Goal: Information Seeking & Learning: Learn about a topic

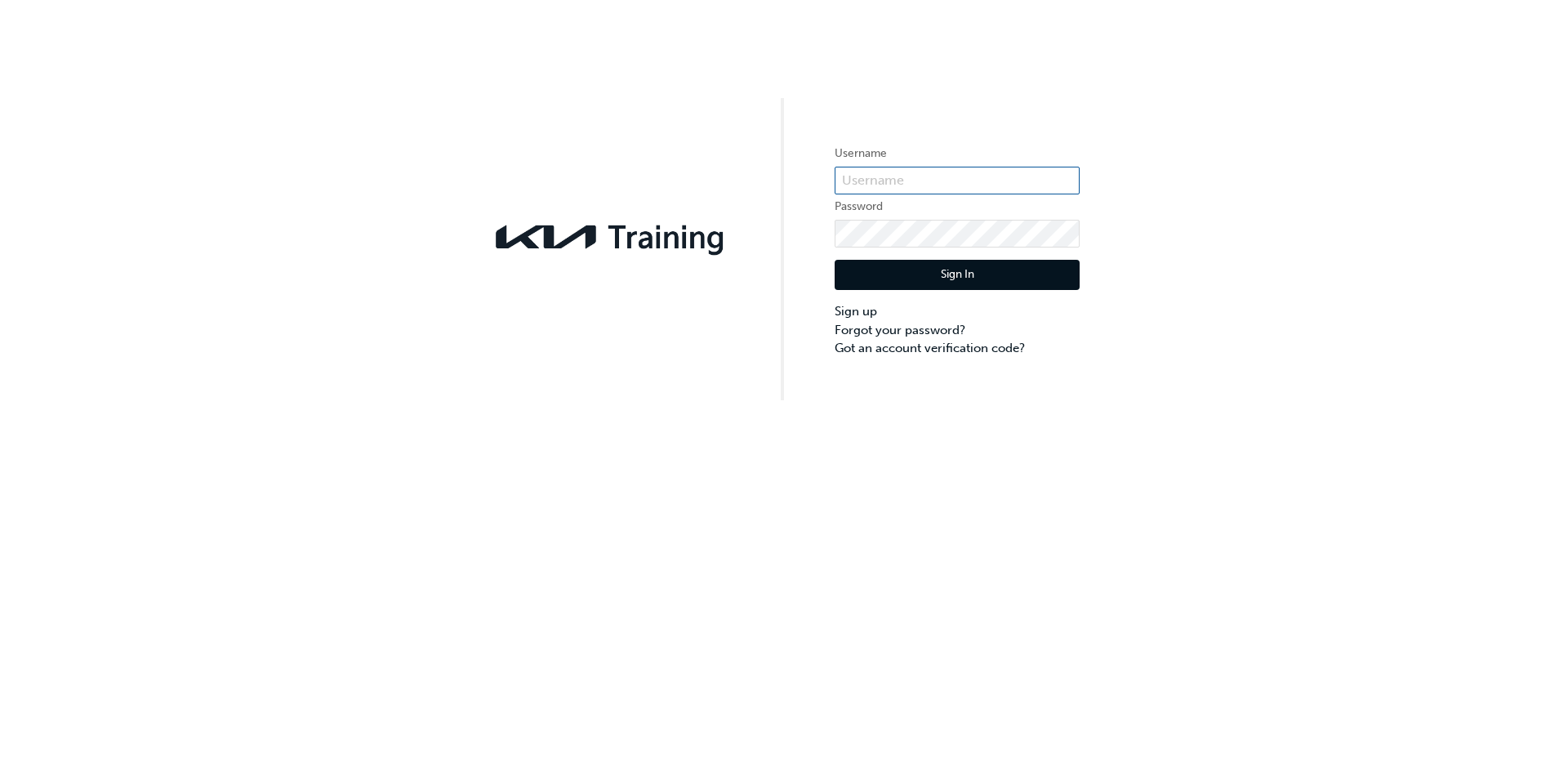
type input "KAU83173D7"
click at [892, 276] on button "Sign In" at bounding box center [957, 275] width 245 height 31
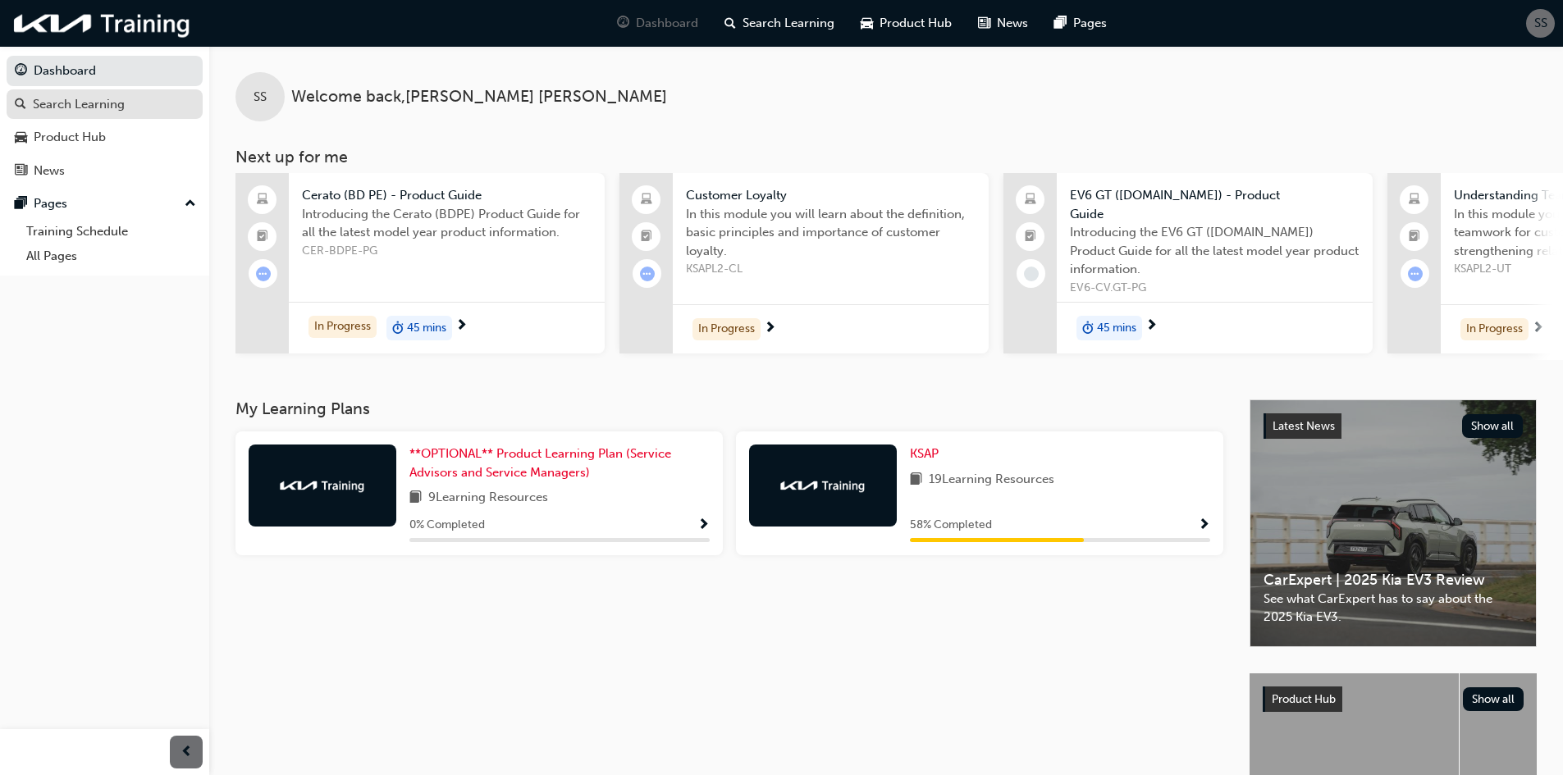
click at [69, 101] on div "Search Learning" at bounding box center [79, 104] width 92 height 19
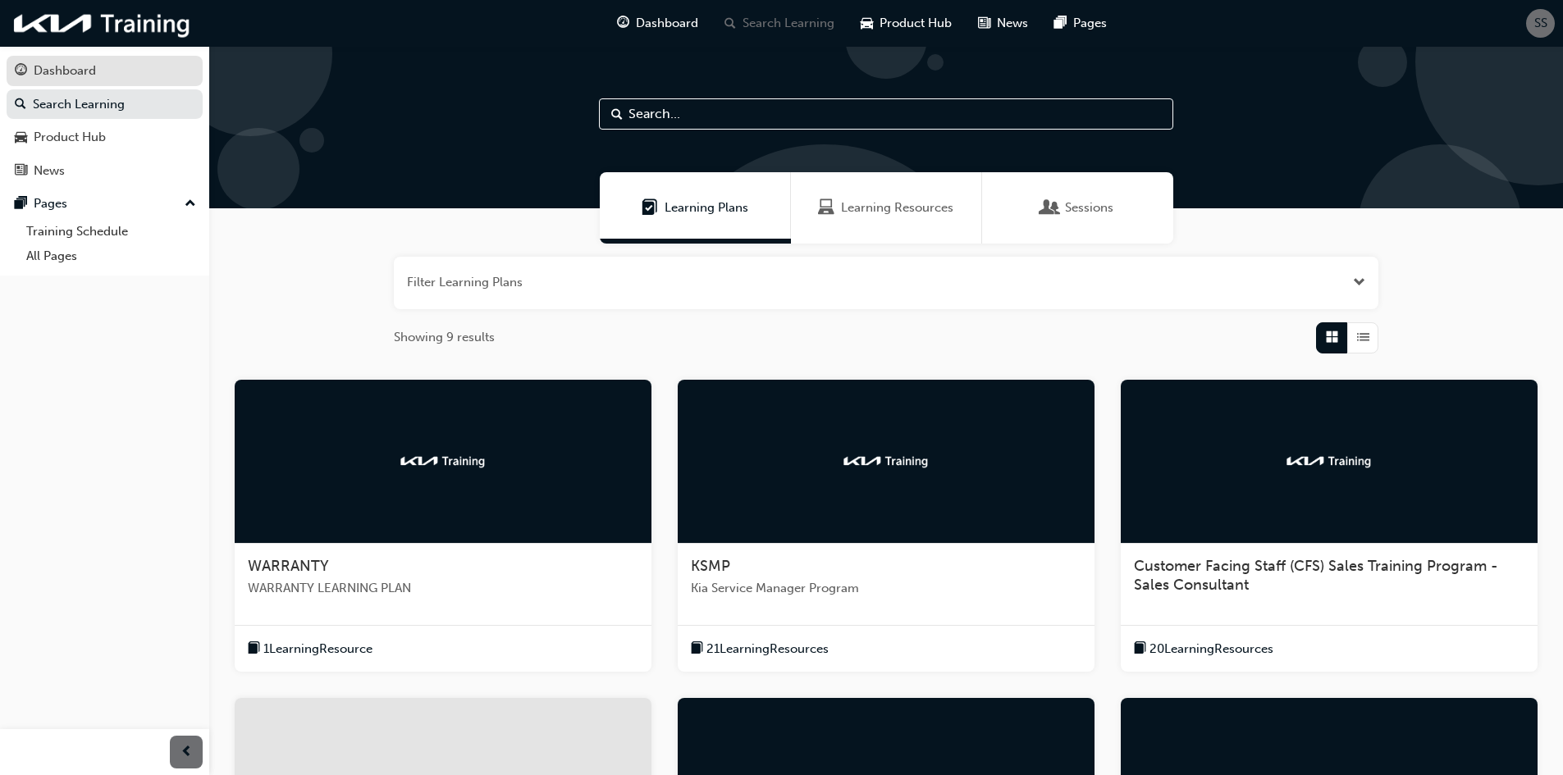
click at [79, 82] on link "Dashboard" at bounding box center [105, 71] width 196 height 30
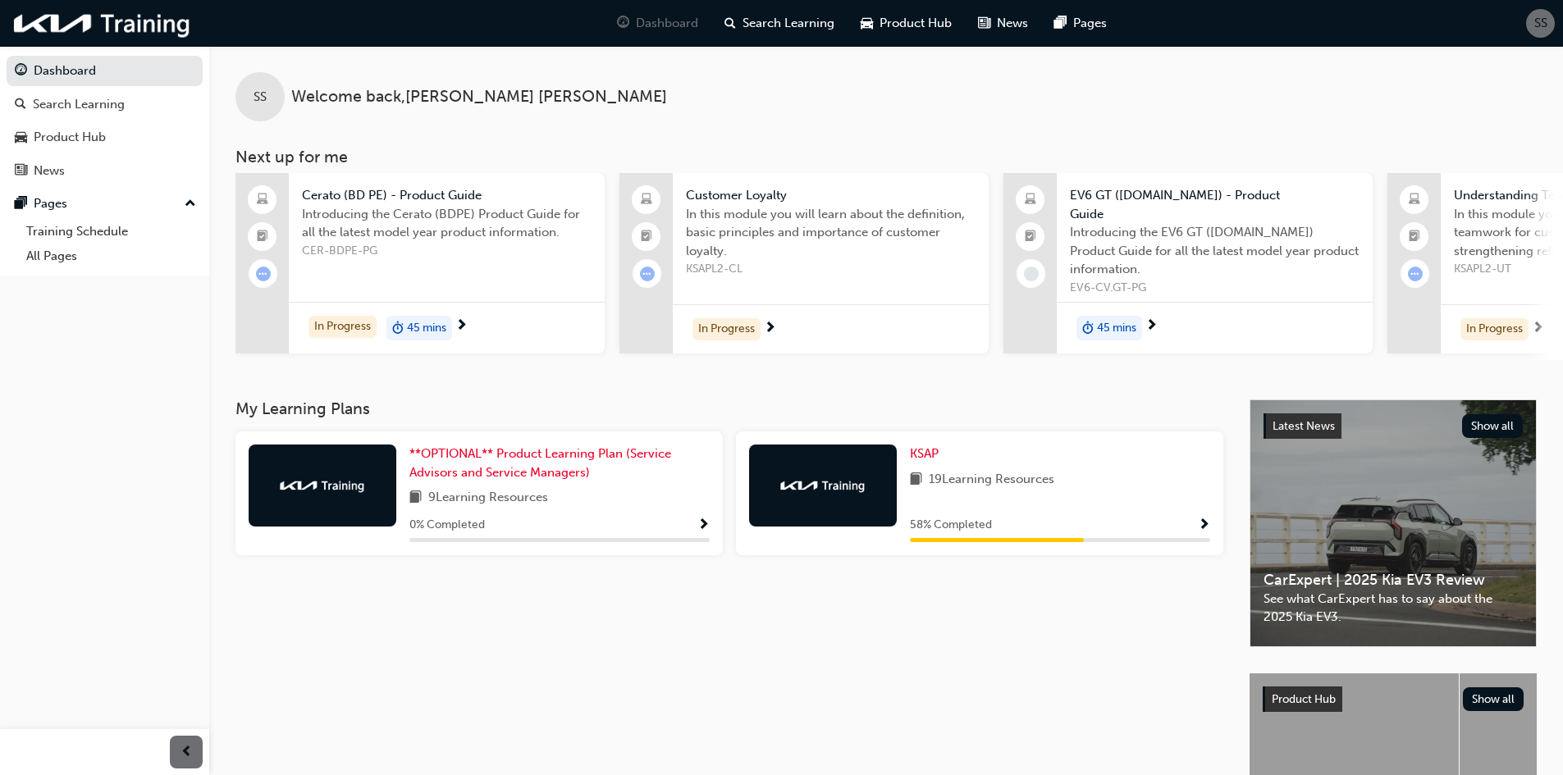
click at [422, 212] on span "Introducing the Cerato (BDPE) Product Guide for all the latest model year produ…" at bounding box center [447, 223] width 290 height 37
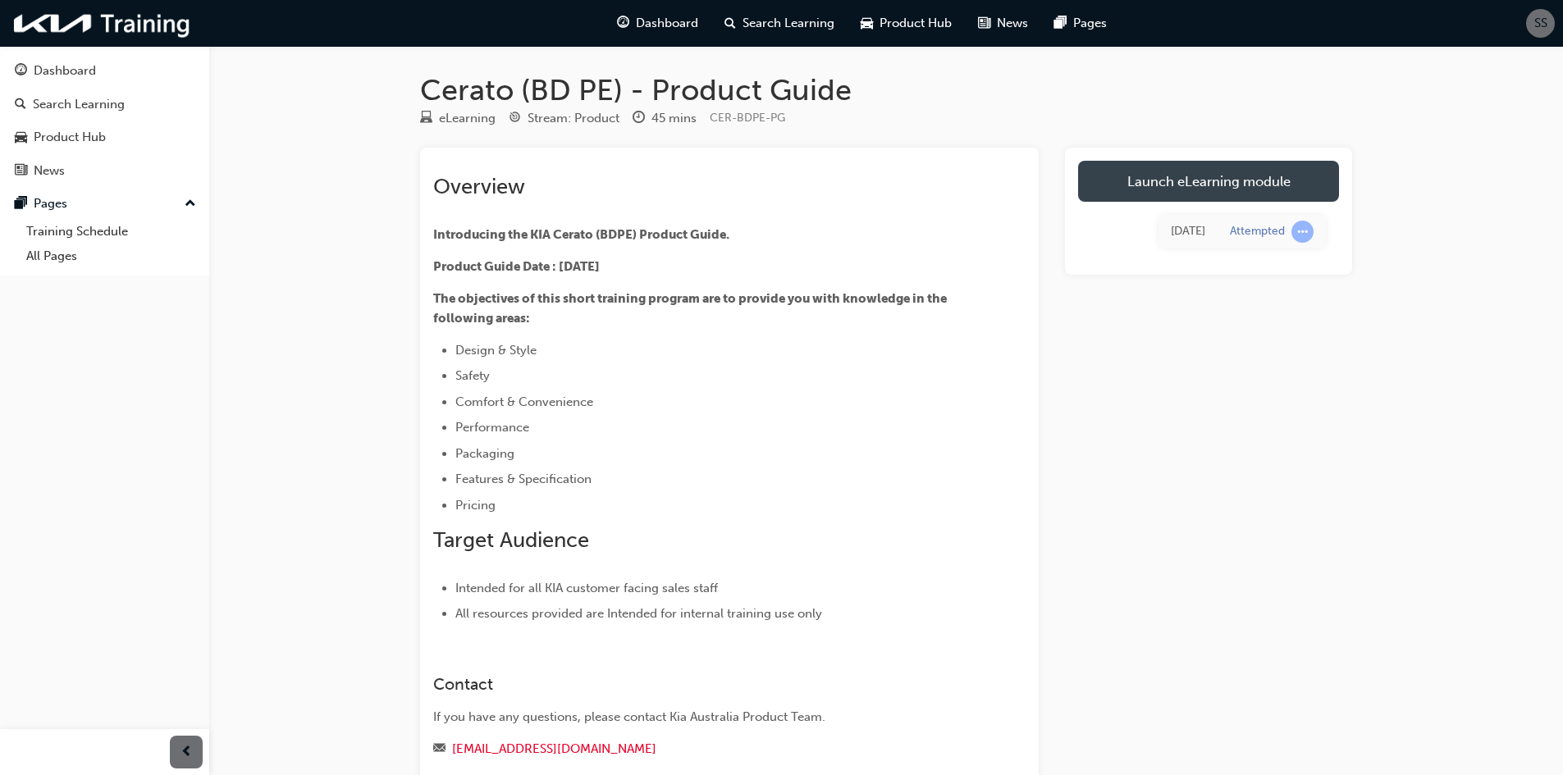
click at [1143, 172] on link "Launch eLearning module" at bounding box center [1208, 181] width 261 height 41
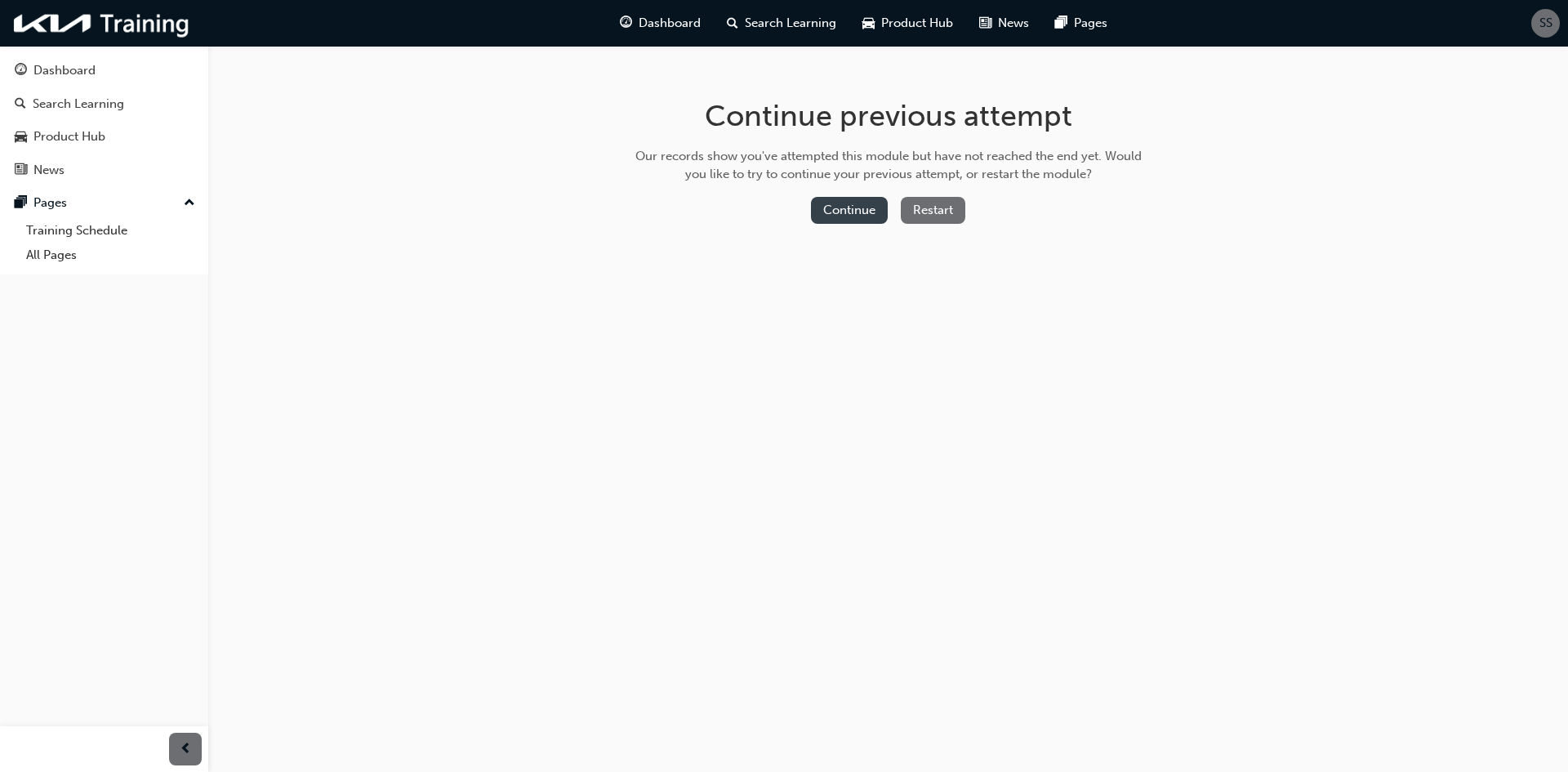
click at [857, 219] on button "Continue" at bounding box center [849, 210] width 77 height 27
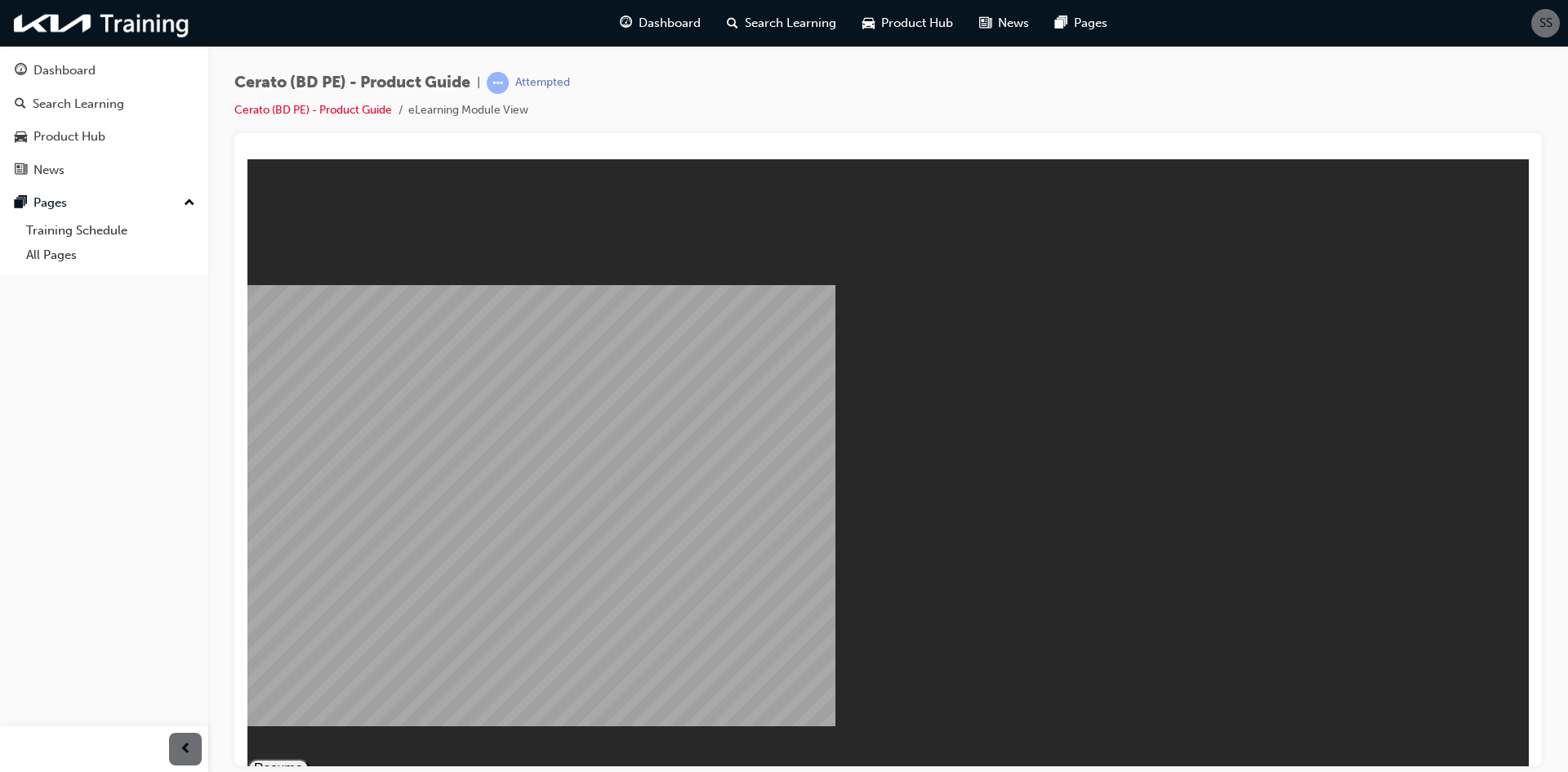
click at [310, 758] on button "Resume" at bounding box center [279, 768] width 62 height 20
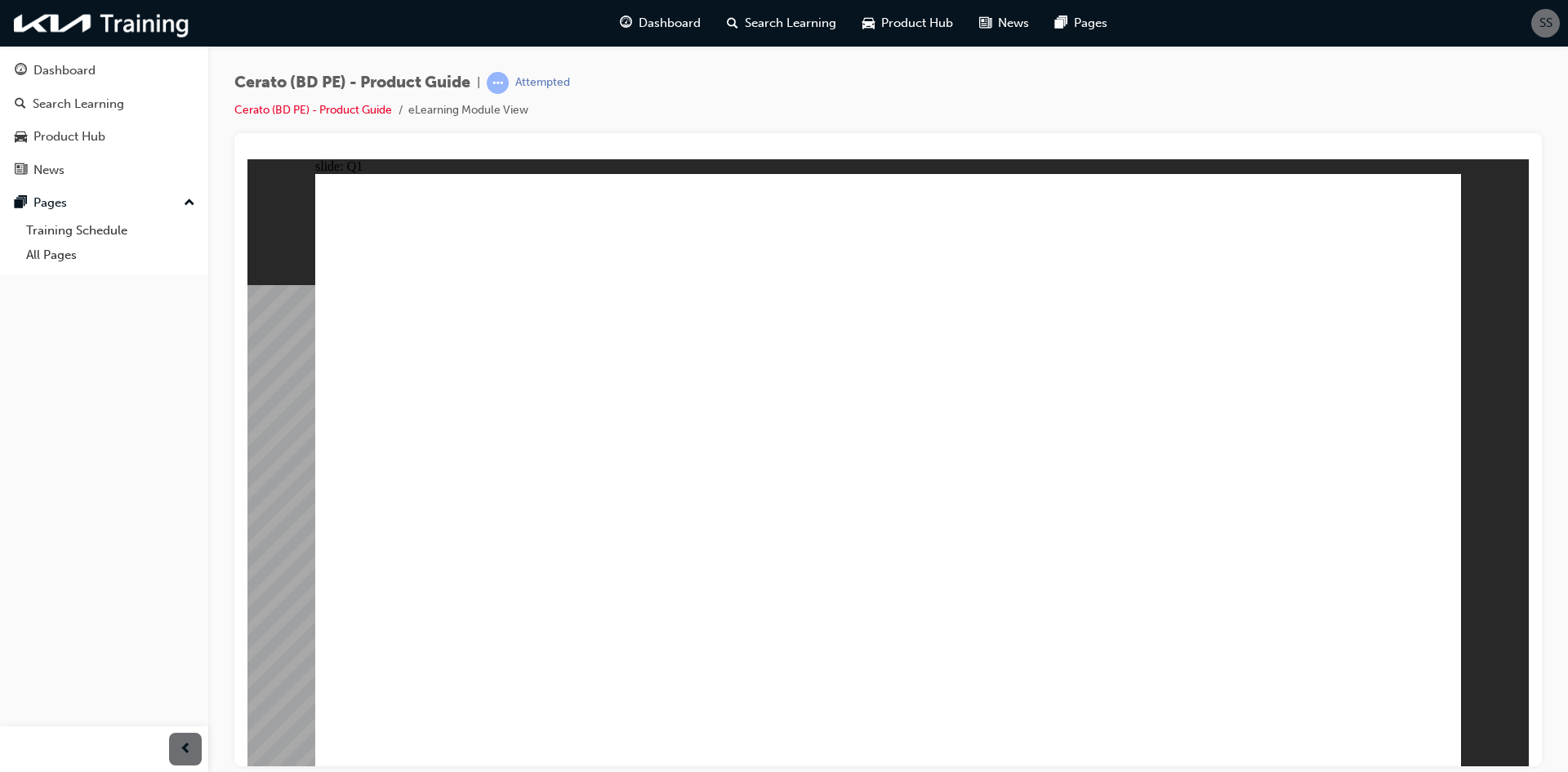
drag, startPoint x: 1497, startPoint y: 75, endPoint x: 1236, endPoint y: 75, distance: 261.0
click at [1497, 75] on div "Cerato (BD PE) - Product Guide | Attempted Cerato (BD PE) - Product Guide eLear…" at bounding box center [887, 103] width 1307 height 62
click at [121, 104] on div "Search Learning" at bounding box center [79, 104] width 92 height 19
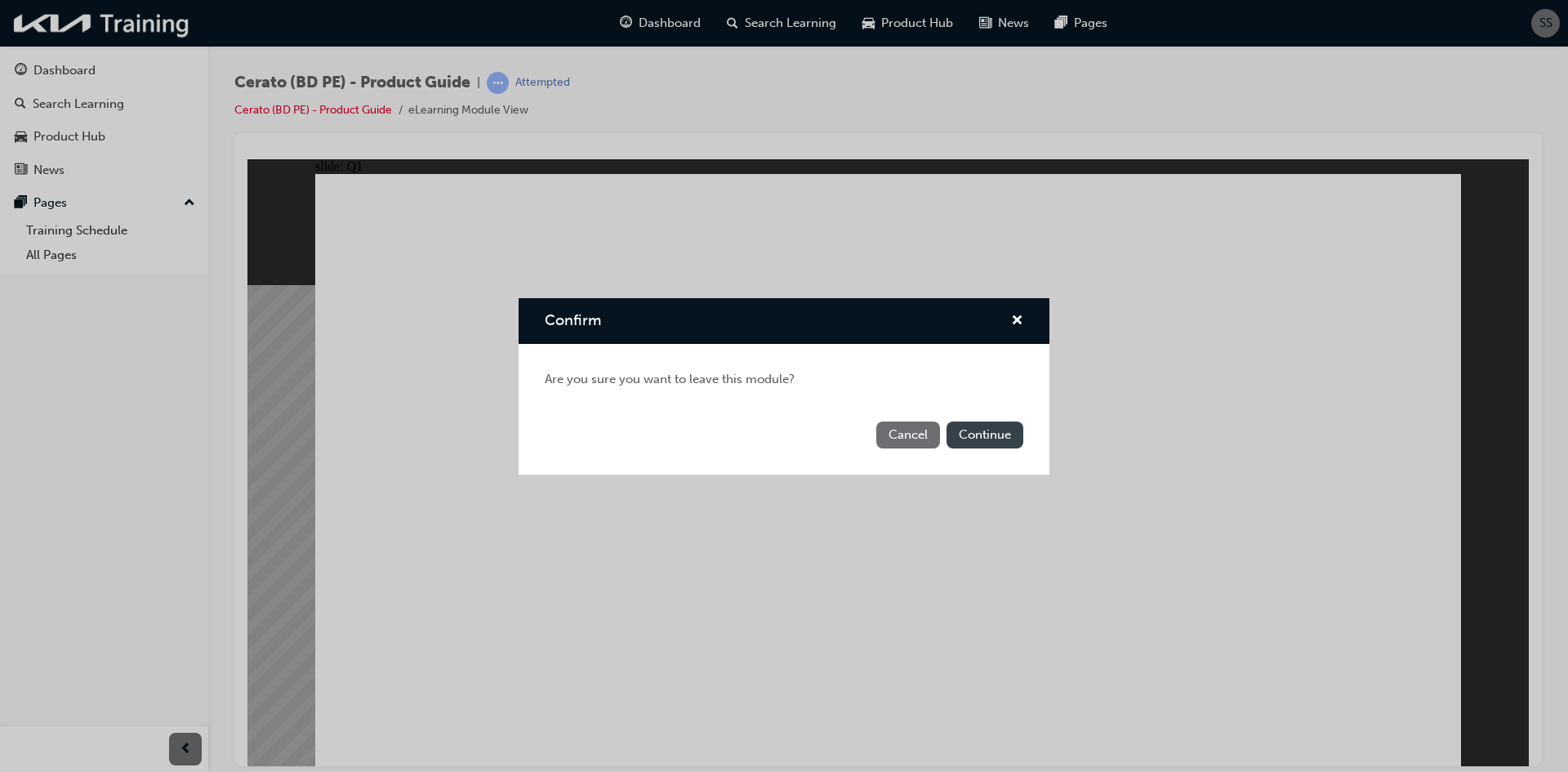
click at [980, 434] on button "Continue" at bounding box center [985, 434] width 77 height 27
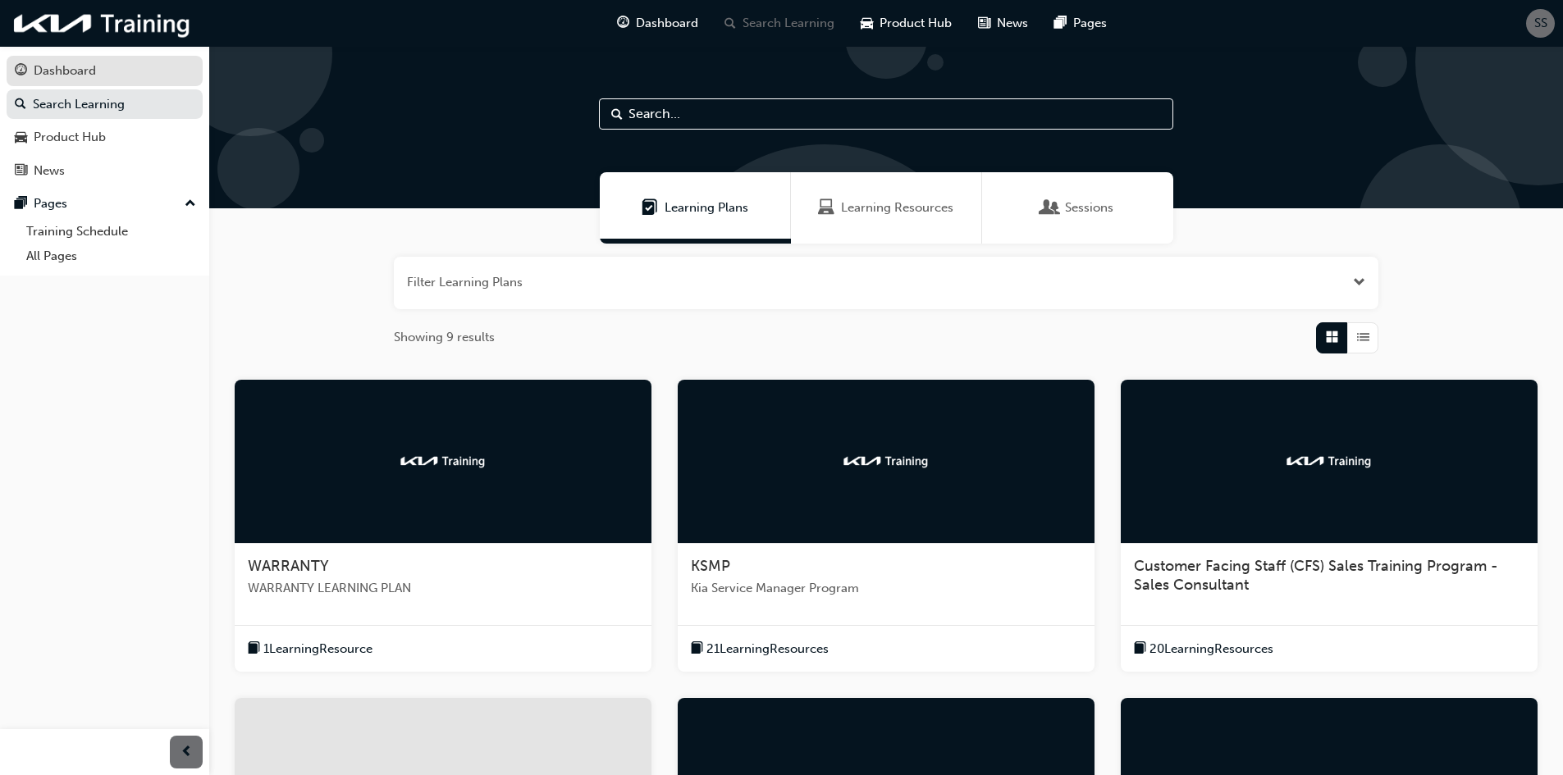
click at [82, 74] on div "Dashboard" at bounding box center [65, 71] width 62 height 19
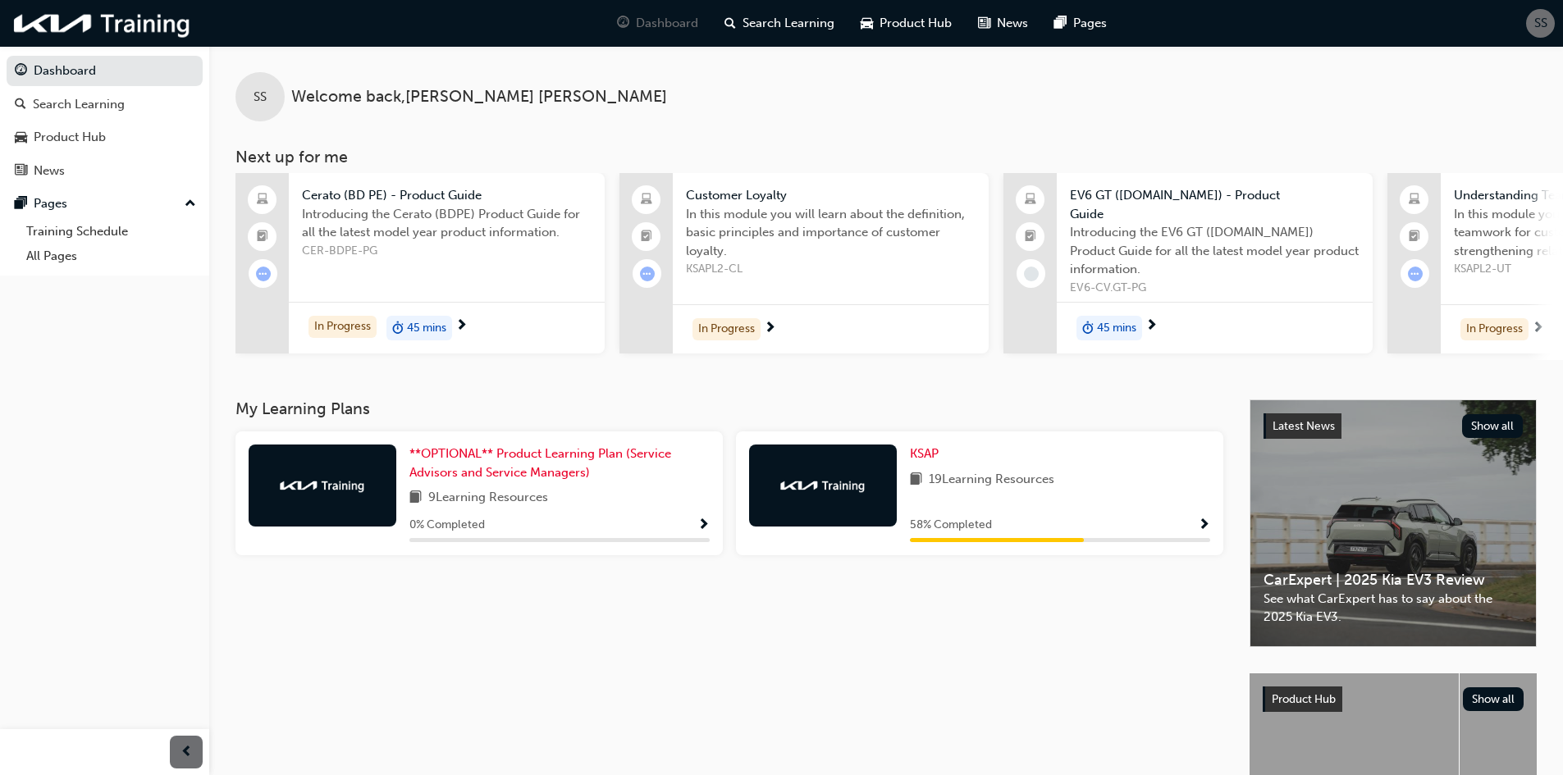
click at [788, 222] on span "In this module you will learn about the definition, basic principles and import…" at bounding box center [831, 233] width 290 height 56
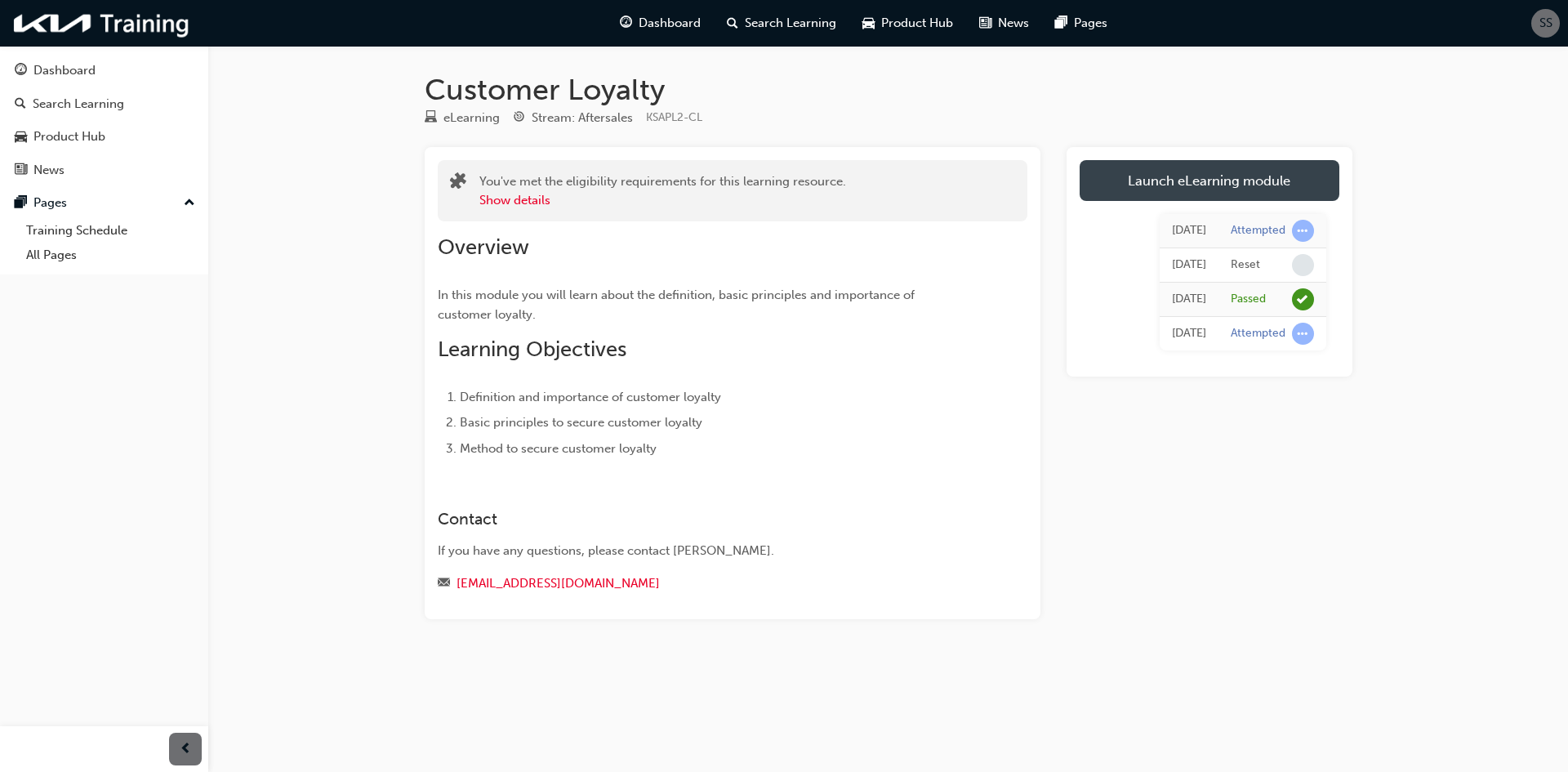
click at [1222, 190] on link "Launch eLearning module" at bounding box center [1209, 180] width 260 height 41
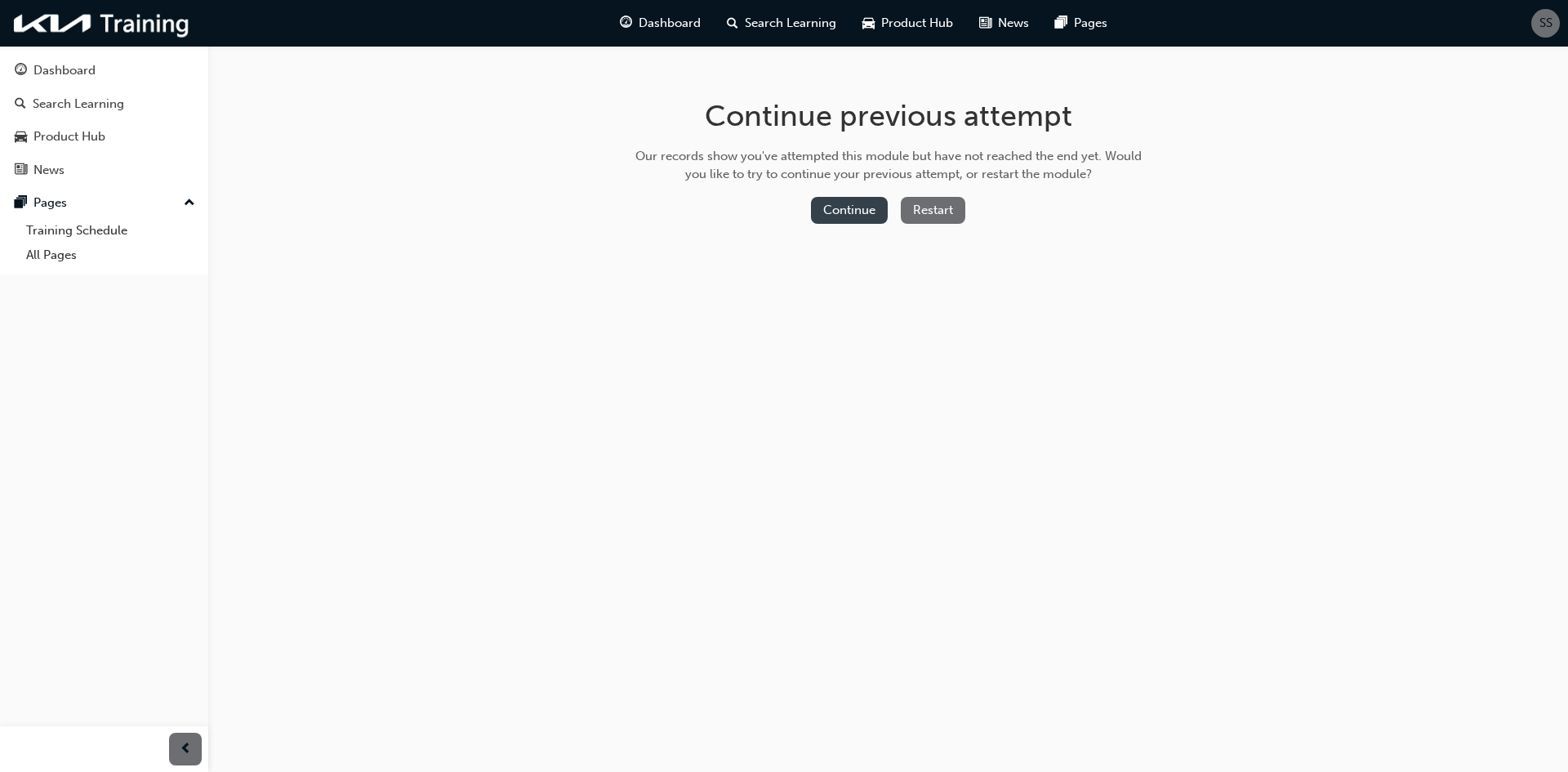
click at [874, 212] on button "Continue" at bounding box center [849, 210] width 77 height 27
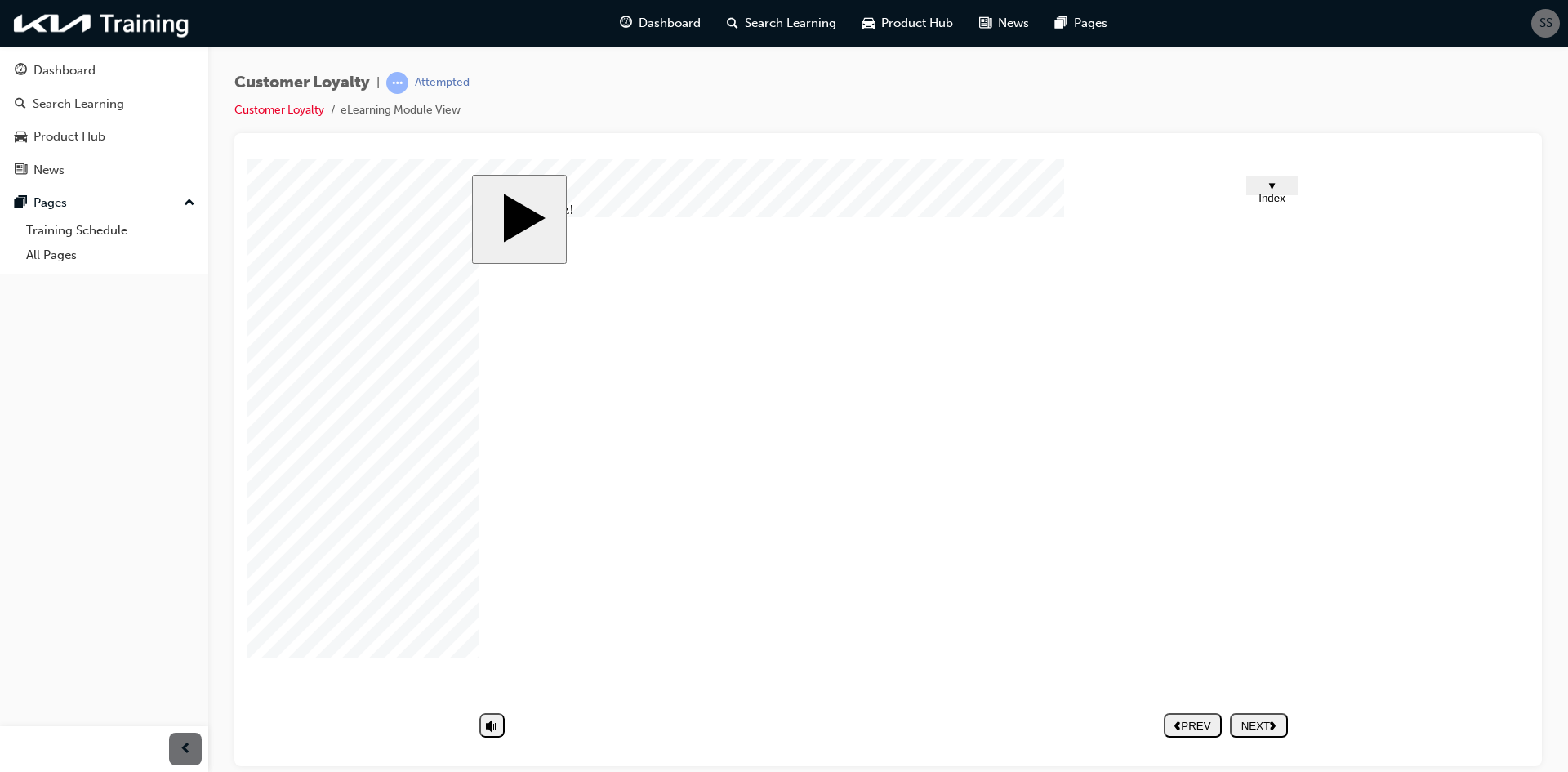
drag, startPoint x: 744, startPoint y: 306, endPoint x: 331, endPoint y: 320, distance: 413.2
click at [1274, 181] on span "▼ Index" at bounding box center [1271, 191] width 27 height 25
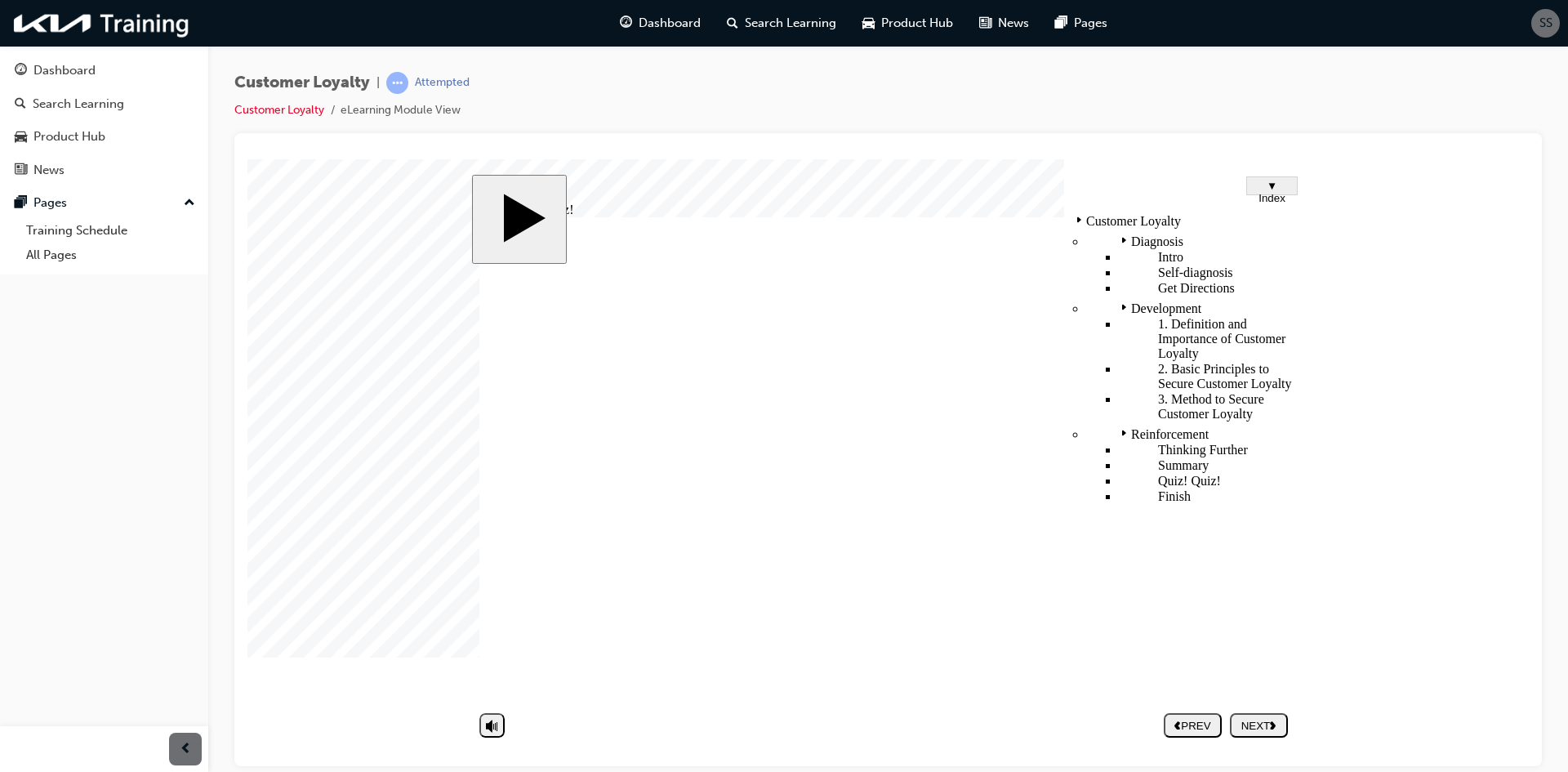
click at [1274, 183] on span "▼ Index" at bounding box center [1271, 191] width 27 height 25
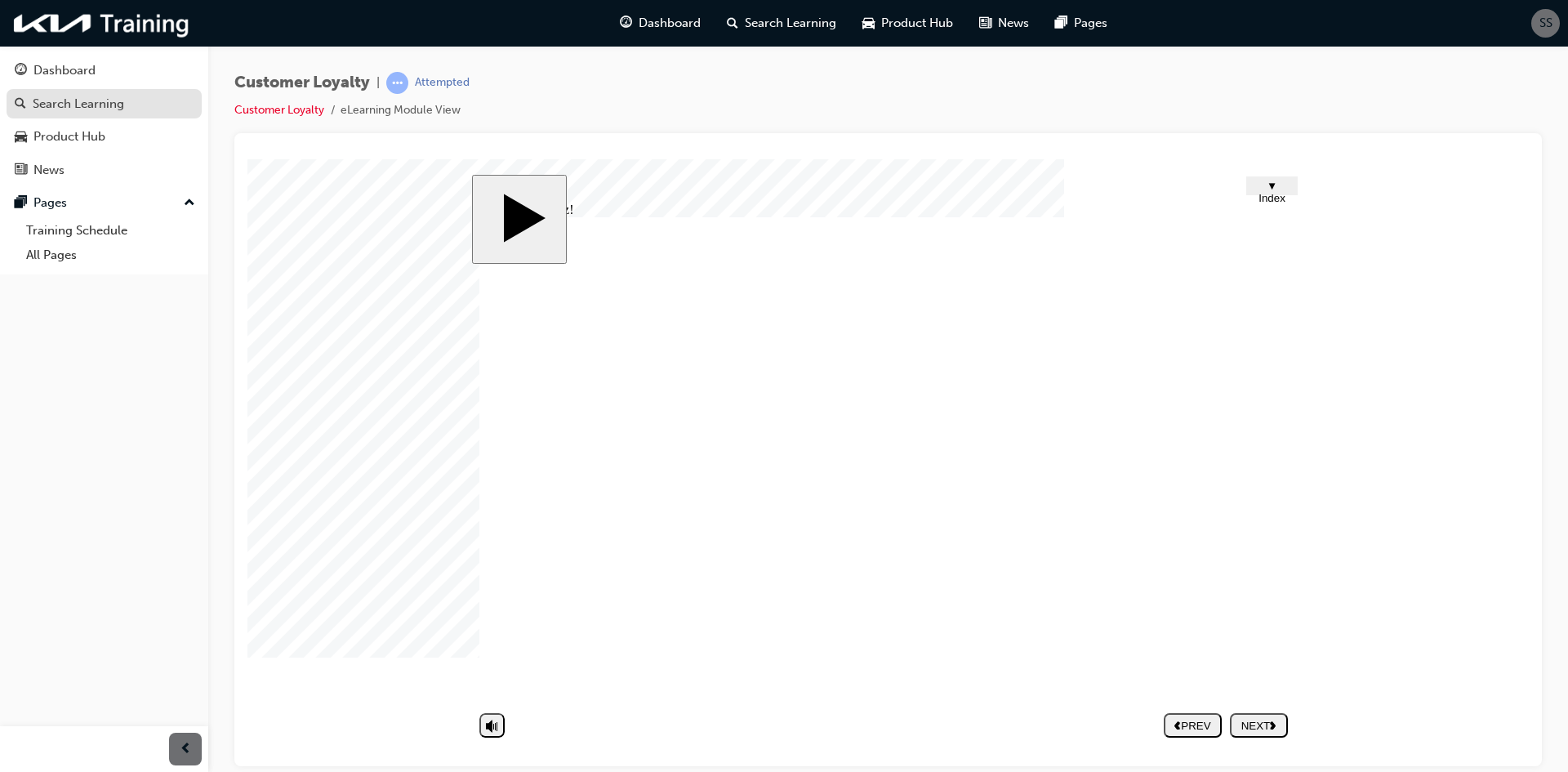
click at [125, 111] on div "Search Learning" at bounding box center [105, 104] width 179 height 21
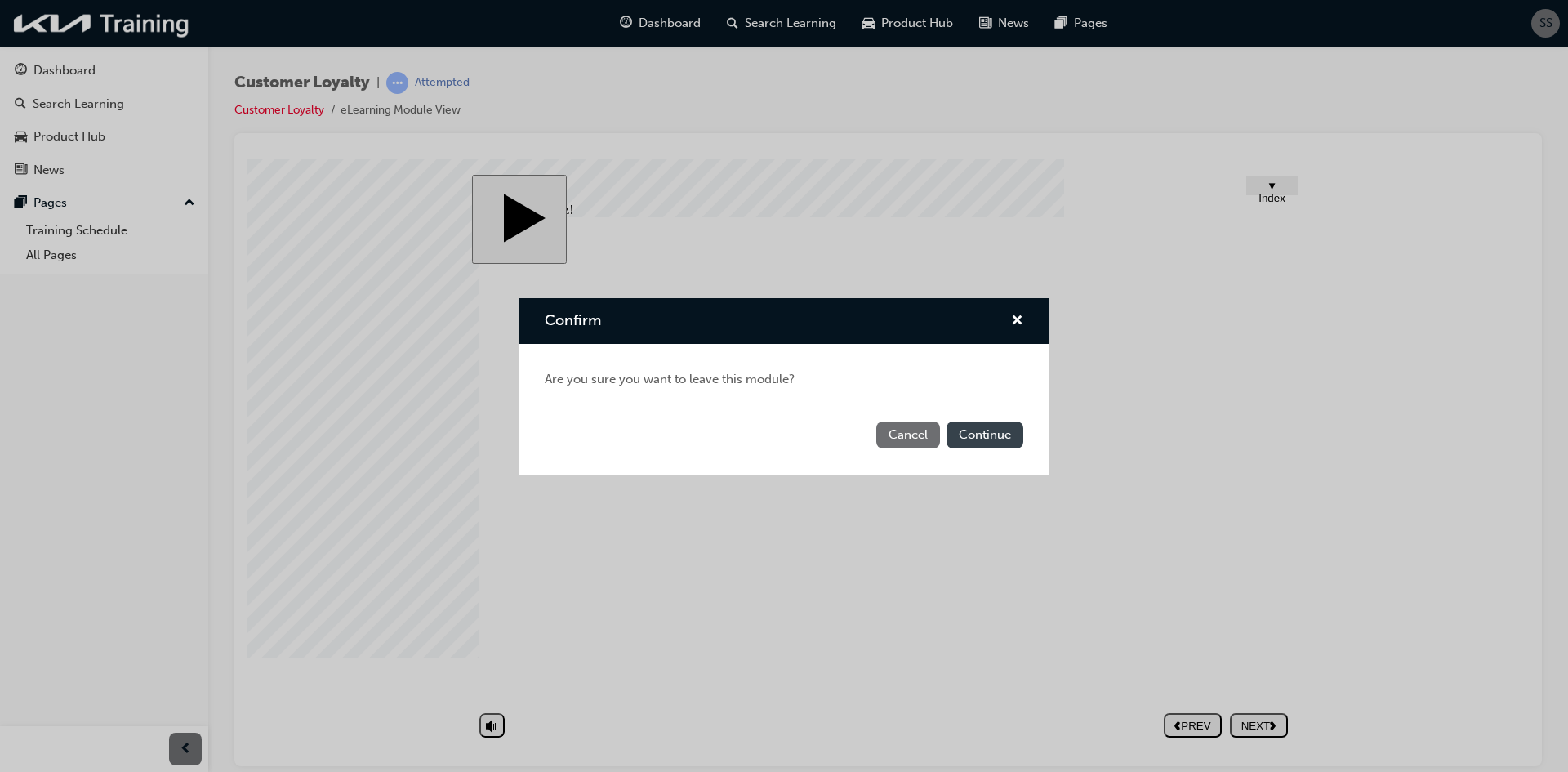
click at [966, 435] on button "Continue" at bounding box center [985, 434] width 77 height 27
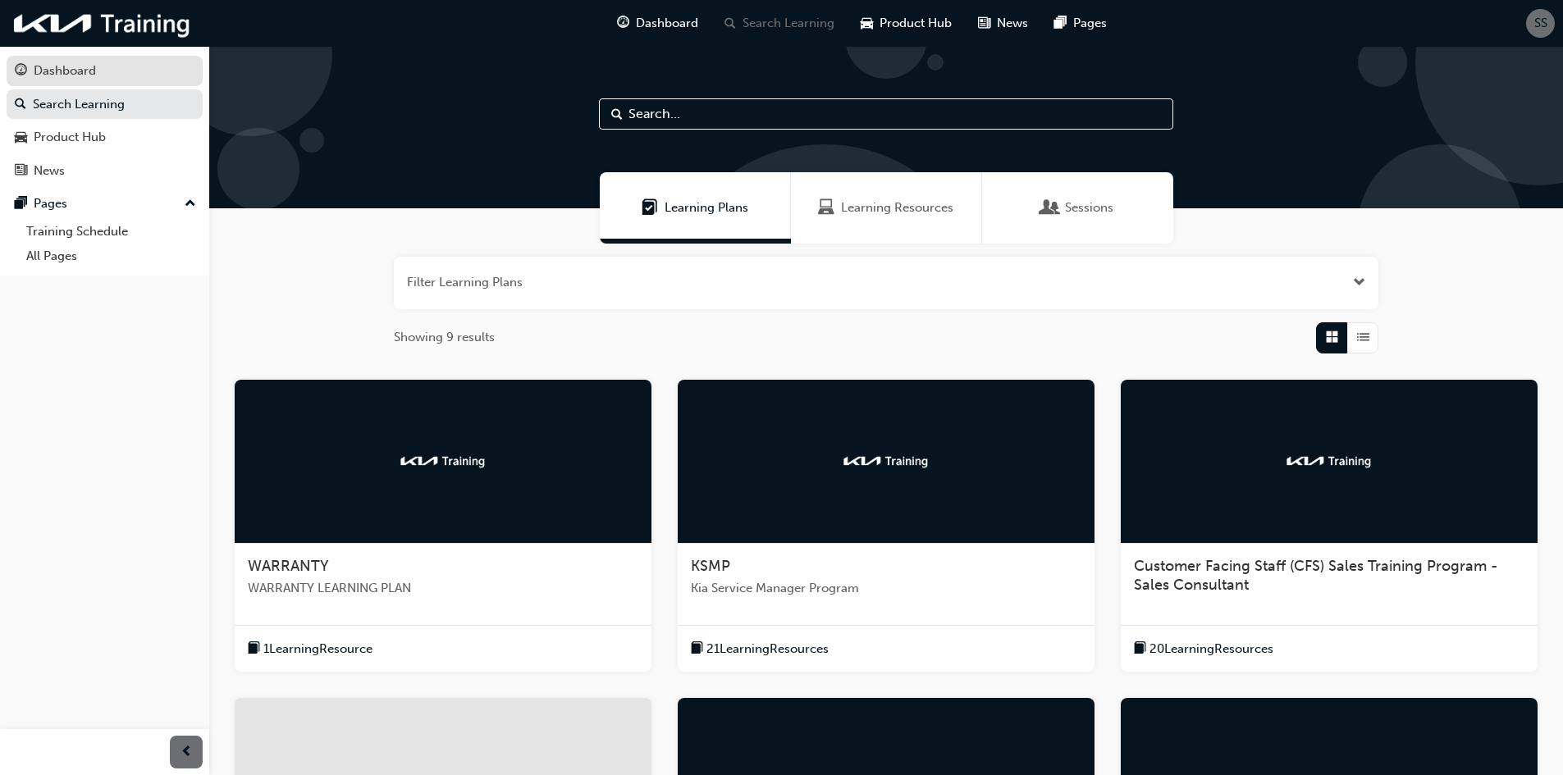
click at [78, 66] on div "Dashboard" at bounding box center [65, 71] width 62 height 19
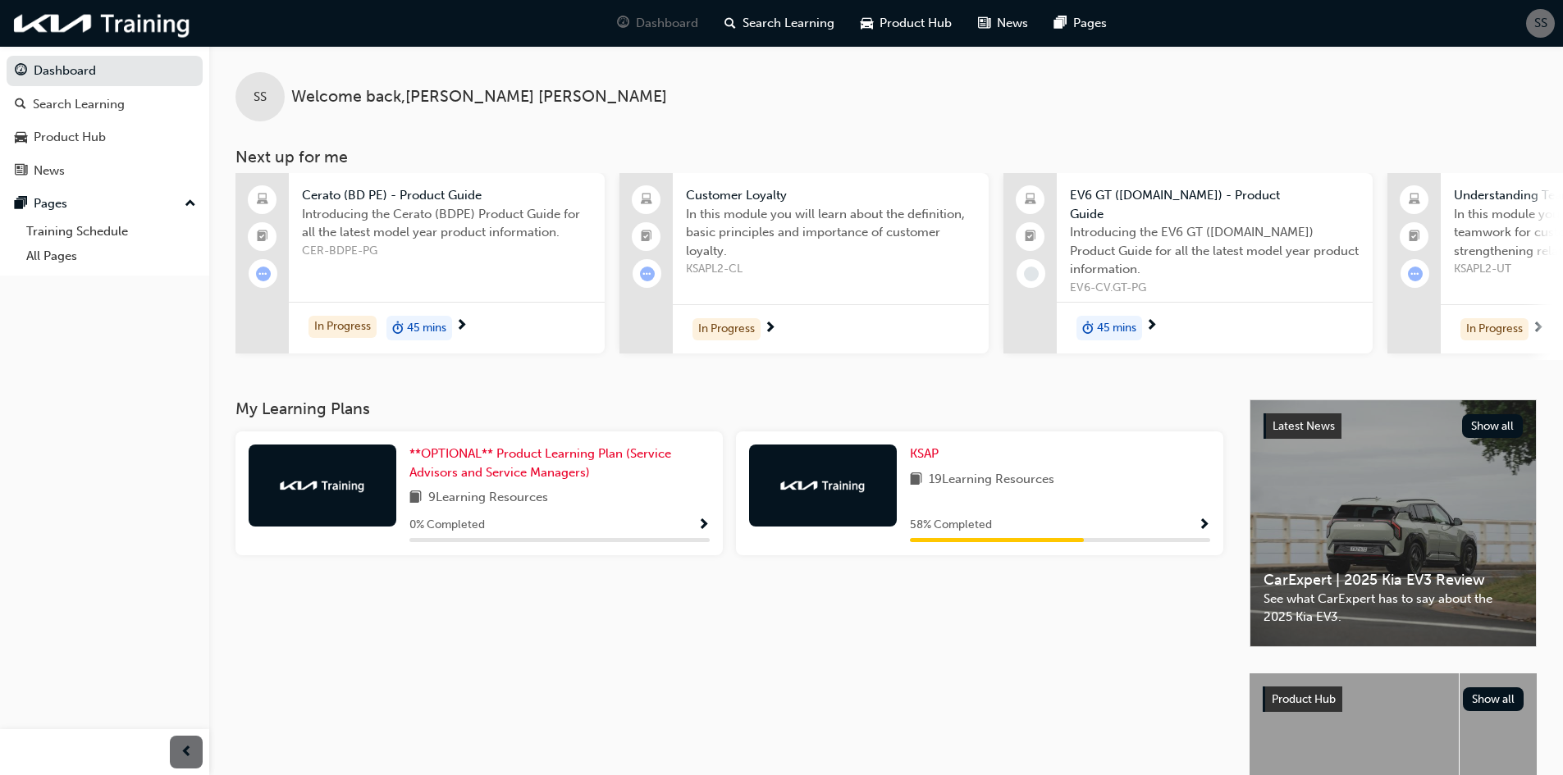
click at [650, 273] on span "learningRecordVerb_ATTEMPT-icon" at bounding box center [647, 274] width 15 height 15
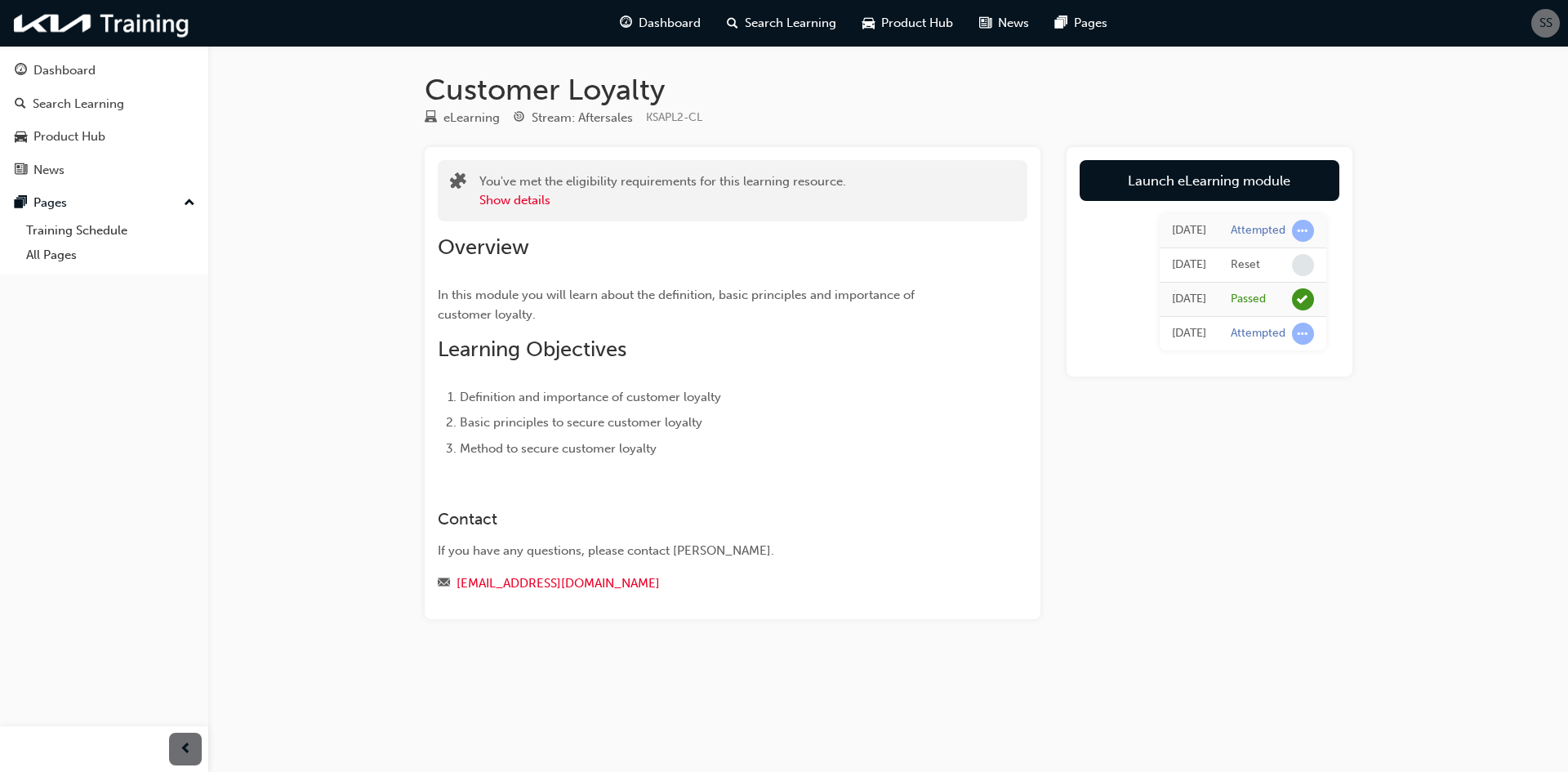
click at [1300, 298] on span "learningRecordVerb_PASS-icon" at bounding box center [1303, 300] width 22 height 22
click at [1226, 189] on link "Launch eLearning module" at bounding box center [1209, 180] width 260 height 41
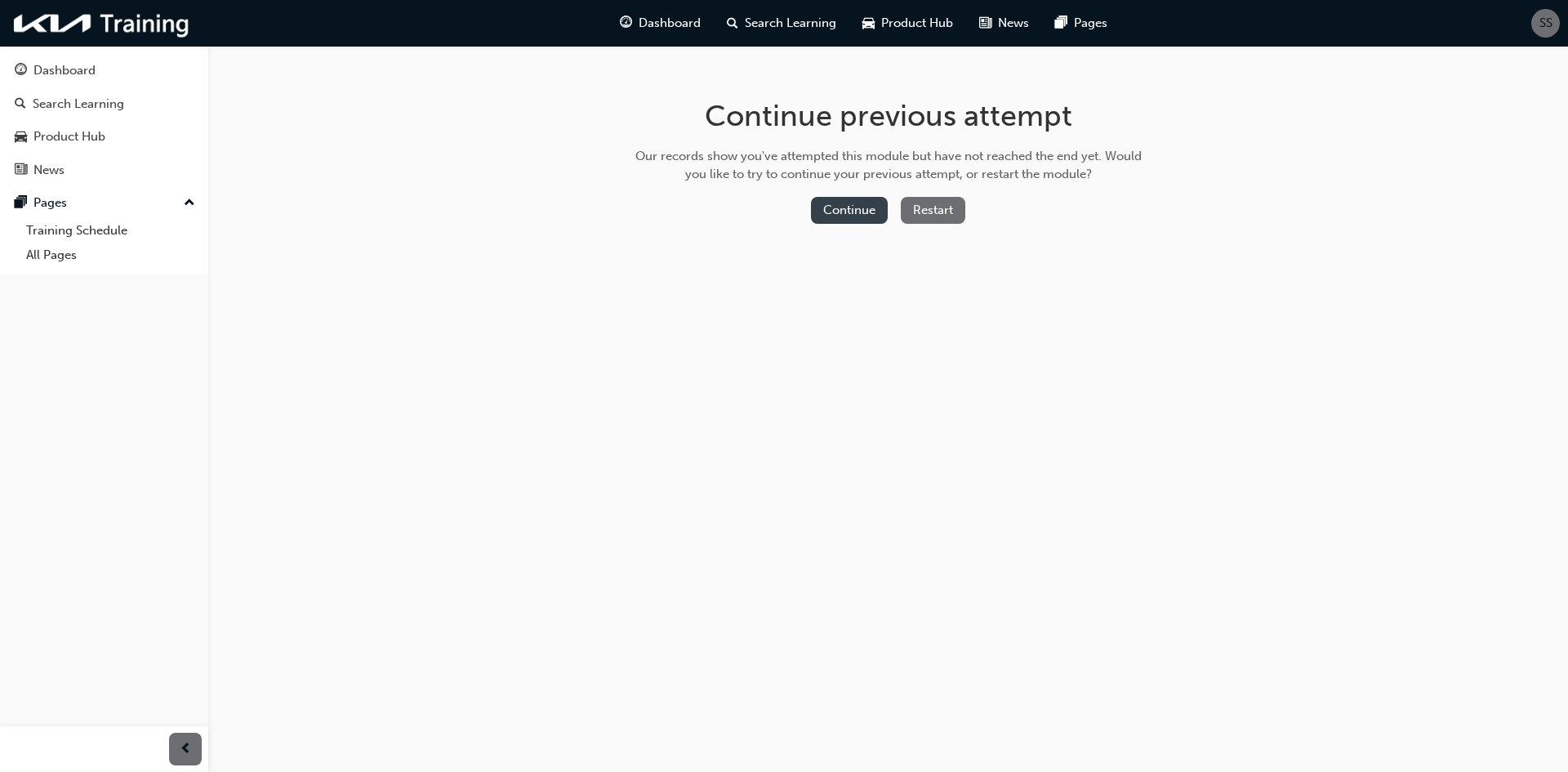
click at [861, 211] on button "Continue" at bounding box center [849, 210] width 77 height 27
click at [843, 209] on button "Continue" at bounding box center [849, 210] width 77 height 27
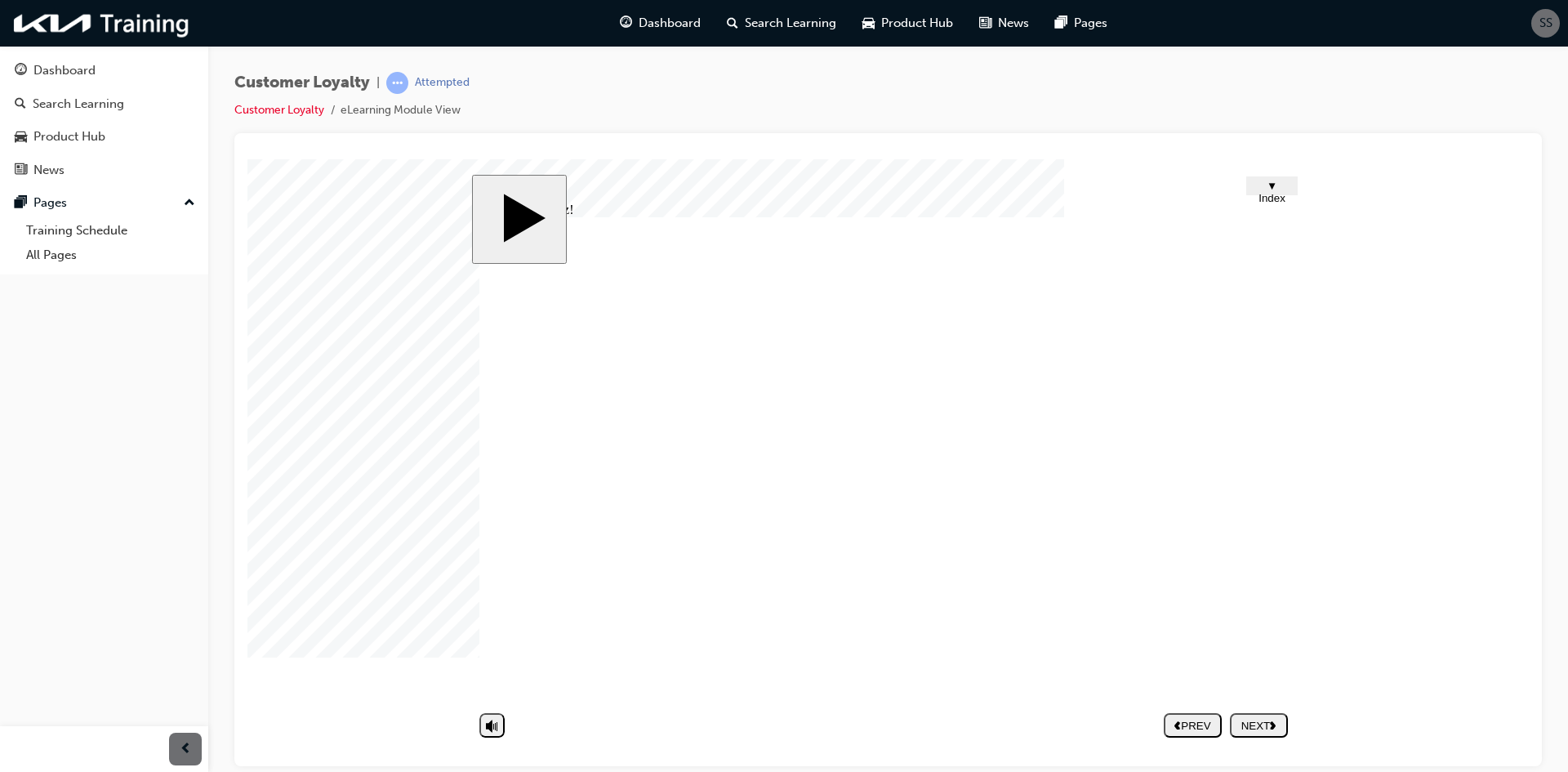
drag, startPoint x: 784, startPoint y: 305, endPoint x: 710, endPoint y: 307, distance: 74.0
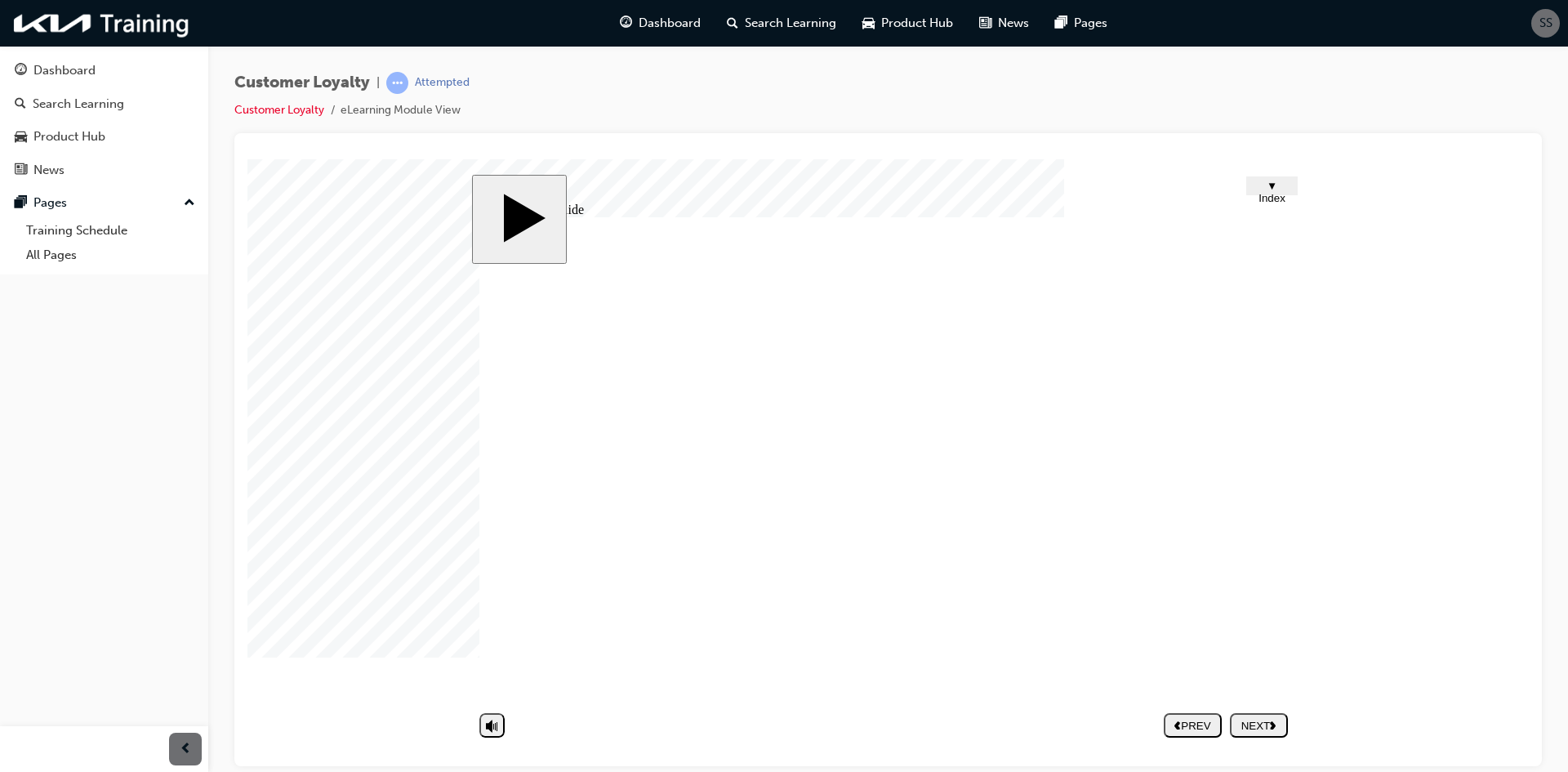
click at [1269, 721] on div "NEXT" at bounding box center [1258, 725] width 45 height 12
click at [1282, 724] on nav "PREV NEXT SUBMIT" at bounding box center [1226, 725] width 124 height 38
click at [1280, 727] on nav "PREV NEXT SUBMIT" at bounding box center [1226, 725] width 124 height 38
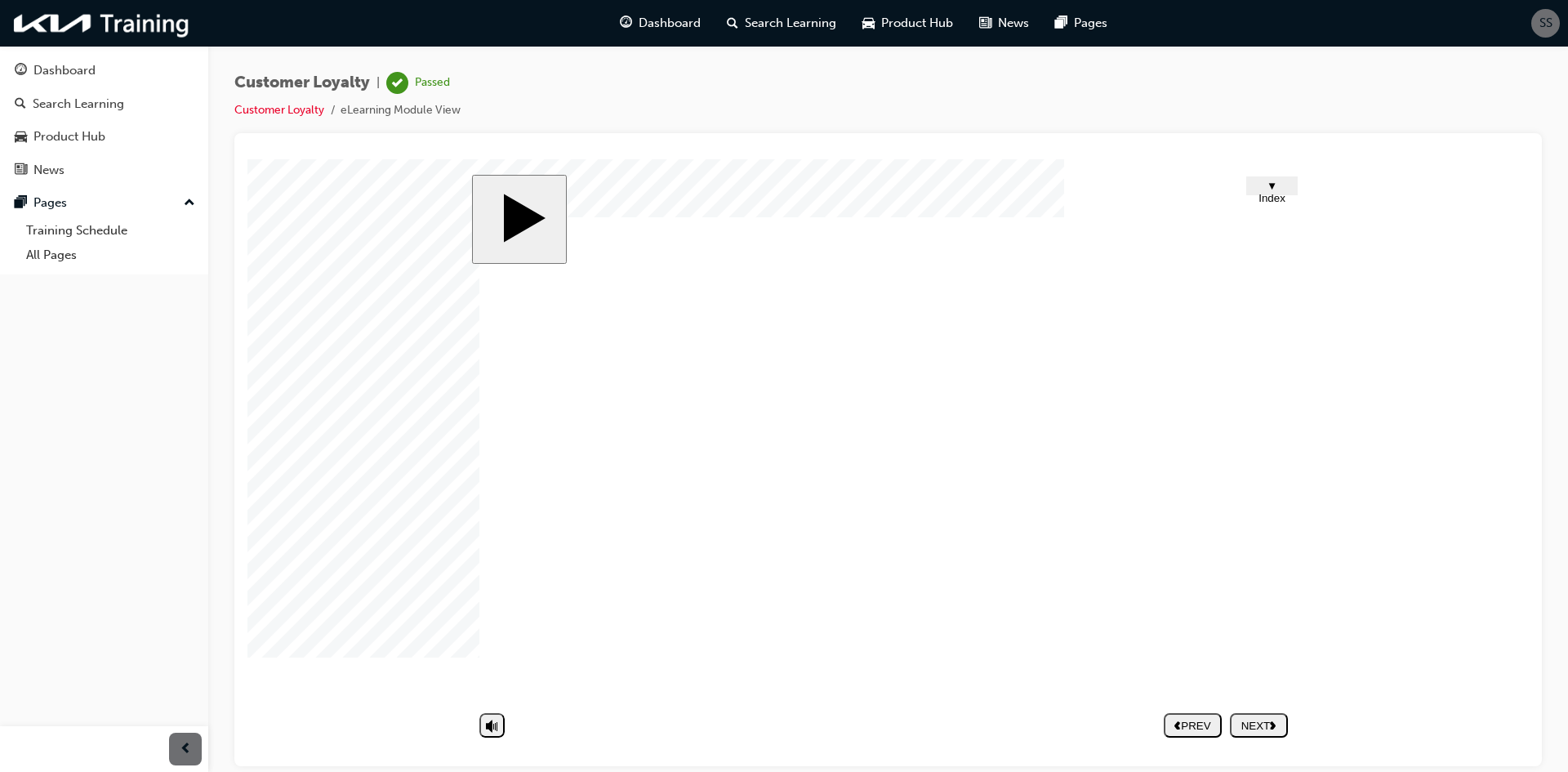
click at [1260, 184] on span "▼ Index" at bounding box center [1271, 191] width 27 height 25
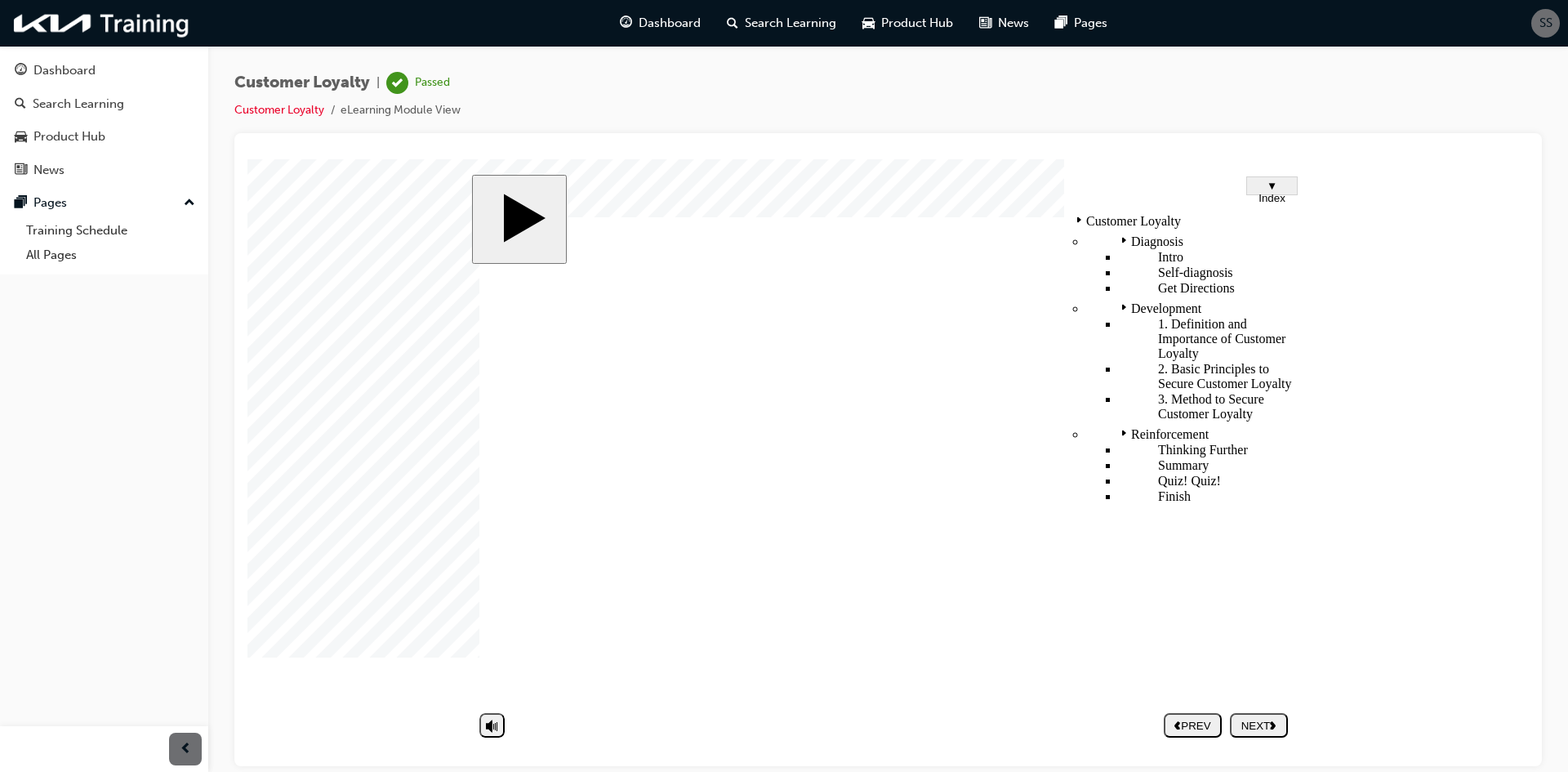
click at [1260, 184] on span "▼ Index" at bounding box center [1271, 191] width 27 height 25
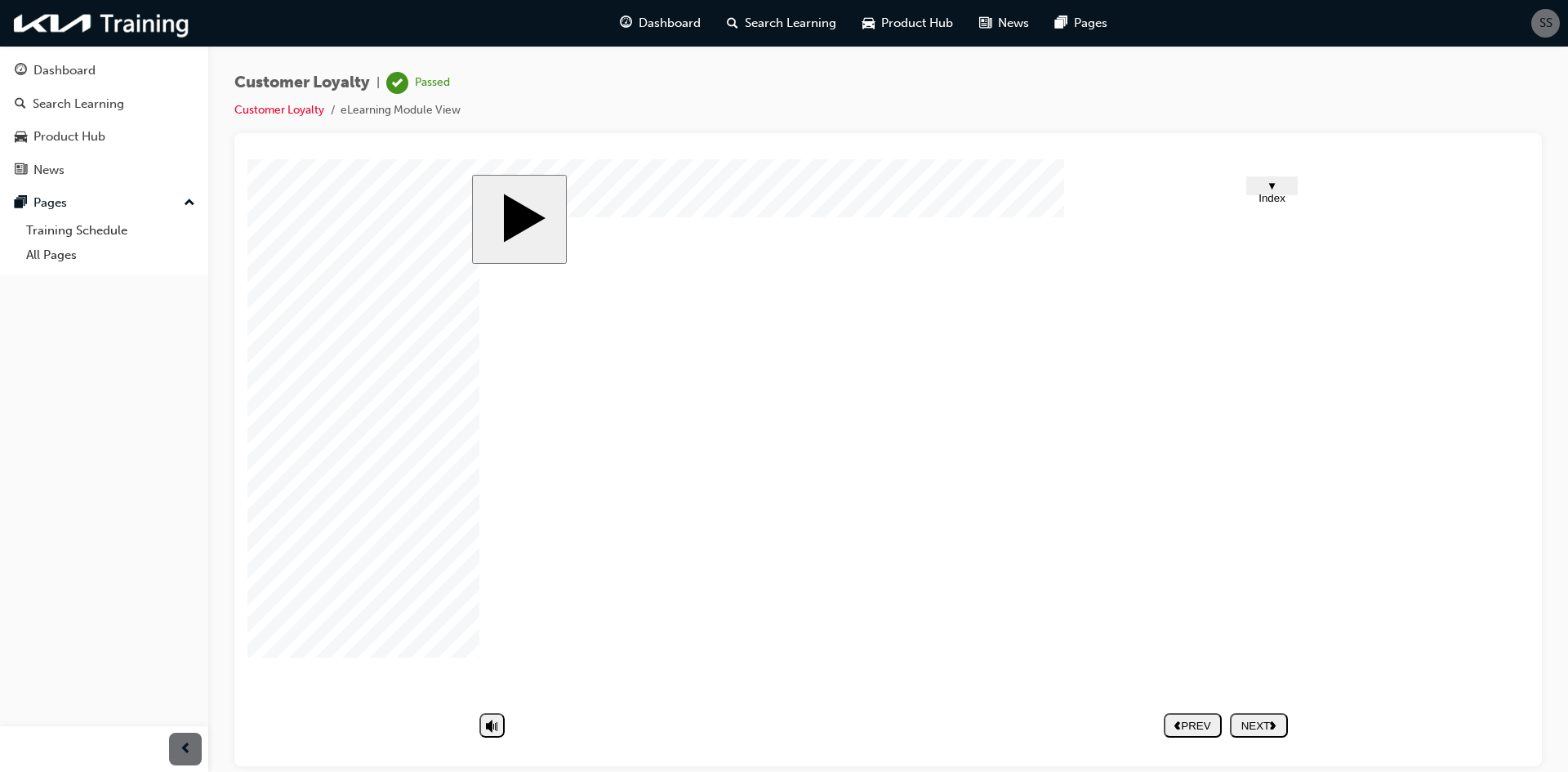
click at [78, 75] on div "Dashboard" at bounding box center [65, 71] width 62 height 19
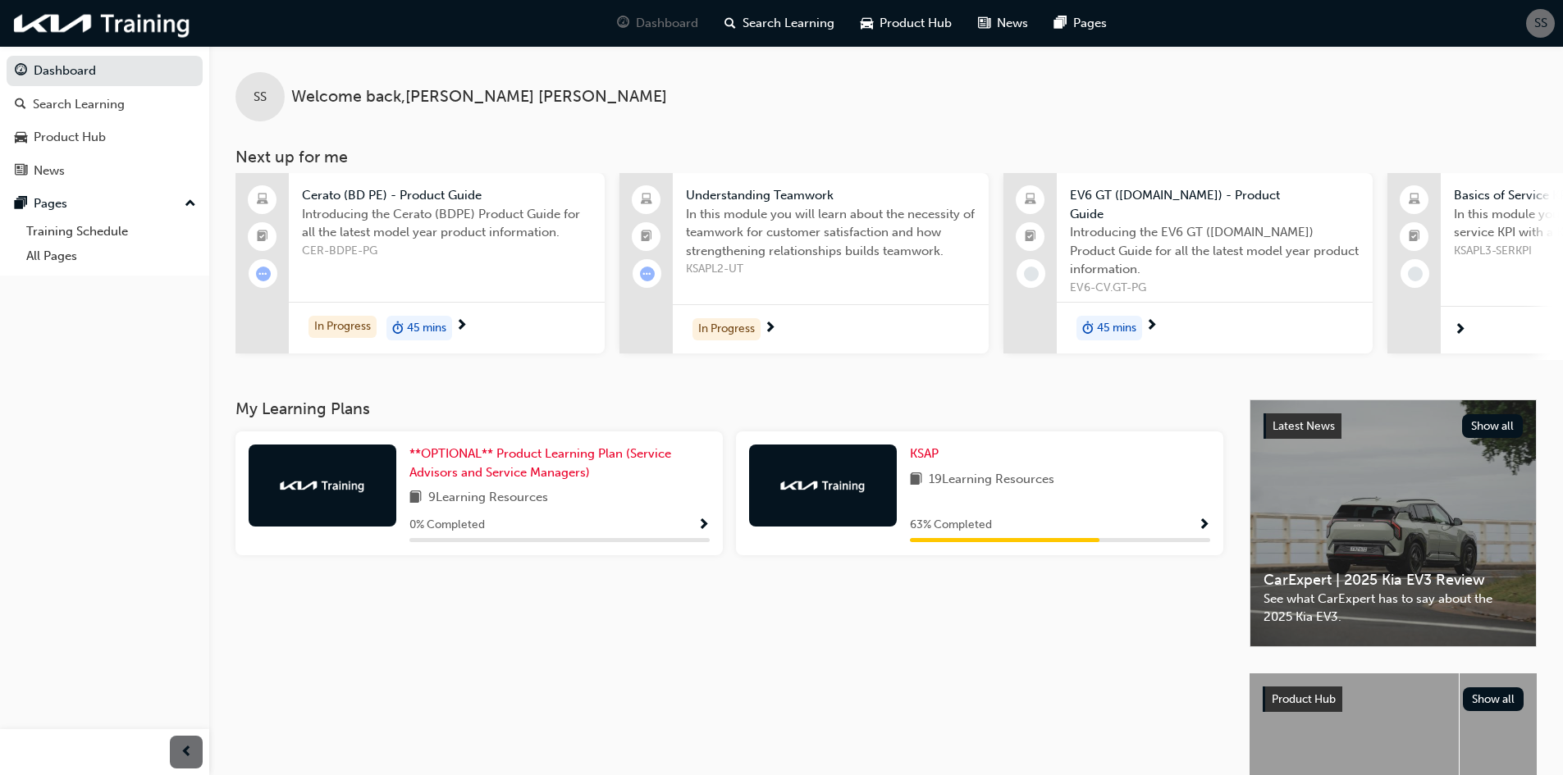
click at [775, 322] on span "next-icon" at bounding box center [770, 329] width 12 height 15
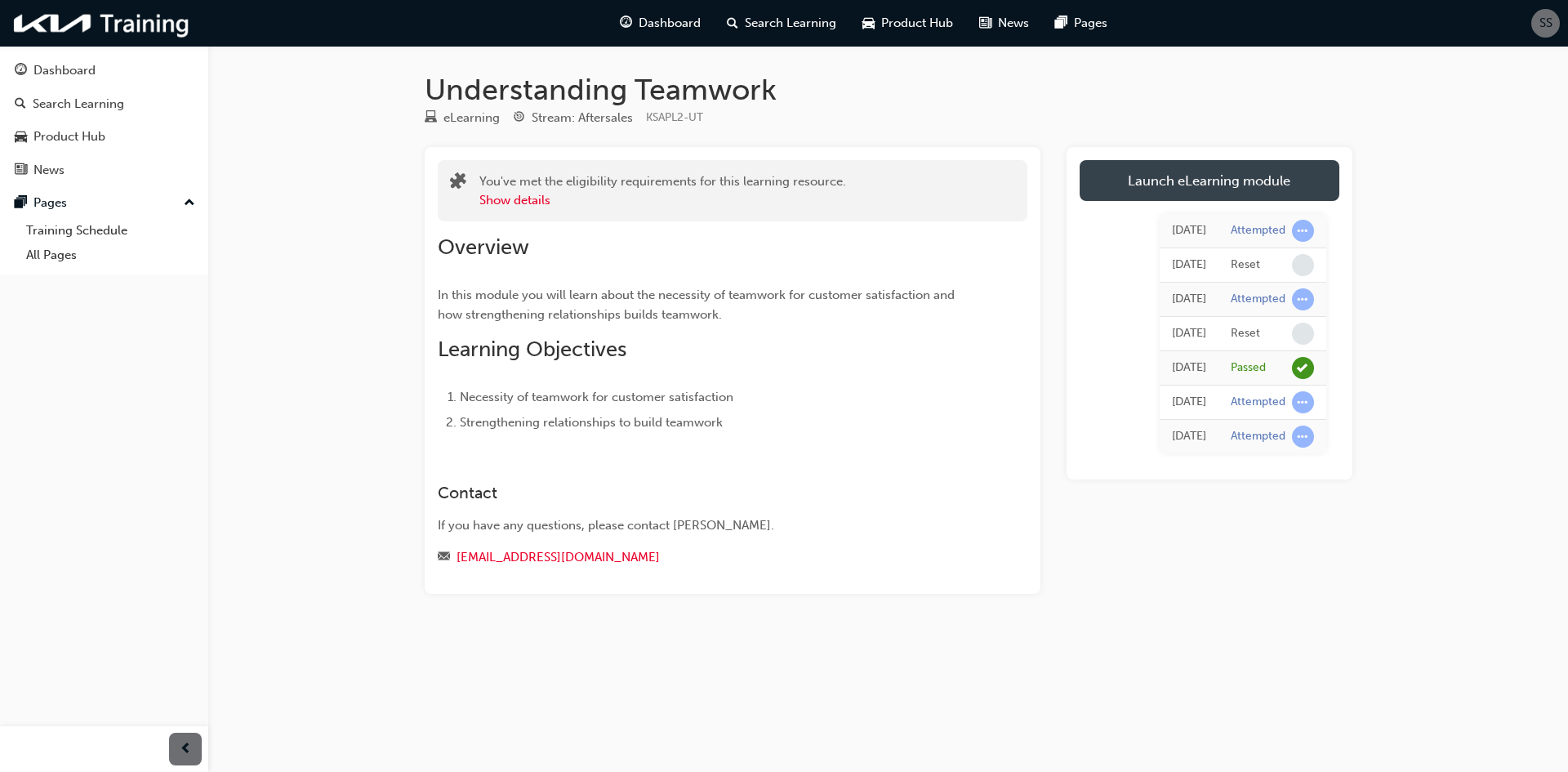
click at [1138, 181] on link "Launch eLearning module" at bounding box center [1209, 180] width 260 height 41
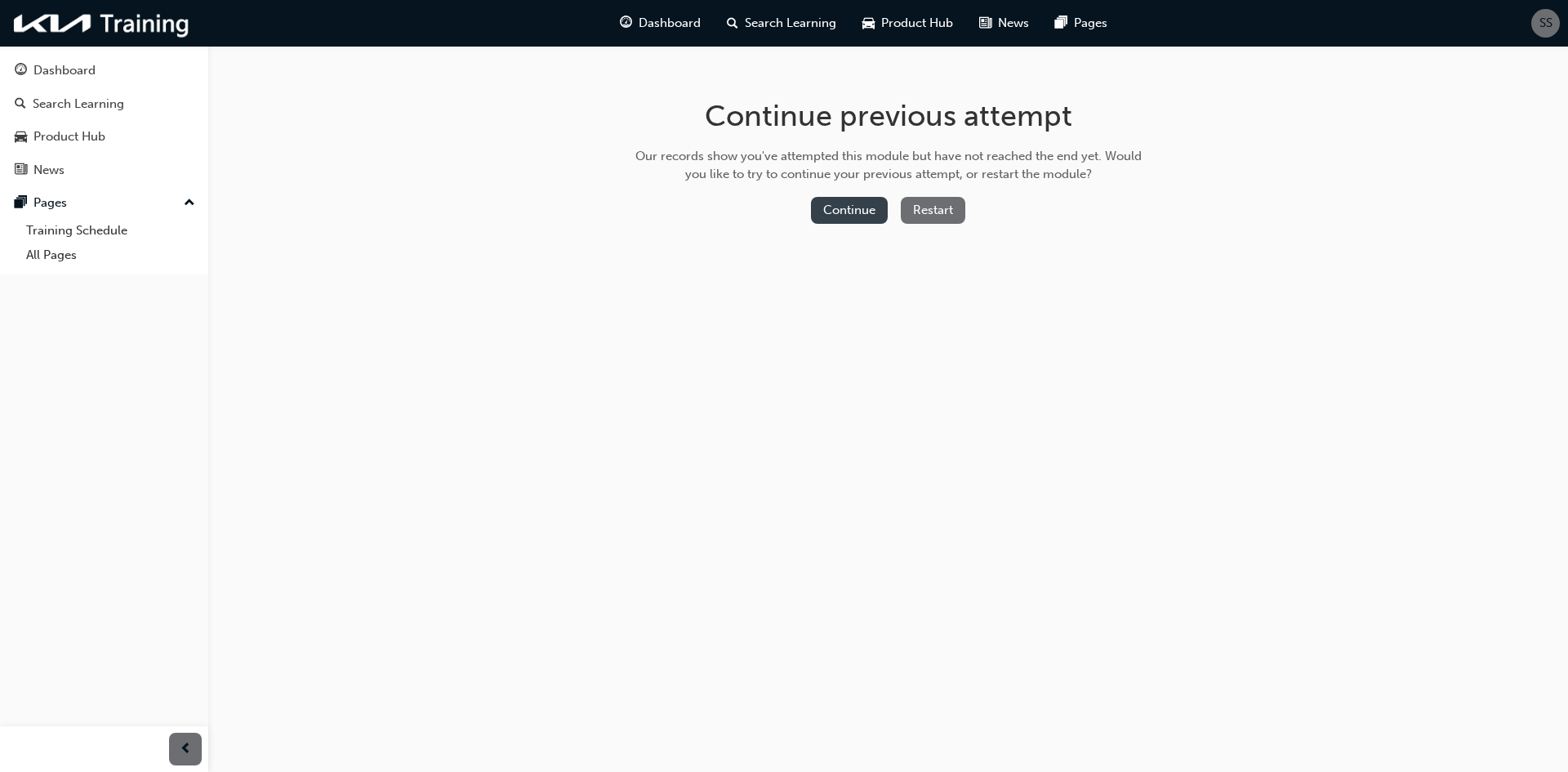
click at [819, 212] on button "Continue" at bounding box center [849, 210] width 77 height 27
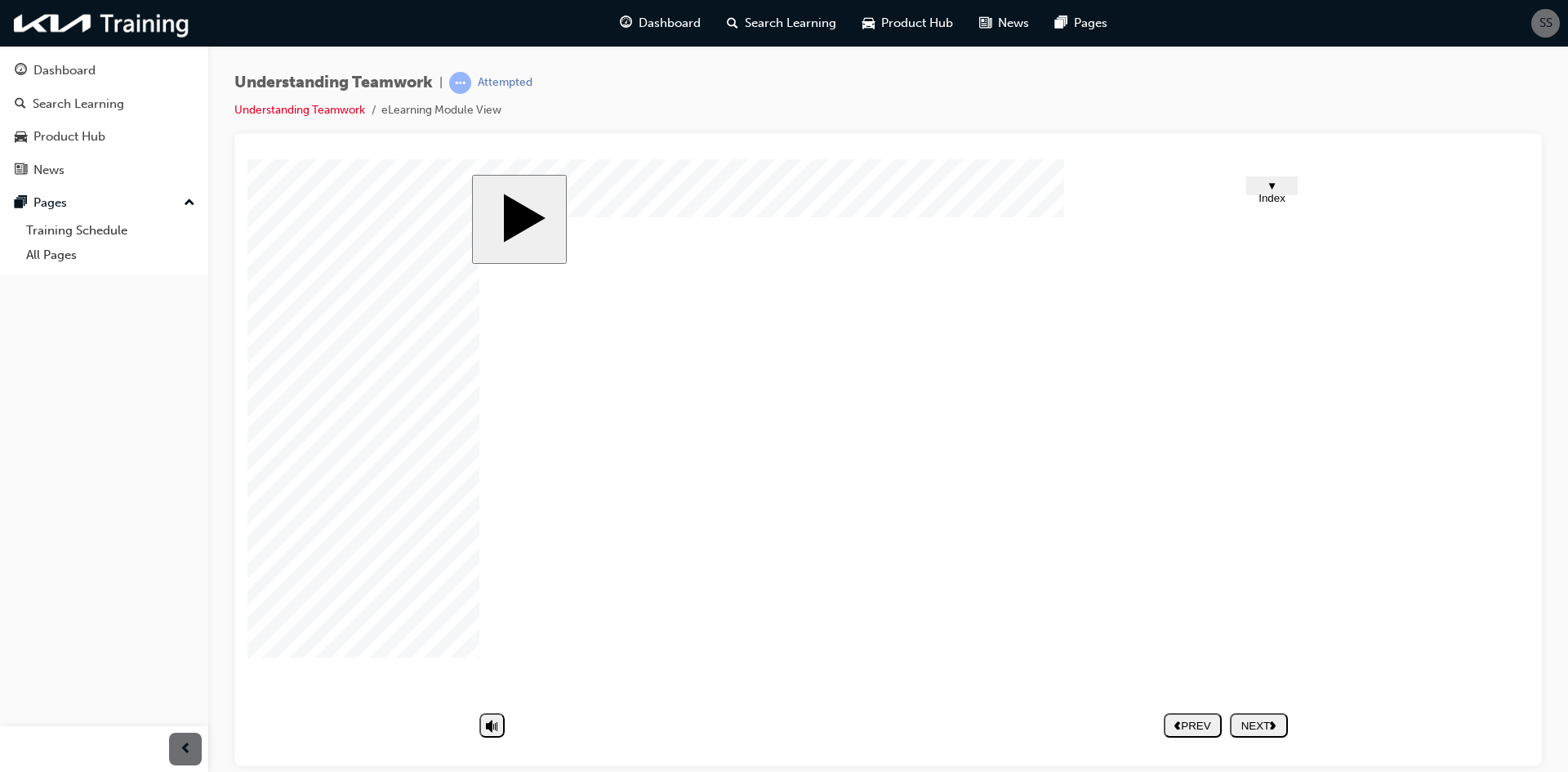
drag, startPoint x: 791, startPoint y: 611, endPoint x: 802, endPoint y: 612, distance: 11.0
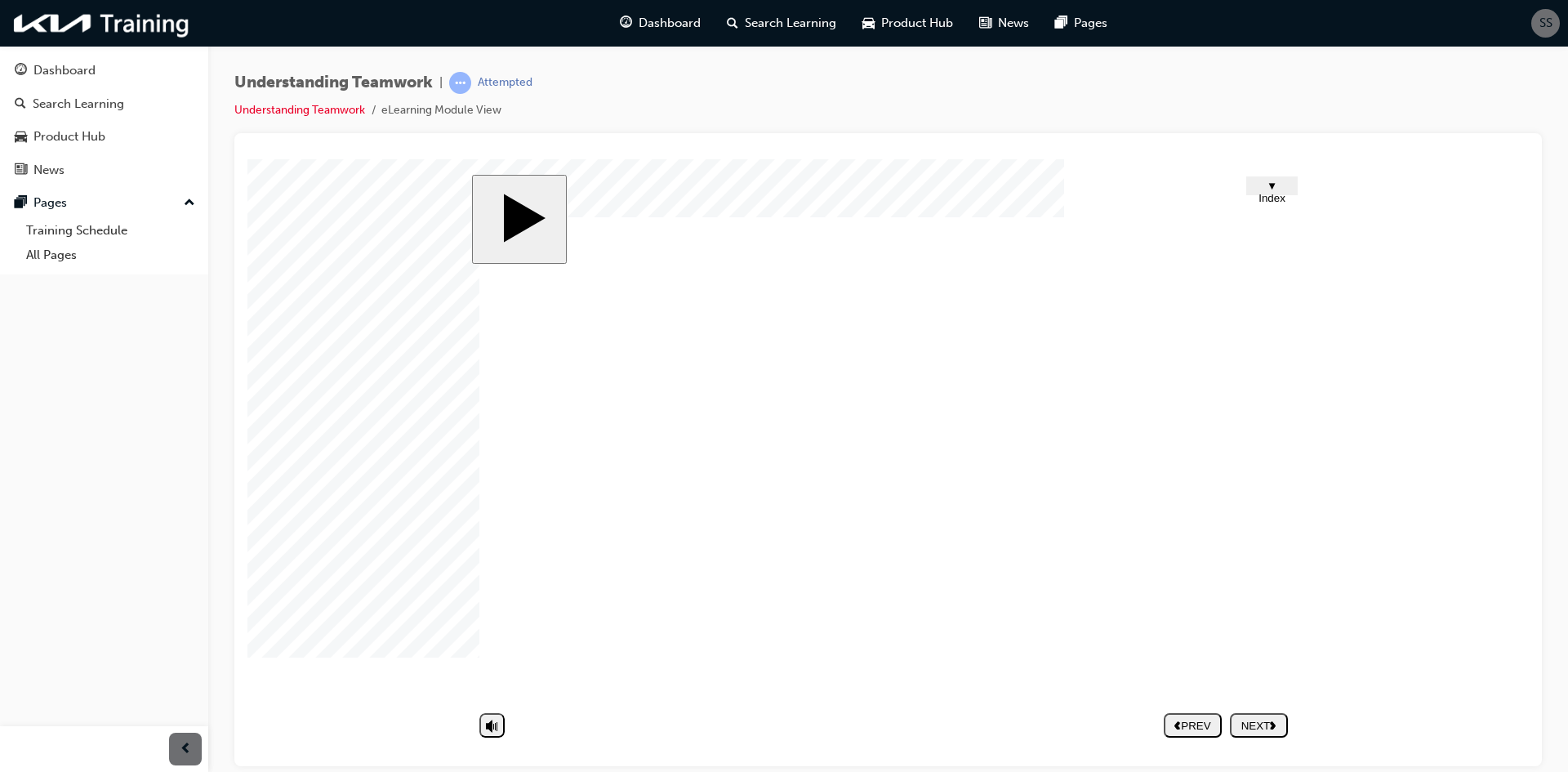
click at [1263, 721] on div "NEXT" at bounding box center [1258, 725] width 45 height 12
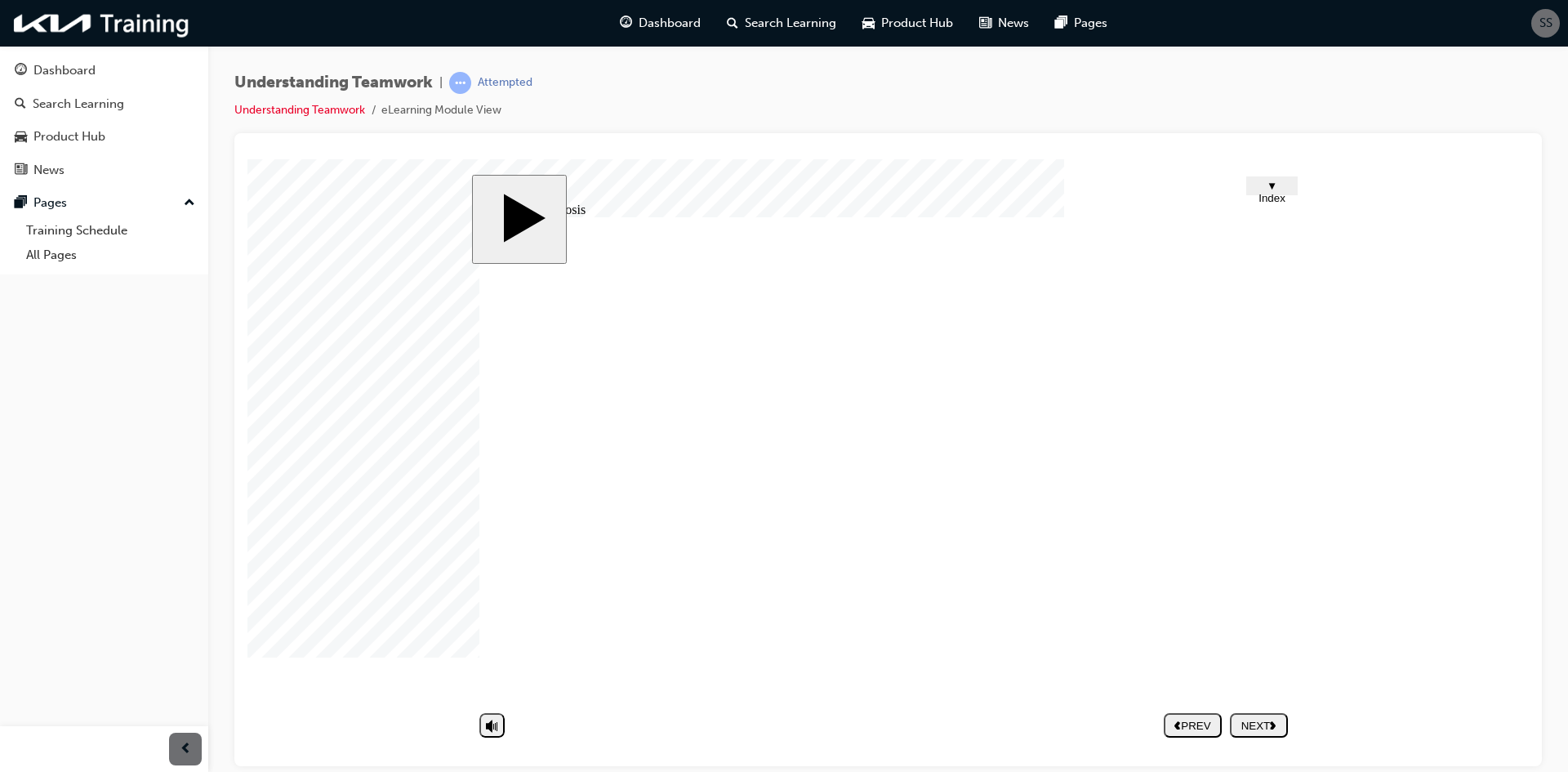
drag, startPoint x: 908, startPoint y: 516, endPoint x: 767, endPoint y: 577, distance: 153.6
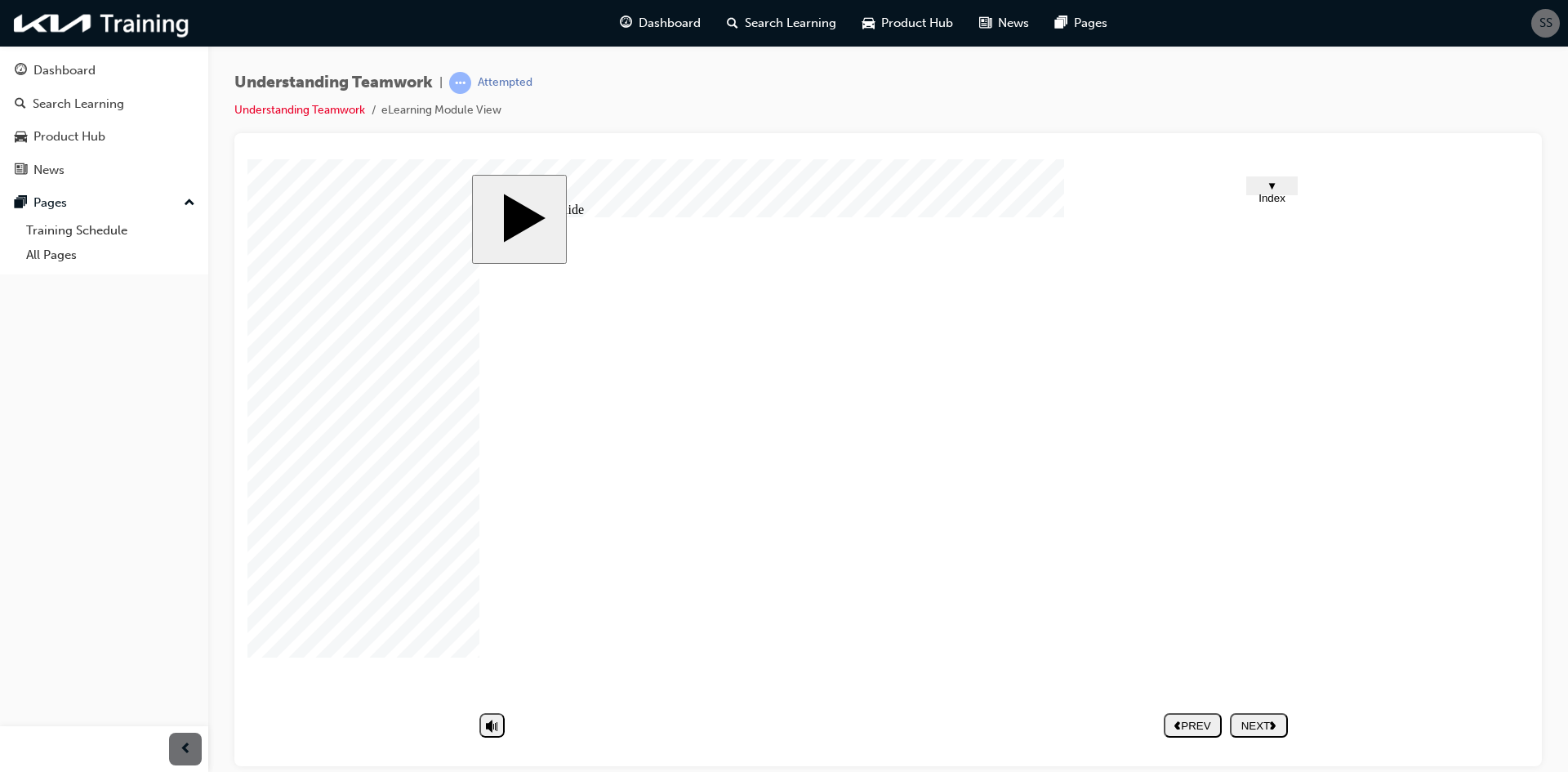
click at [1269, 730] on div "NEXT" at bounding box center [1258, 725] width 45 height 12
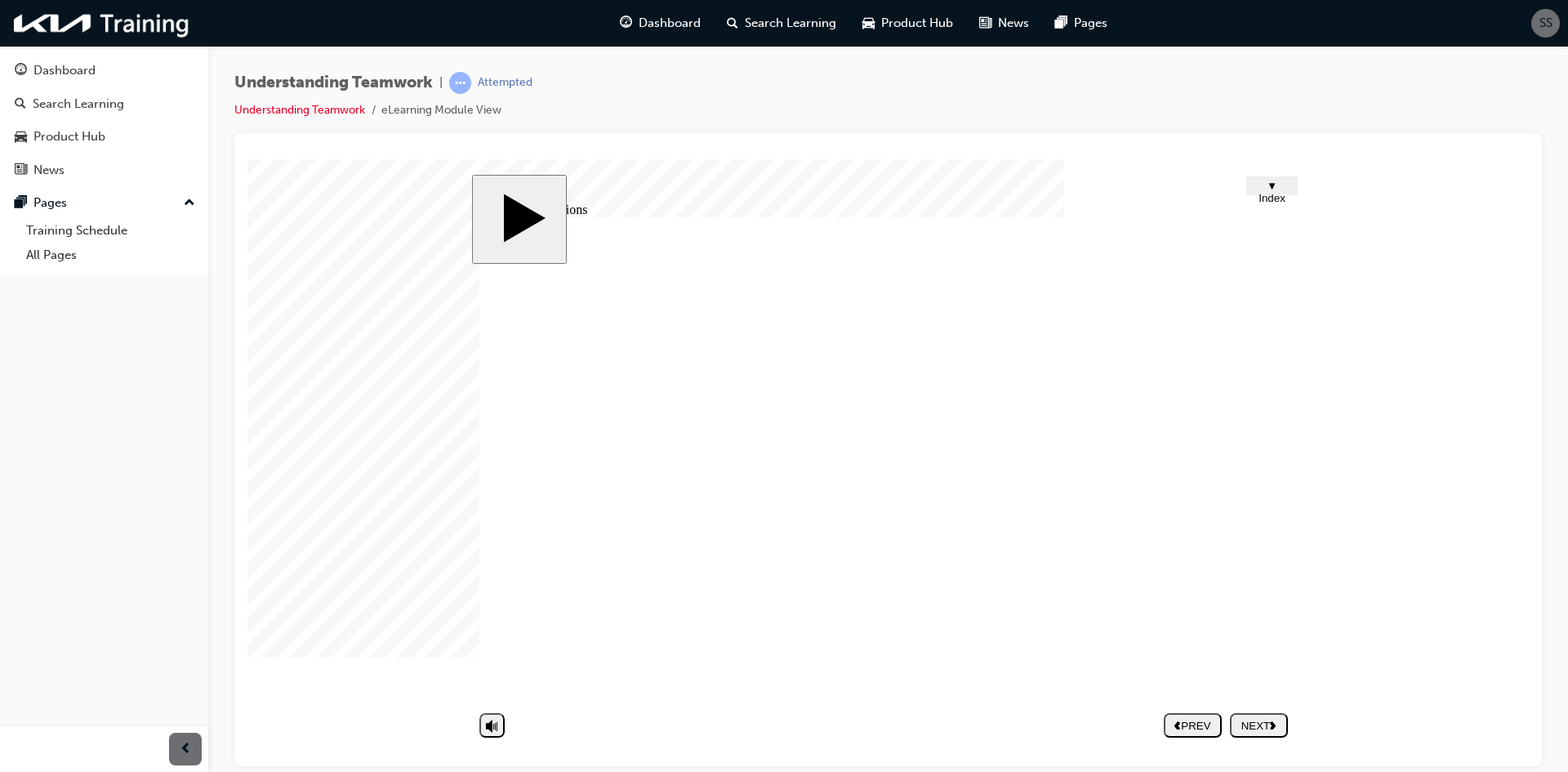
click at [1271, 734] on button "NEXT" at bounding box center [1258, 724] width 58 height 25
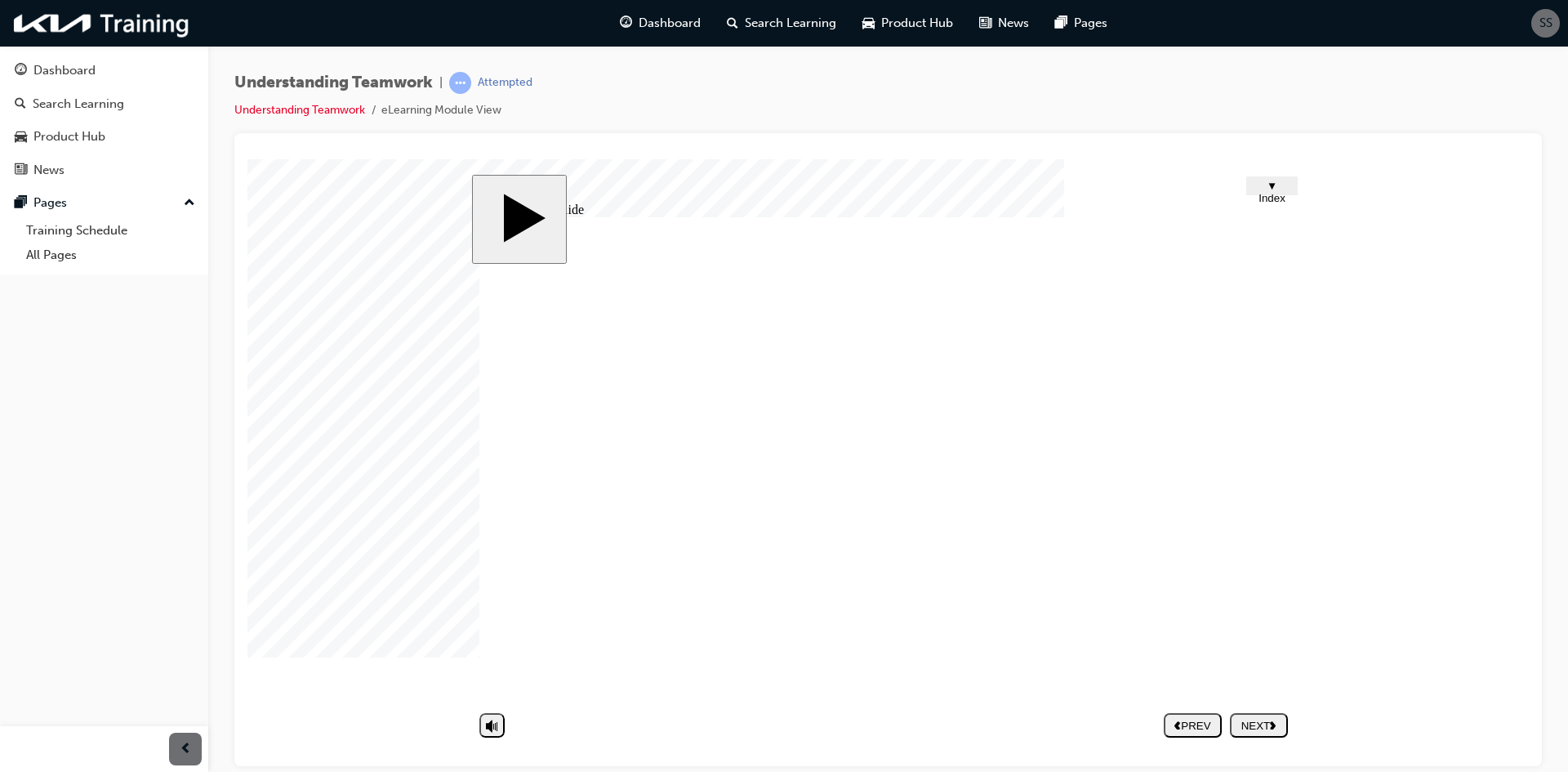
click at [1273, 728] on polygon "next" at bounding box center [1273, 724] width 6 height 8
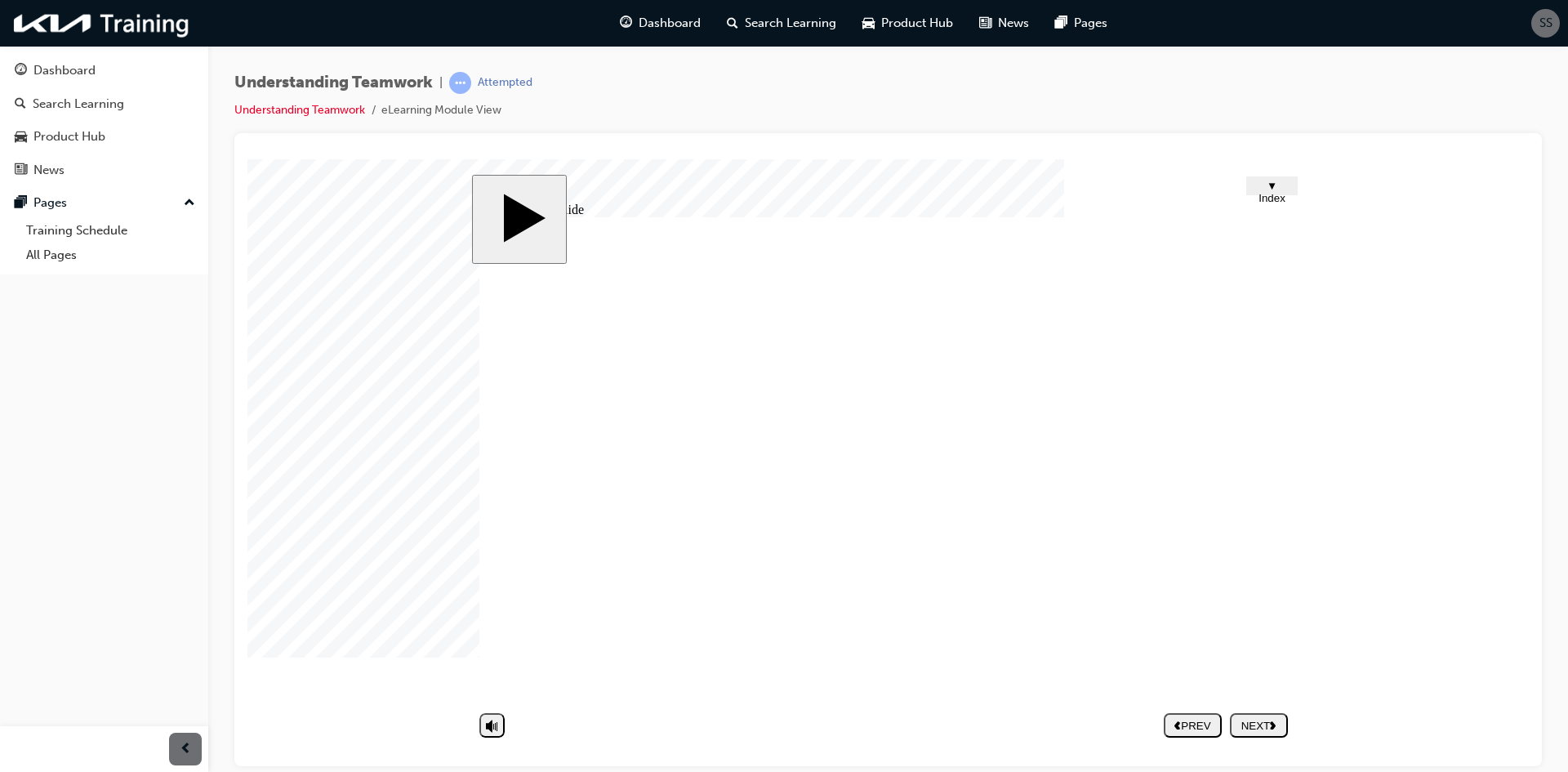
click at [1281, 720] on div "NEXT" at bounding box center [1258, 725] width 45 height 12
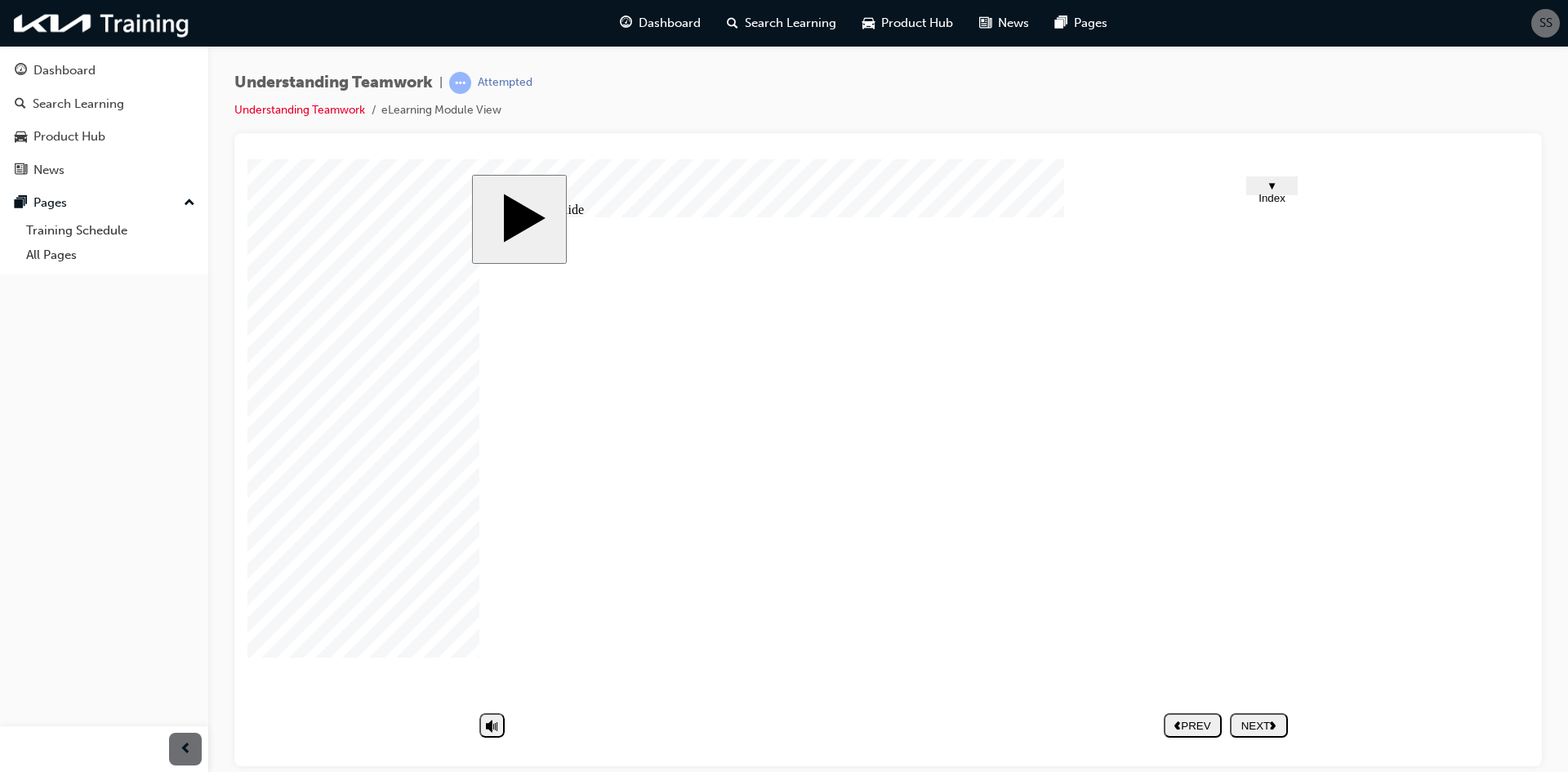
click at [1252, 723] on div "NEXT" at bounding box center [1258, 725] width 45 height 12
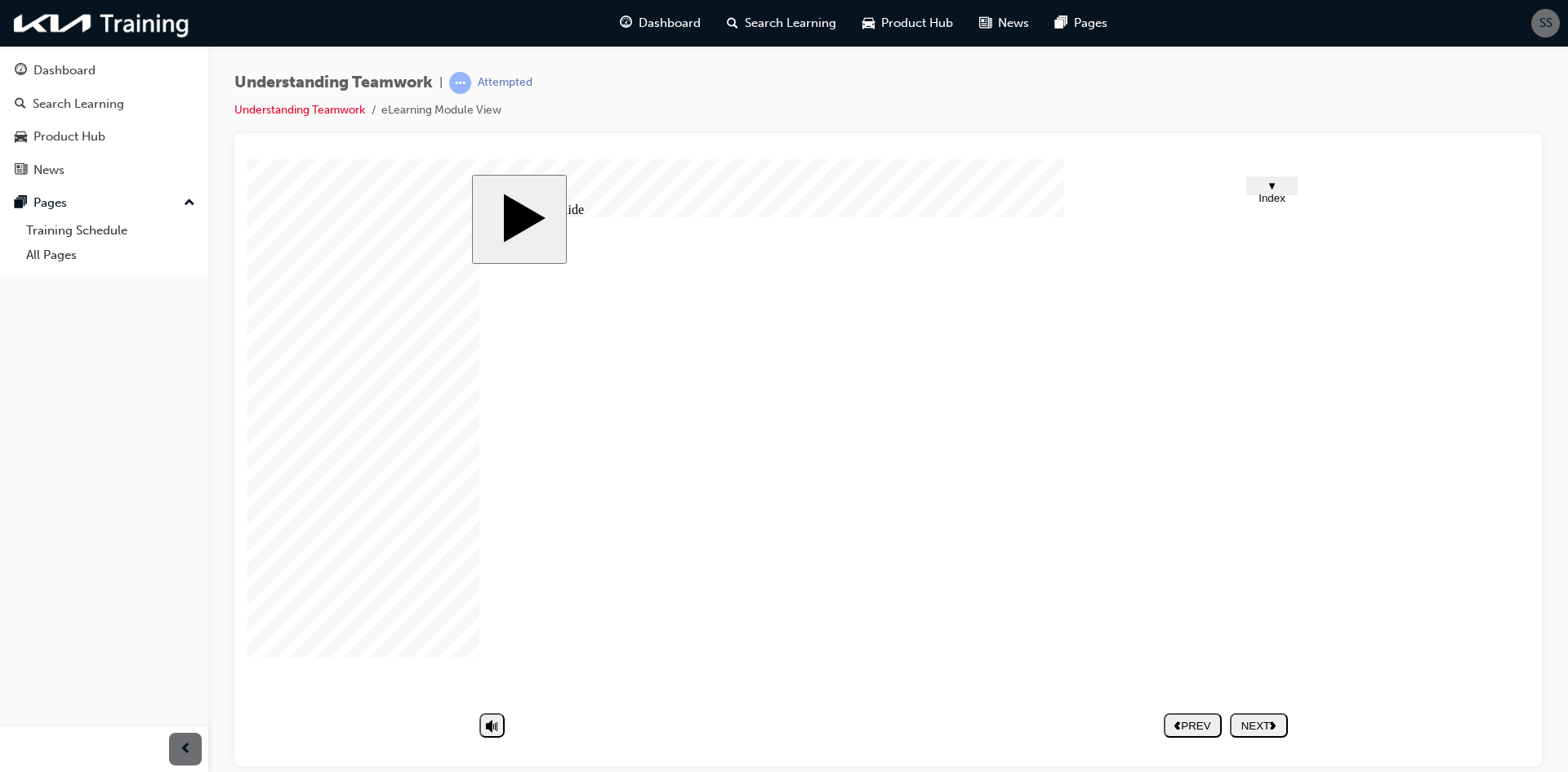
type textarea "H"
type textarea "HX"
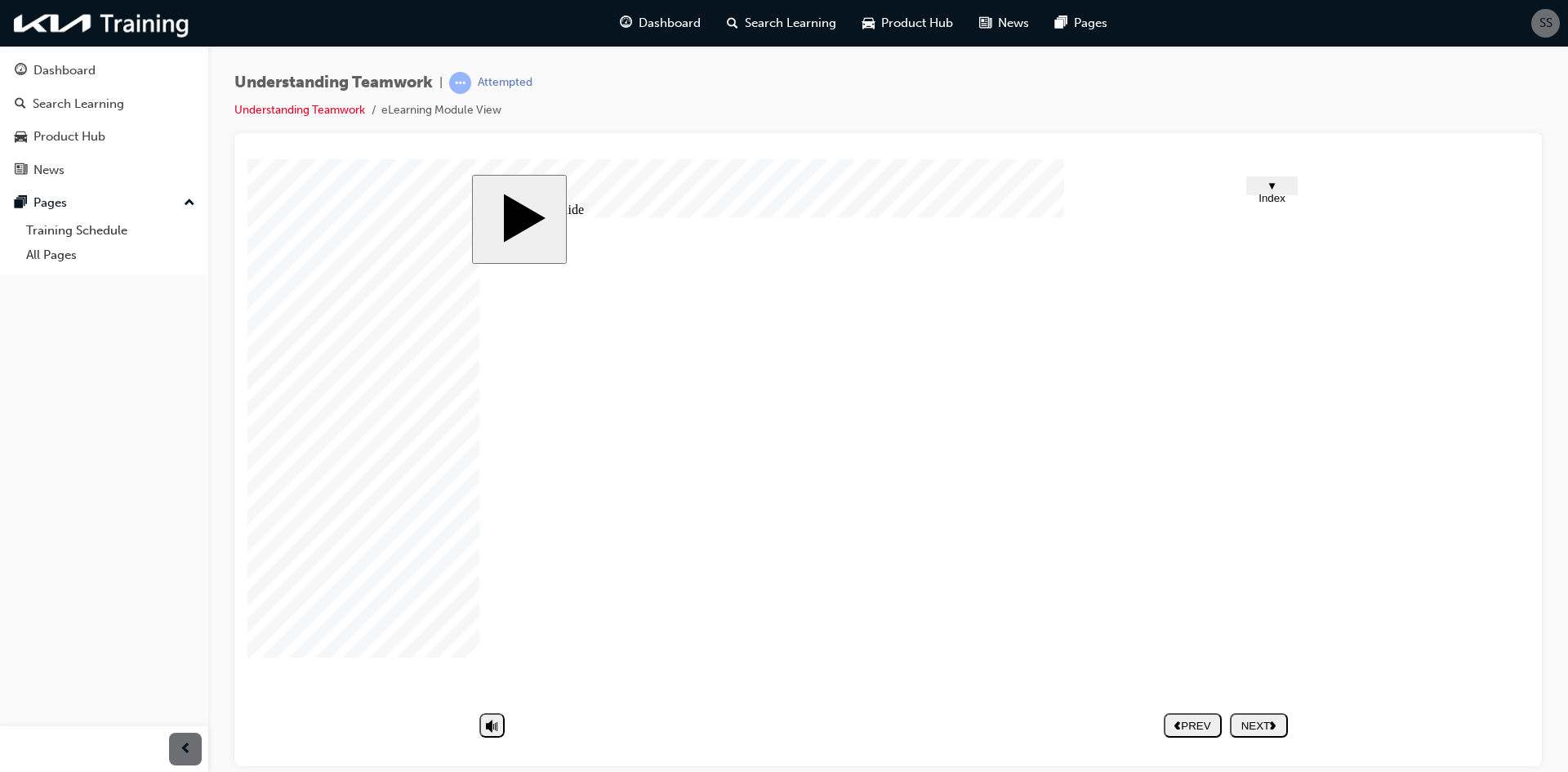
type textarea "H"
type textarea "T"
type textarea "TH"
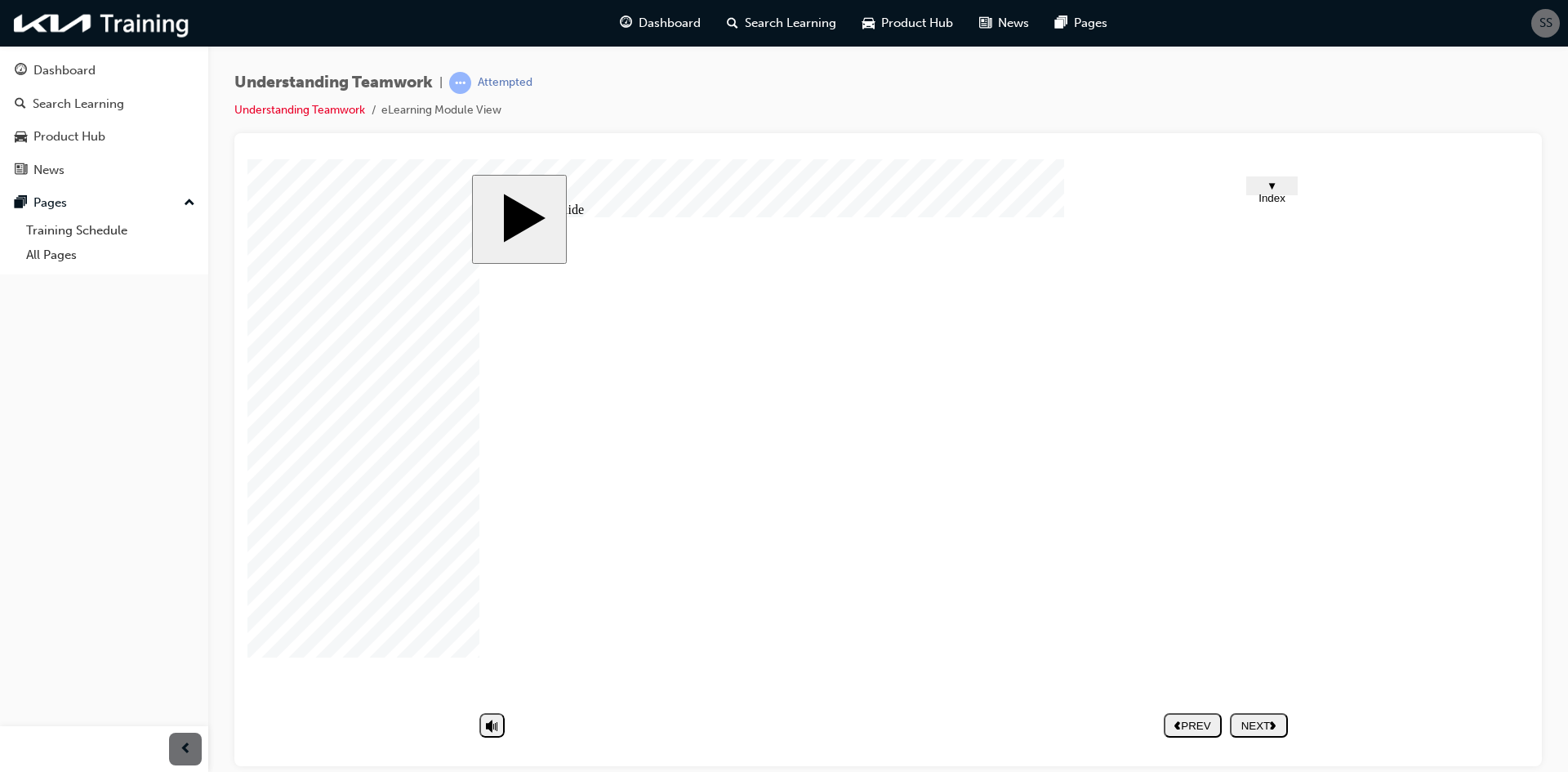
type textarea "TH"
type textarea "THA"
type textarea "THAN"
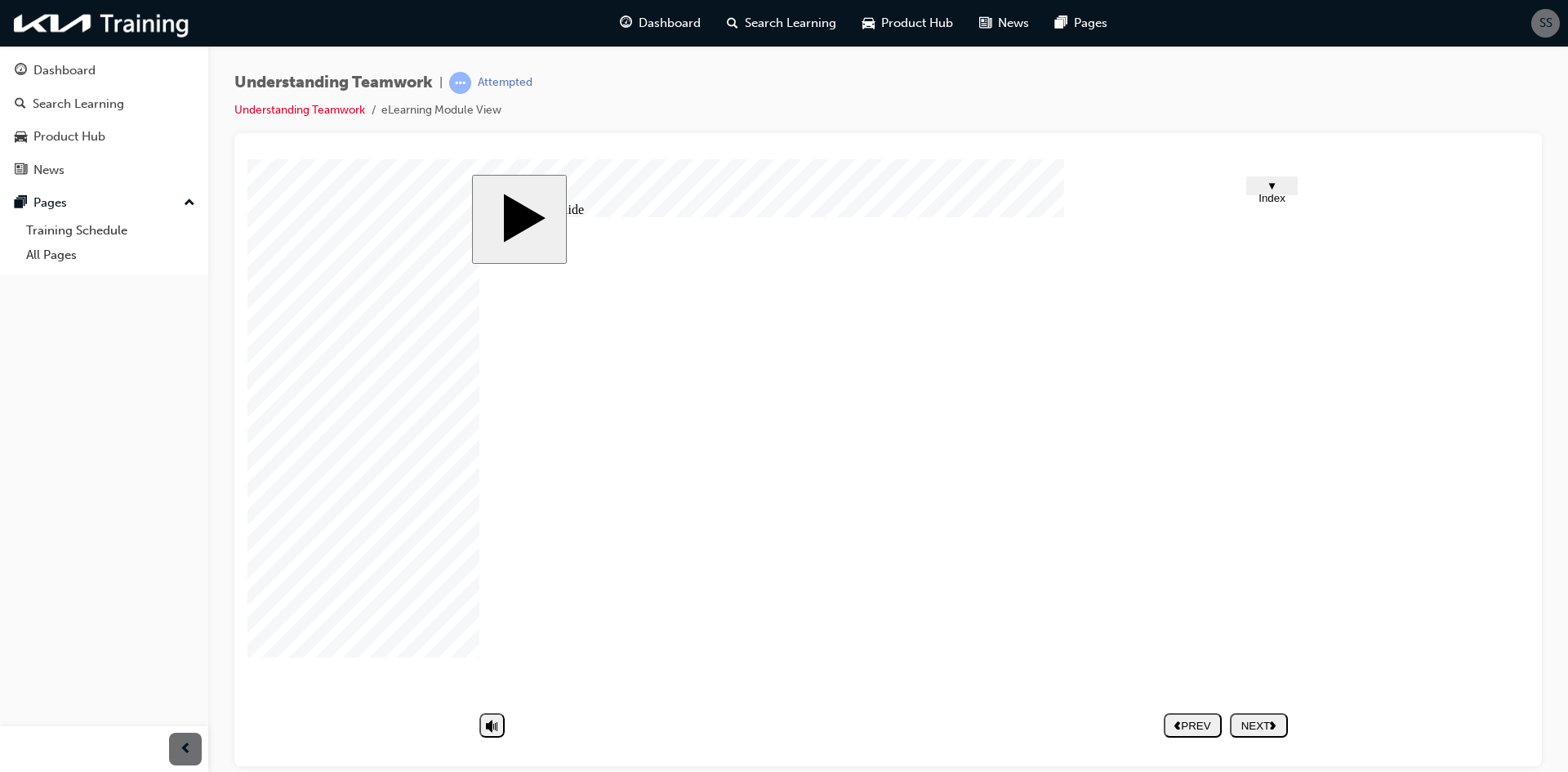
type textarea "THANK"
type textarea "THANKS"
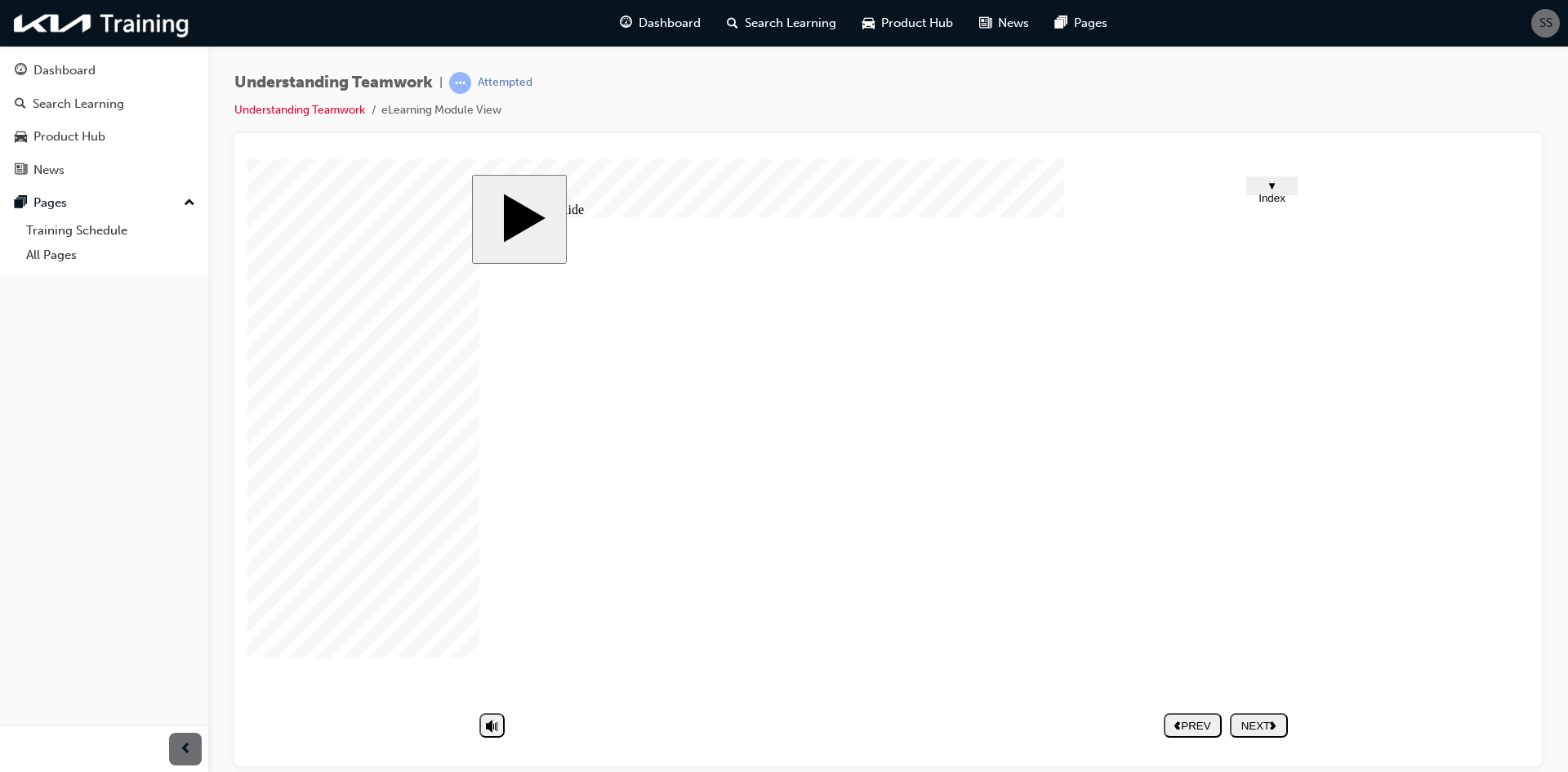
type textarea "THANKS"
type textarea "T"
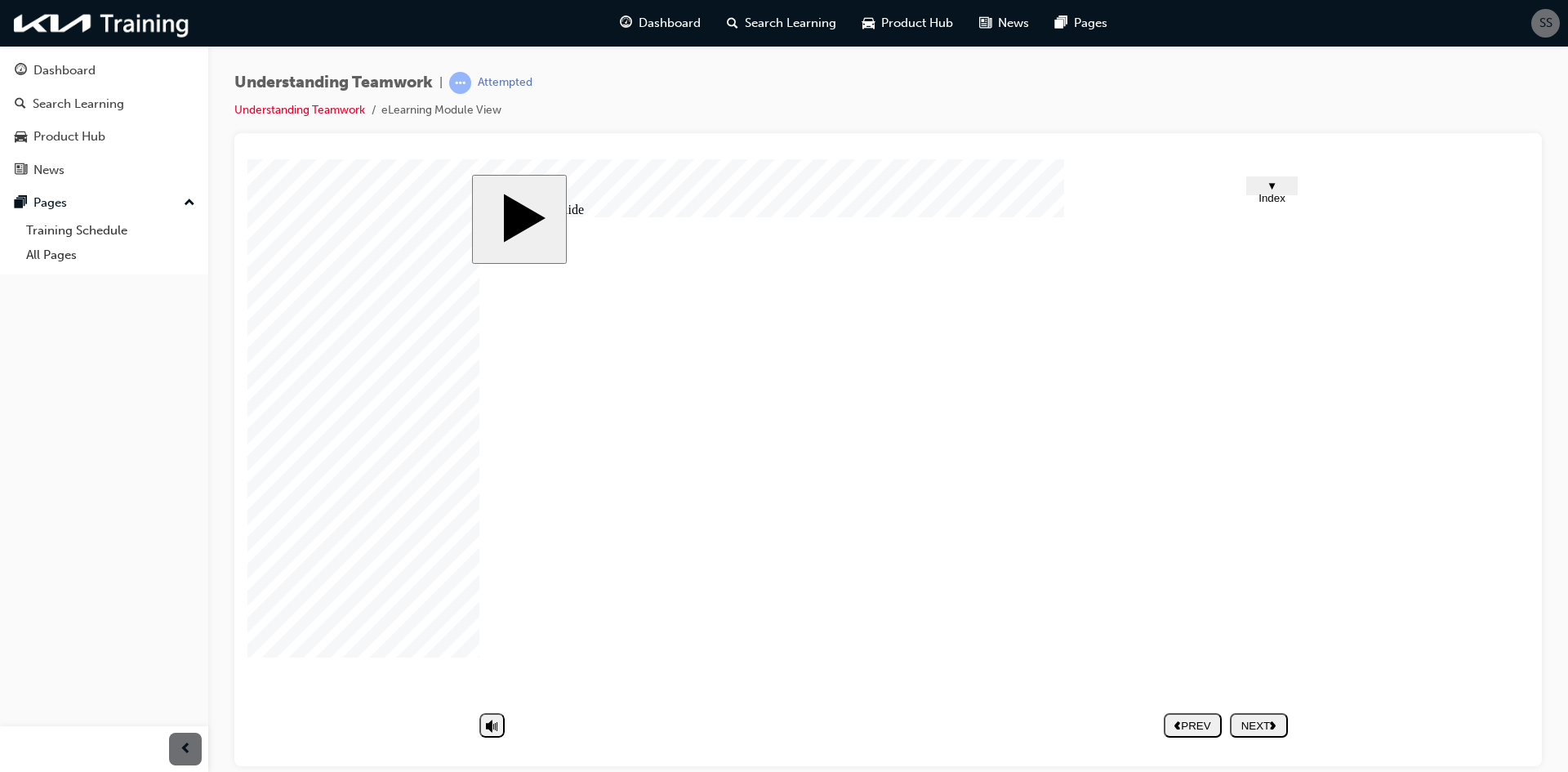
type textarea "T"
type textarea "TH"
type textarea "THA"
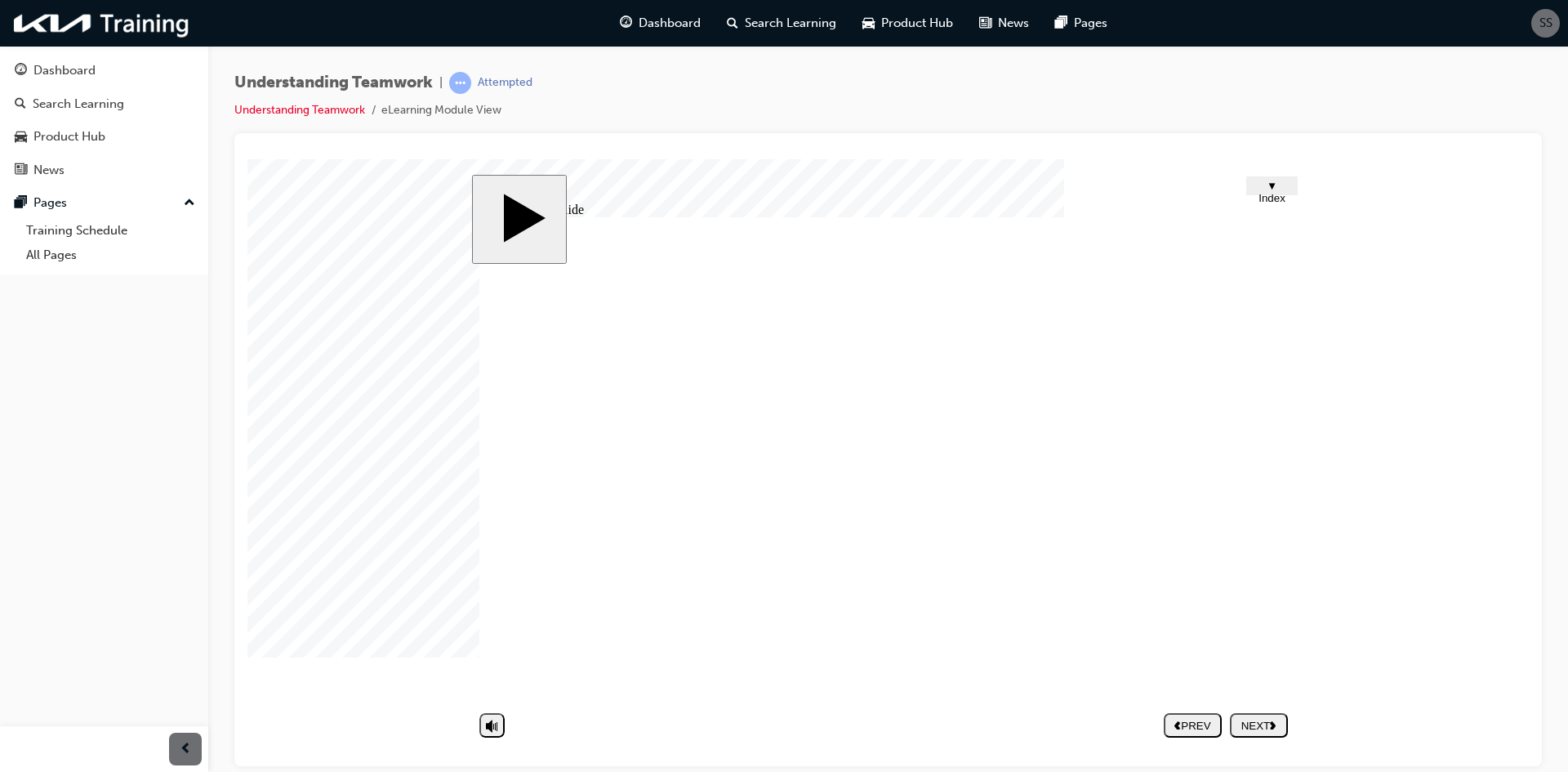
type textarea "THAN"
type textarea "THANK"
type textarea "THANKS"
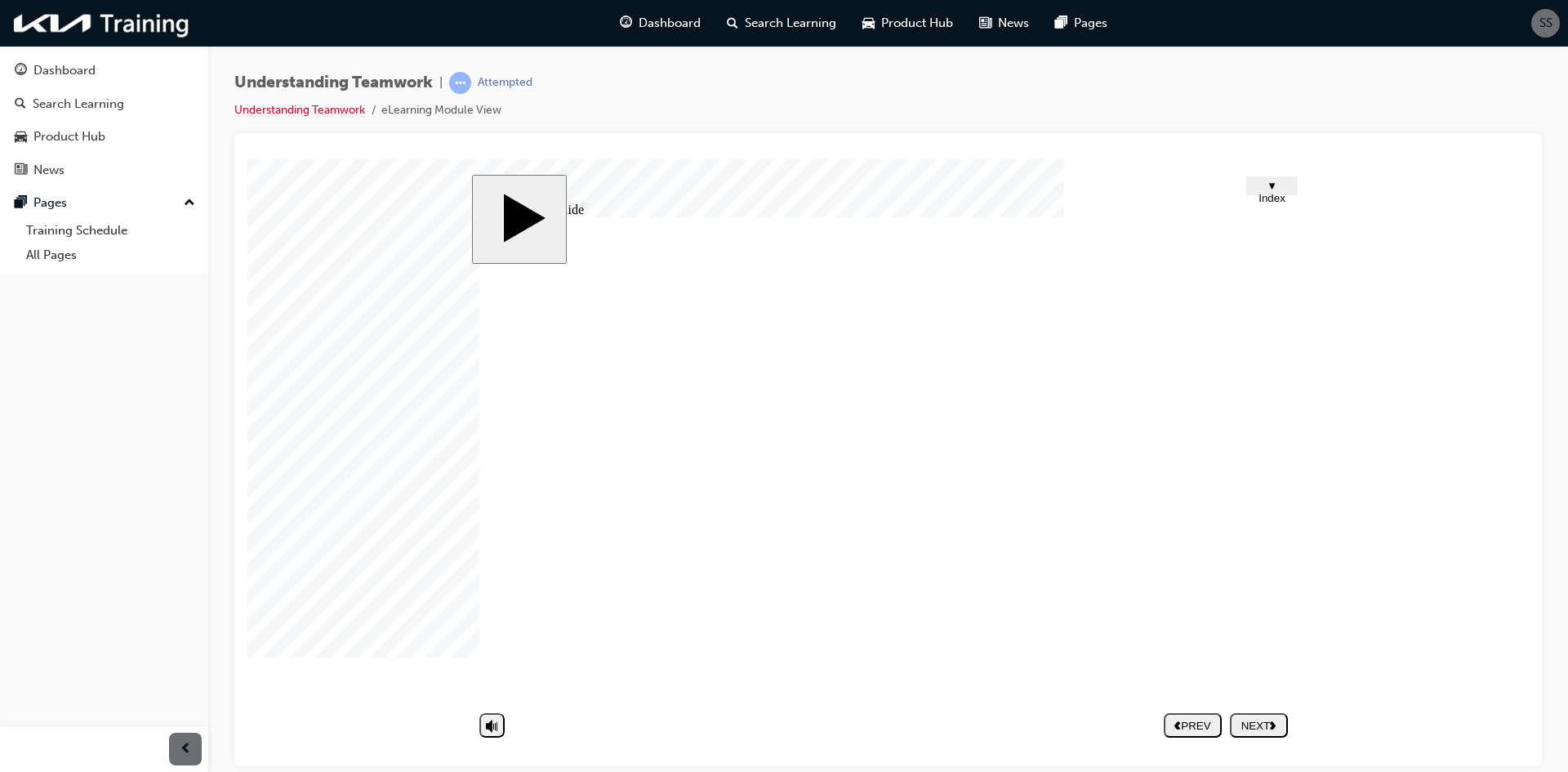
type textarea "THANKS"
click at [1262, 726] on div "NEXT" at bounding box center [1258, 725] width 45 height 12
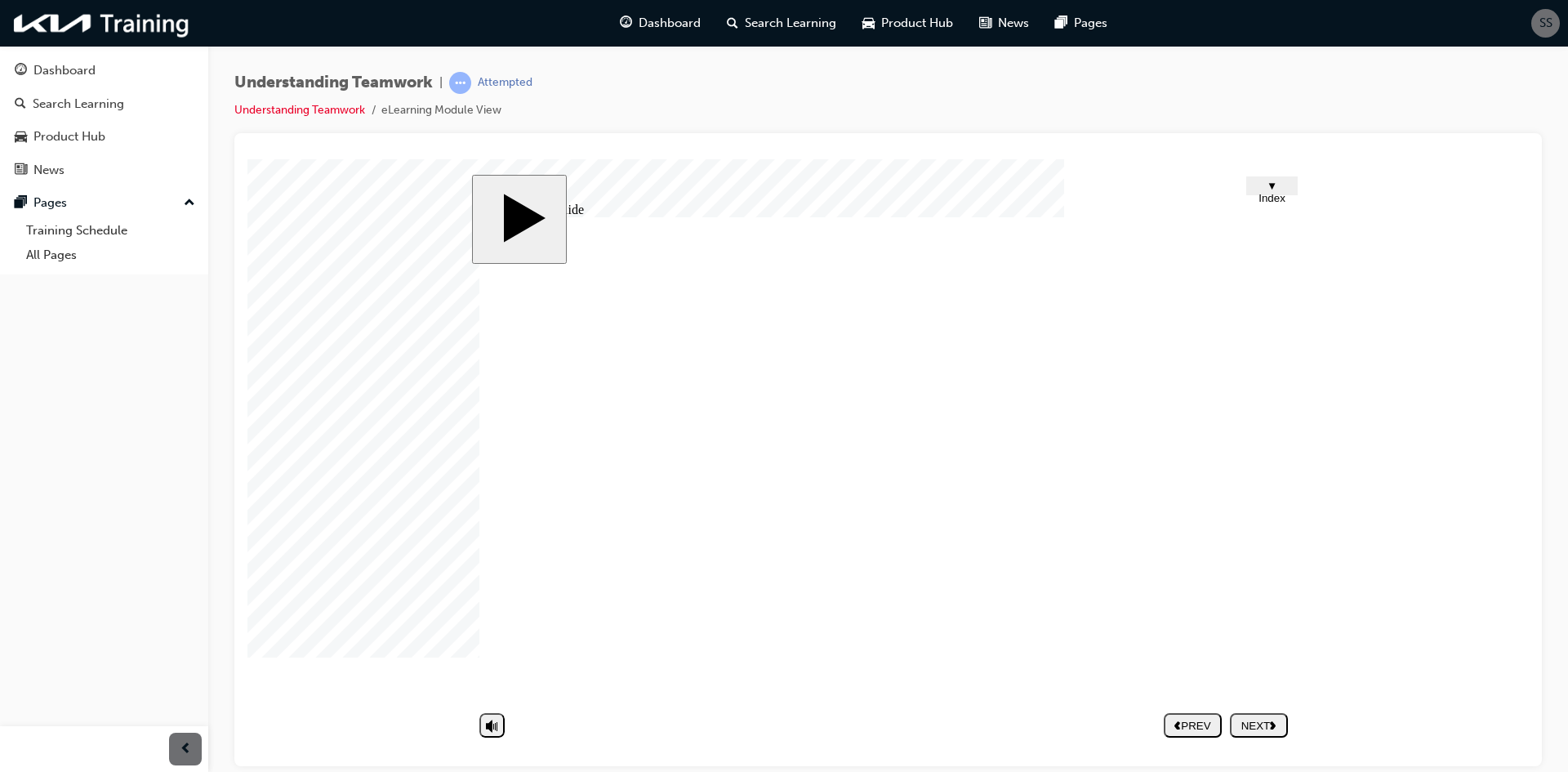
click at [1266, 720] on div "NEXT" at bounding box center [1258, 725] width 45 height 12
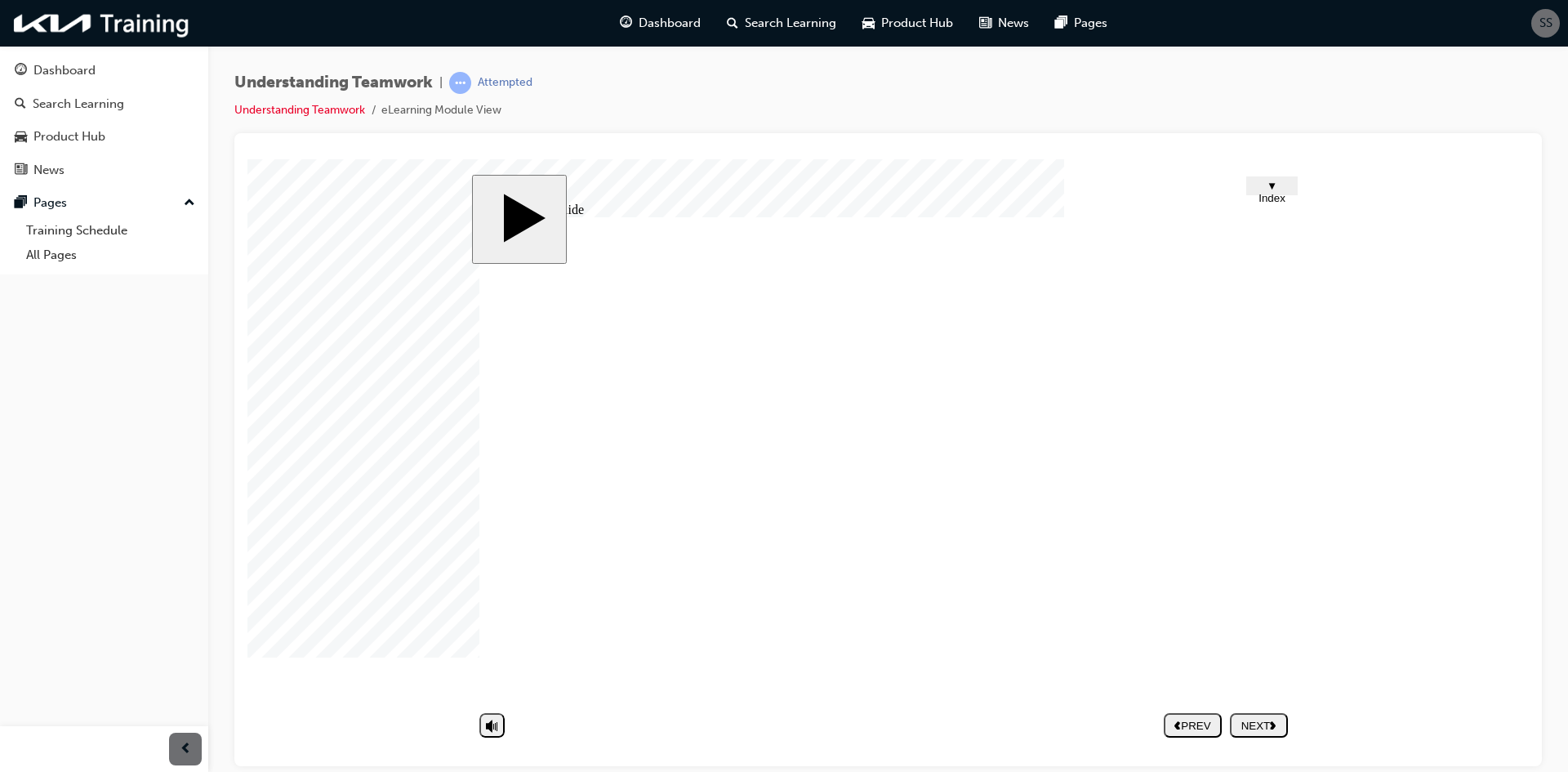
click at [1273, 729] on div "NEXT" at bounding box center [1258, 725] width 45 height 12
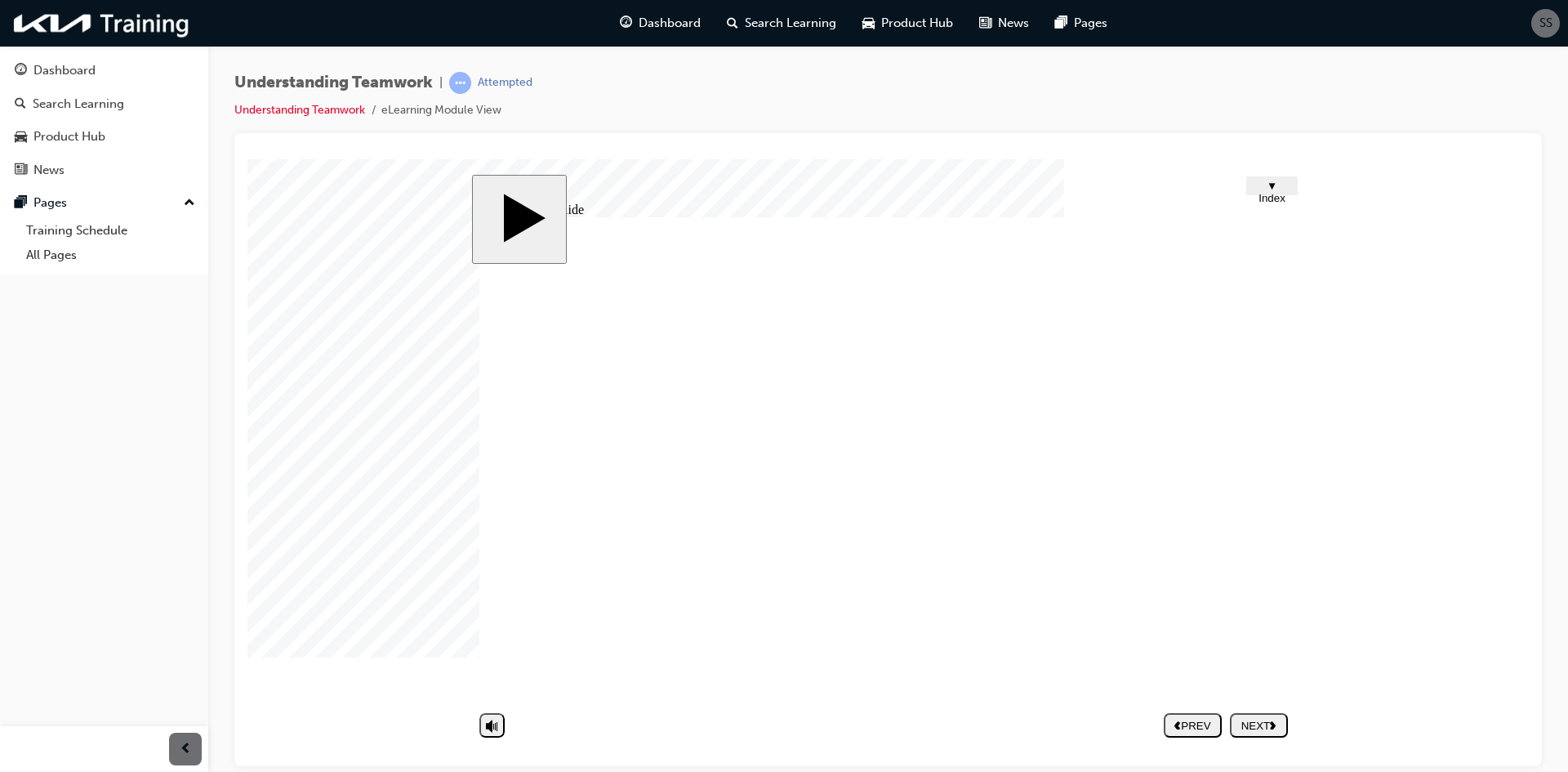
click at [1268, 725] on div "NEXT" at bounding box center [1258, 725] width 45 height 12
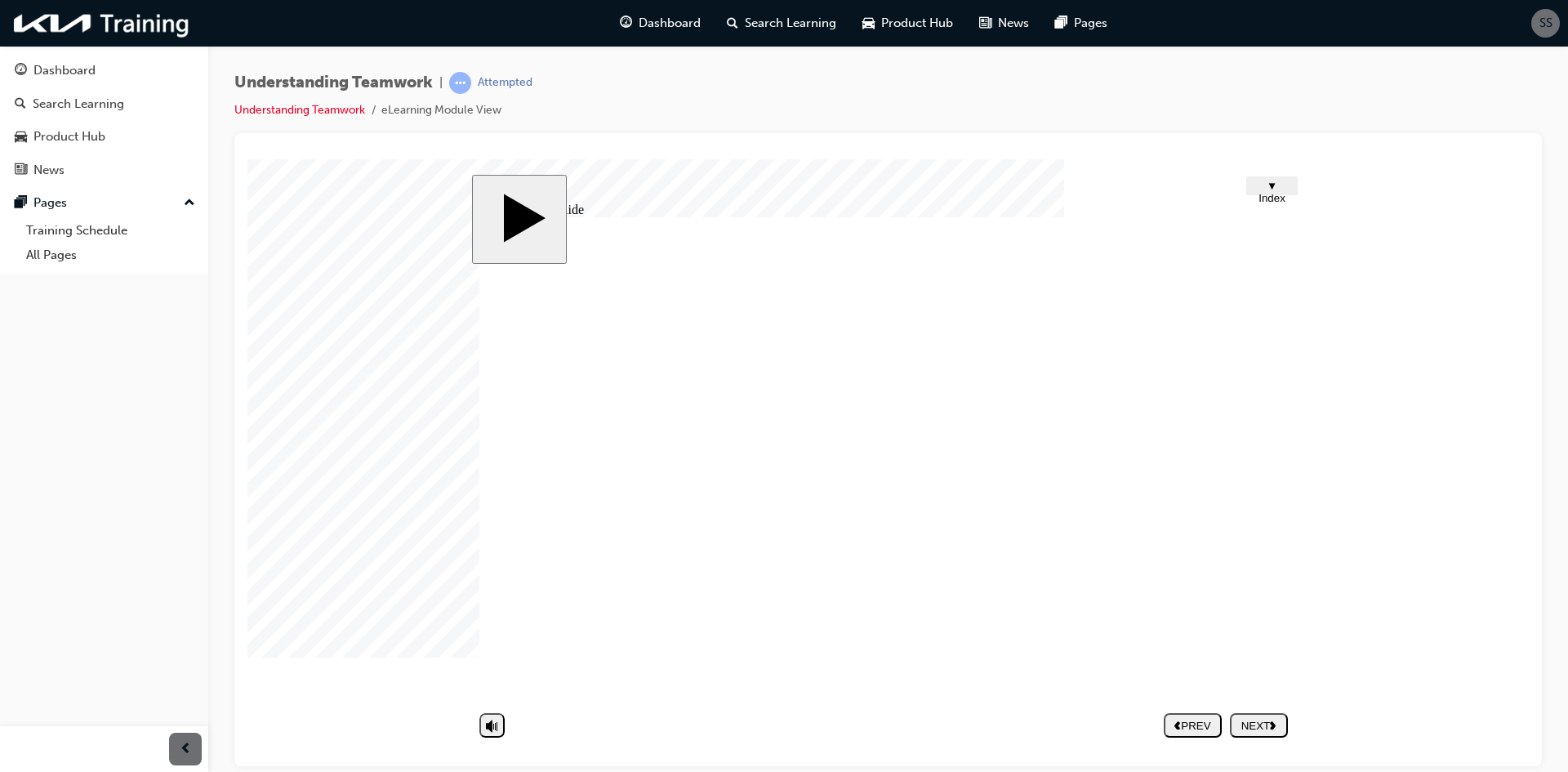
type input "K"
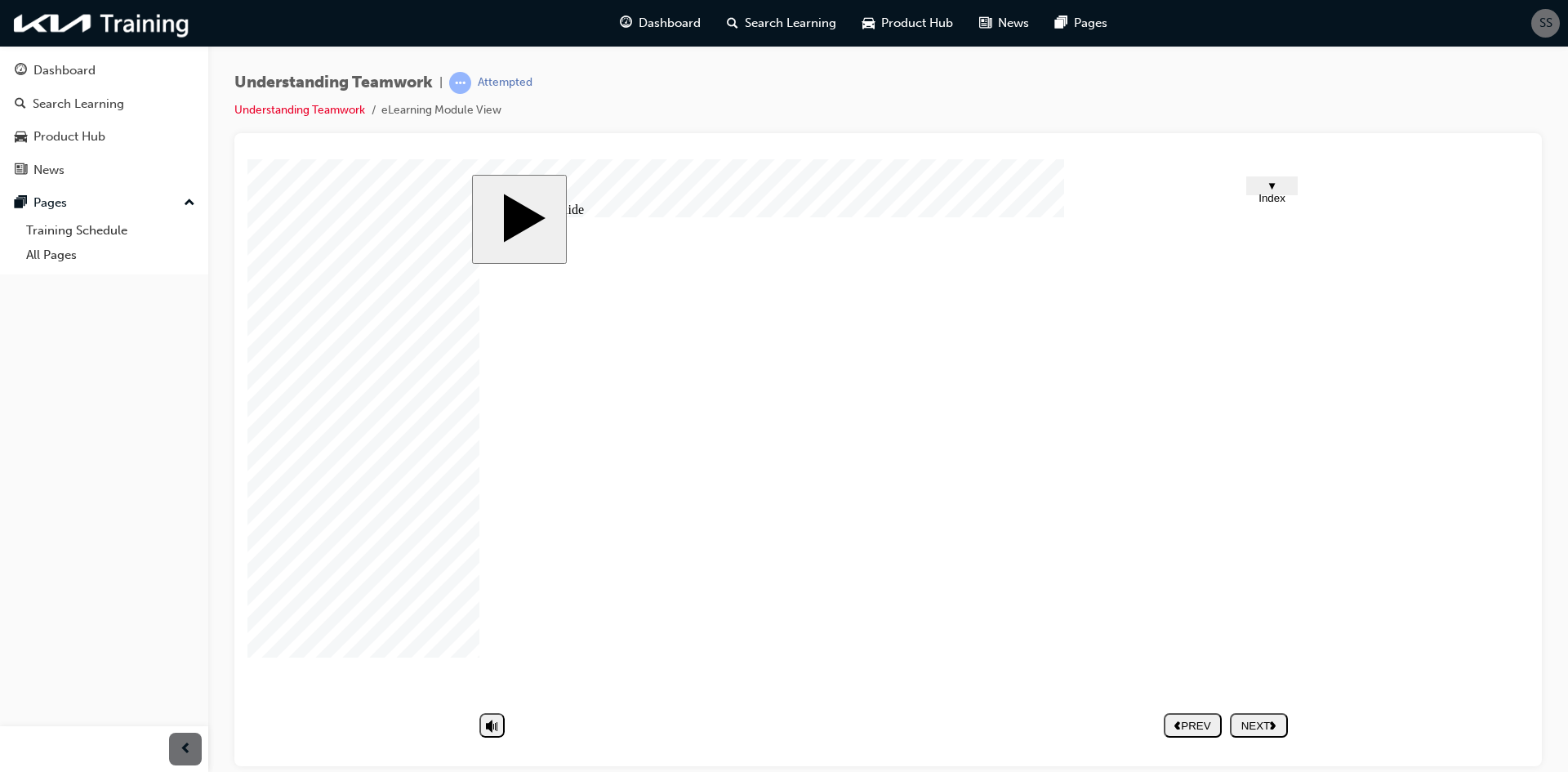
type input "K"
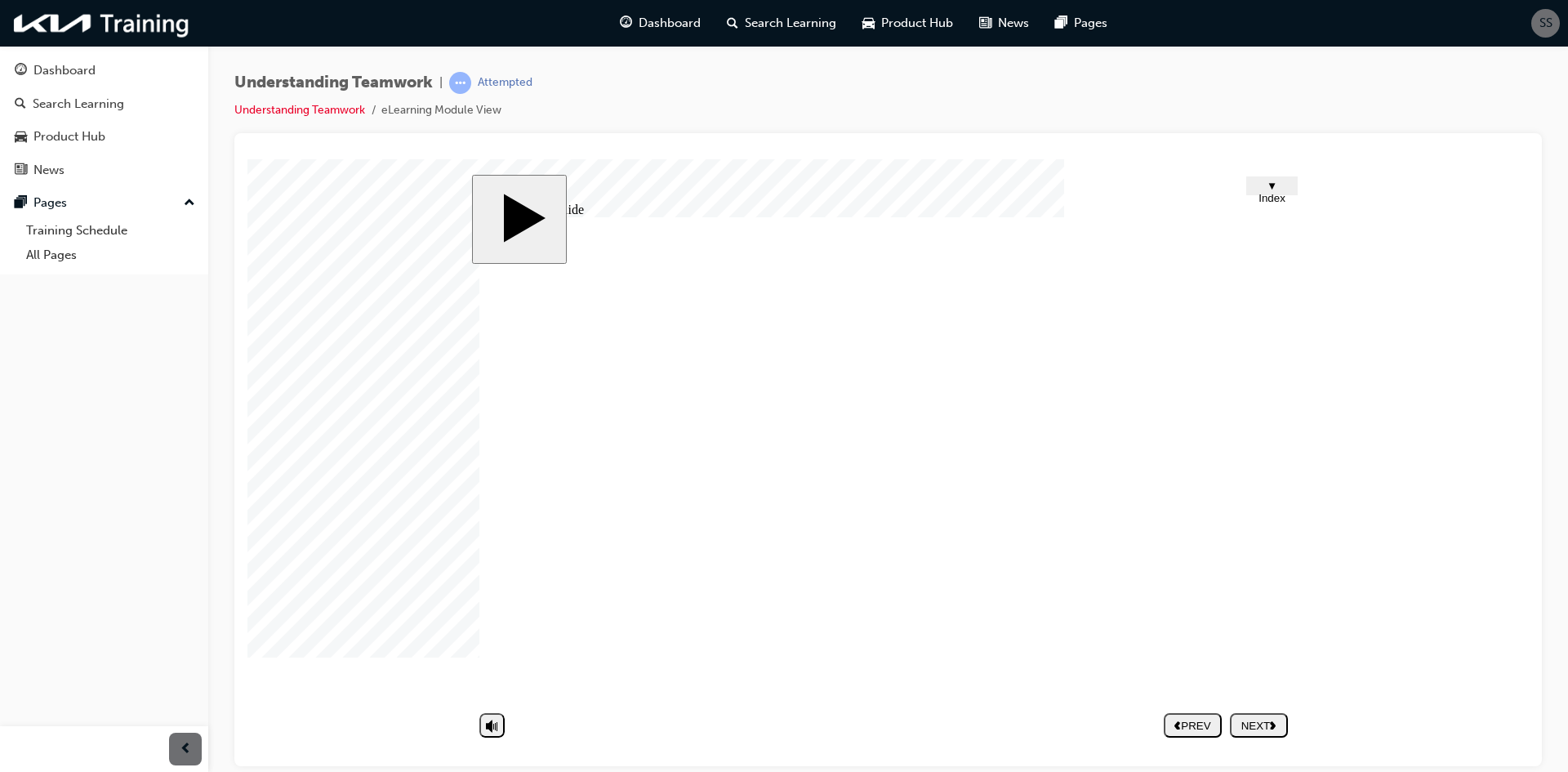
drag, startPoint x: 867, startPoint y: 534, endPoint x: 880, endPoint y: 583, distance: 50.7
click at [880, 583] on div "What should I do to dissolve this conflict? What should I do to solve this prob…" at bounding box center [887, 465] width 816 height 498
type input "K"
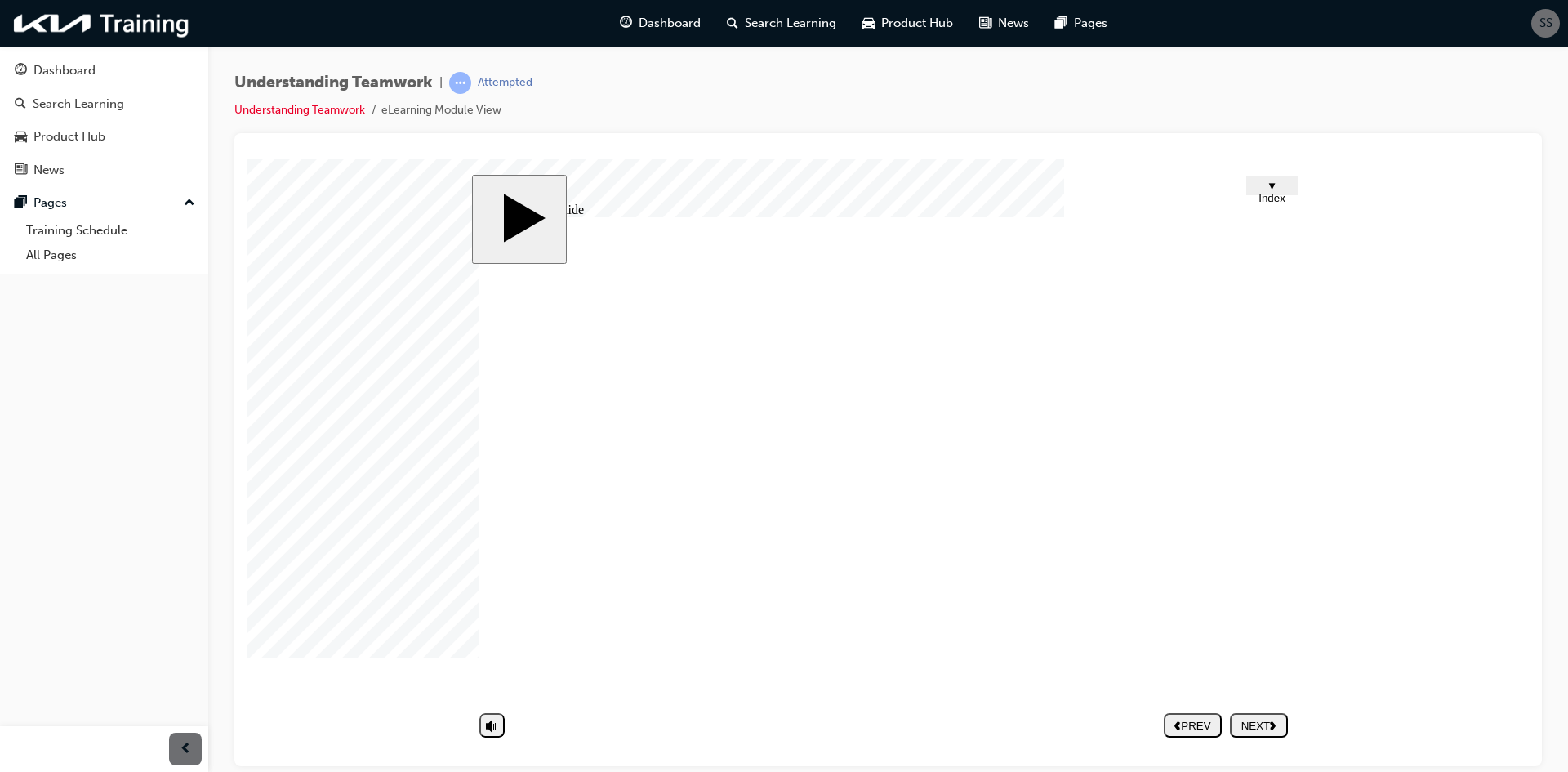
type input "K"
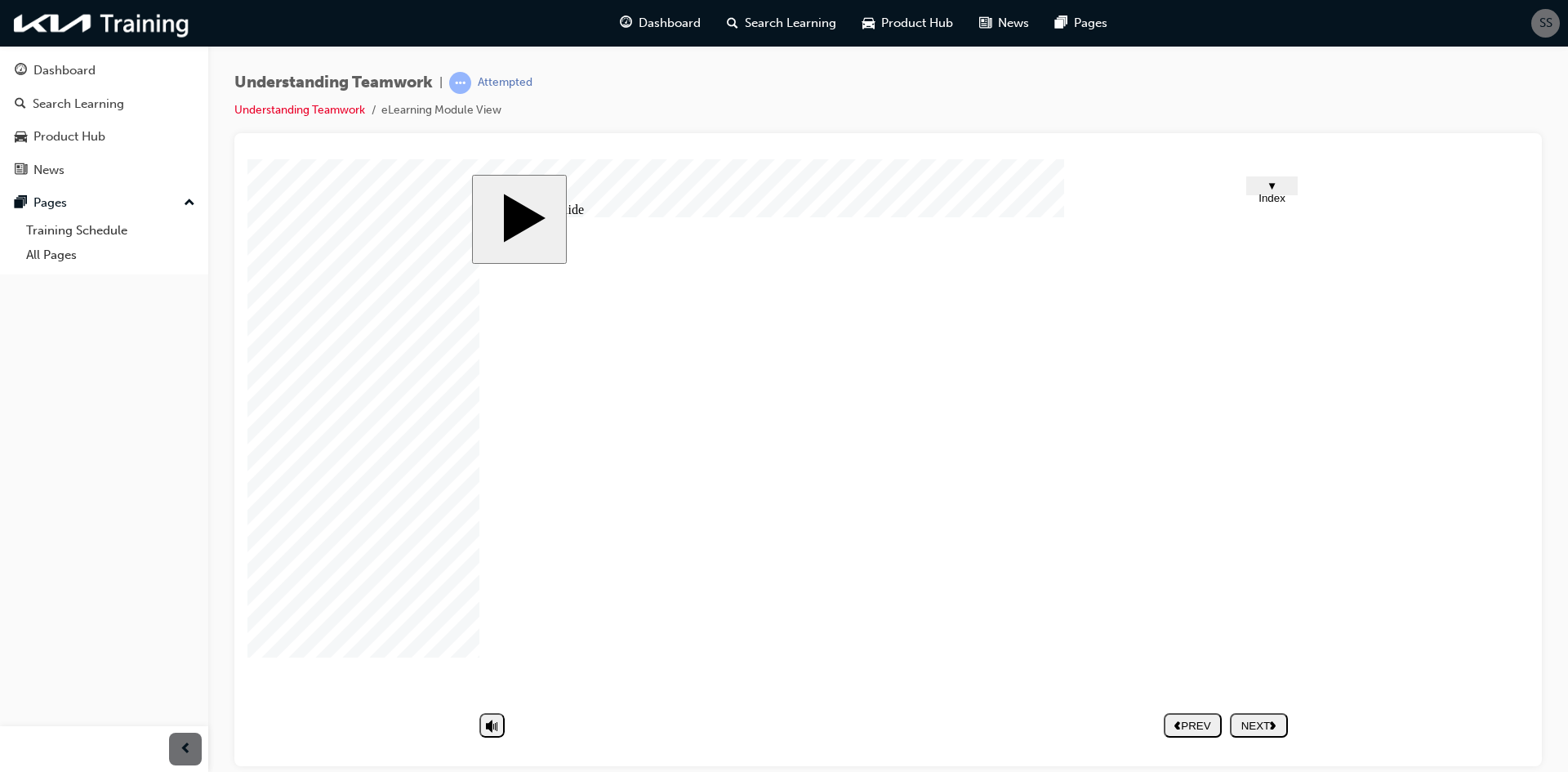
type input "K"
click at [1279, 727] on div "NEXT" at bounding box center [1258, 725] width 45 height 12
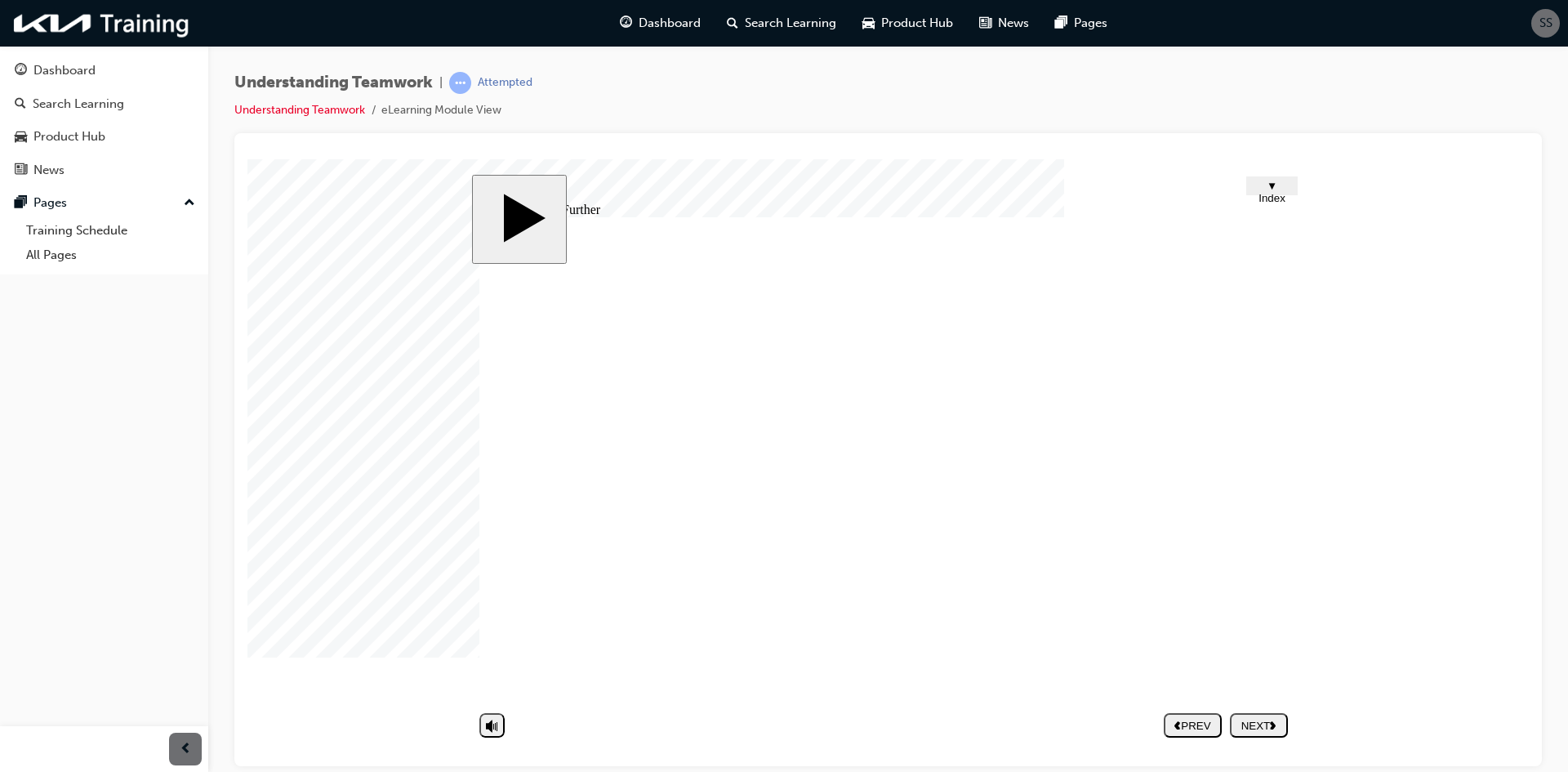
click at [1266, 729] on div "NEXT" at bounding box center [1258, 725] width 45 height 12
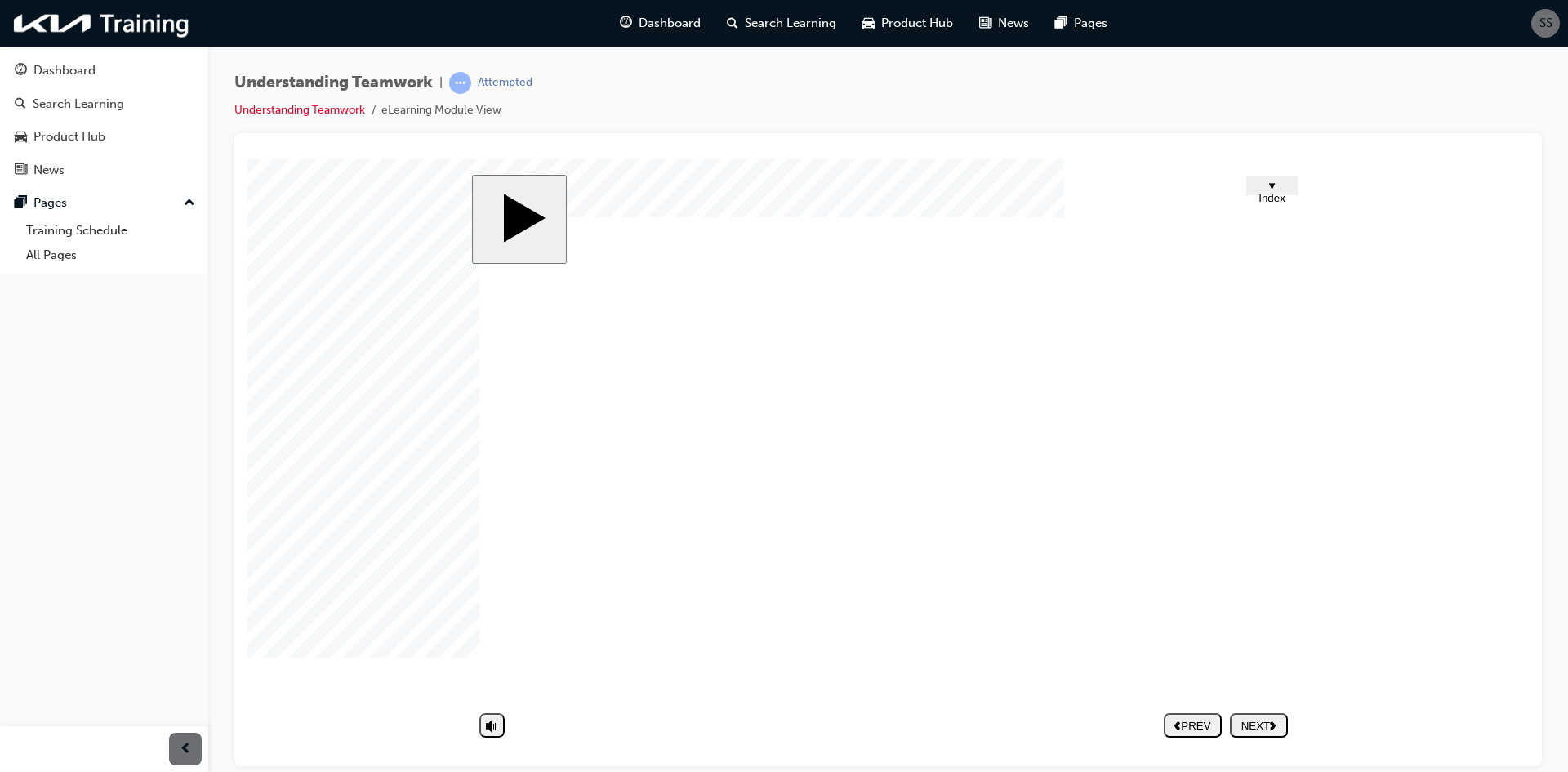
drag, startPoint x: 752, startPoint y: 572, endPoint x: 1015, endPoint y: 444, distance: 292.5
click at [1256, 721] on nav "PREV NEXT SUBMIT" at bounding box center [1226, 725] width 124 height 38
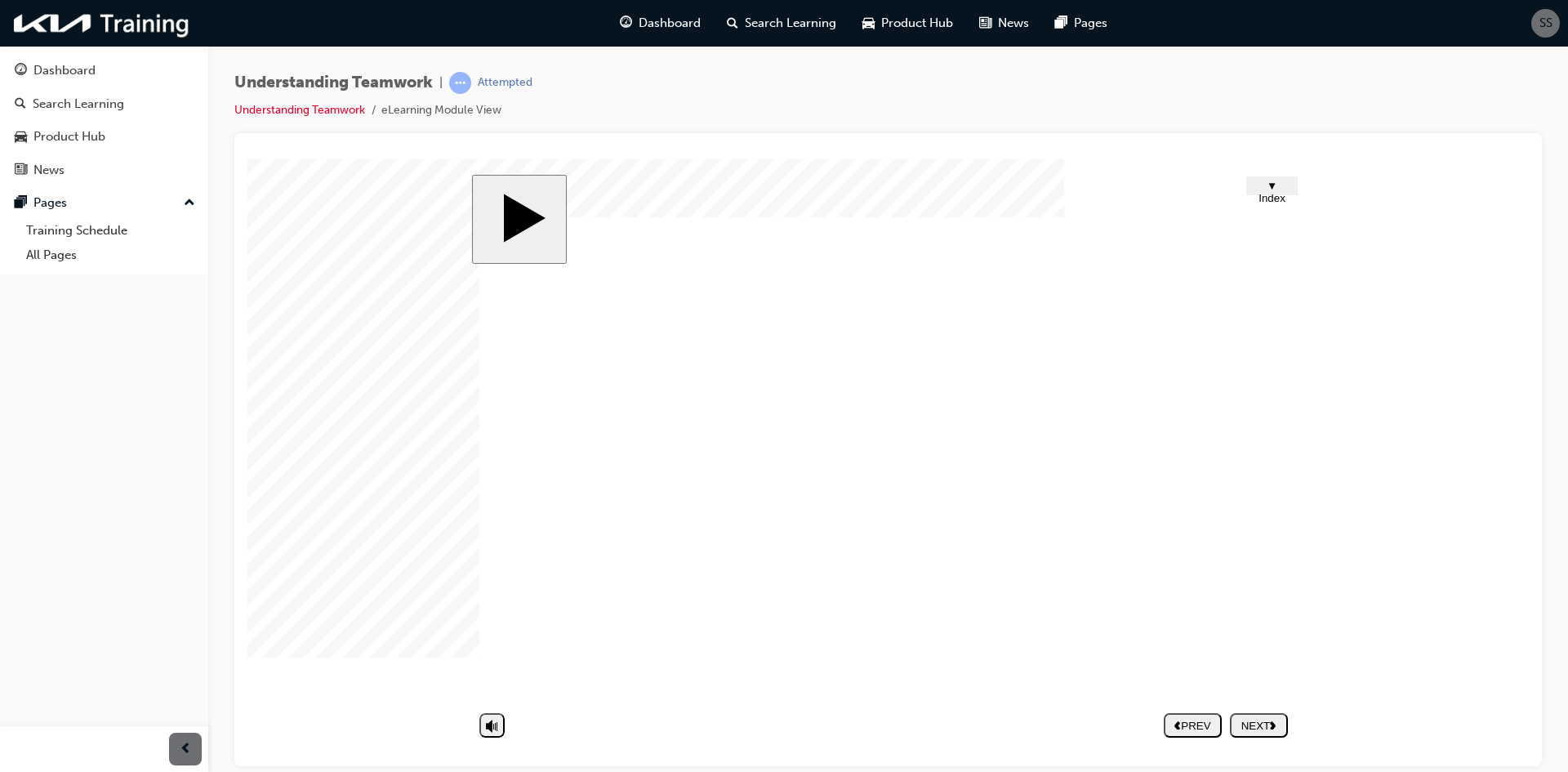
click at [1270, 720] on div "NEXT" at bounding box center [1258, 725] width 45 height 12
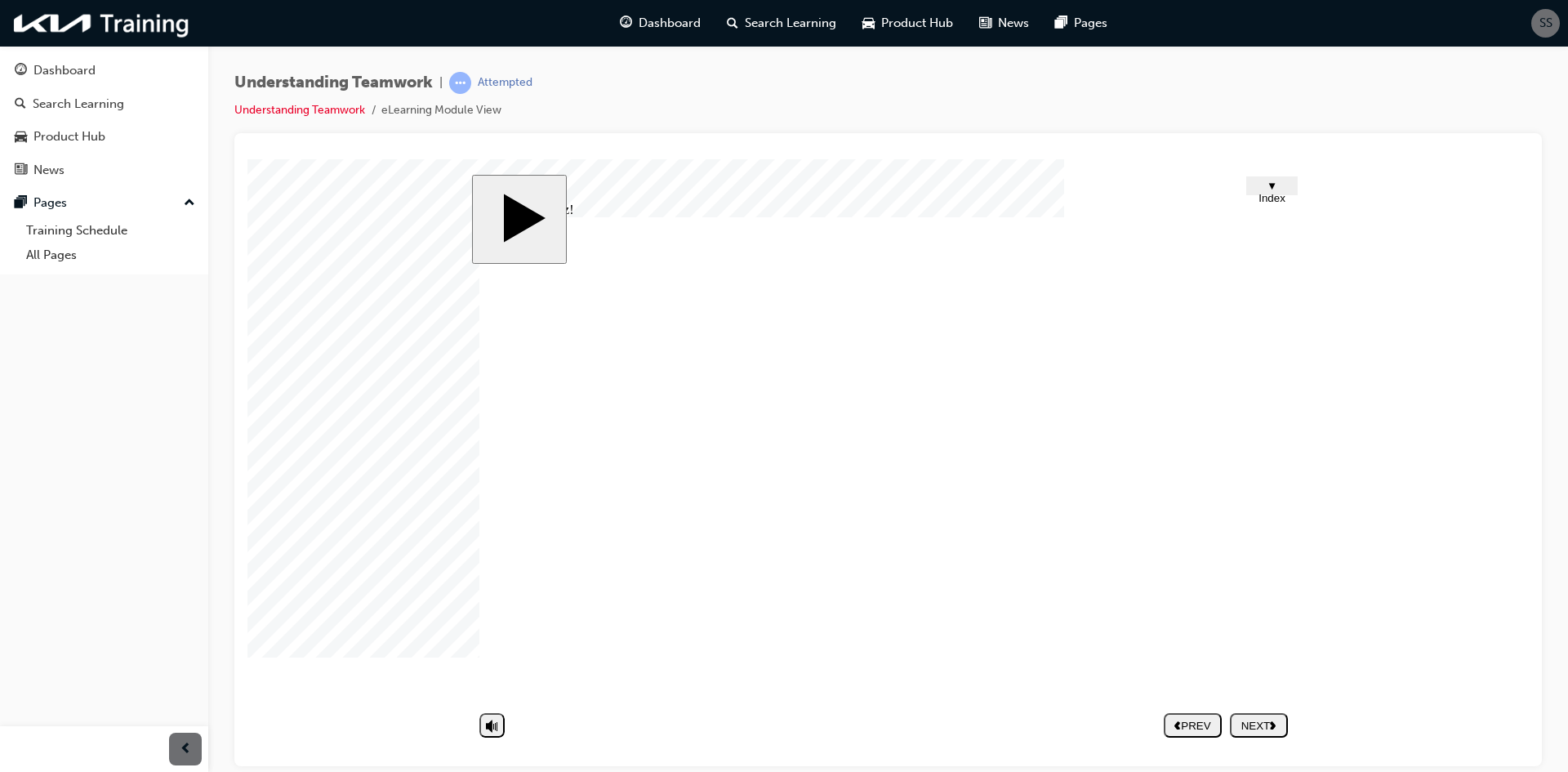
click at [1268, 730] on div "NEXT" at bounding box center [1258, 725] width 45 height 12
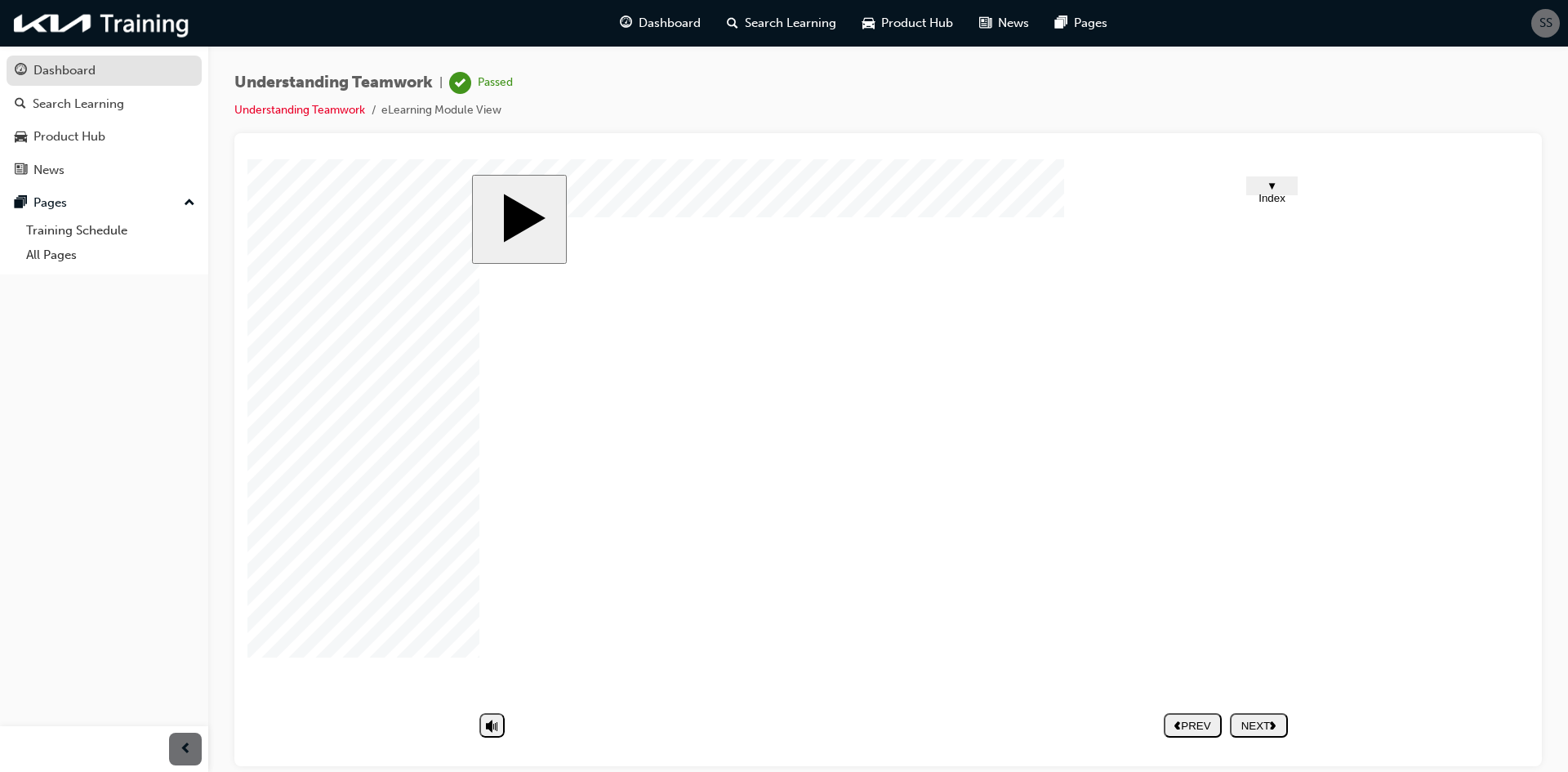
click at [114, 74] on div "Dashboard" at bounding box center [105, 71] width 179 height 21
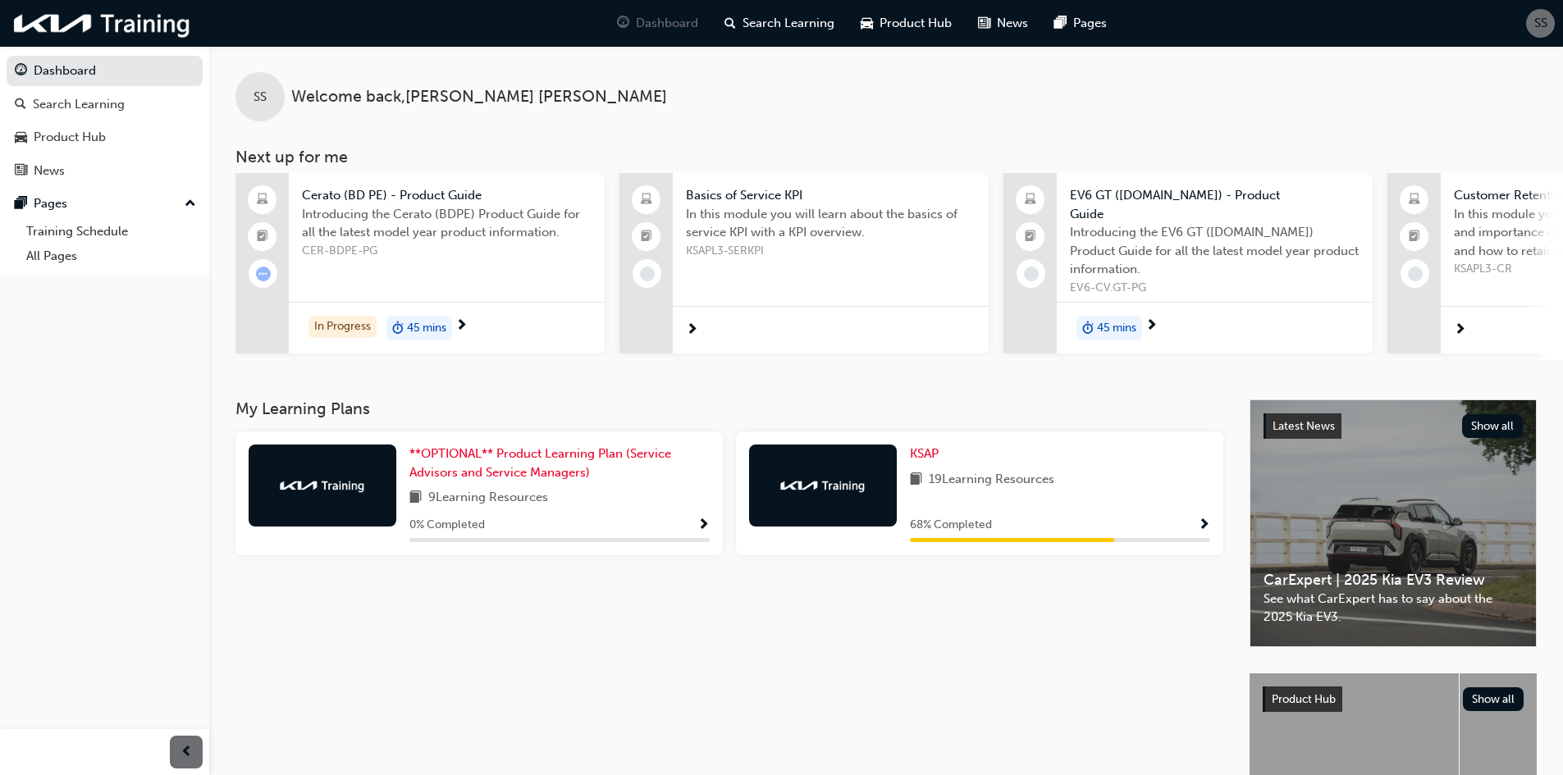
click at [738, 236] on span "In this module you will learn about the basics of service KPI with a KPI overvi…" at bounding box center [831, 223] width 290 height 37
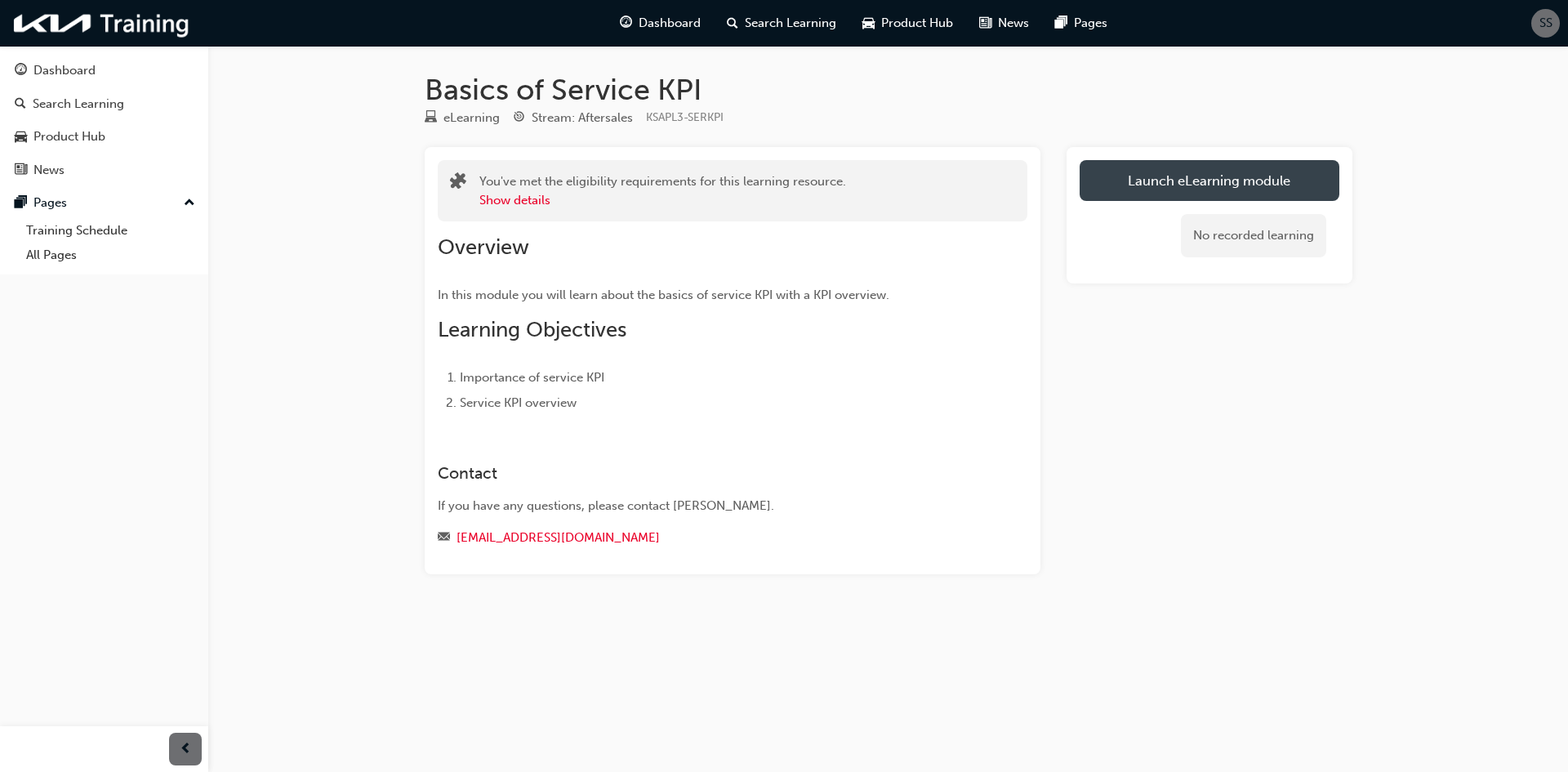
click at [1182, 192] on link "Launch eLearning module" at bounding box center [1209, 180] width 260 height 41
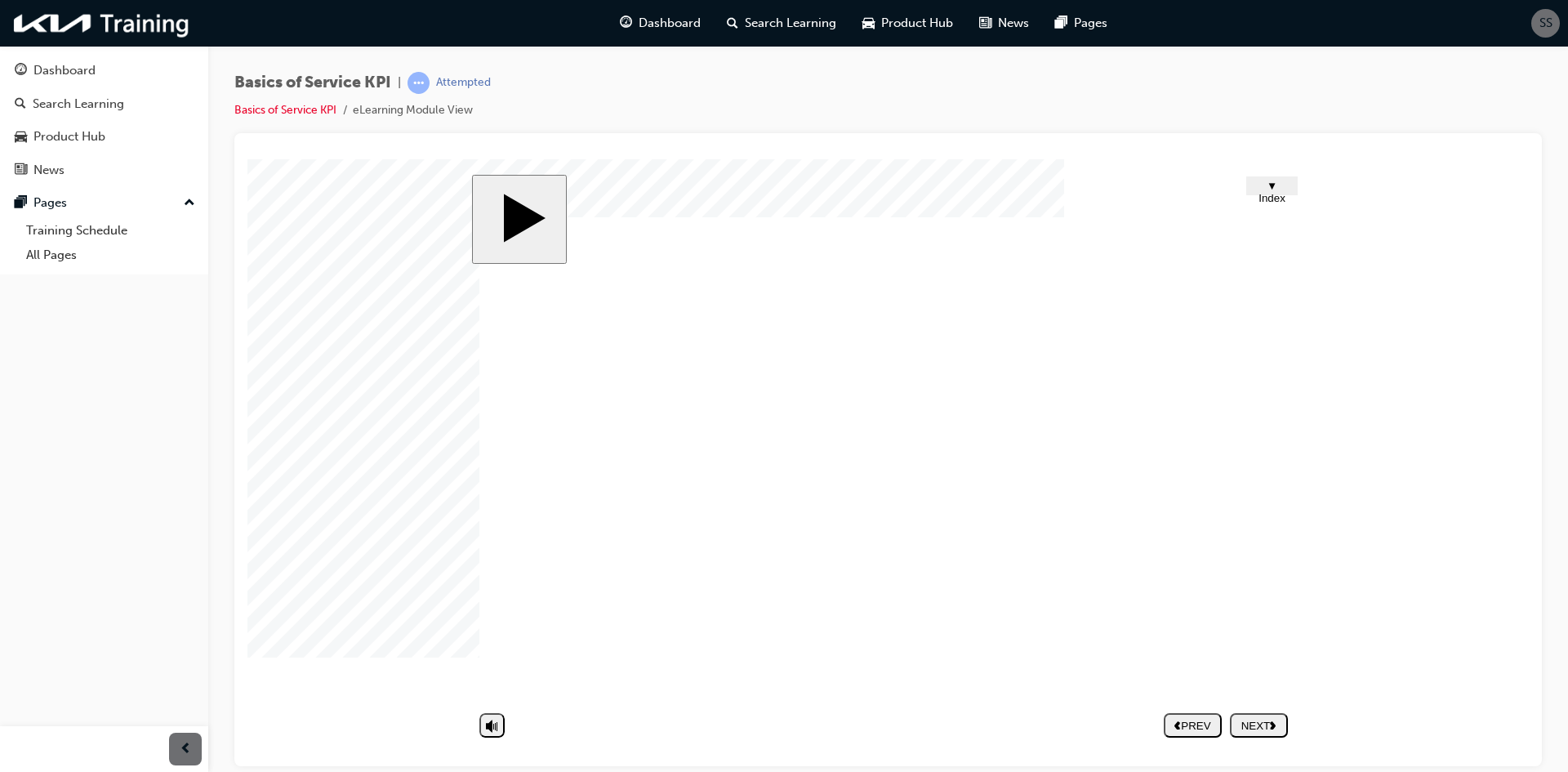
click at [1264, 714] on nav "PREV NEXT SUBMIT" at bounding box center [1226, 725] width 124 height 38
click at [1260, 726] on nav "PREV NEXT SUBMIT" at bounding box center [1226, 725] width 124 height 38
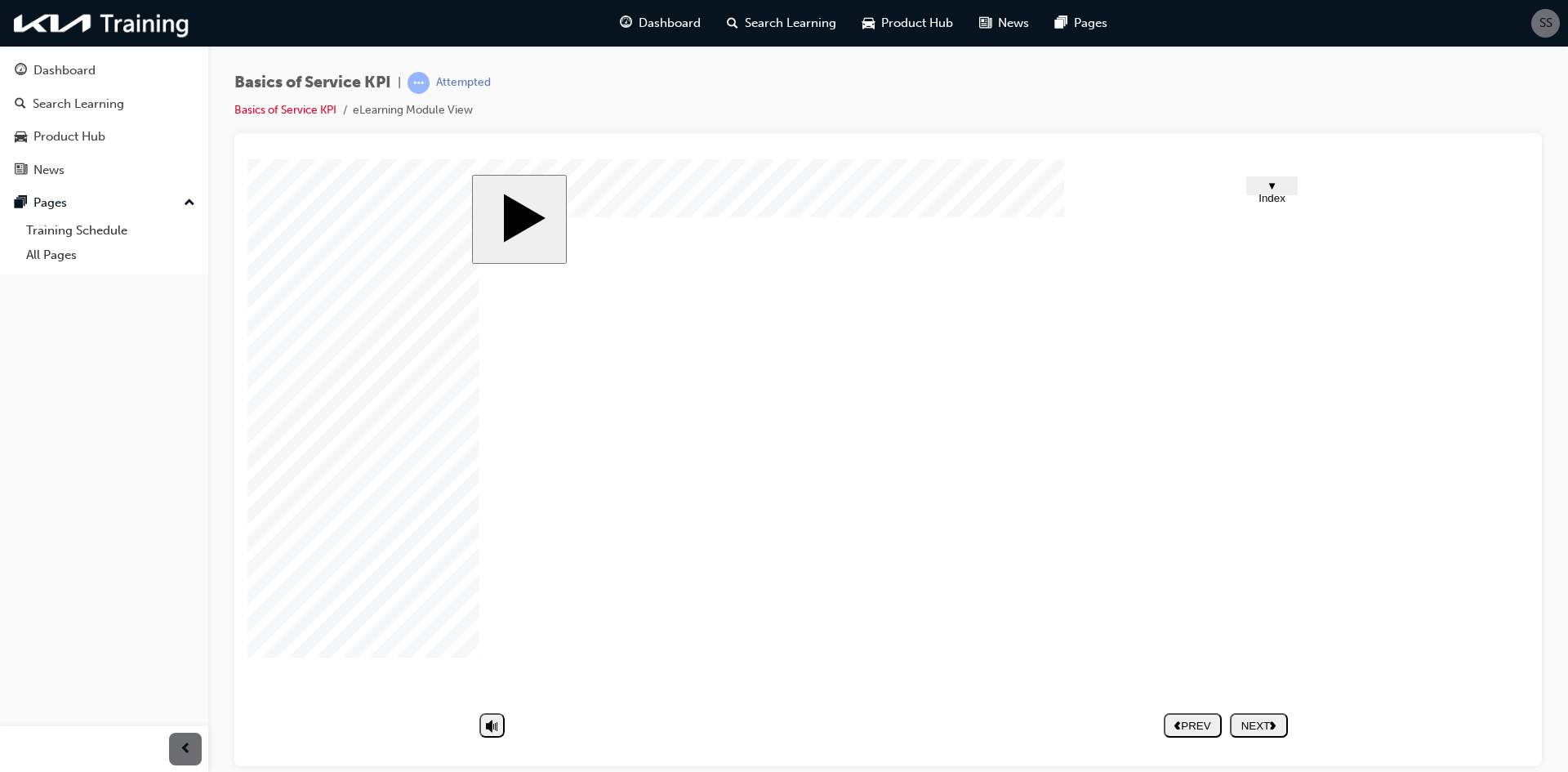
click at [1256, 723] on div "NEXT" at bounding box center [1258, 725] width 45 height 12
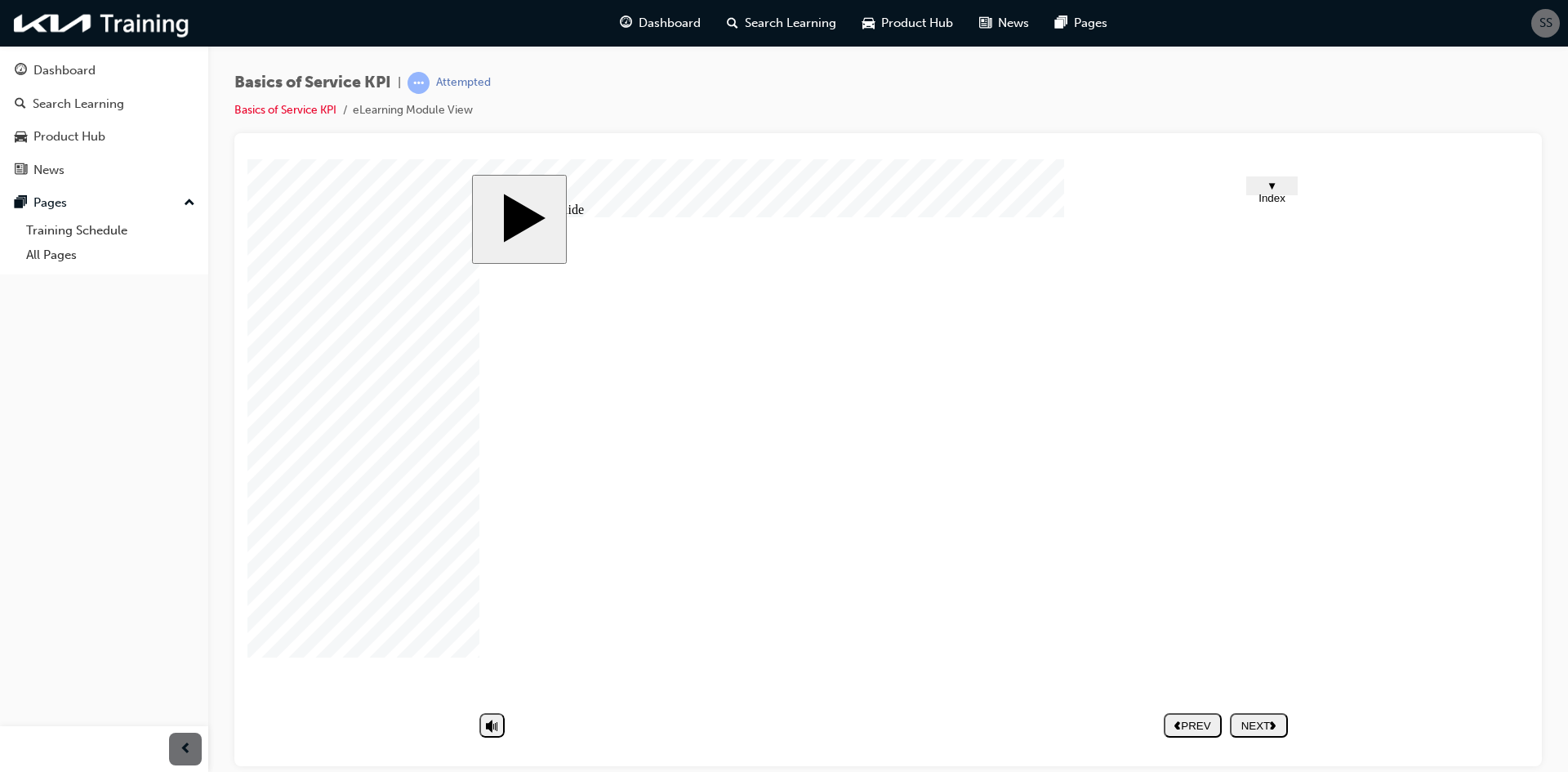
click at [1272, 725] on nav "PREV NEXT SUBMIT" at bounding box center [1226, 725] width 124 height 38
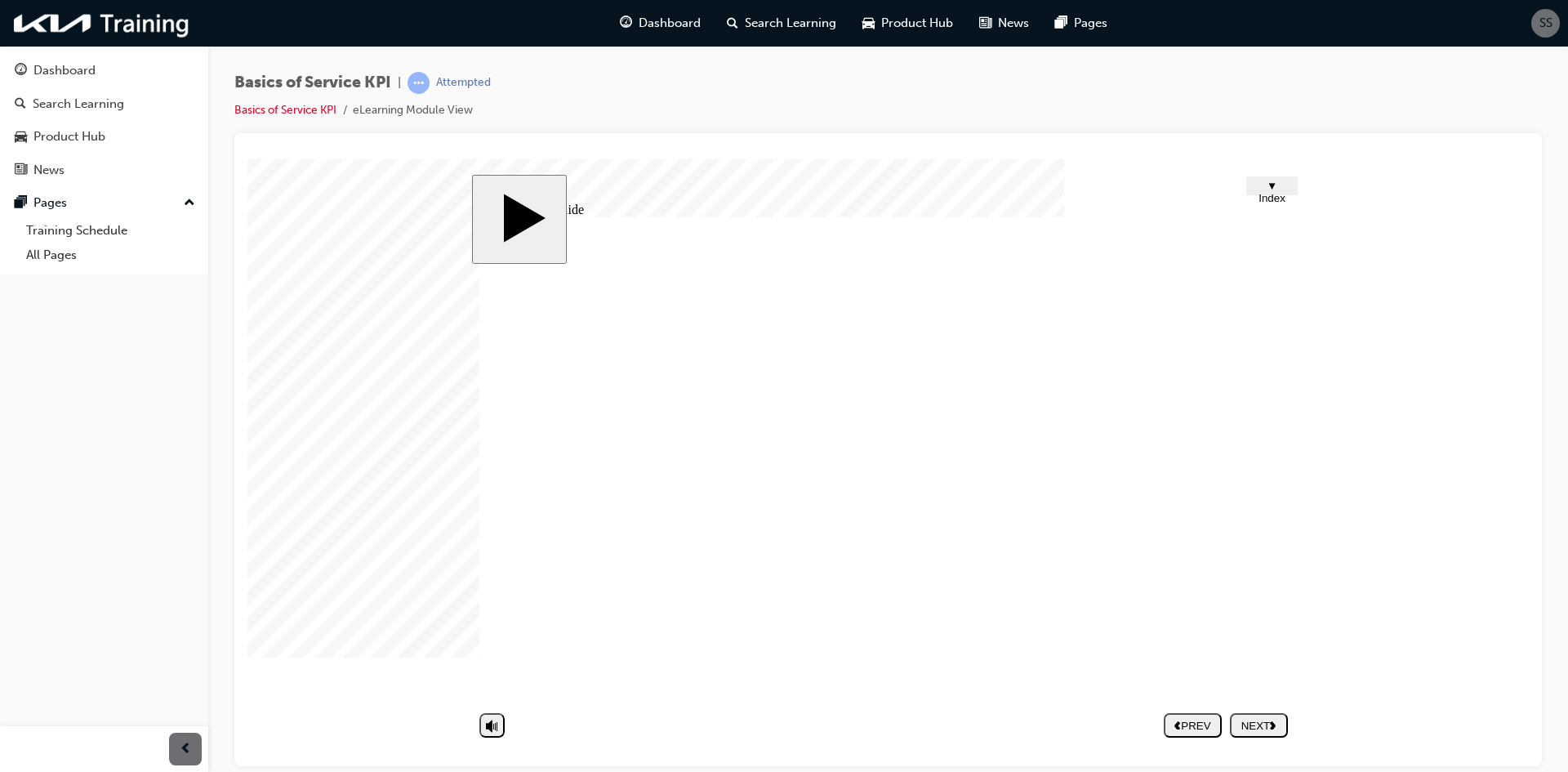
click at [1275, 720] on icon "next" at bounding box center [1273, 724] width 7 height 9
click at [1257, 729] on nav "PREV NEXT SUBMIT" at bounding box center [1226, 725] width 124 height 38
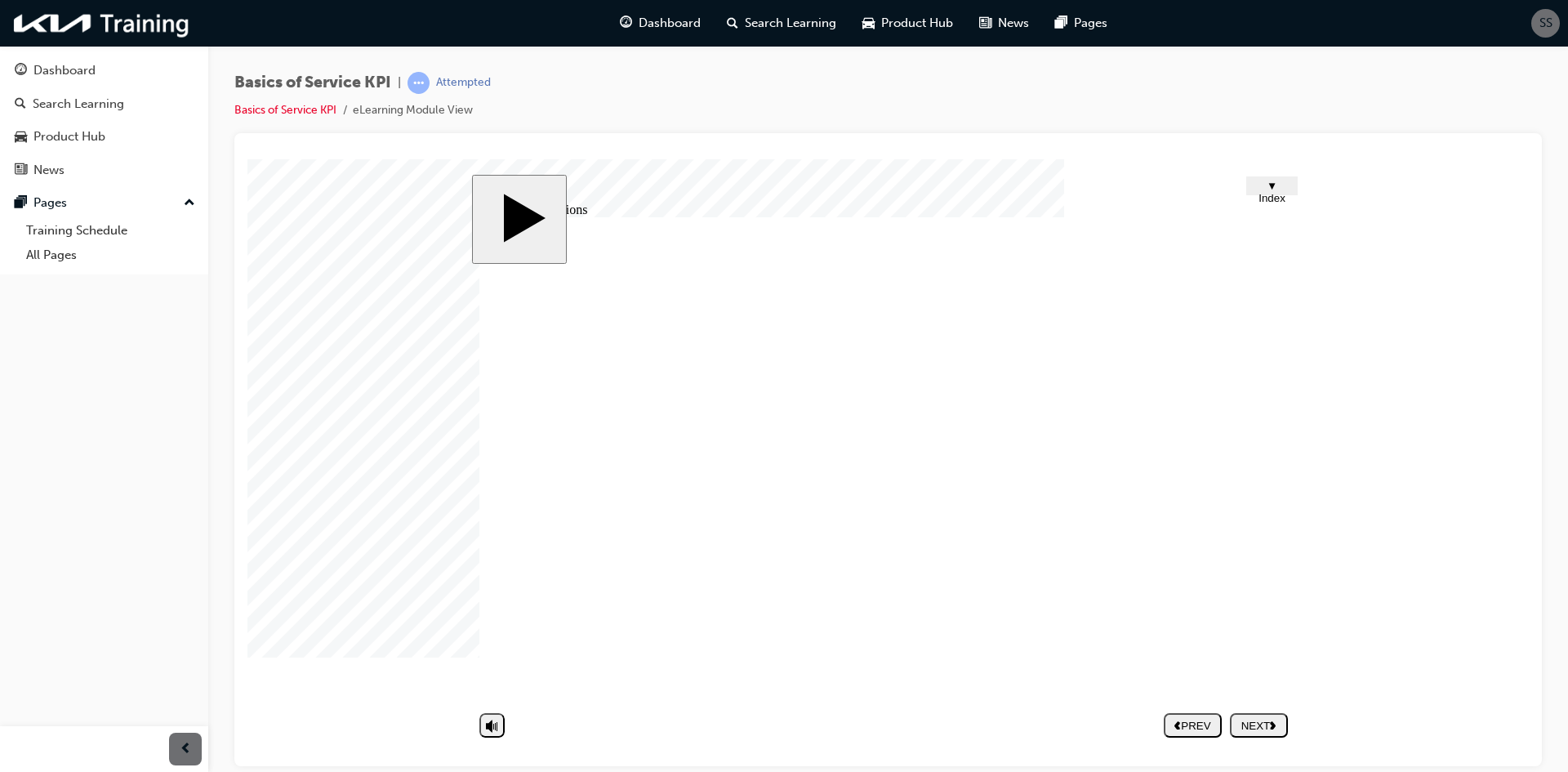
click at [1266, 726] on div "NEXT" at bounding box center [1258, 725] width 45 height 12
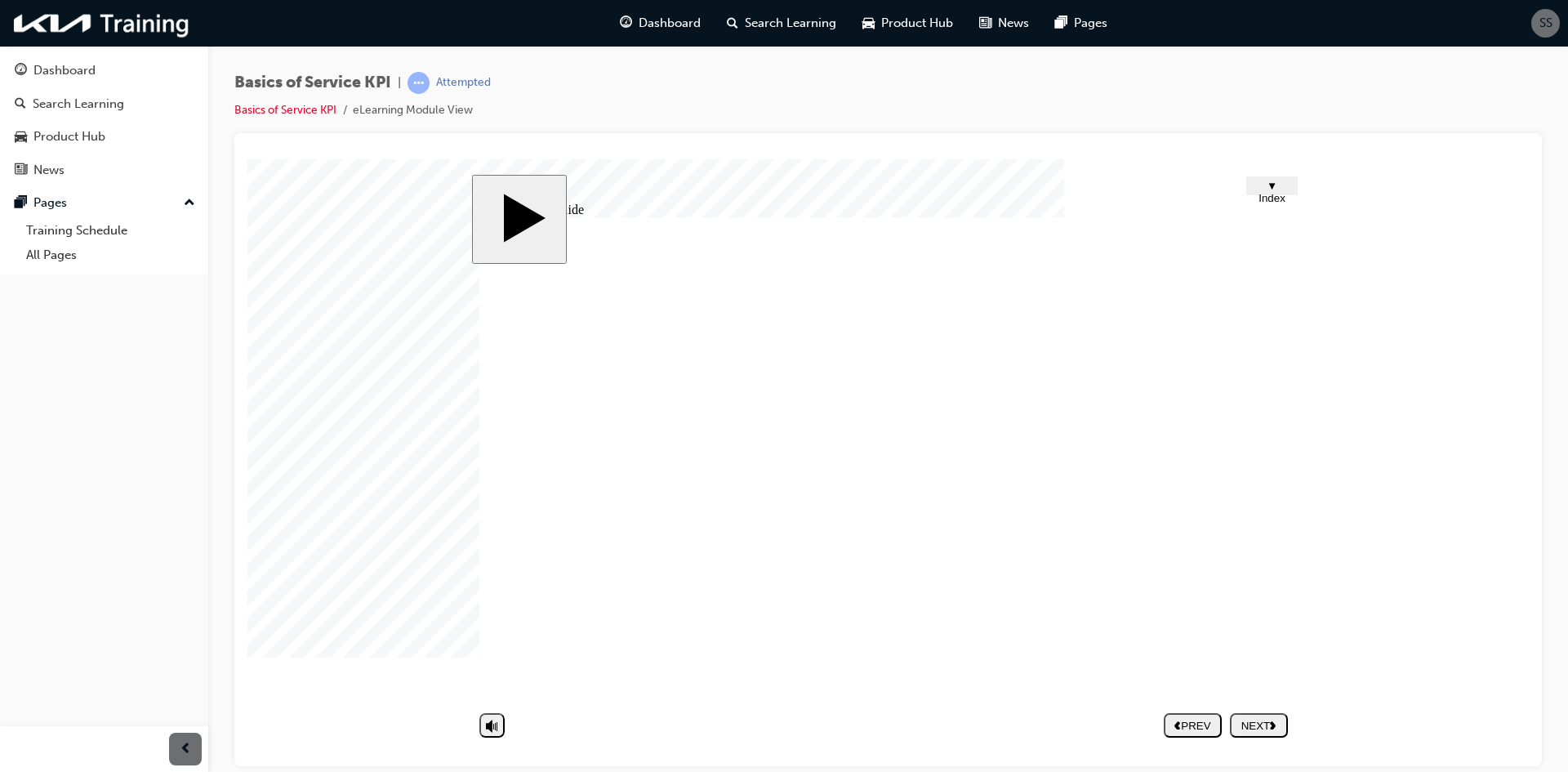
drag, startPoint x: 1281, startPoint y: 715, endPoint x: 1438, endPoint y: 179, distance: 558.5
click at [1438, 179] on body "slide: Untitled Slide Contrasting reaction to measurement Group 2 Not using mea…" at bounding box center [888, 461] width 1281 height 607
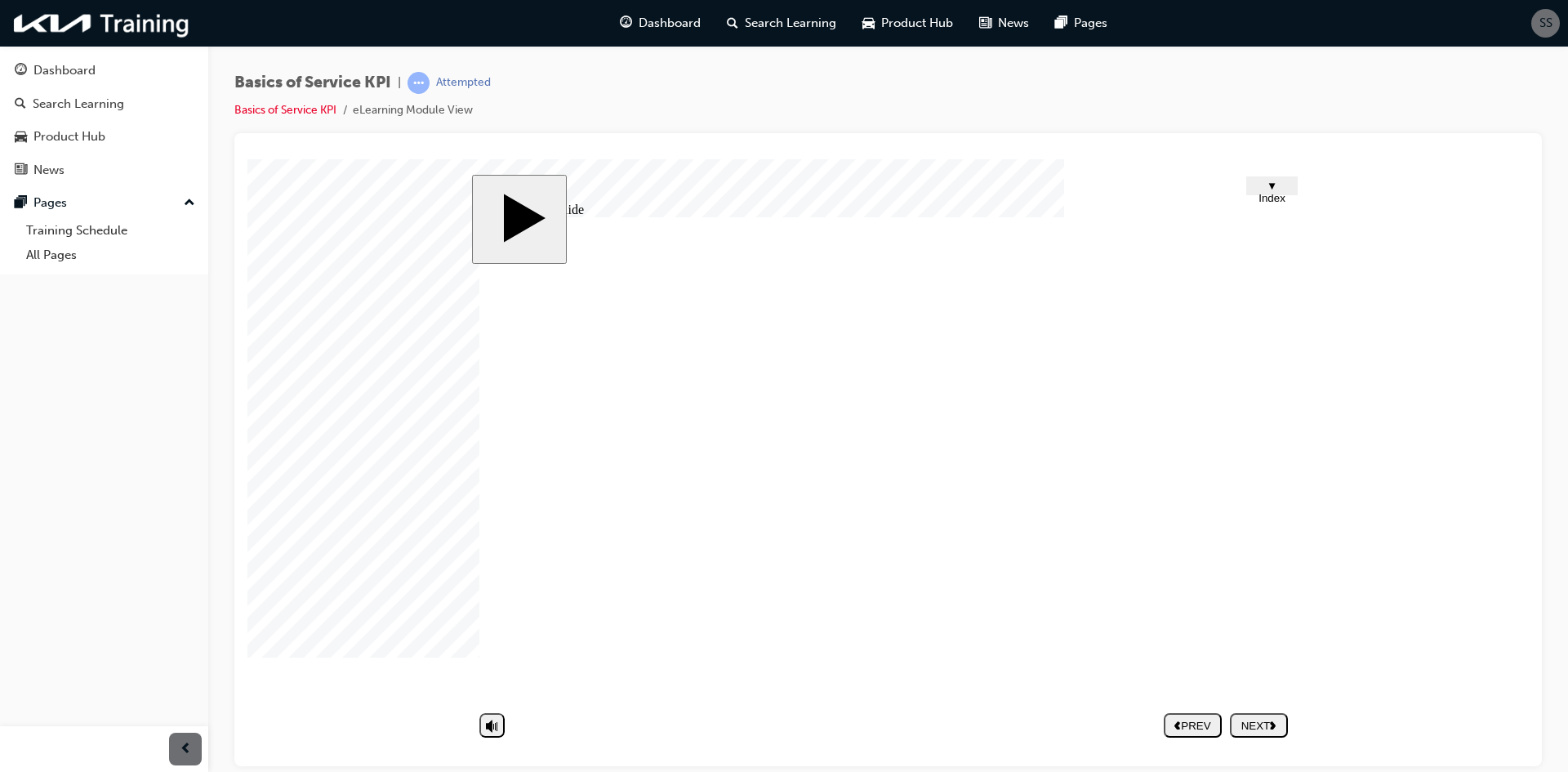
click at [1260, 735] on button "NEXT" at bounding box center [1258, 724] width 58 height 25
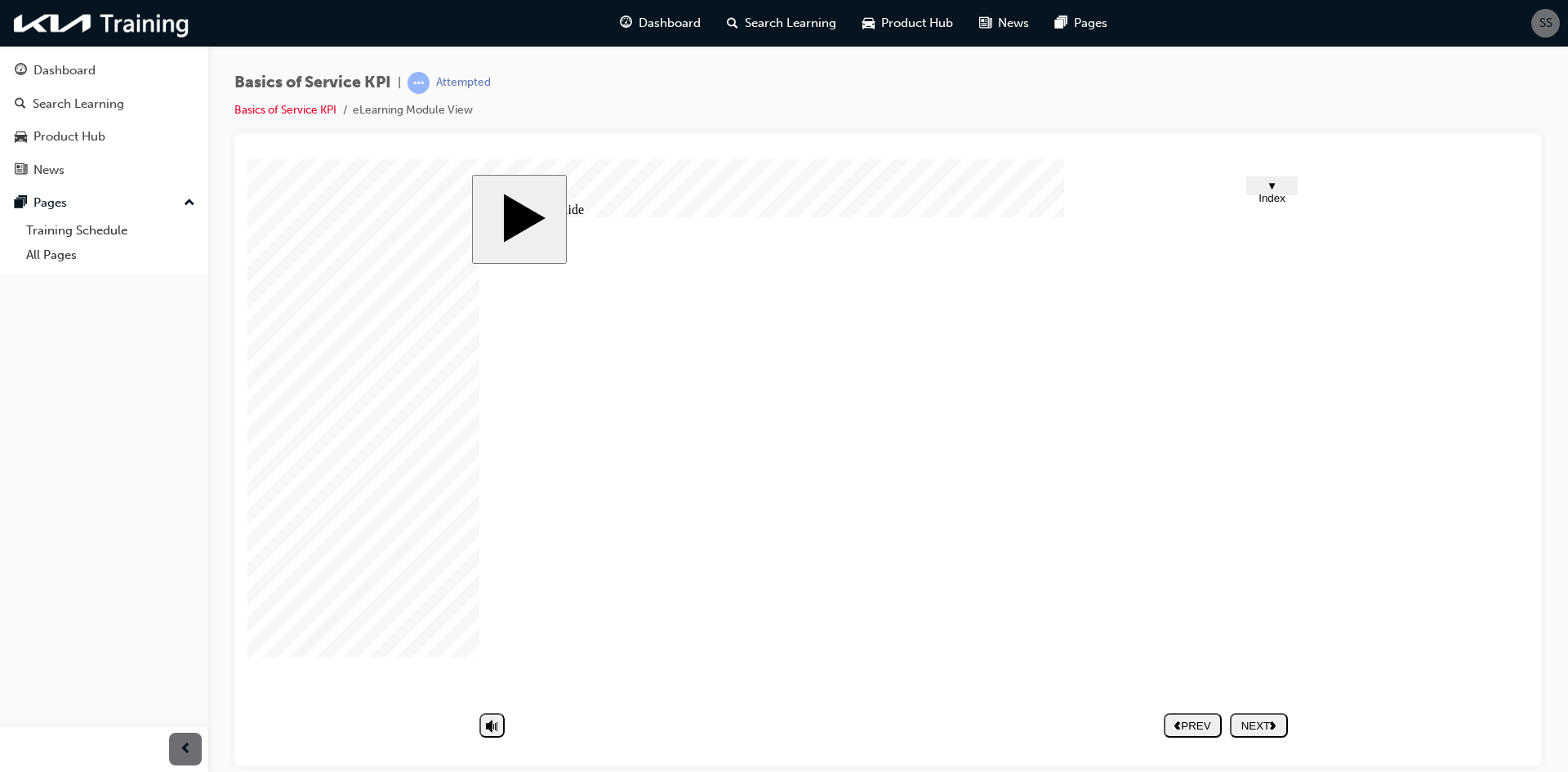
click at [1275, 731] on div "NEXT" at bounding box center [1258, 725] width 45 height 12
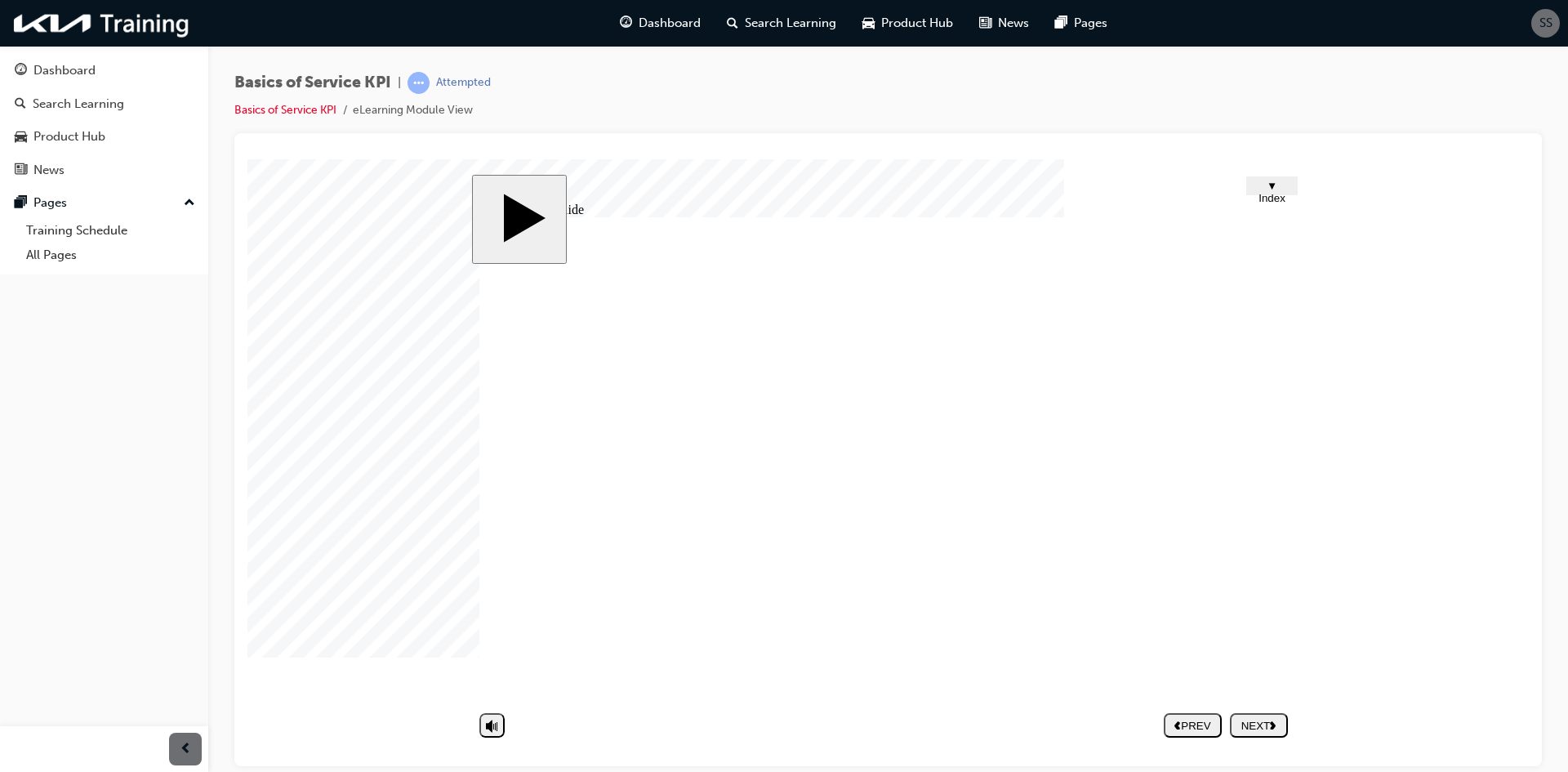
click at [1272, 724] on use "next" at bounding box center [1273, 725] width 6 height 8
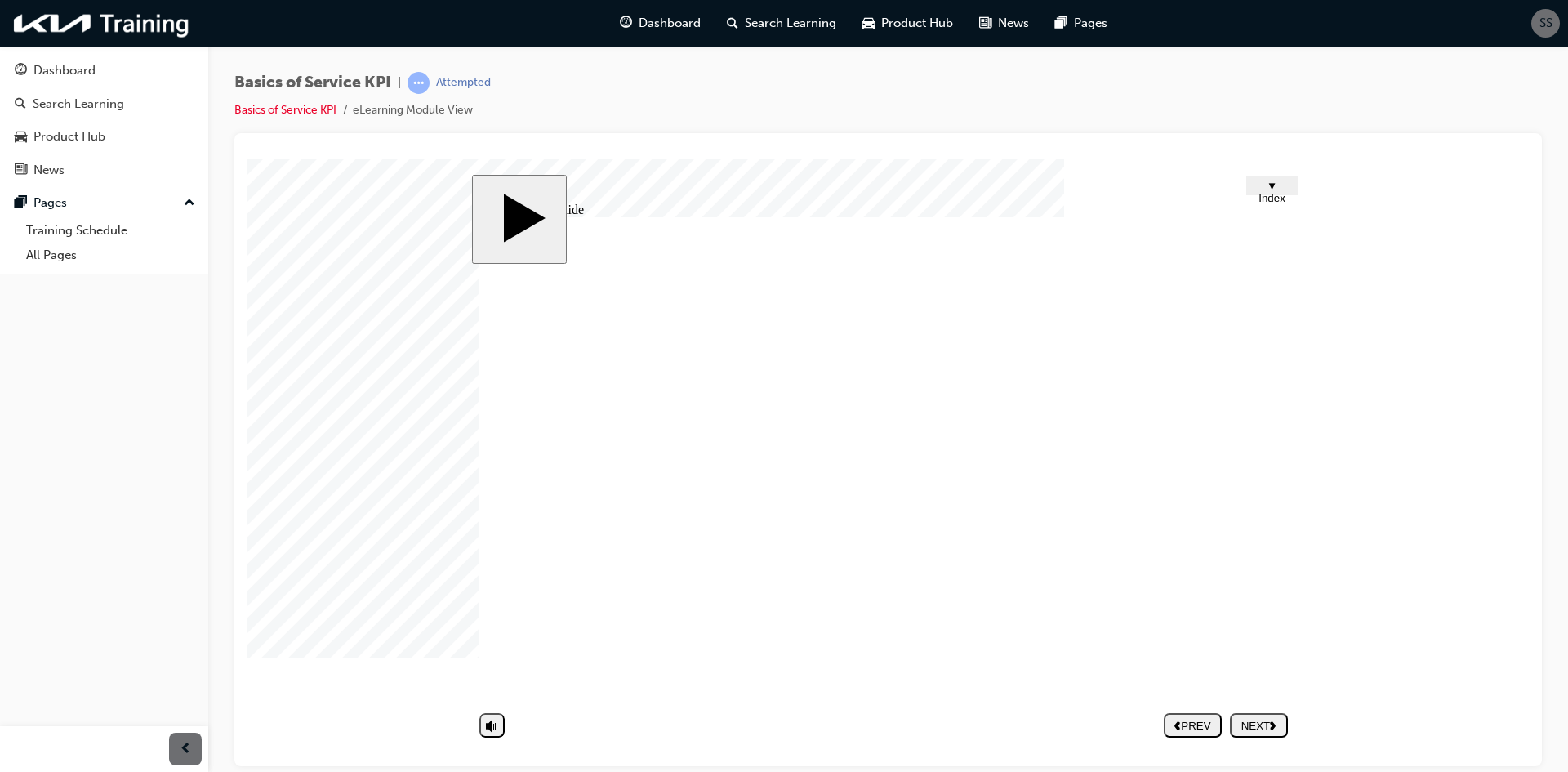
drag, startPoint x: 1277, startPoint y: 721, endPoint x: 1252, endPoint y: 716, distance: 25.5
click at [1276, 721] on icon "next" at bounding box center [1273, 724] width 7 height 9
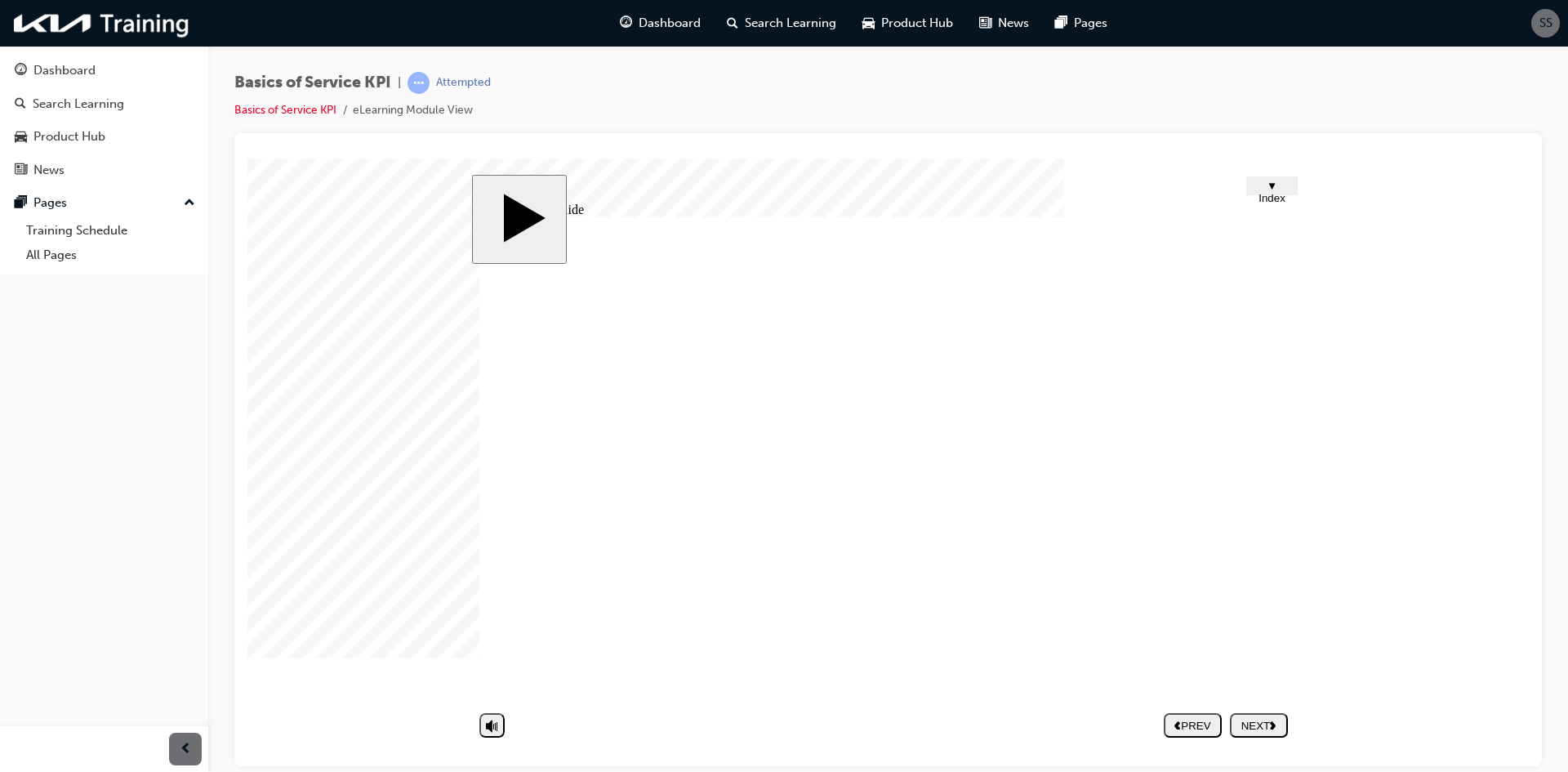
click at [1276, 721] on icon "next" at bounding box center [1273, 724] width 7 height 9
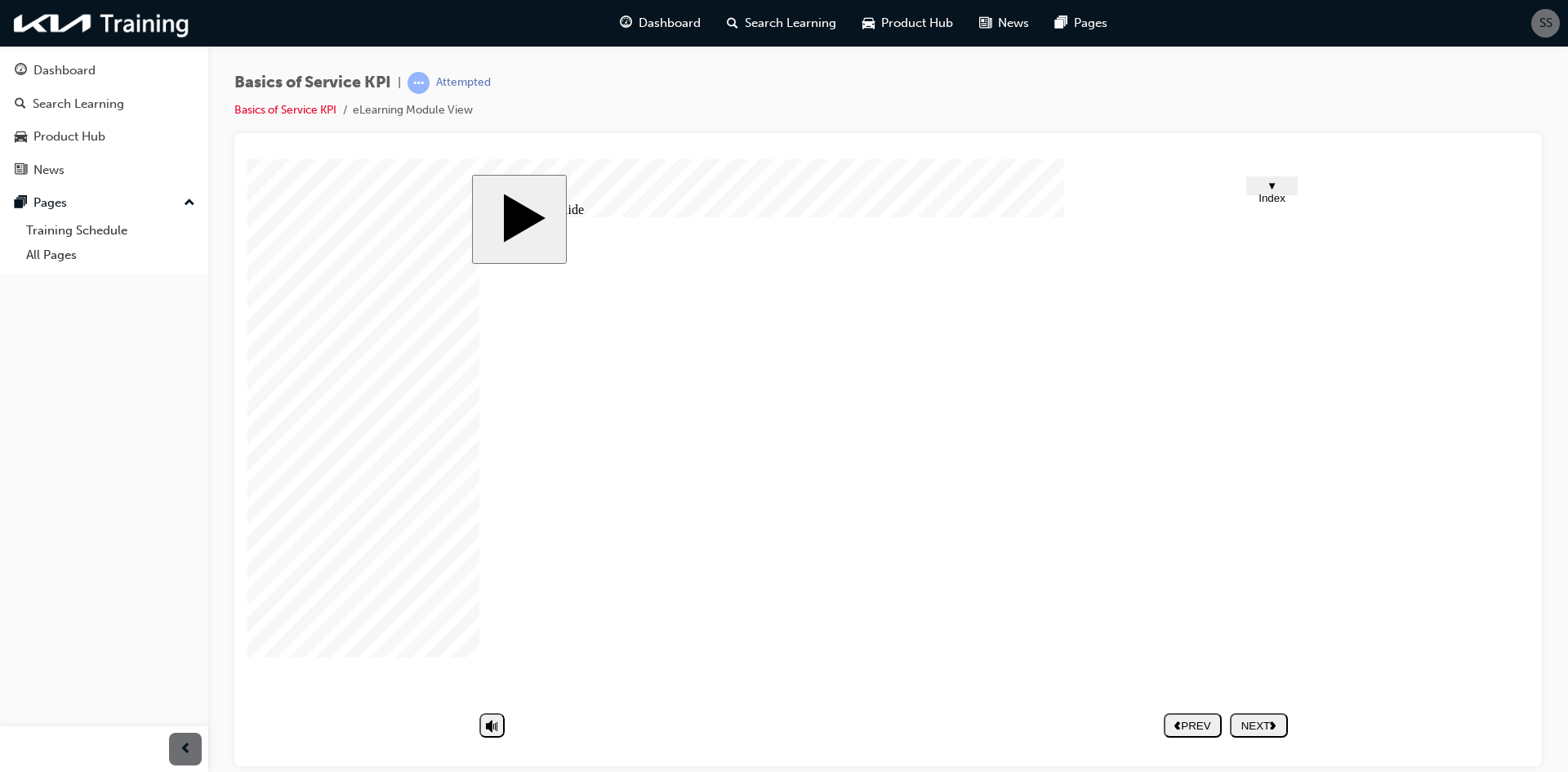
click at [1264, 735] on button "NEXT" at bounding box center [1258, 724] width 58 height 25
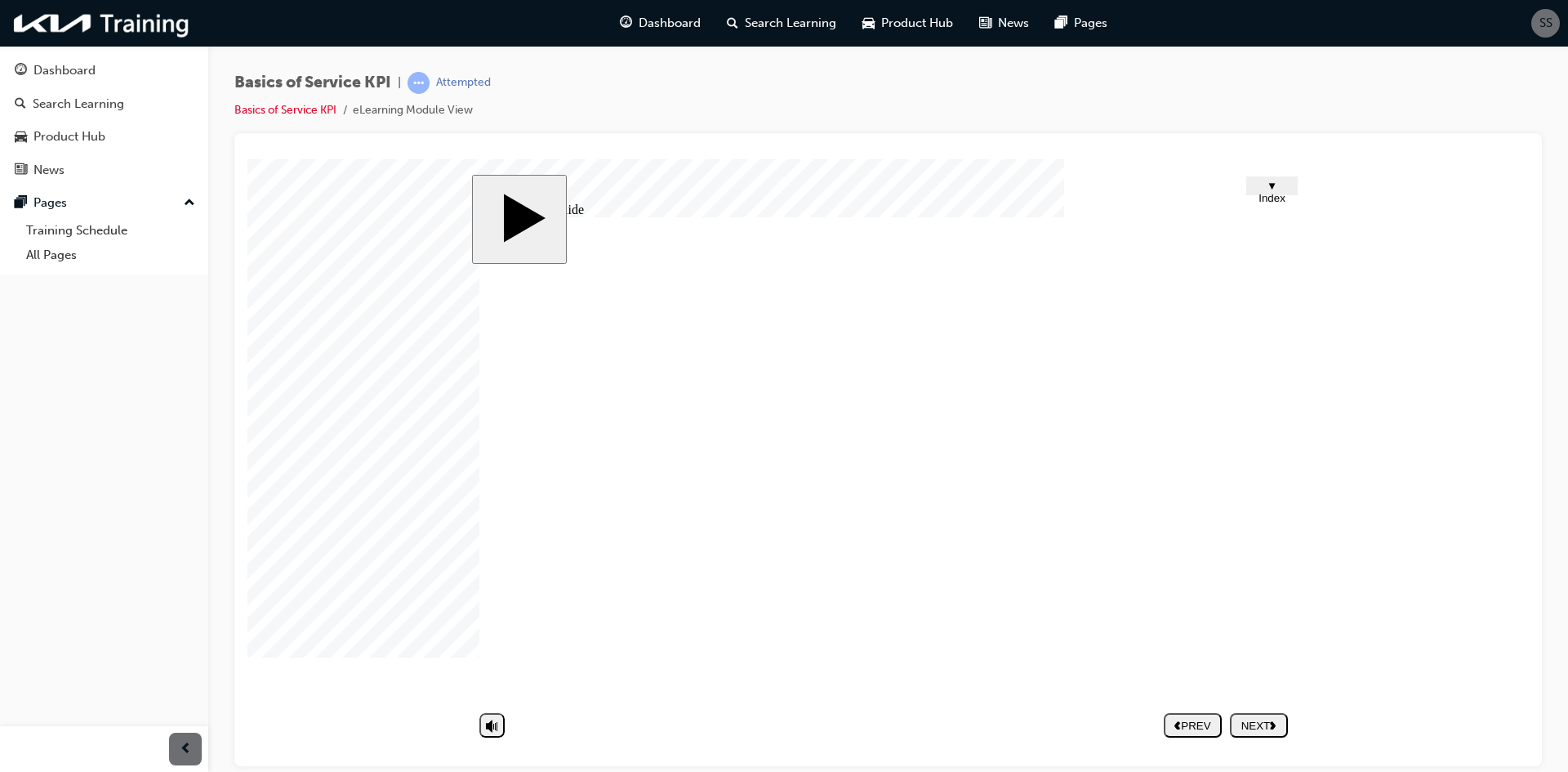
click at [1260, 719] on div "NEXT" at bounding box center [1258, 725] width 45 height 12
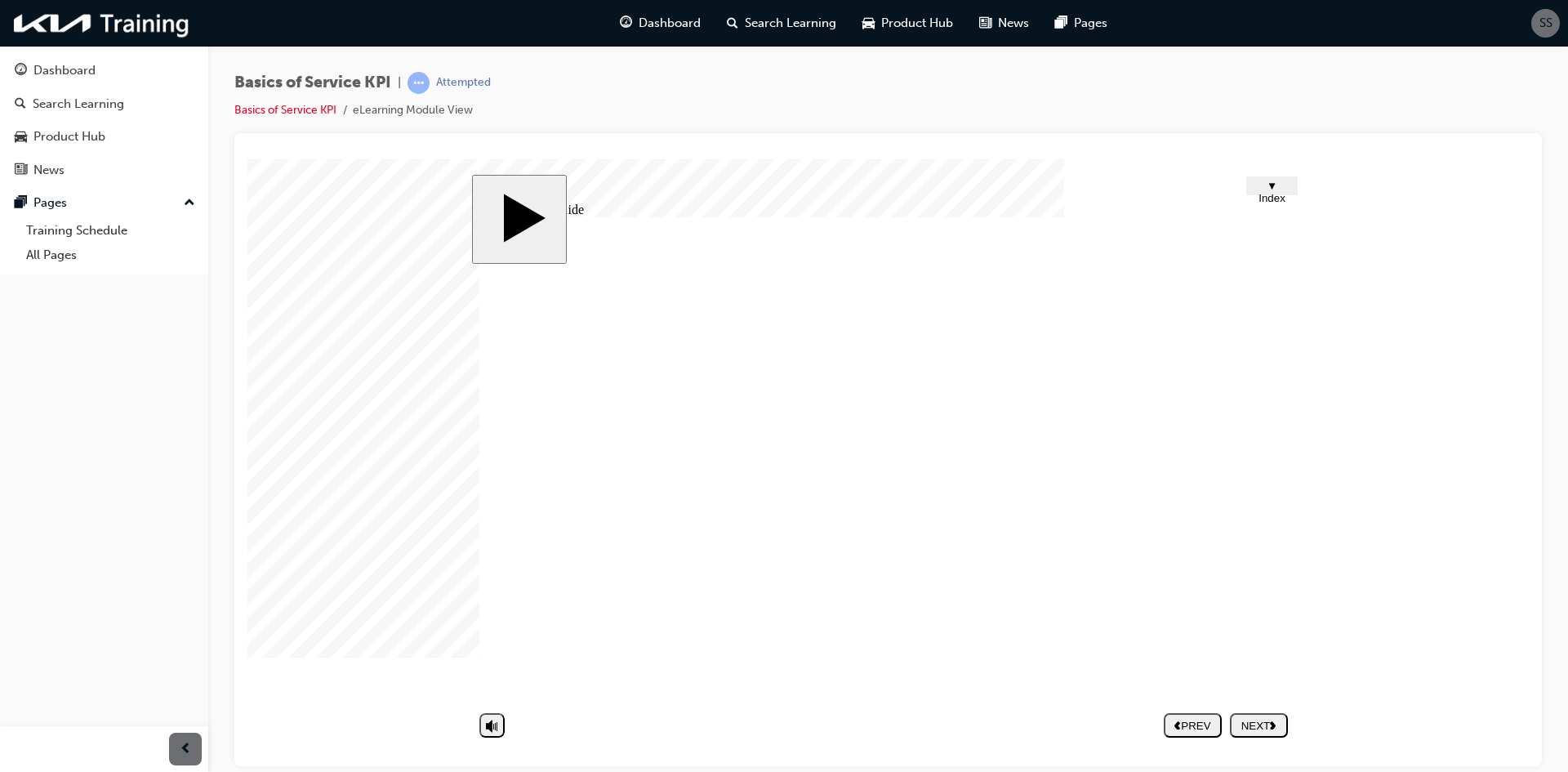
click at [1271, 725] on icon "next" at bounding box center [1273, 724] width 7 height 9
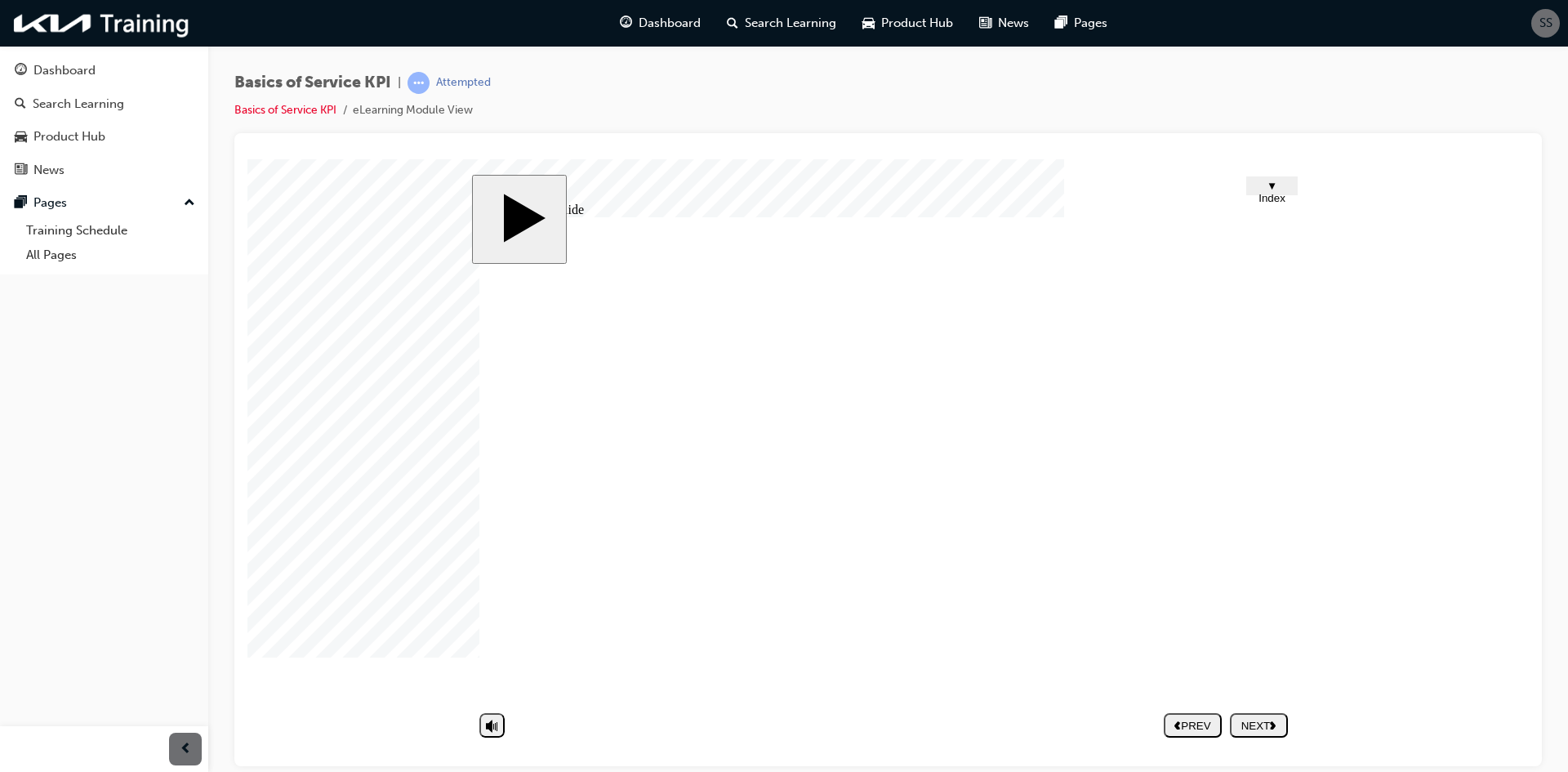
click at [1254, 730] on div "NEXT" at bounding box center [1258, 725] width 45 height 12
click at [330, 240] on div at bounding box center [289, 199] width 82 height 82
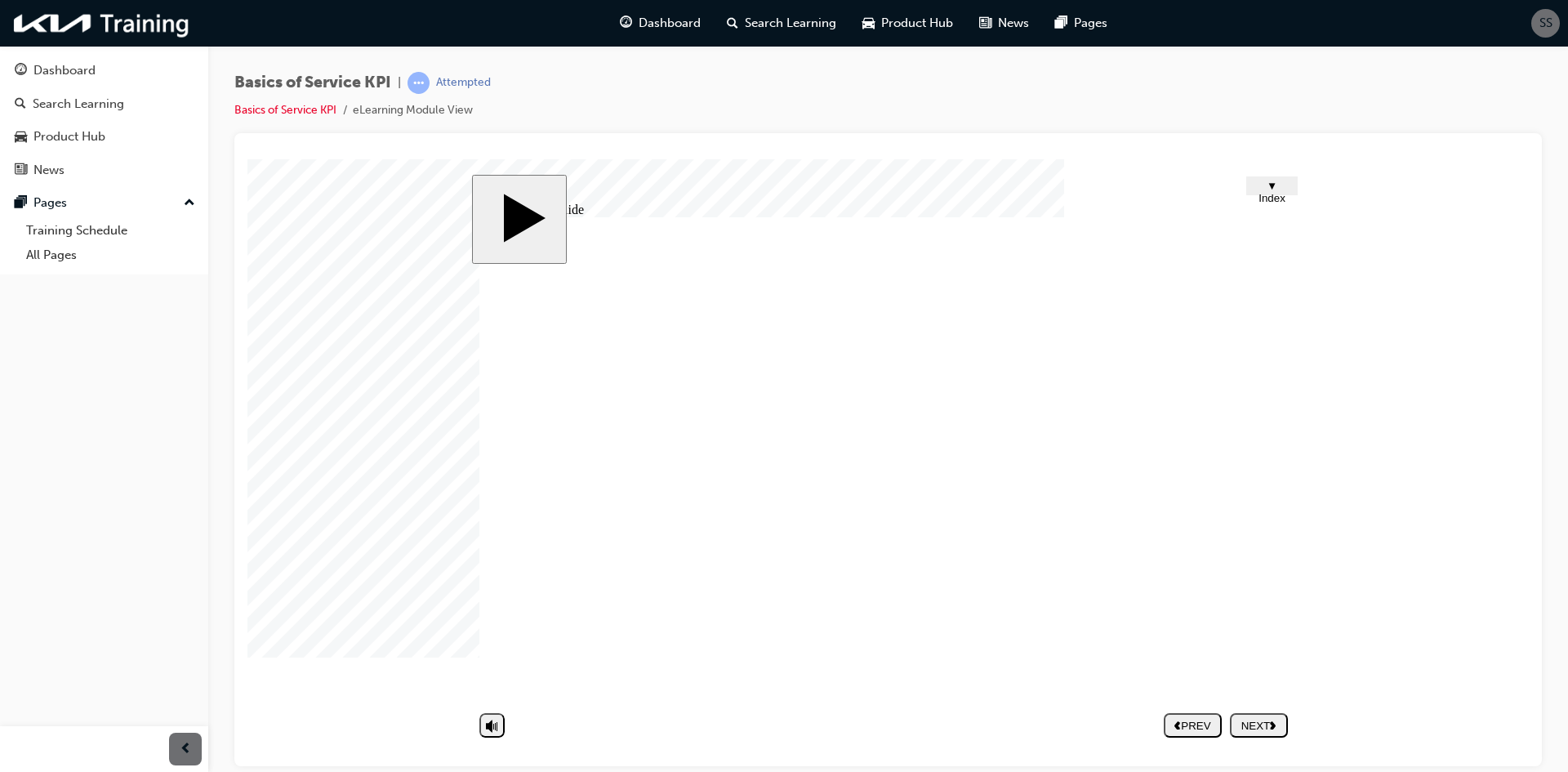
click at [330, 240] on div at bounding box center [289, 199] width 82 height 82
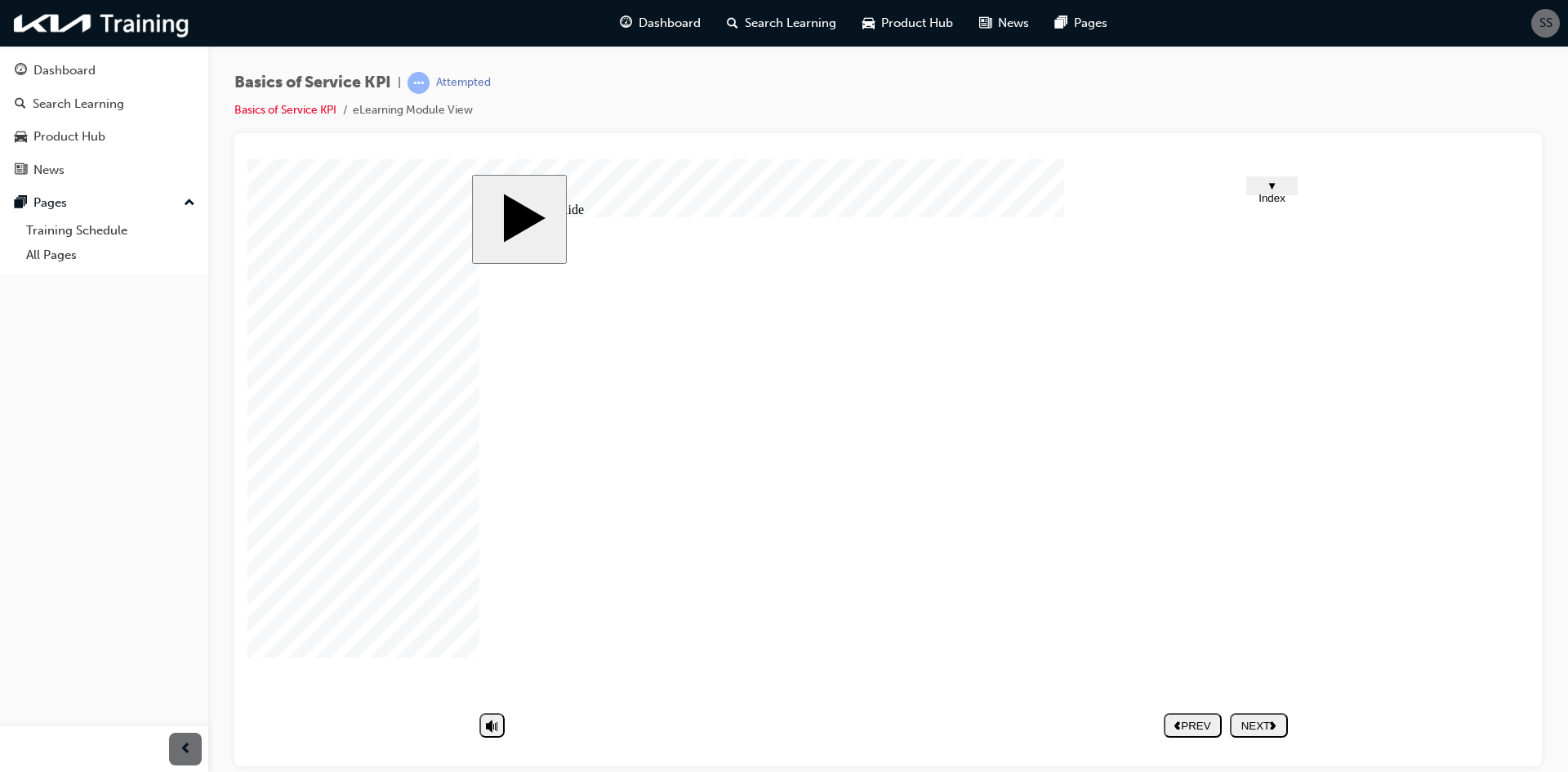
click at [1265, 736] on button "NEXT" at bounding box center [1258, 724] width 58 height 25
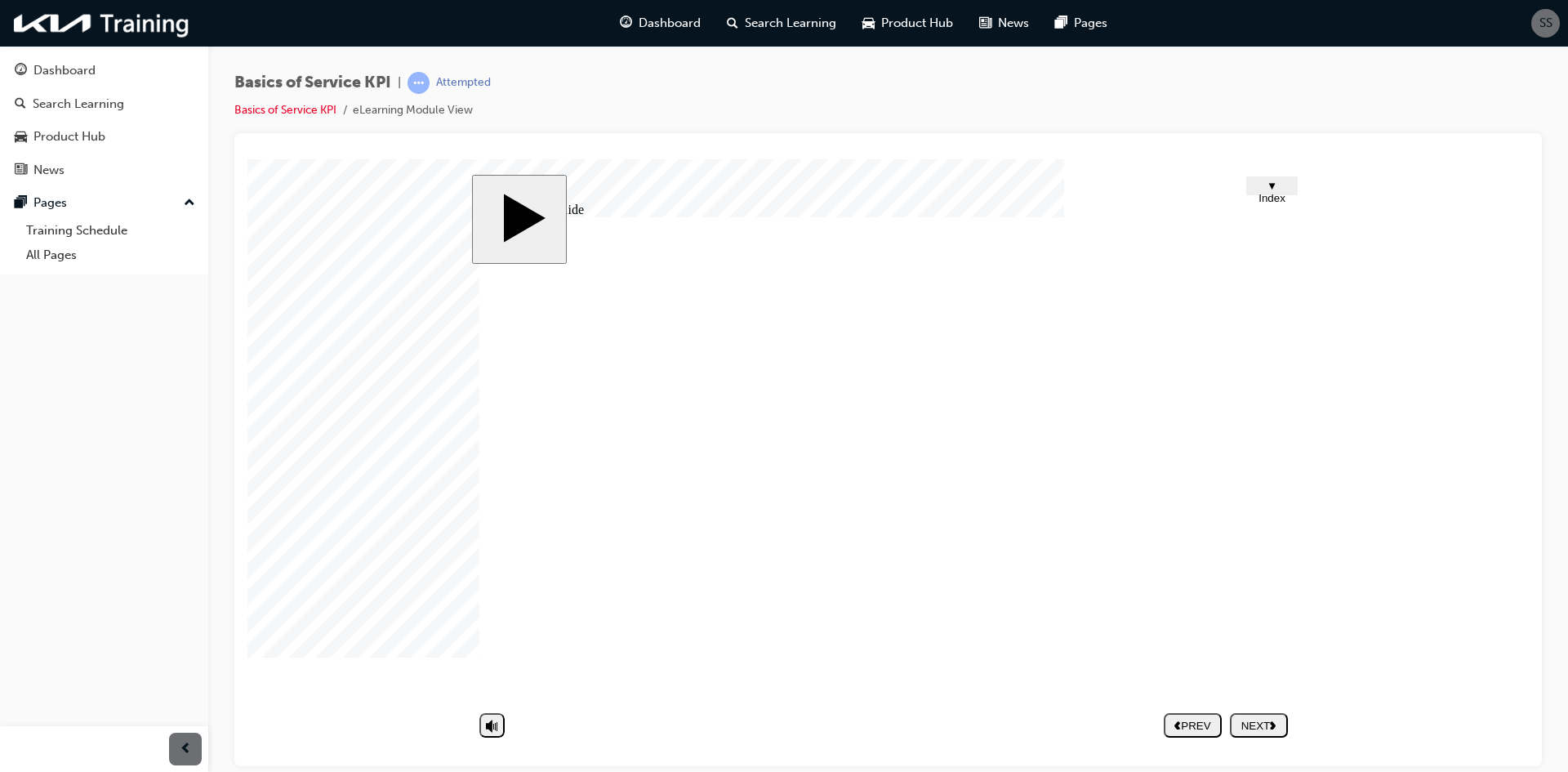
click at [1271, 721] on polygon "next" at bounding box center [1273, 724] width 6 height 8
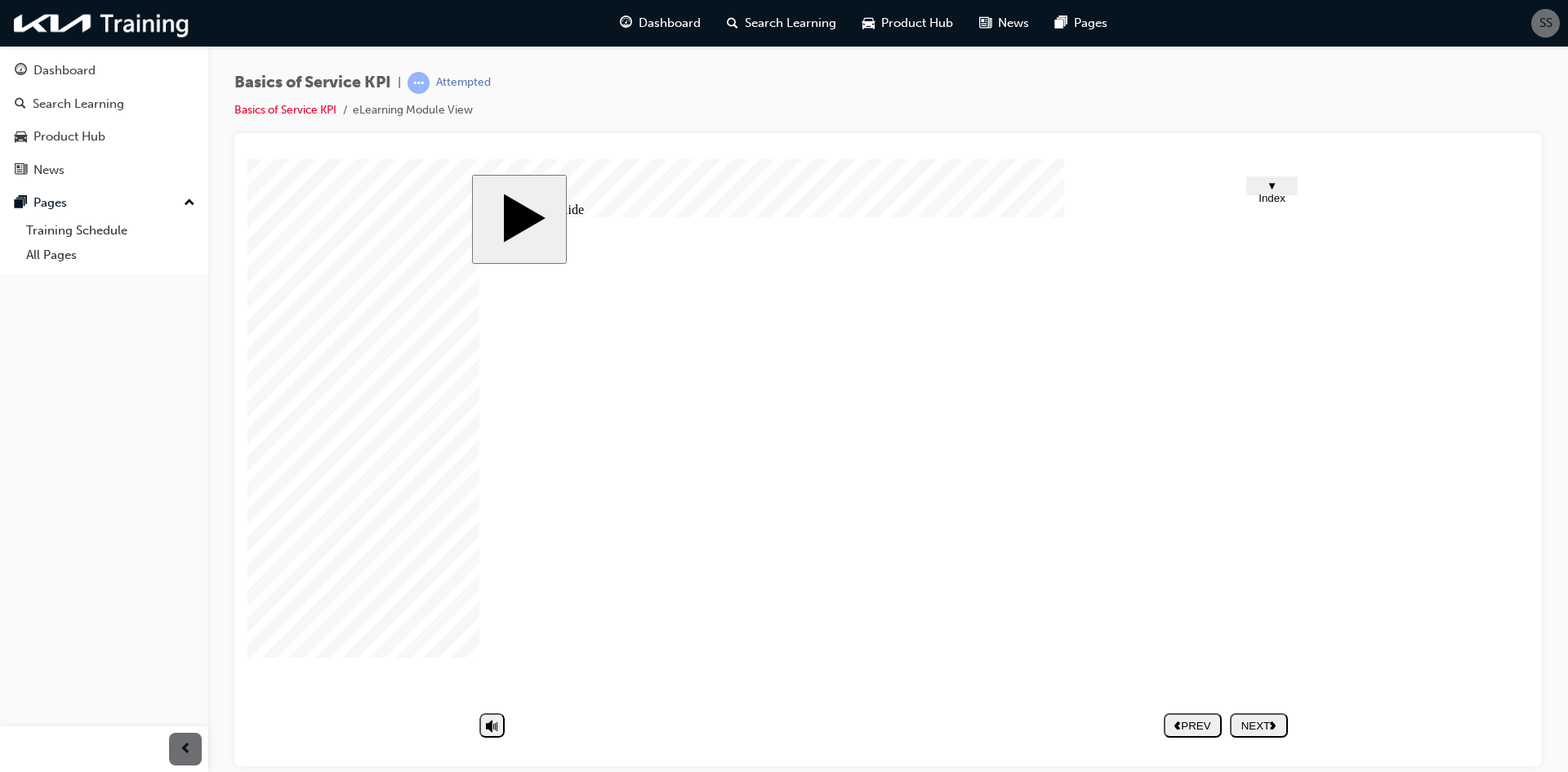
click at [1273, 727] on polygon "next" at bounding box center [1273, 724] width 6 height 8
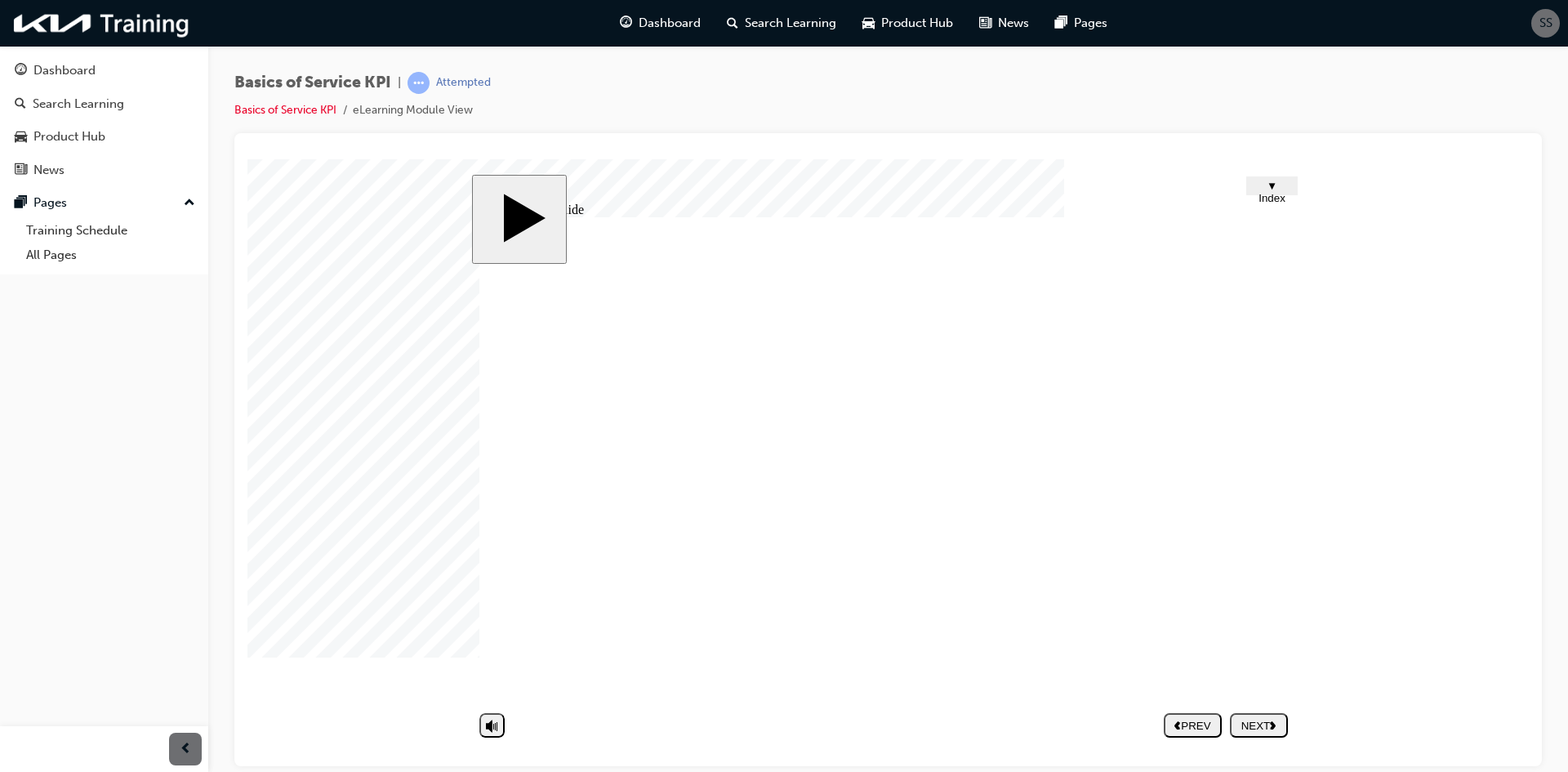
click at [1254, 723] on div "NEXT" at bounding box center [1258, 725] width 45 height 12
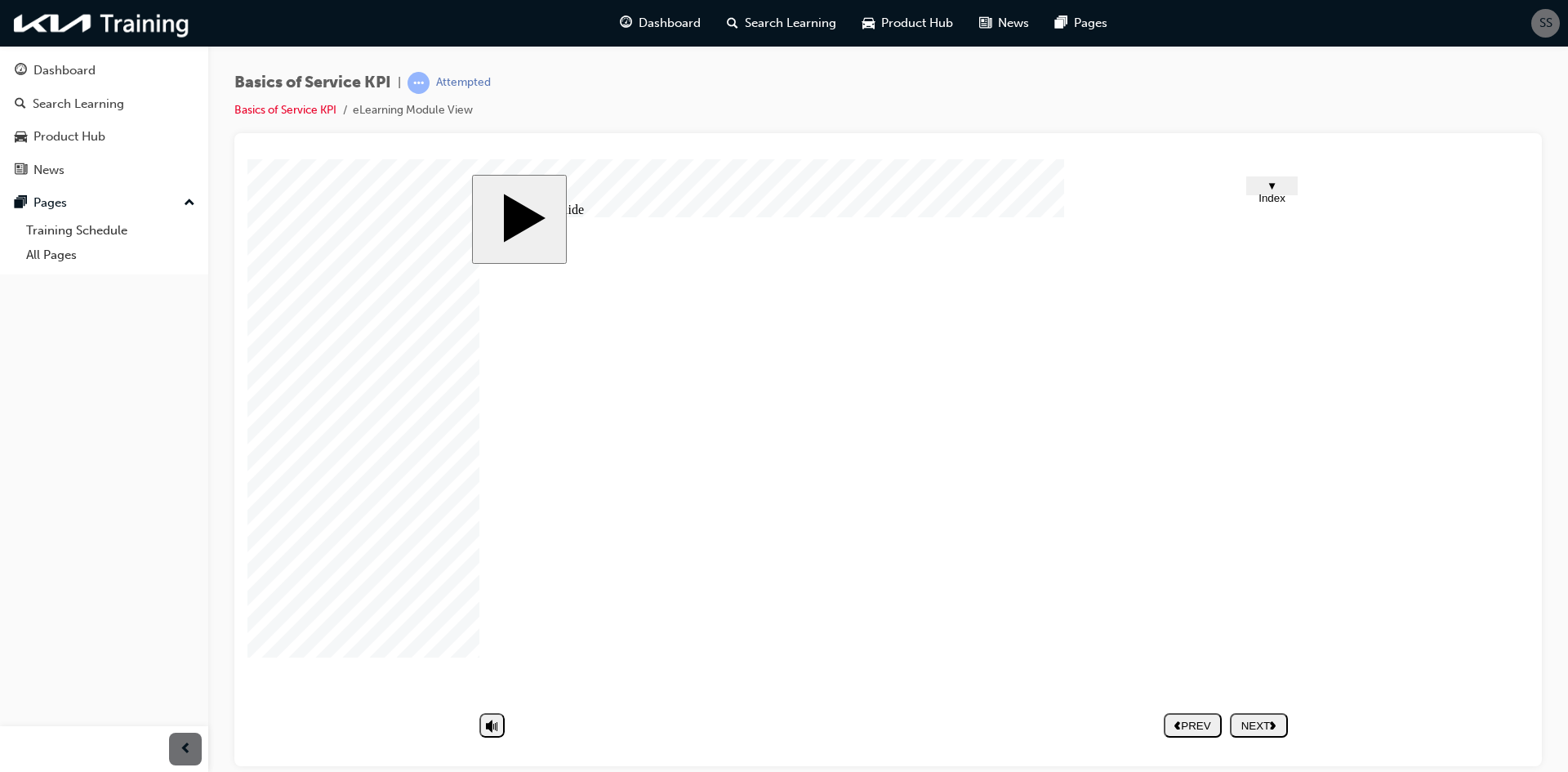
click at [1276, 721] on icon "next" at bounding box center [1273, 724] width 7 height 9
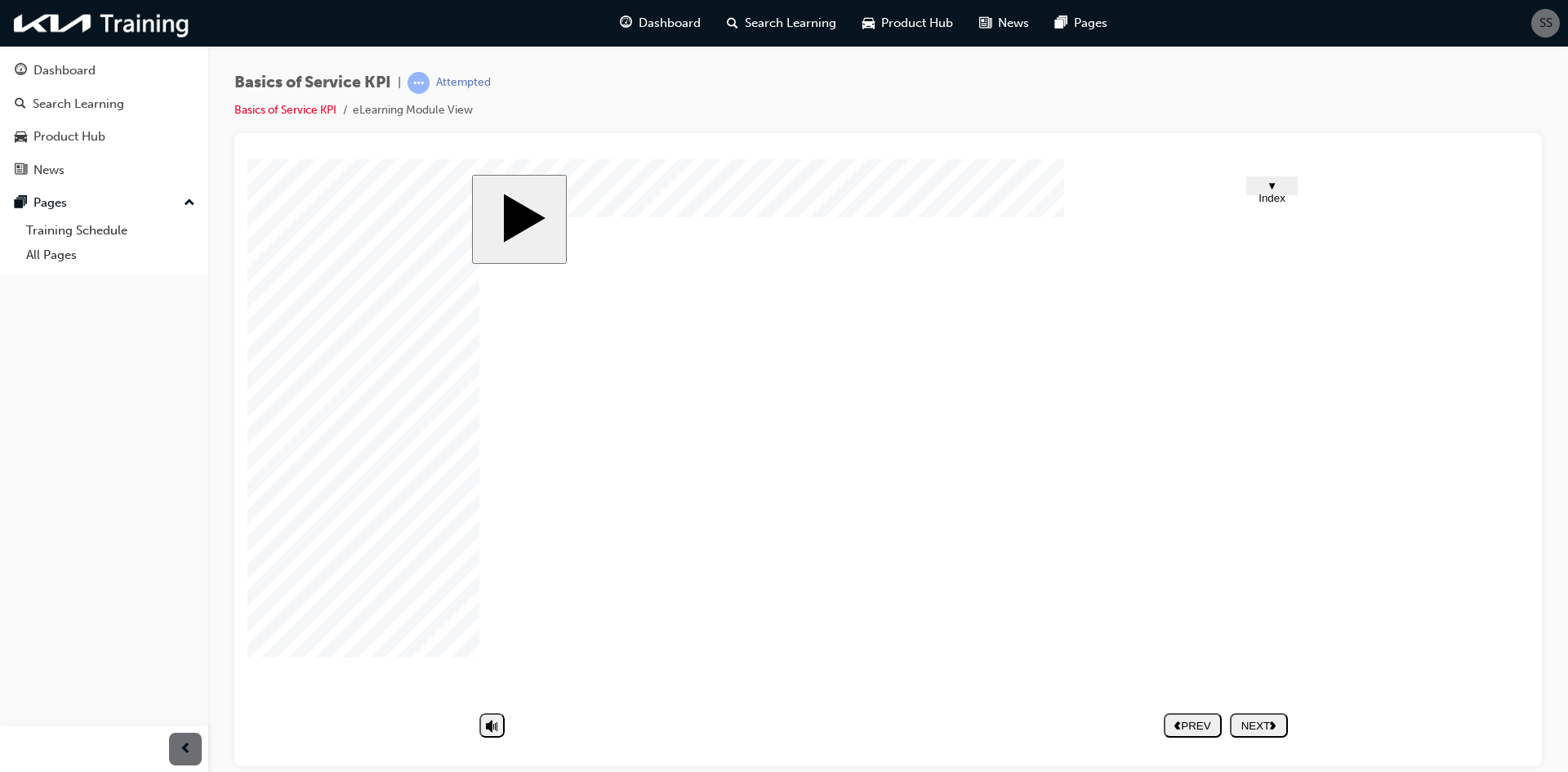
click at [1260, 731] on div "NEXT" at bounding box center [1258, 725] width 45 height 12
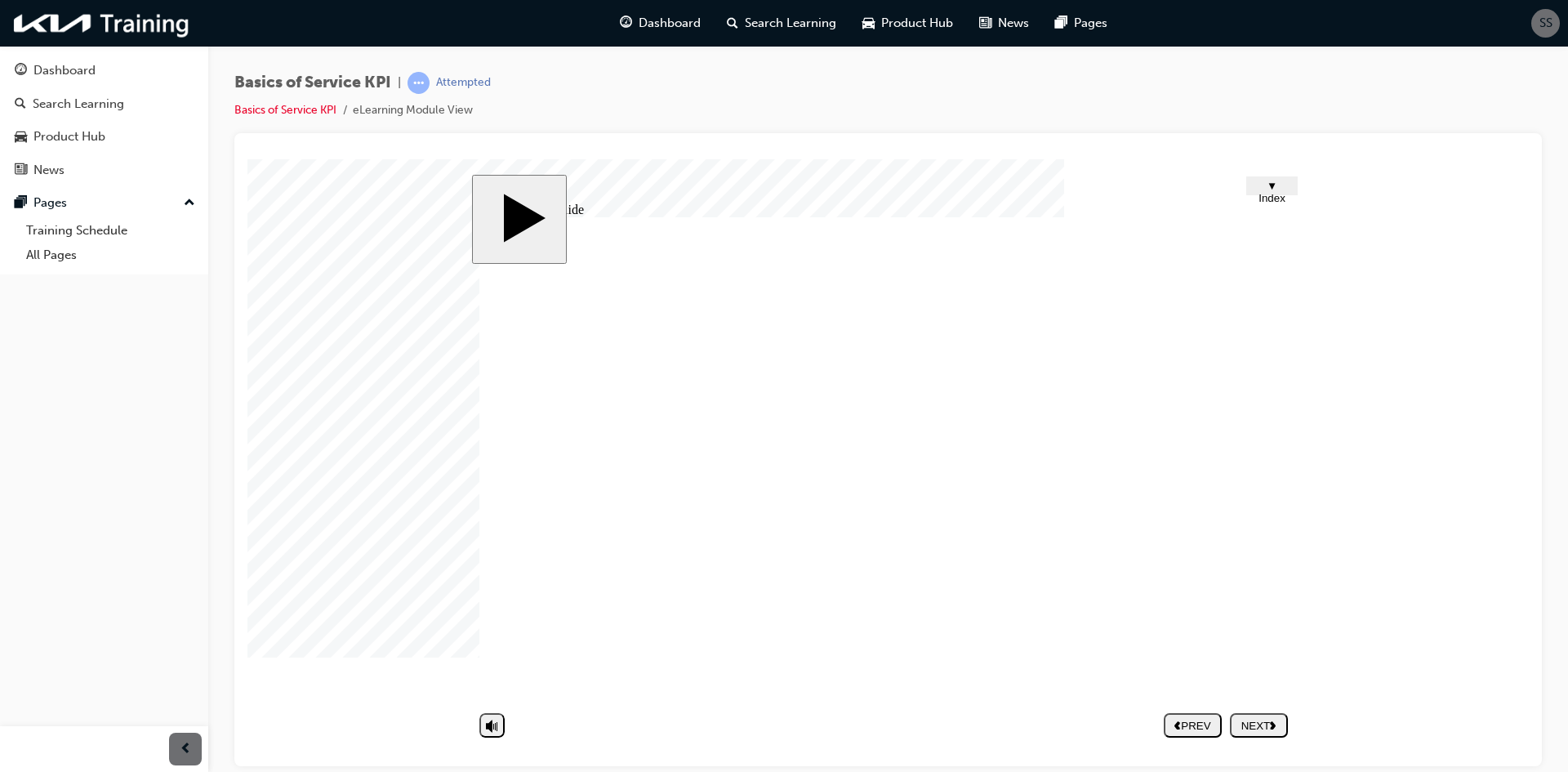
drag, startPoint x: 567, startPoint y: 401, endPoint x: 562, endPoint y: 429, distance: 28.4
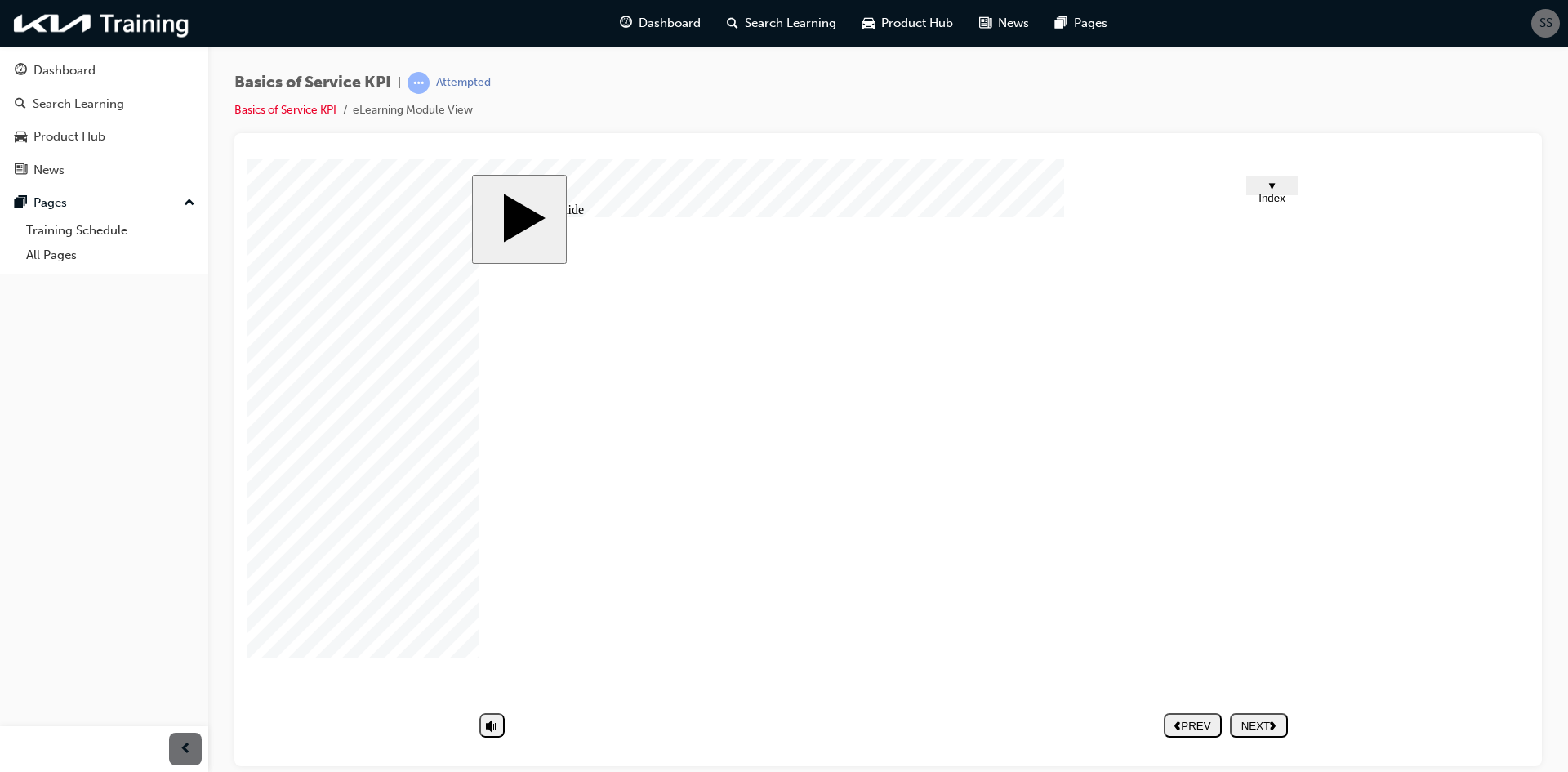
click at [1265, 720] on div "NEXT" at bounding box center [1258, 725] width 45 height 12
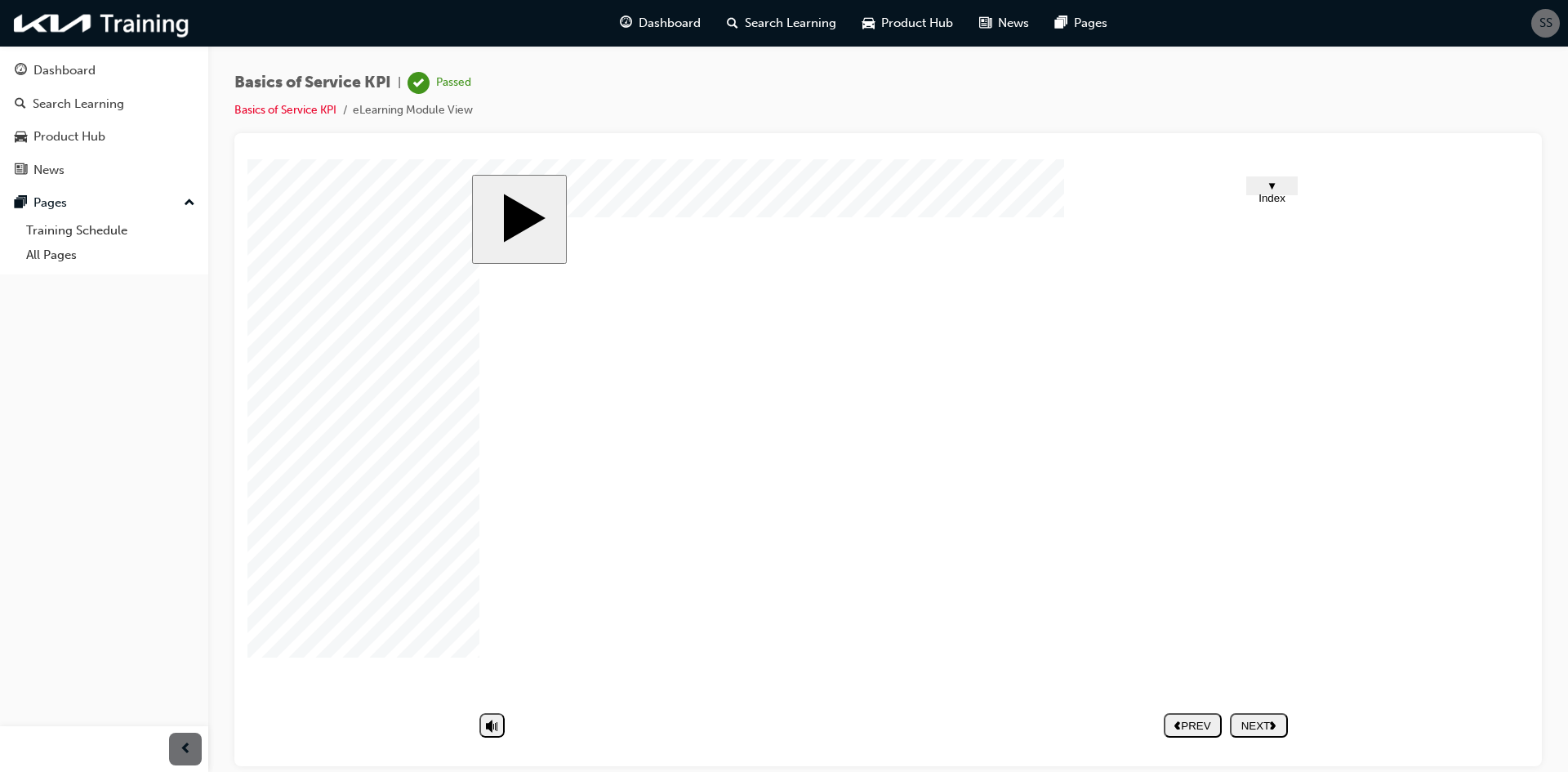
drag, startPoint x: 847, startPoint y: 320, endPoint x: 808, endPoint y: 312, distance: 39.8
click at [1256, 730] on nav "PREV NEXT SUBMIT" at bounding box center [1226, 725] width 124 height 38
click at [1263, 185] on span "▼ Index" at bounding box center [1271, 191] width 27 height 25
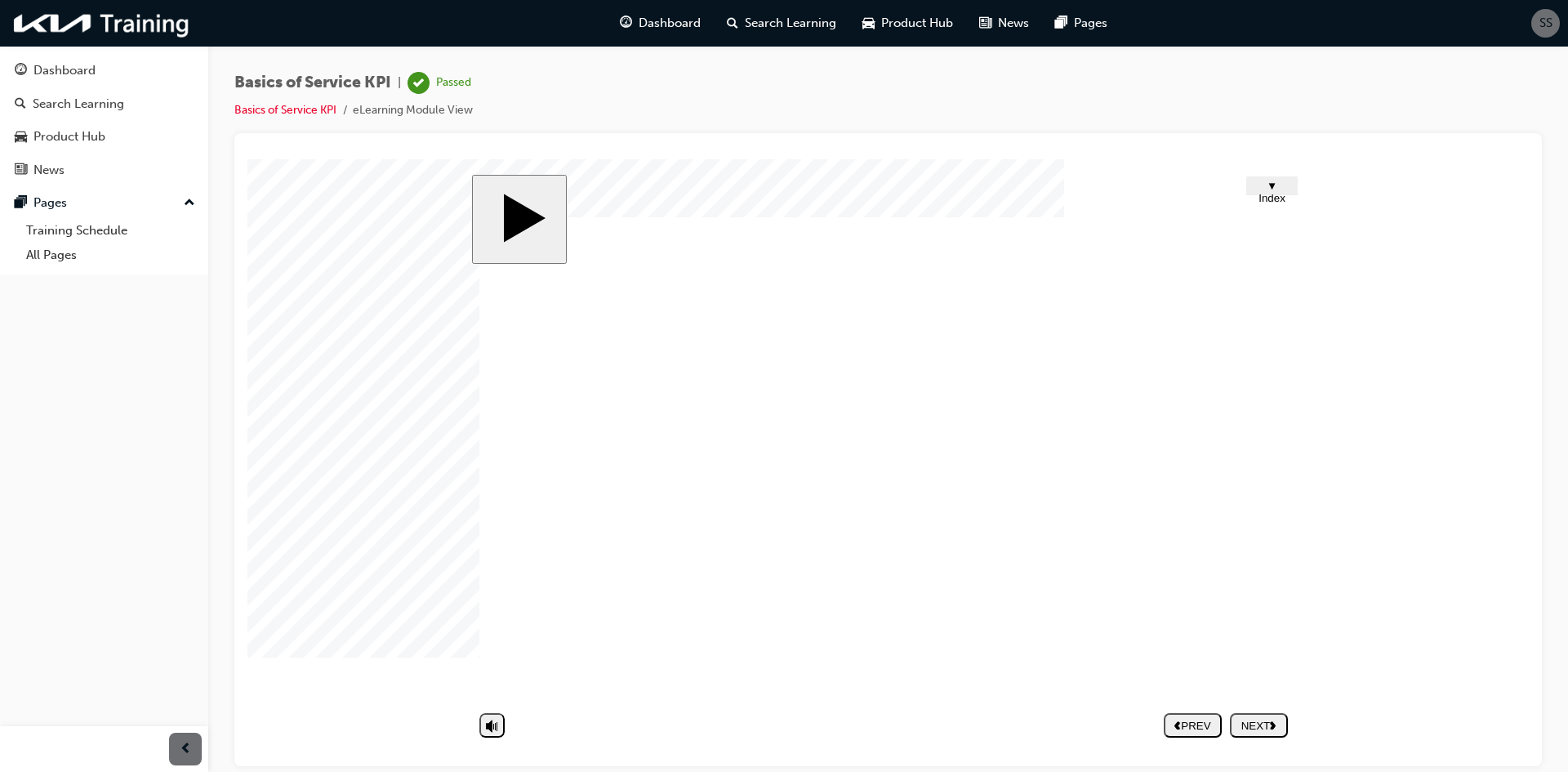
click at [1274, 721] on nav "PREV NEXT SUBMIT" at bounding box center [1226, 725] width 124 height 38
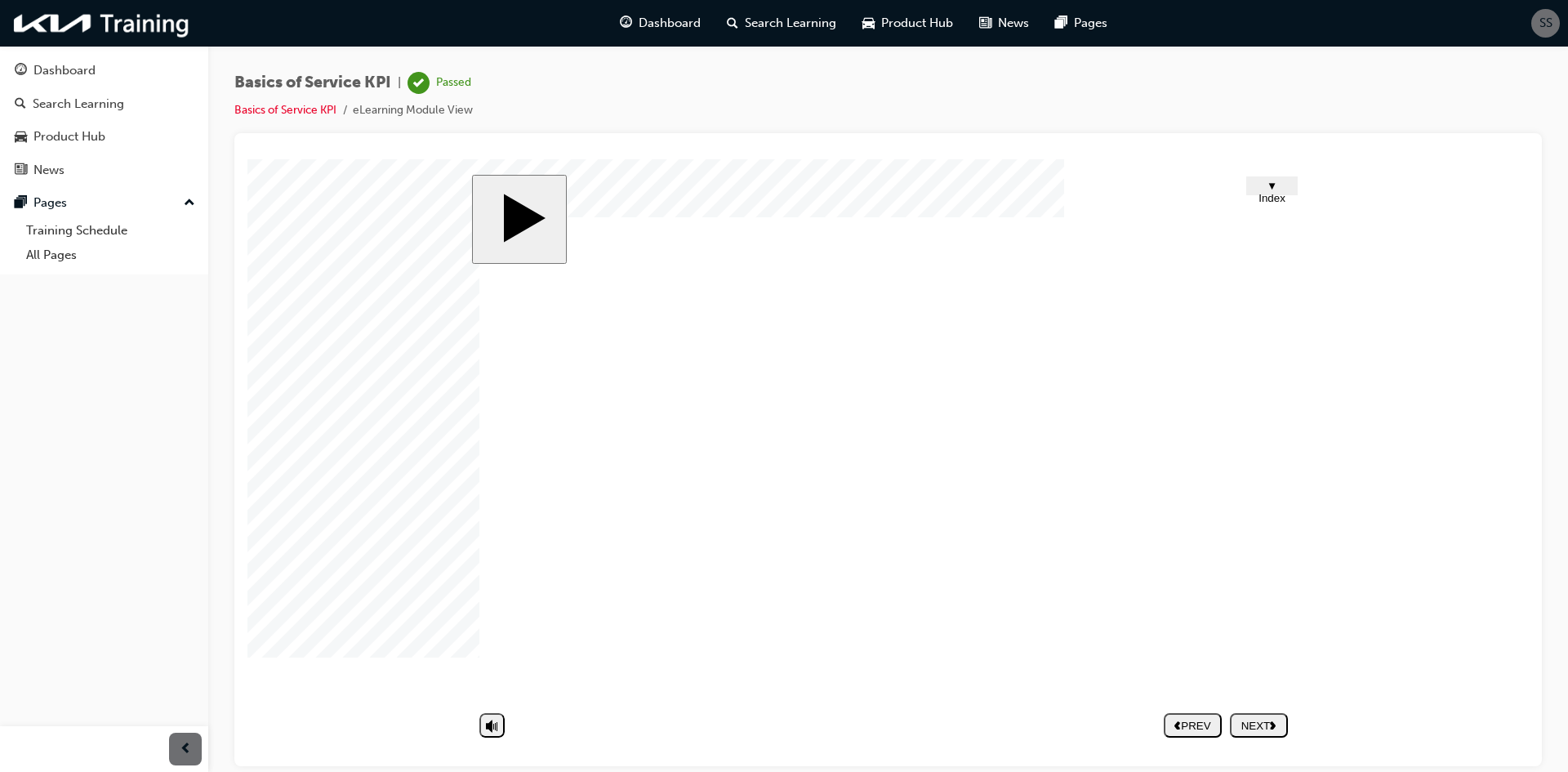
click at [1262, 721] on nav "PREV NEXT SUBMIT" at bounding box center [1226, 725] width 124 height 38
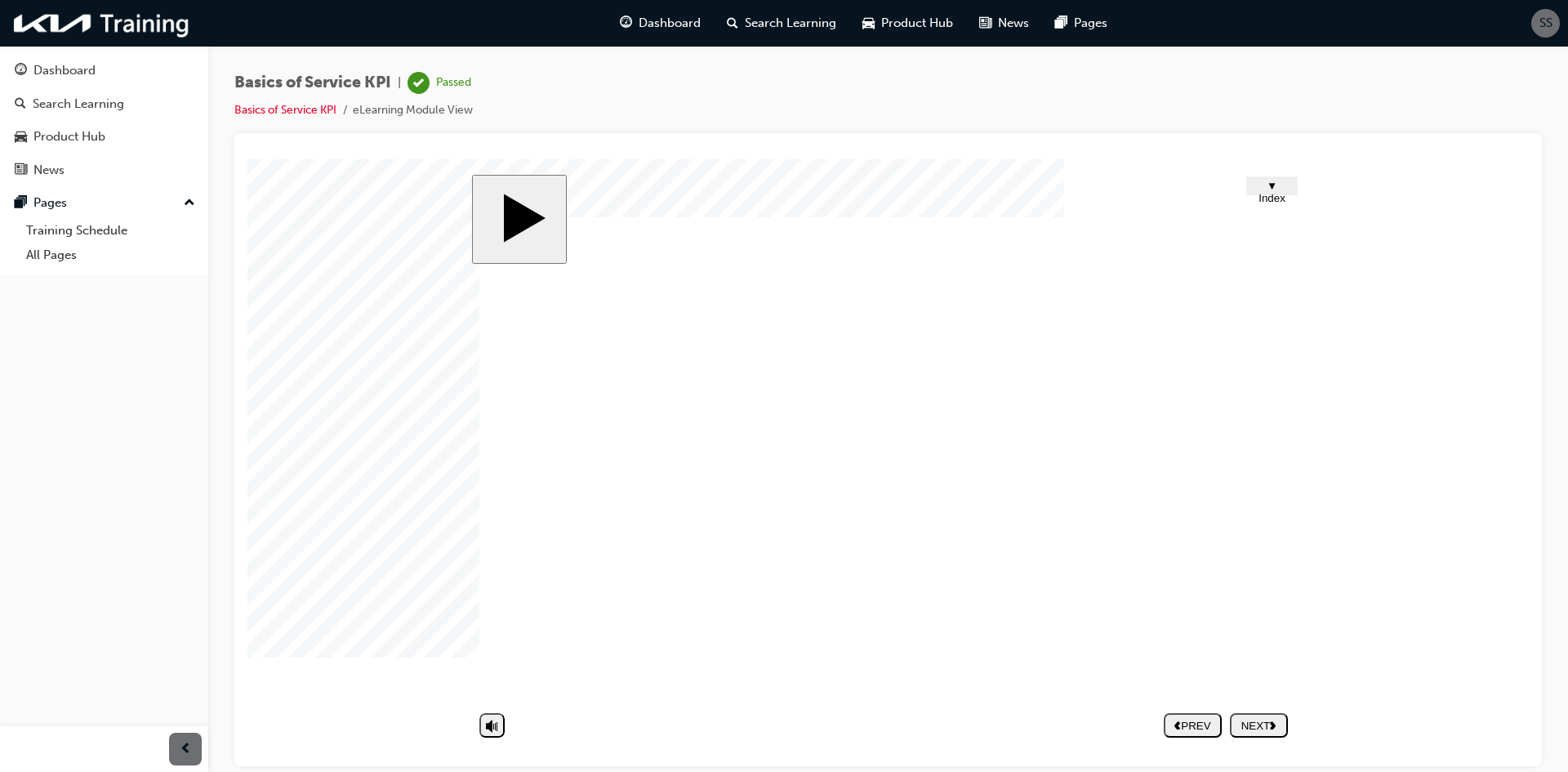
click at [1285, 184] on span "▼ Index" at bounding box center [1271, 191] width 27 height 25
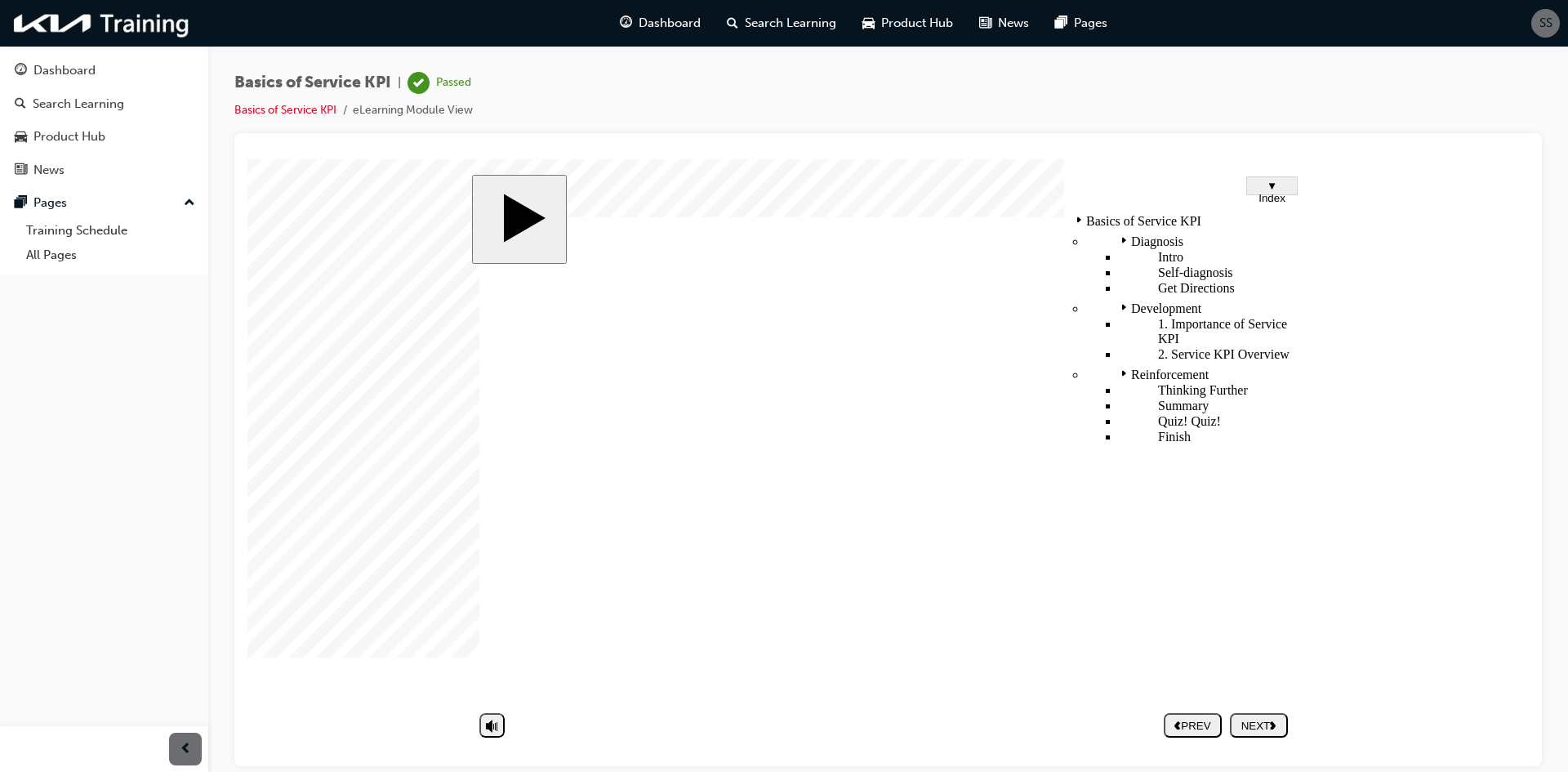
click at [1285, 184] on span "▼ Index" at bounding box center [1271, 191] width 27 height 25
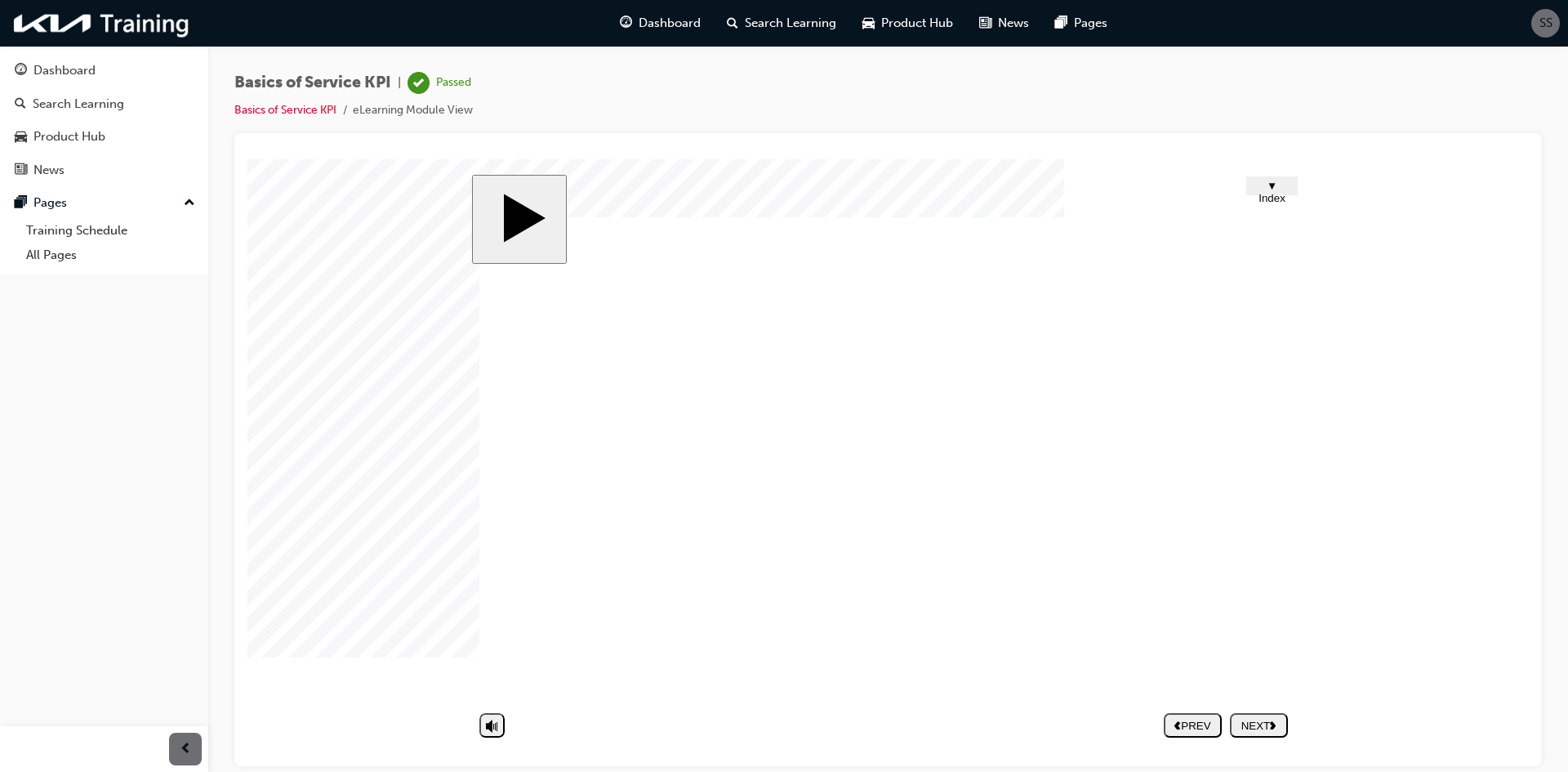
click at [1262, 729] on nav "PREV NEXT SUBMIT" at bounding box center [1226, 725] width 124 height 38
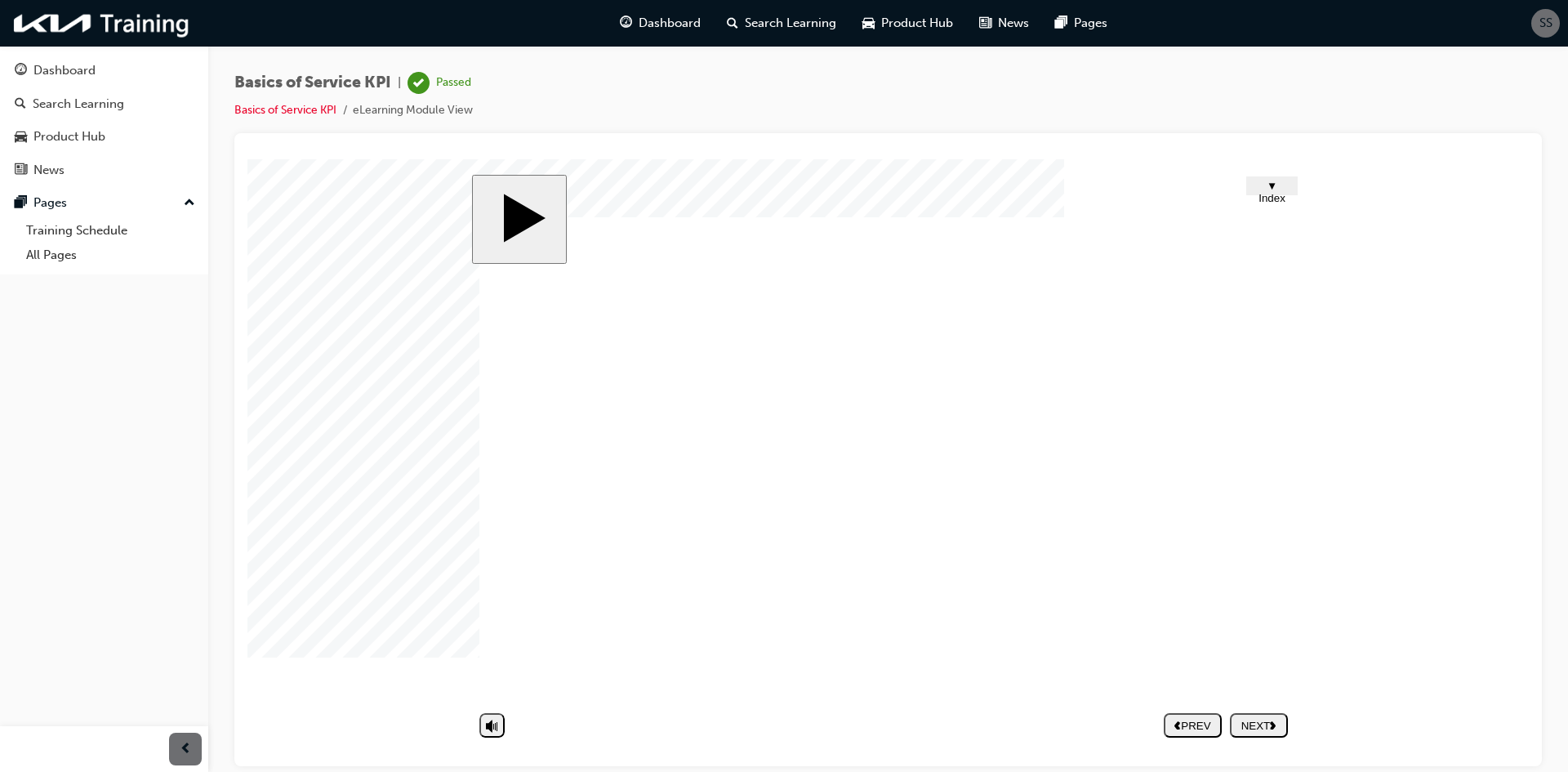
drag, startPoint x: 122, startPoint y: 69, endPoint x: 163, endPoint y: 88, distance: 45.2
click at [122, 69] on div "Dashboard" at bounding box center [105, 71] width 179 height 21
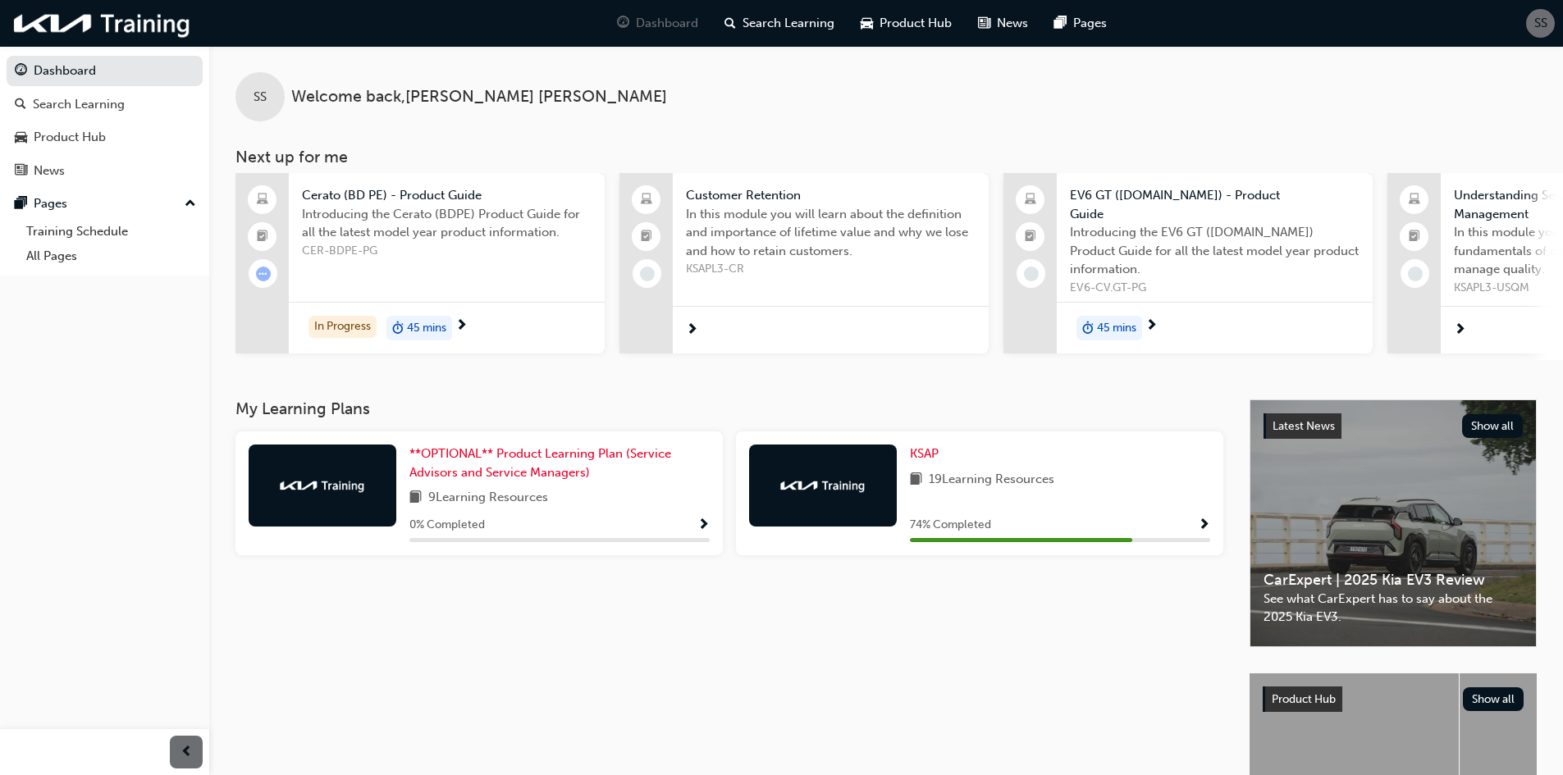
click at [768, 286] on div "Customer Retention In this module you will learn about the definition and impor…" at bounding box center [831, 263] width 316 height 180
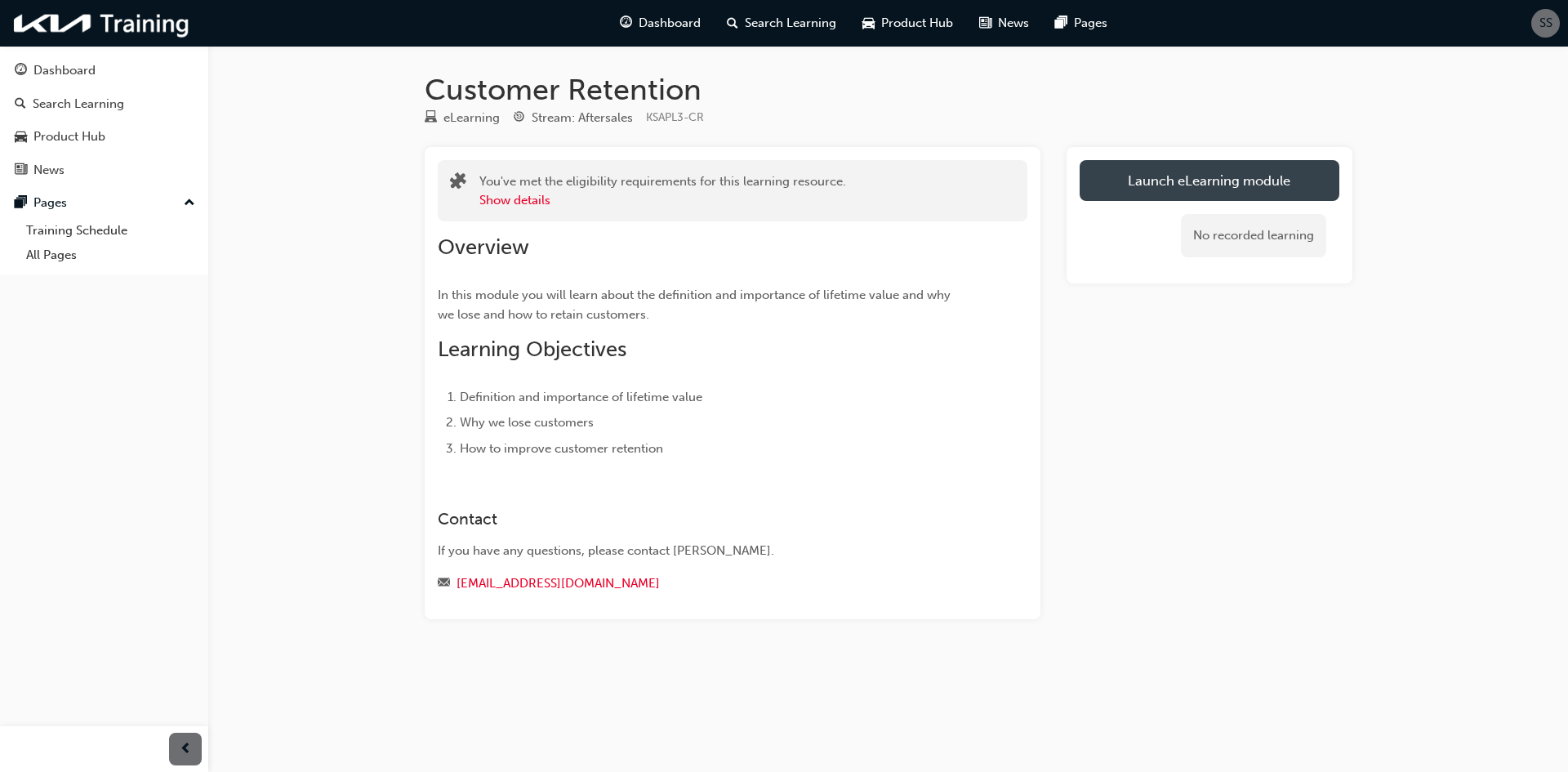
click at [1154, 189] on link "Launch eLearning module" at bounding box center [1209, 180] width 260 height 41
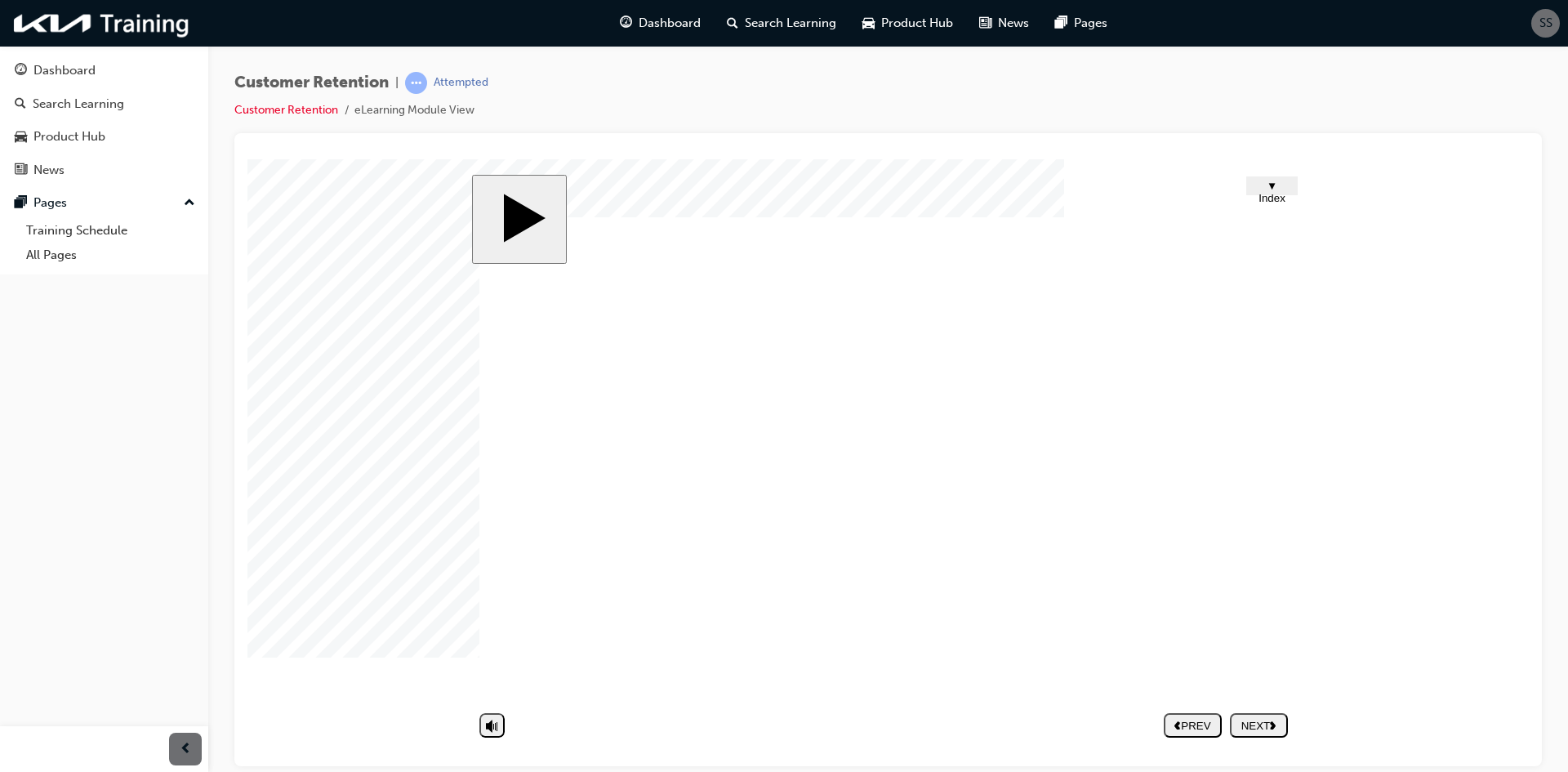
click at [1264, 731] on div "NEXT" at bounding box center [1258, 725] width 45 height 12
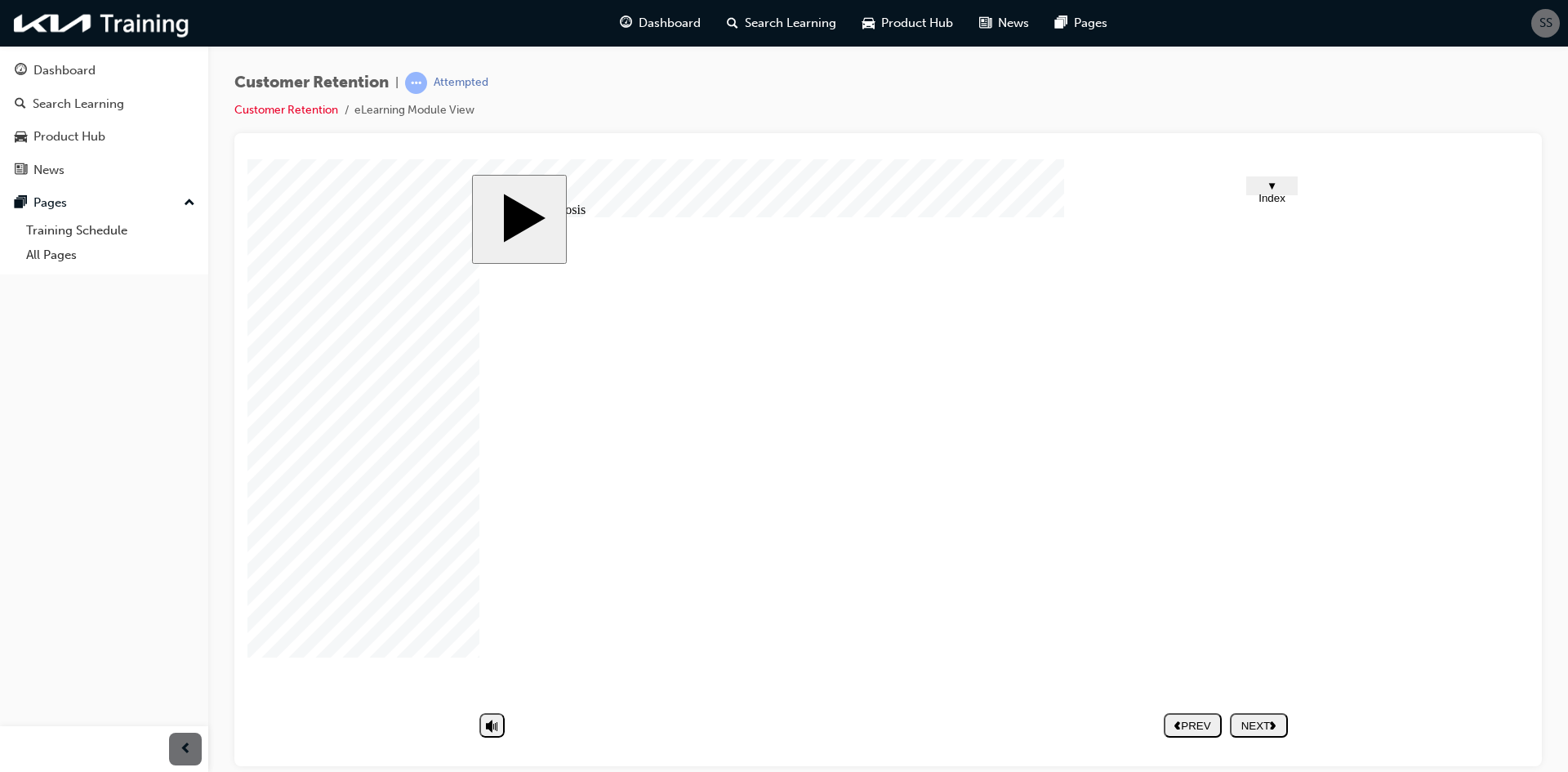
drag, startPoint x: 879, startPoint y: 498, endPoint x: 1079, endPoint y: 470, distance: 202.0
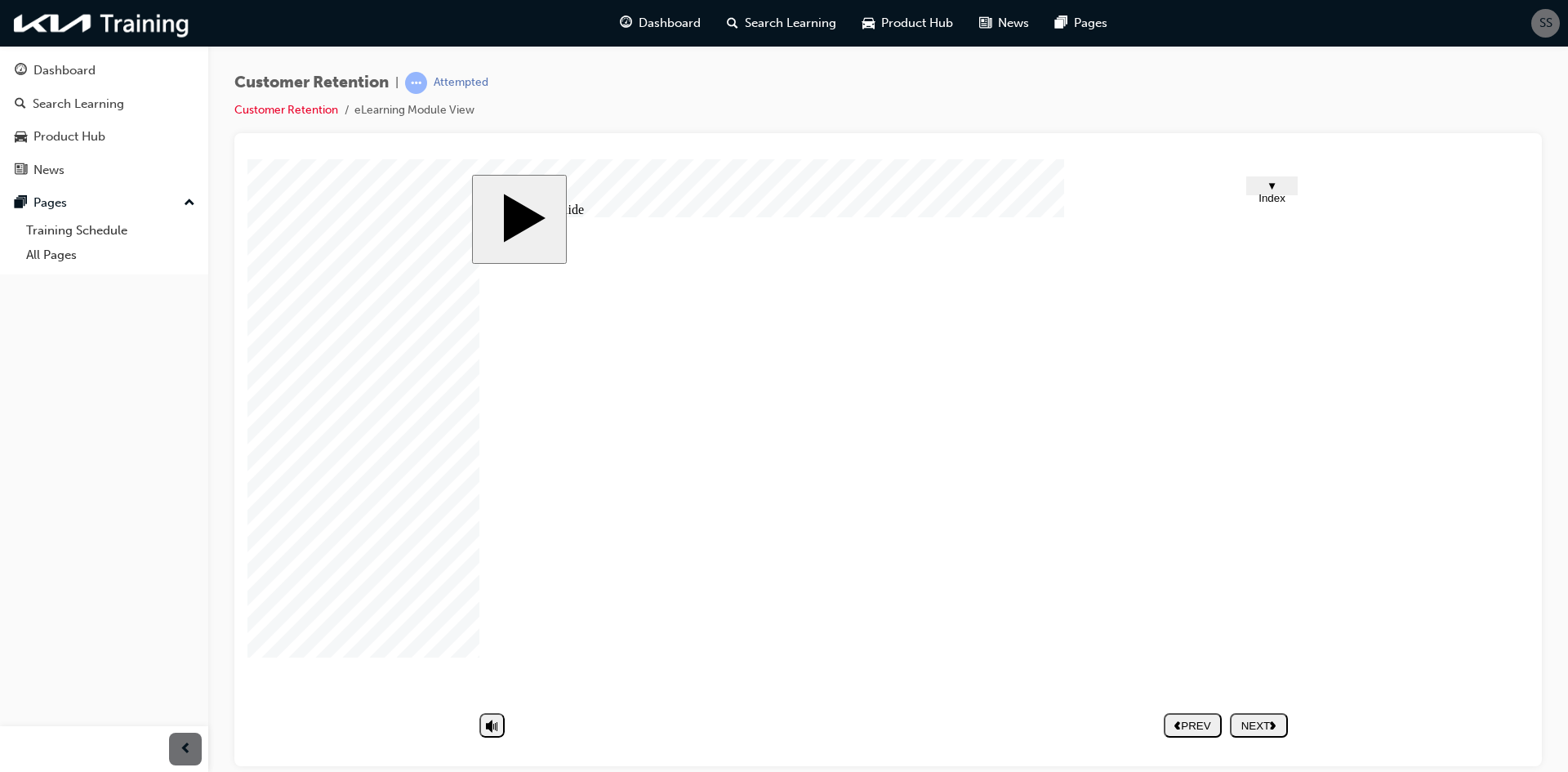
drag, startPoint x: 871, startPoint y: 553, endPoint x: 878, endPoint y: 519, distance: 34.7
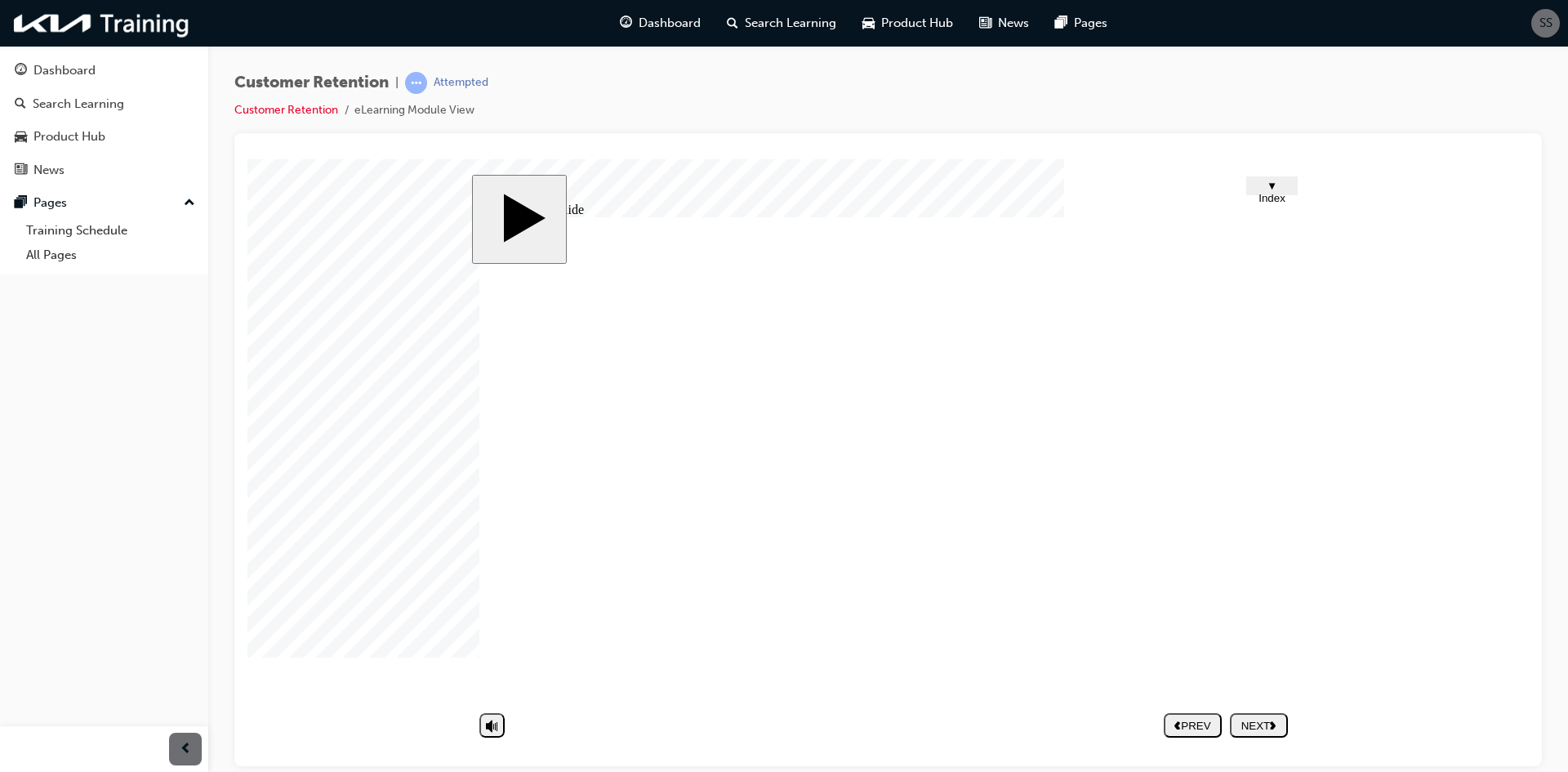
click at [1275, 725] on polygon "next" at bounding box center [1273, 724] width 6 height 8
click at [330, 240] on div at bounding box center [289, 199] width 82 height 82
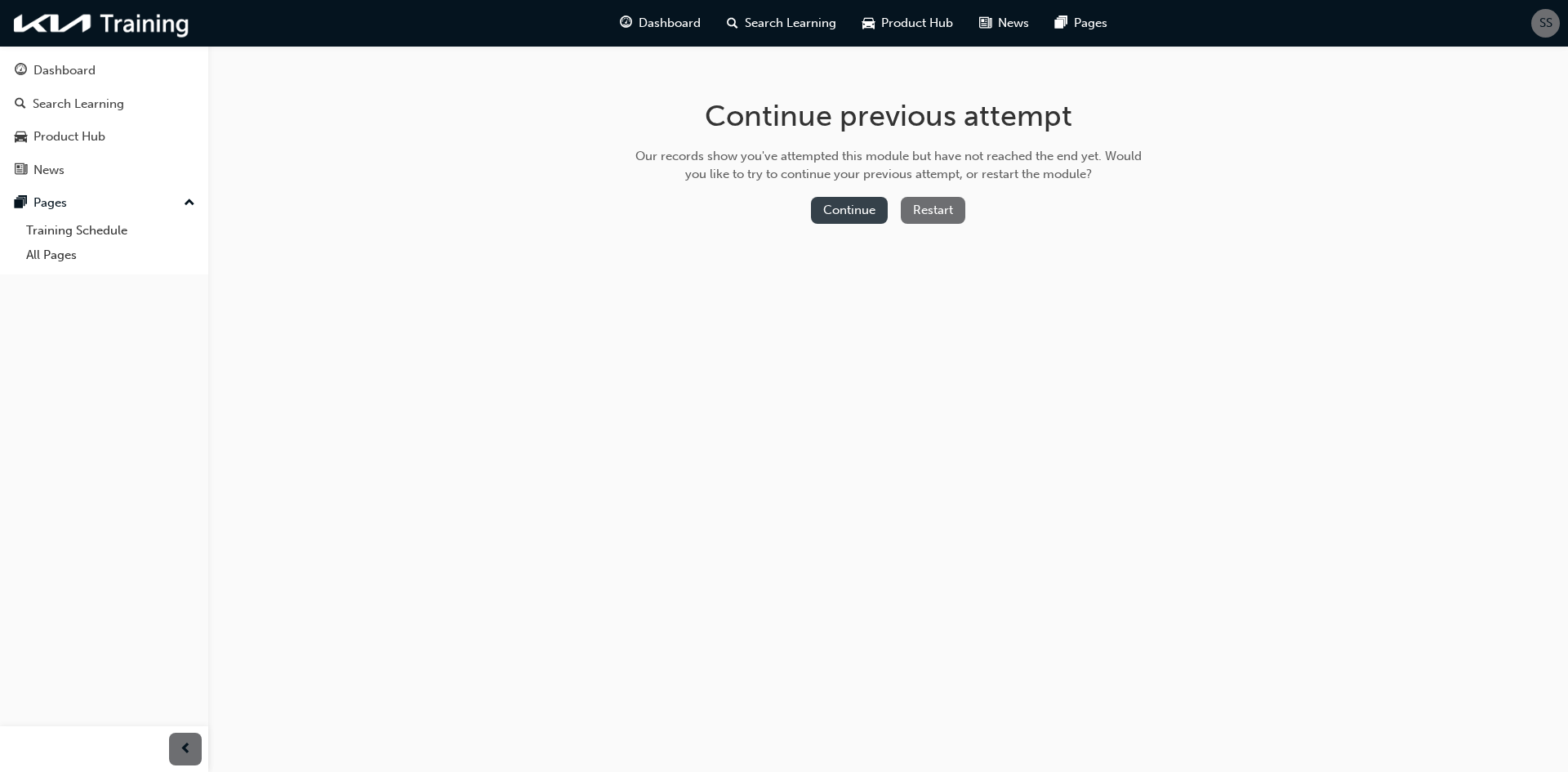
click at [860, 209] on button "Continue" at bounding box center [849, 210] width 77 height 27
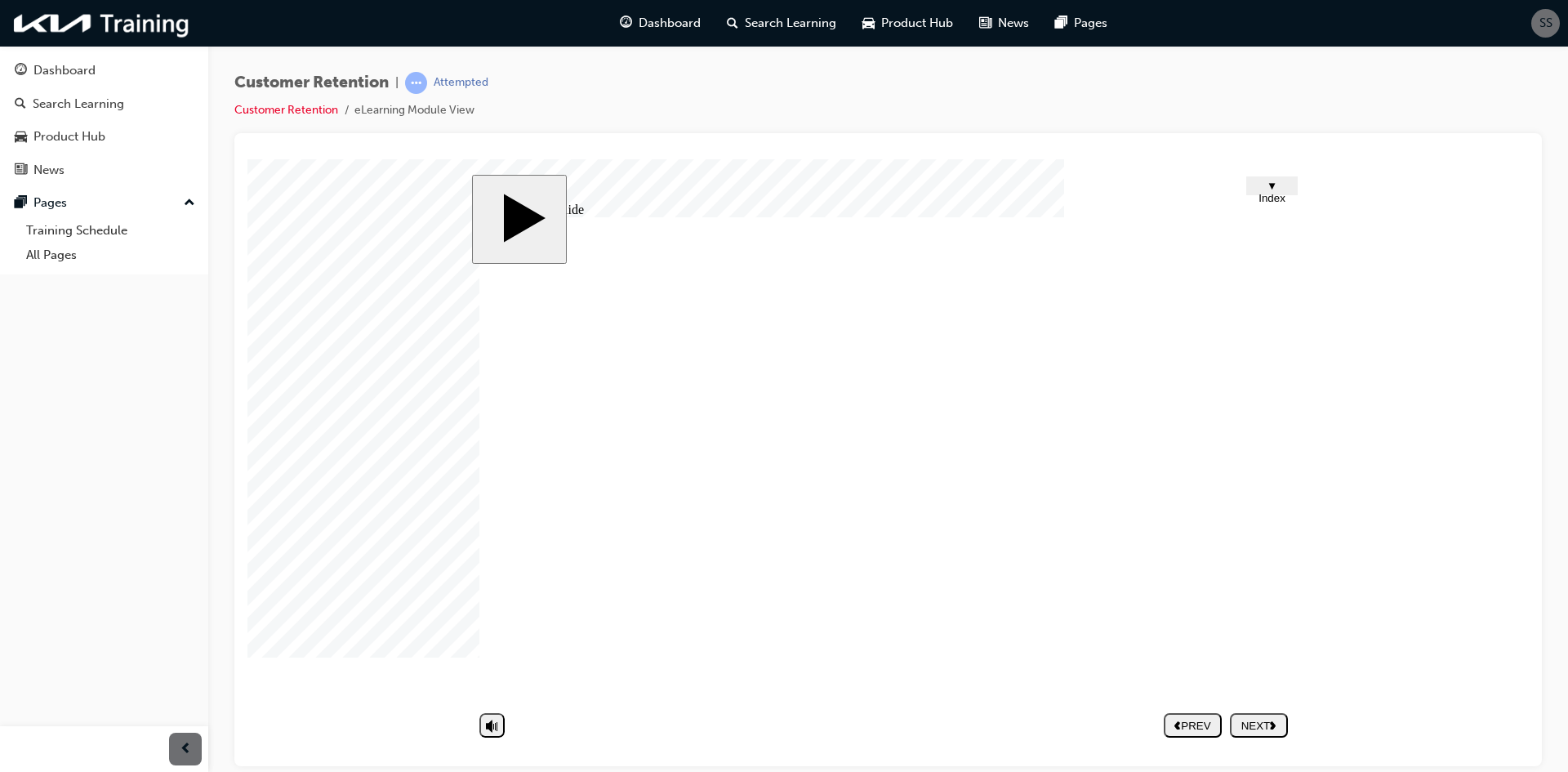
click at [1253, 719] on div "NEXT" at bounding box center [1258, 725] width 45 height 12
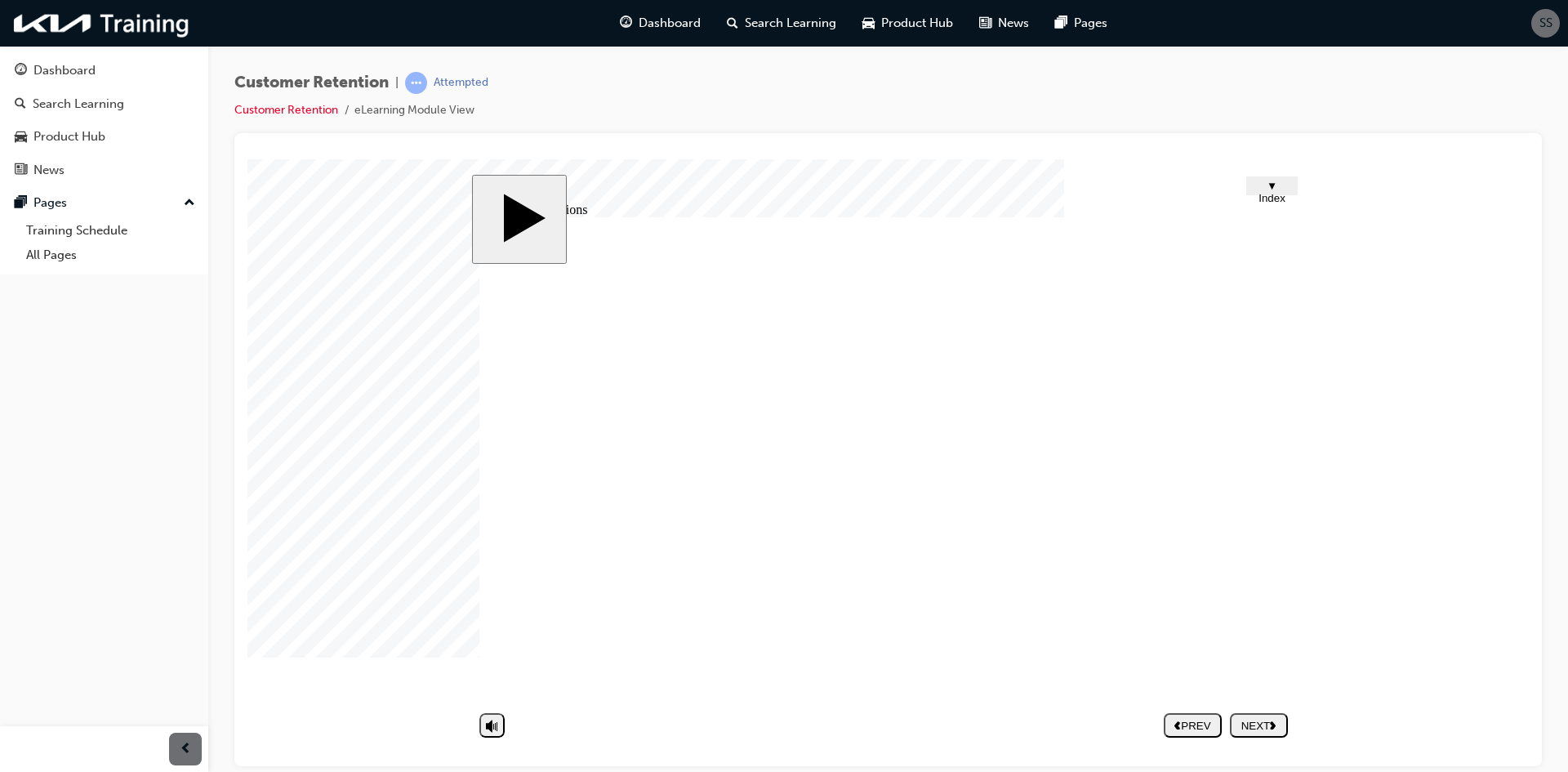
click at [1267, 720] on div "NEXT" at bounding box center [1258, 725] width 45 height 12
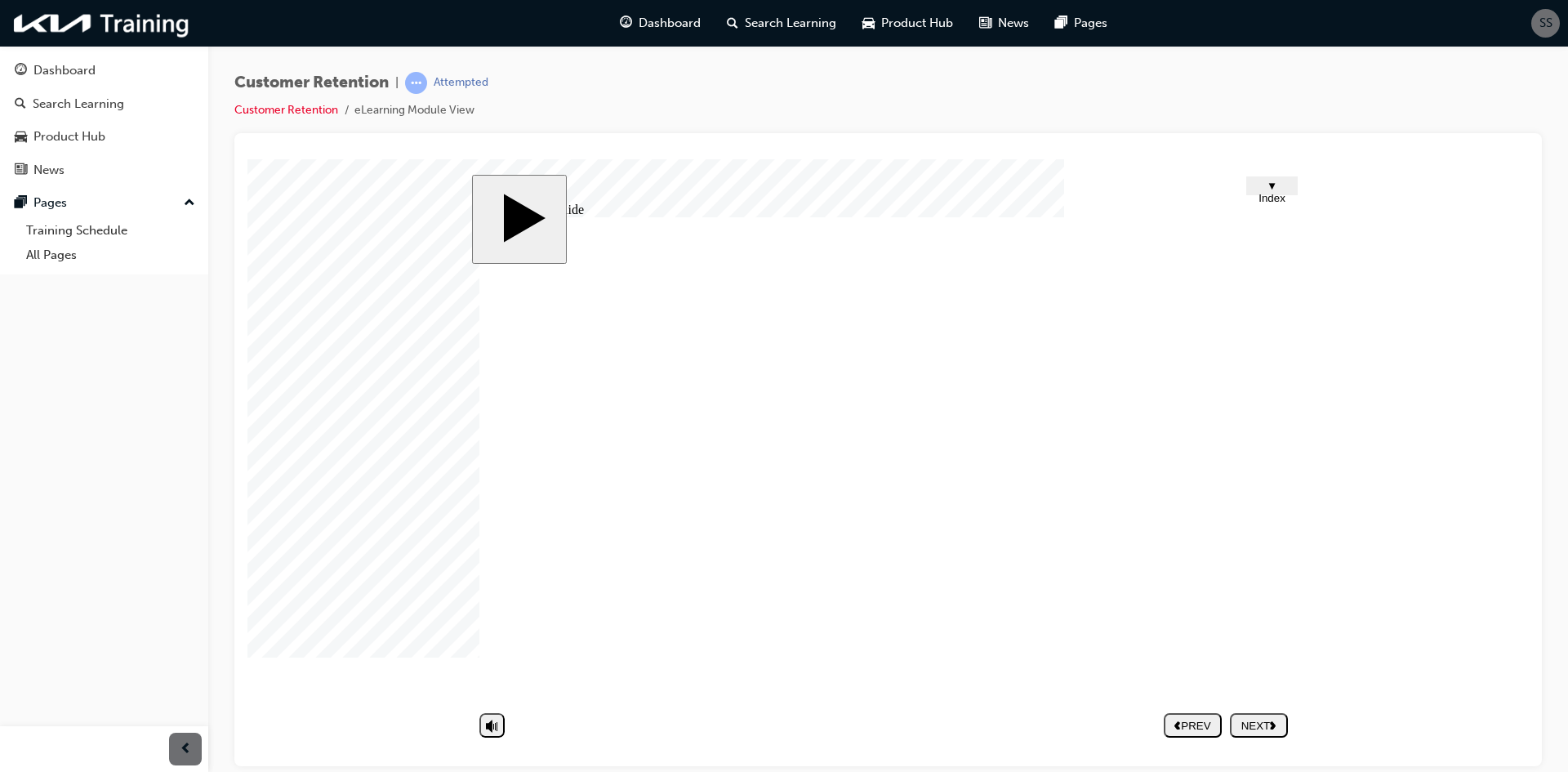
click at [1246, 727] on div "NEXT" at bounding box center [1258, 725] width 45 height 12
click at [330, 240] on div at bounding box center [289, 199] width 82 height 82
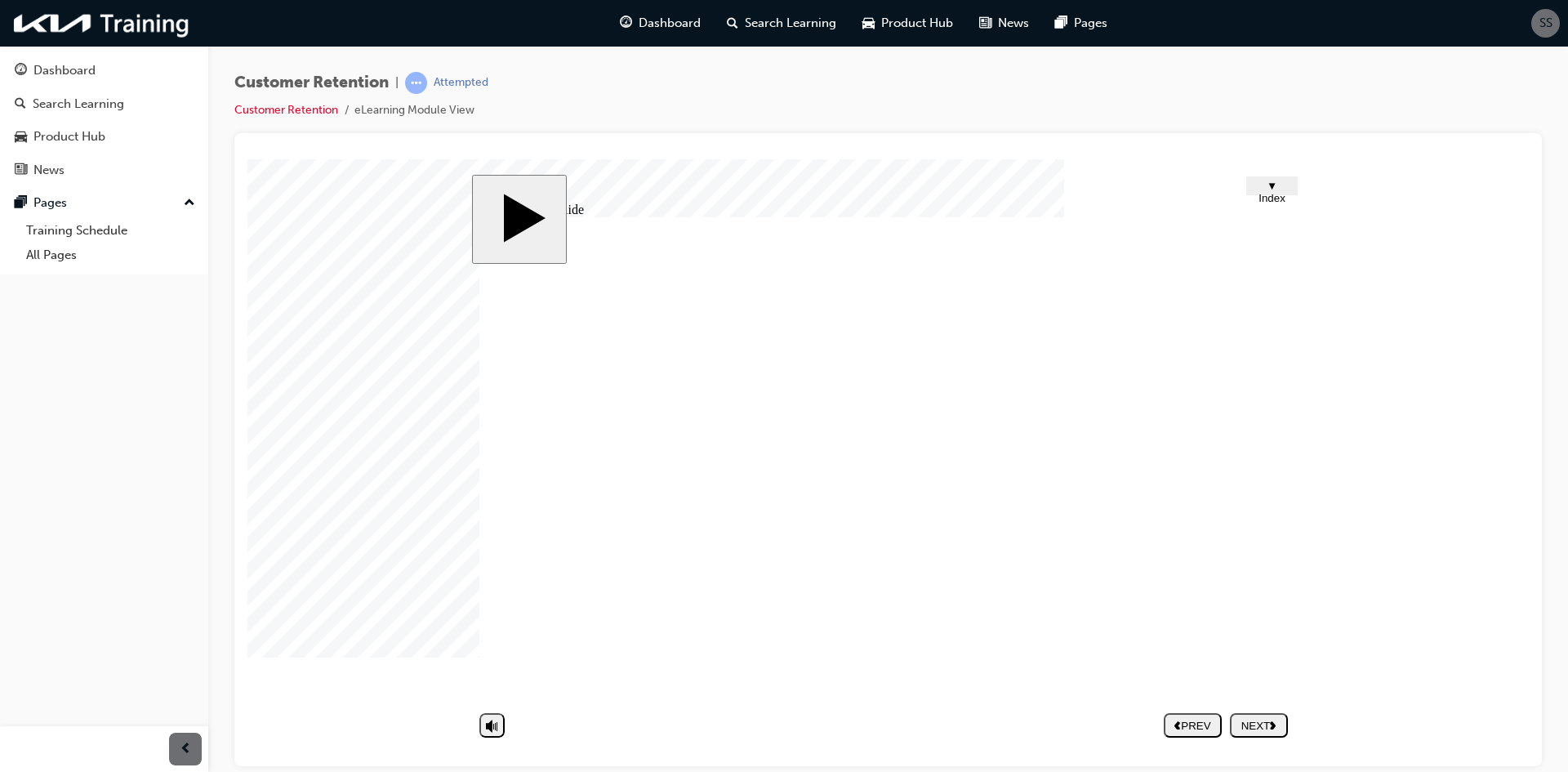
click at [330, 240] on div at bounding box center [289, 199] width 82 height 82
click at [330, 192] on div at bounding box center [289, 199] width 82 height 82
click at [330, 240] on div at bounding box center [289, 199] width 82 height 82
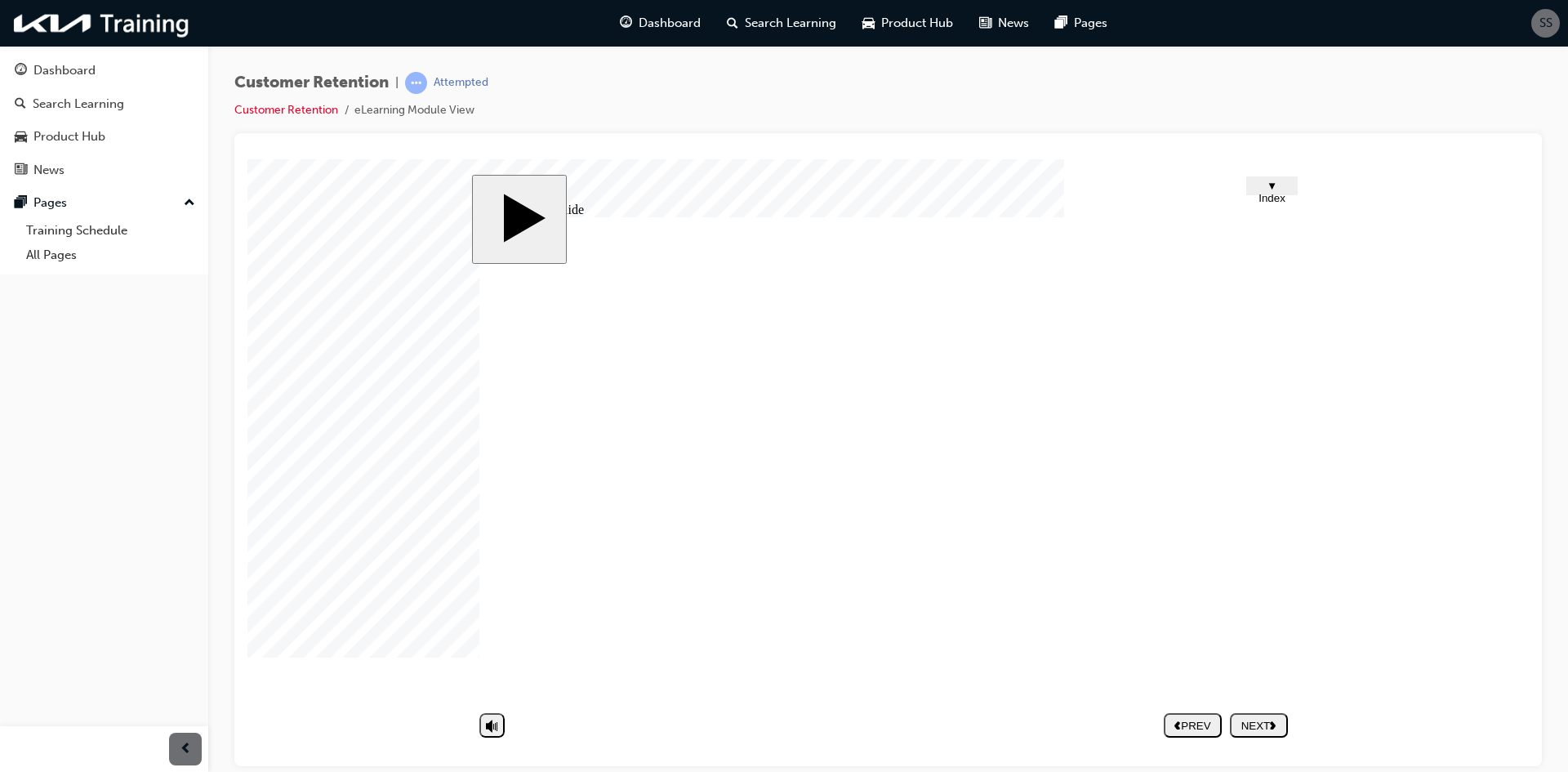
click at [330, 240] on div at bounding box center [289, 199] width 82 height 82
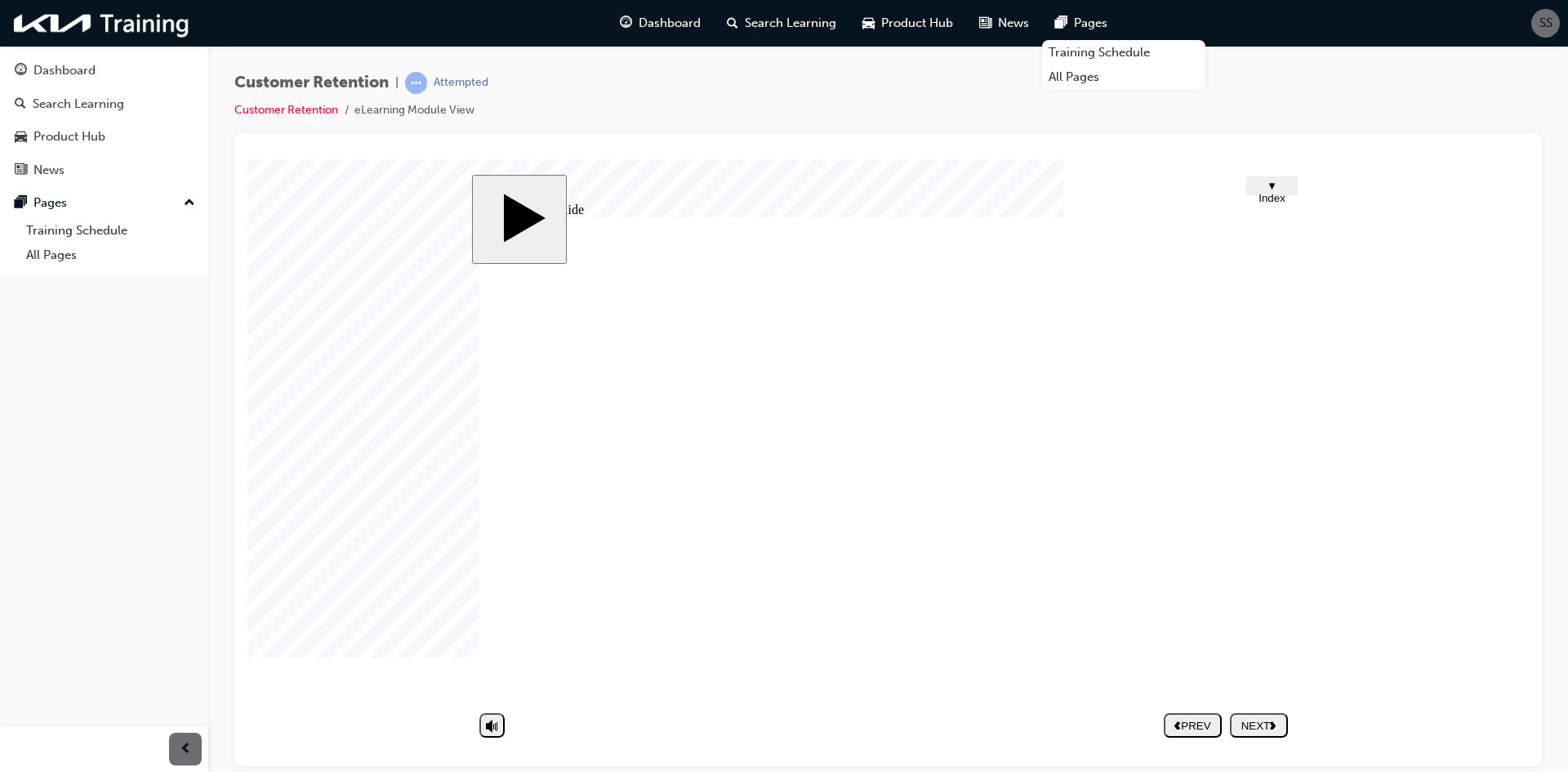
click at [1245, 719] on div "NEXT" at bounding box center [1258, 725] width 45 height 12
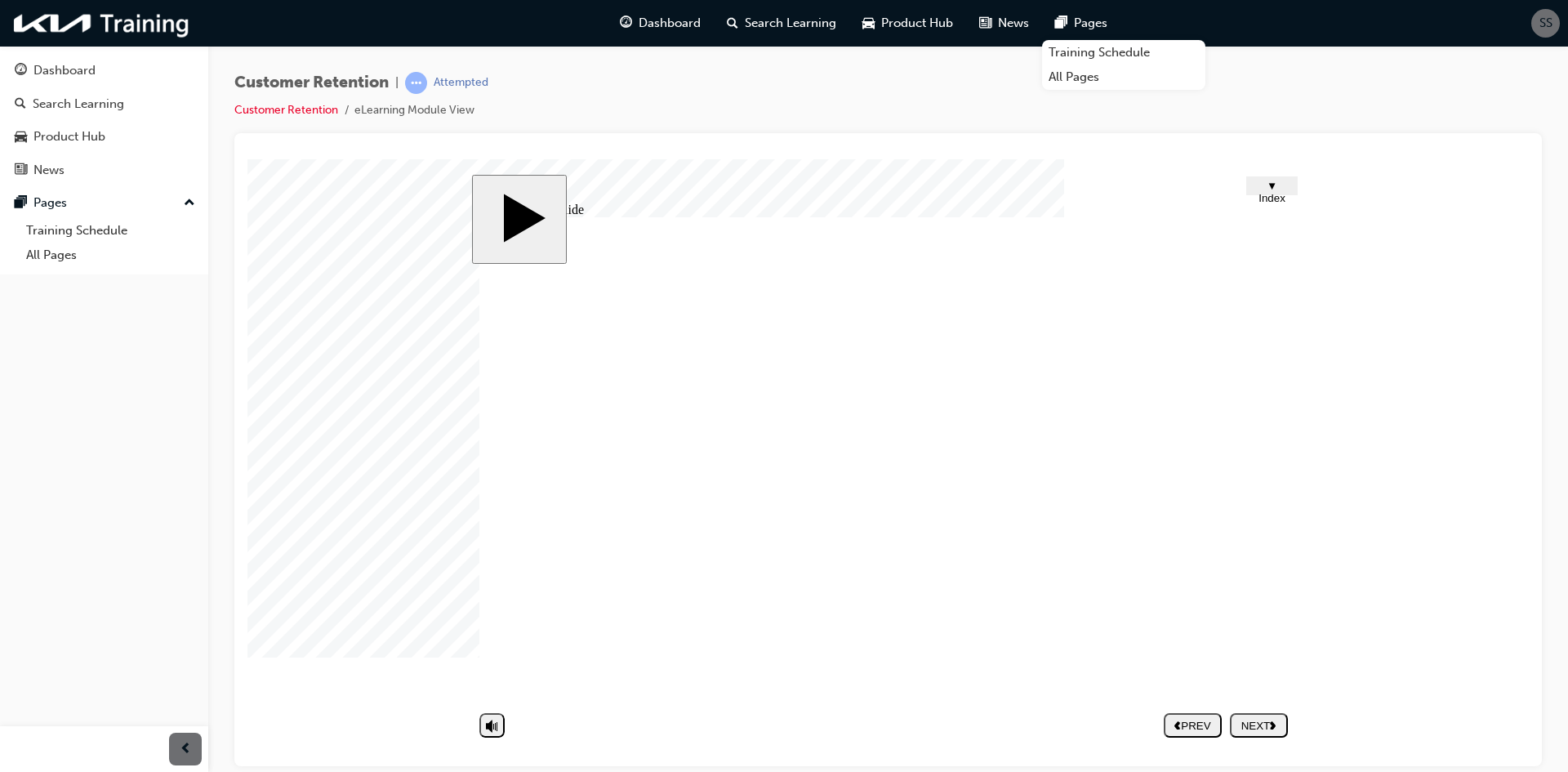
click at [1260, 719] on div "NEXT" at bounding box center [1258, 725] width 45 height 12
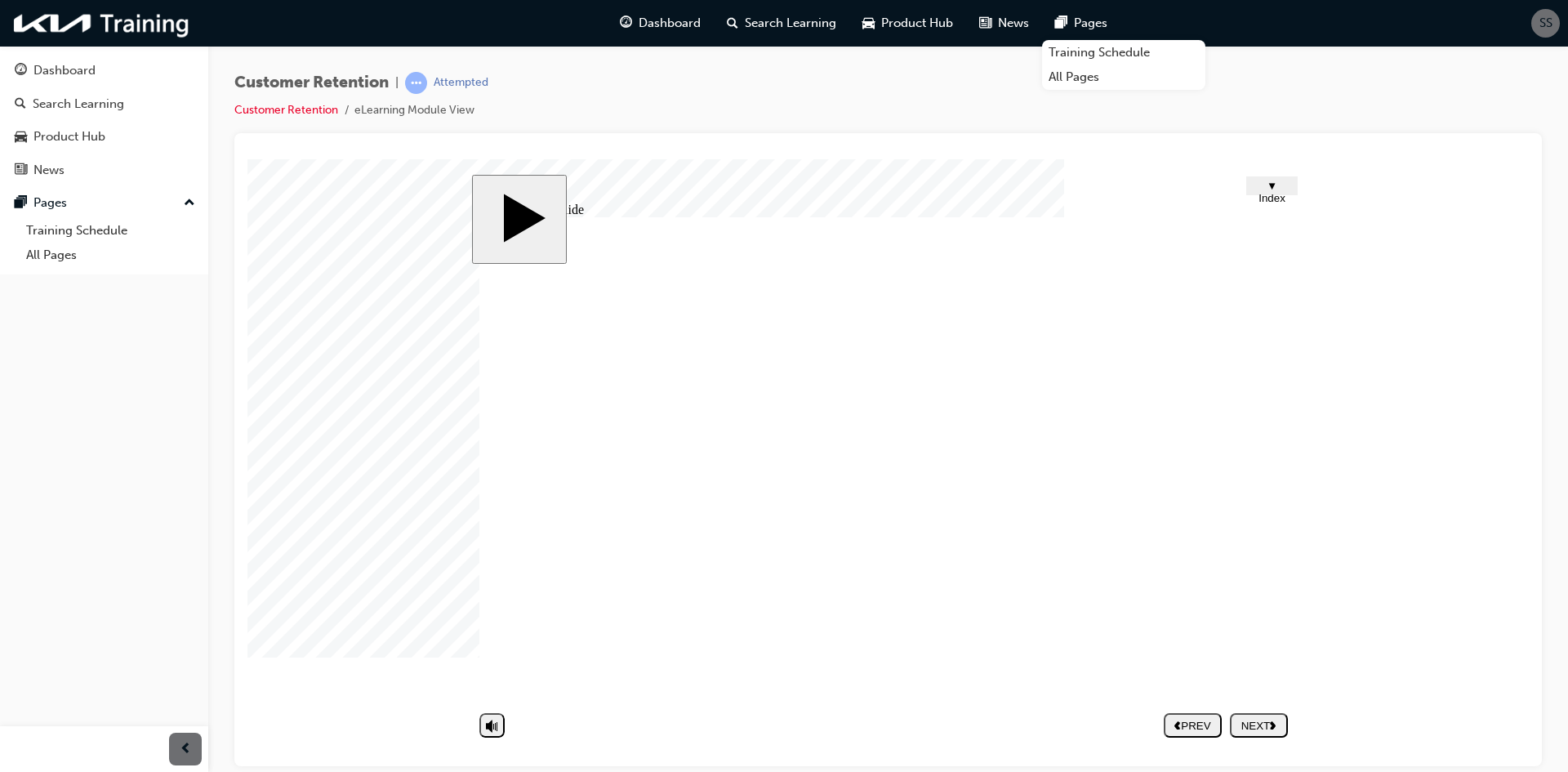
click at [1279, 717] on button "NEXT" at bounding box center [1258, 724] width 58 height 25
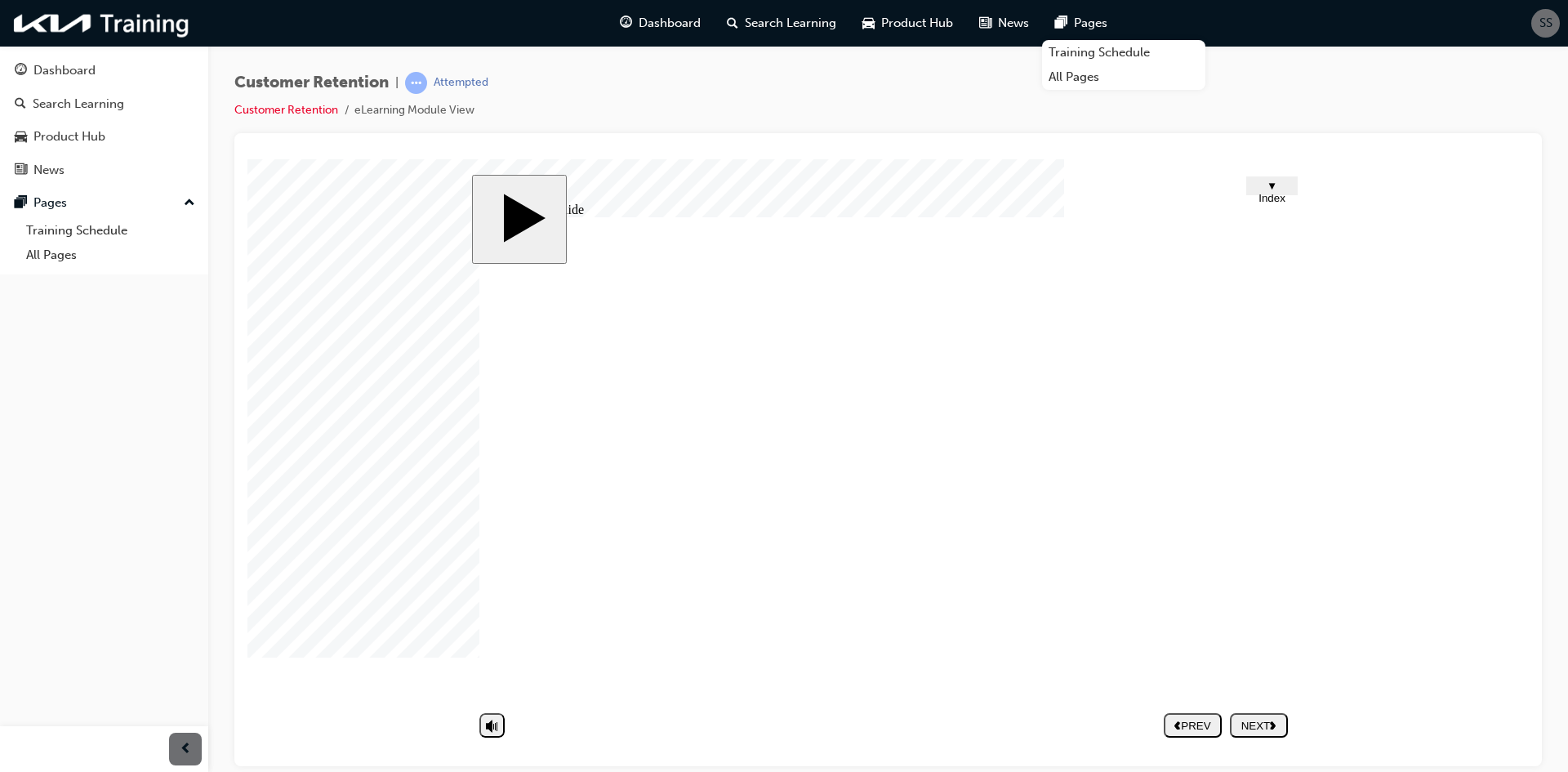
click at [1263, 733] on button "NEXT" at bounding box center [1258, 724] width 58 height 25
click at [1274, 734] on button "NEXT" at bounding box center [1258, 724] width 58 height 25
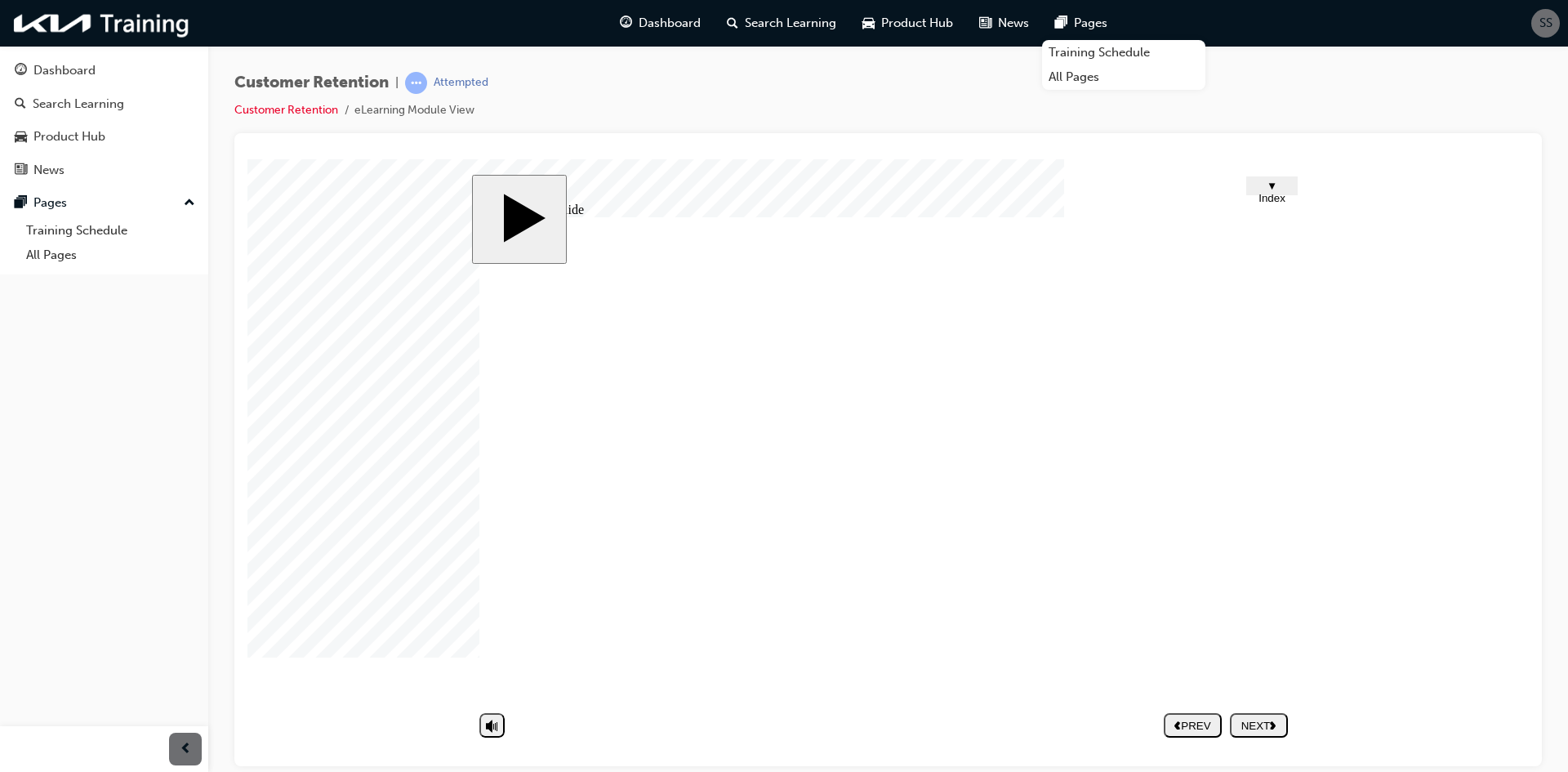
click at [1256, 730] on div "NEXT" at bounding box center [1258, 725] width 45 height 12
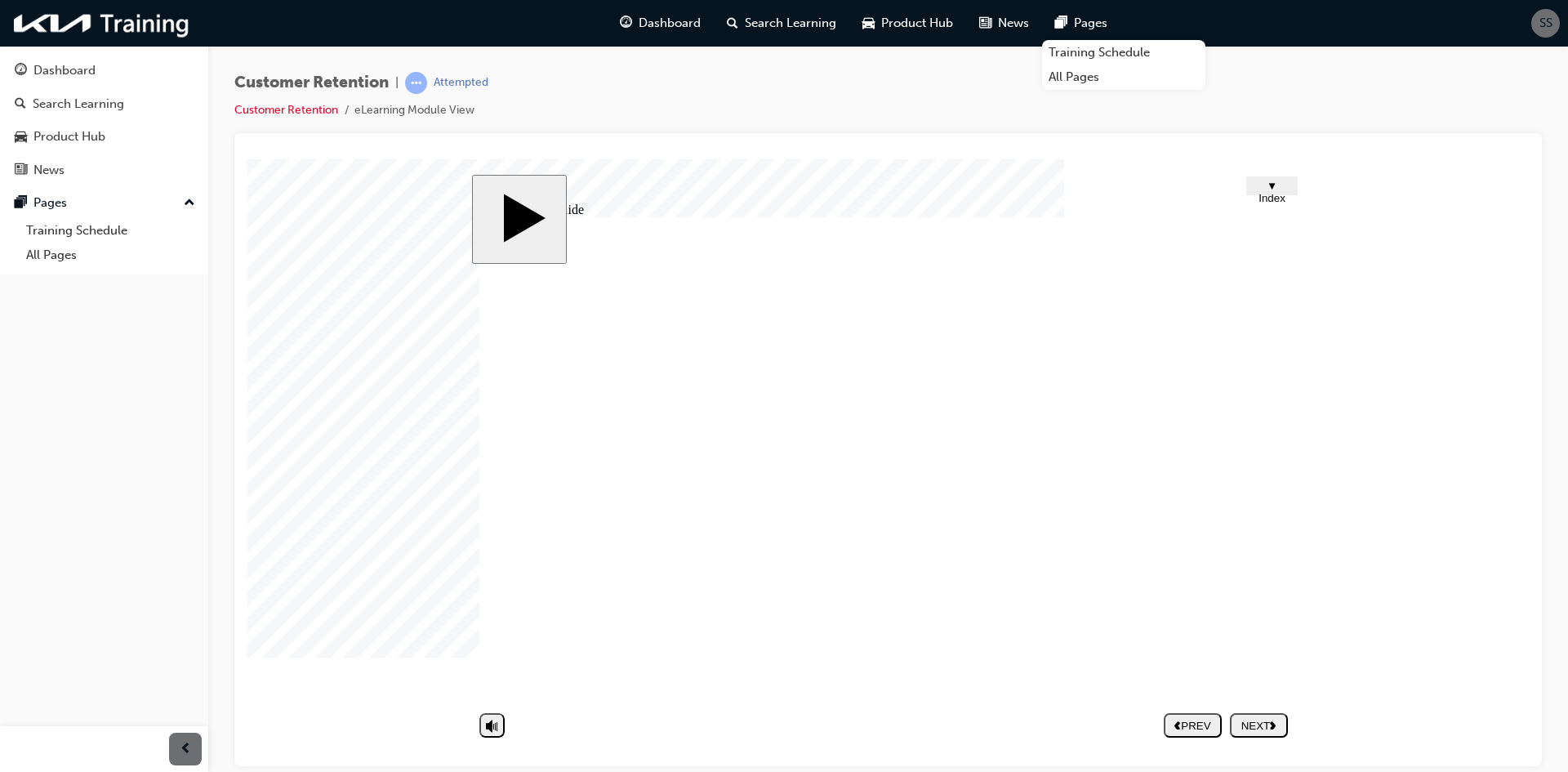
click at [1270, 732] on button "NEXT" at bounding box center [1258, 724] width 58 height 25
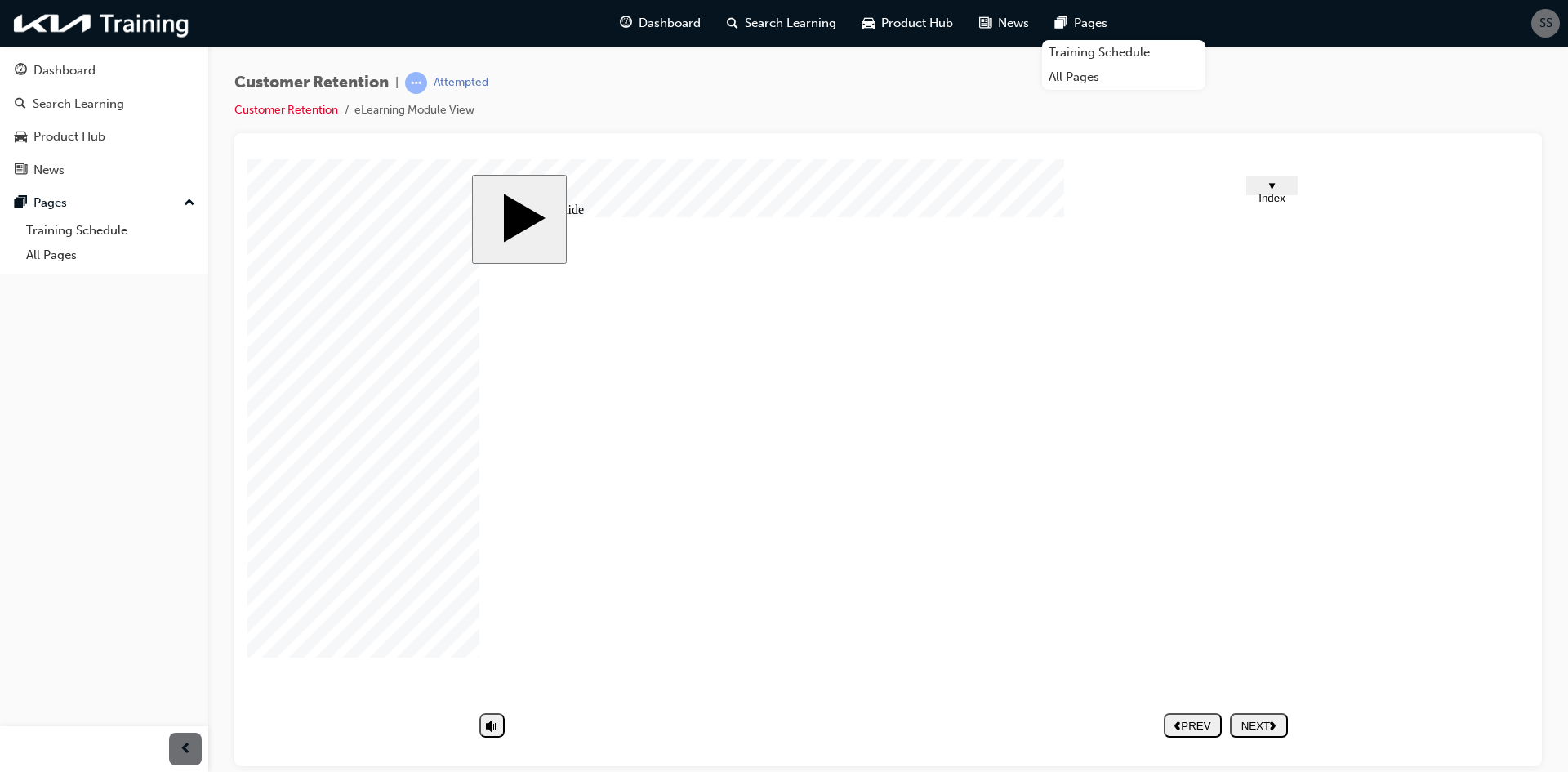
click at [1262, 720] on div "NEXT" at bounding box center [1258, 725] width 45 height 12
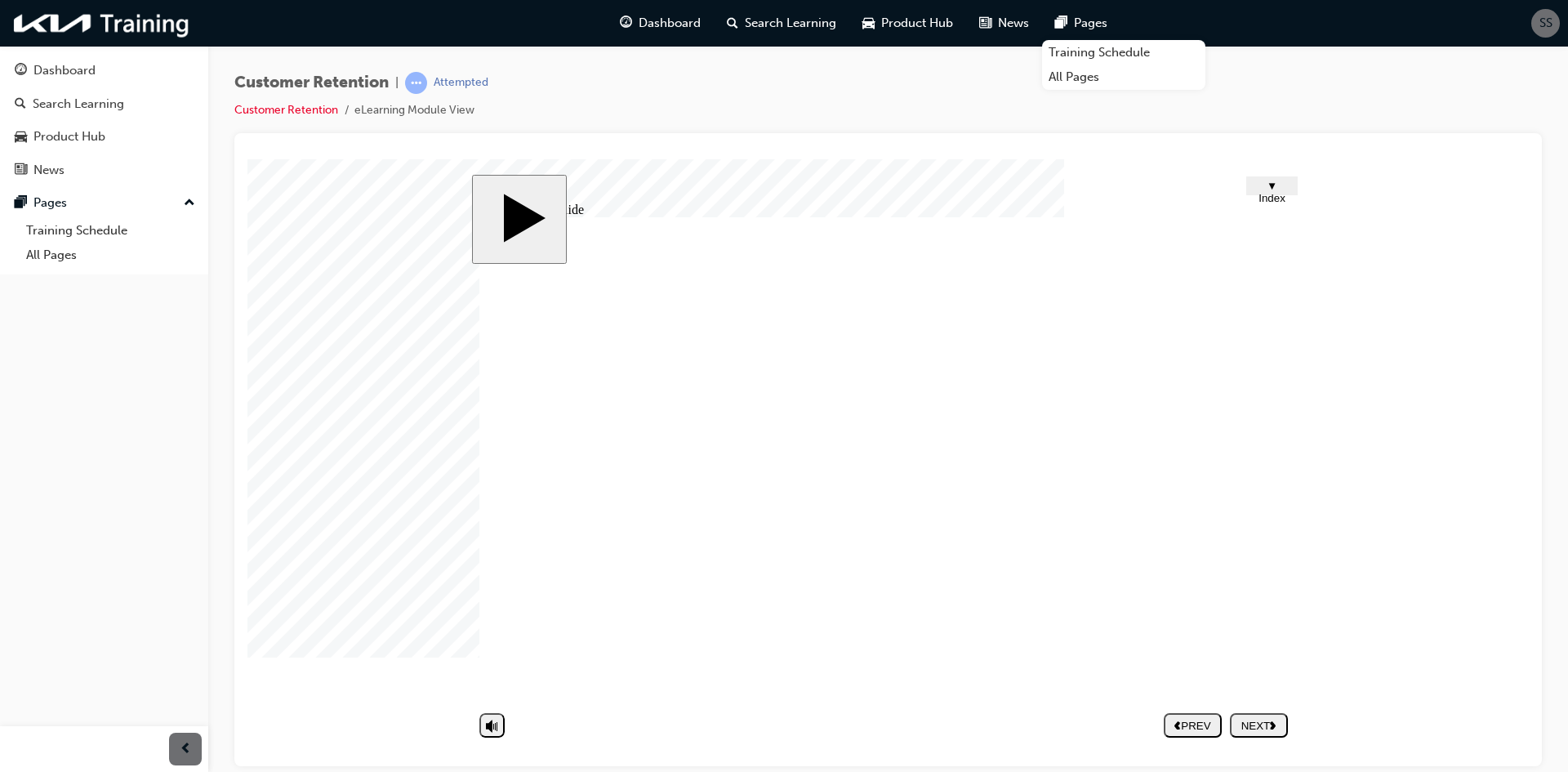
click at [1250, 725] on div "NEXT" at bounding box center [1258, 725] width 45 height 12
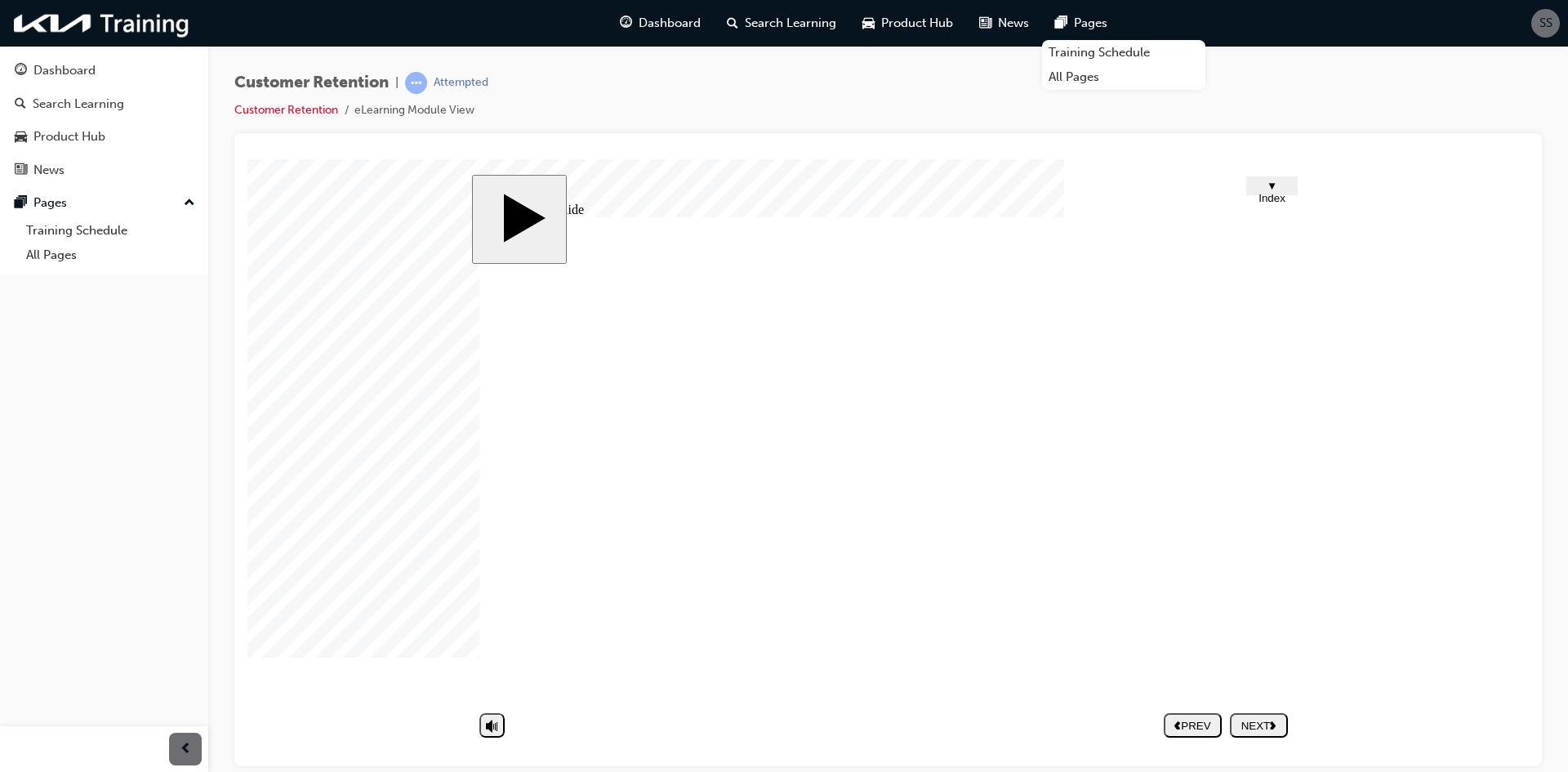
click at [1265, 719] on div "NEXT" at bounding box center [1258, 725] width 45 height 12
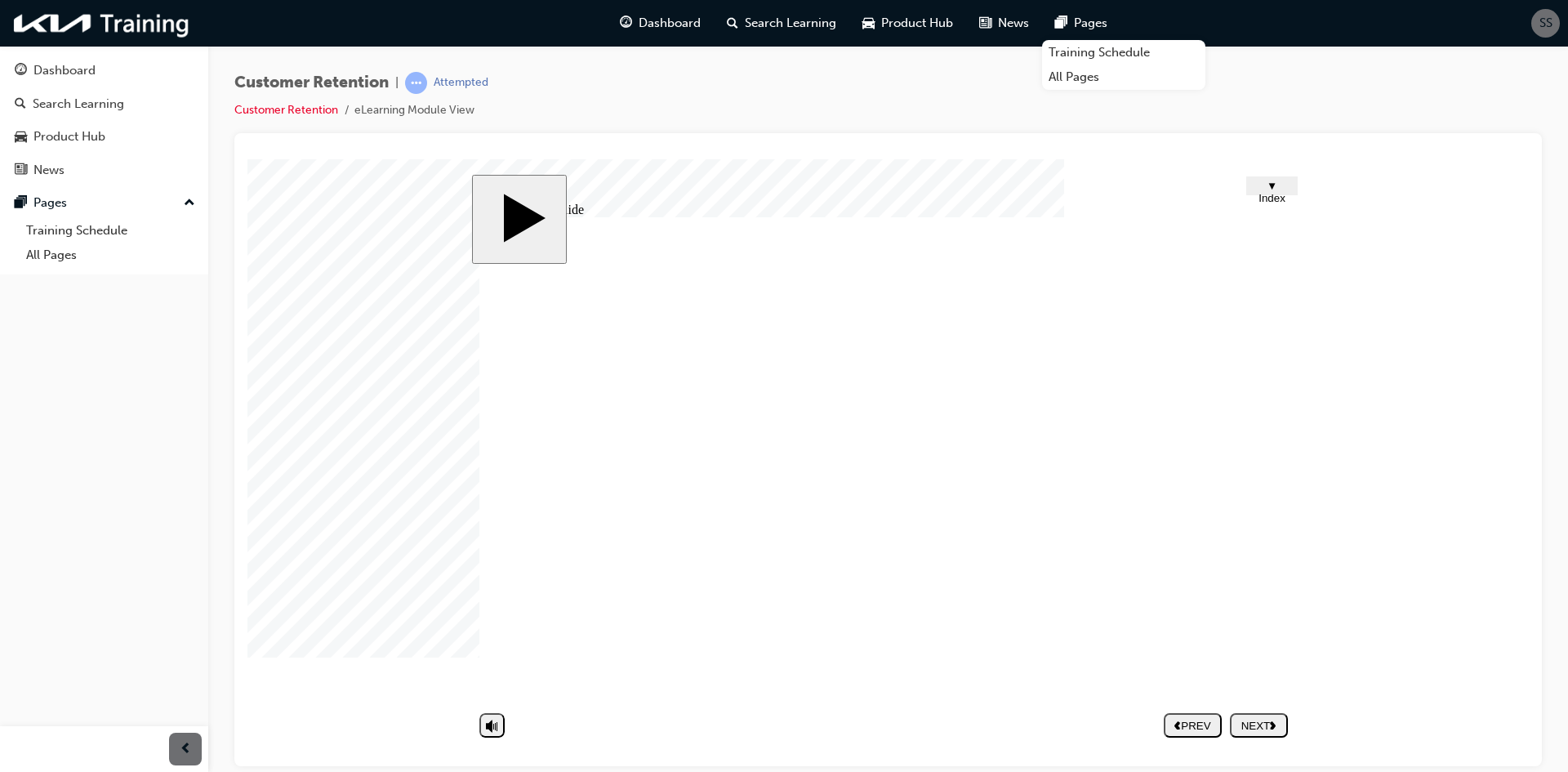
click at [1272, 720] on icon "next" at bounding box center [1273, 724] width 7 height 9
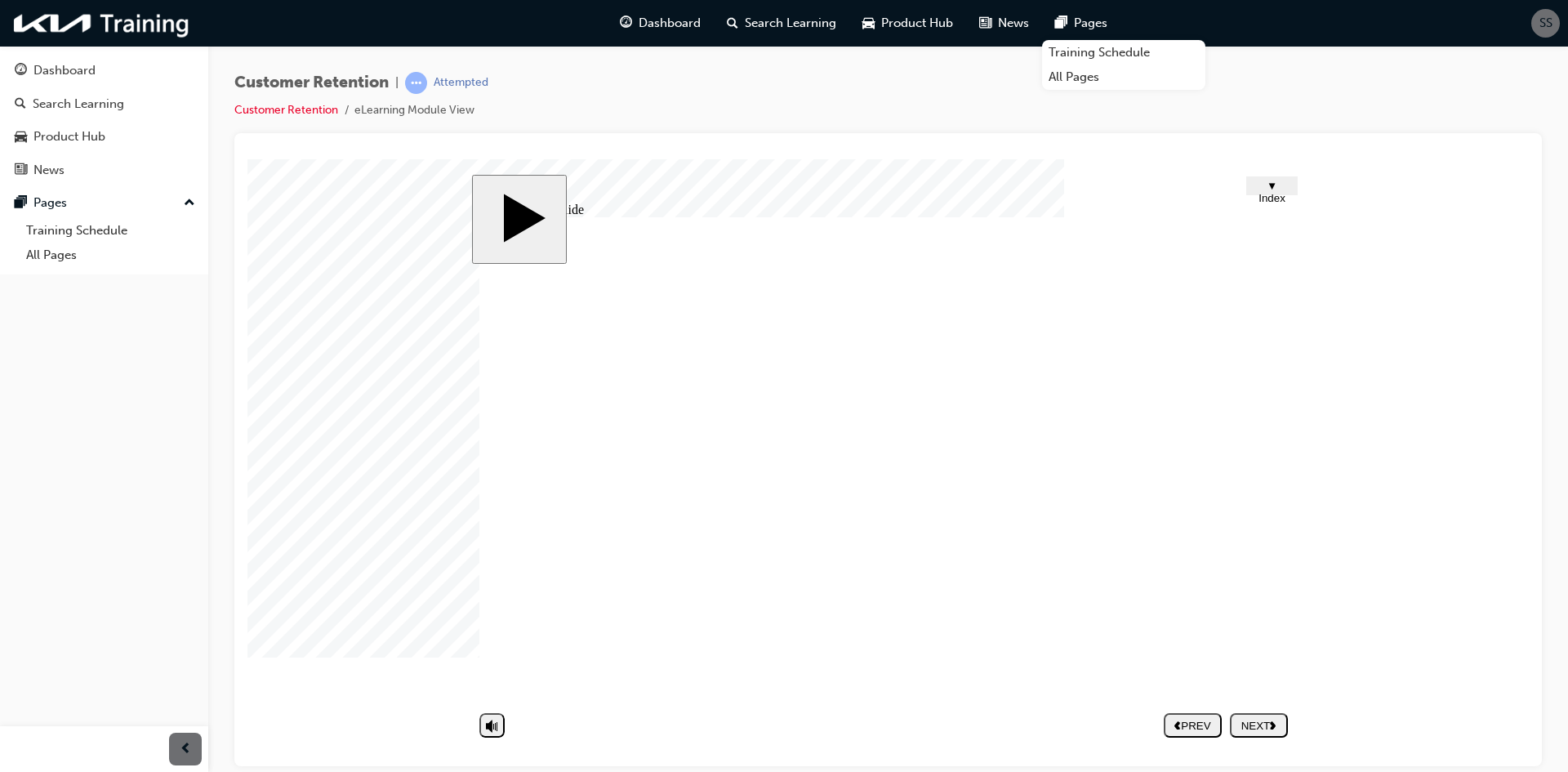
click at [1263, 720] on div "NEXT" at bounding box center [1258, 725] width 45 height 12
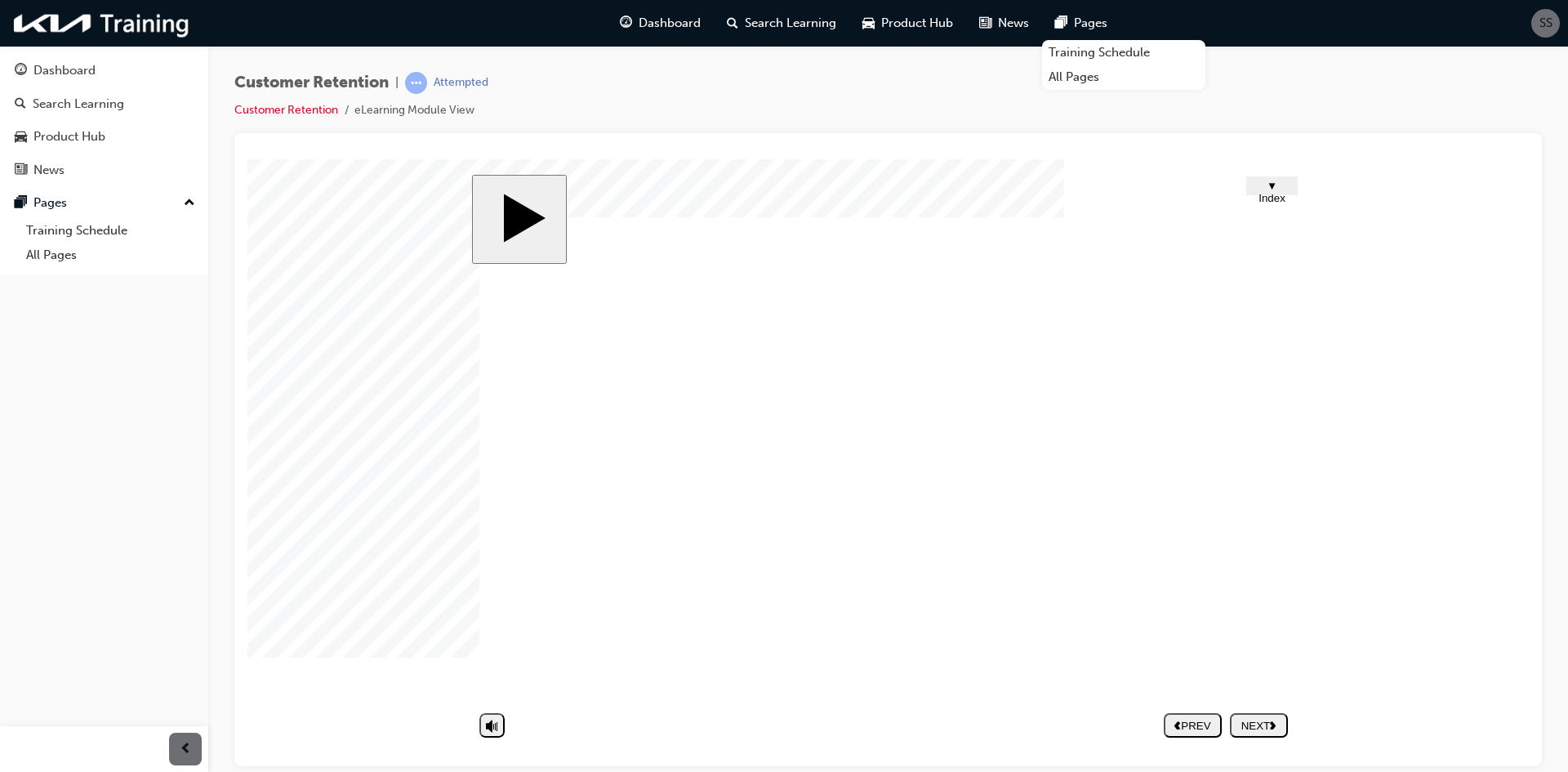
click at [1273, 715] on button "NEXT" at bounding box center [1258, 724] width 58 height 25
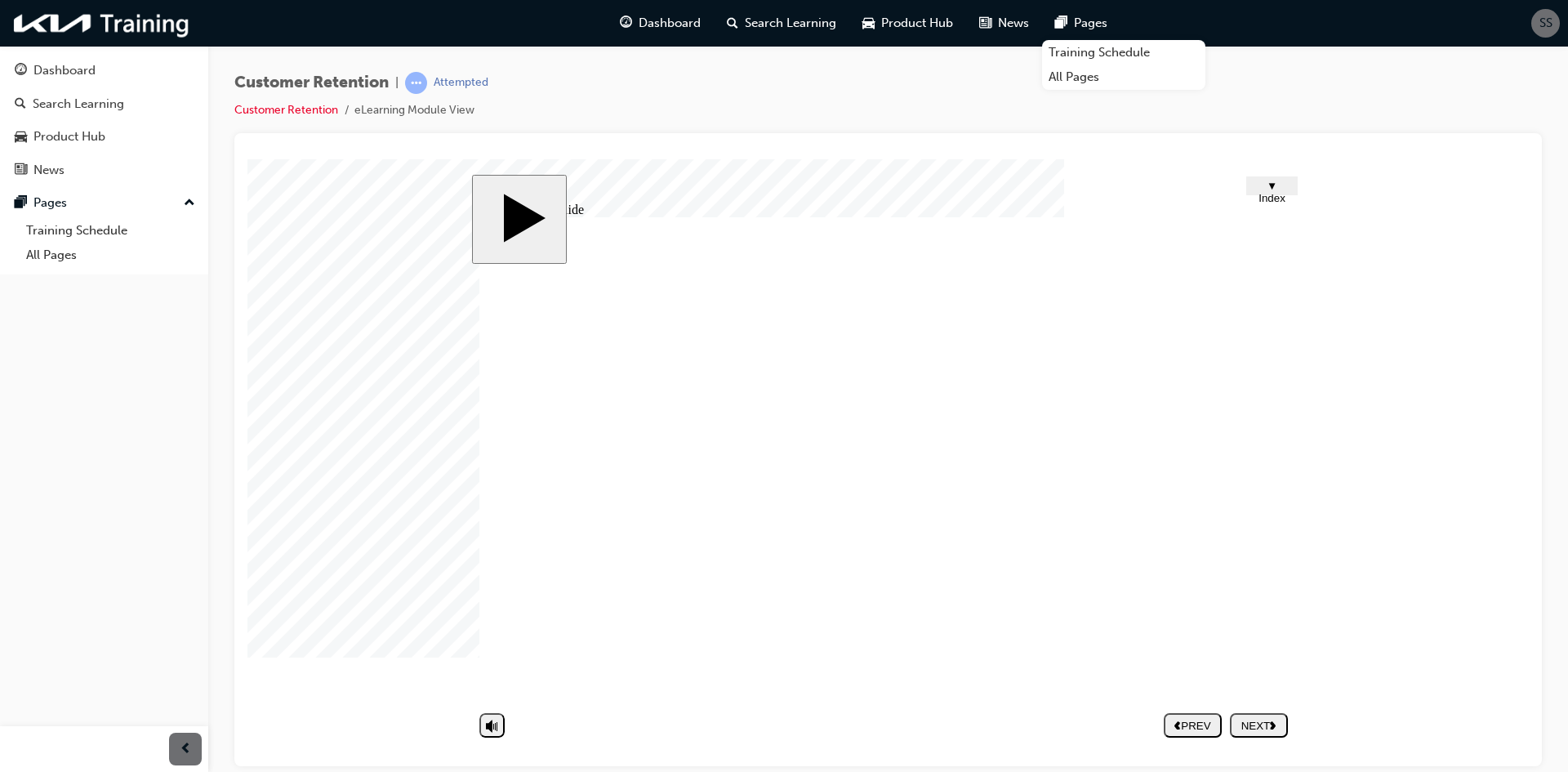
click at [1271, 728] on use "next" at bounding box center [1273, 725] width 6 height 8
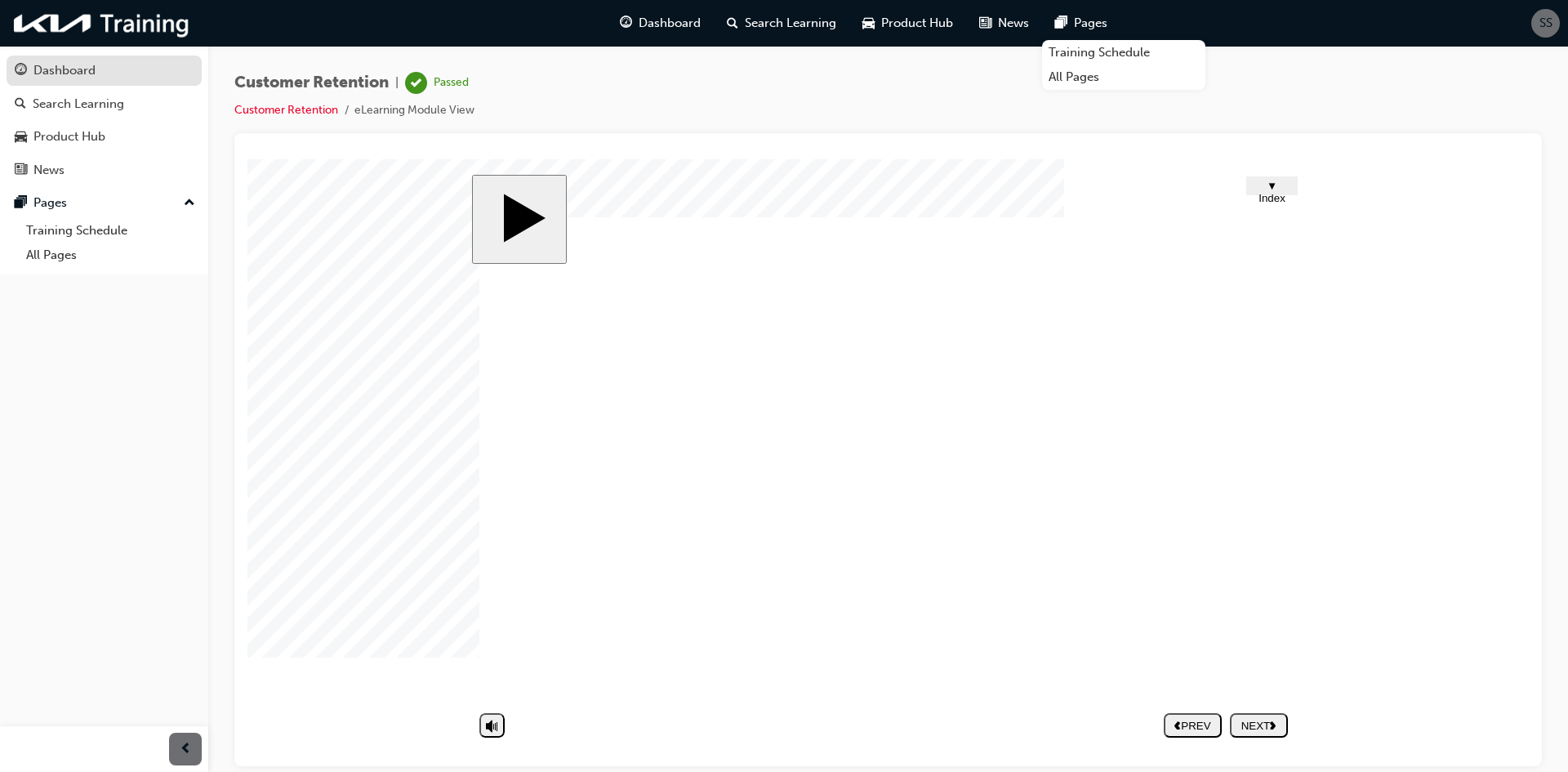
click at [94, 79] on div "Dashboard" at bounding box center [65, 71] width 62 height 19
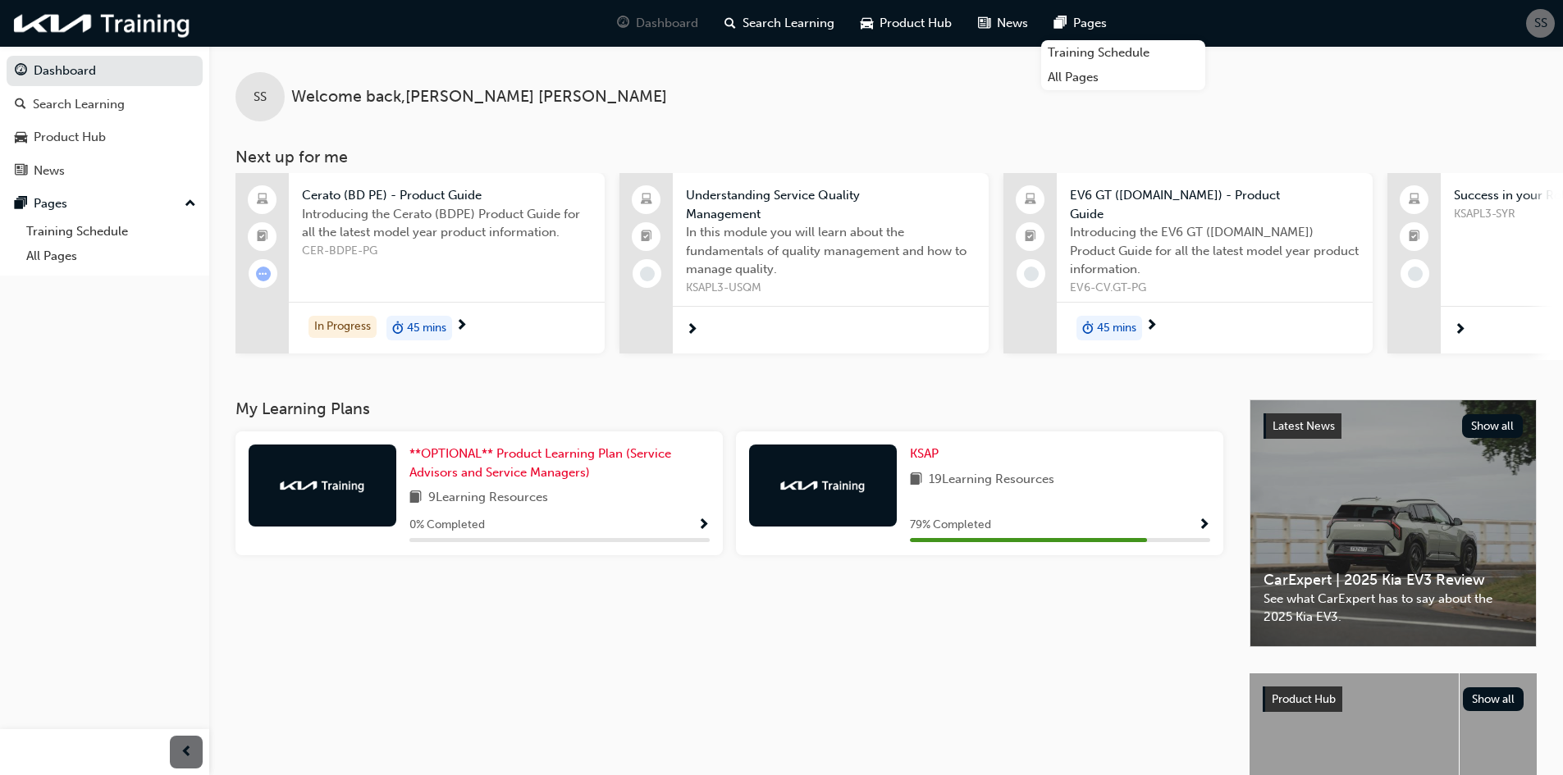
click at [561, 267] on div "Introducing the Cerato (BDPE) Product Guide for all the latest model year produ…" at bounding box center [447, 238] width 290 height 66
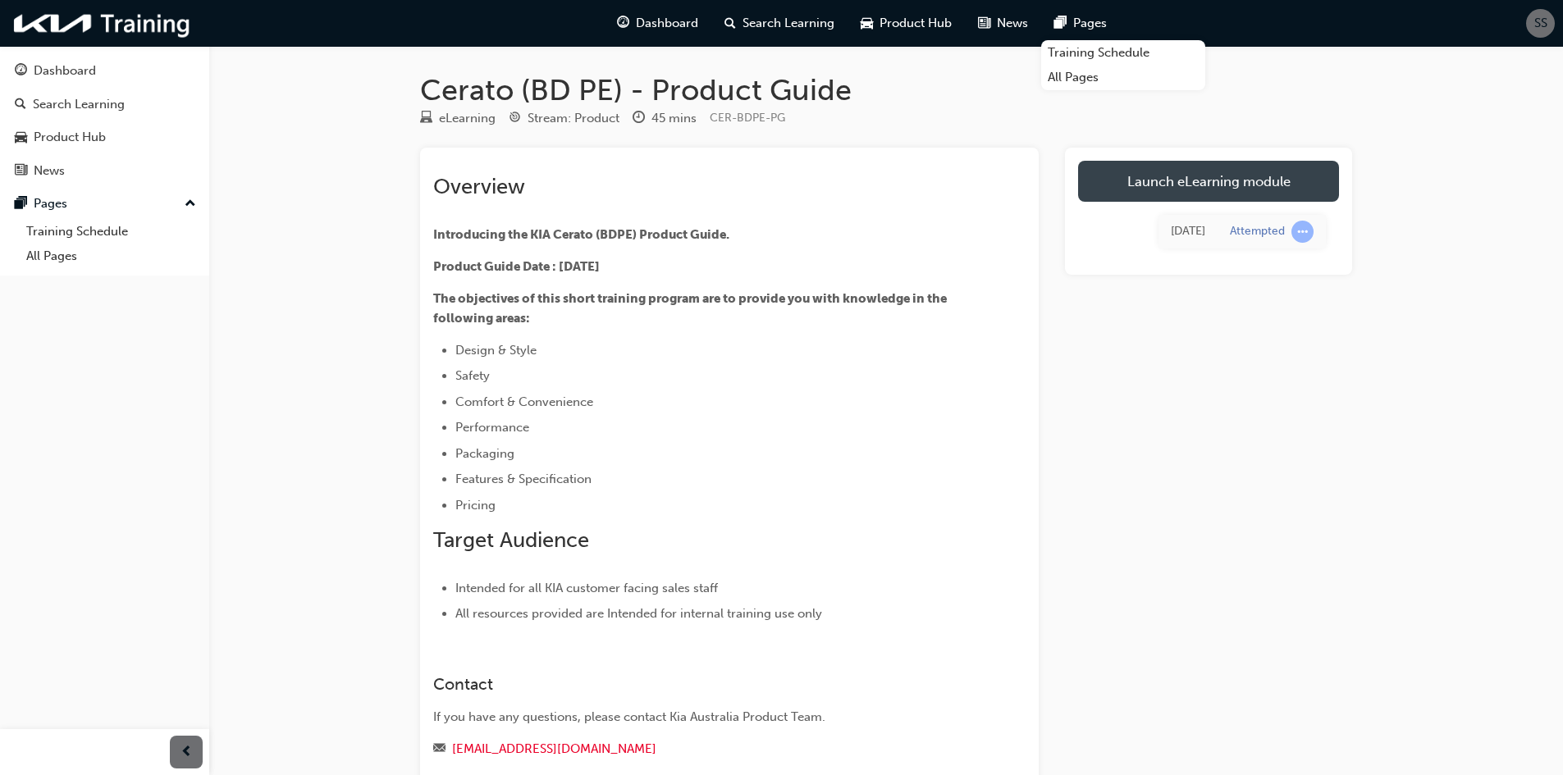
click at [1146, 185] on link "Launch eLearning module" at bounding box center [1208, 181] width 261 height 41
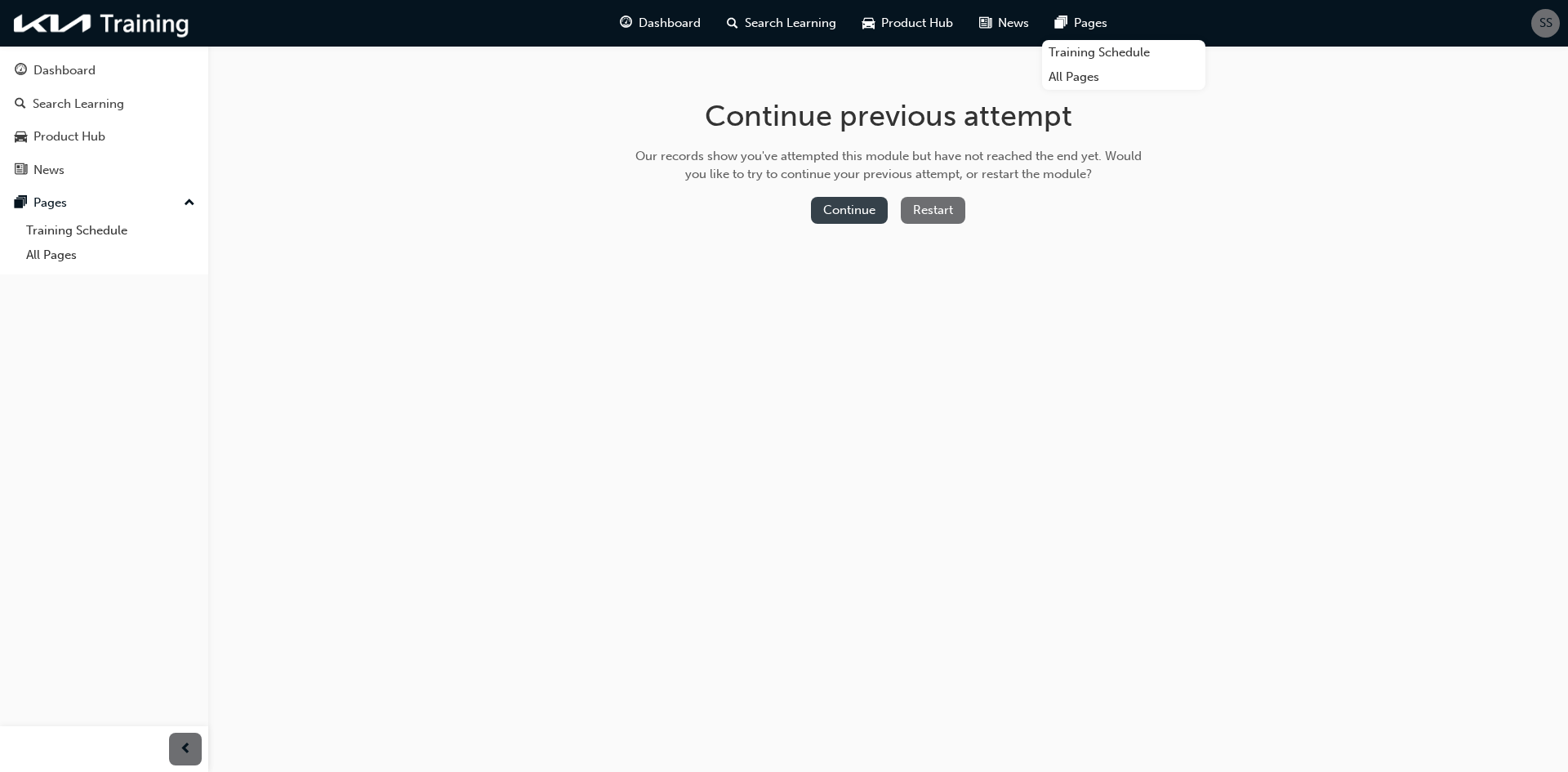
click at [843, 209] on button "Continue" at bounding box center [849, 210] width 77 height 27
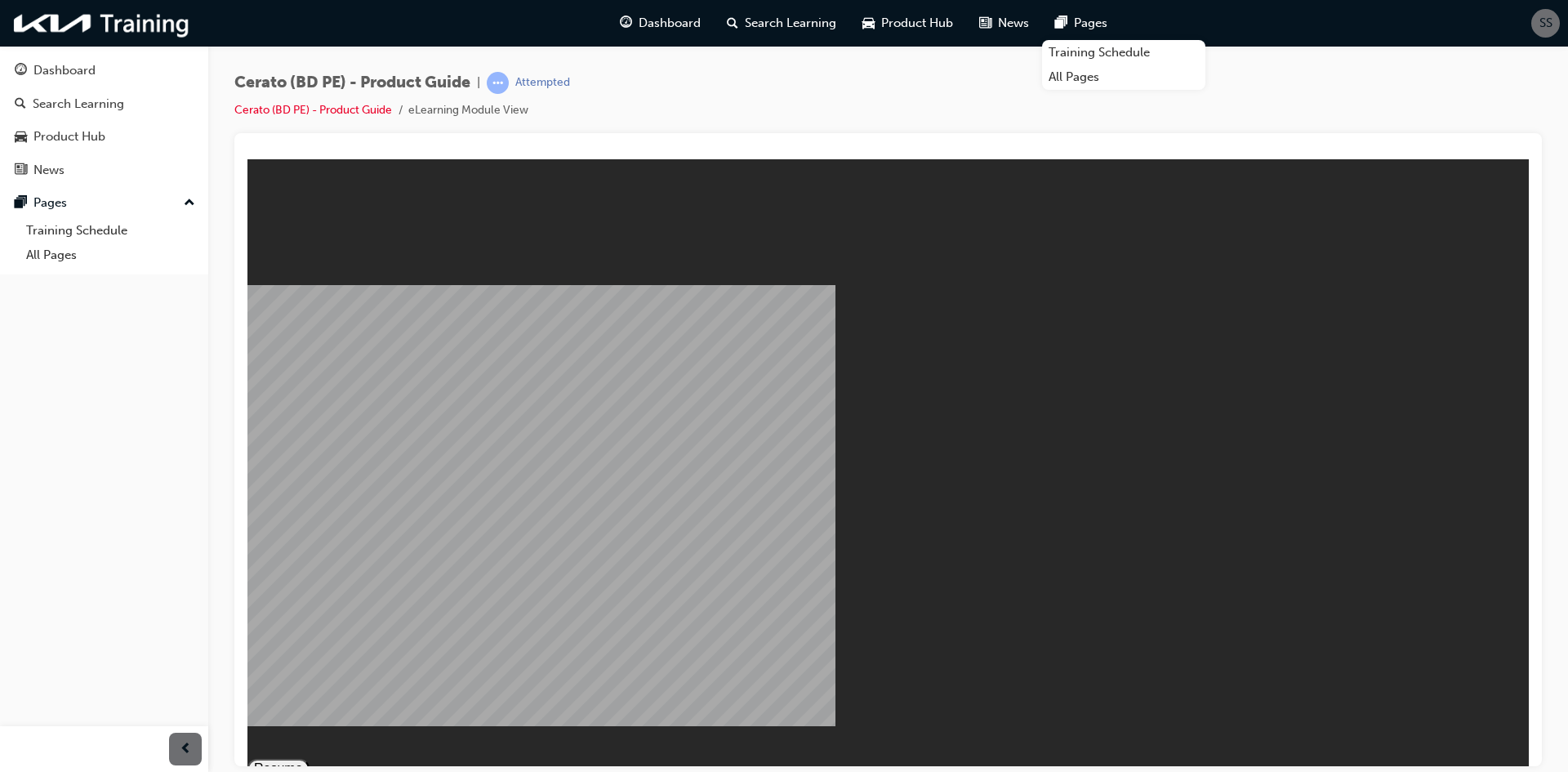
click at [310, 758] on button "Resume" at bounding box center [279, 768] width 62 height 20
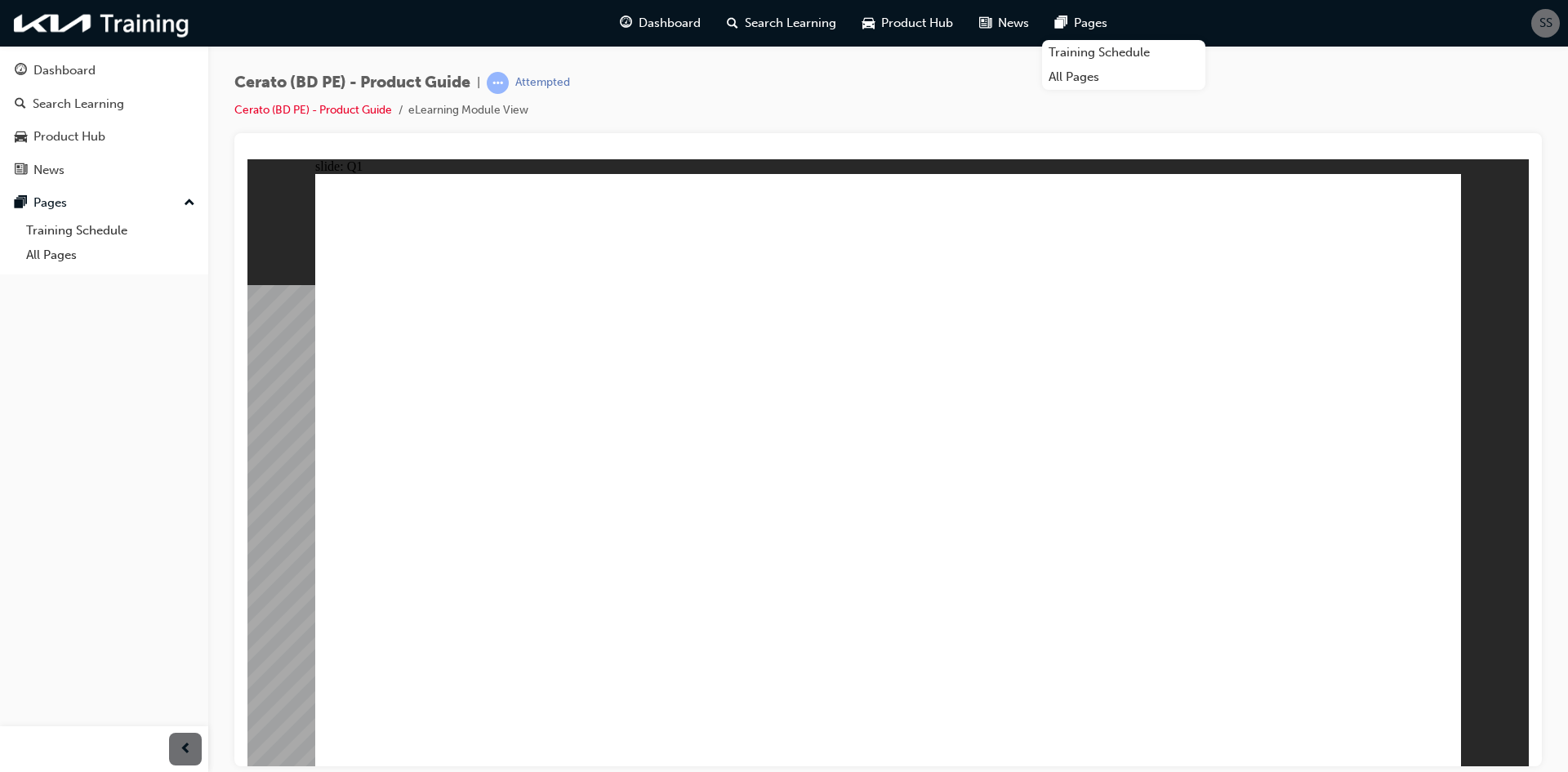
radio input "true"
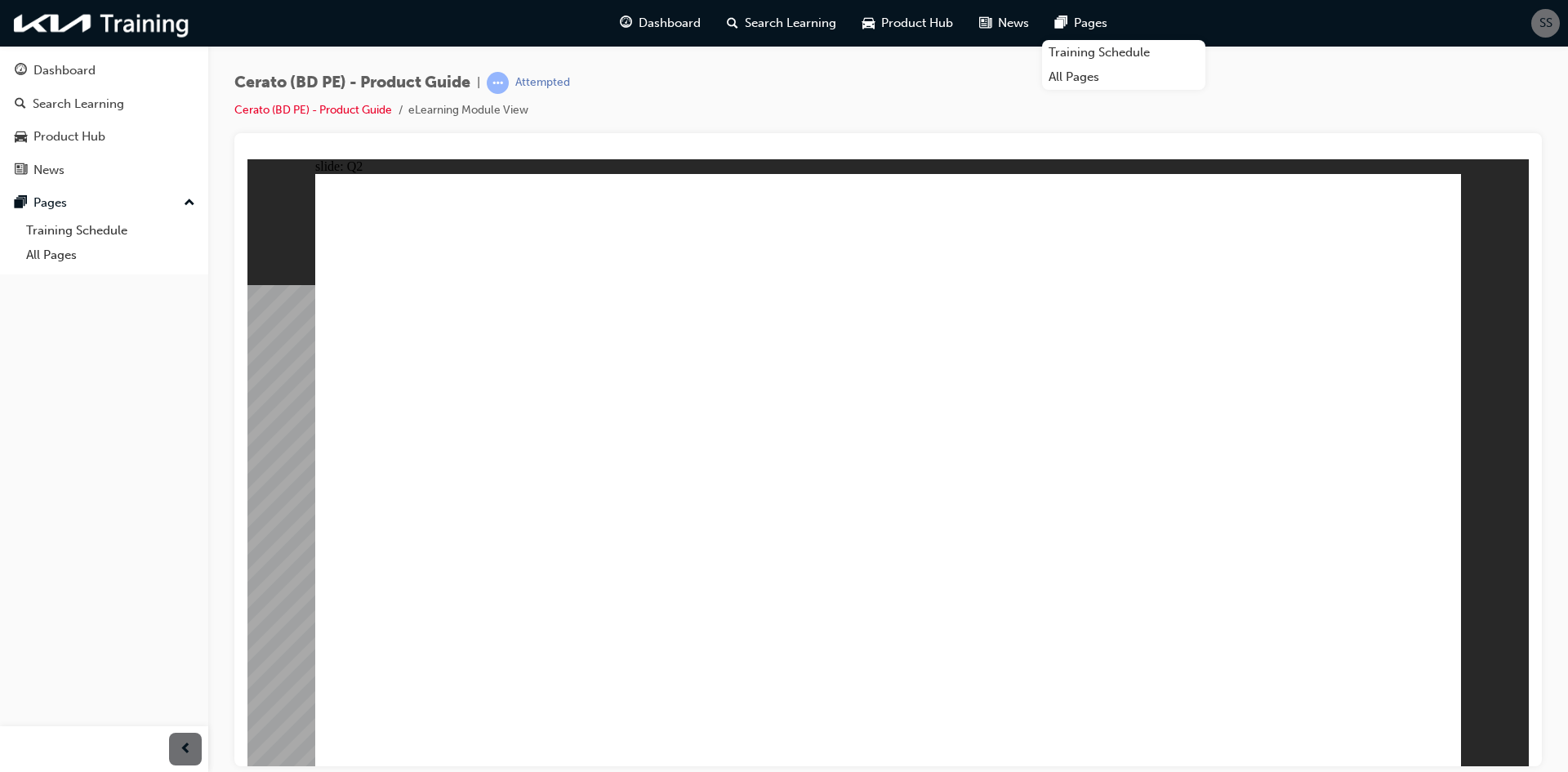
radio input "true"
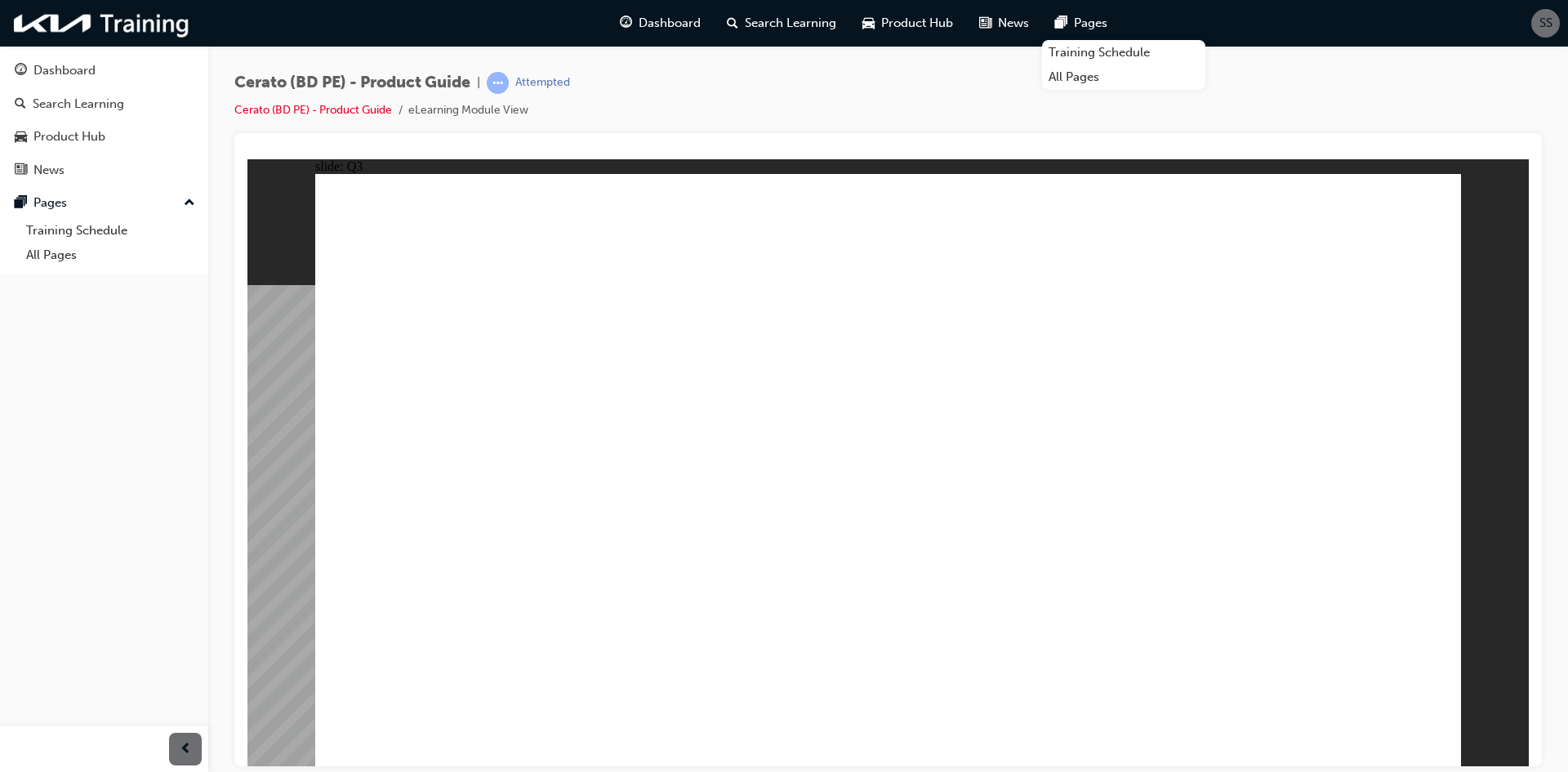
radio input "true"
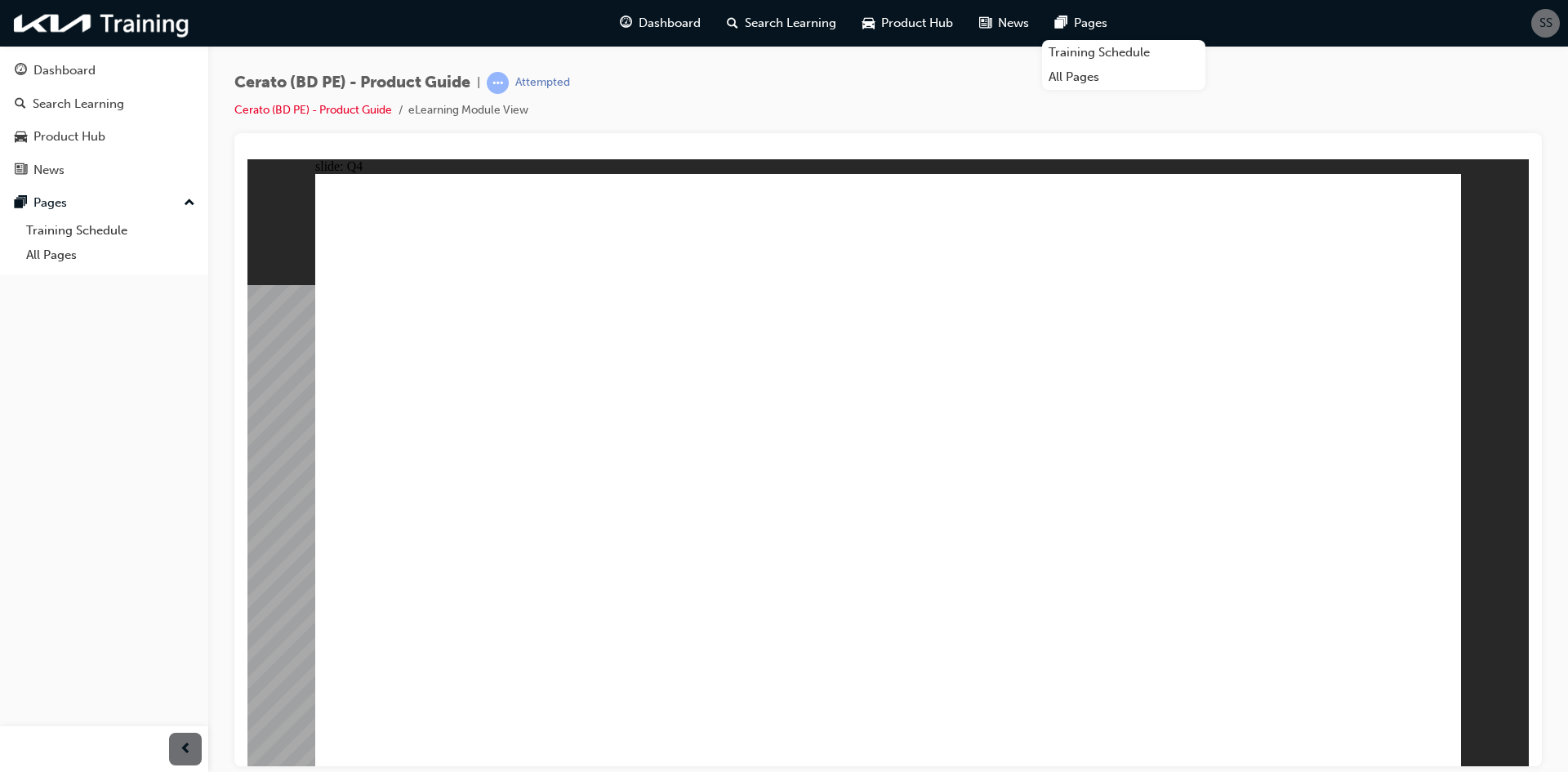
radio input "true"
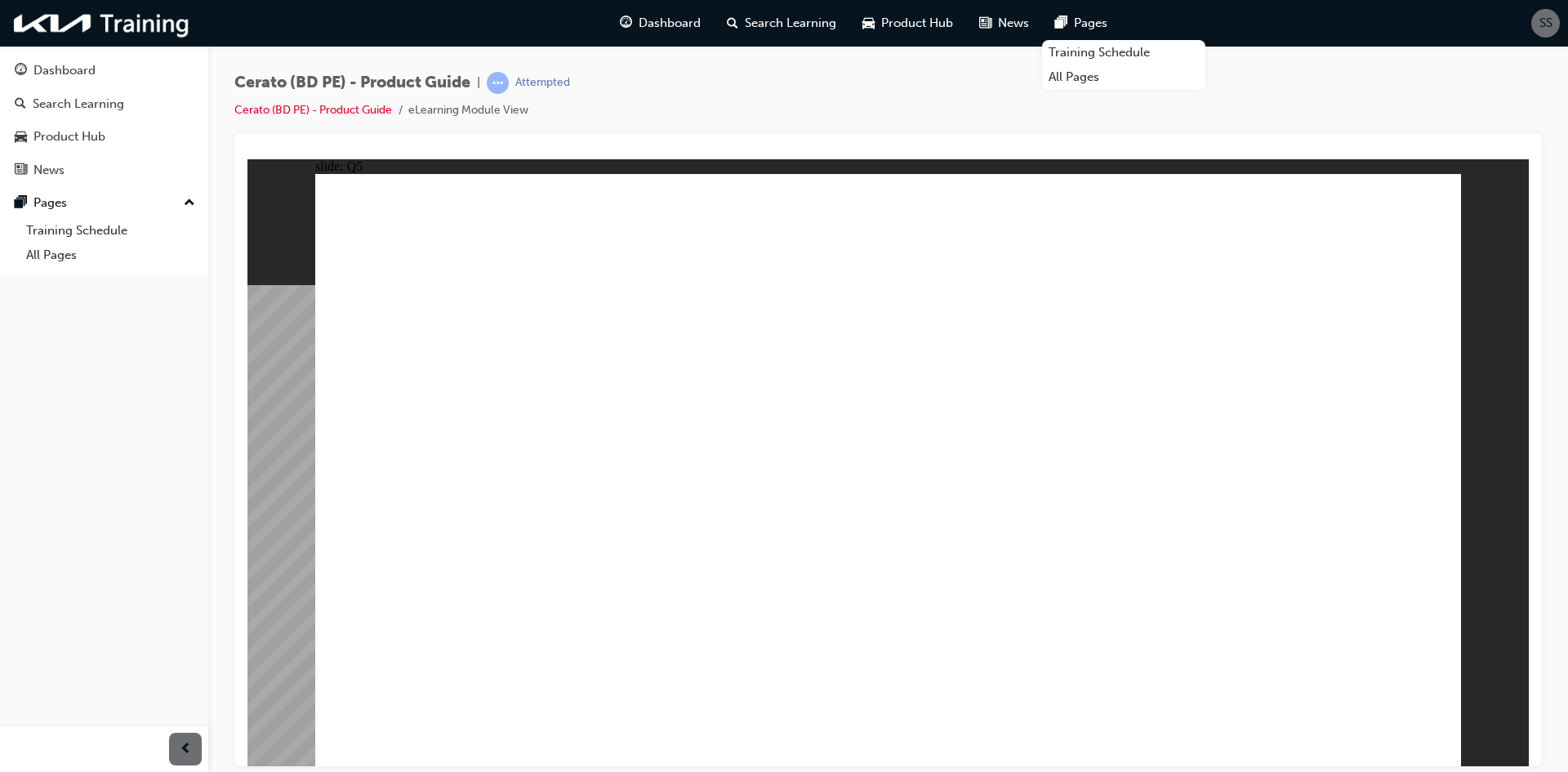
radio input "true"
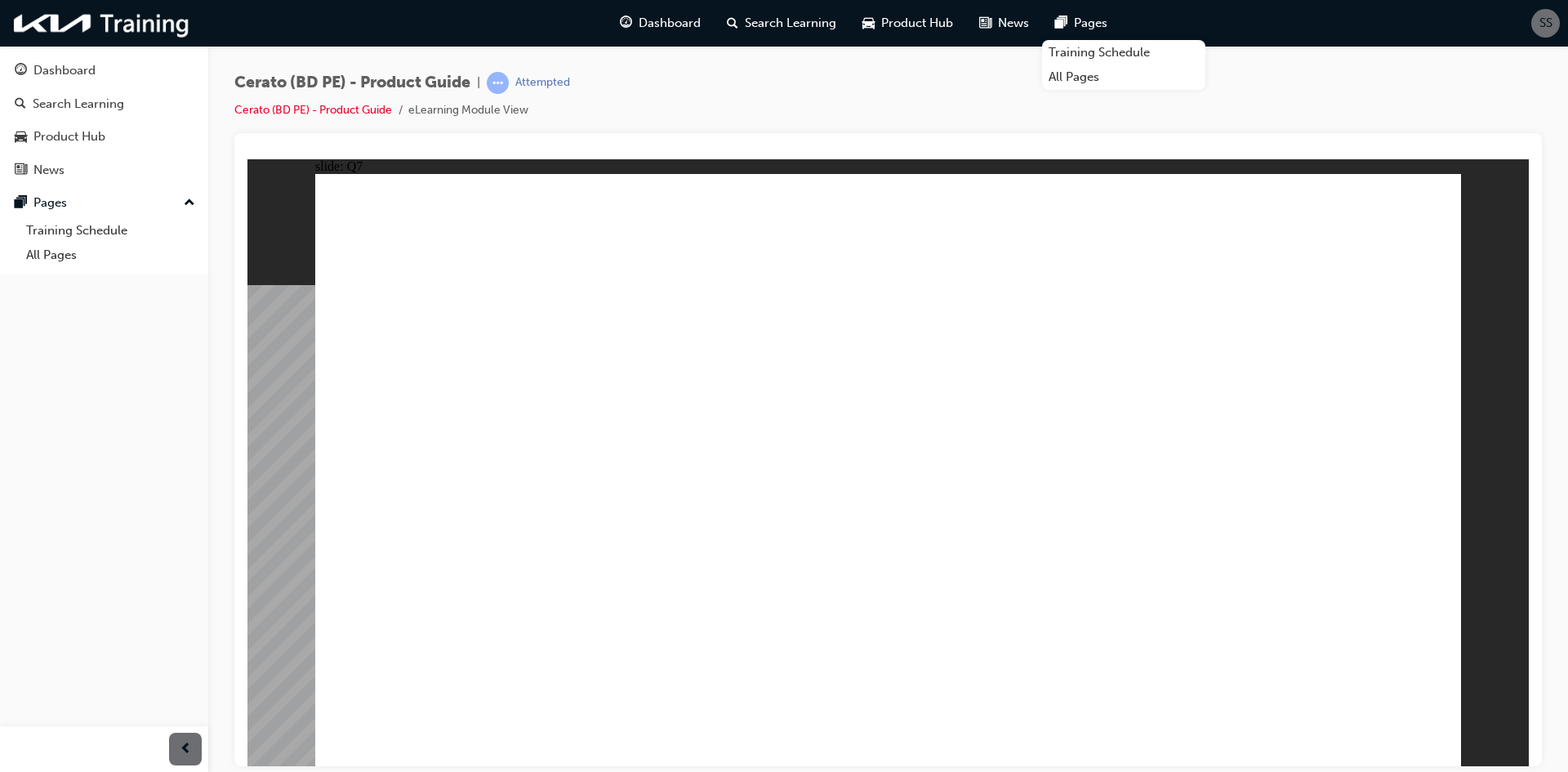
radio input "true"
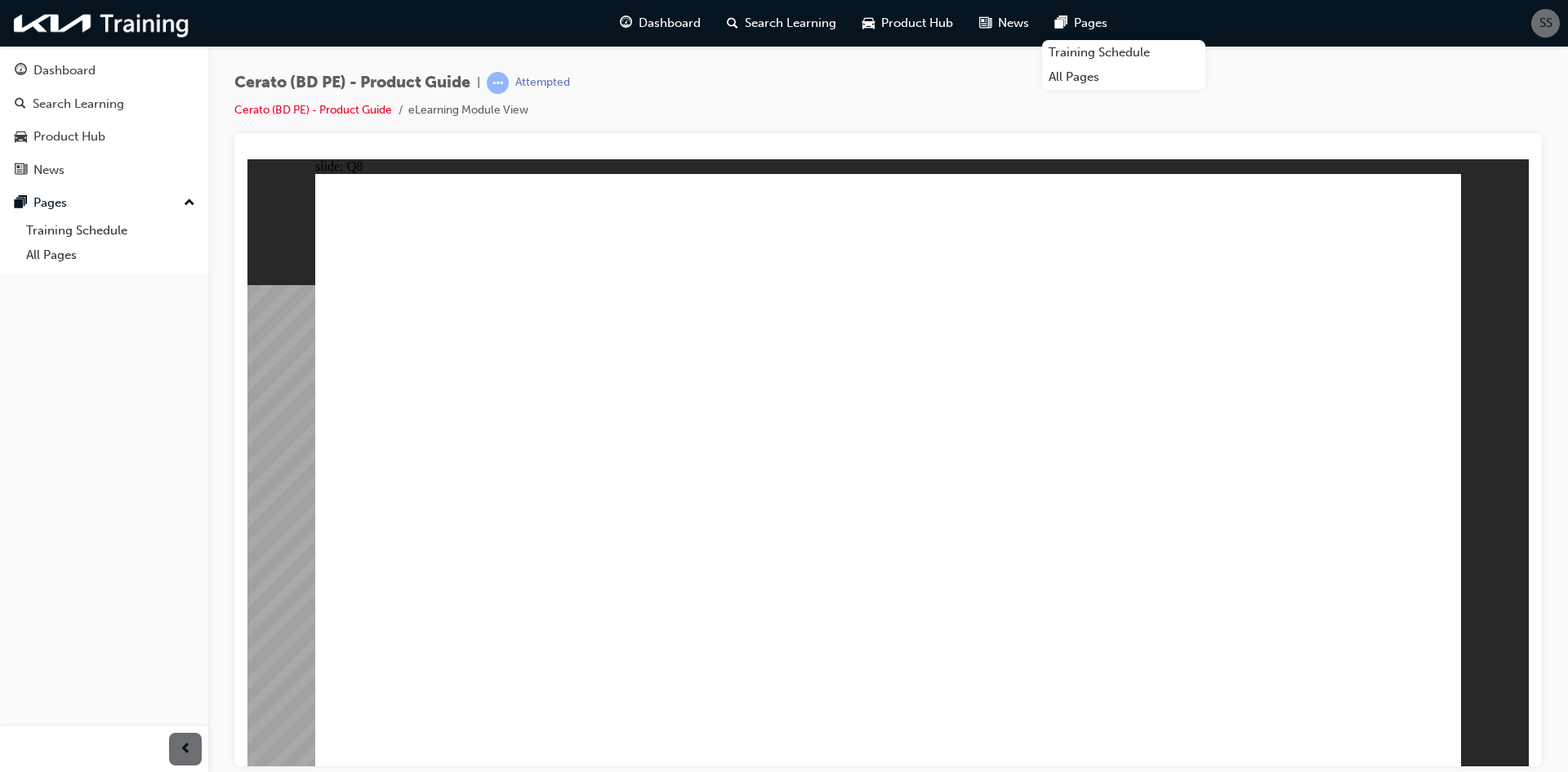
radio input "true"
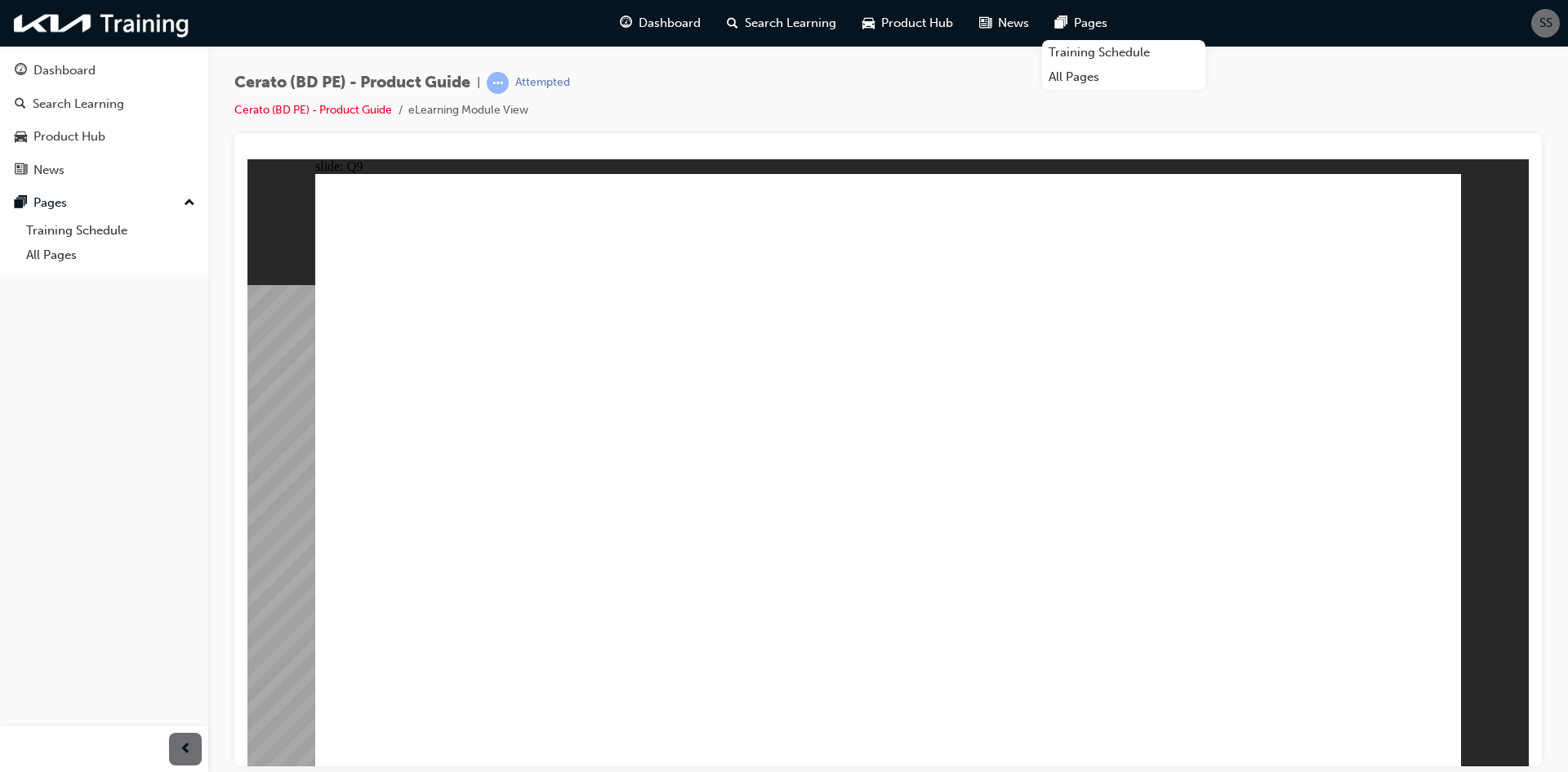
radio input "true"
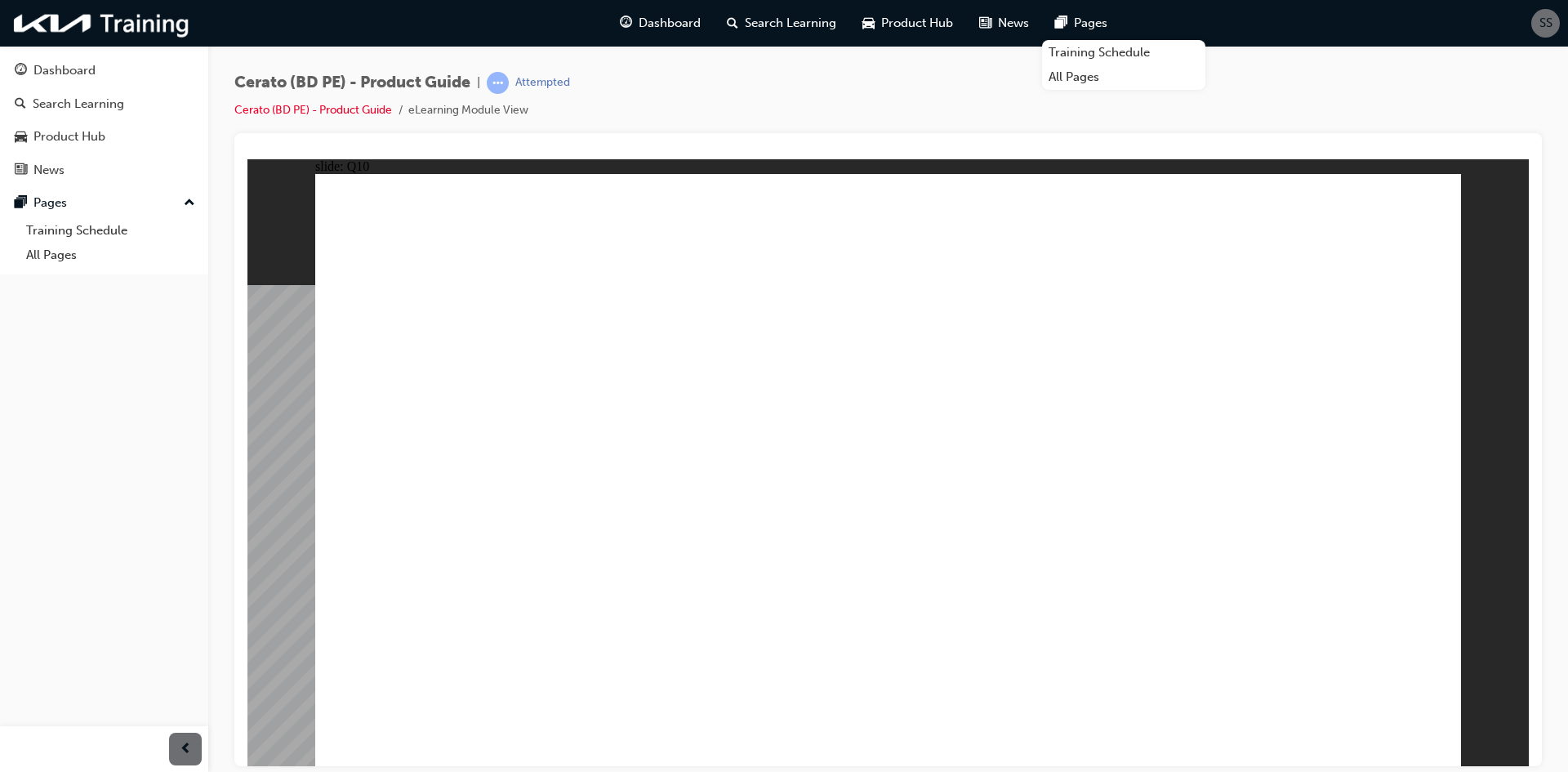
radio input "true"
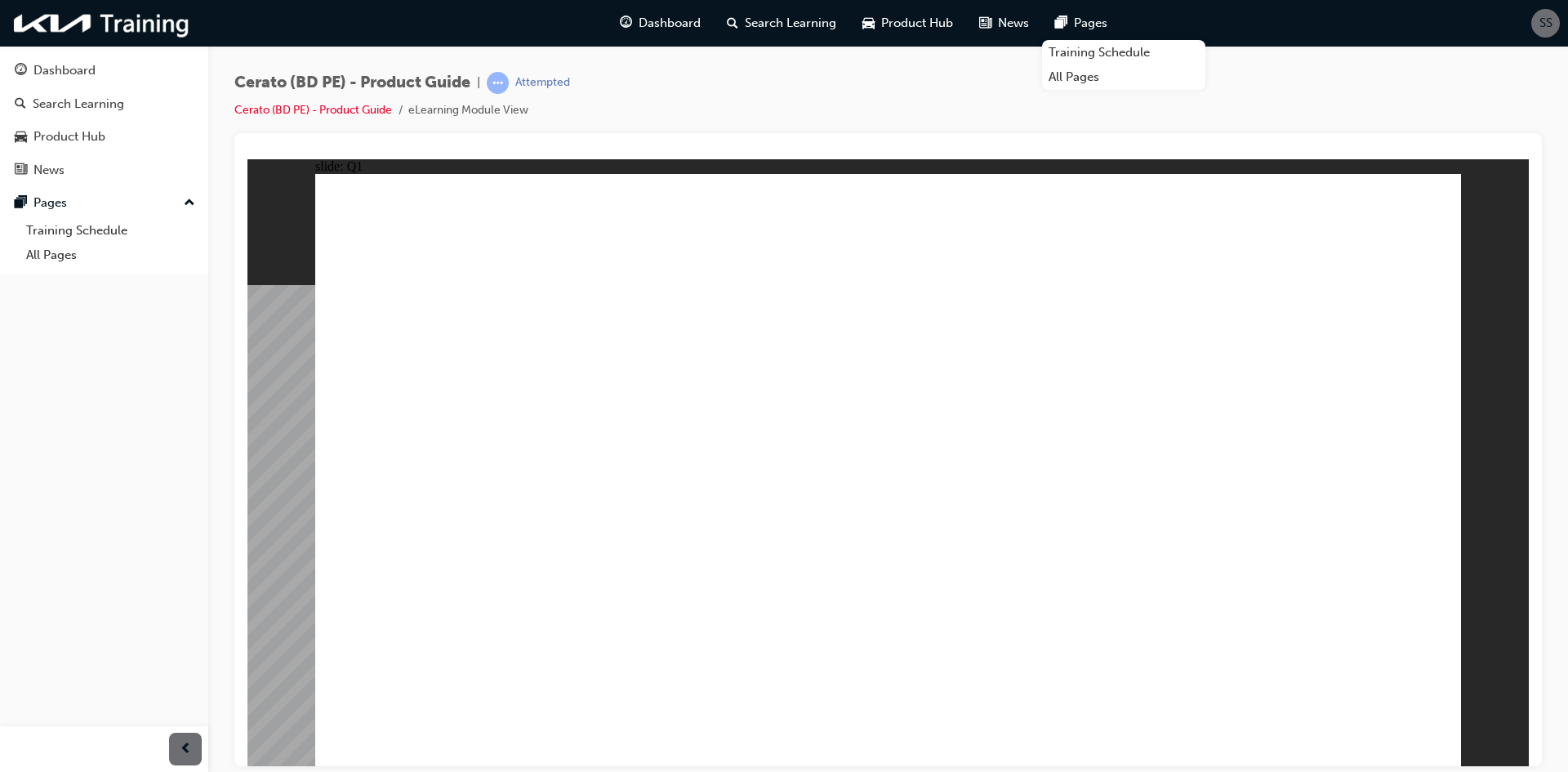
radio input "true"
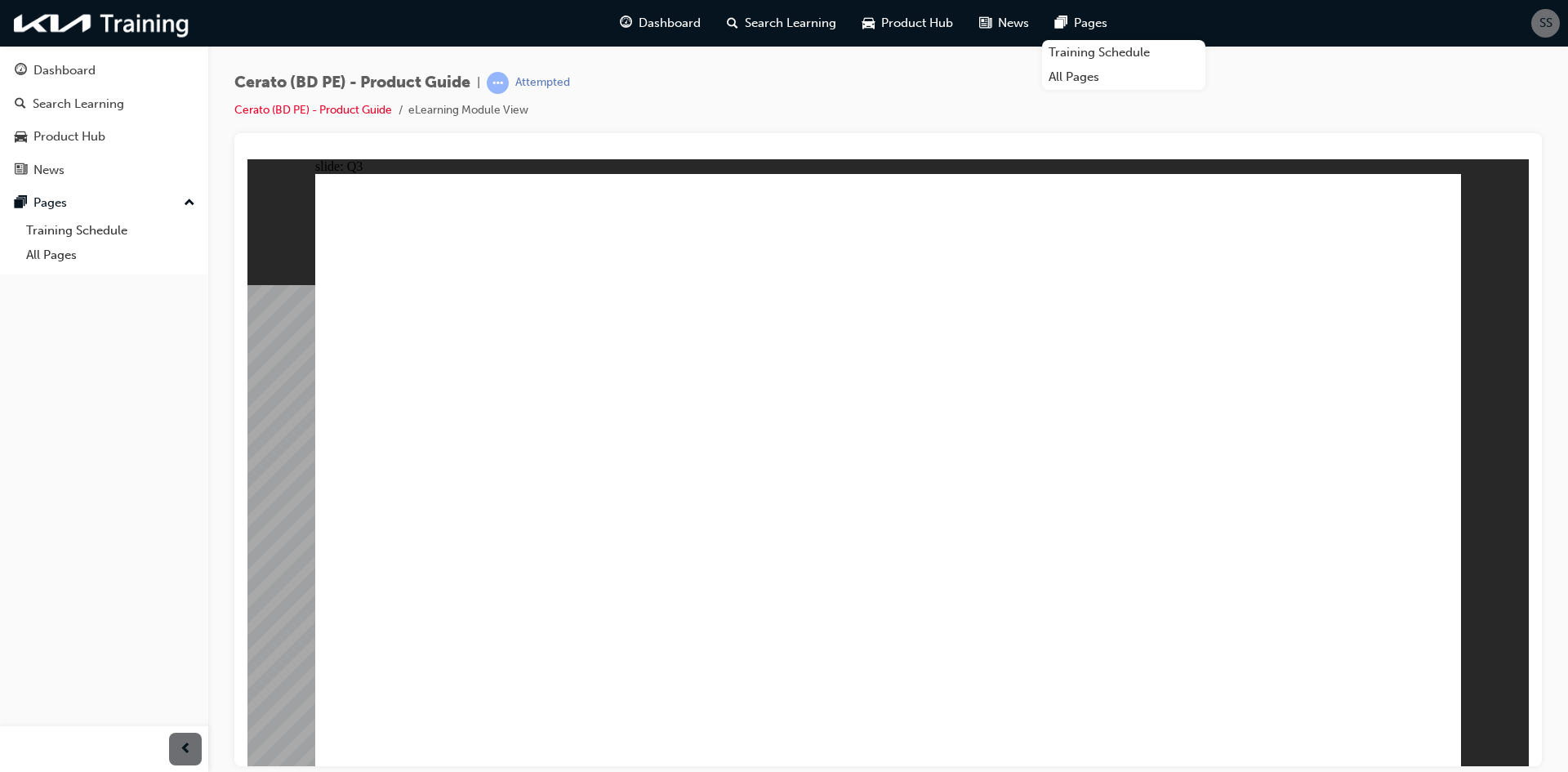
radio input "true"
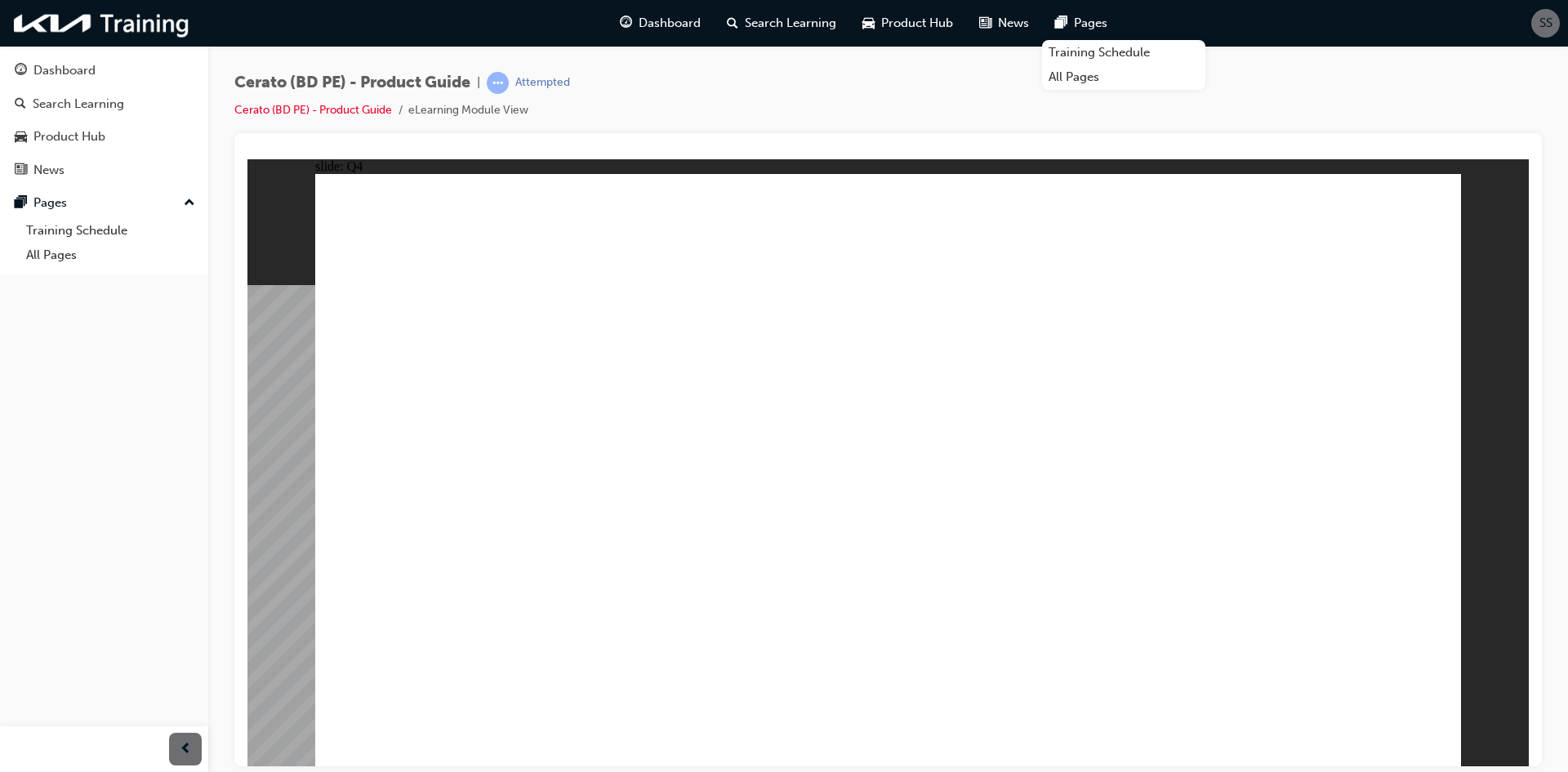
radio input "true"
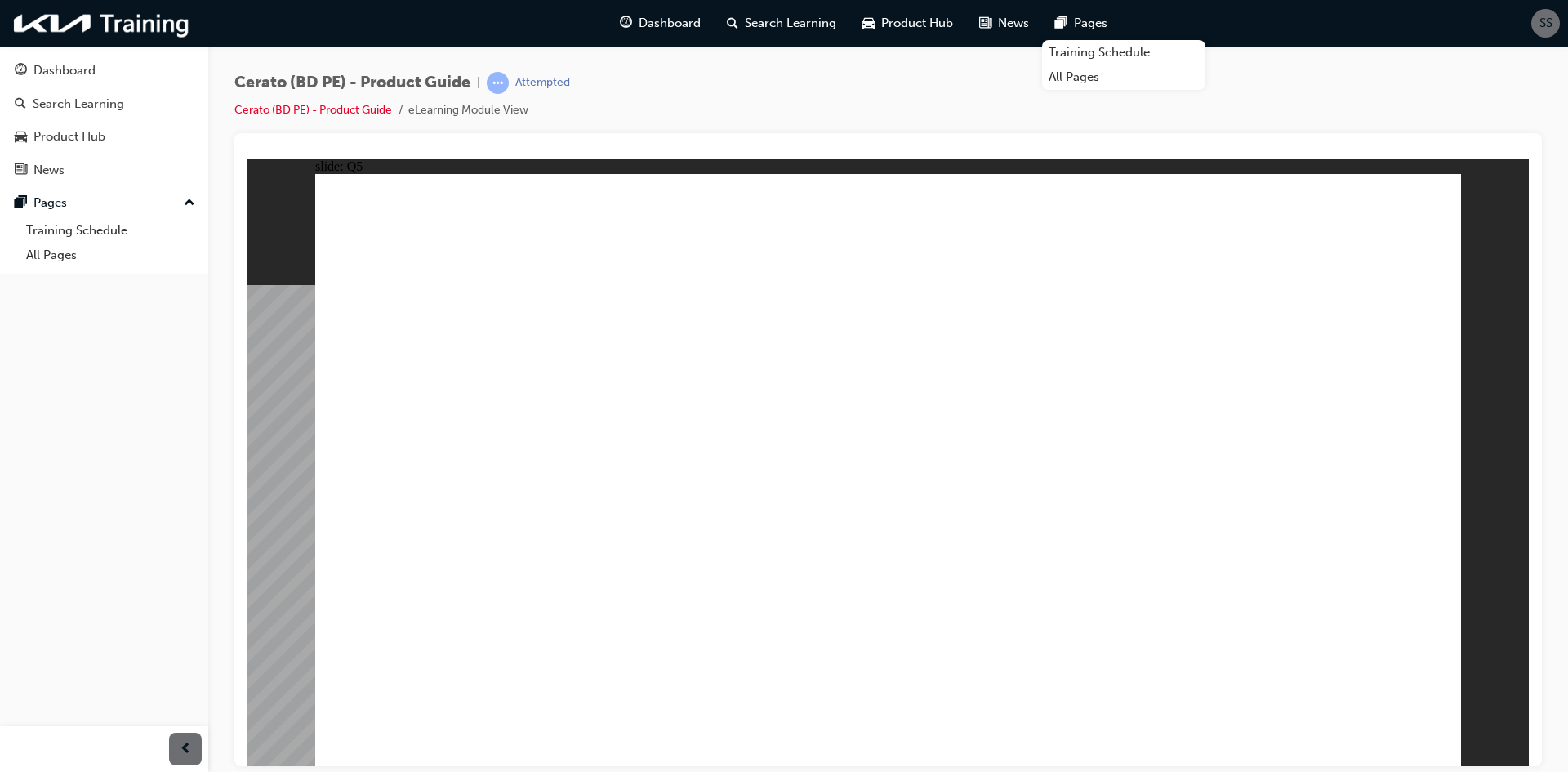
radio input "true"
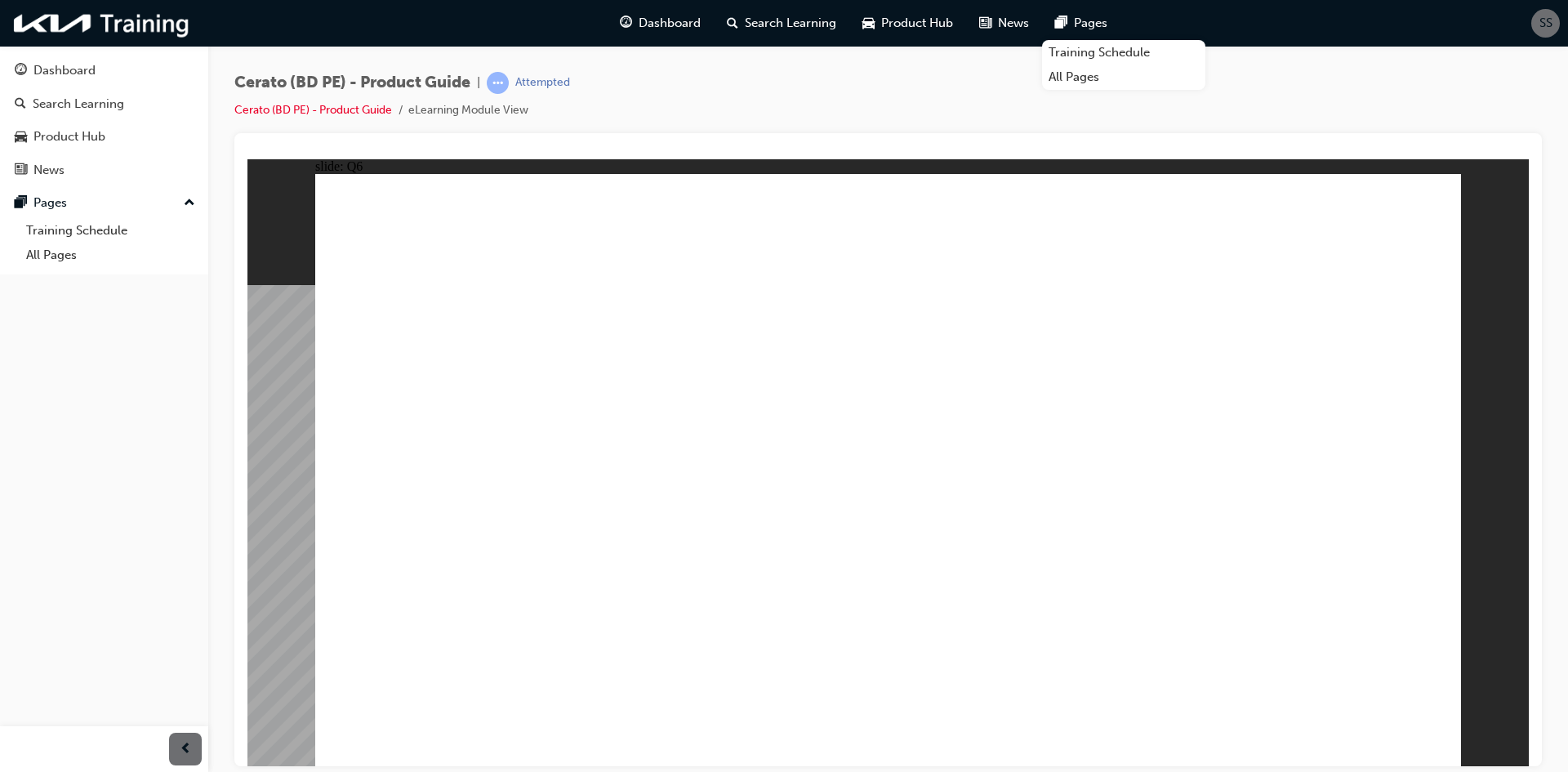
radio input "true"
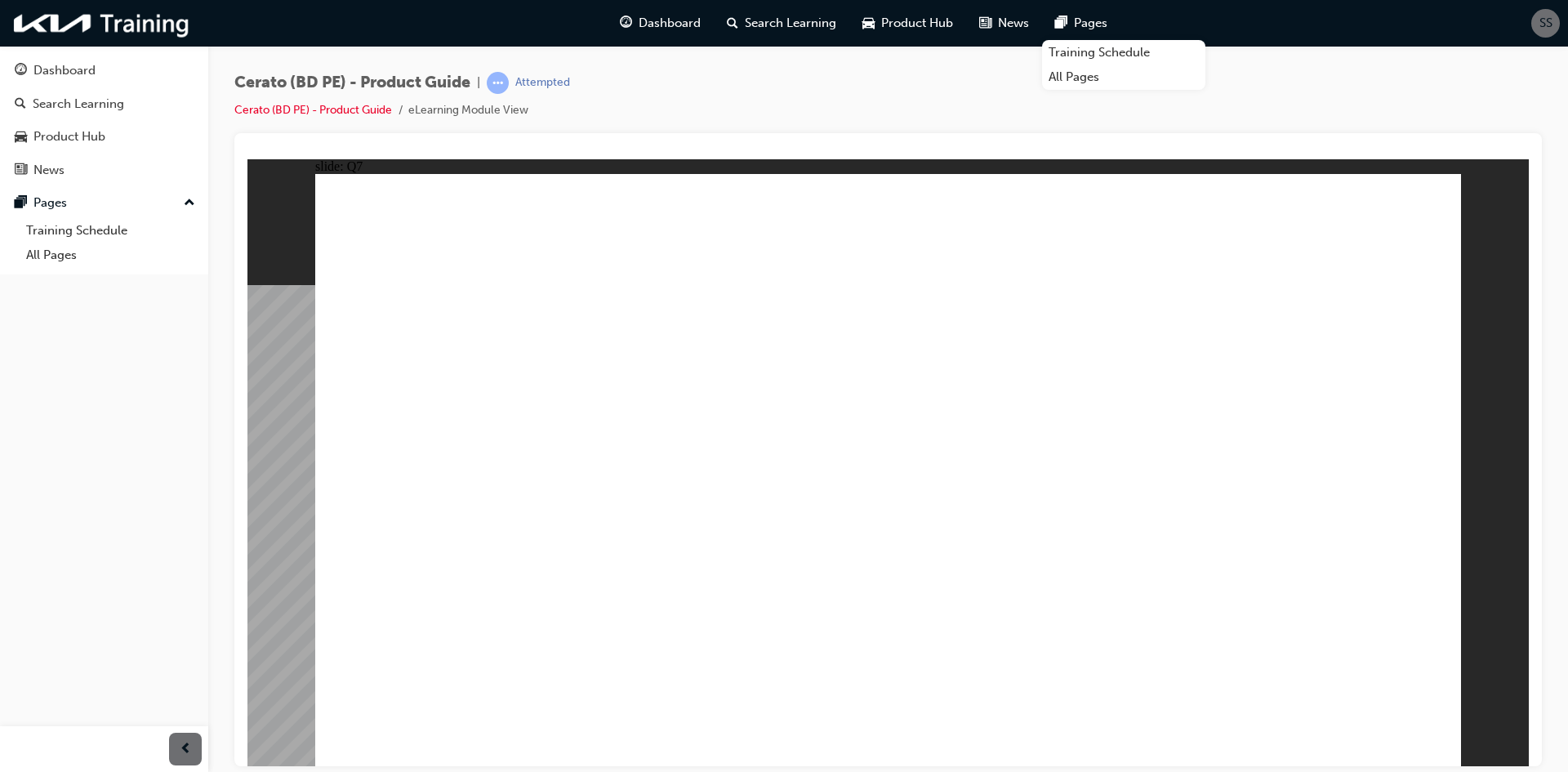
radio input "true"
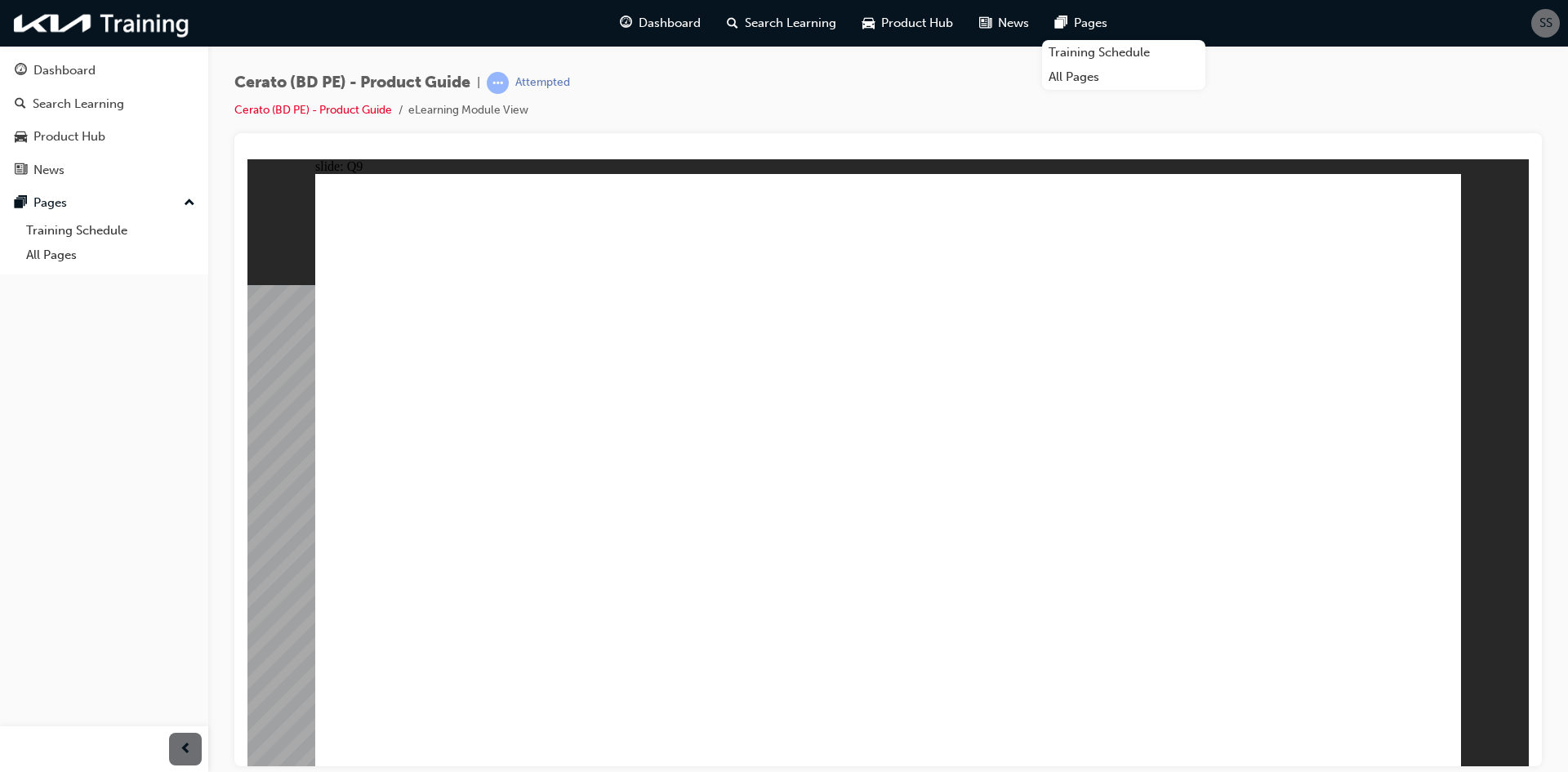
radio input "true"
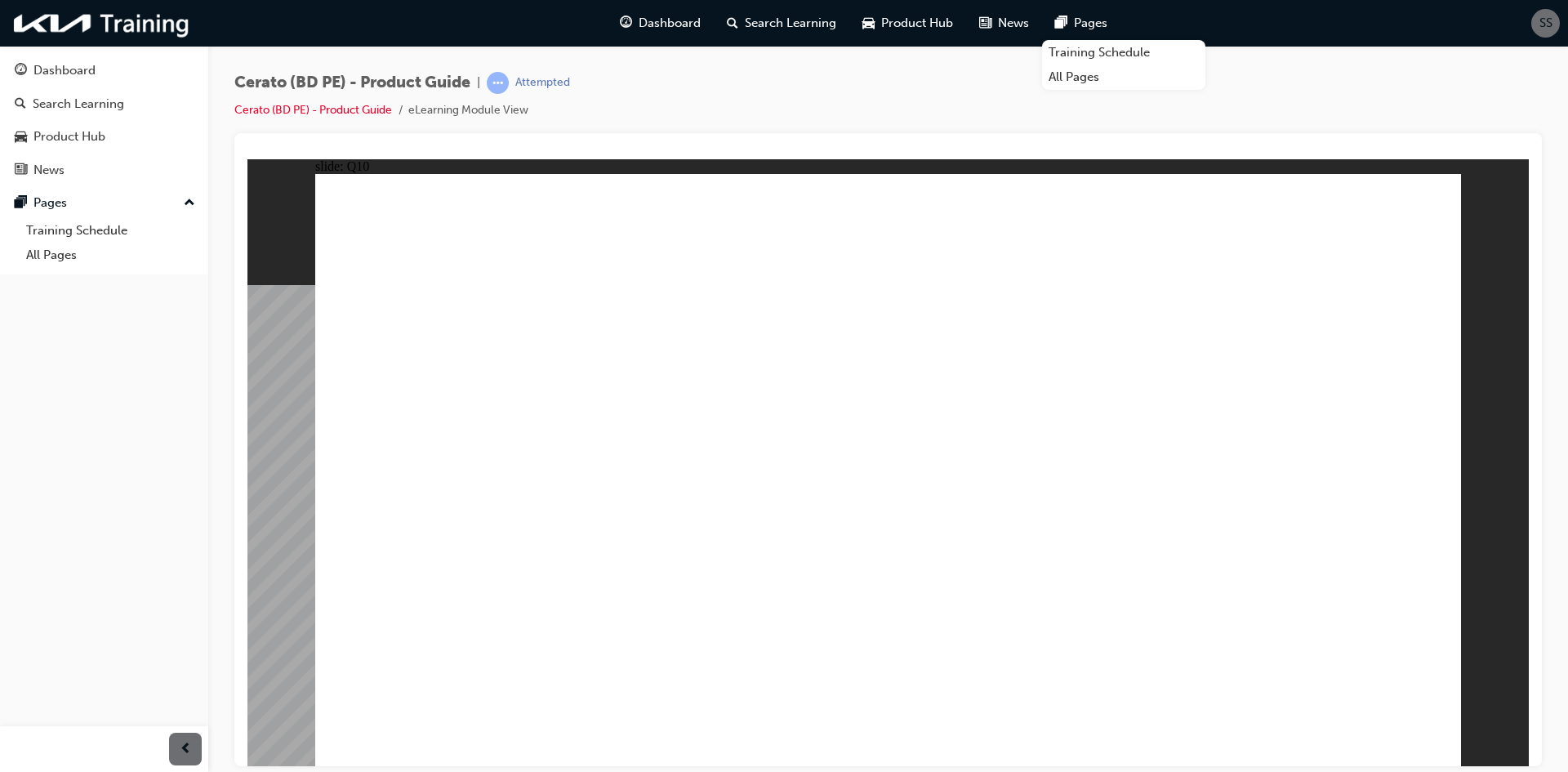
radio input "true"
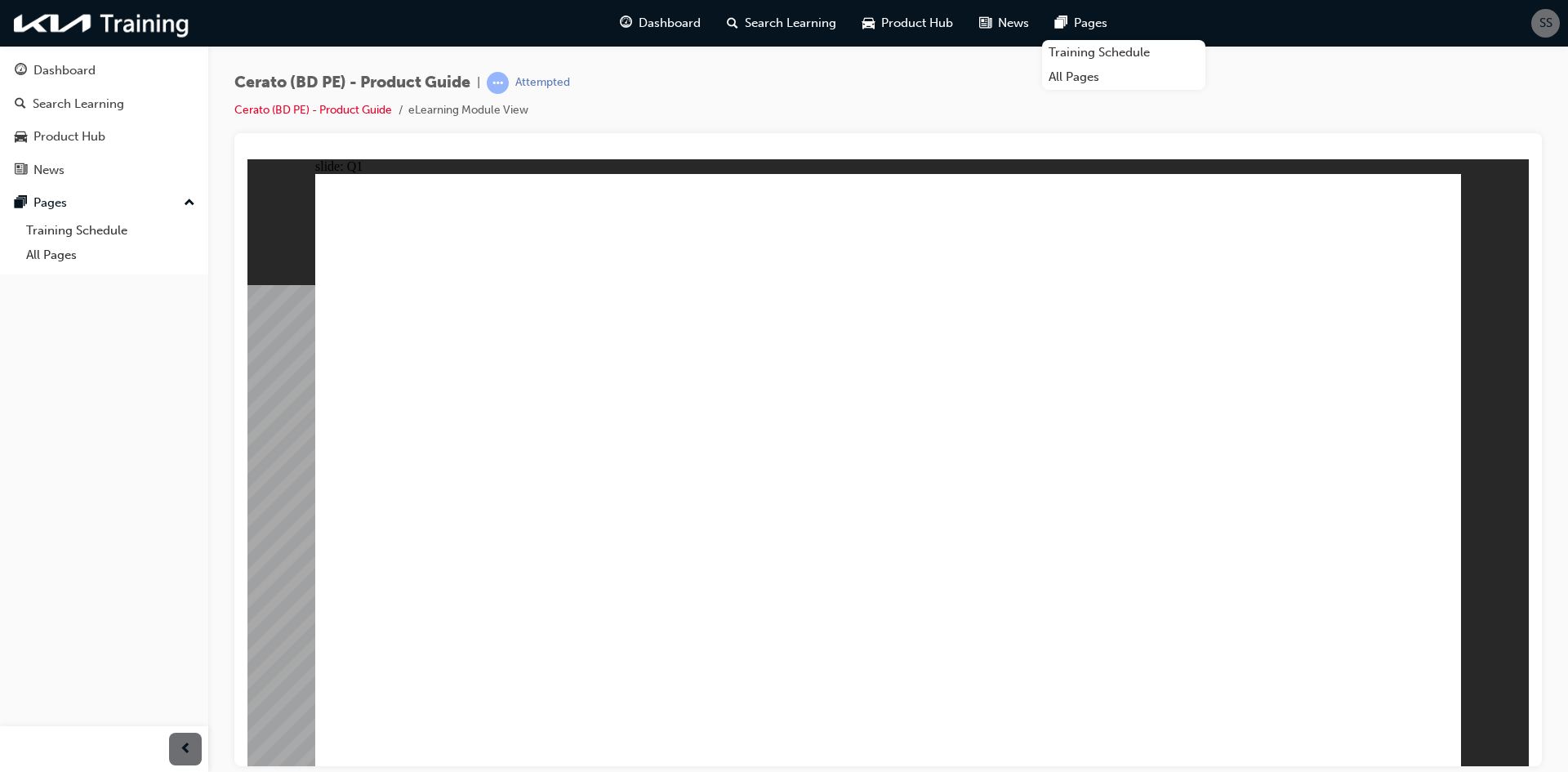
radio input "true"
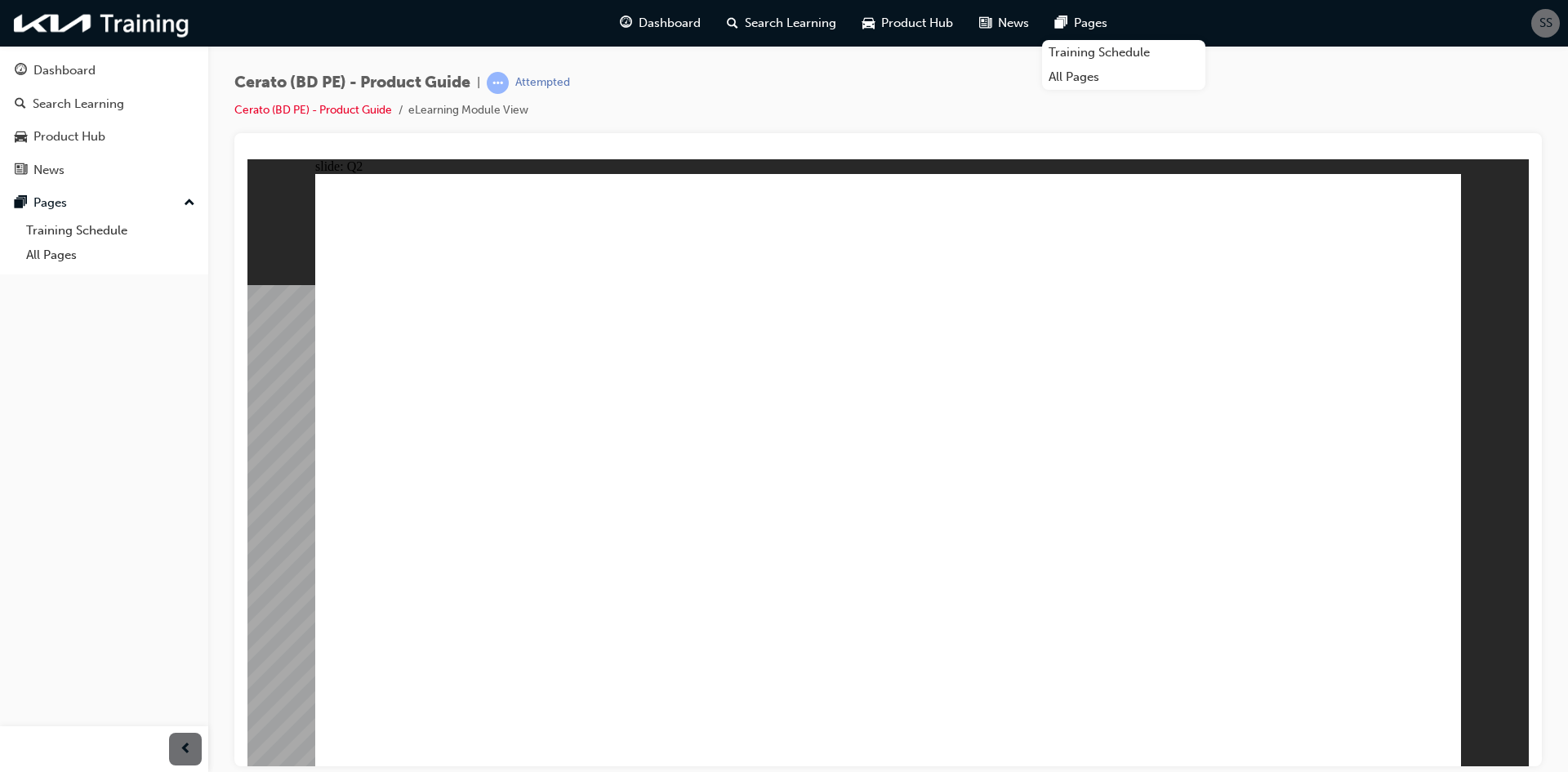
radio input "true"
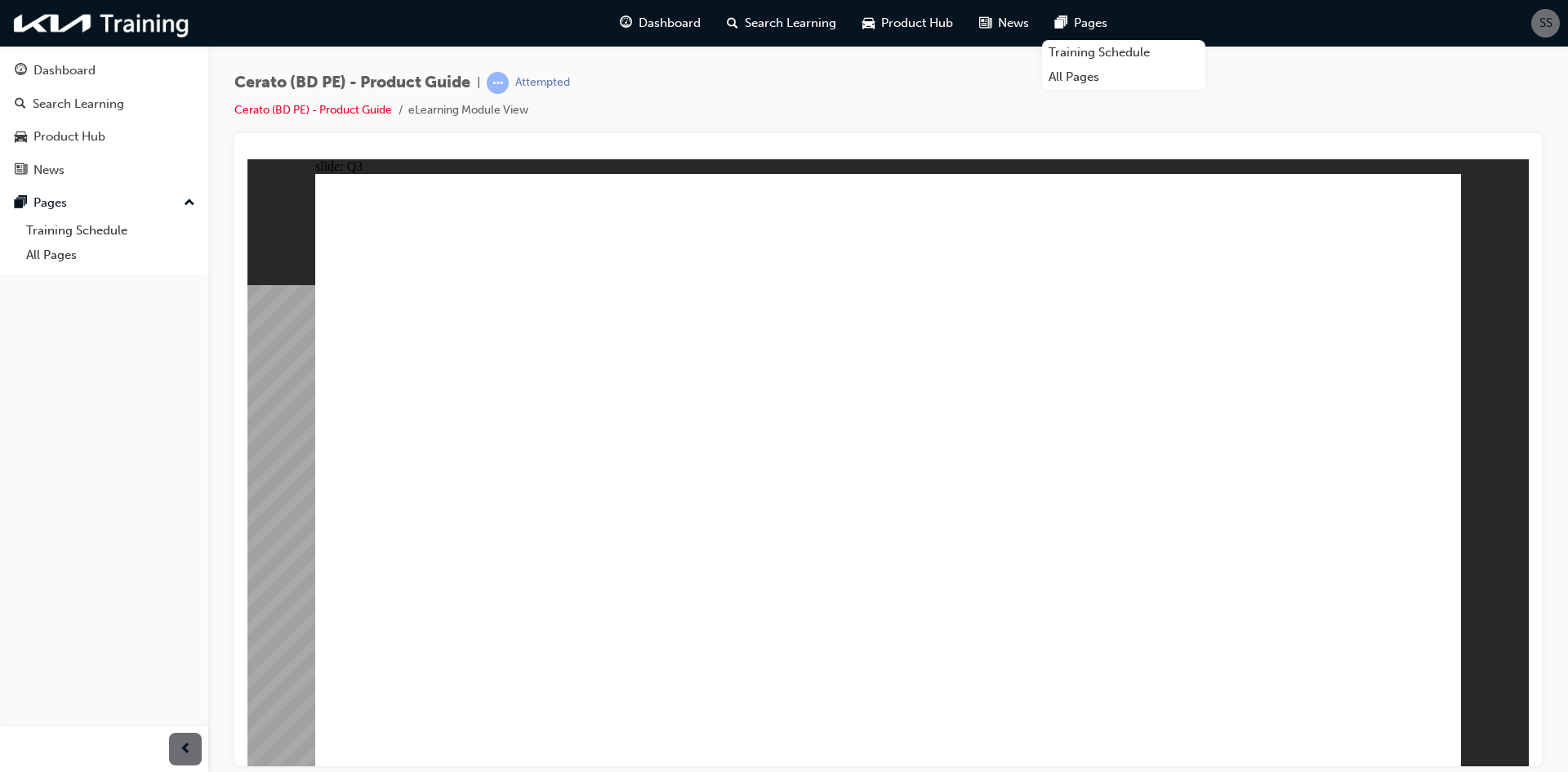
radio input "true"
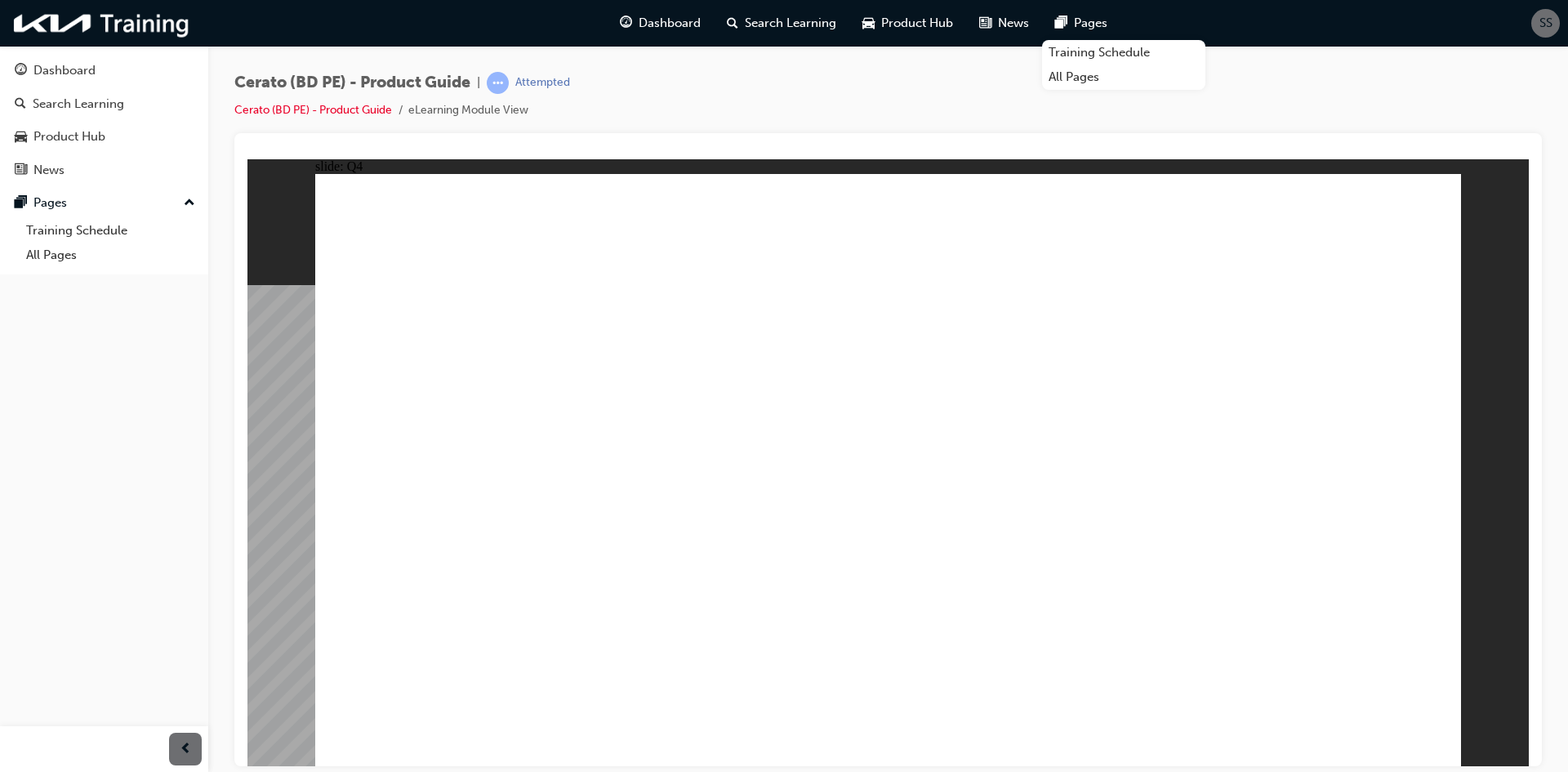
radio input "true"
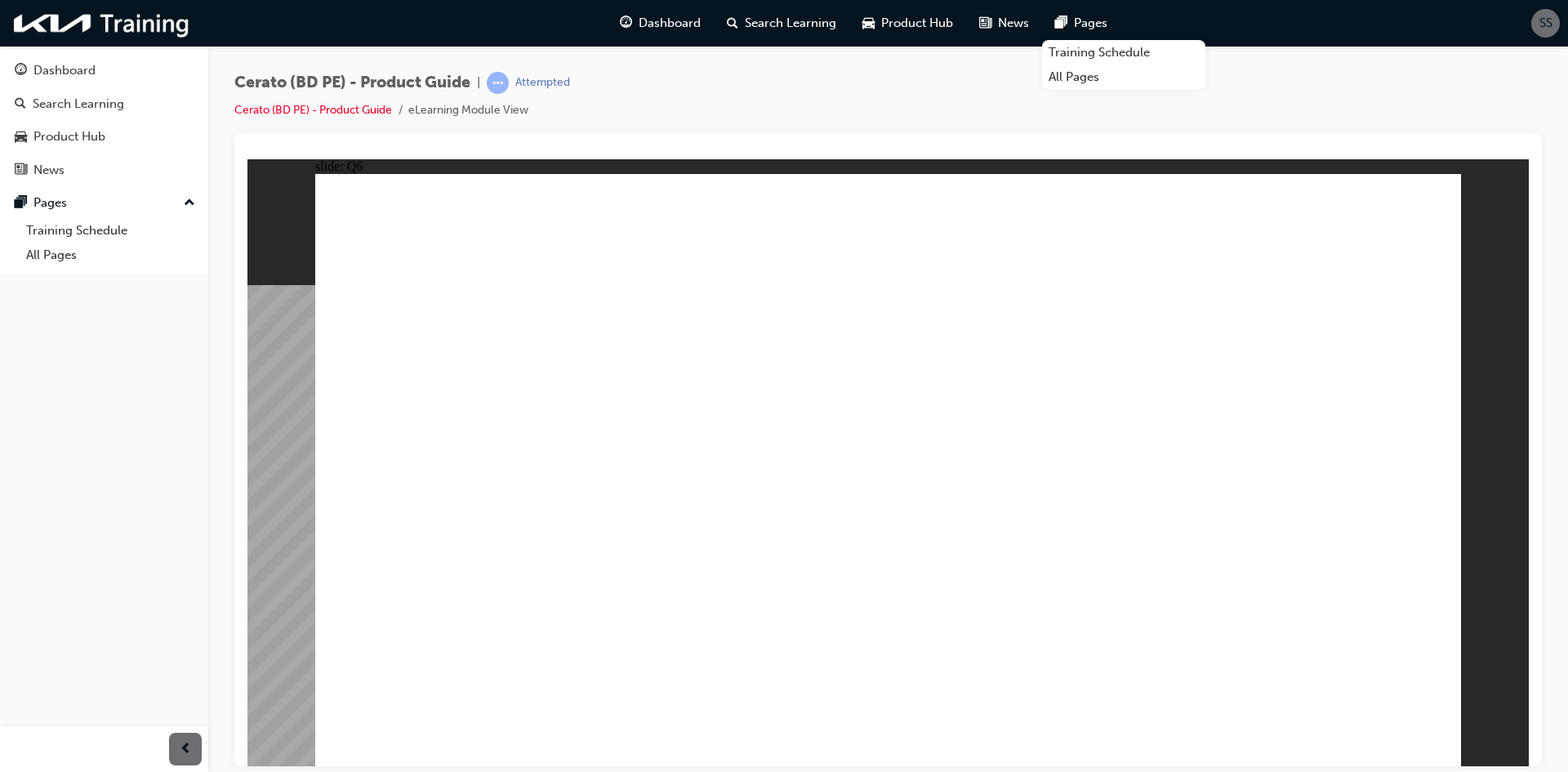
radio input "true"
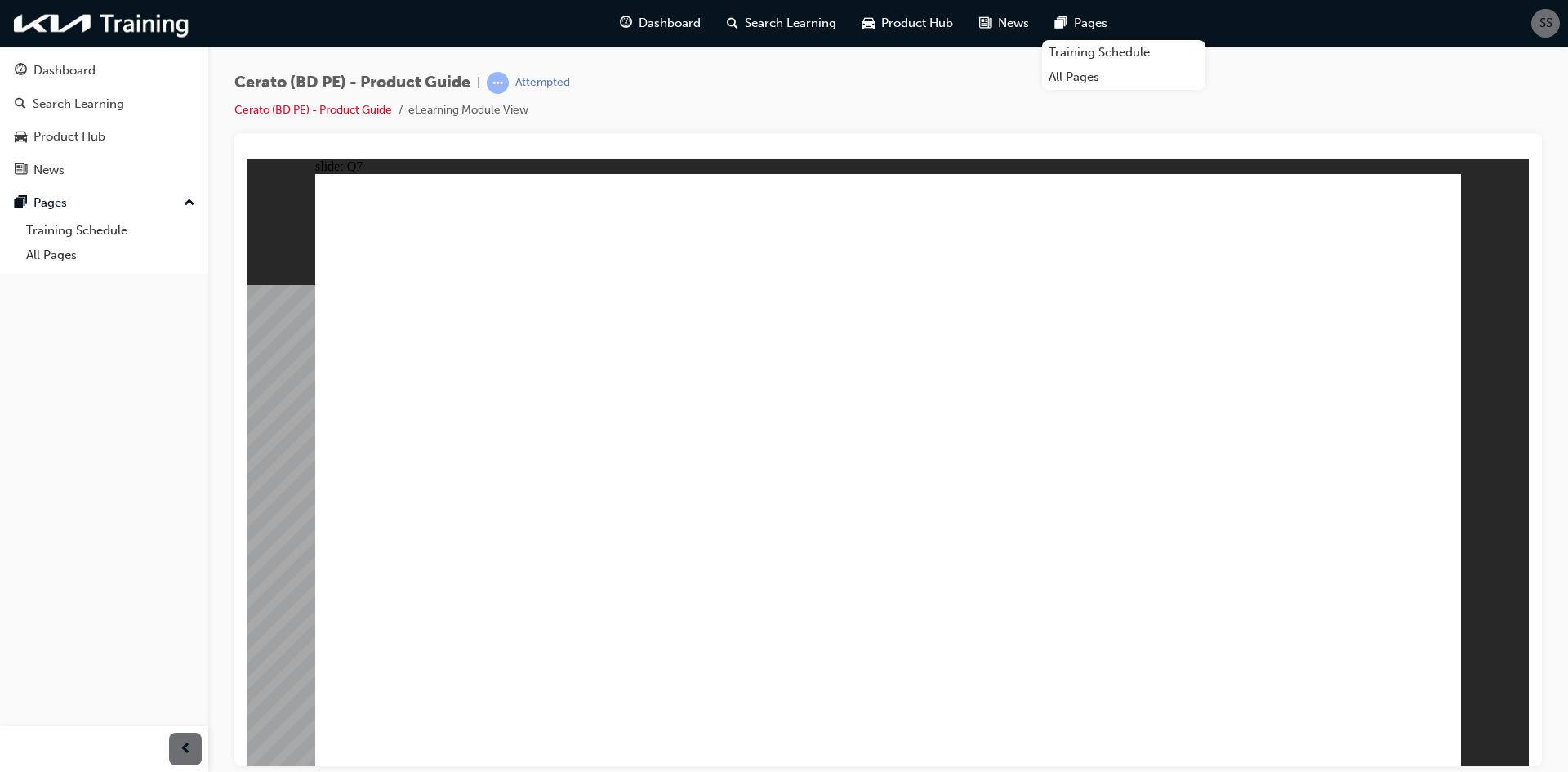
radio input "true"
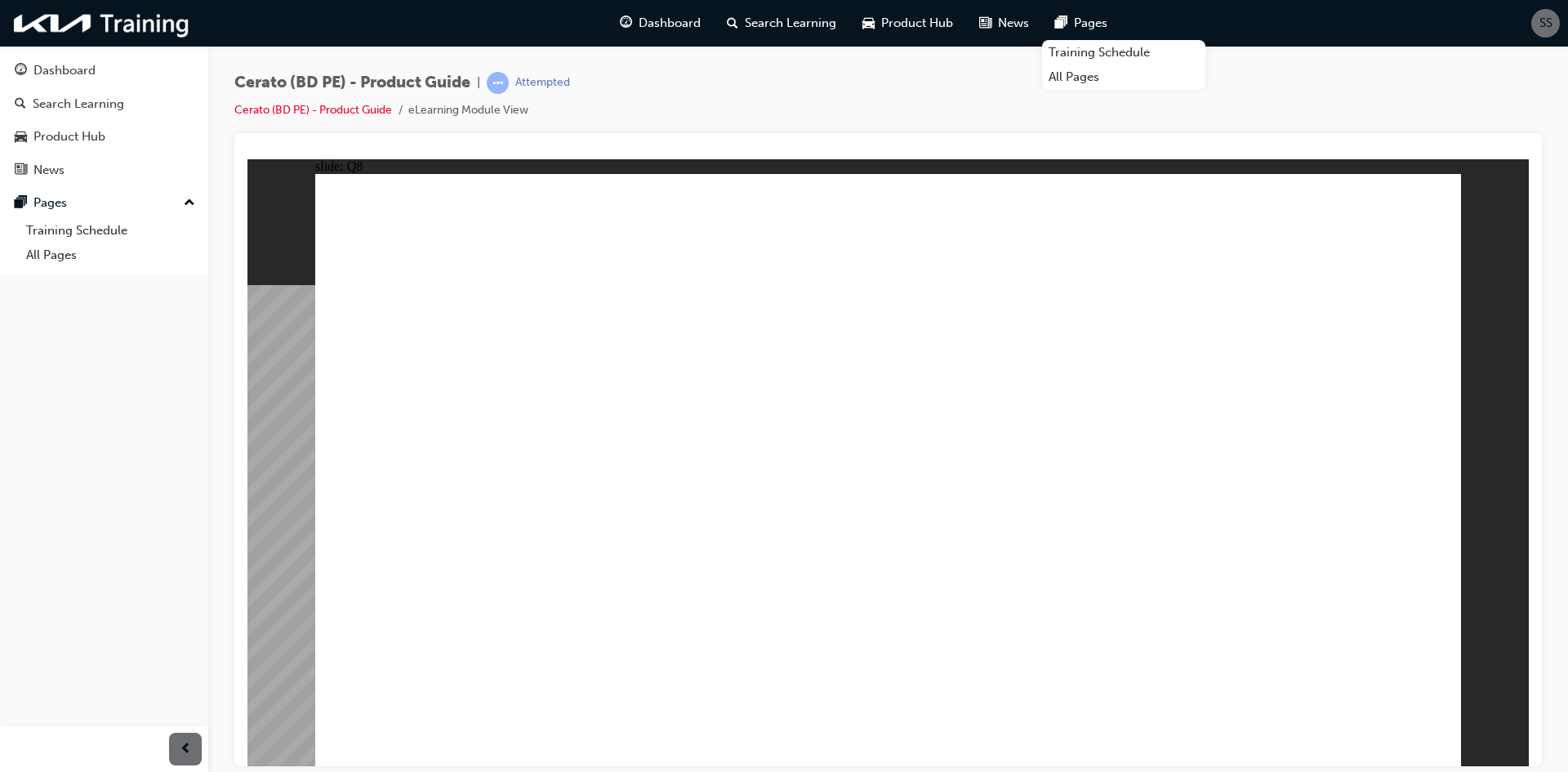
radio input "true"
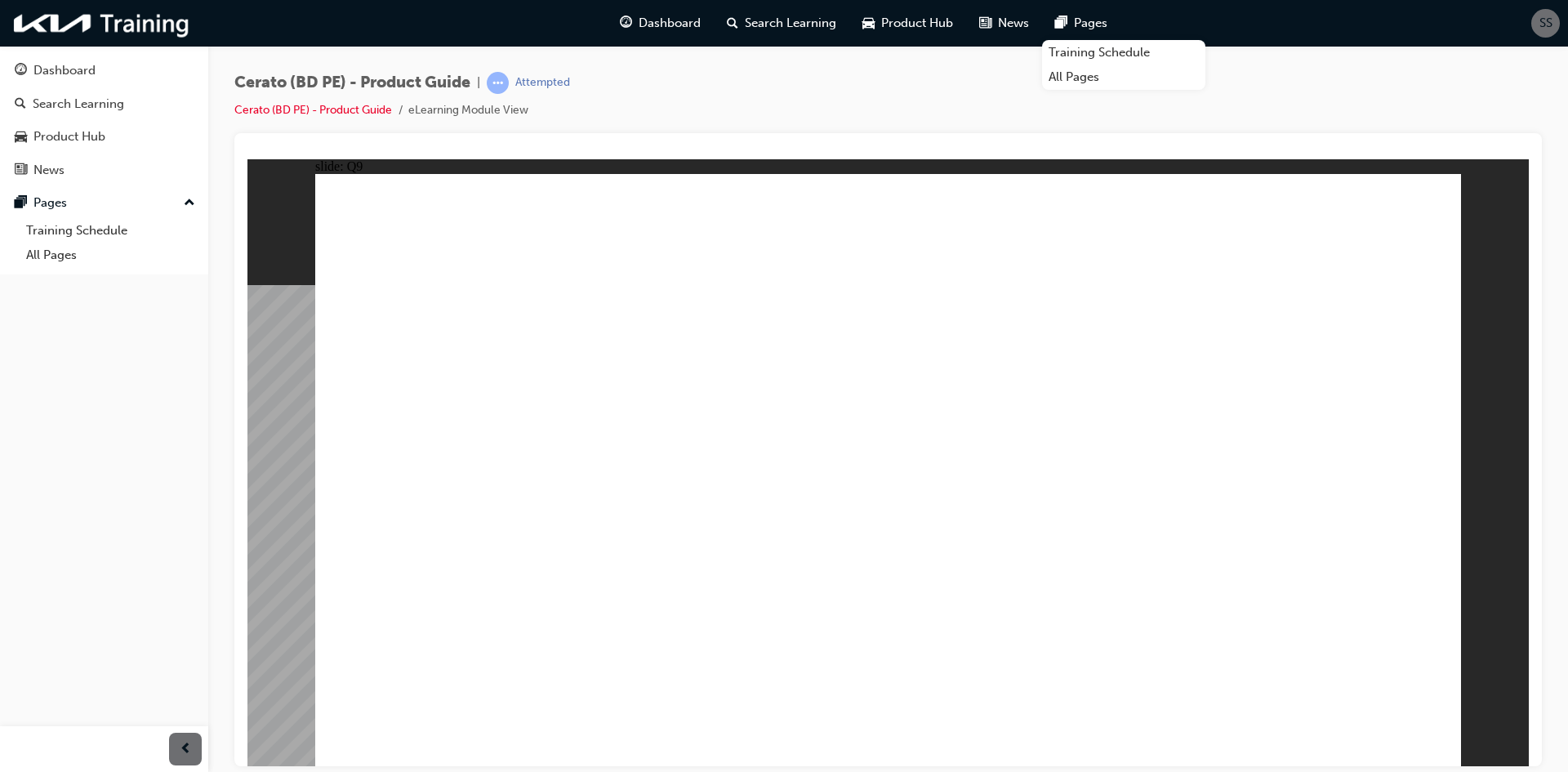
radio input "true"
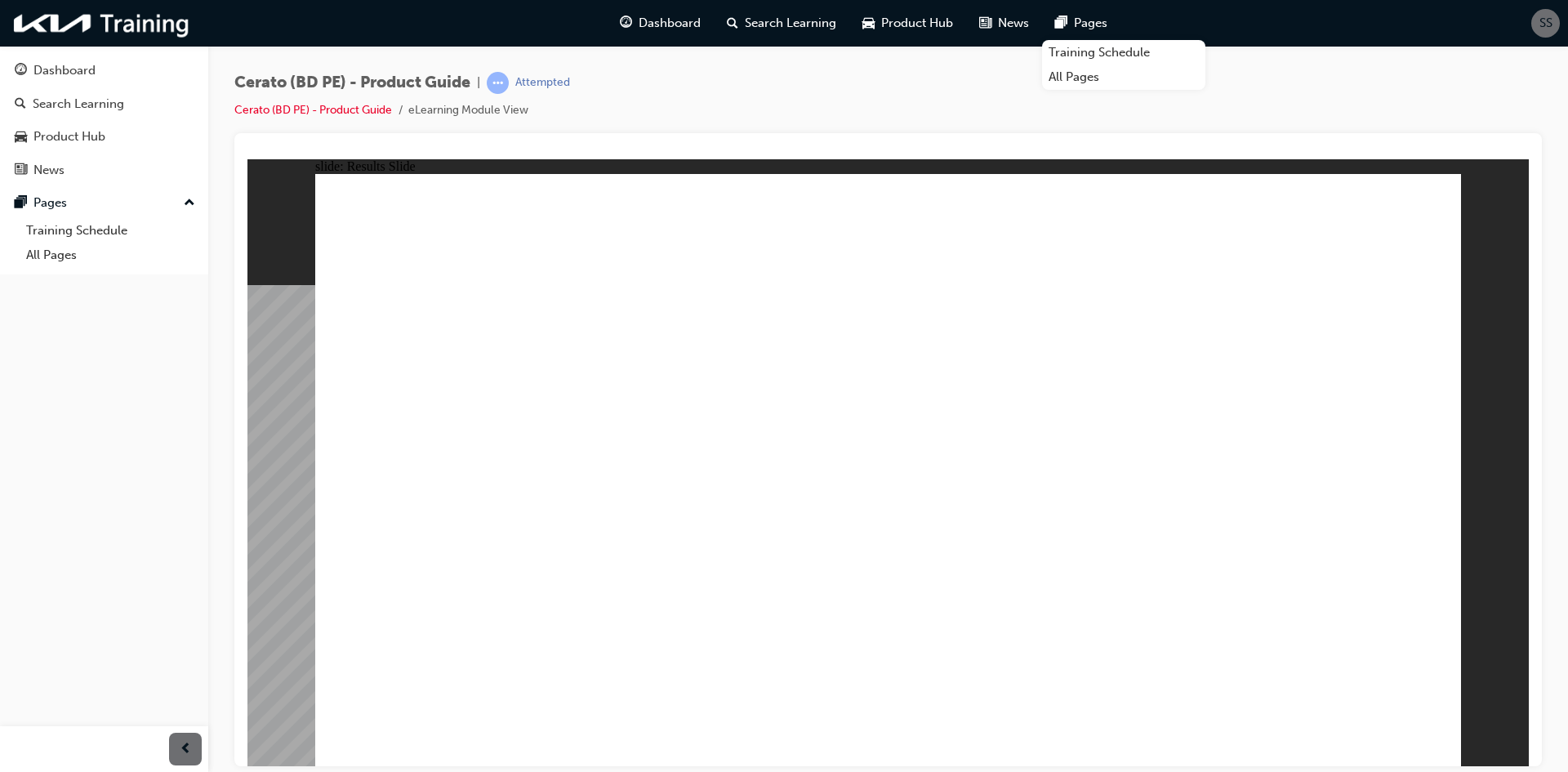
radio input "true"
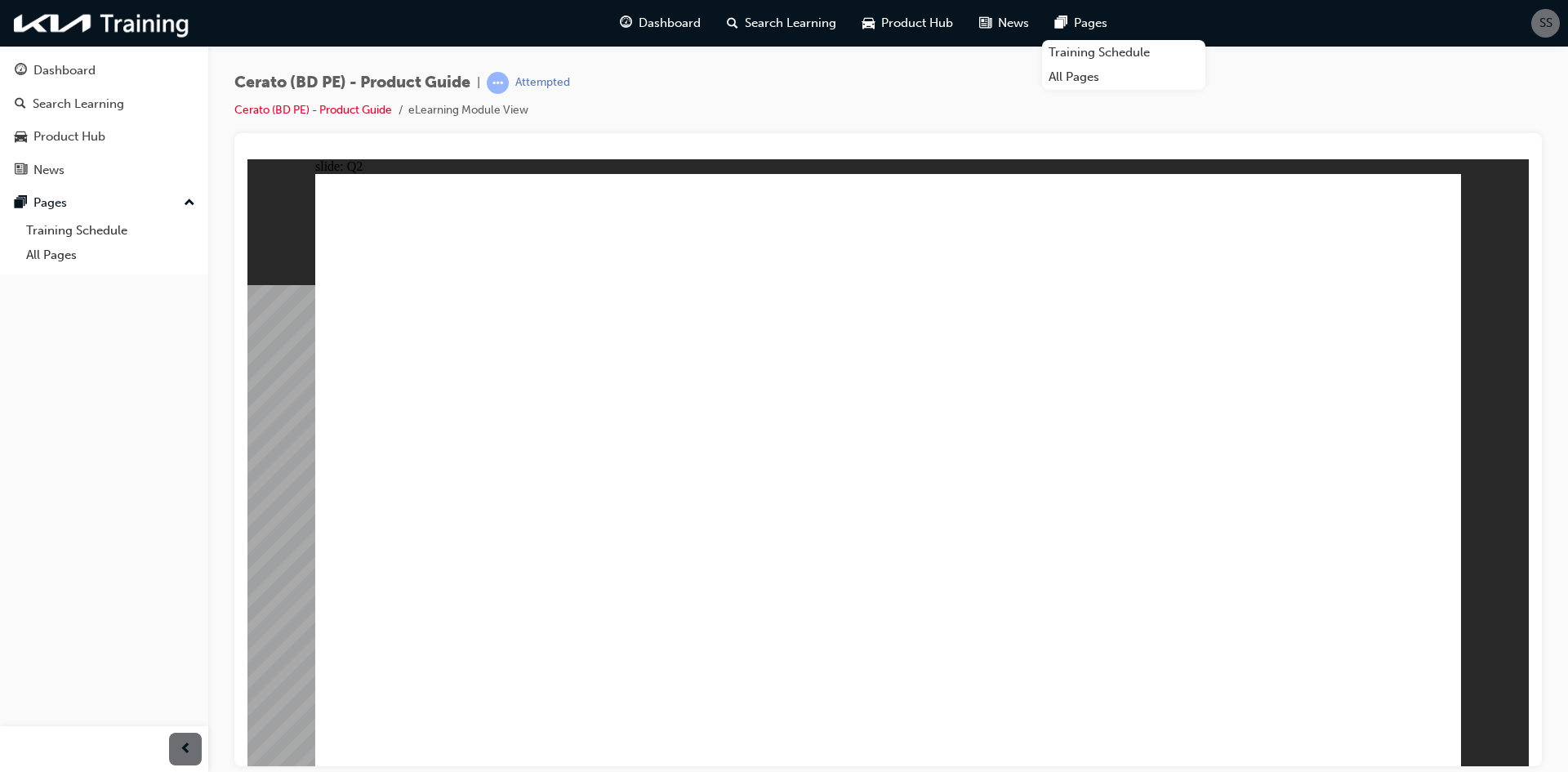
radio input "true"
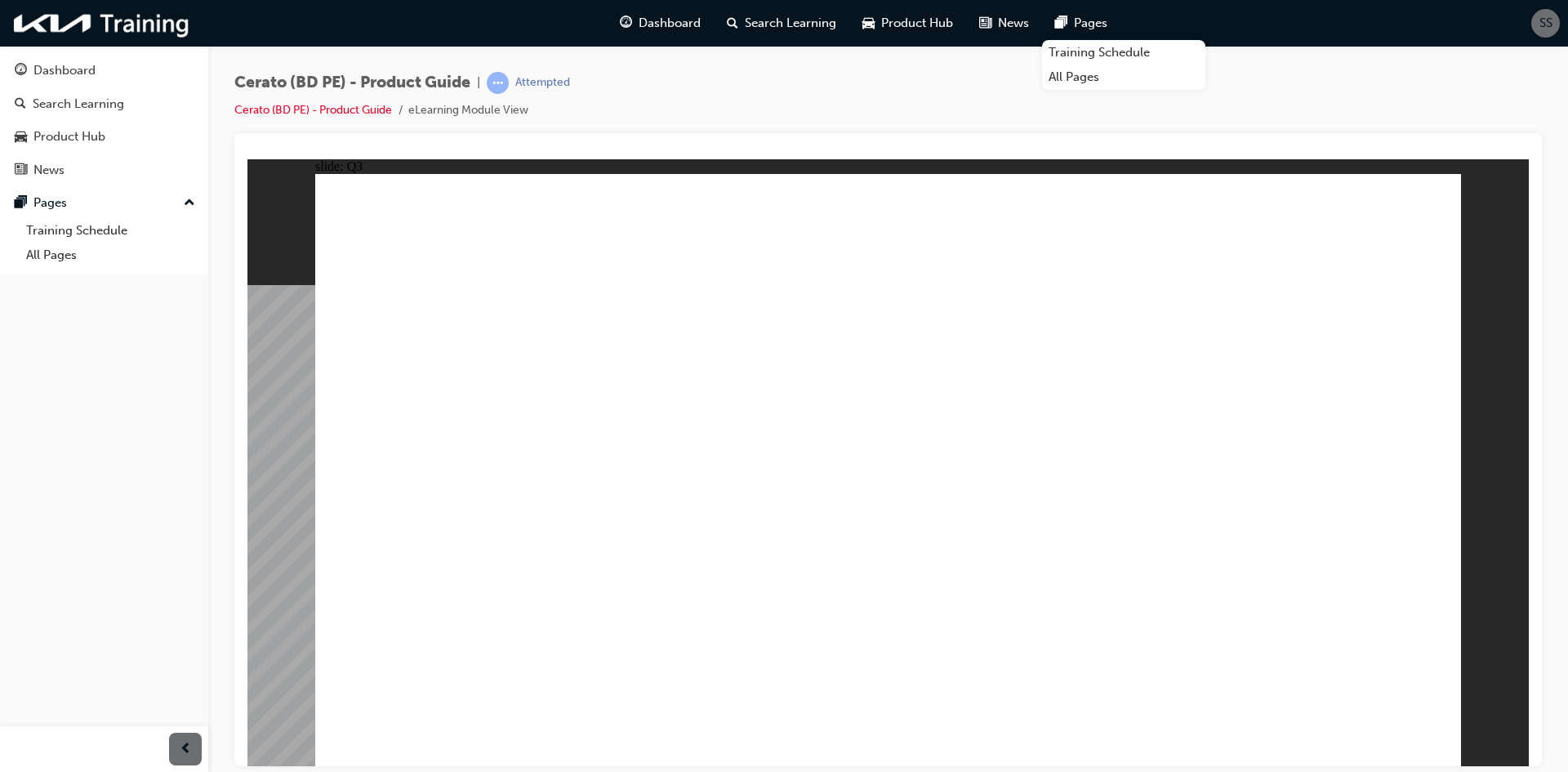
radio input "true"
click at [1395, 711] on div "Rectangle Group Rectangle 2 Line 2 Menu Resources Question 3 Line 3 Rectangle 3…" at bounding box center [888, 476] width 1146 height 607
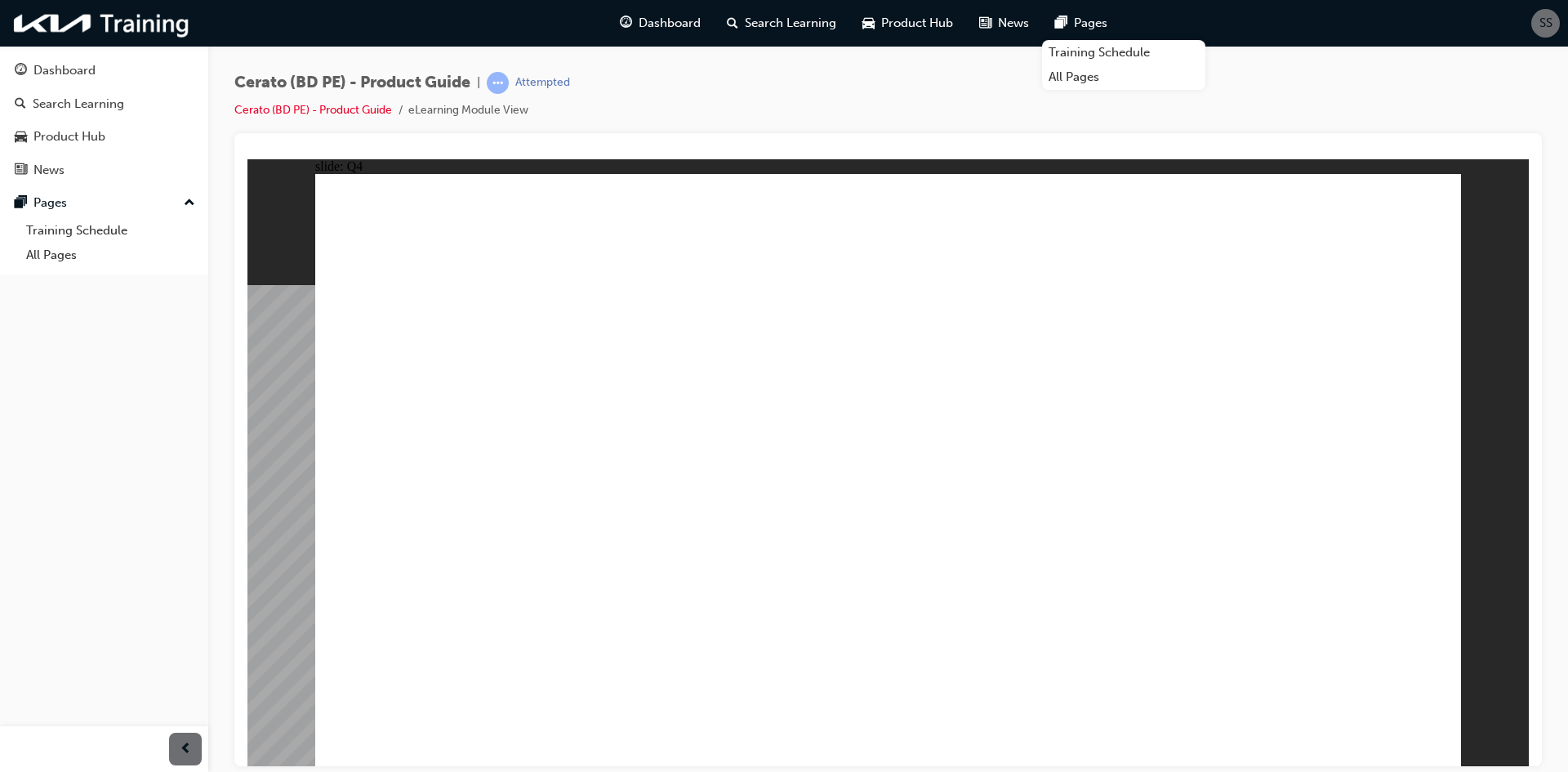
radio input "true"
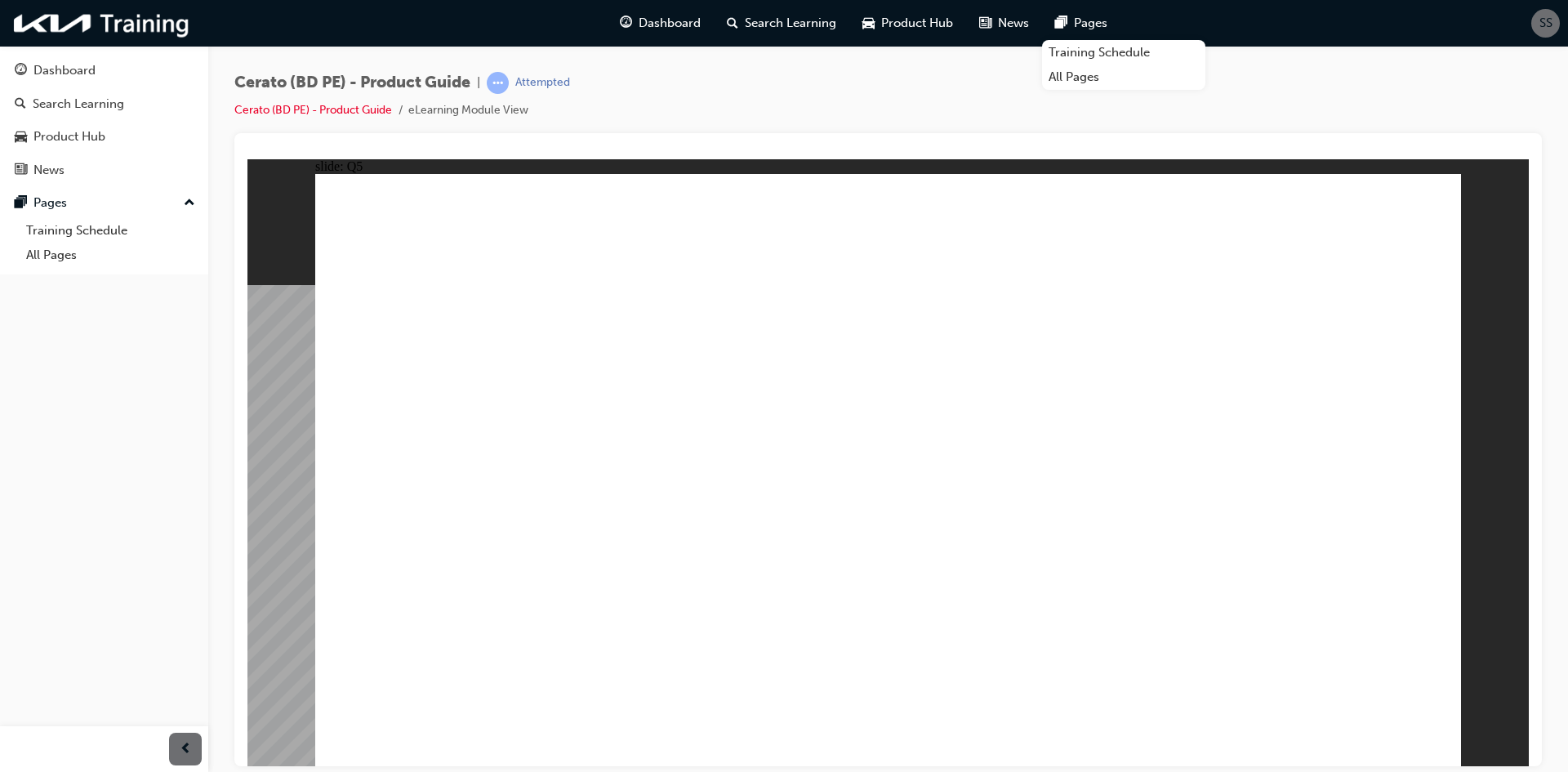
radio input "true"
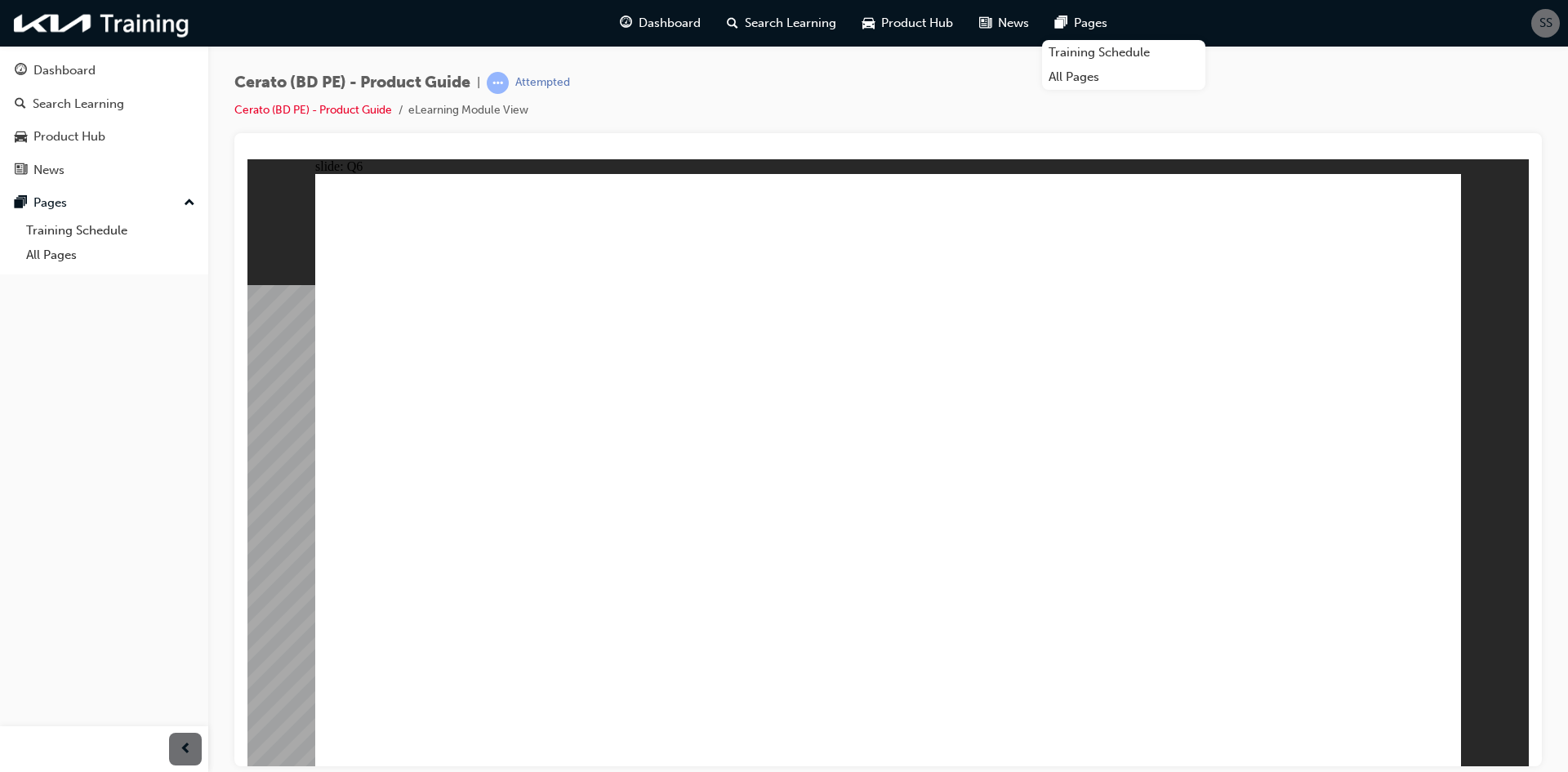
radio input "true"
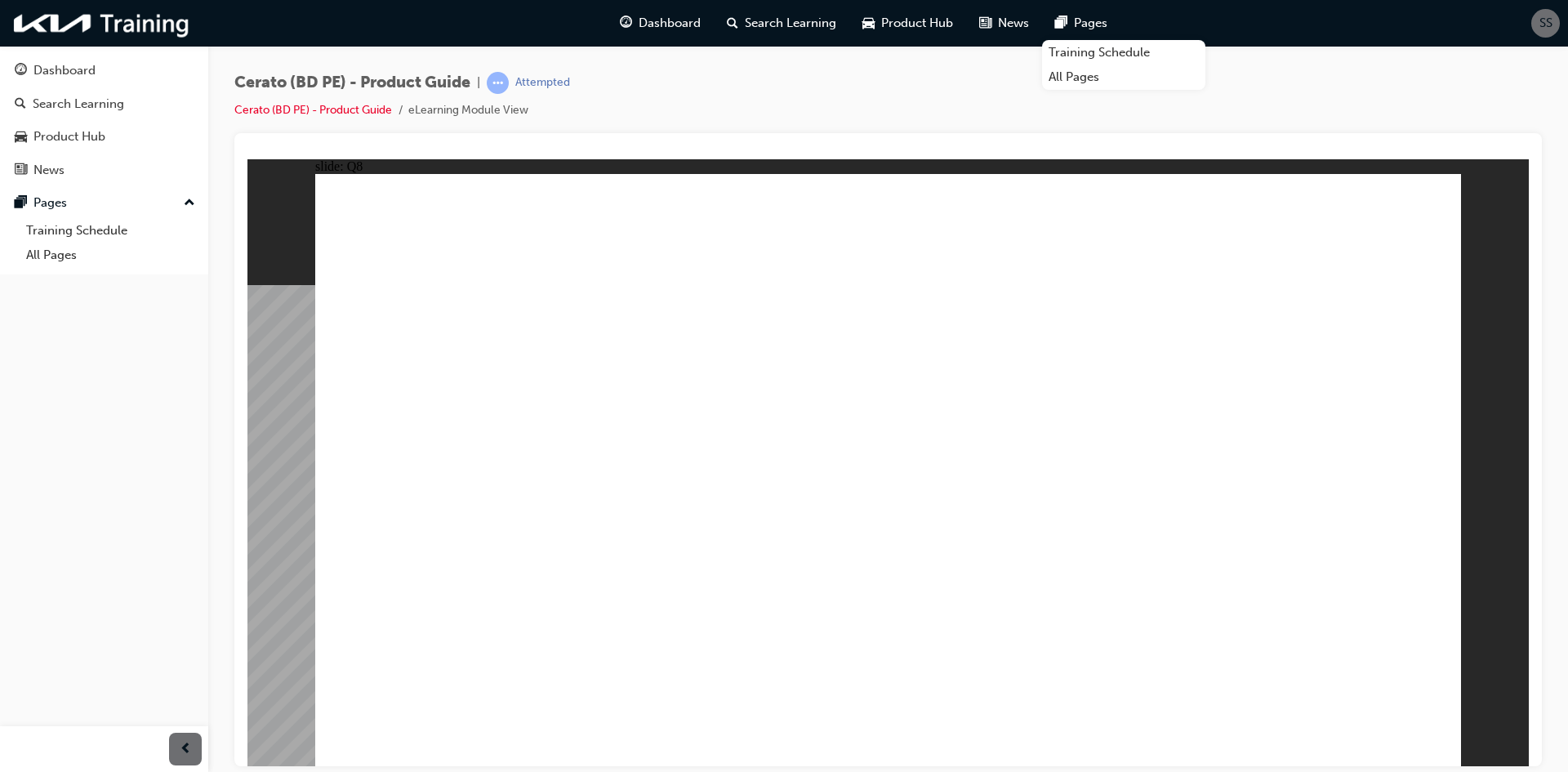
radio input "true"
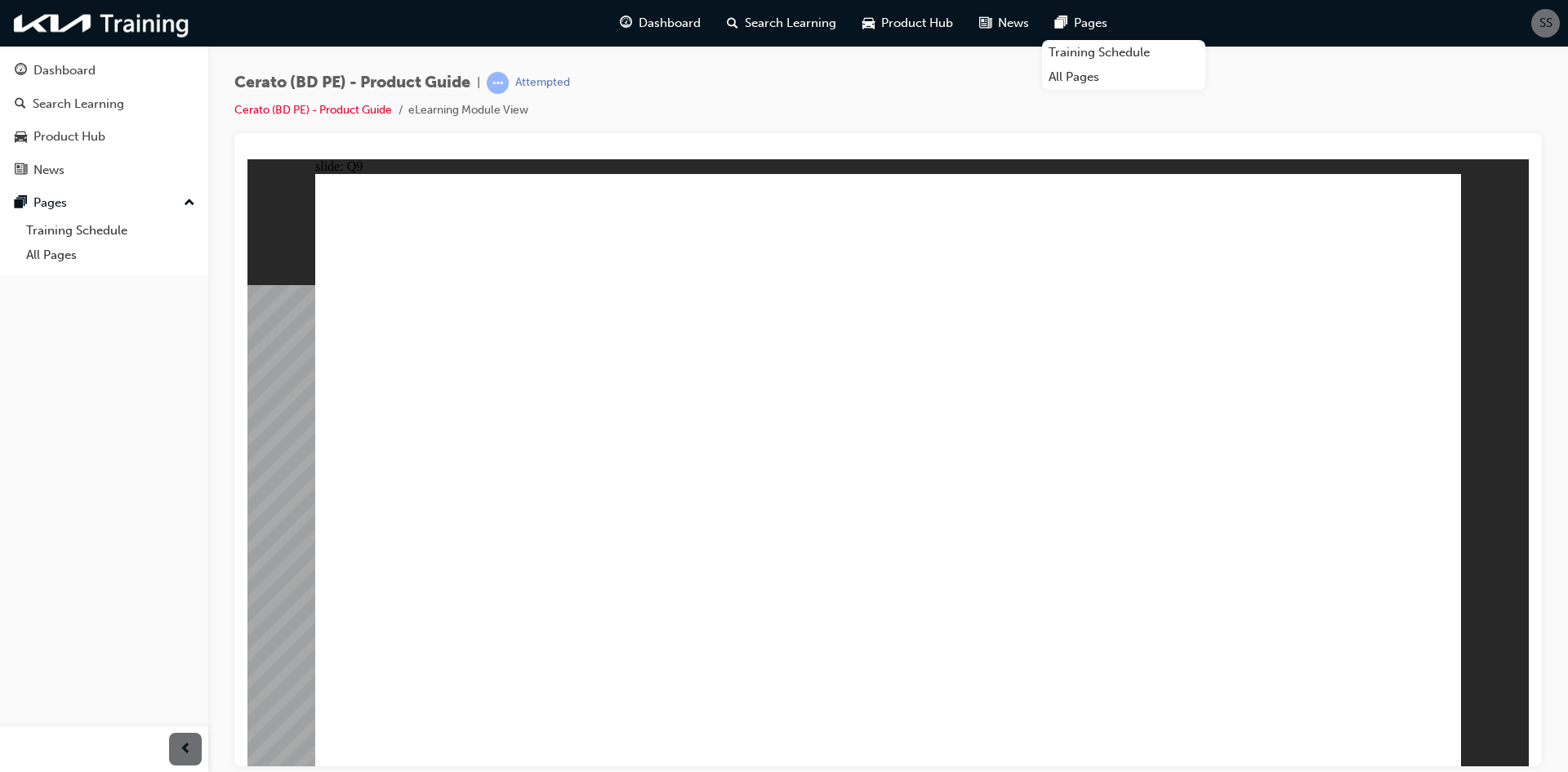
radio input "true"
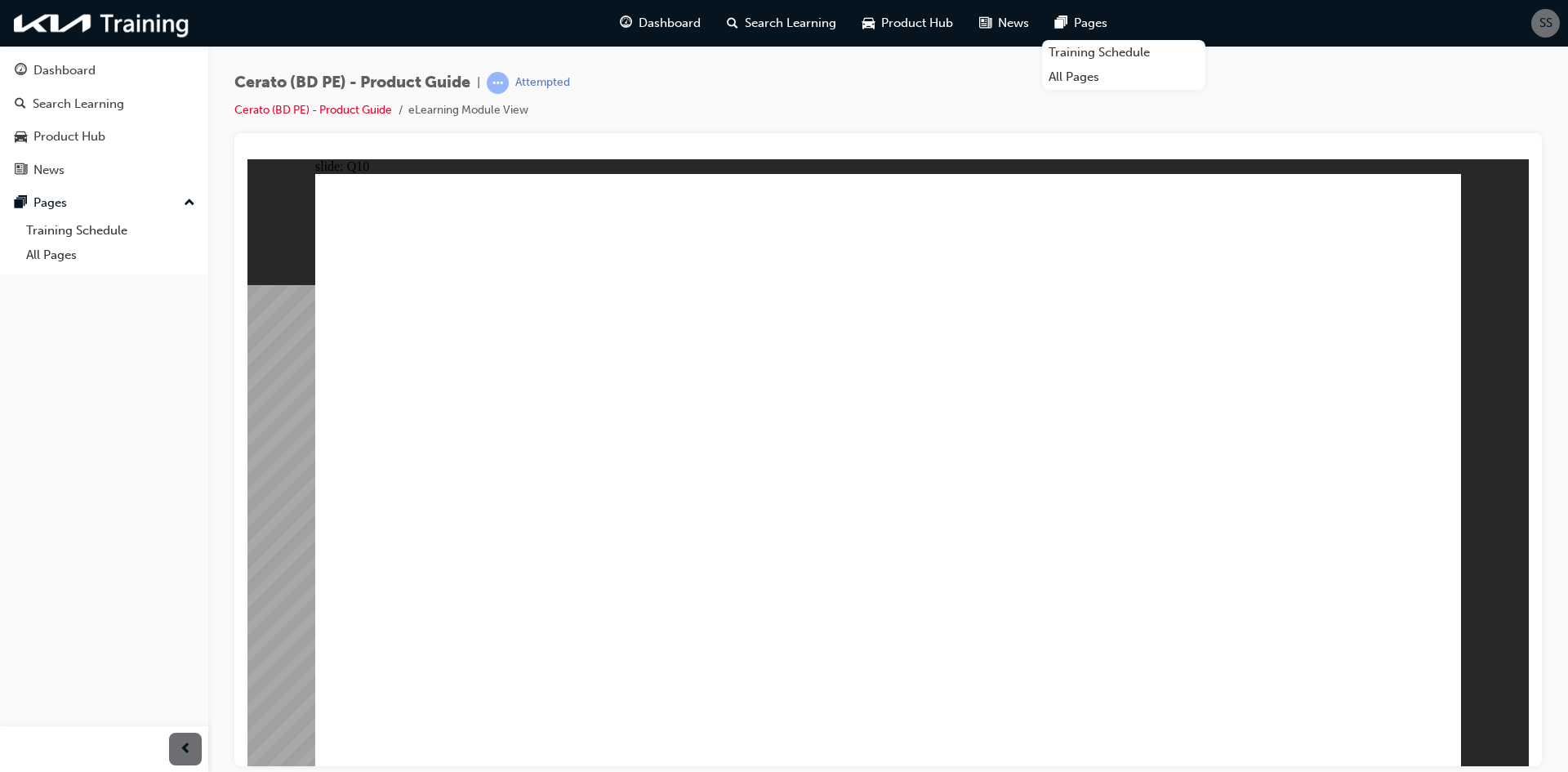
radio input "true"
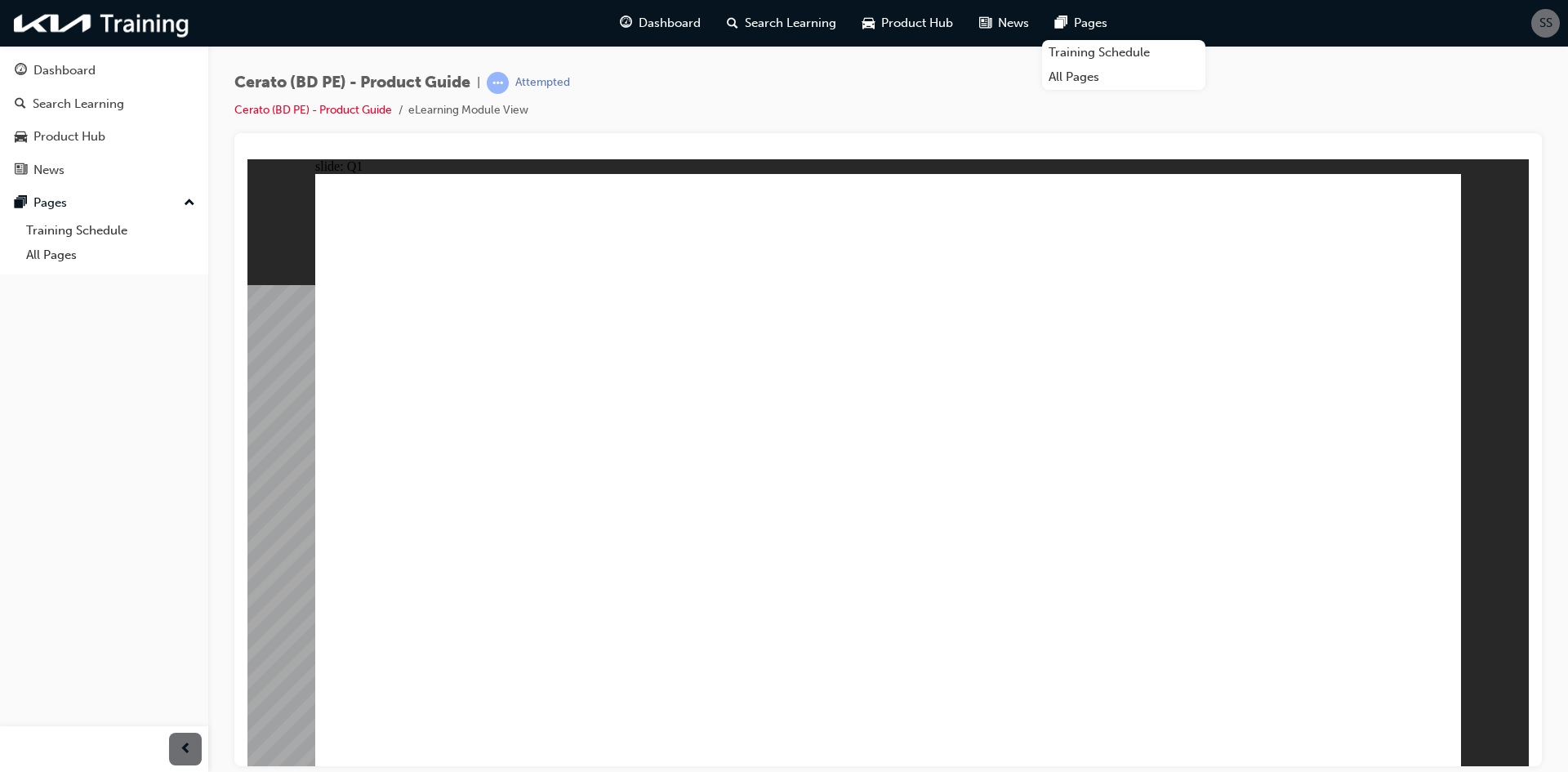
radio input "true"
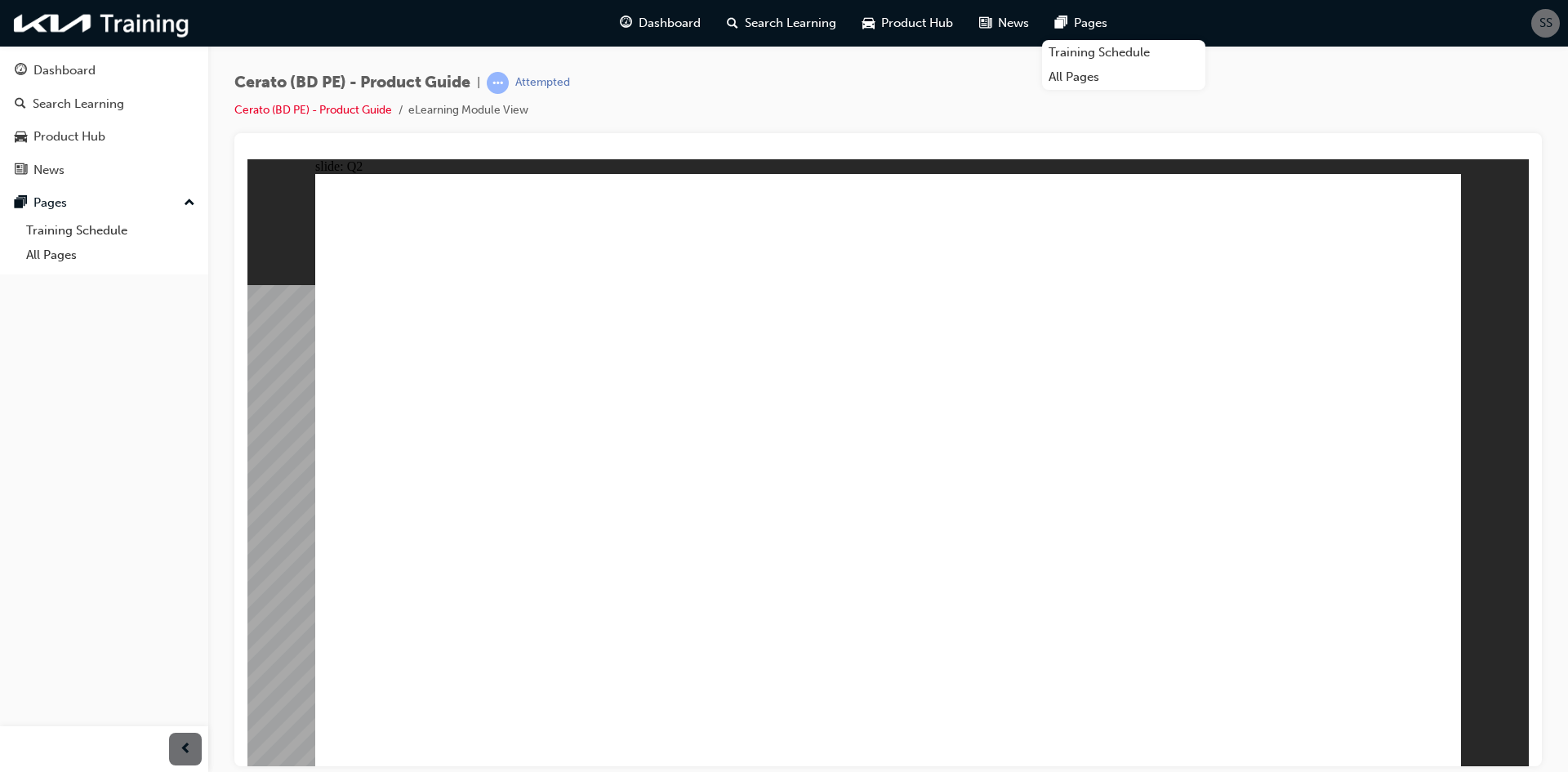
radio input "true"
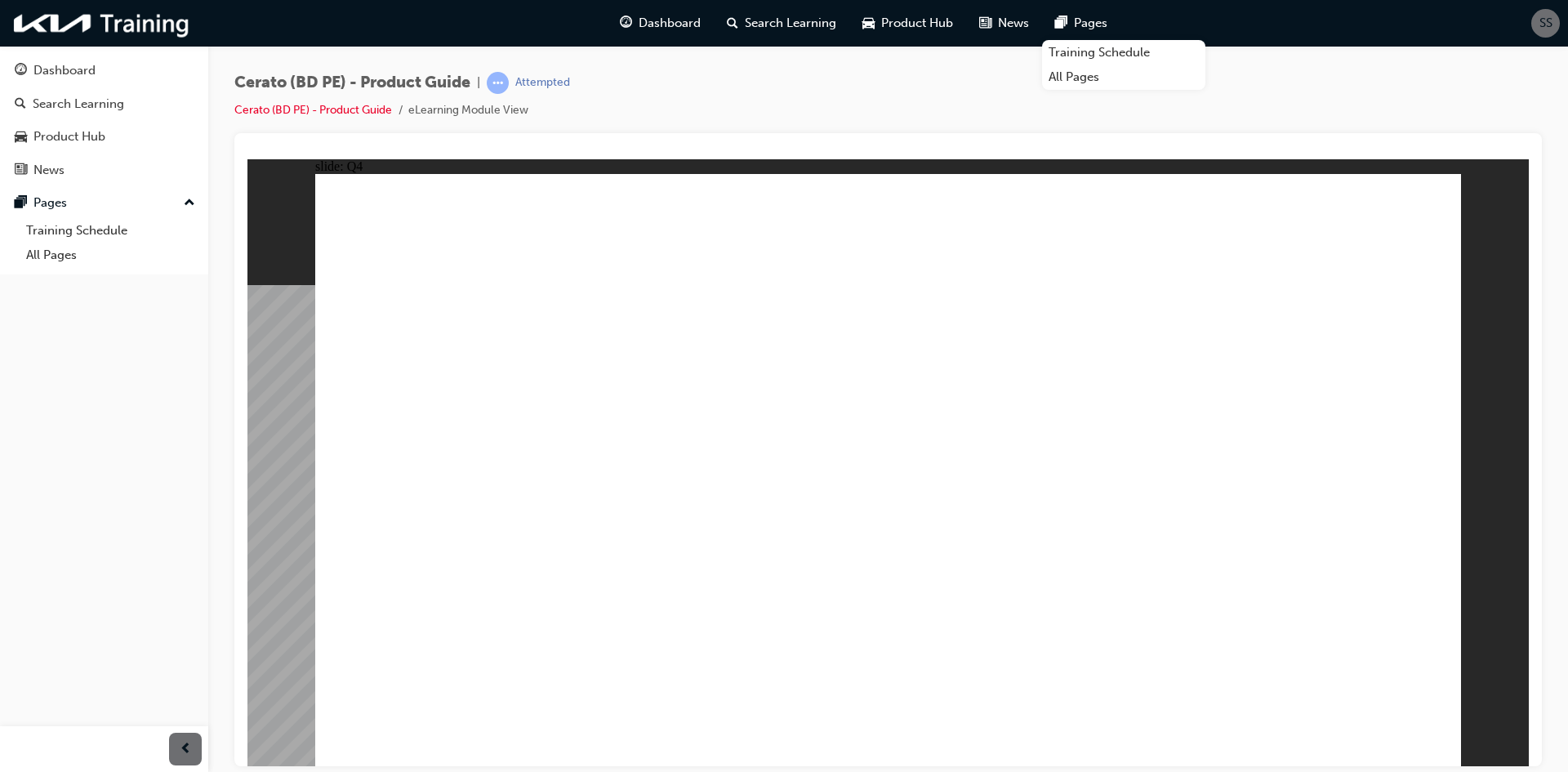
radio input "true"
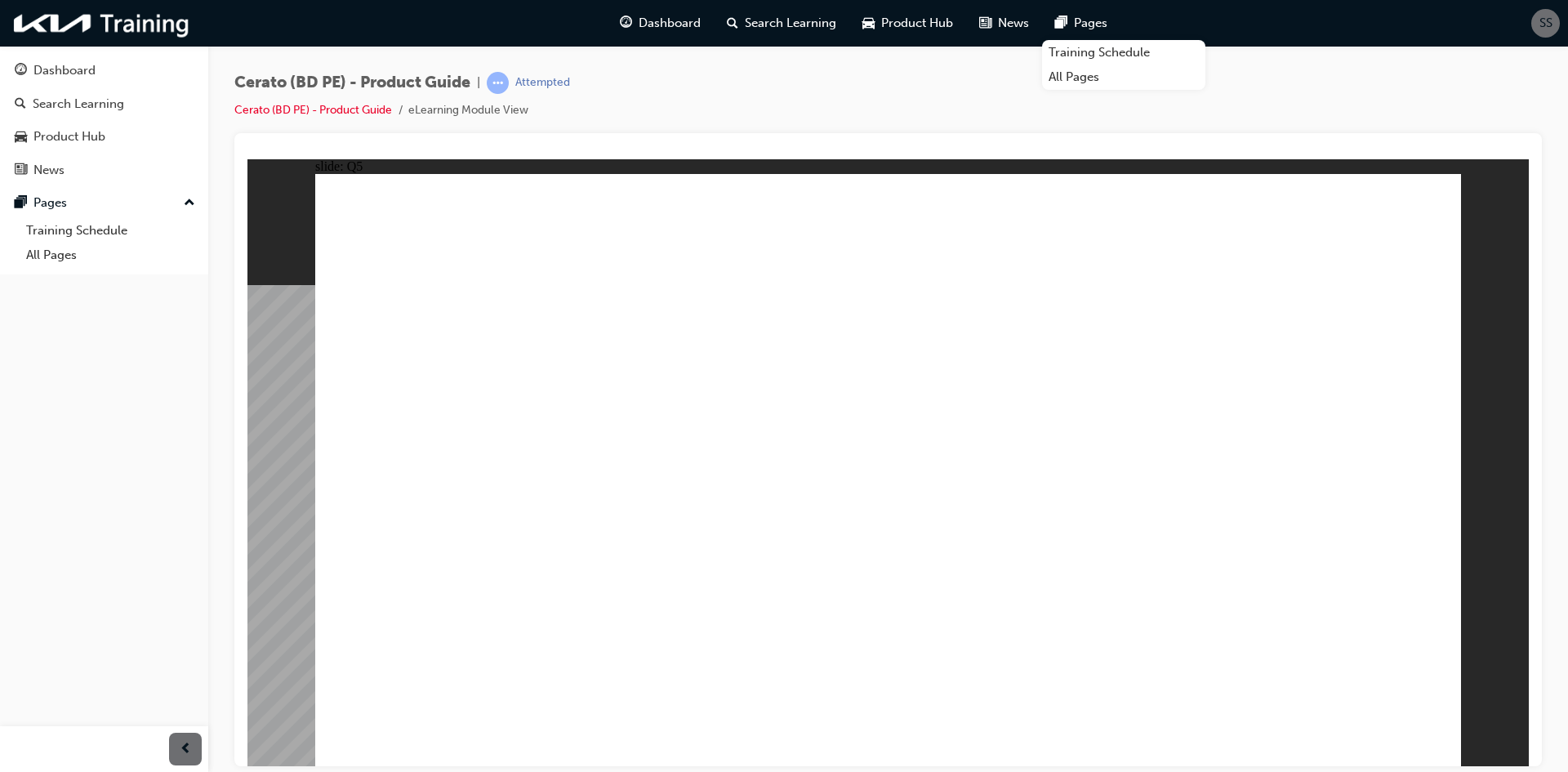
radio input "true"
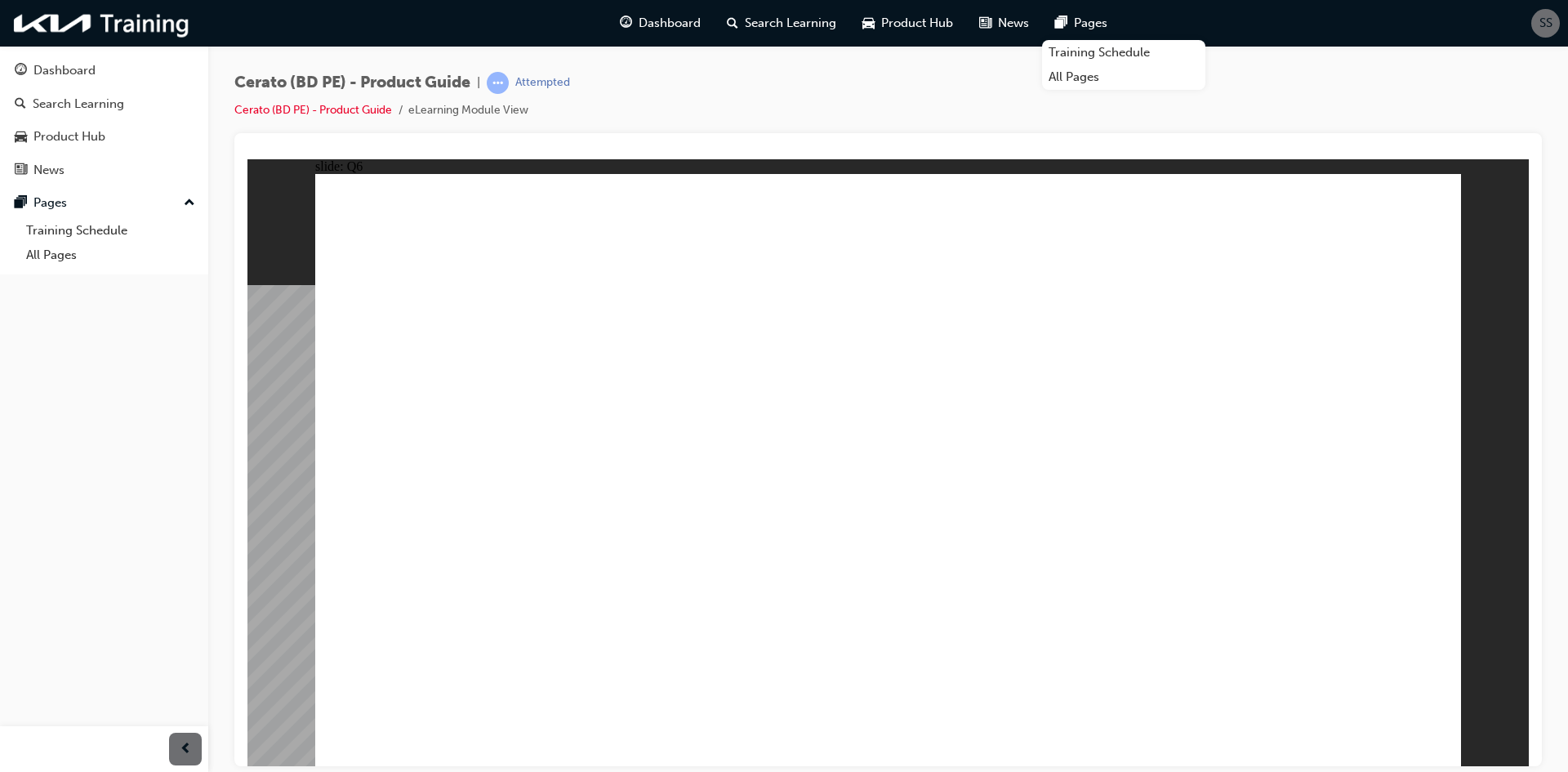
radio input "true"
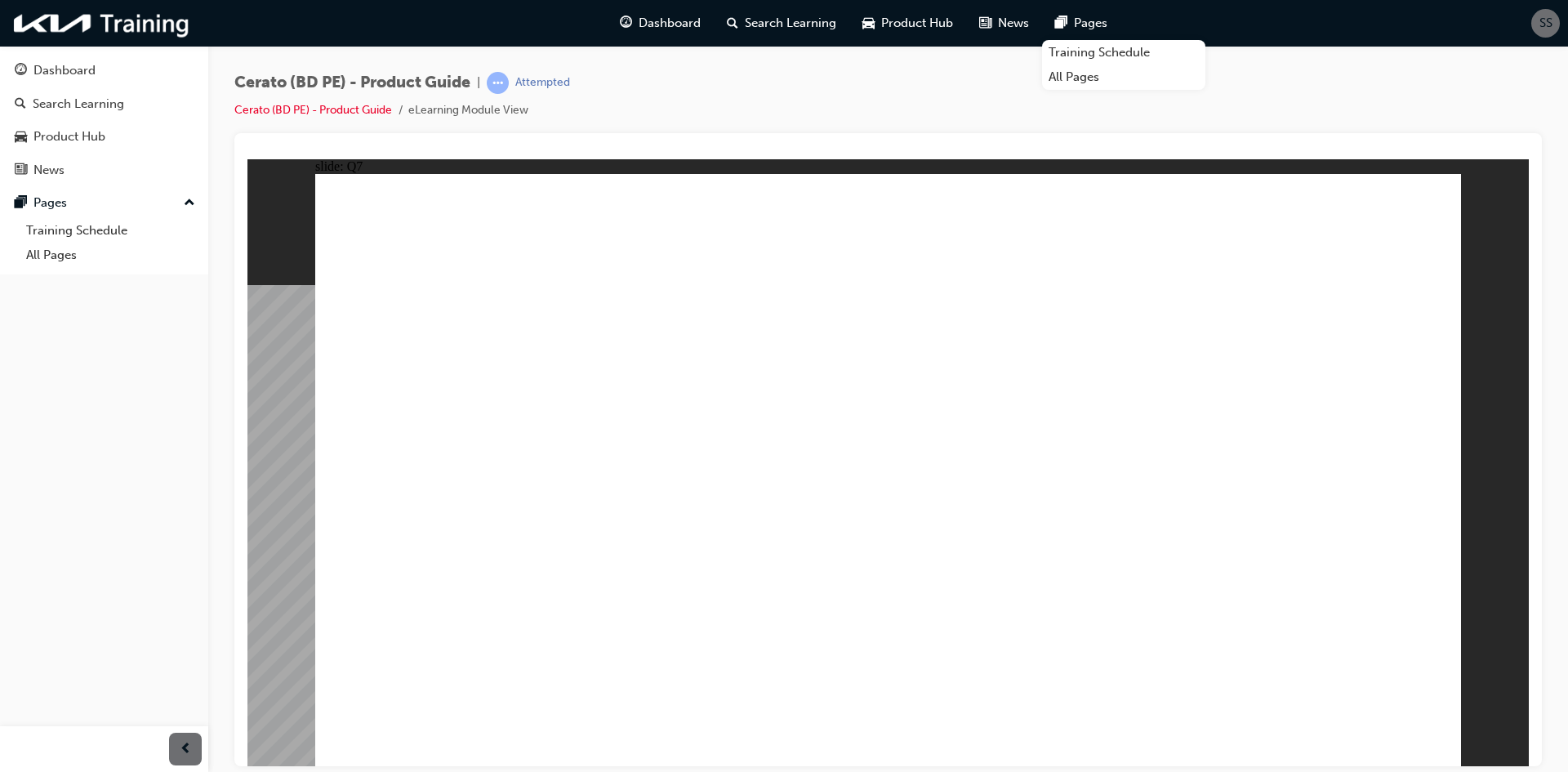
radio input "true"
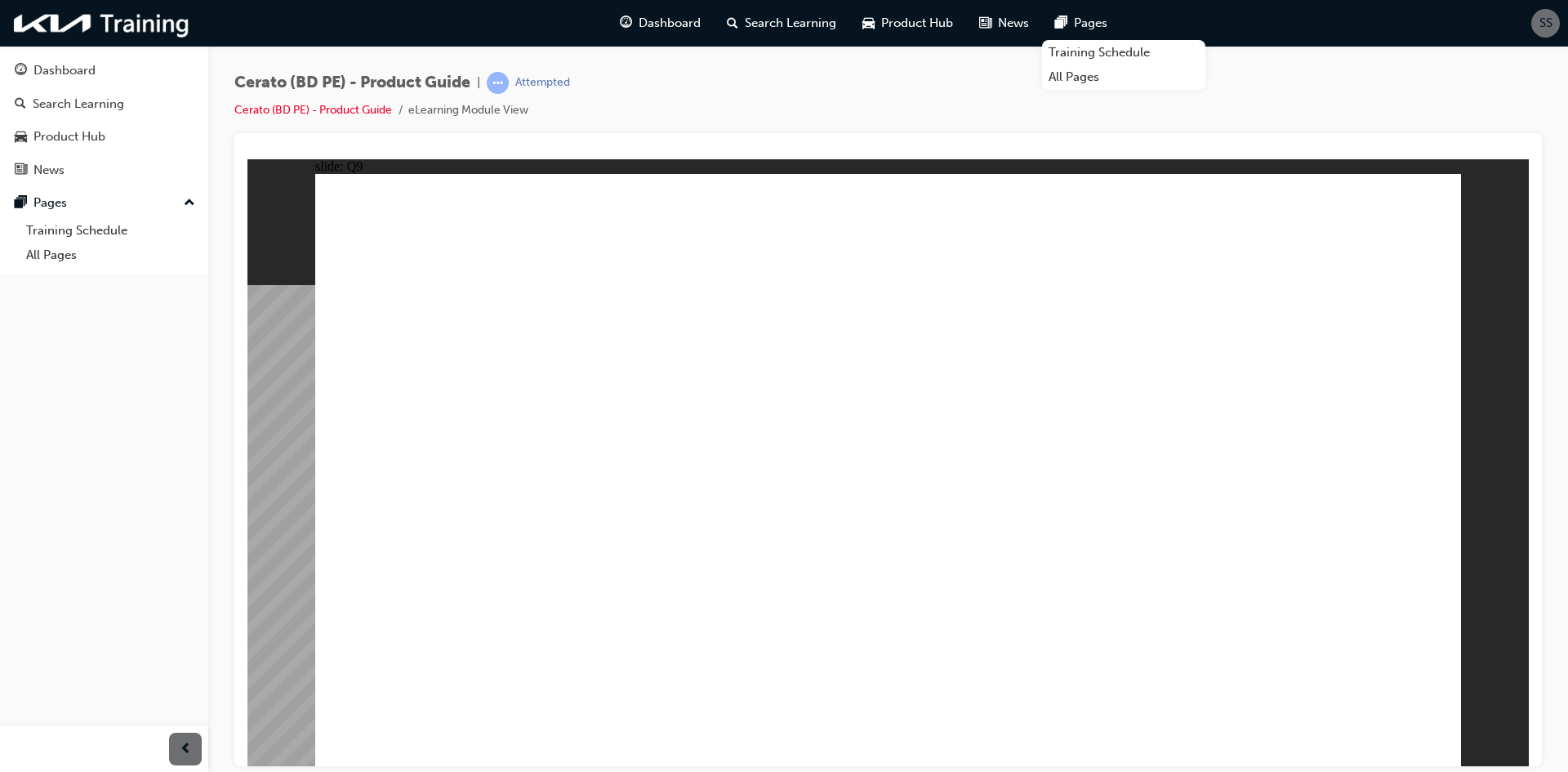
radio input "true"
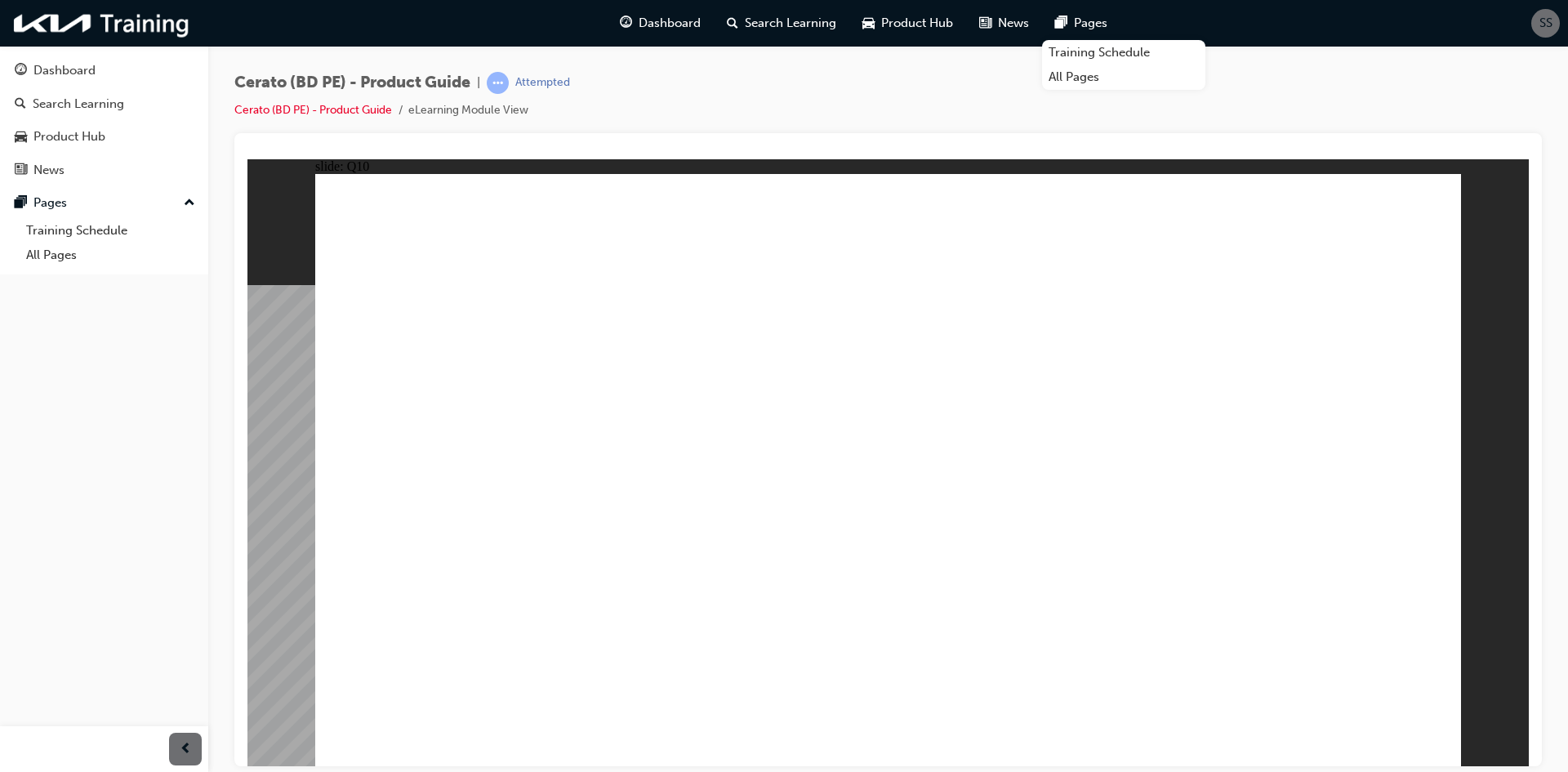
radio input "true"
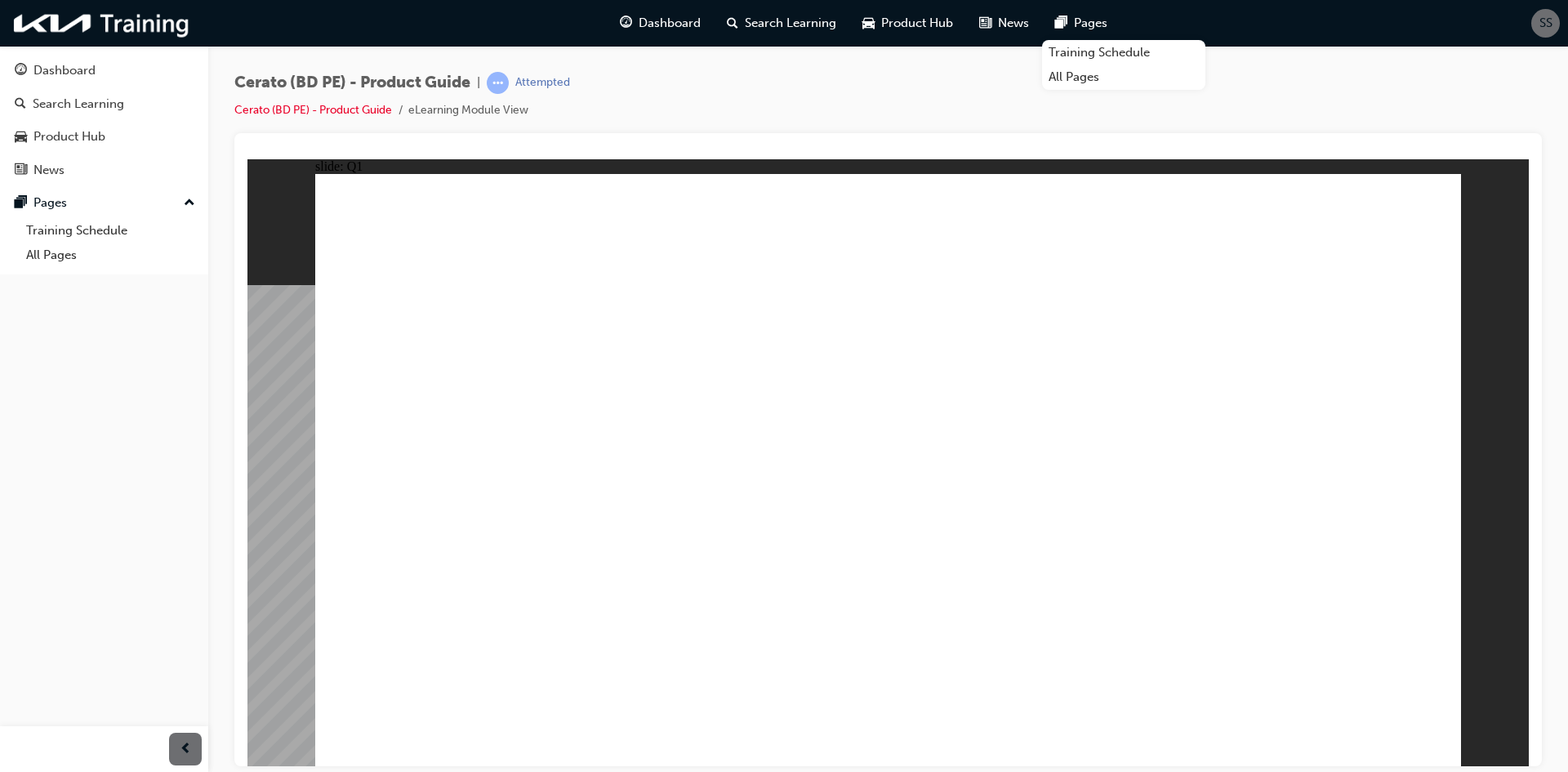
radio input "true"
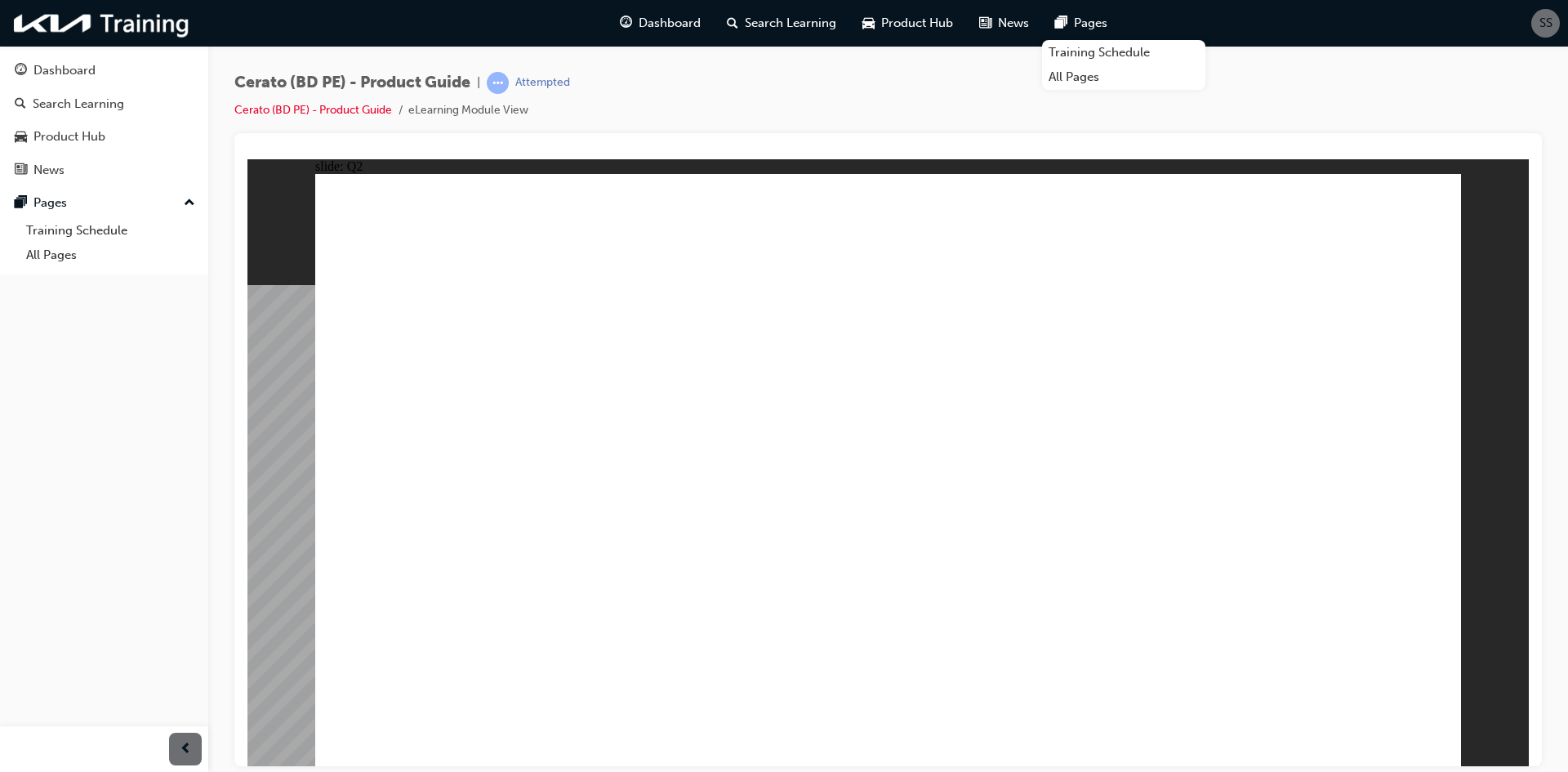
radio input "true"
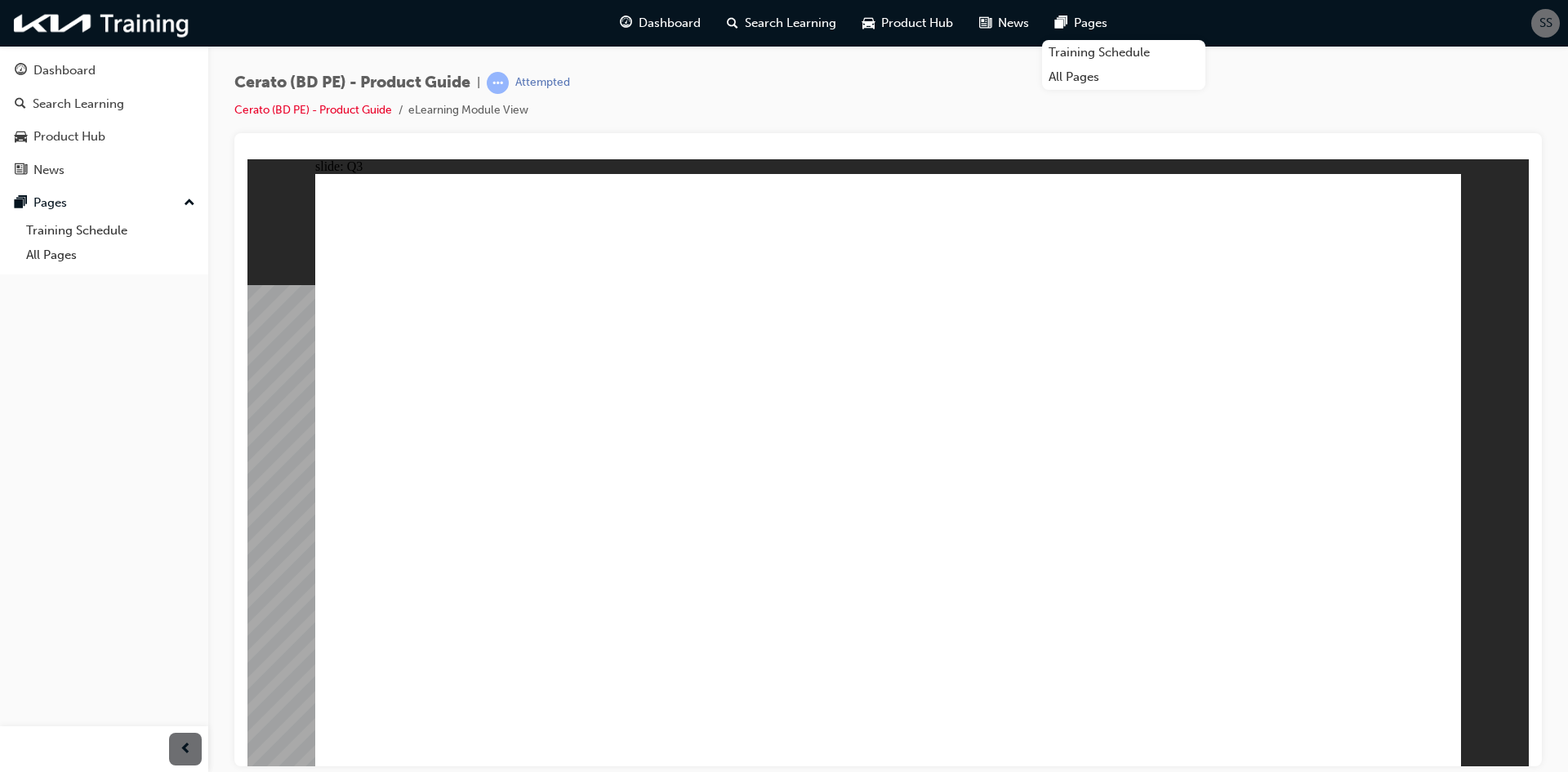
radio input "true"
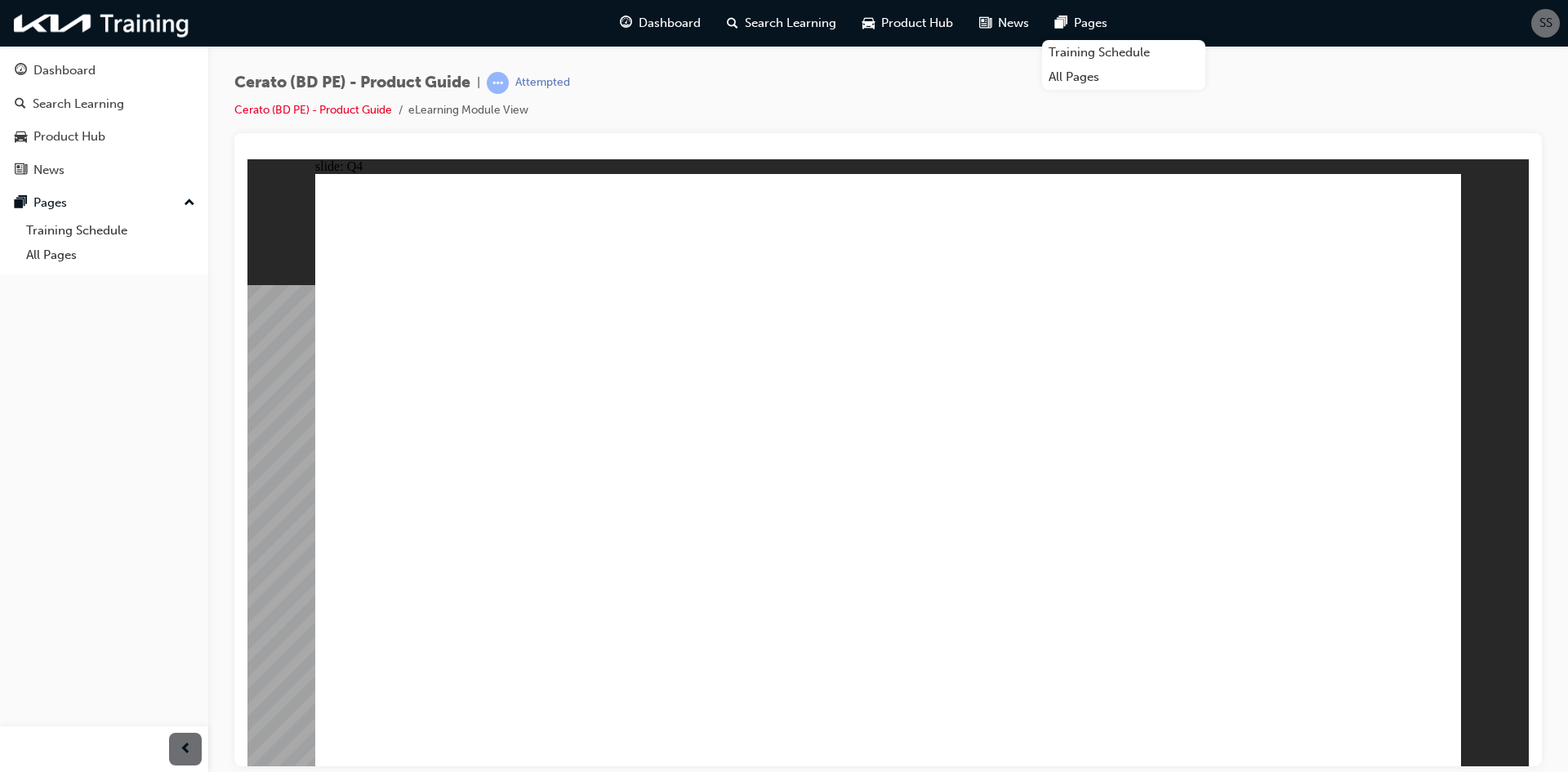
radio input "true"
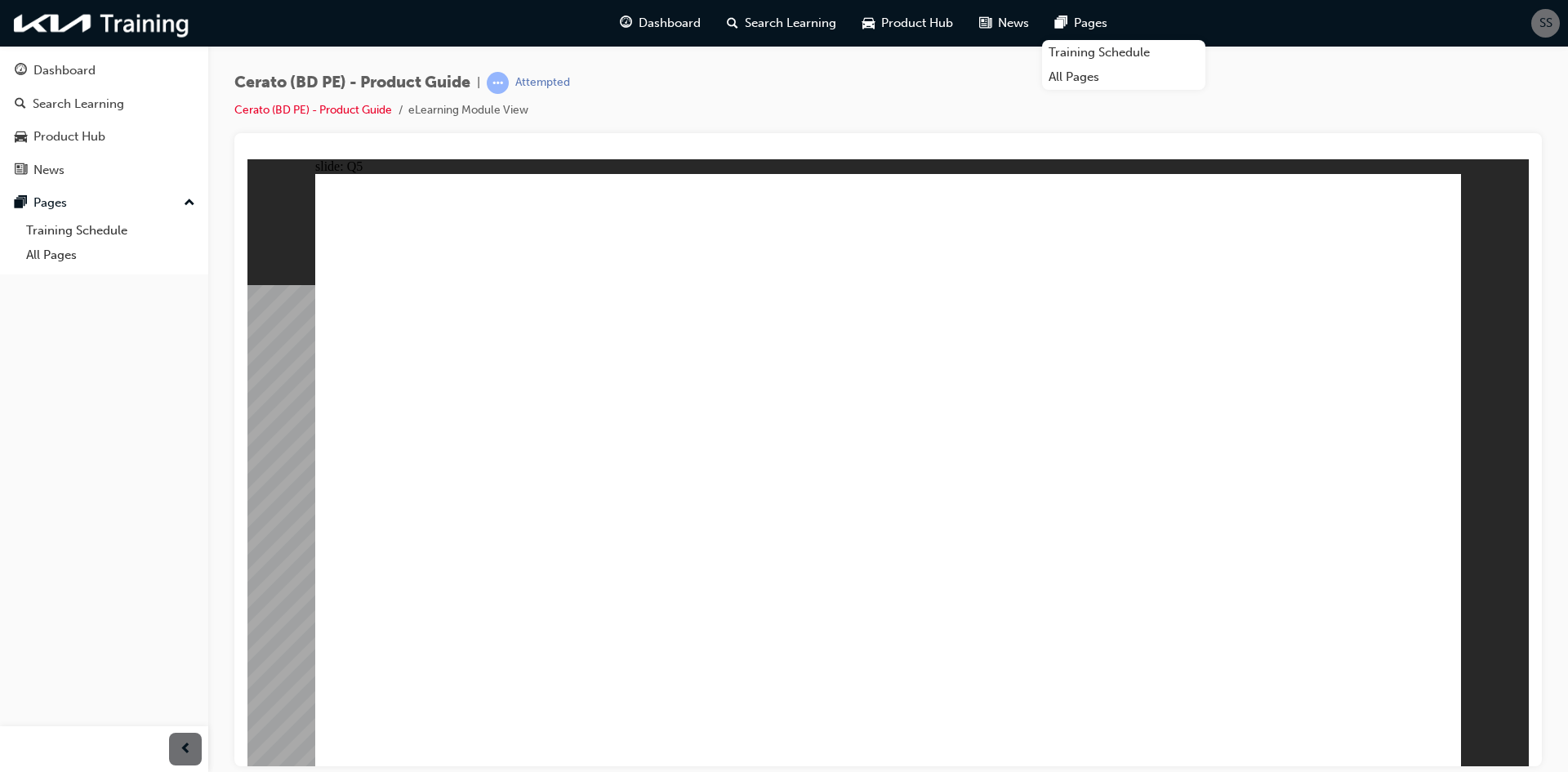
radio input "true"
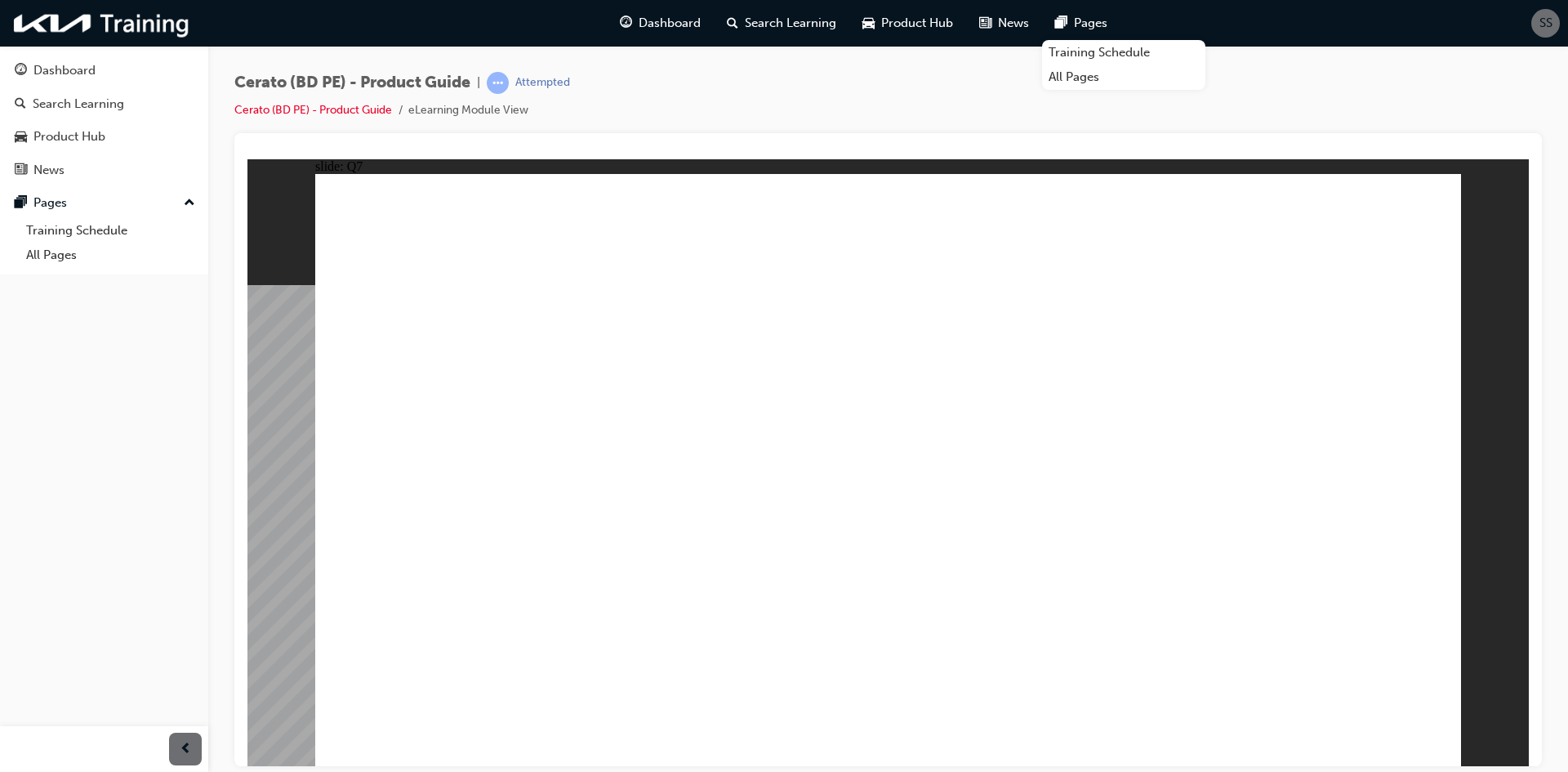
radio input "true"
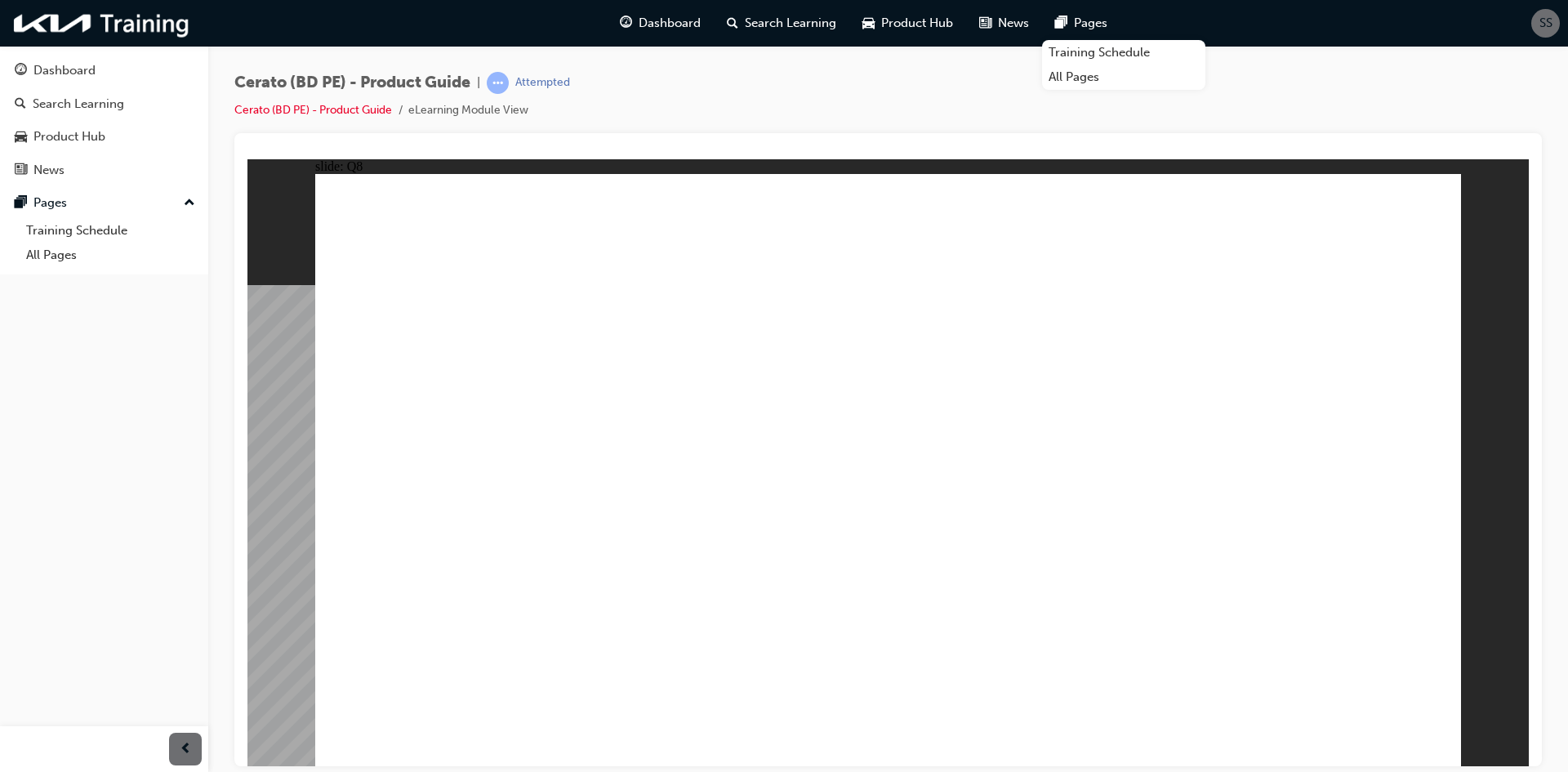
radio input "true"
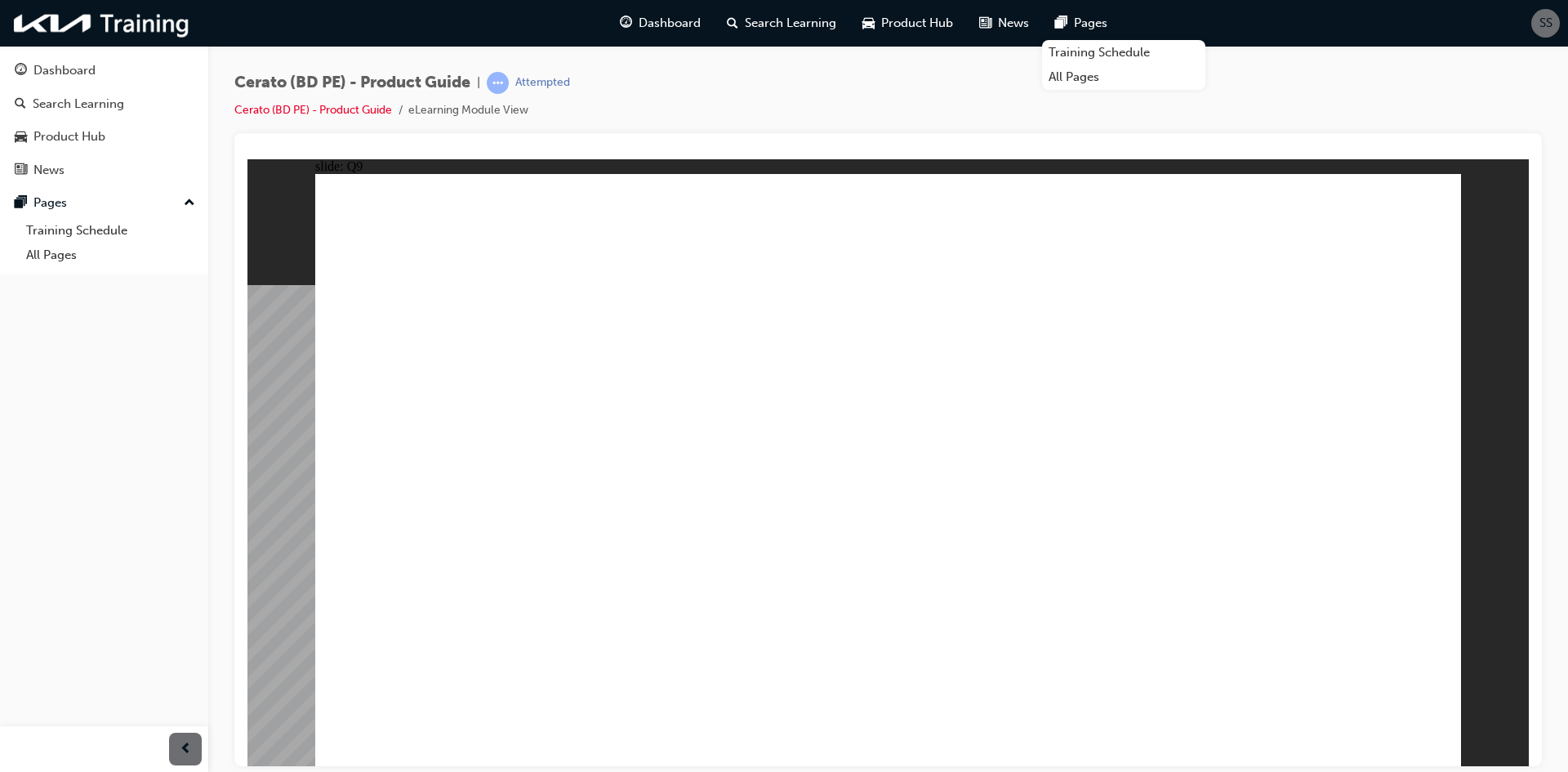
radio input "true"
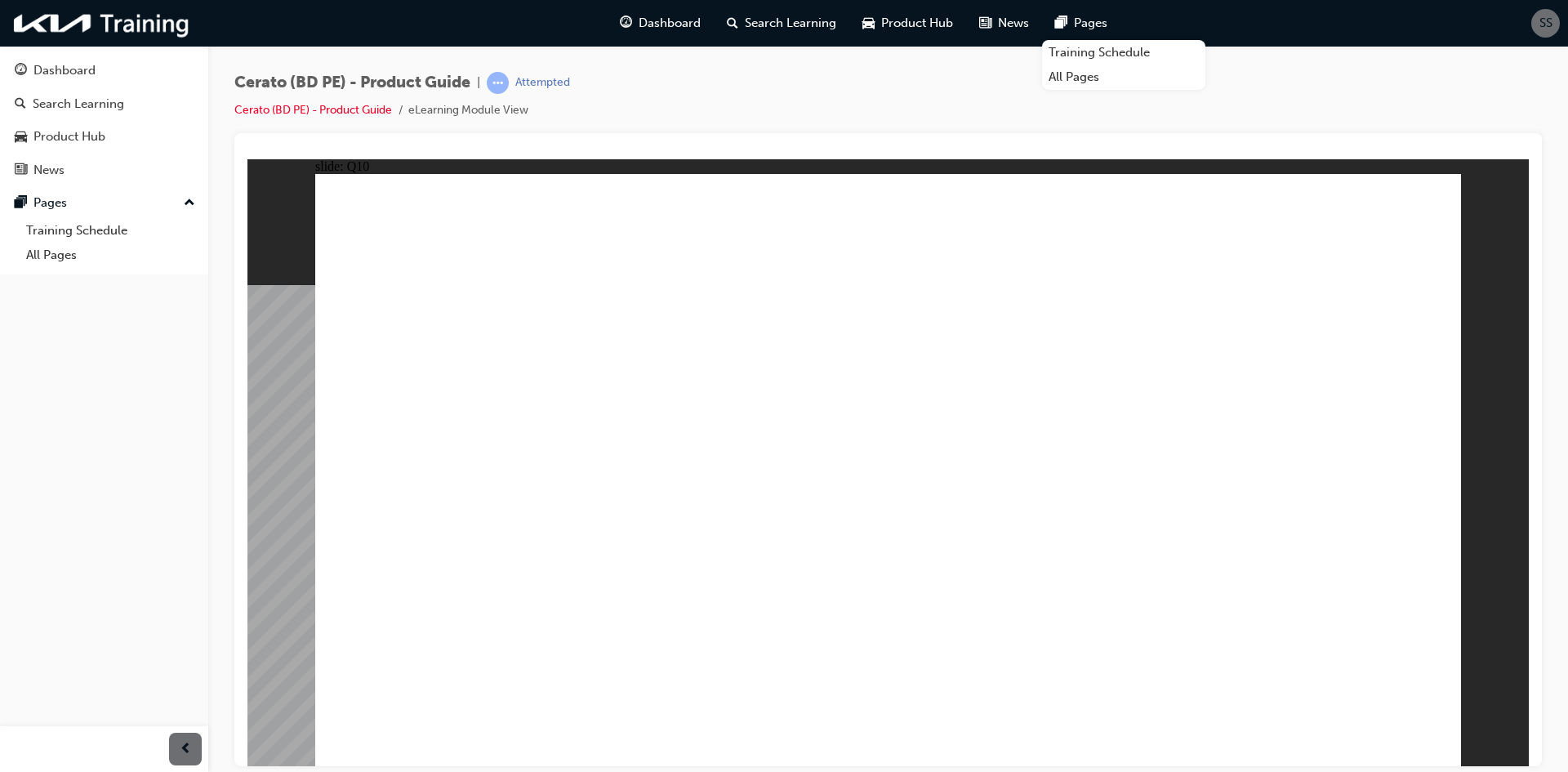
radio input "true"
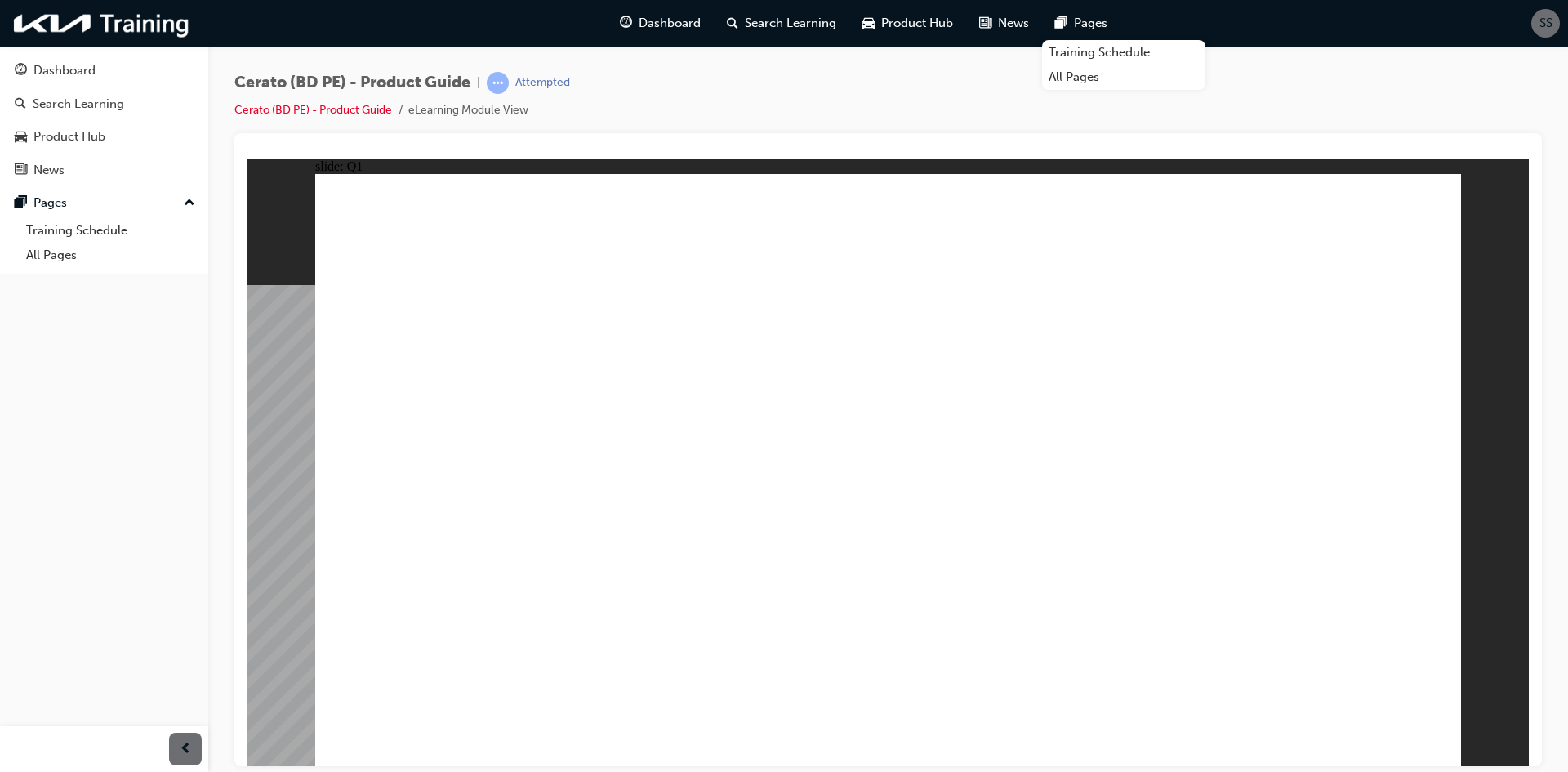
radio input "true"
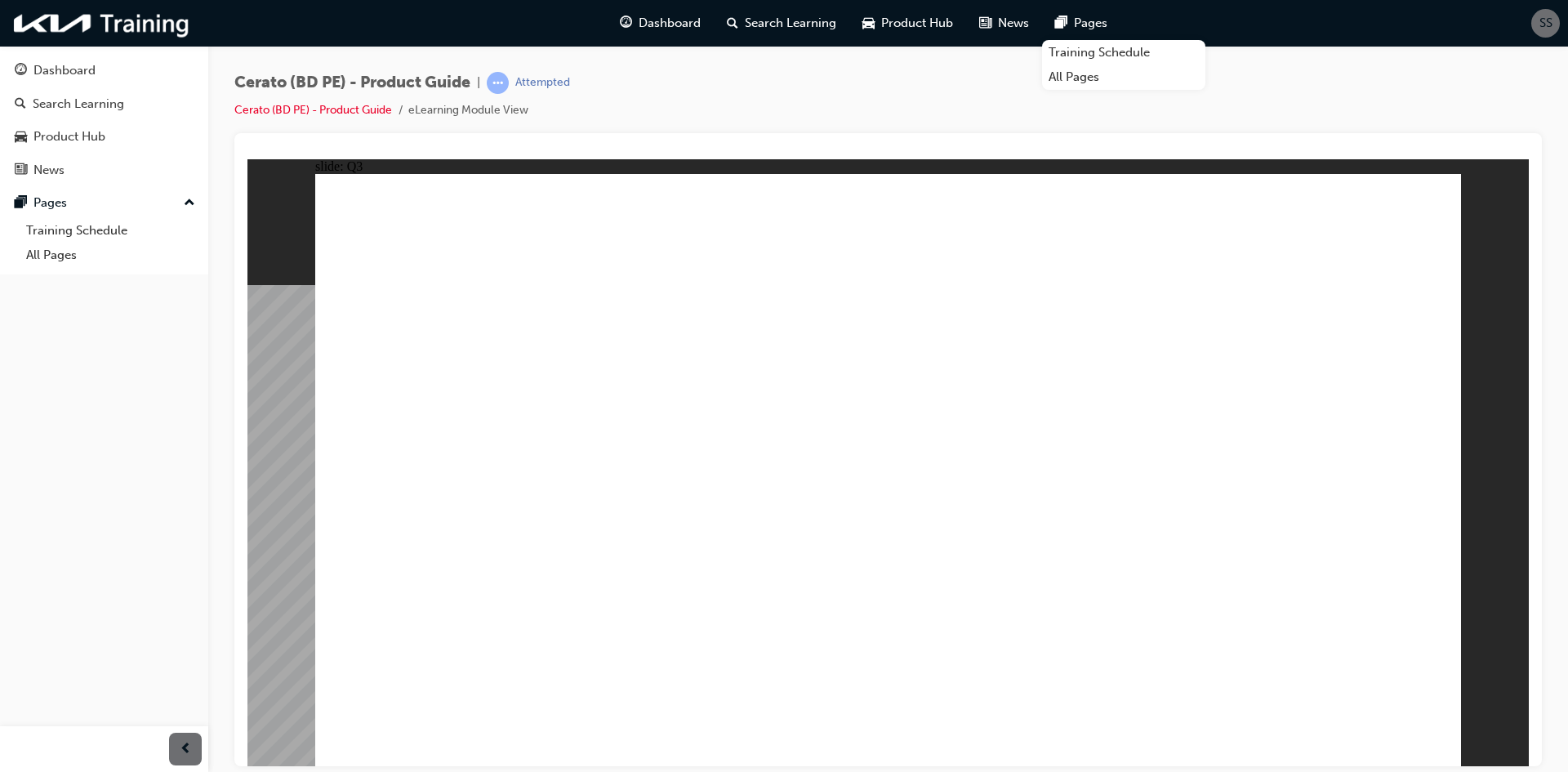
radio input "true"
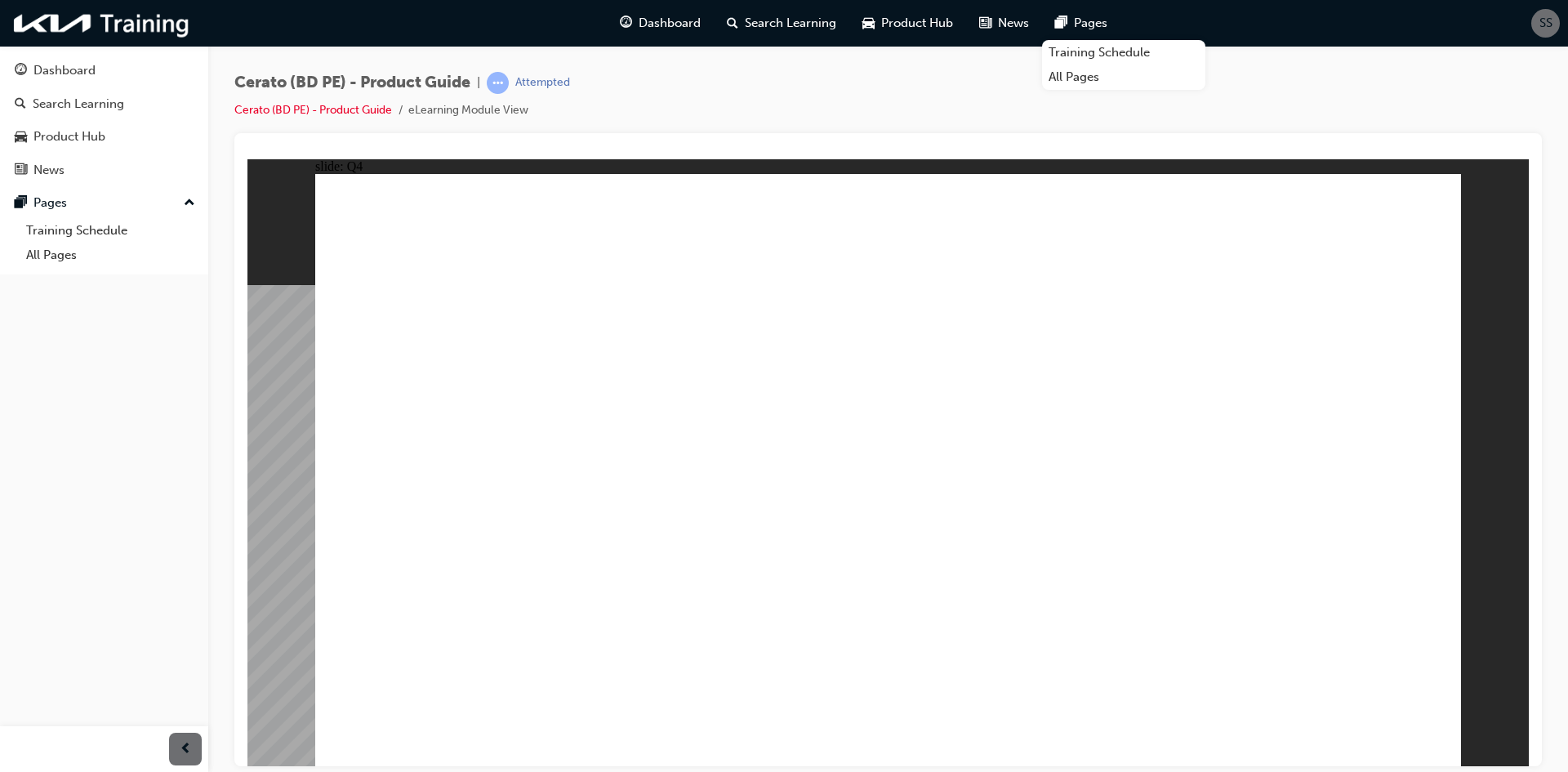
radio input "true"
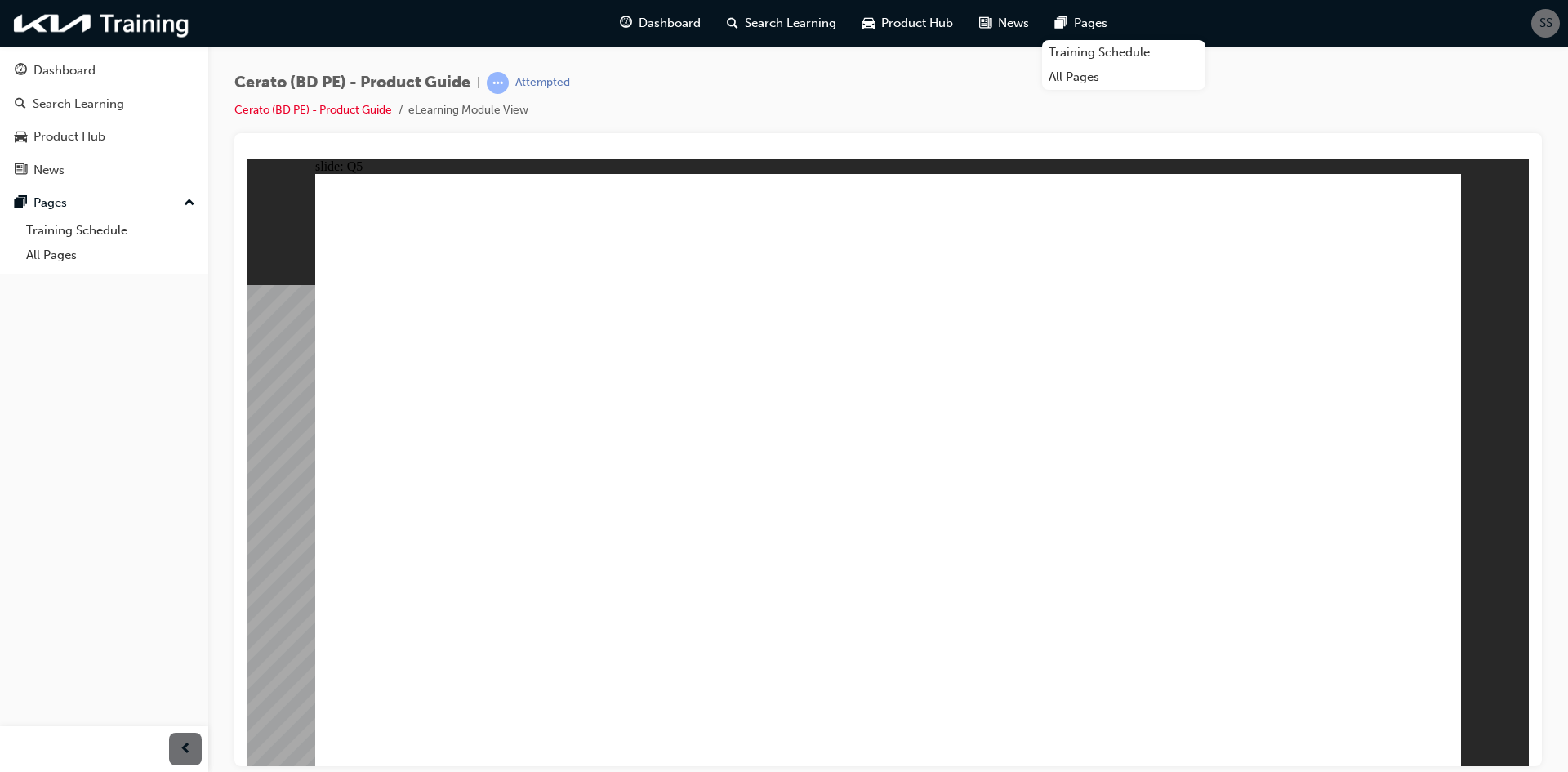
radio input "true"
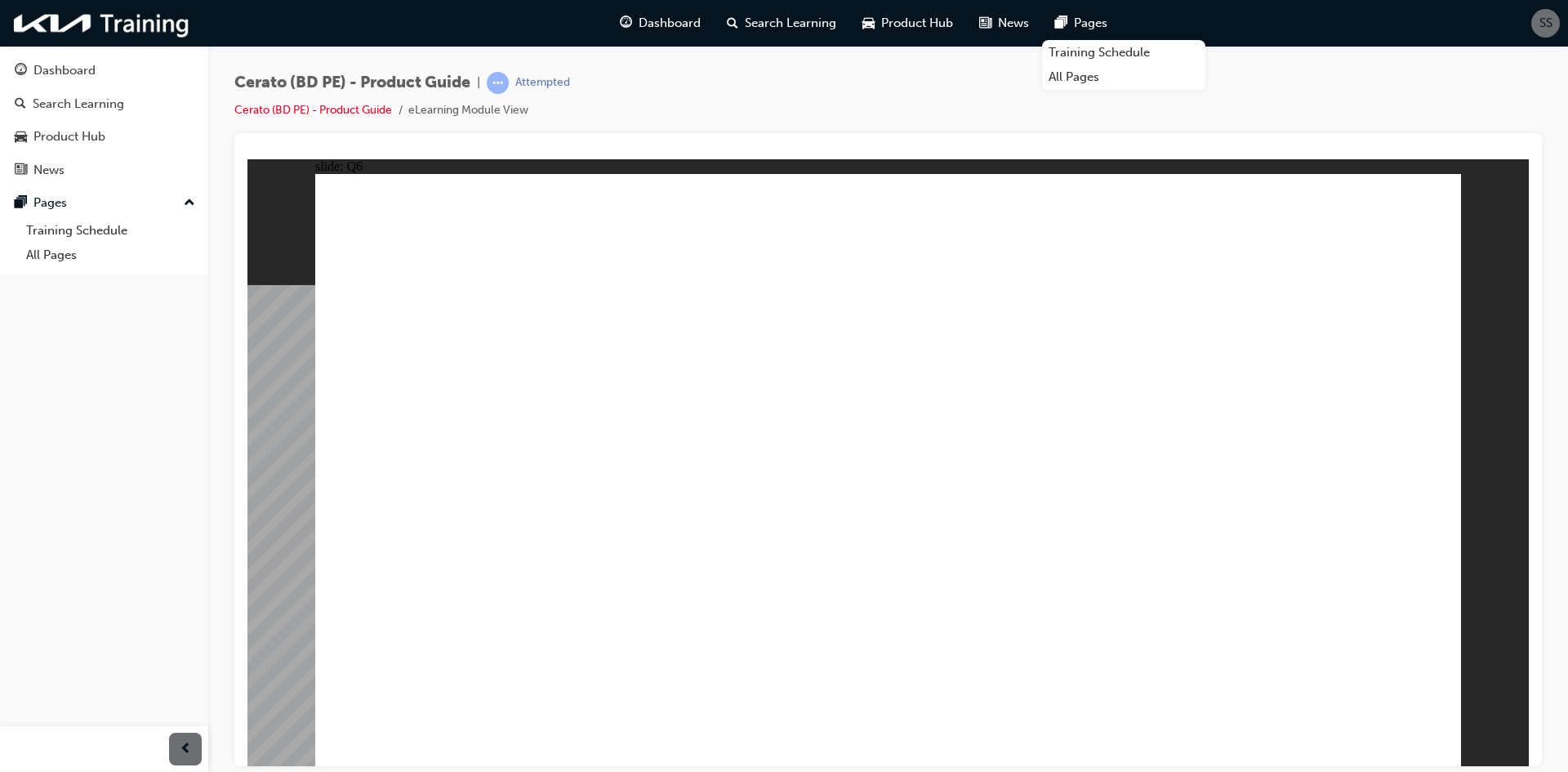
radio input "true"
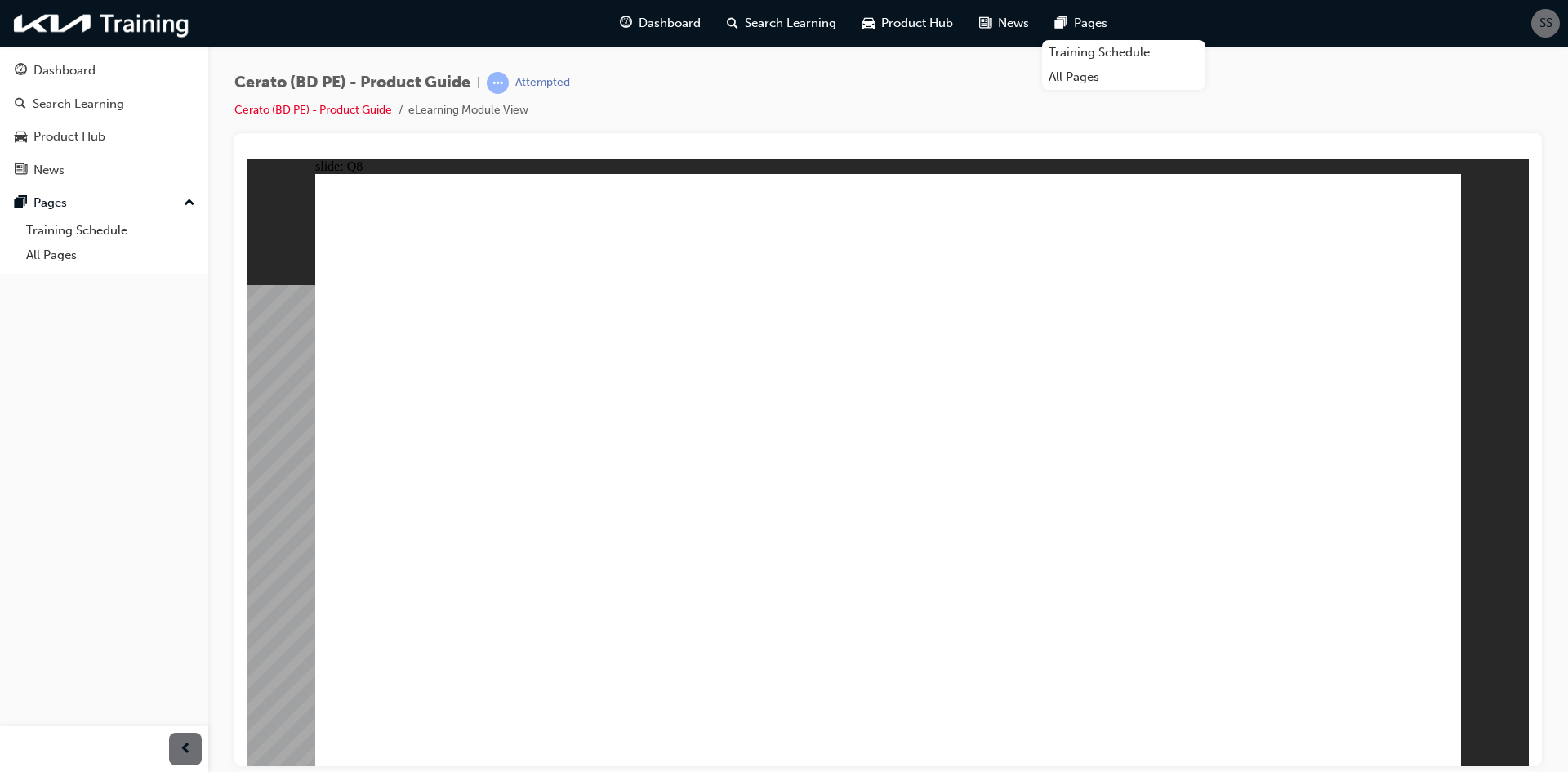
radio input "true"
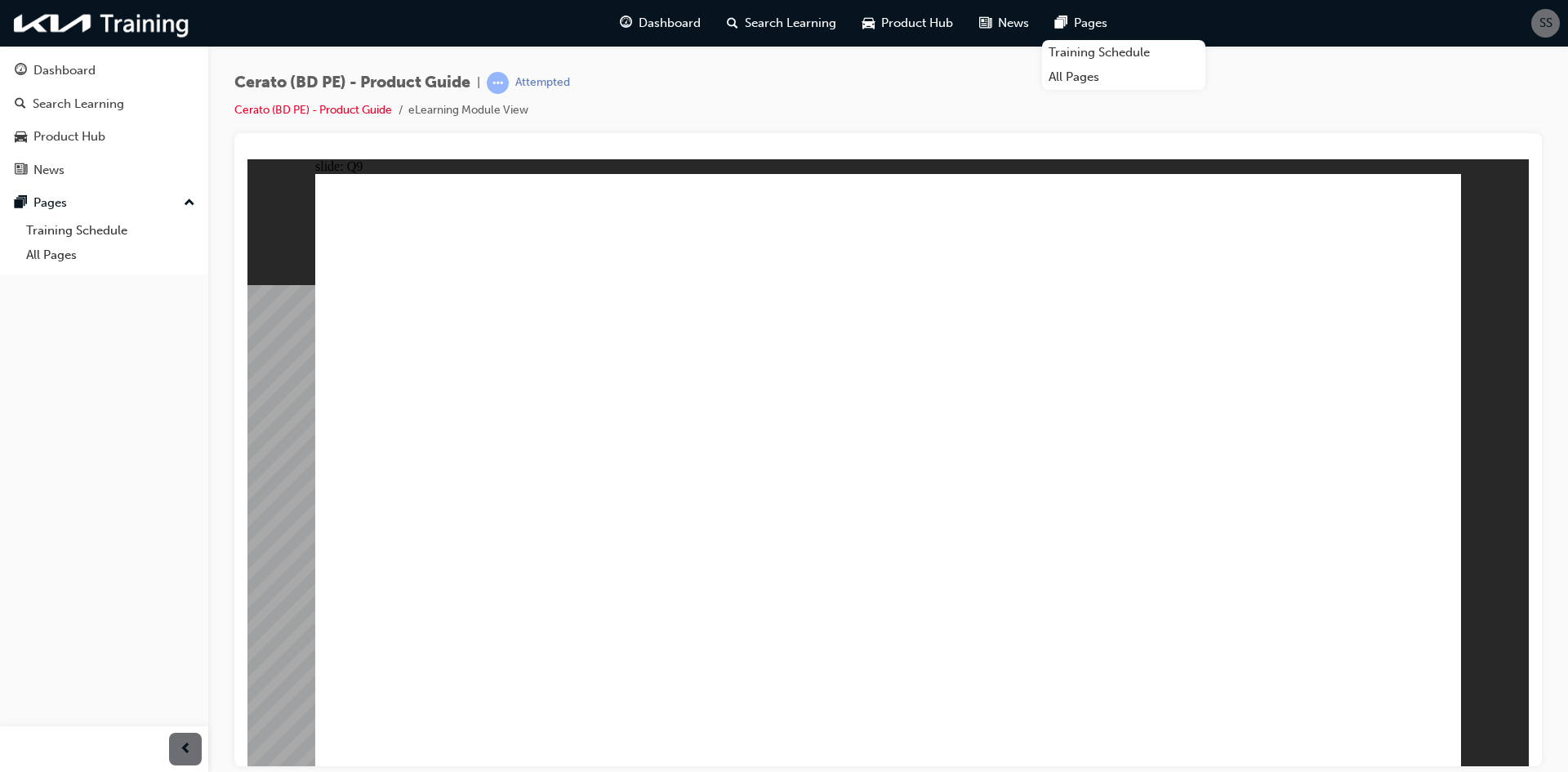
radio input "true"
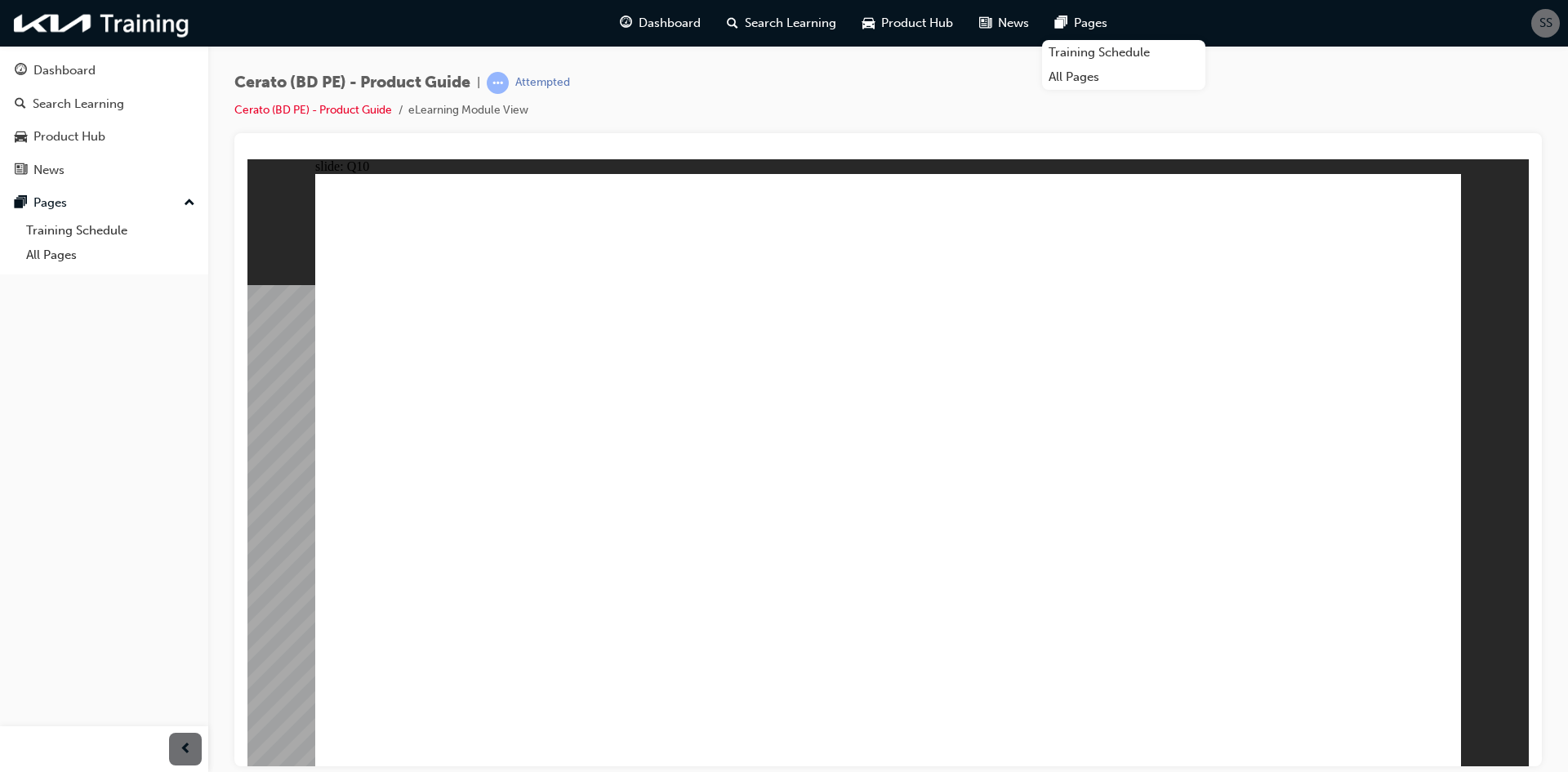
radio input "true"
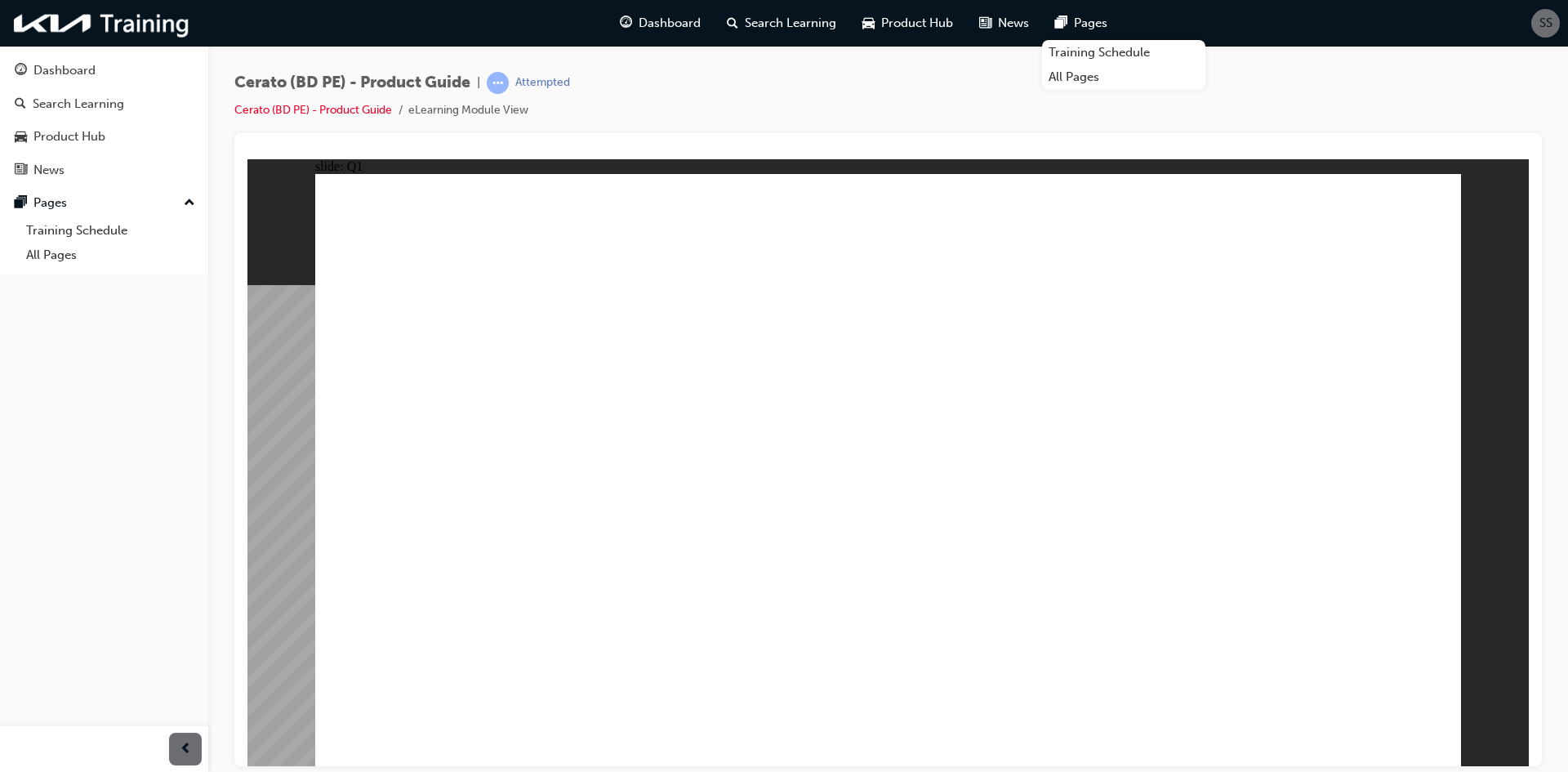
radio input "true"
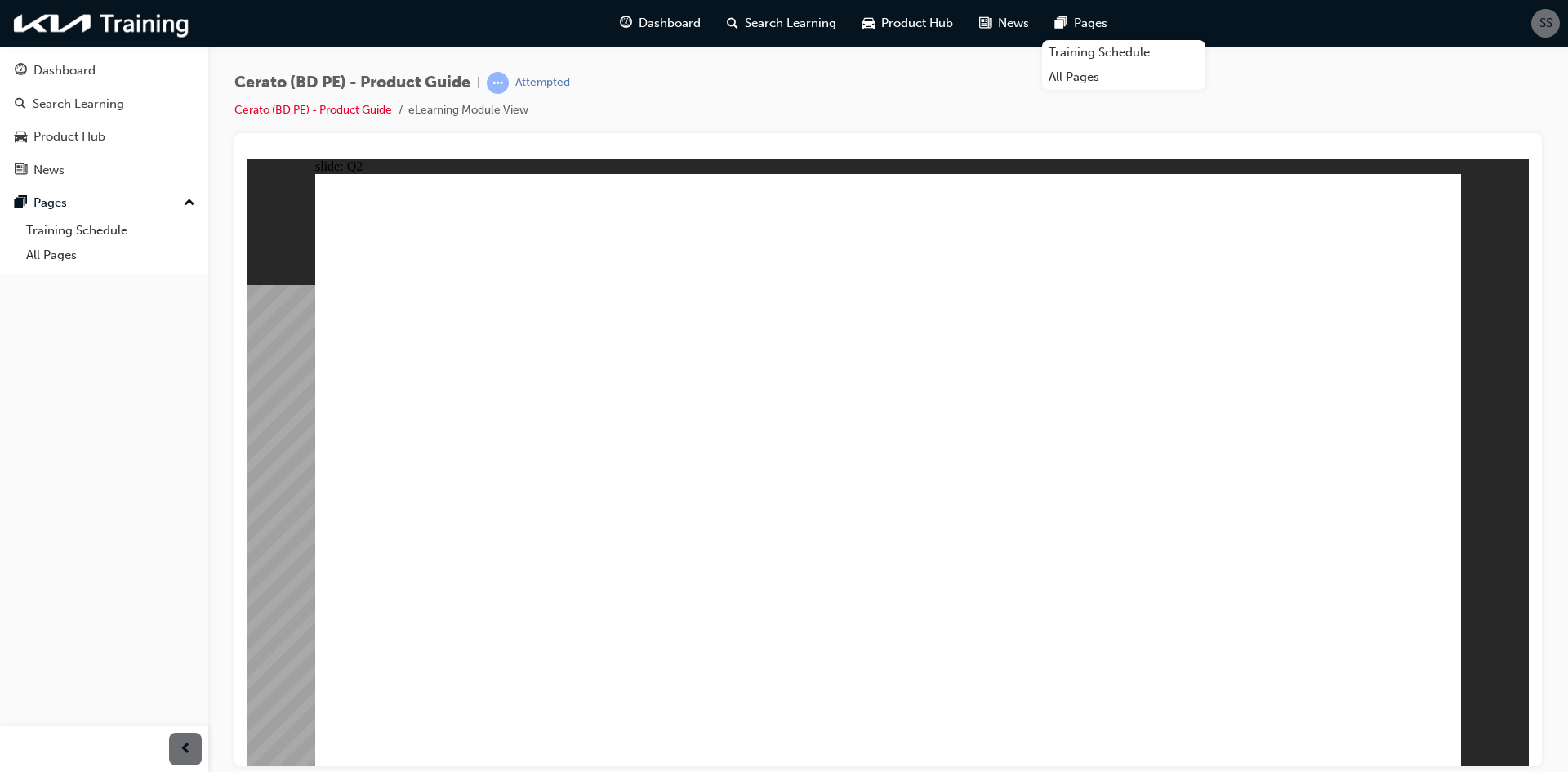
radio input "true"
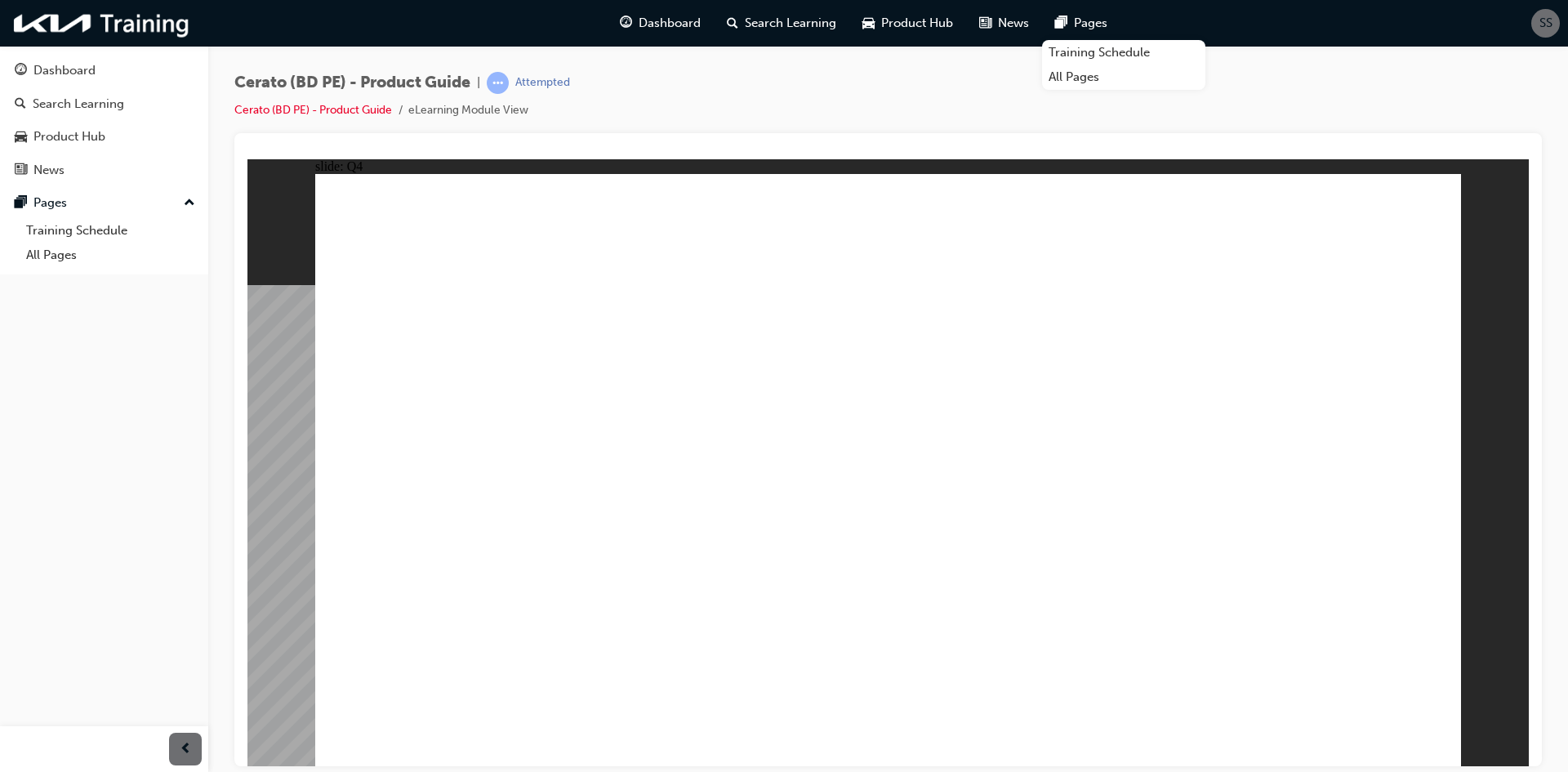
radio input "true"
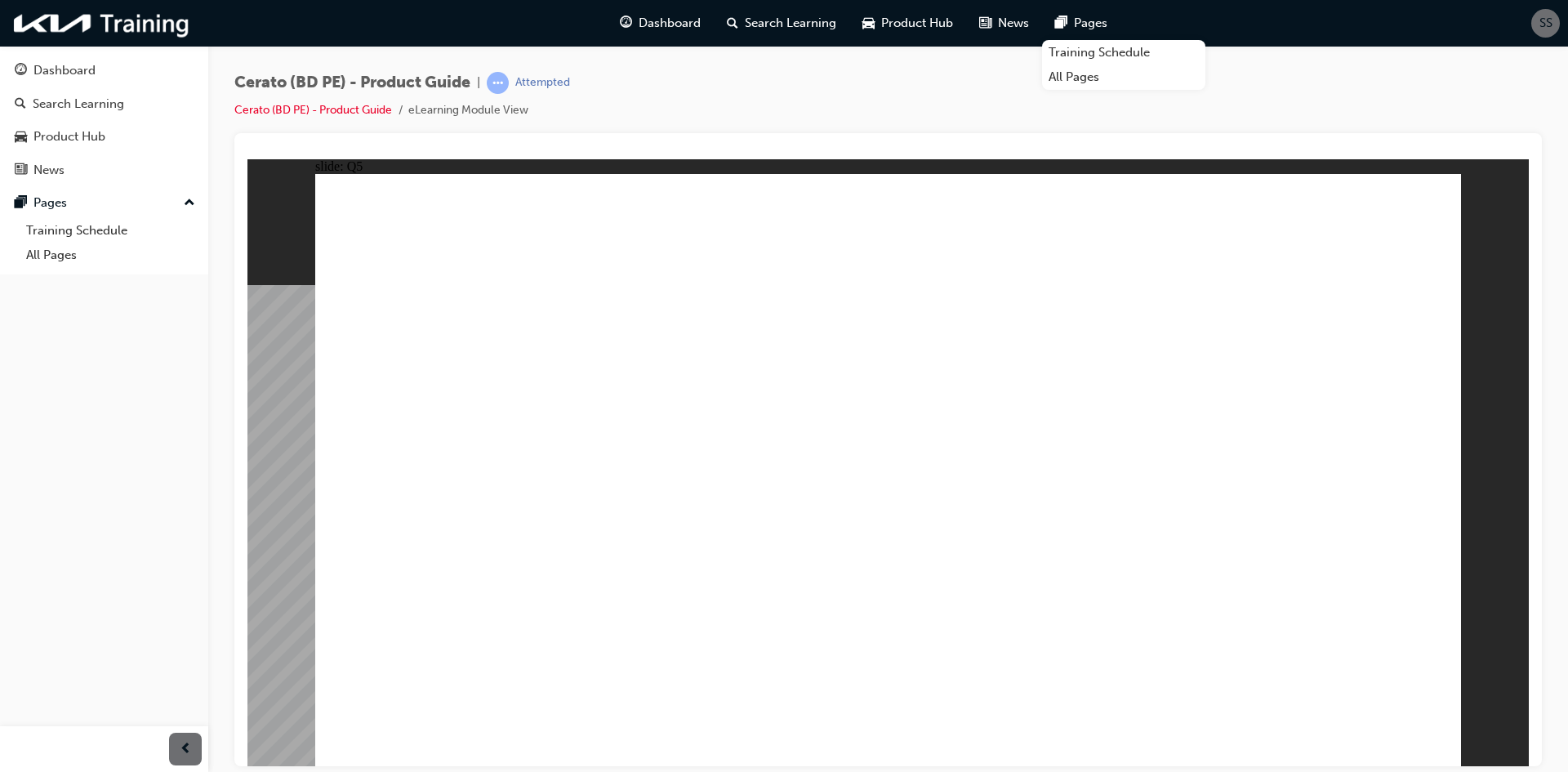
radio input "true"
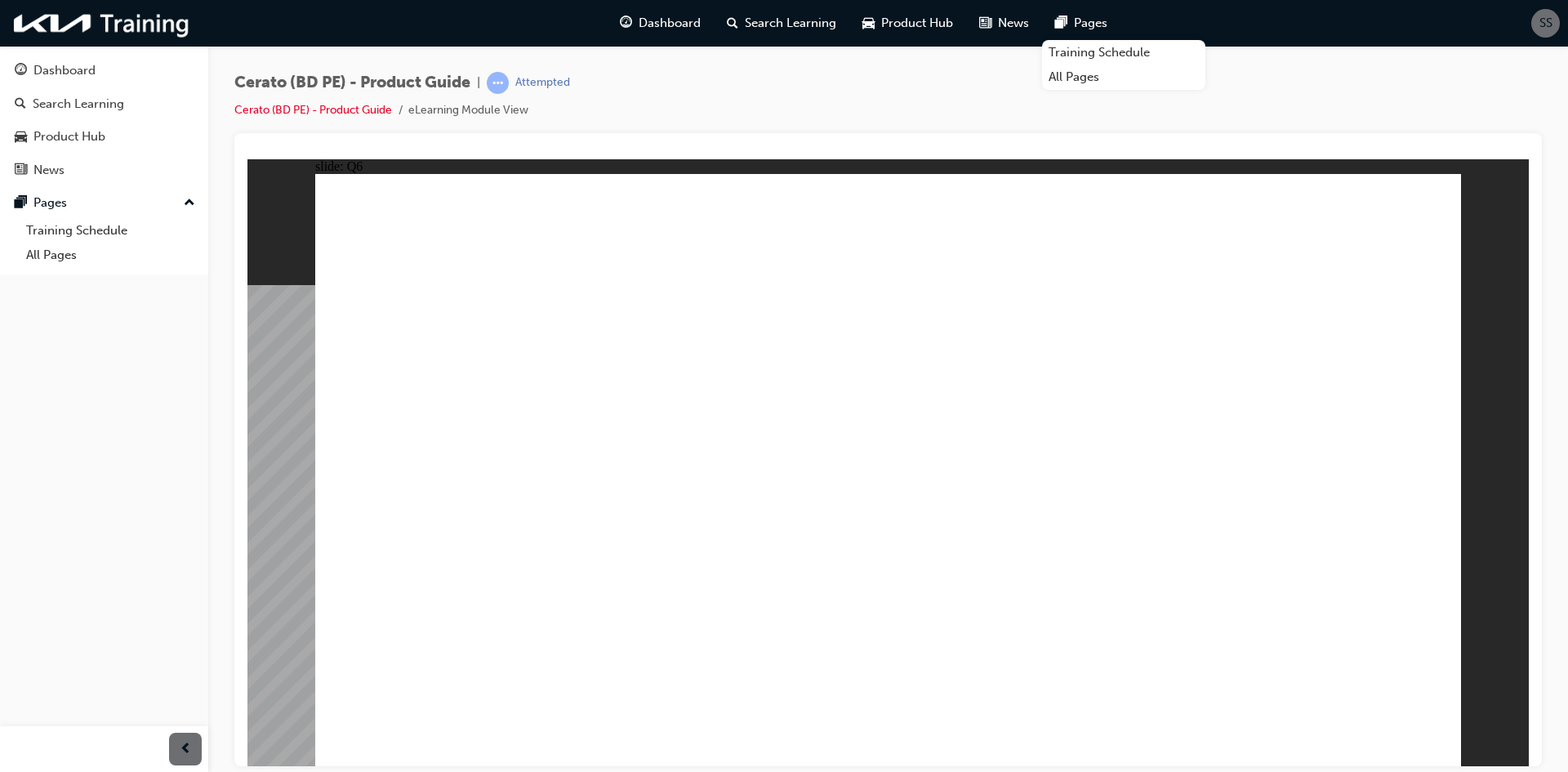
radio input "true"
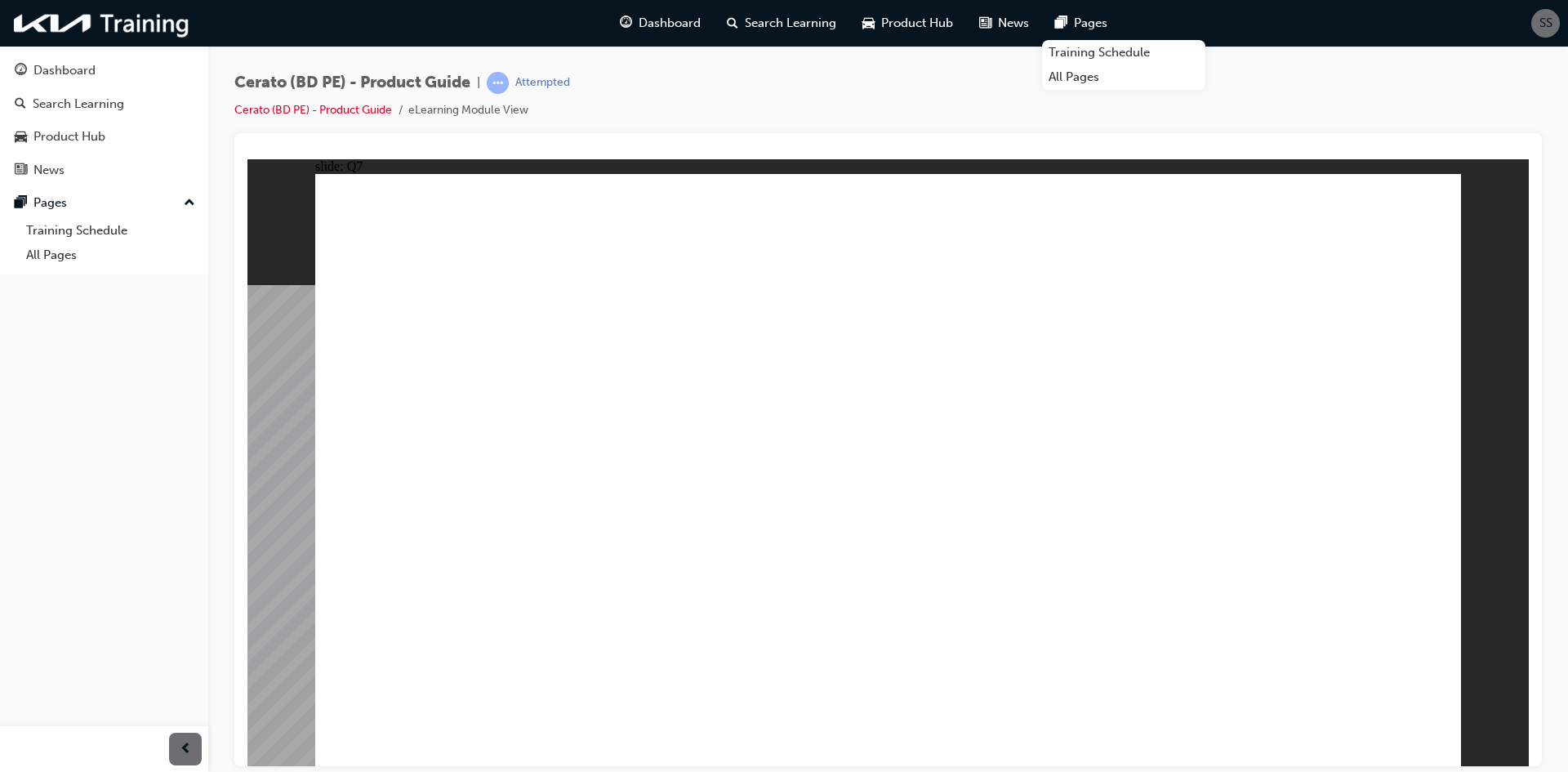
radio input "true"
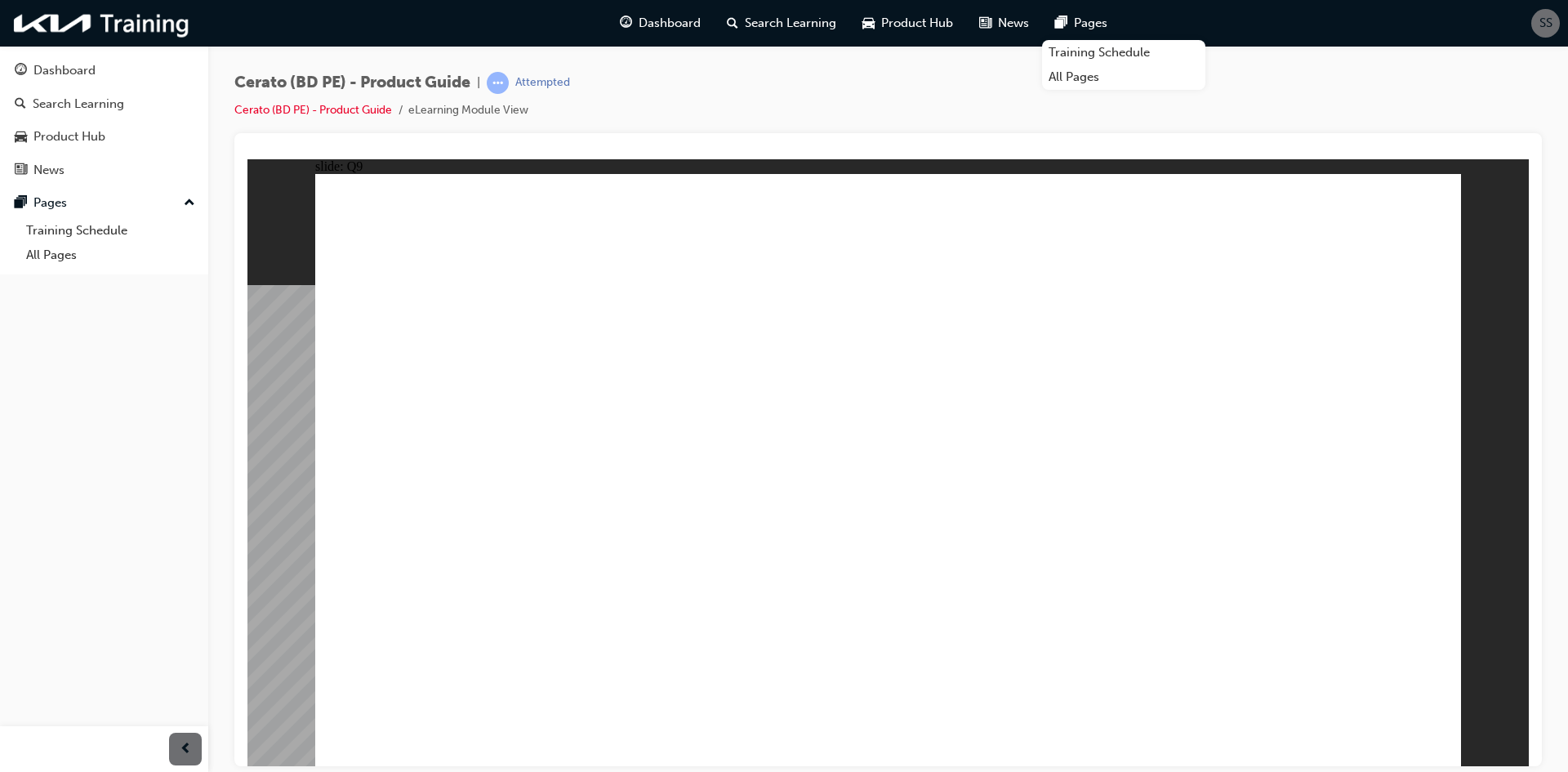
radio input "true"
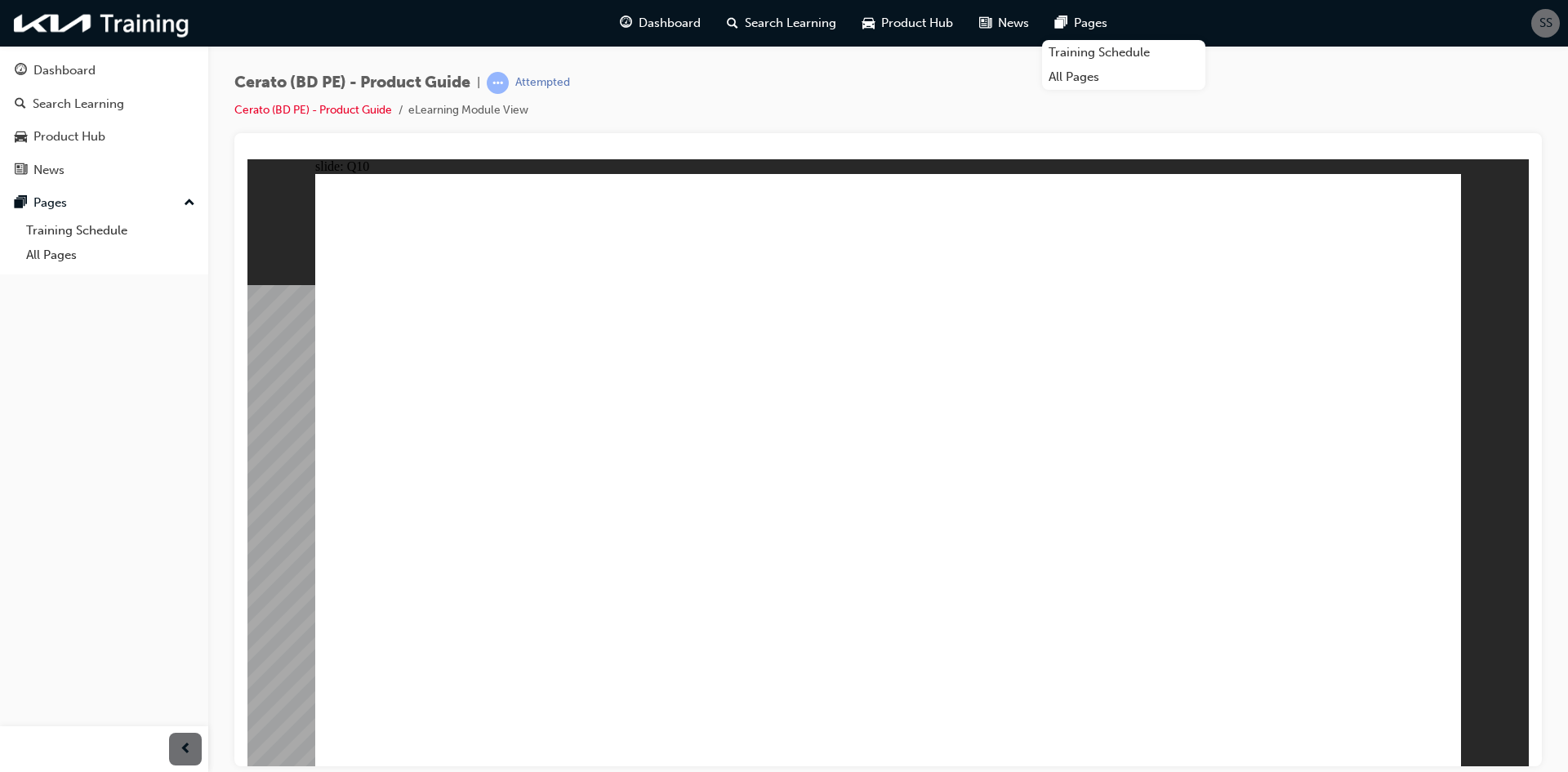
radio input "true"
drag, startPoint x: 1056, startPoint y: 551, endPoint x: 1187, endPoint y: 571, distance: 132.5
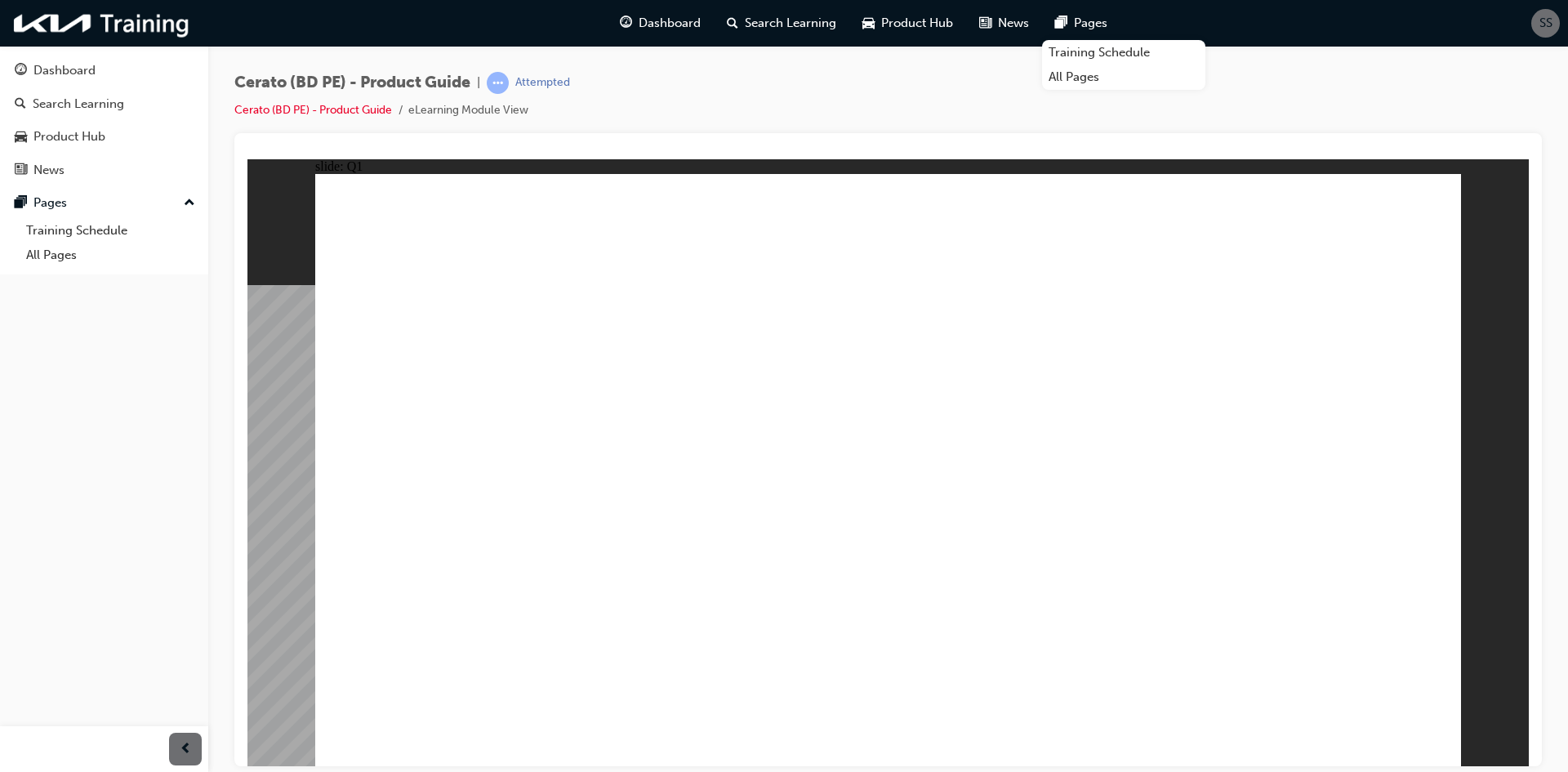
radio input "true"
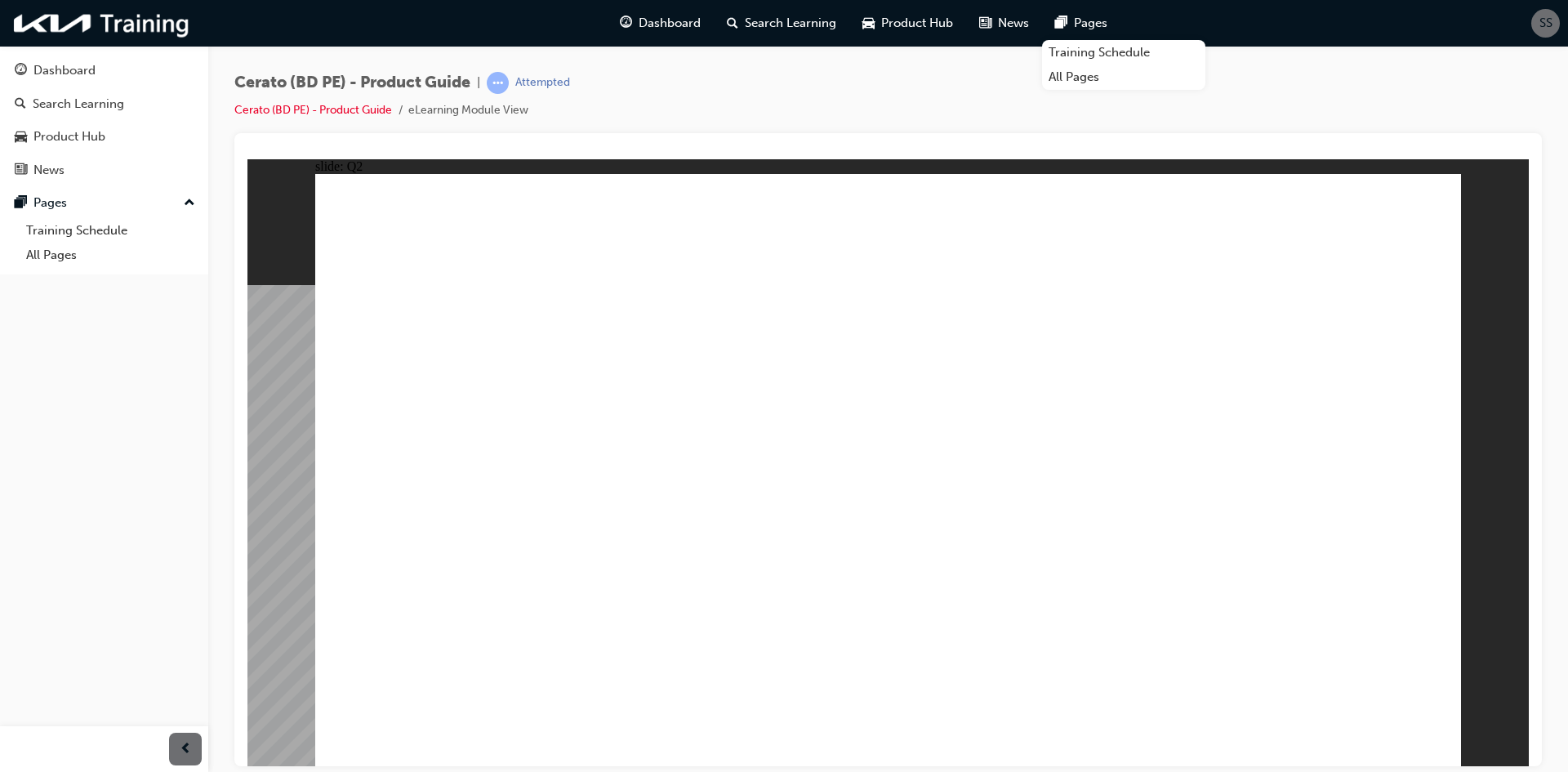
radio input "false"
radio input "true"
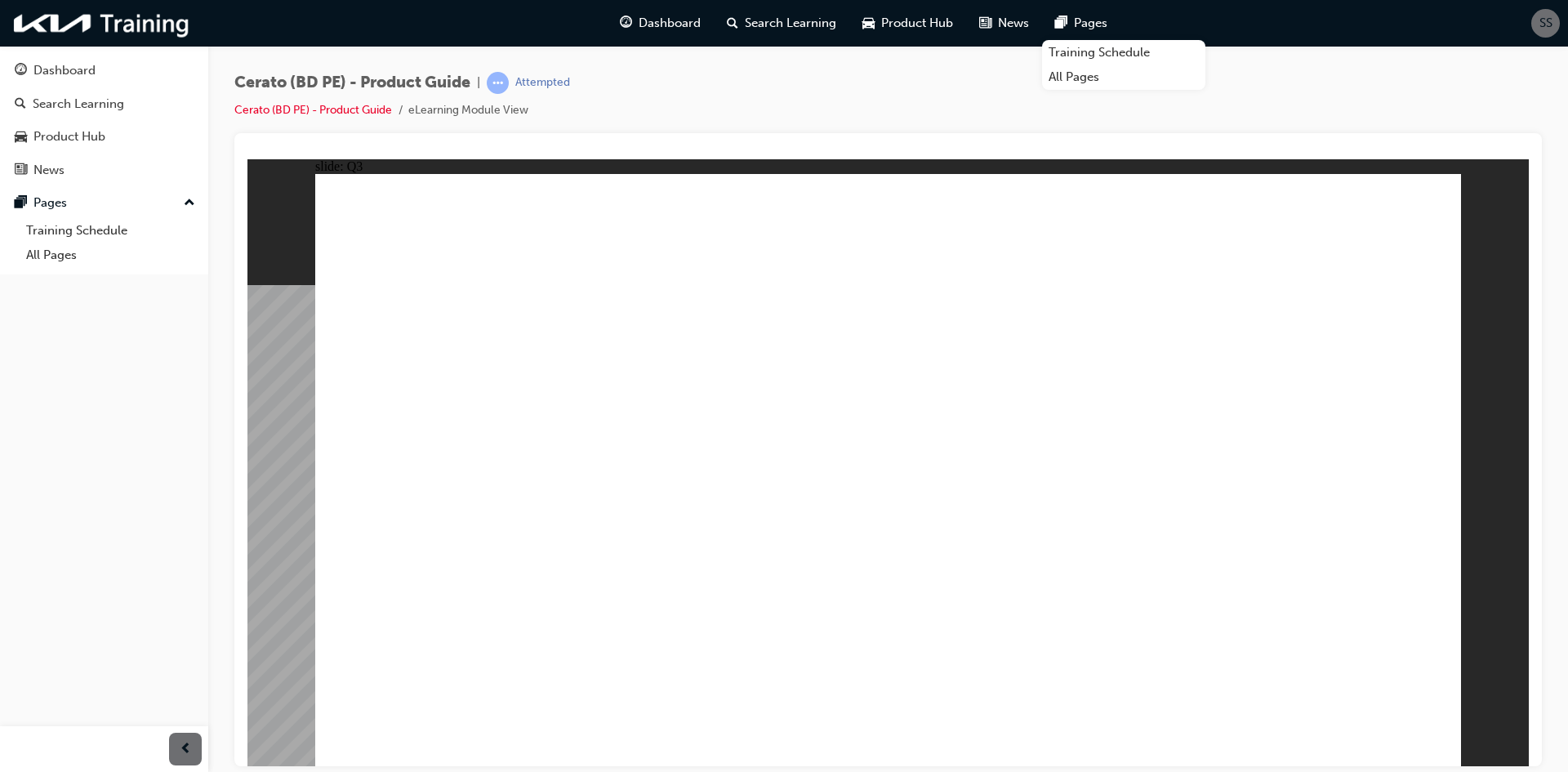
radio input "true"
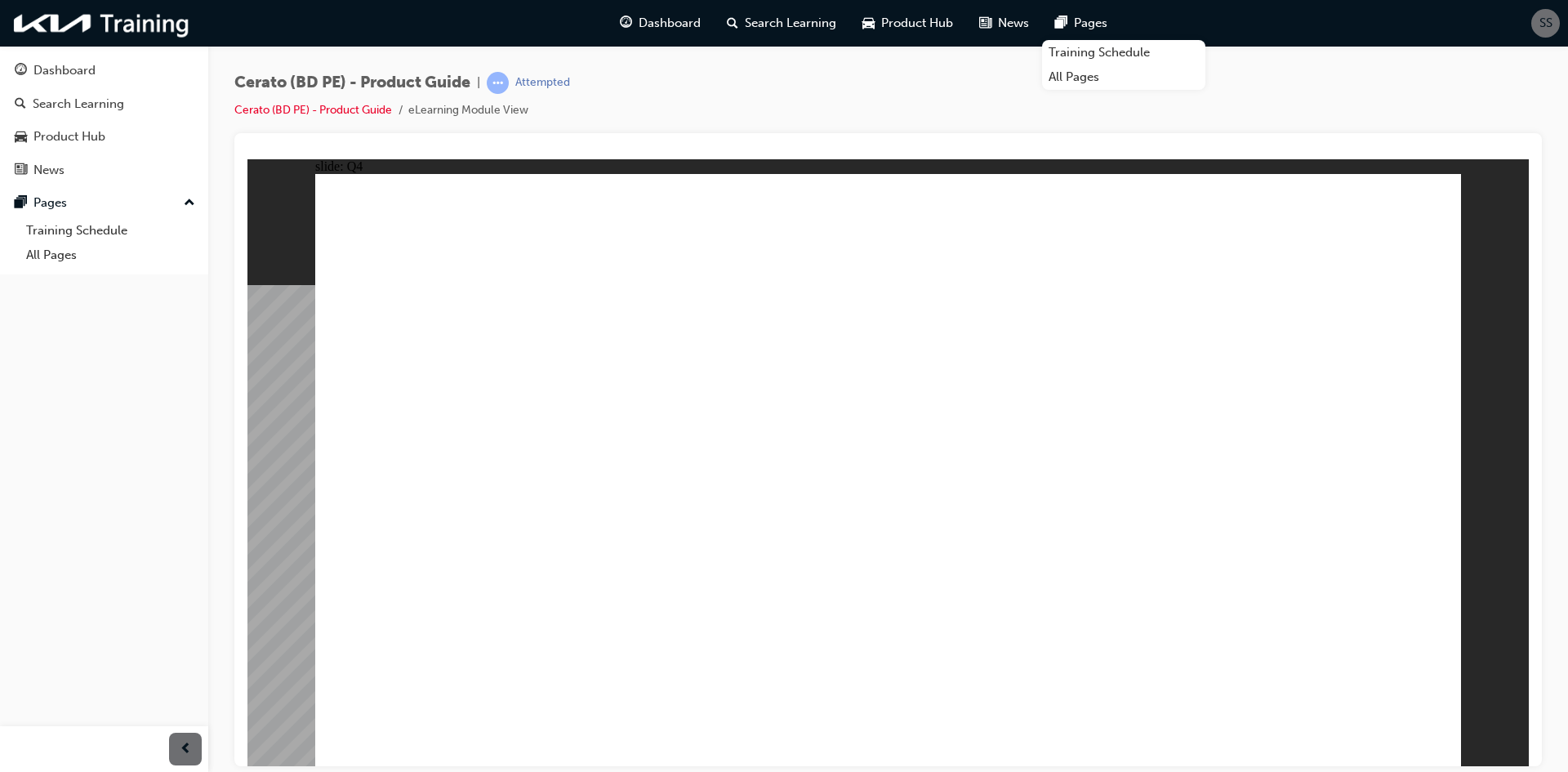
radio input "true"
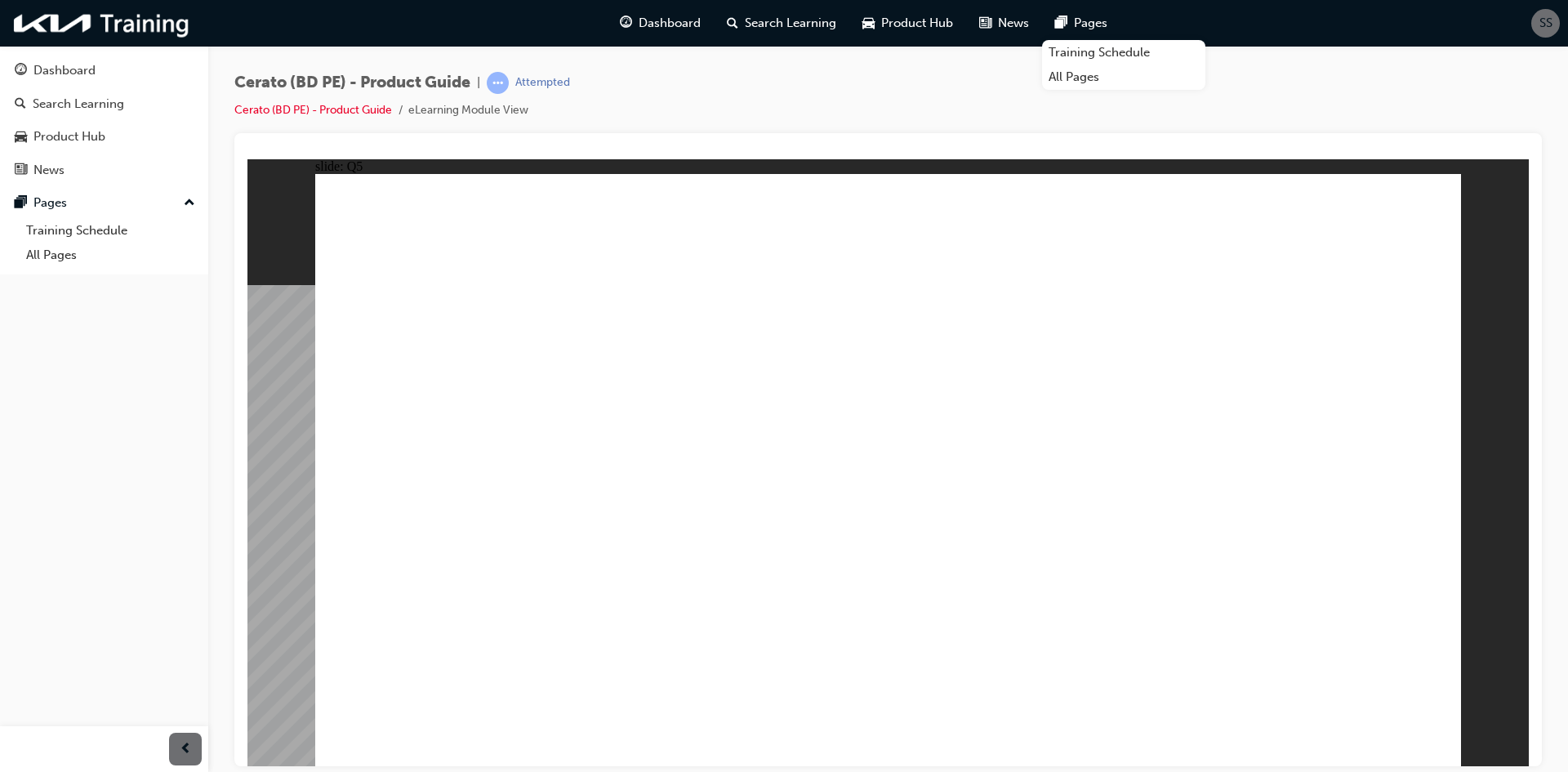
radio input "true"
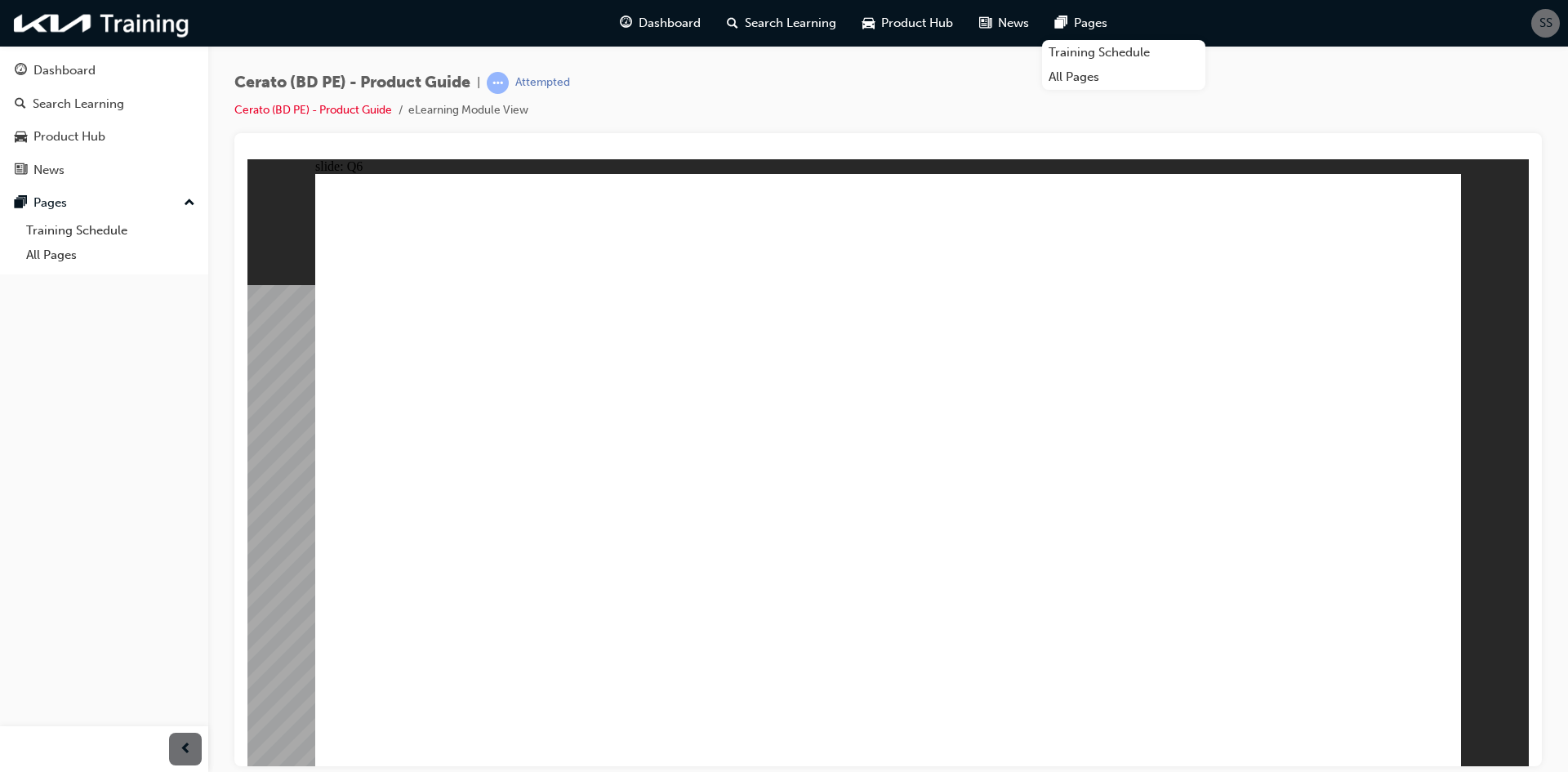
radio input "true"
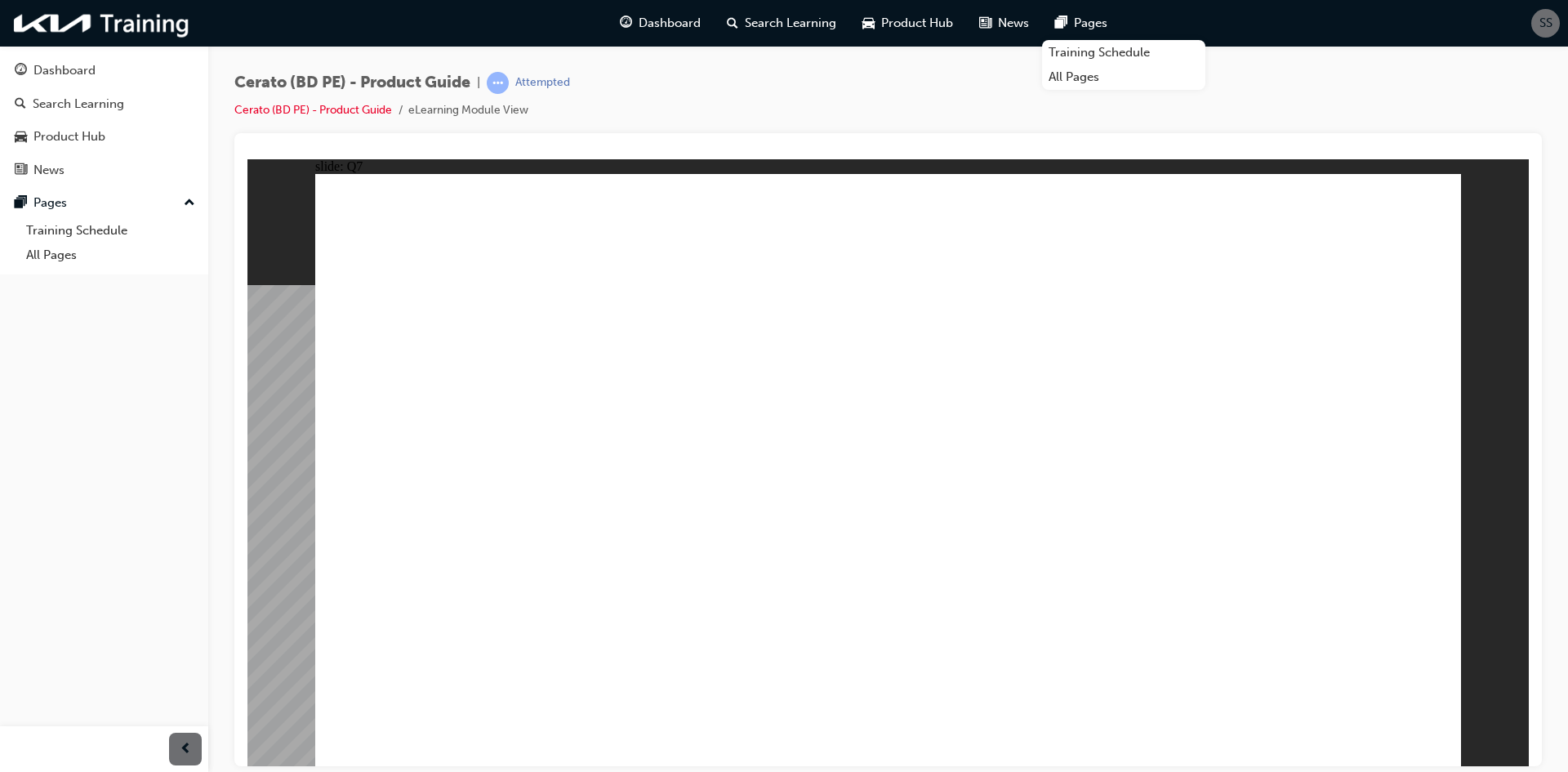
radio input "true"
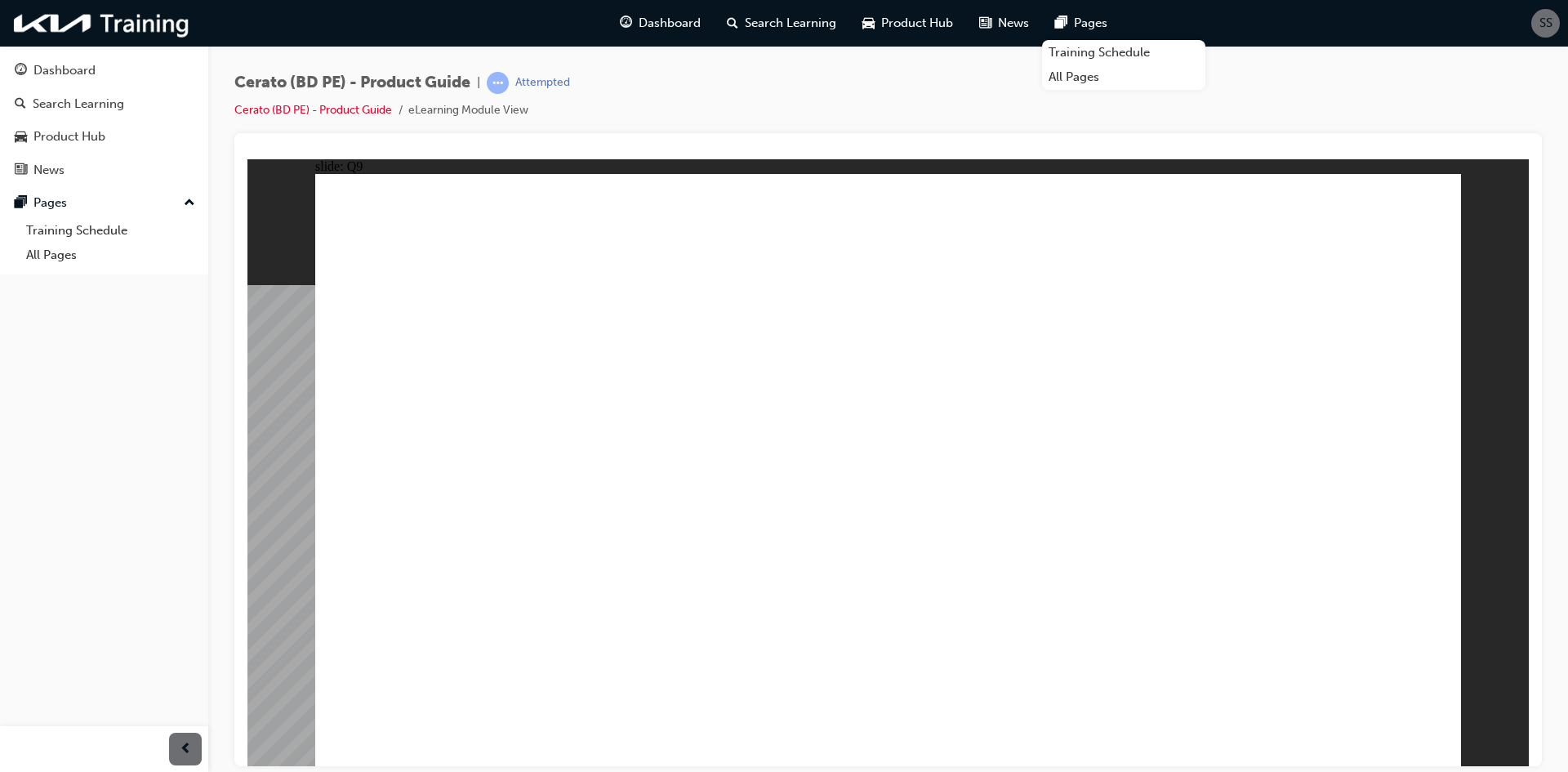
radio input "true"
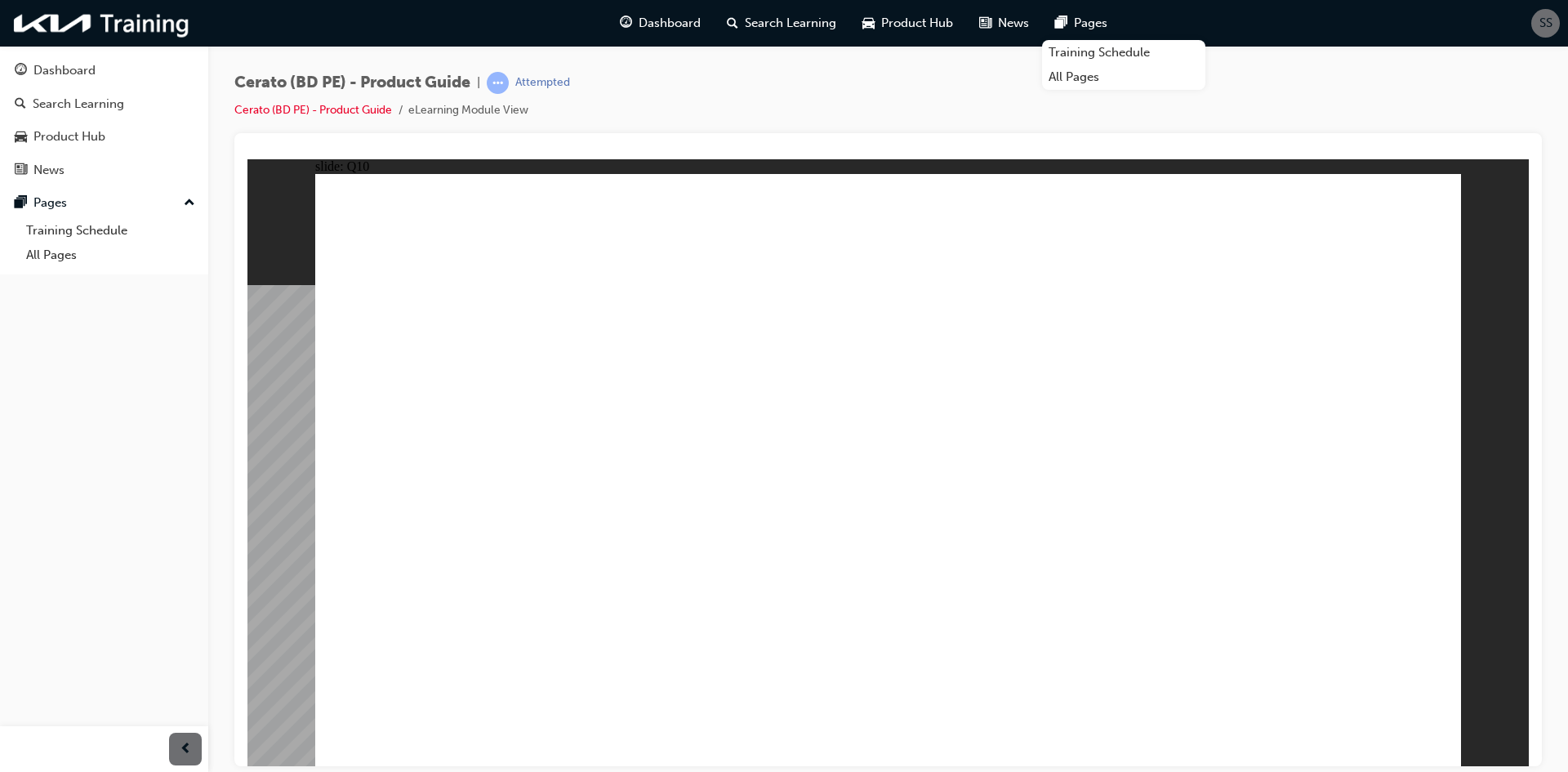
radio input "true"
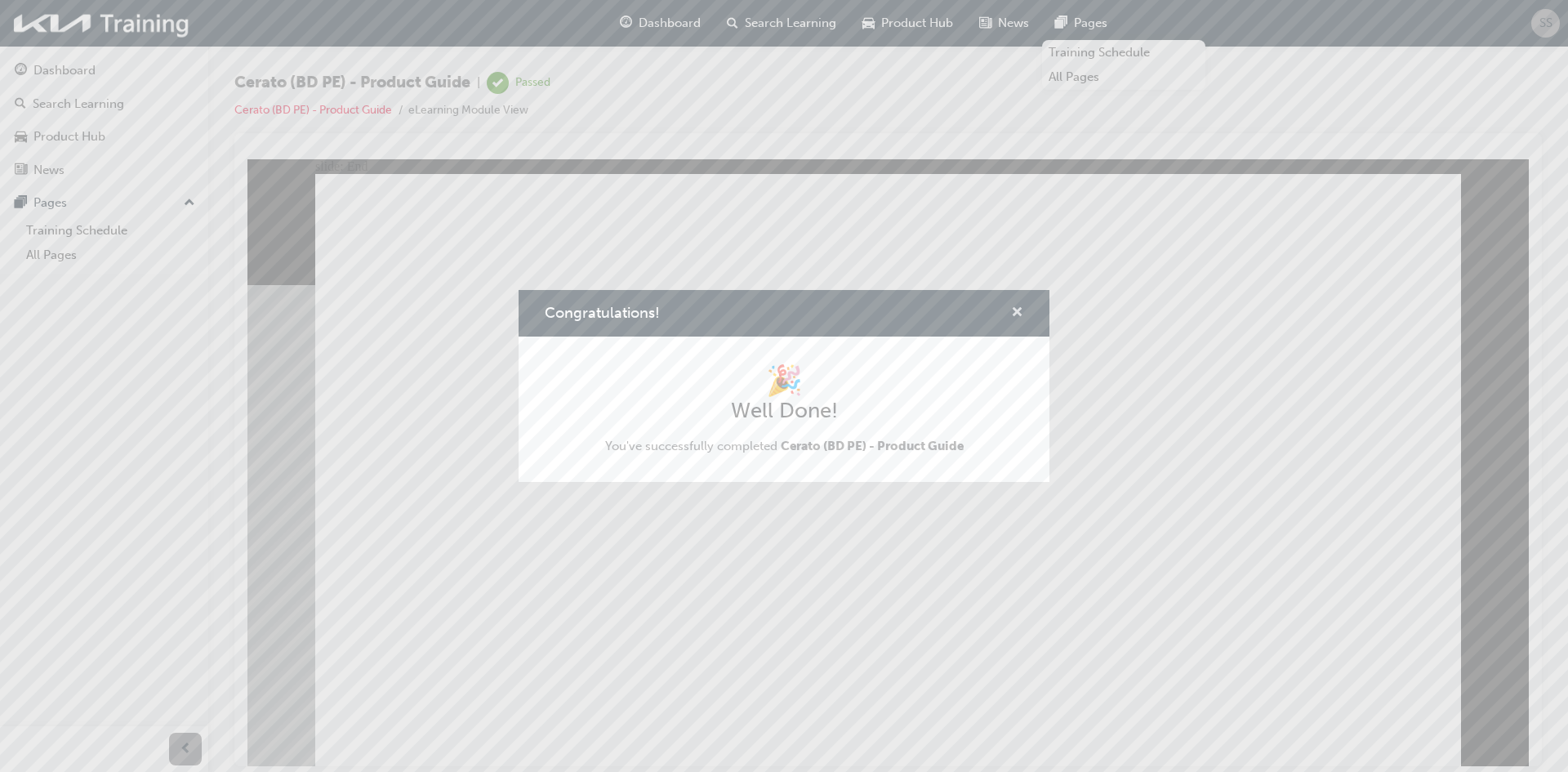
click at [1016, 307] on span "cross-icon" at bounding box center [1016, 314] width 12 height 15
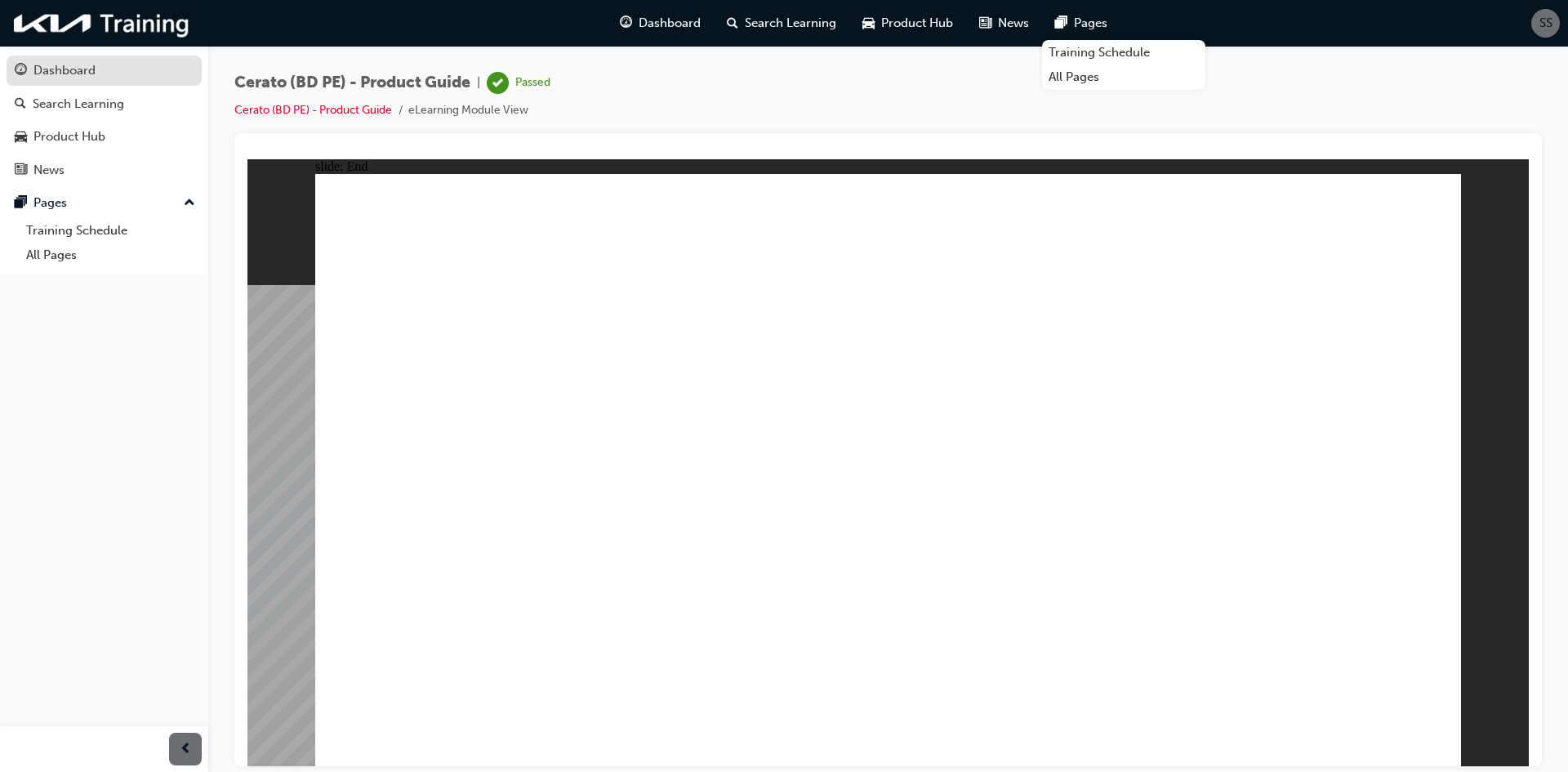
click at [78, 83] on link "Dashboard" at bounding box center [105, 71] width 195 height 30
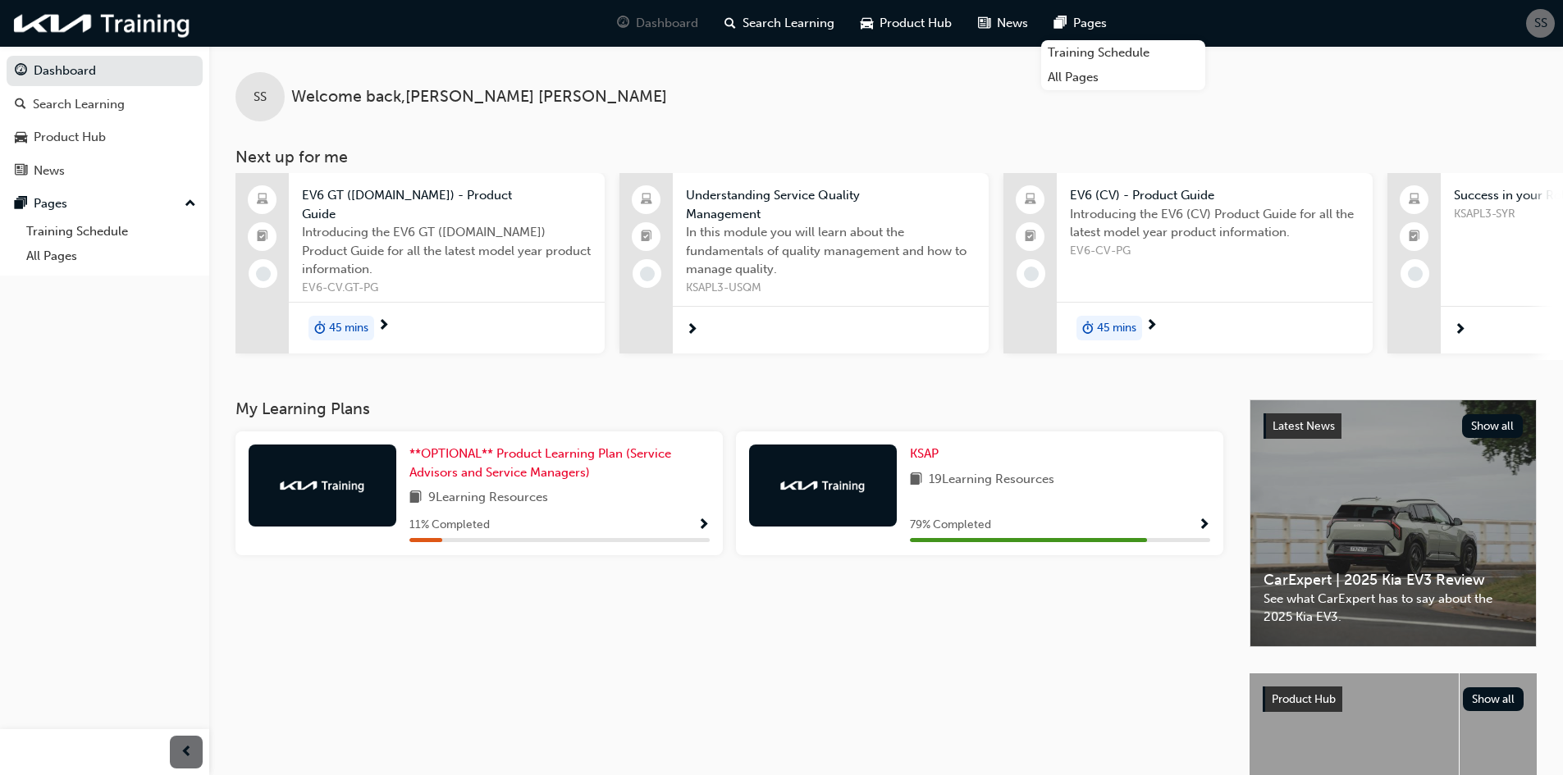
click at [332, 279] on span "EV6-CV.GT-PG" at bounding box center [447, 288] width 290 height 19
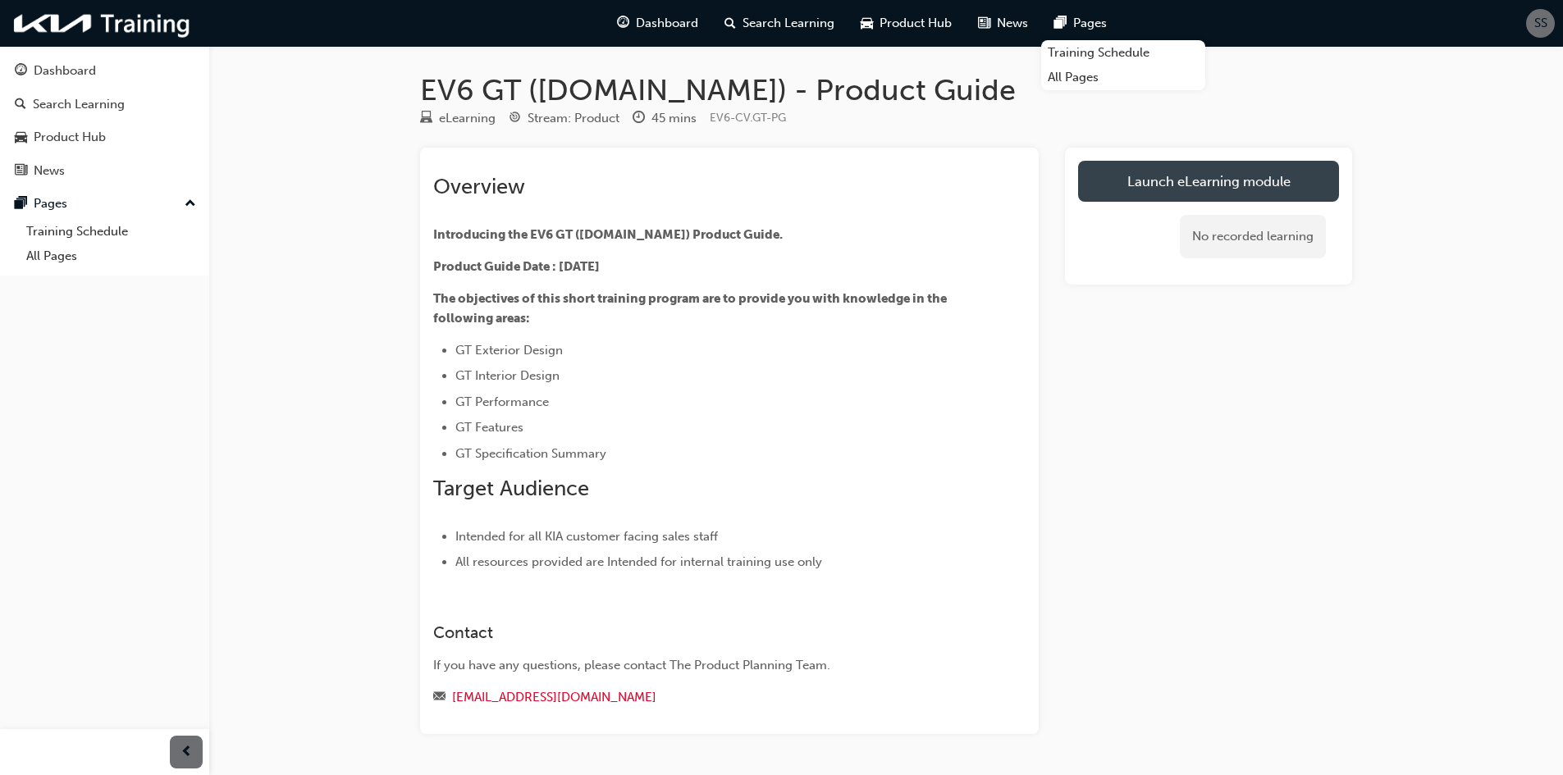
click at [1123, 194] on link "Launch eLearning module" at bounding box center [1208, 181] width 261 height 41
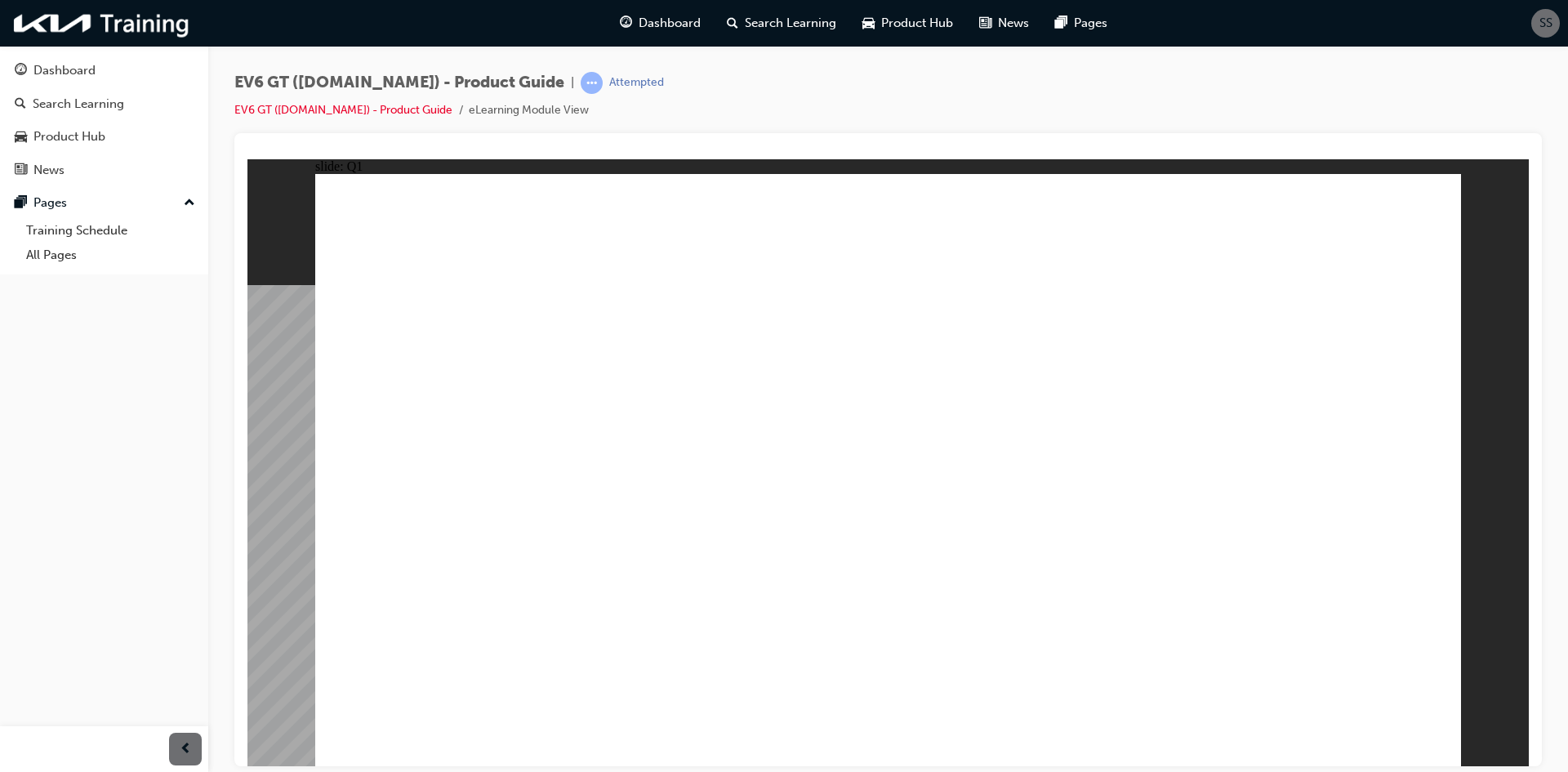
radio input "true"
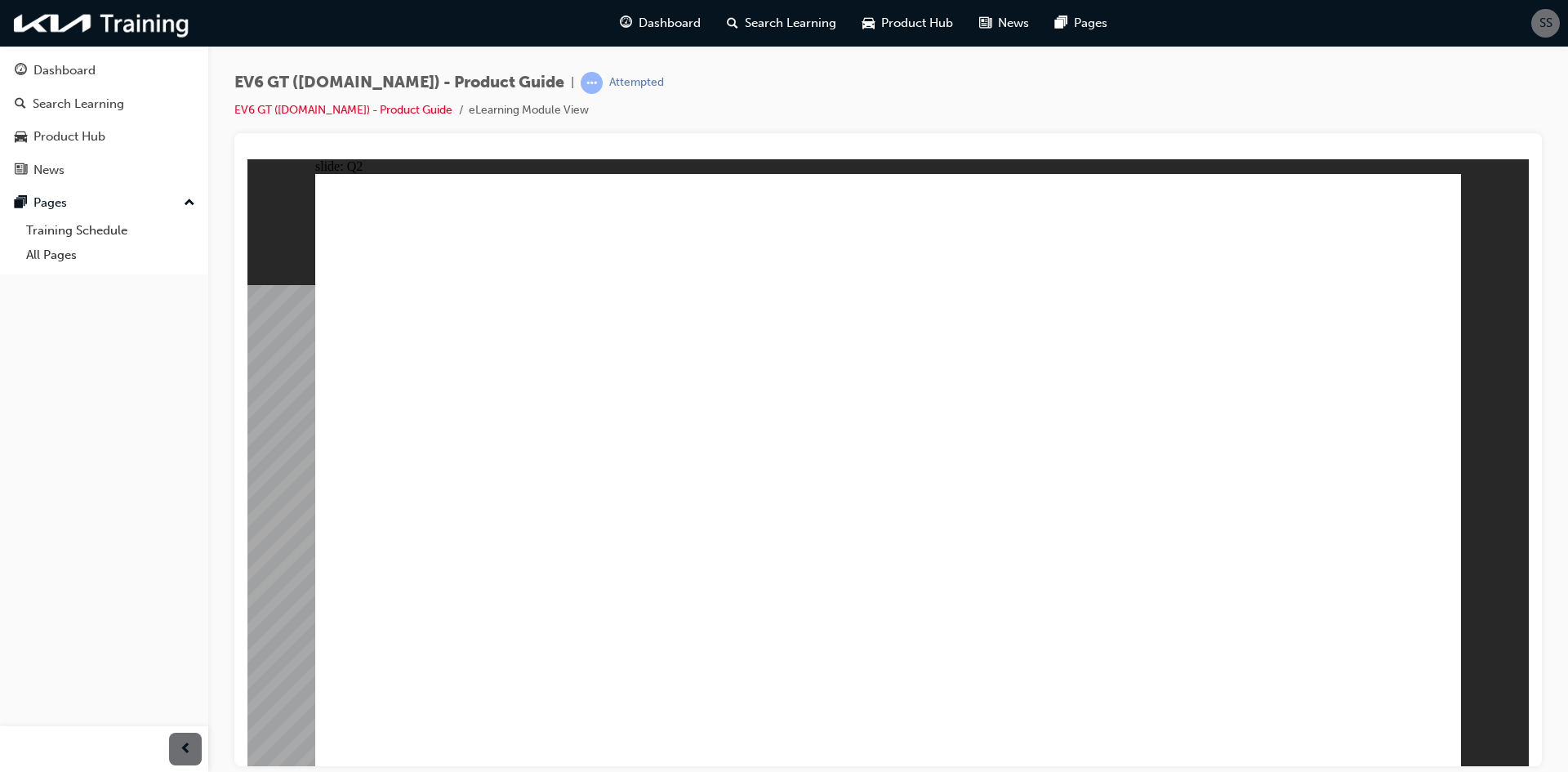
radio input "true"
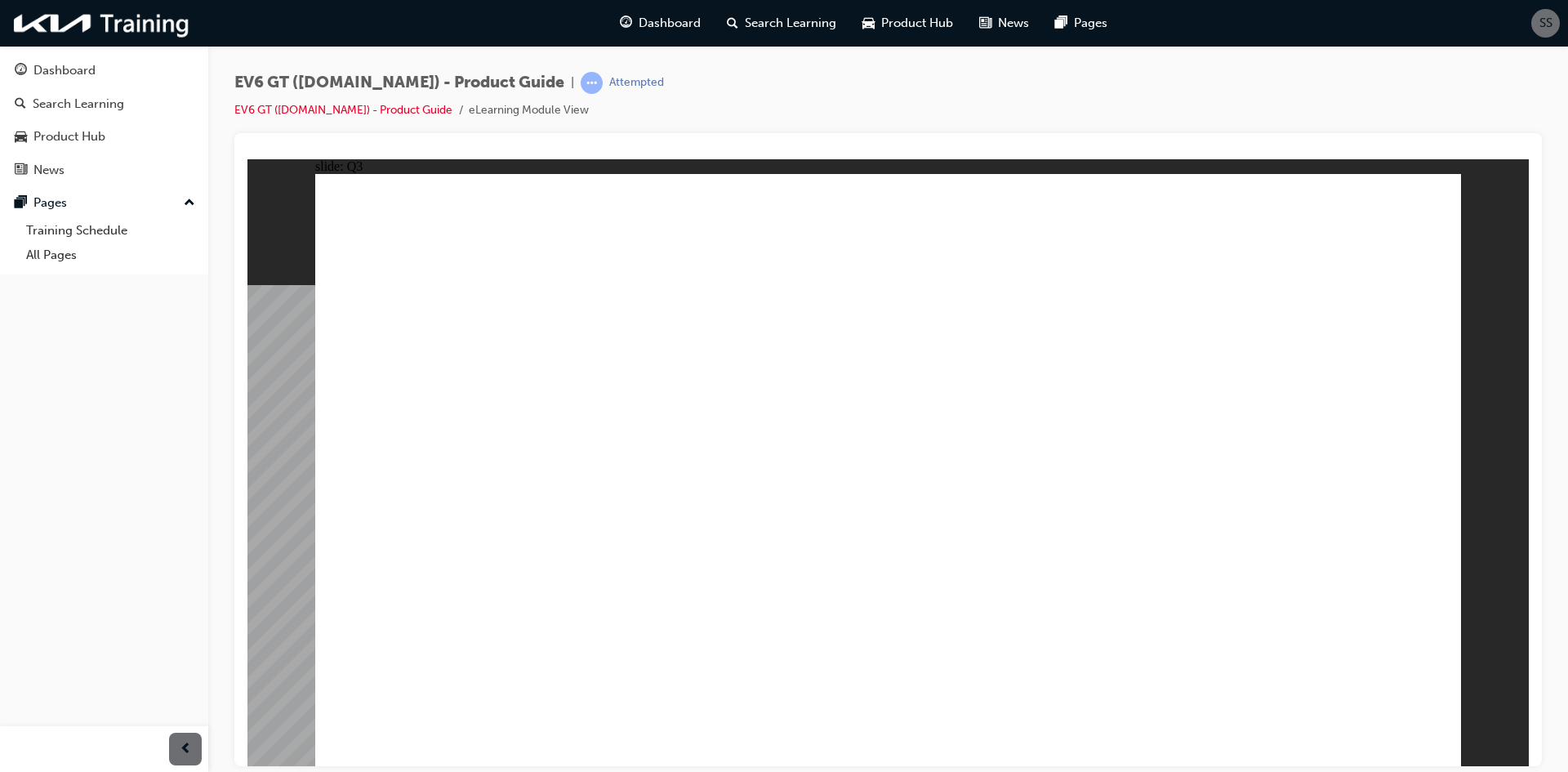
radio input "true"
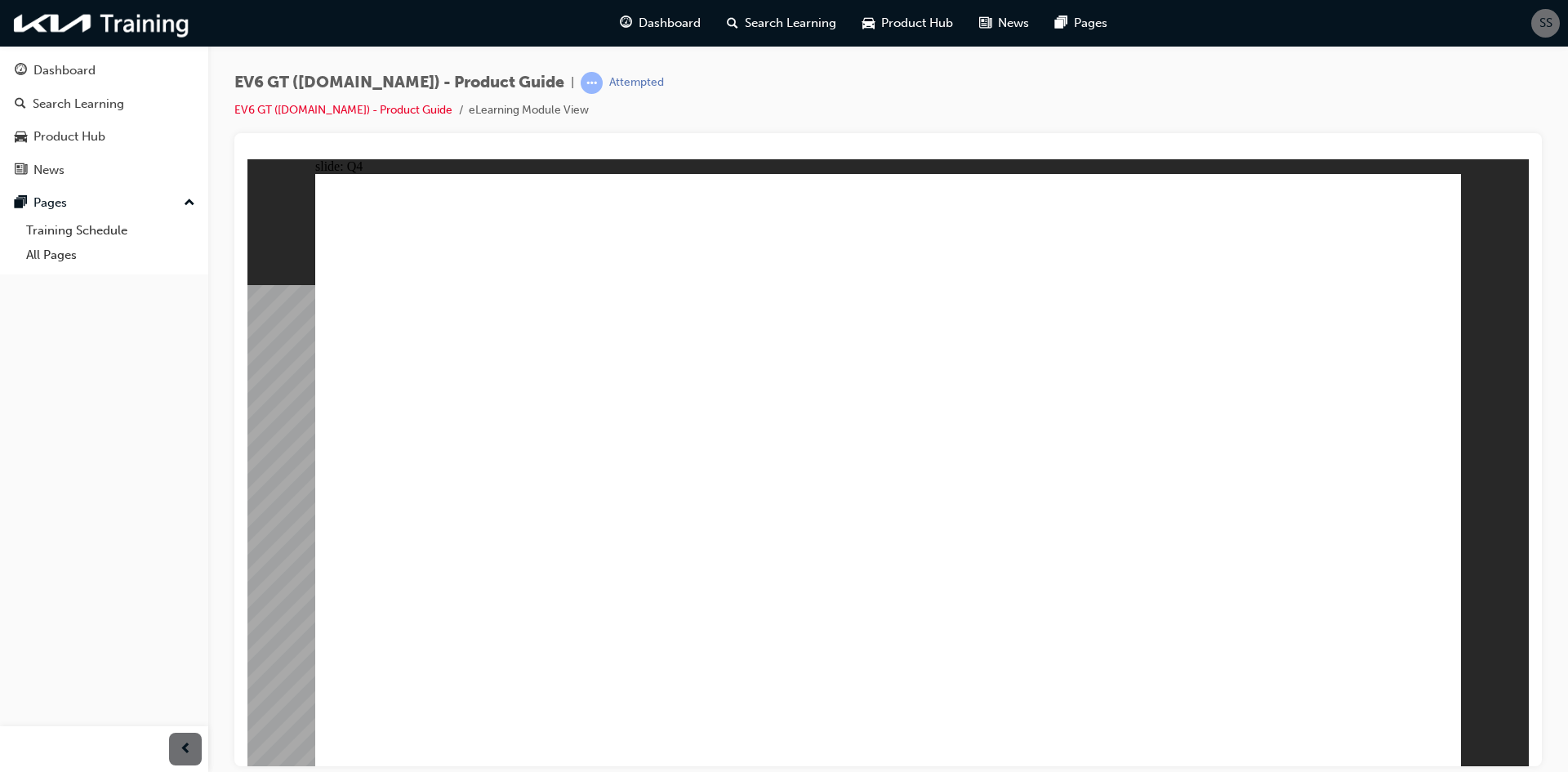
drag, startPoint x: 864, startPoint y: 543, endPoint x: 1059, endPoint y: 573, distance: 197.3
radio input "true"
drag, startPoint x: 1361, startPoint y: 712, endPoint x: 1375, endPoint y: 717, distance: 14.9
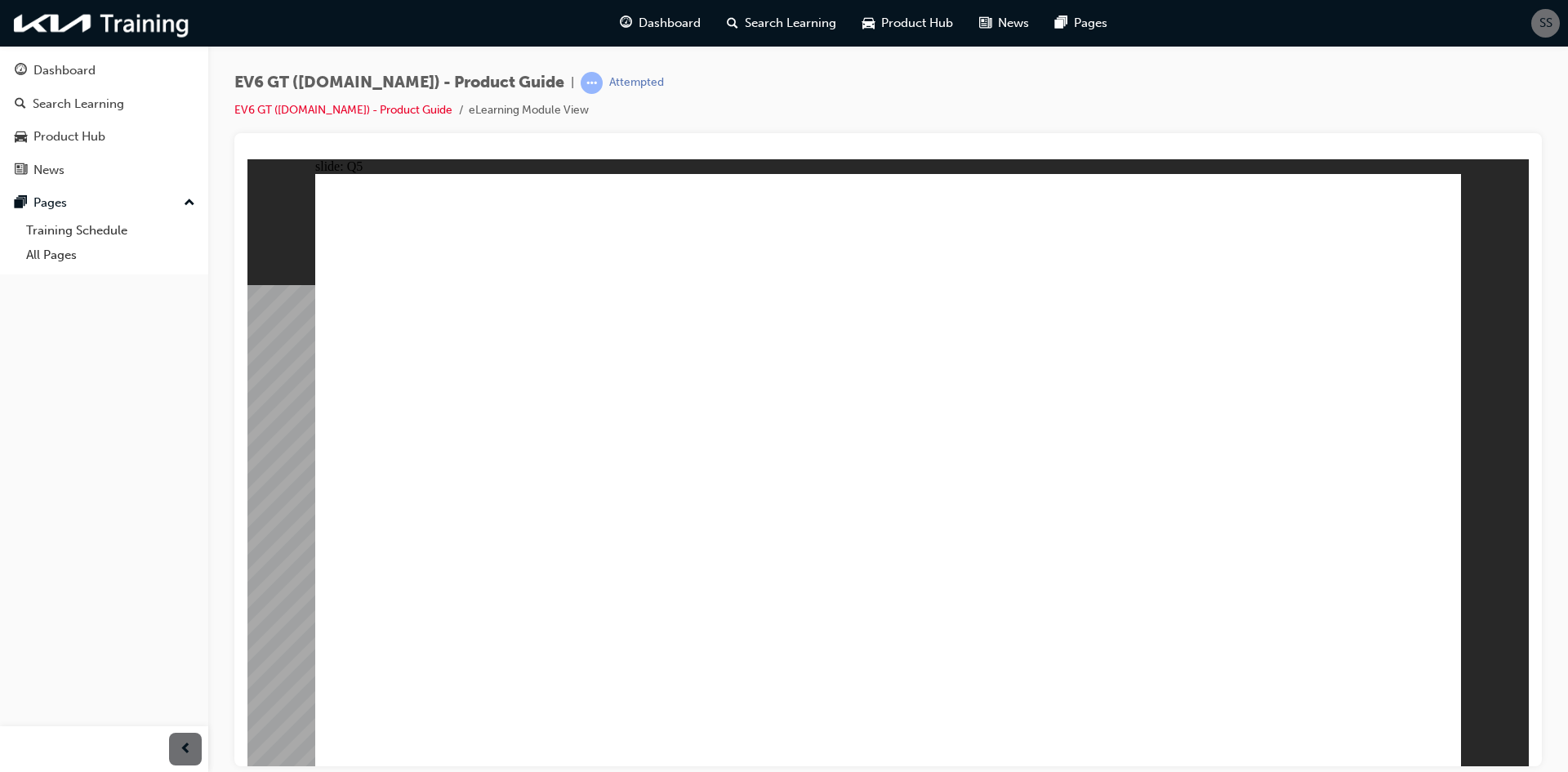
radio input "true"
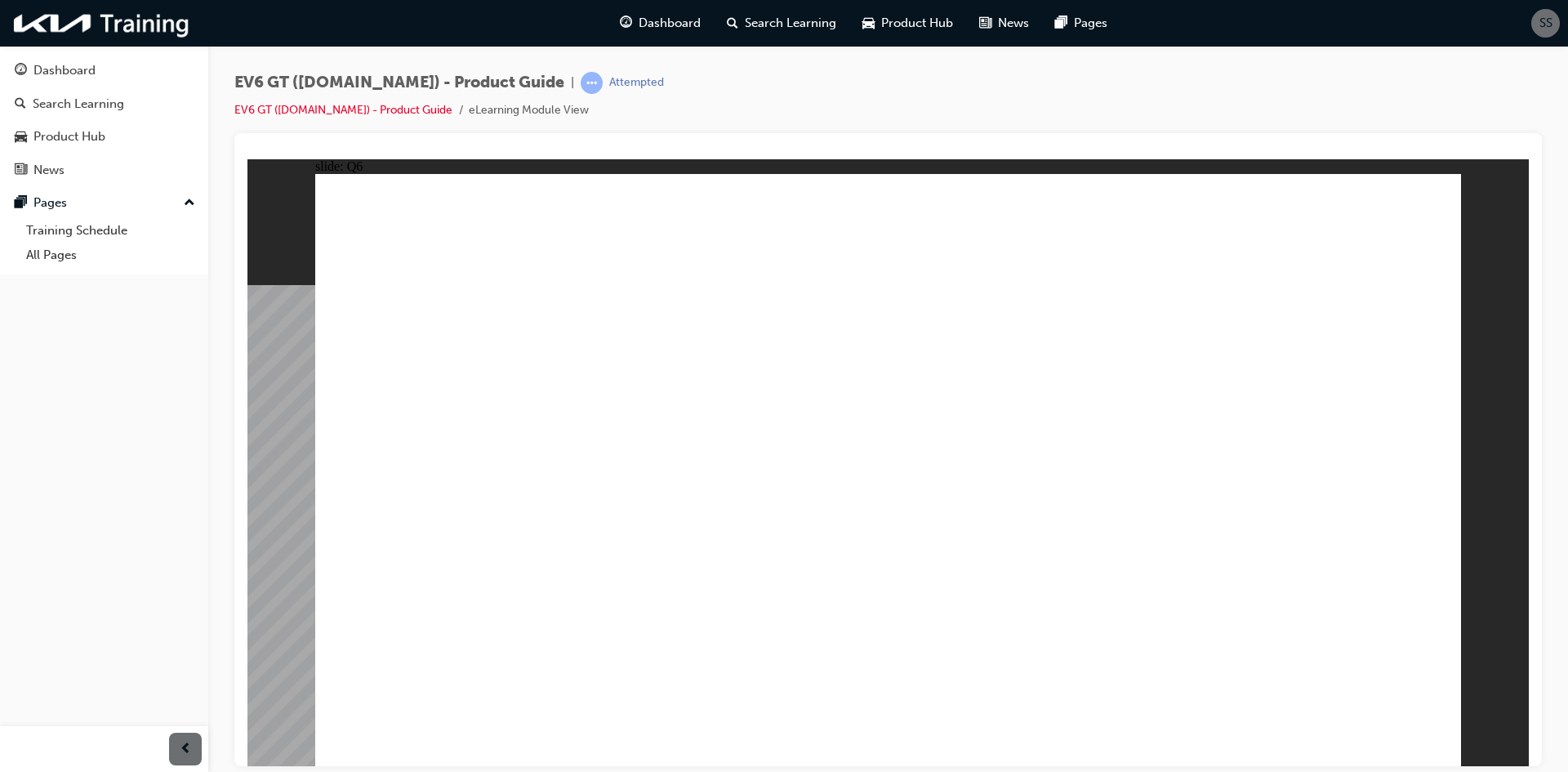
radio input "true"
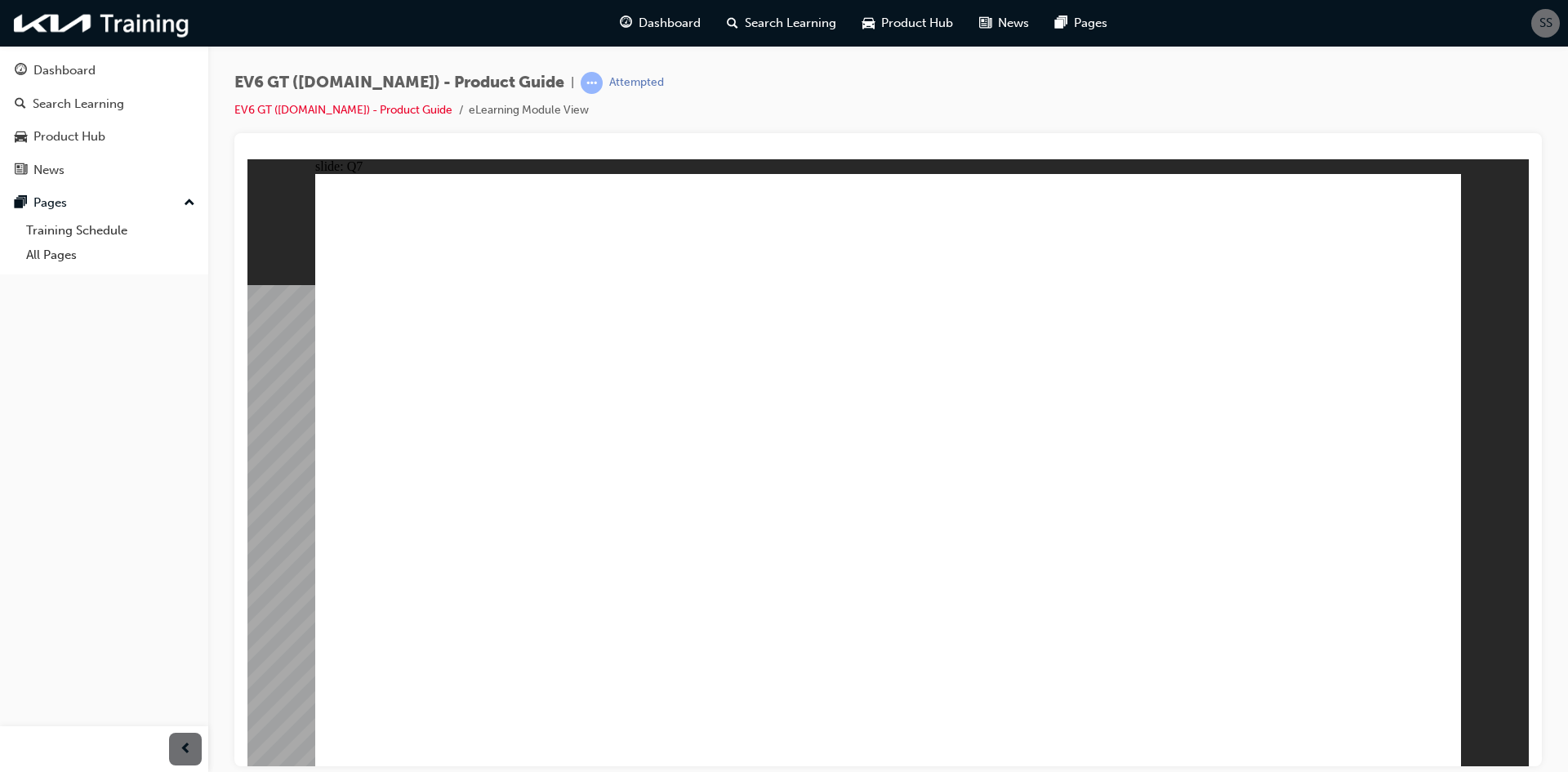
radio input "true"
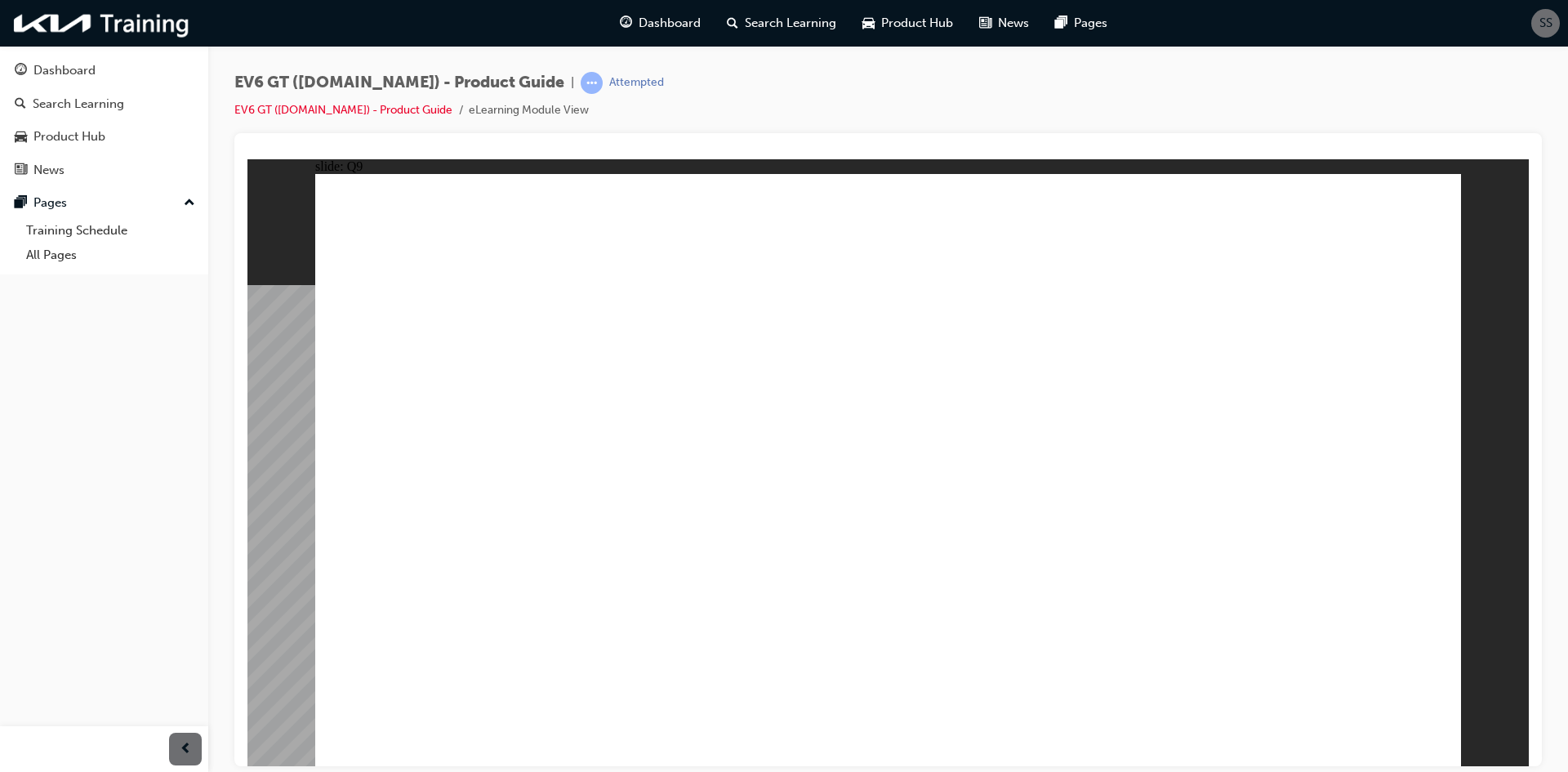
radio input "false"
radio input "true"
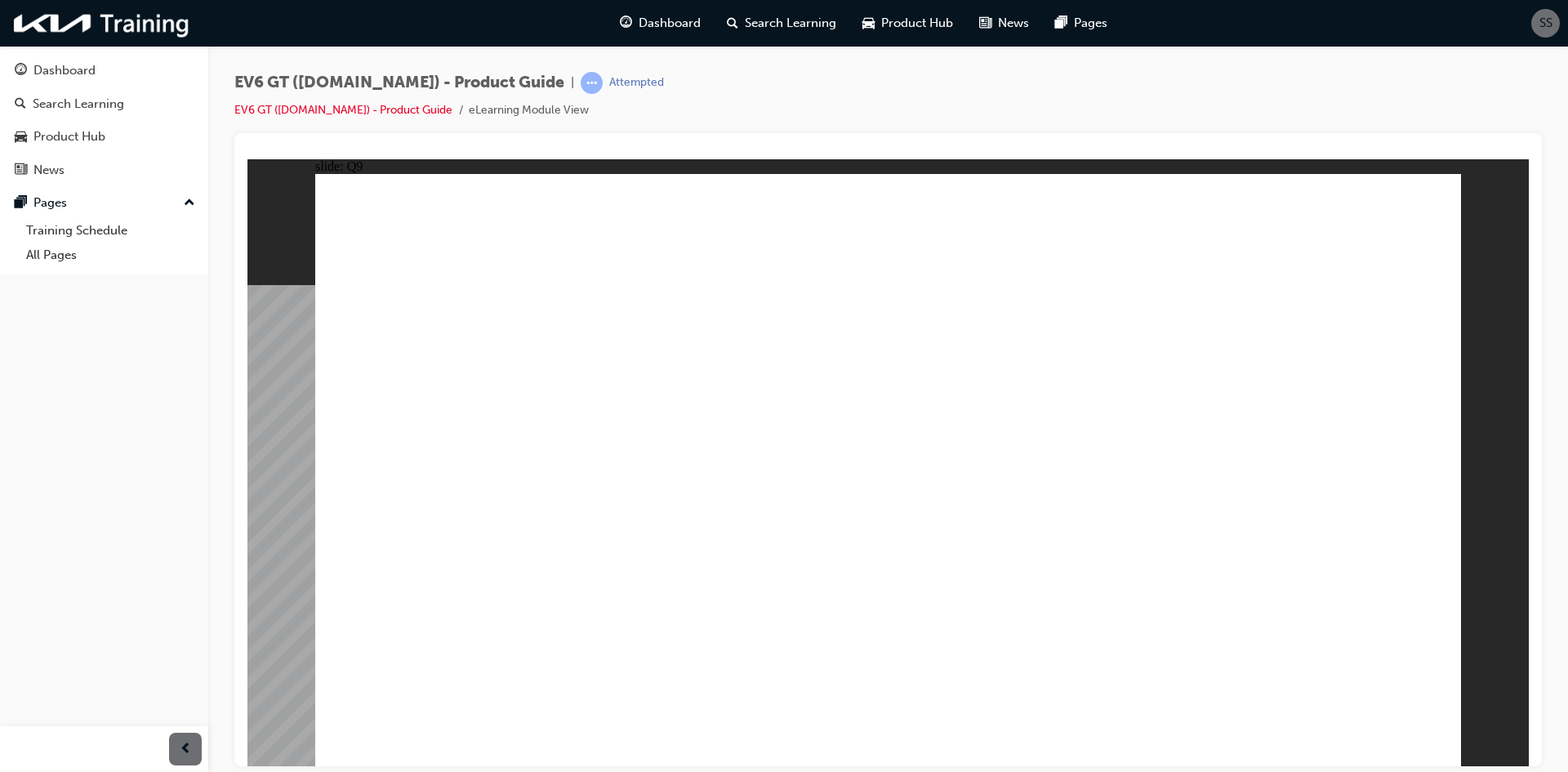
radio input "true"
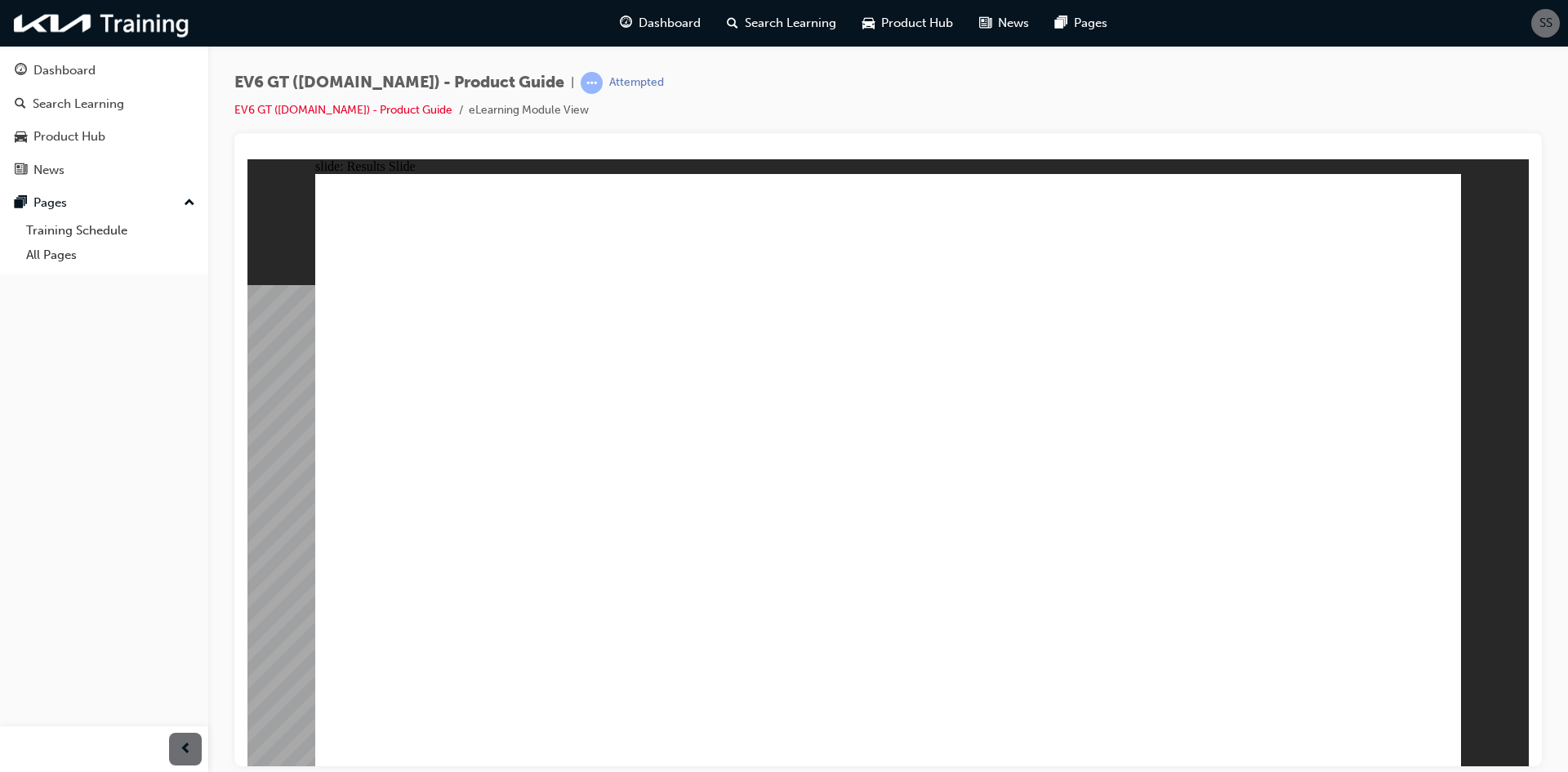
radio input "true"
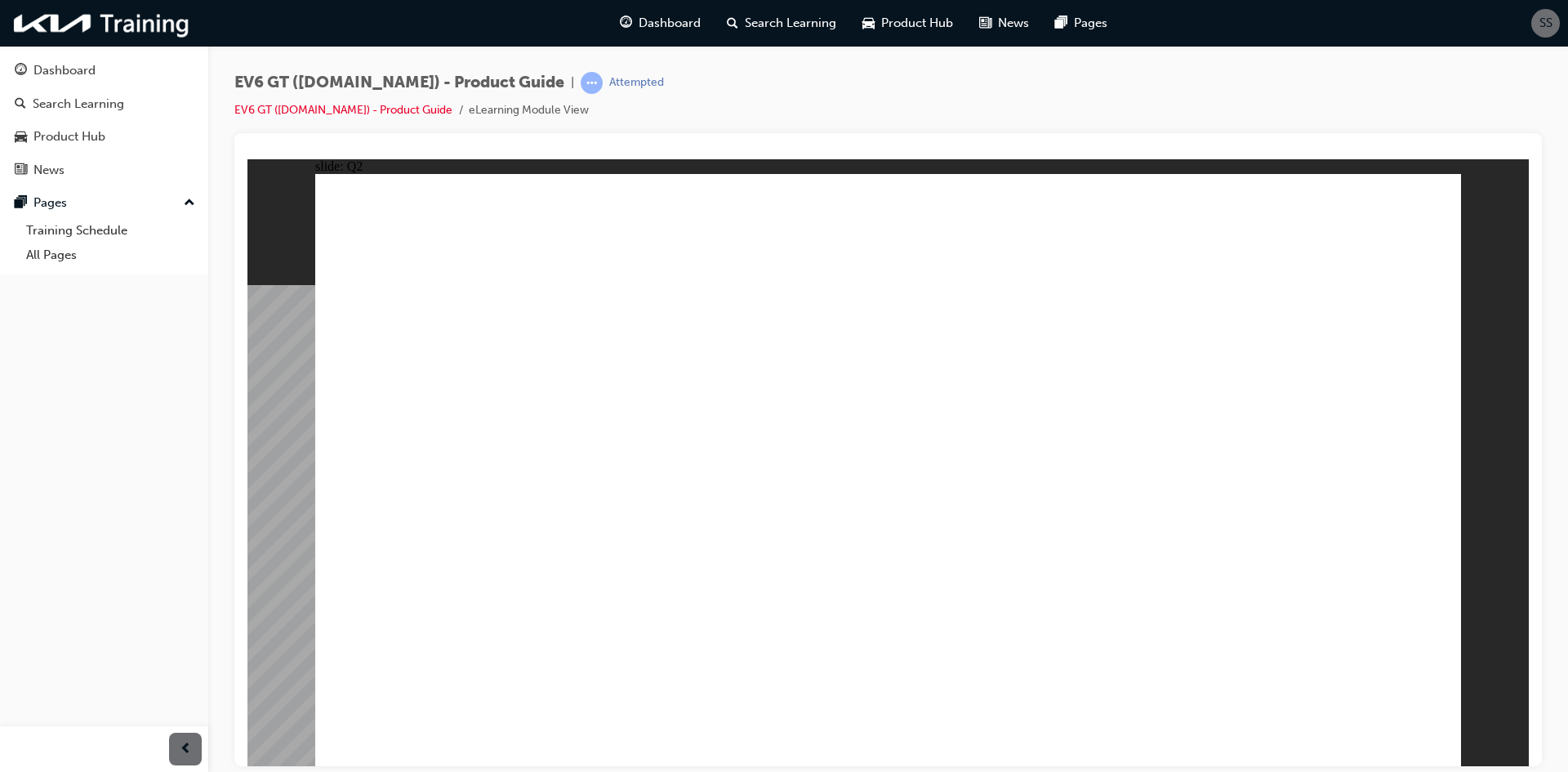
radio input "true"
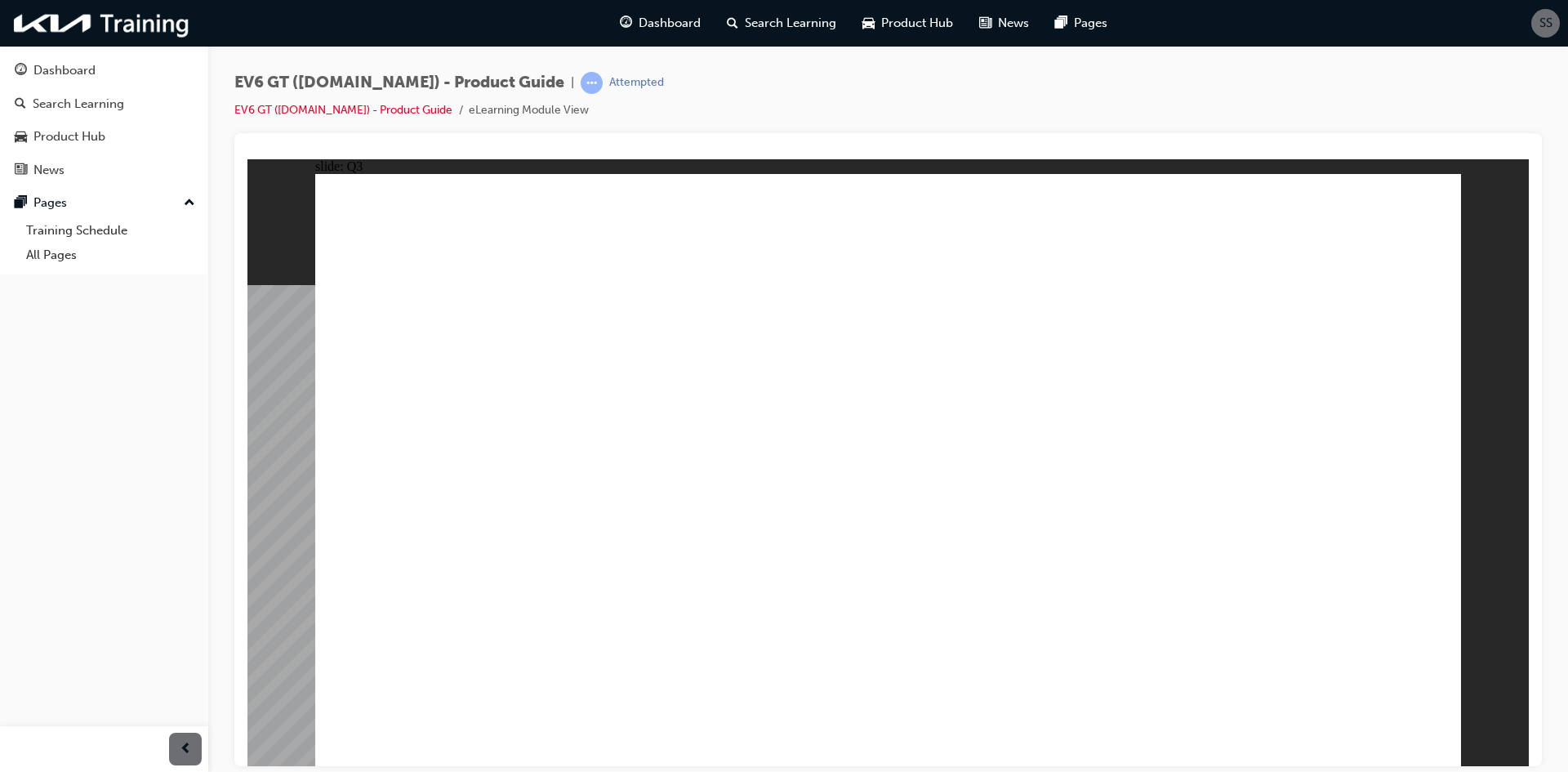
radio input "true"
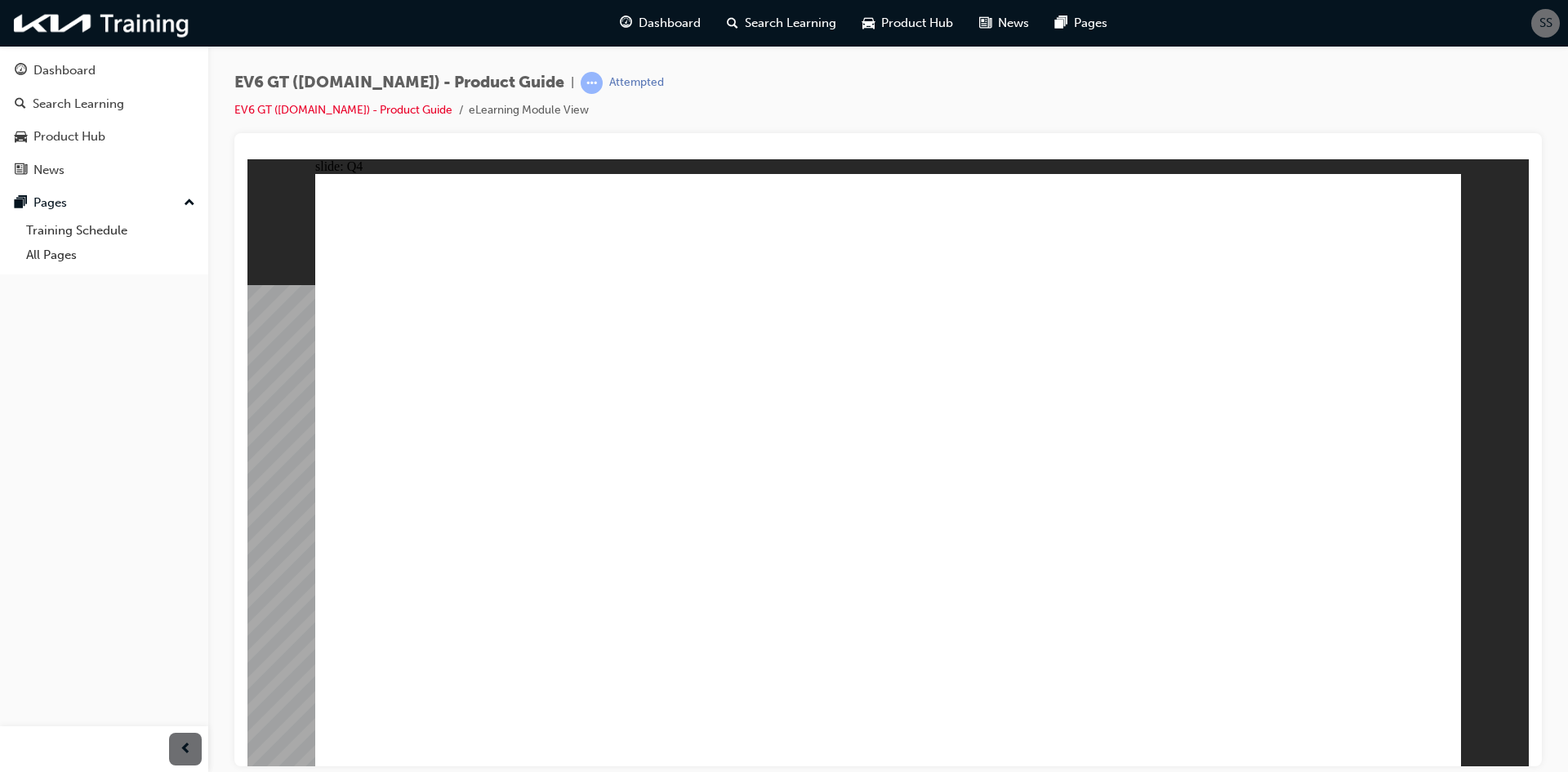
radio input "true"
drag, startPoint x: 1301, startPoint y: 697, endPoint x: 1319, endPoint y: 714, distance: 24.8
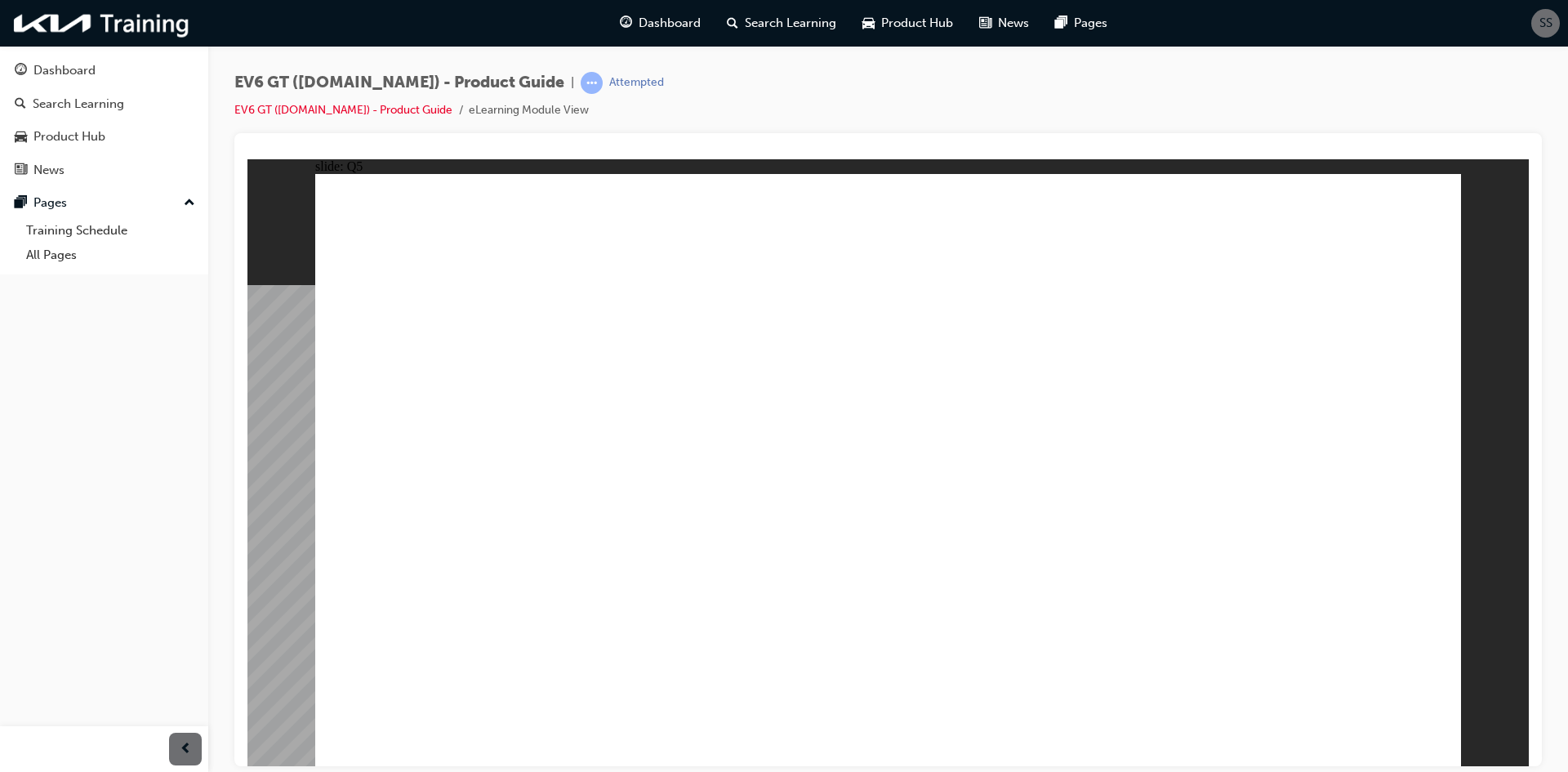
drag, startPoint x: 1319, startPoint y: 714, endPoint x: 1337, endPoint y: 725, distance: 21.1
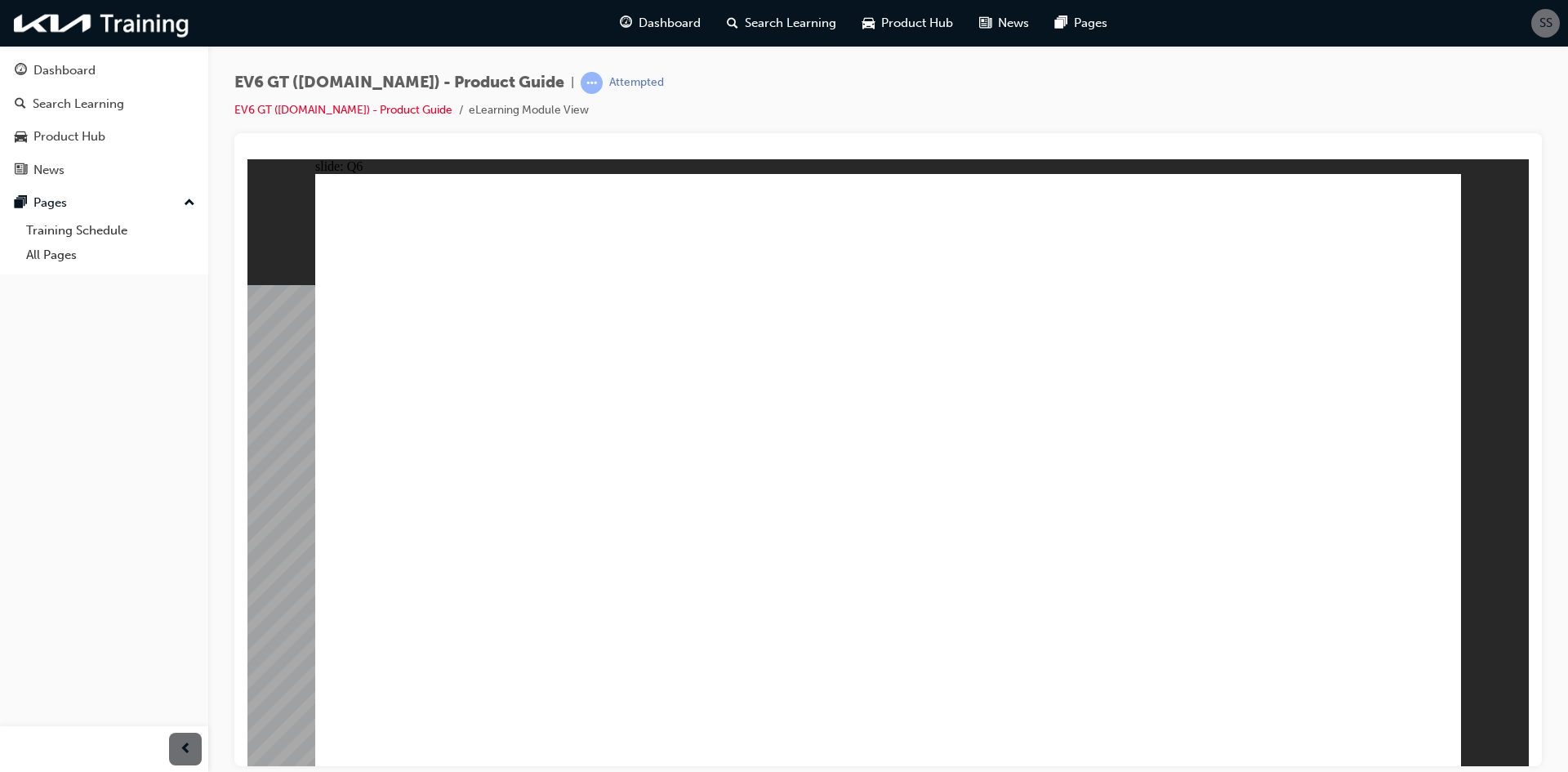
radio input "true"
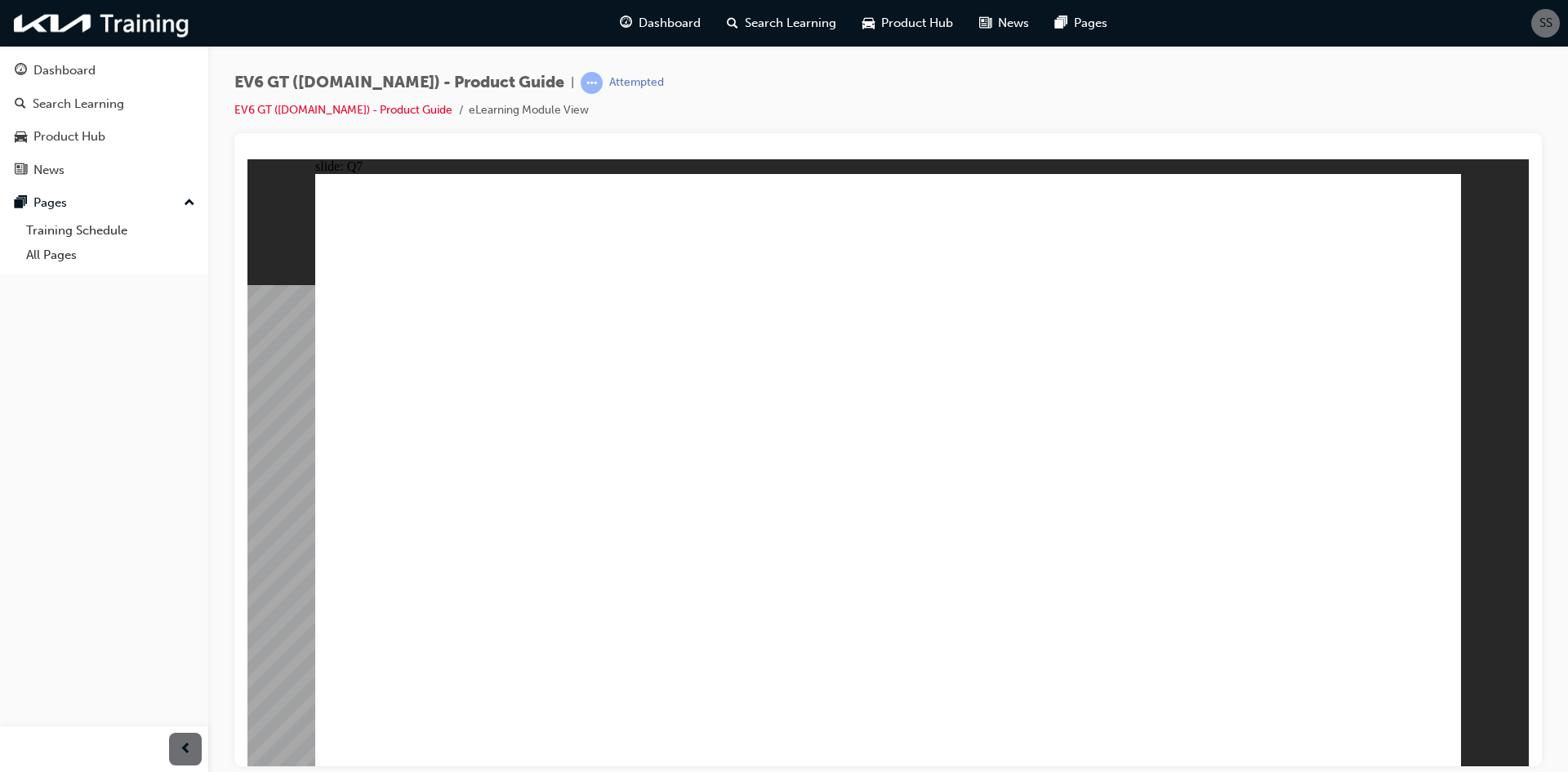
radio input "true"
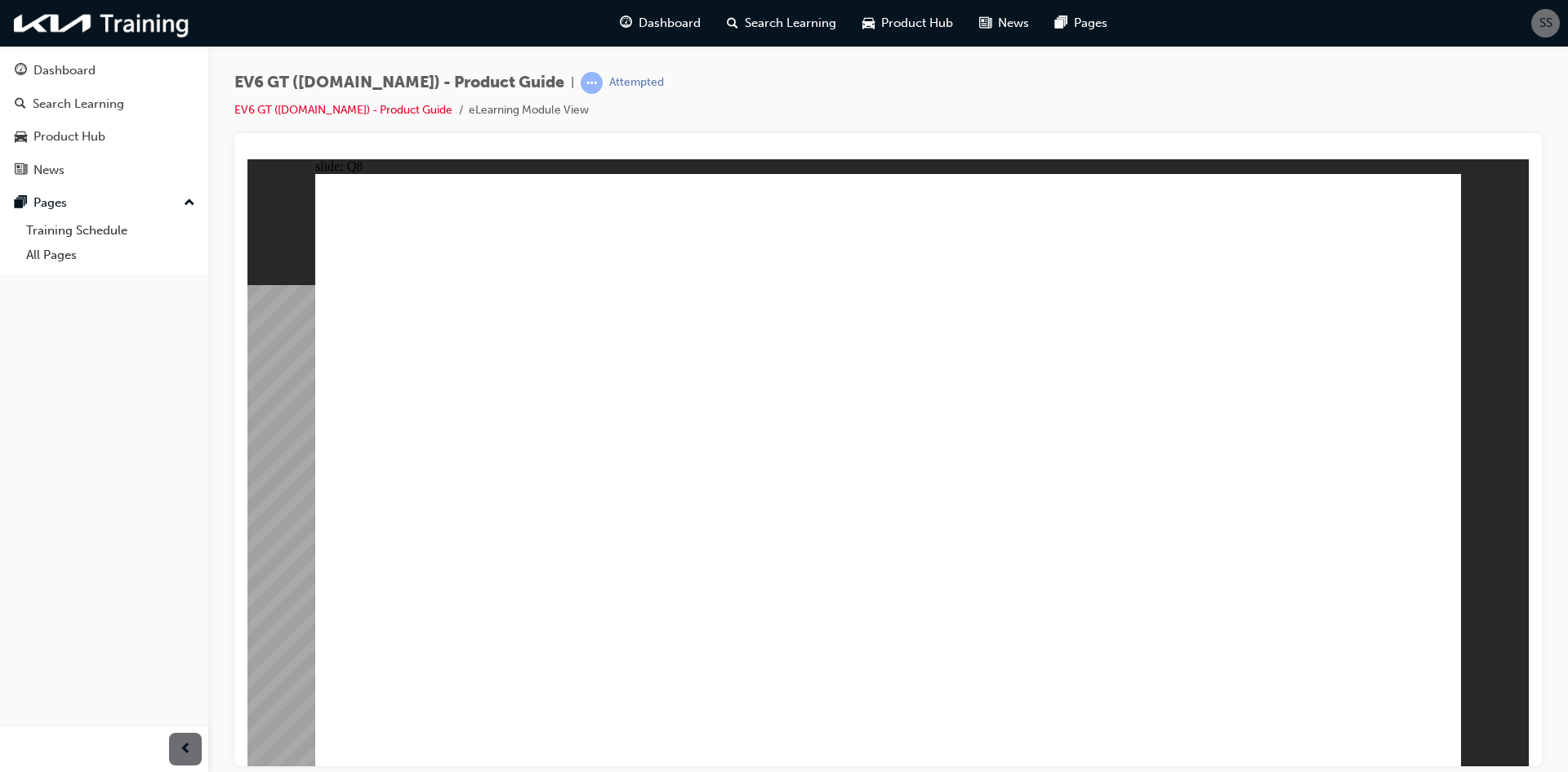
radio input "true"
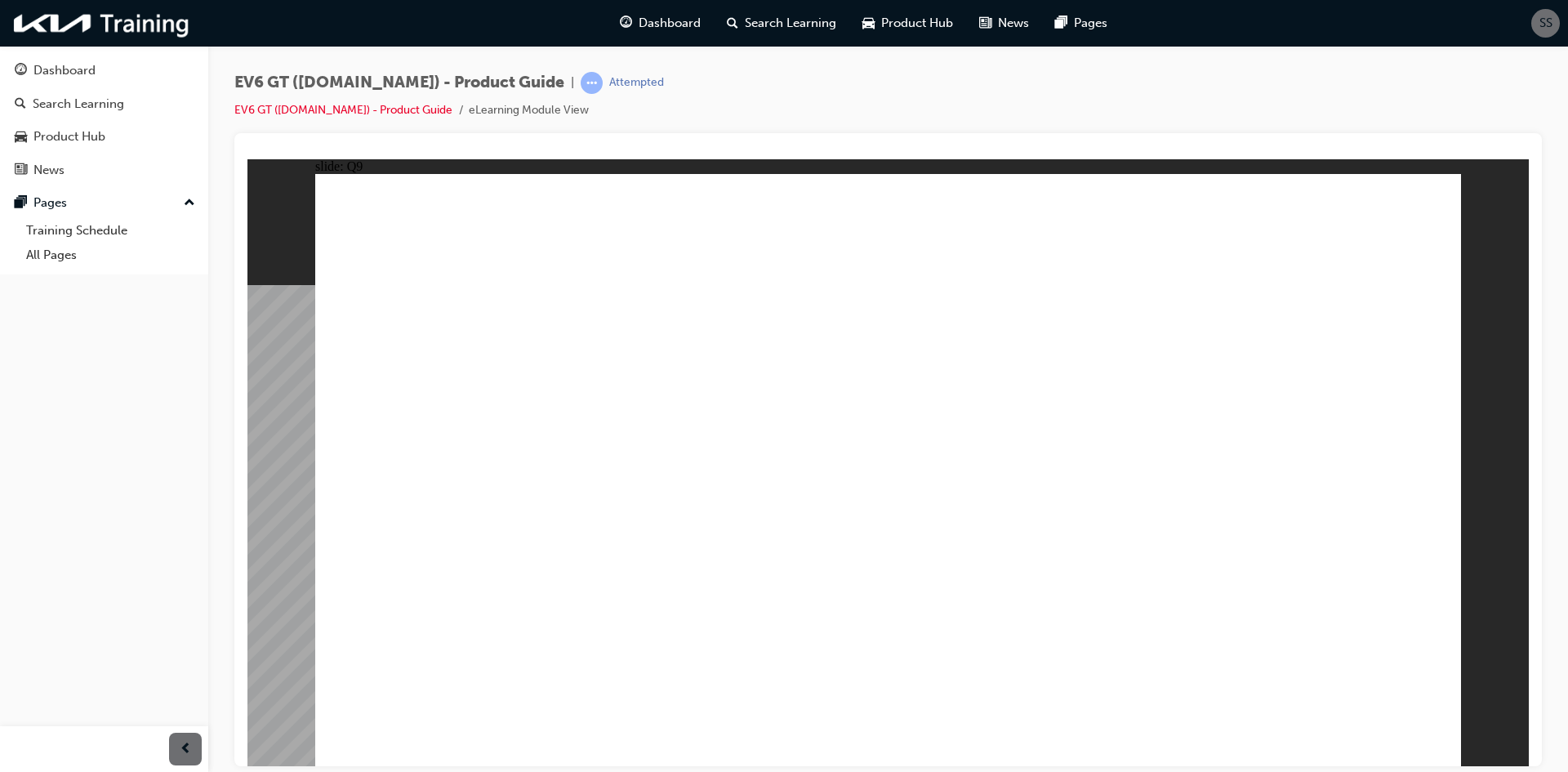
radio input "true"
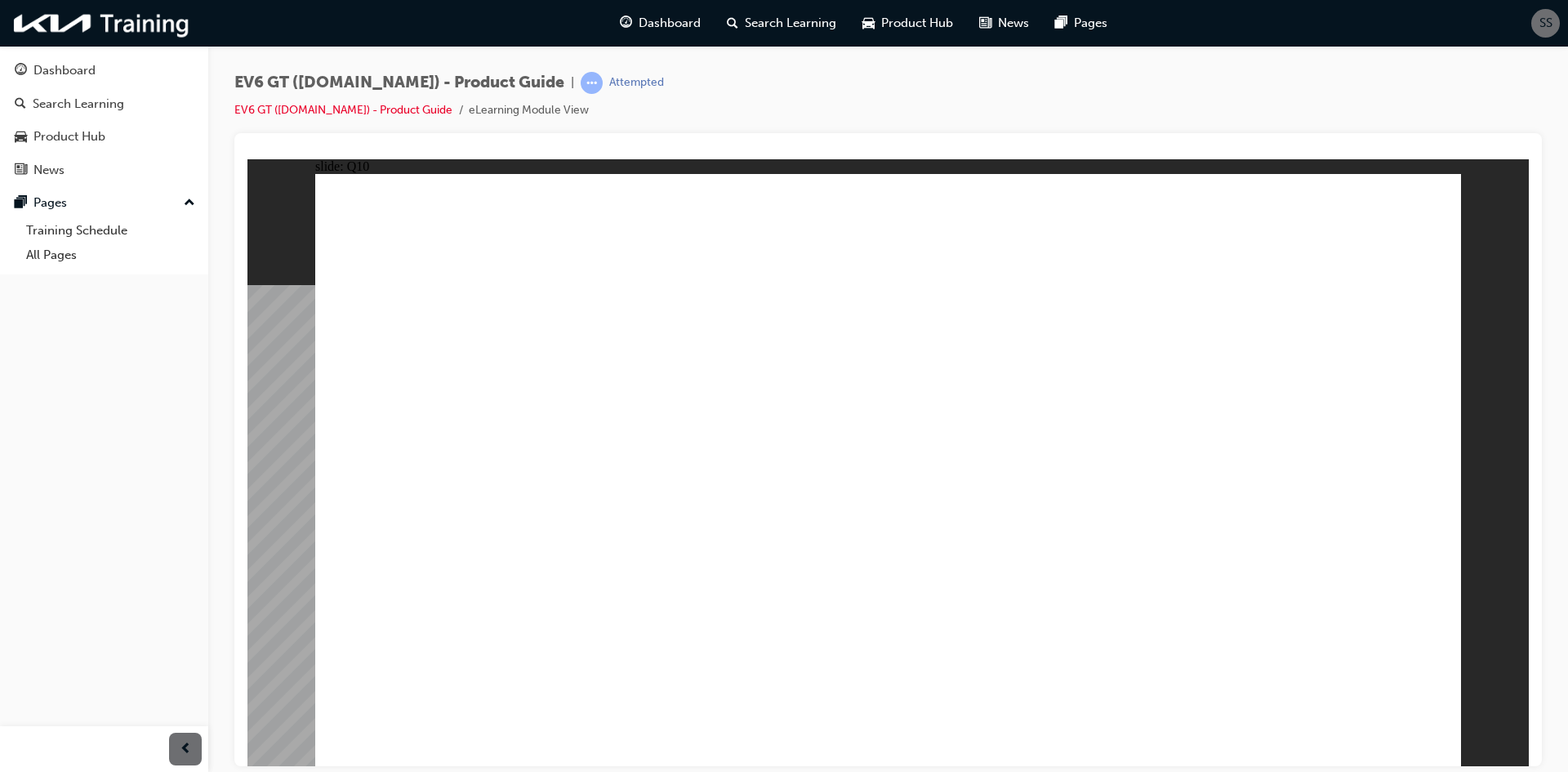
radio input "true"
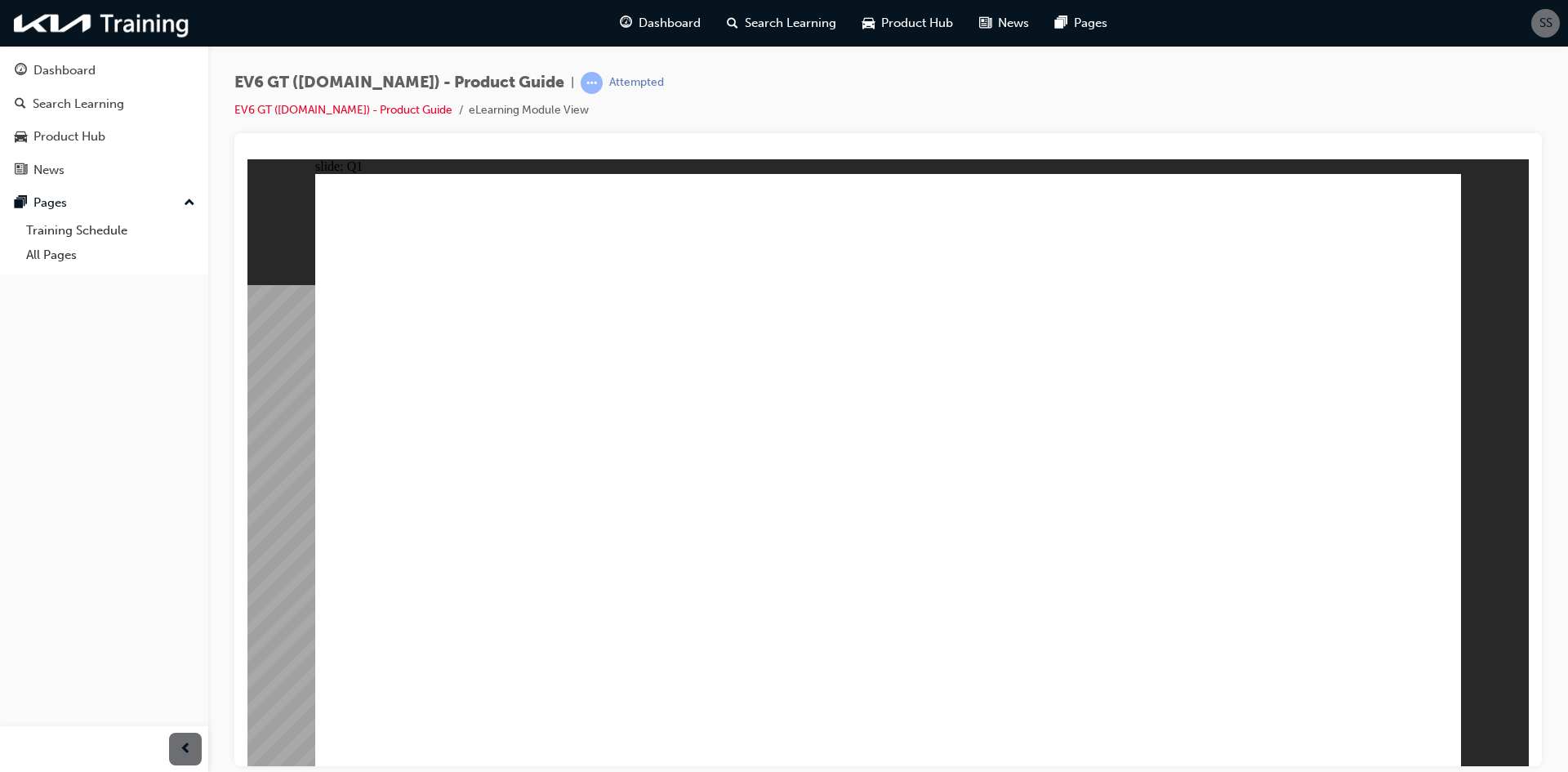
radio input "true"
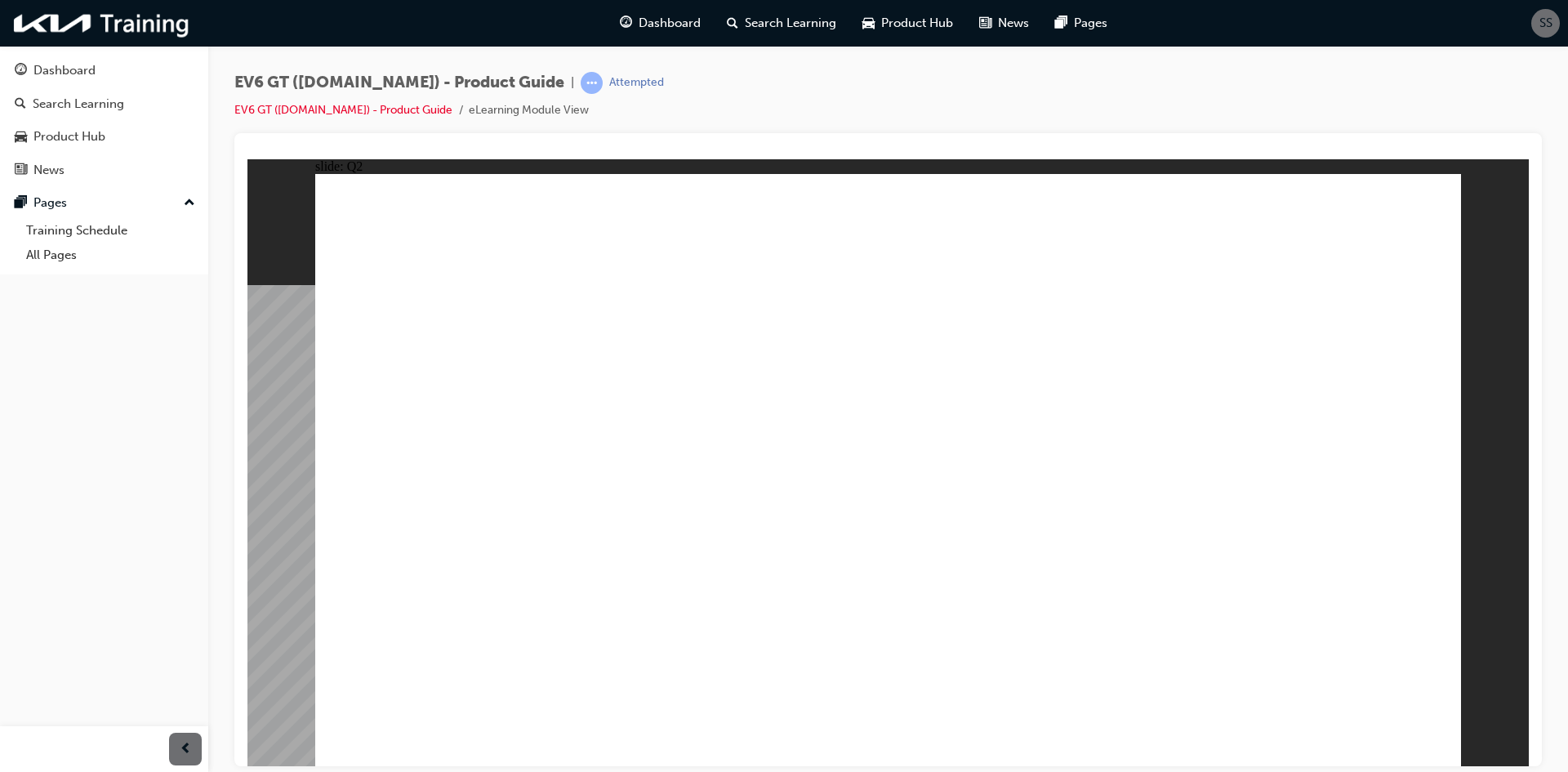
radio input "true"
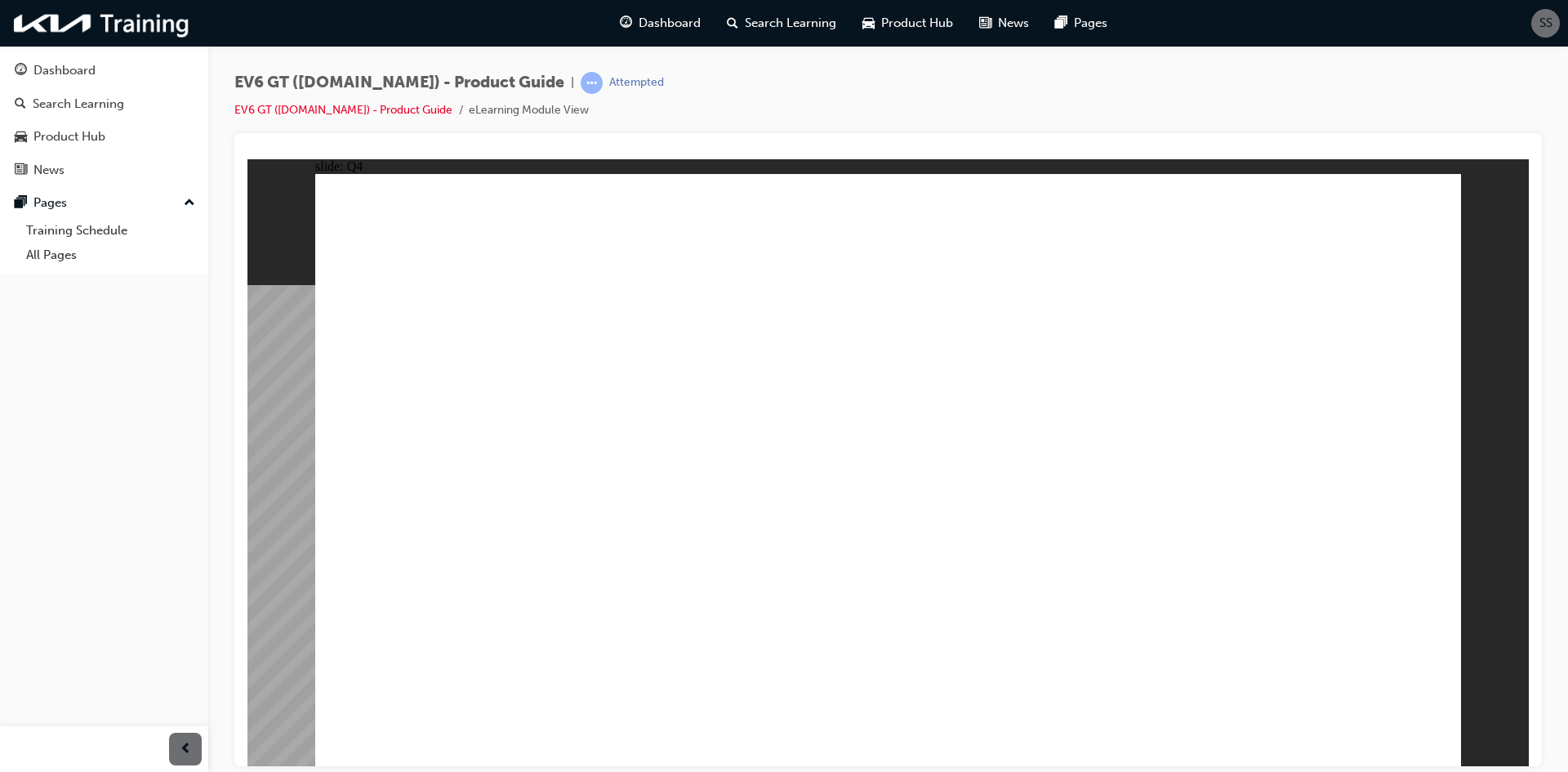
radio input "true"
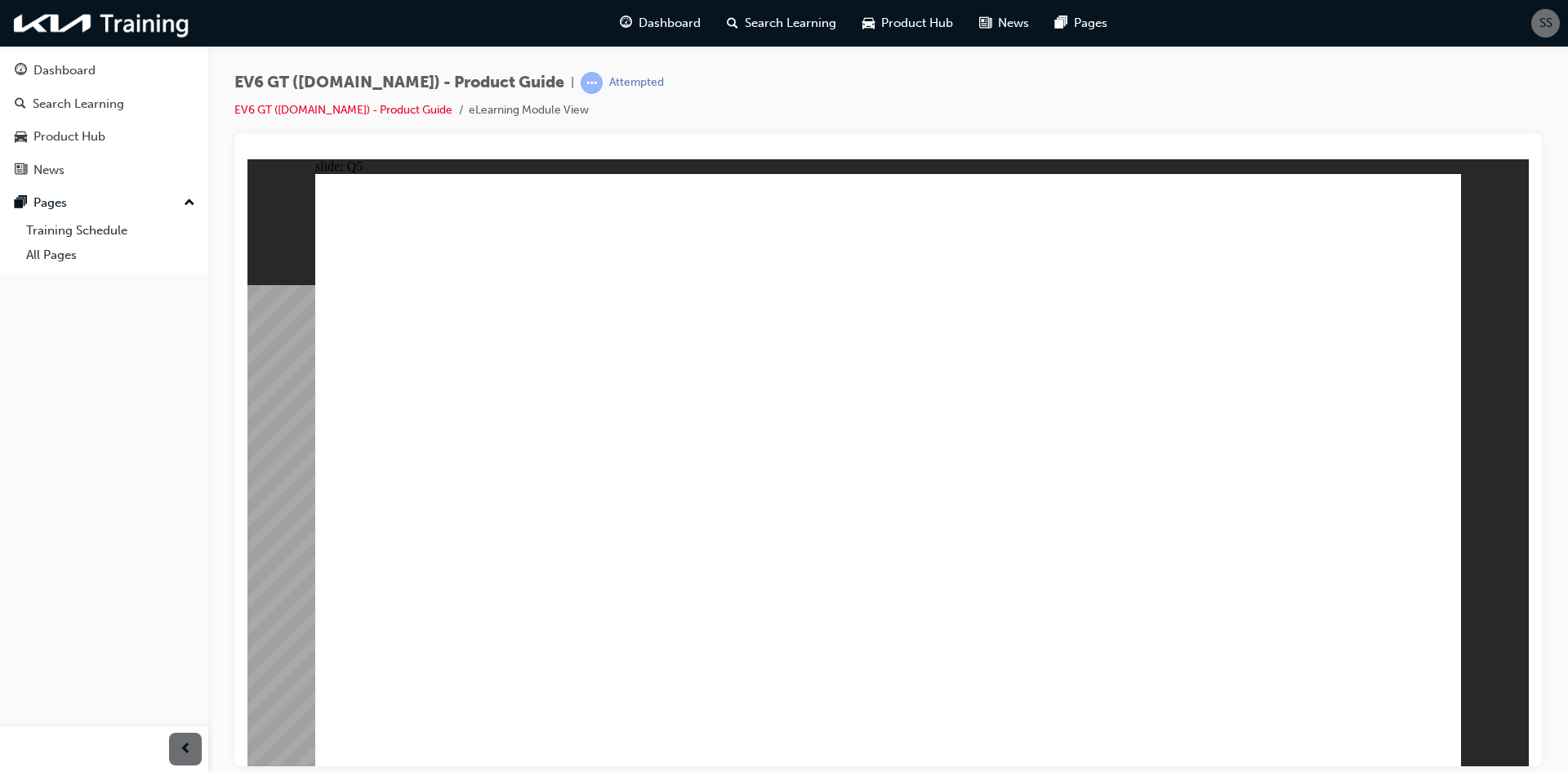
radio input "true"
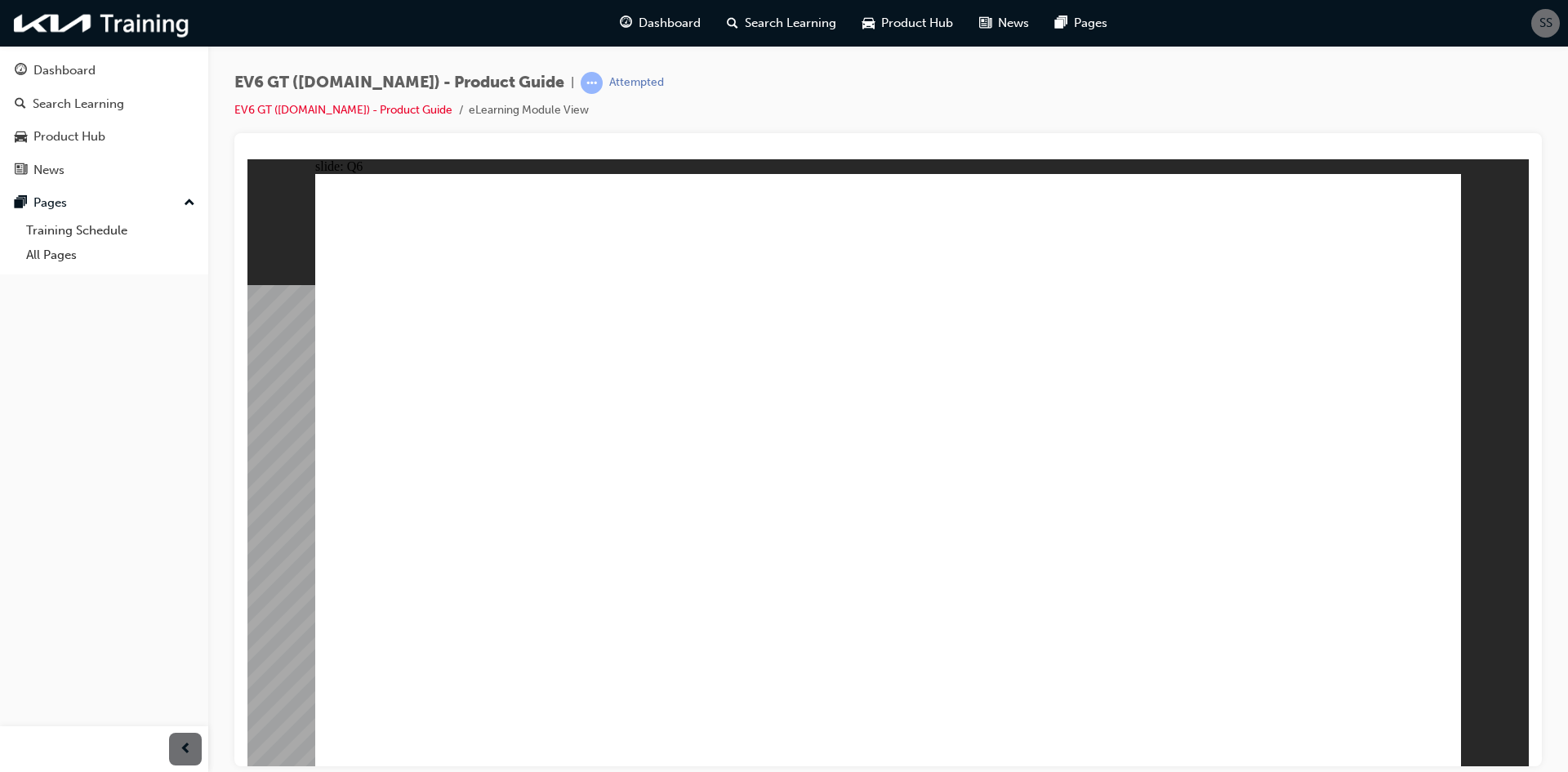
radio input "true"
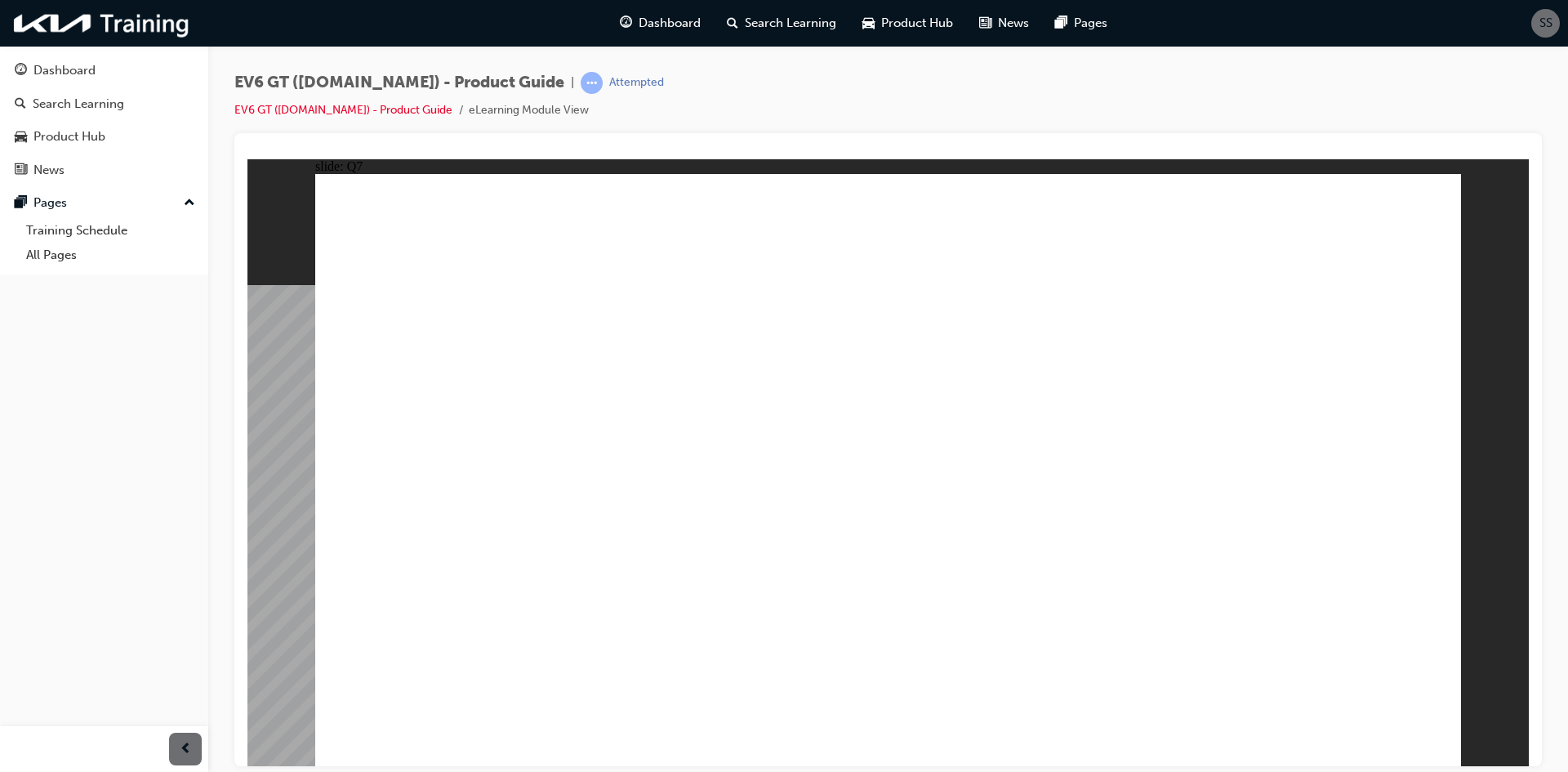
radio input "true"
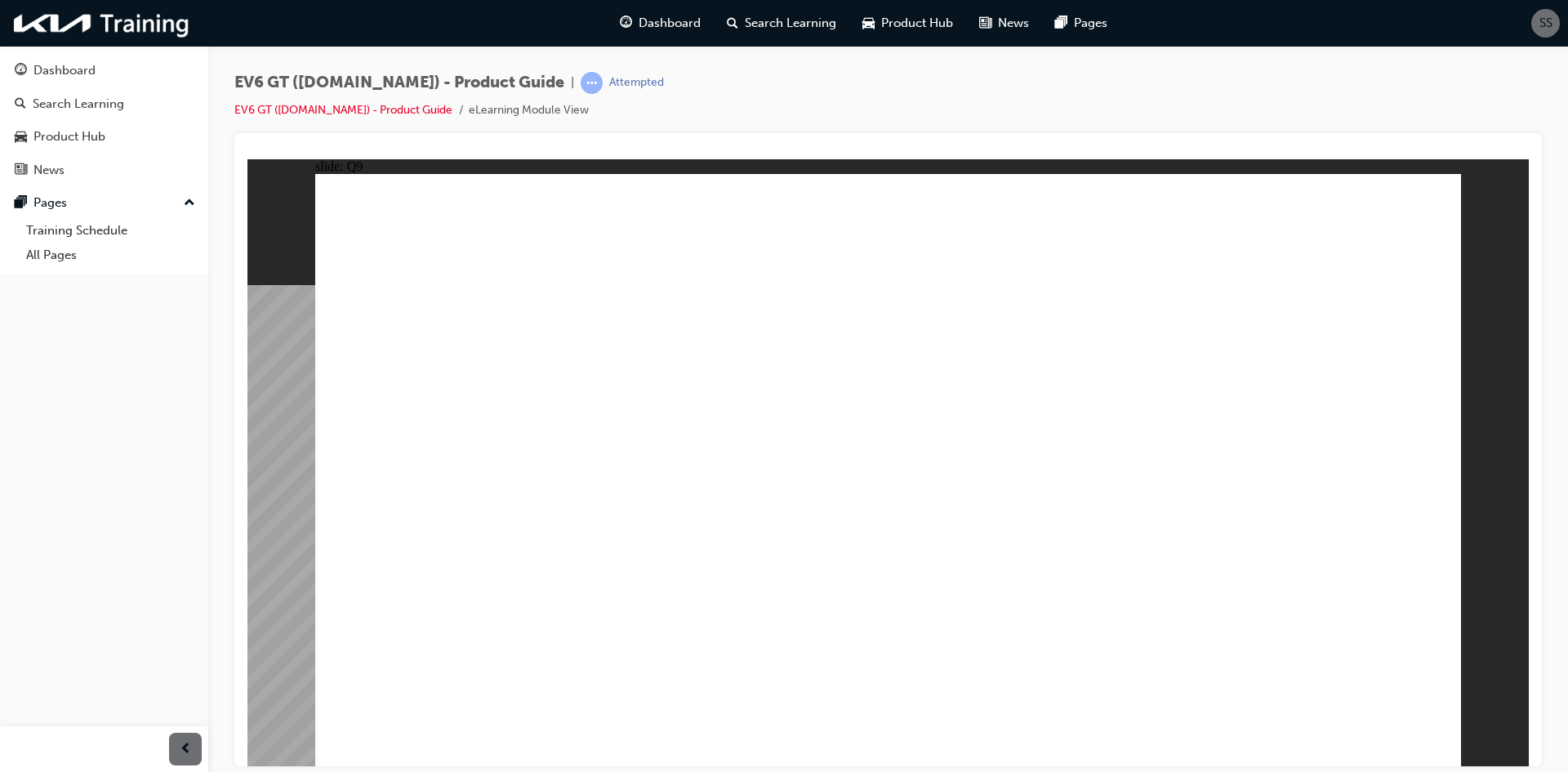
radio input "true"
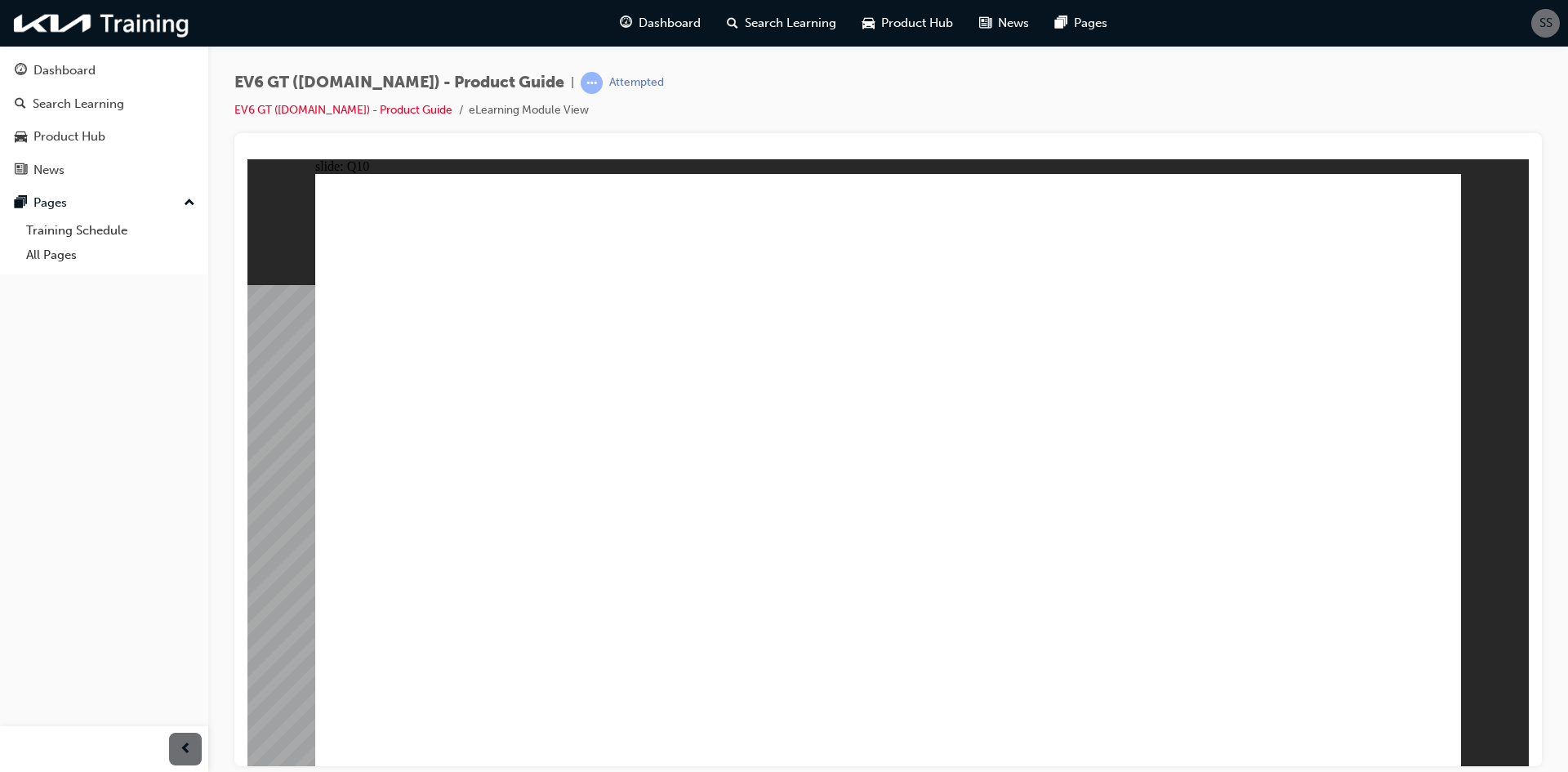
radio input "true"
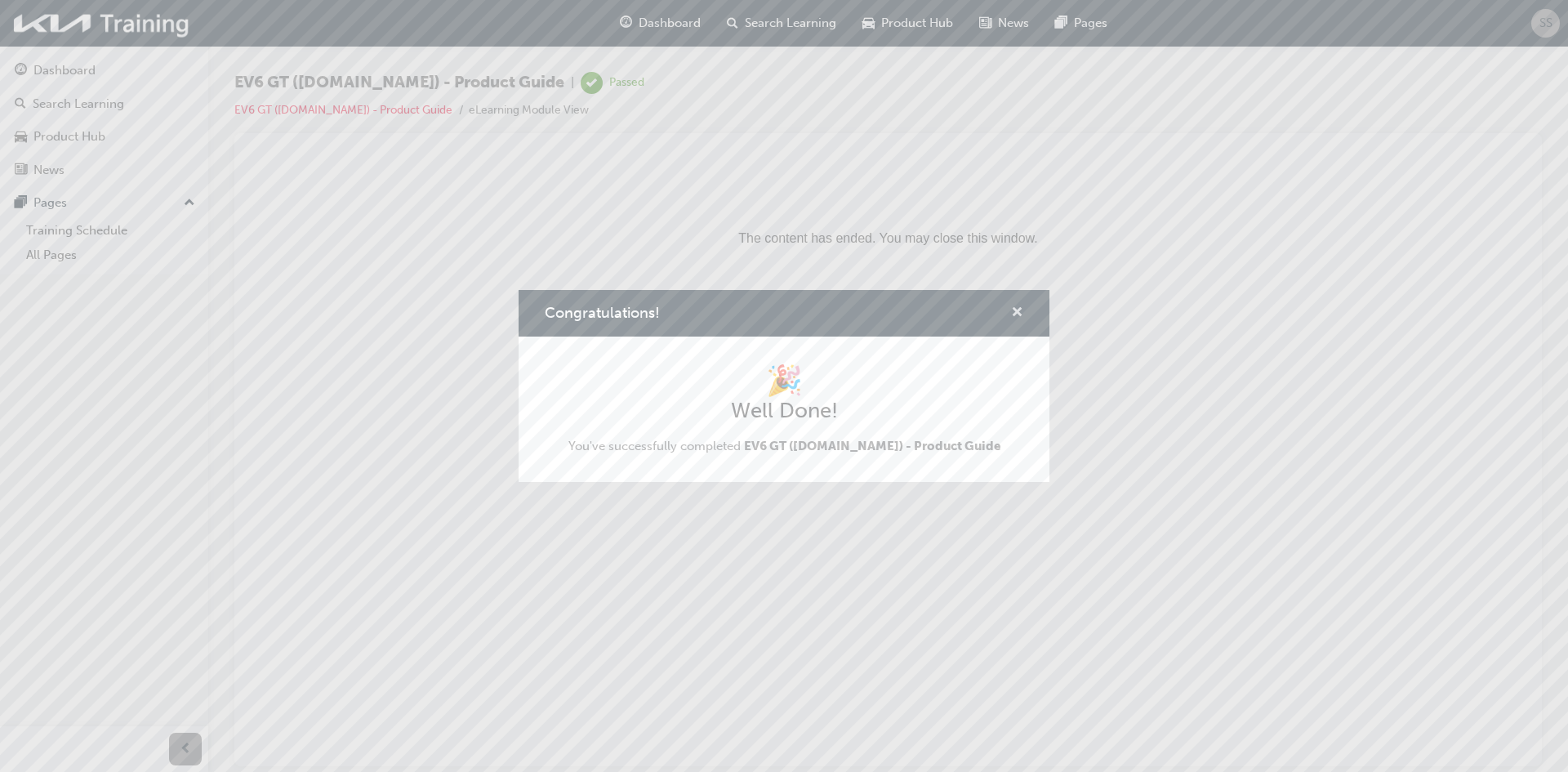
click at [1016, 307] on span "cross-icon" at bounding box center [1016, 314] width 12 height 15
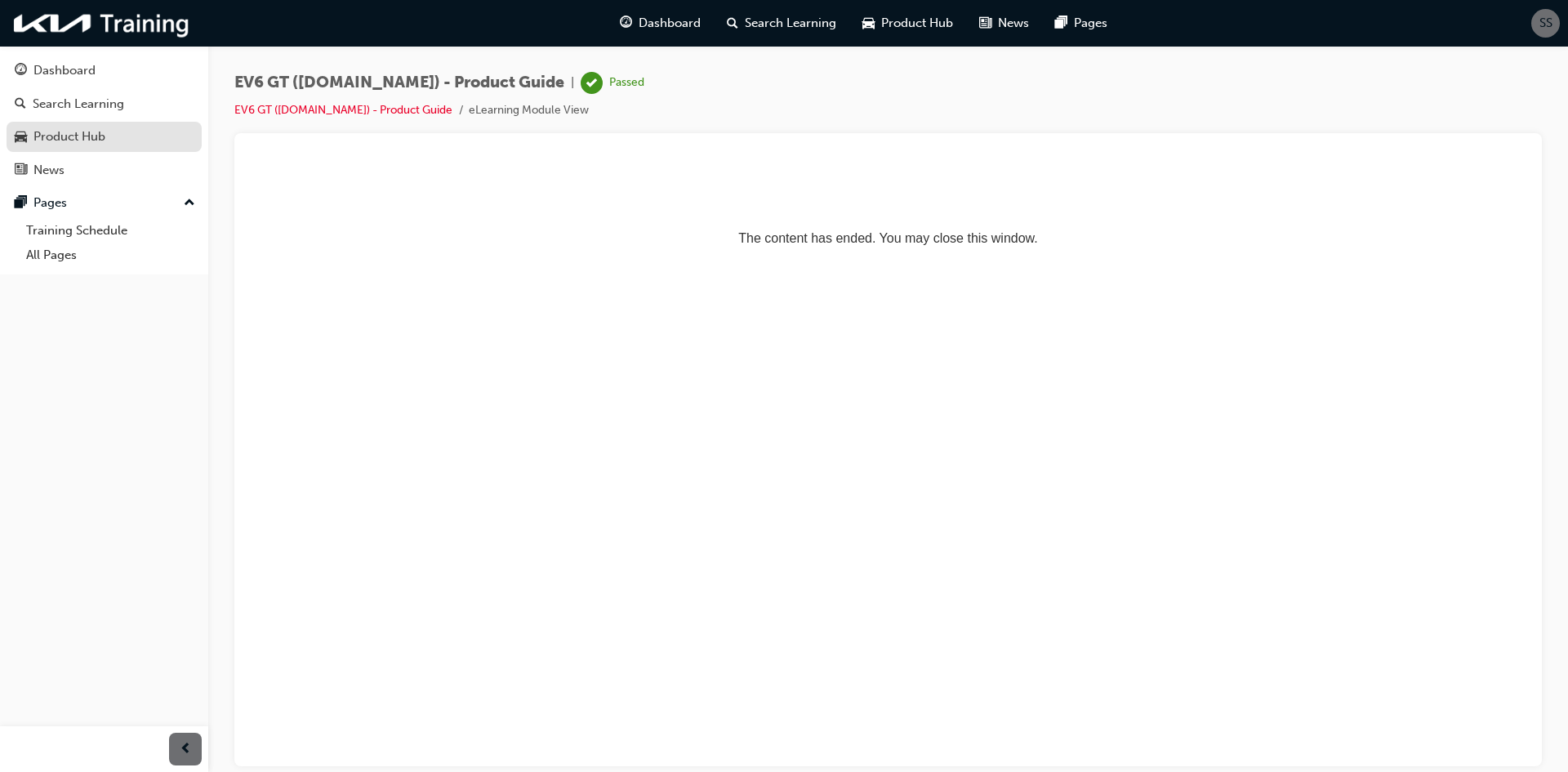
drag, startPoint x: 70, startPoint y: 71, endPoint x: 177, endPoint y: 128, distance: 121.2
click at [70, 71] on div "Dashboard" at bounding box center [65, 71] width 62 height 19
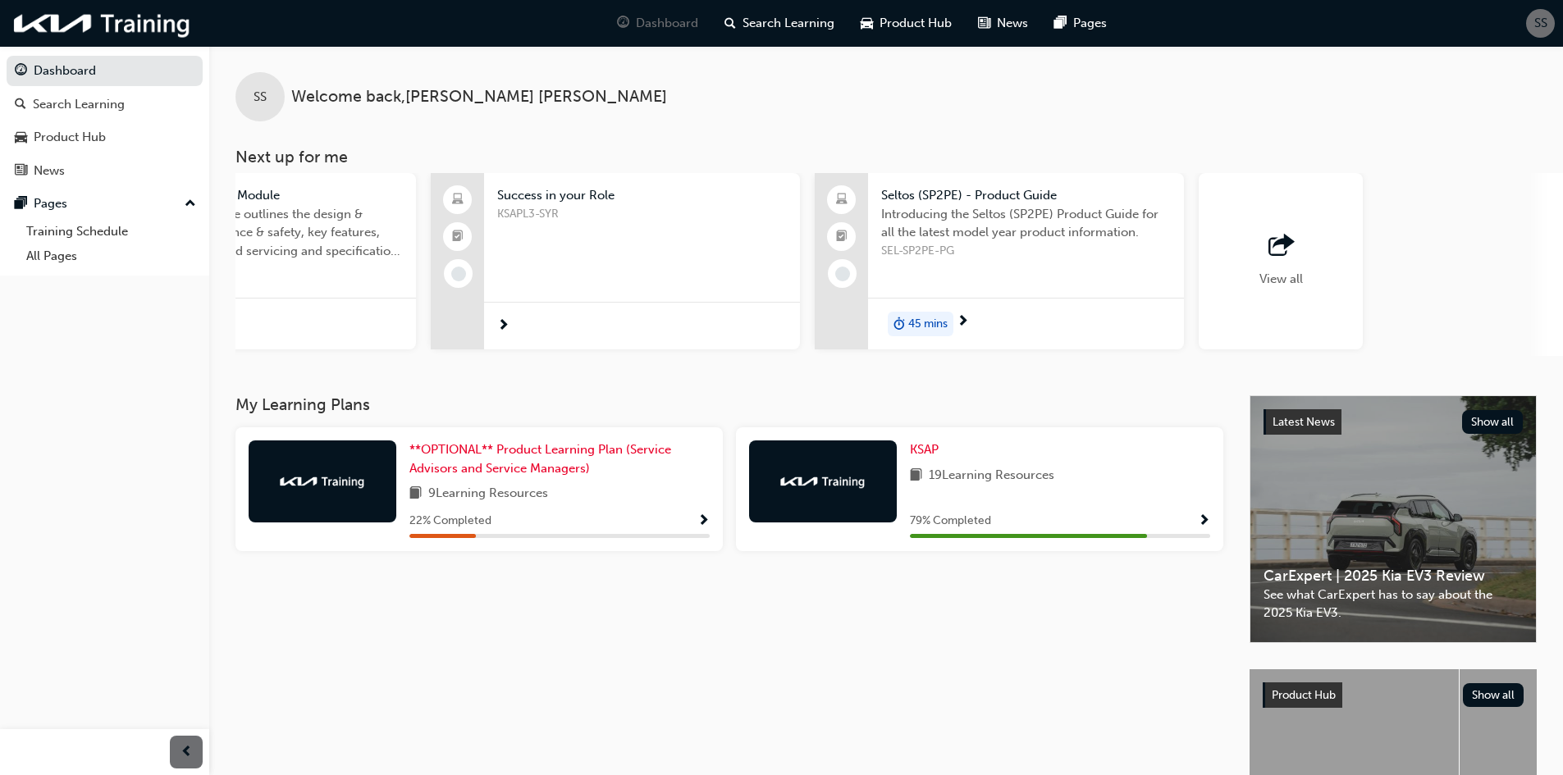
scroll to position [0, 871]
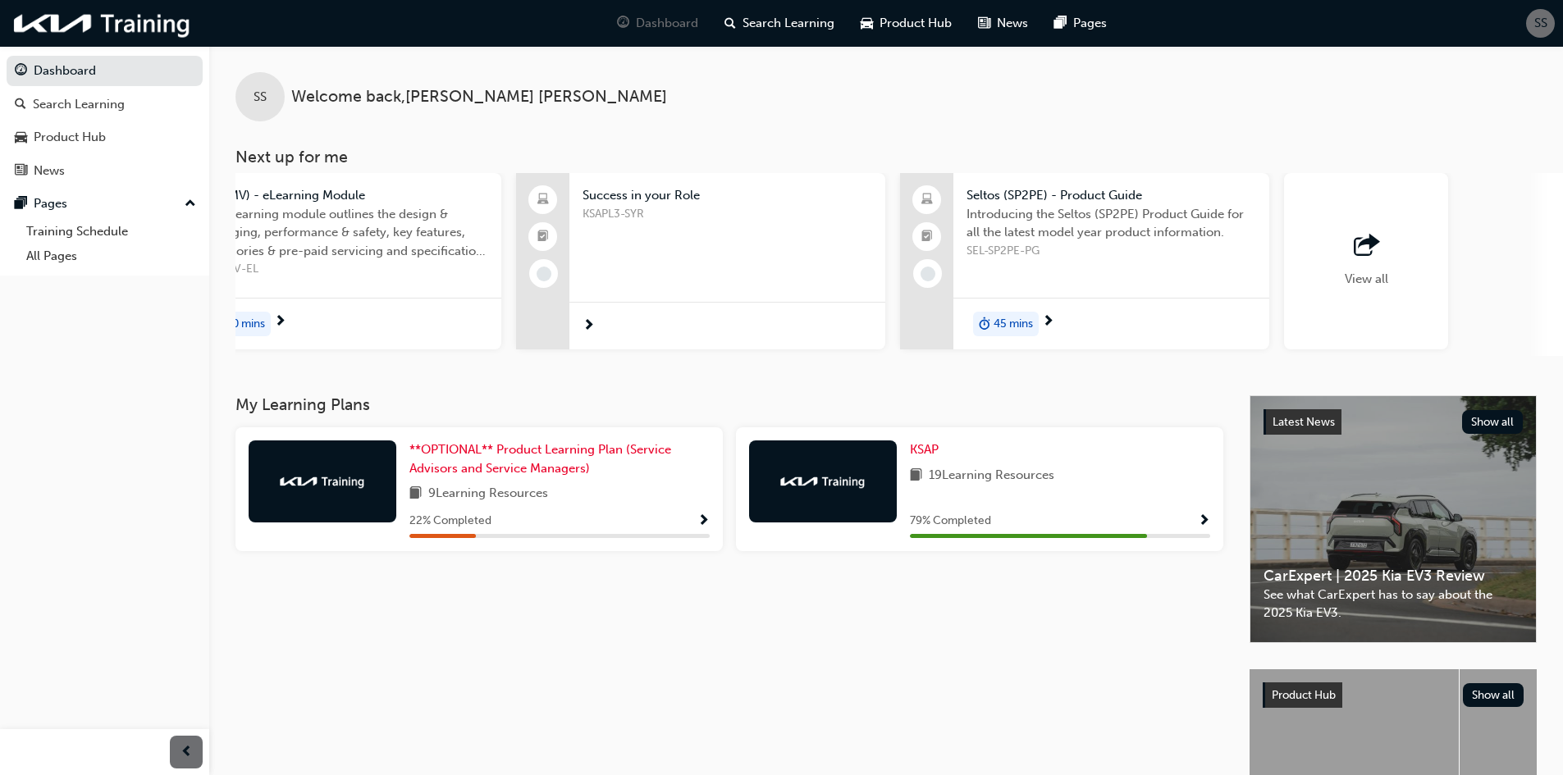
click at [1373, 240] on span "outbound-icon" at bounding box center [1365, 246] width 25 height 23
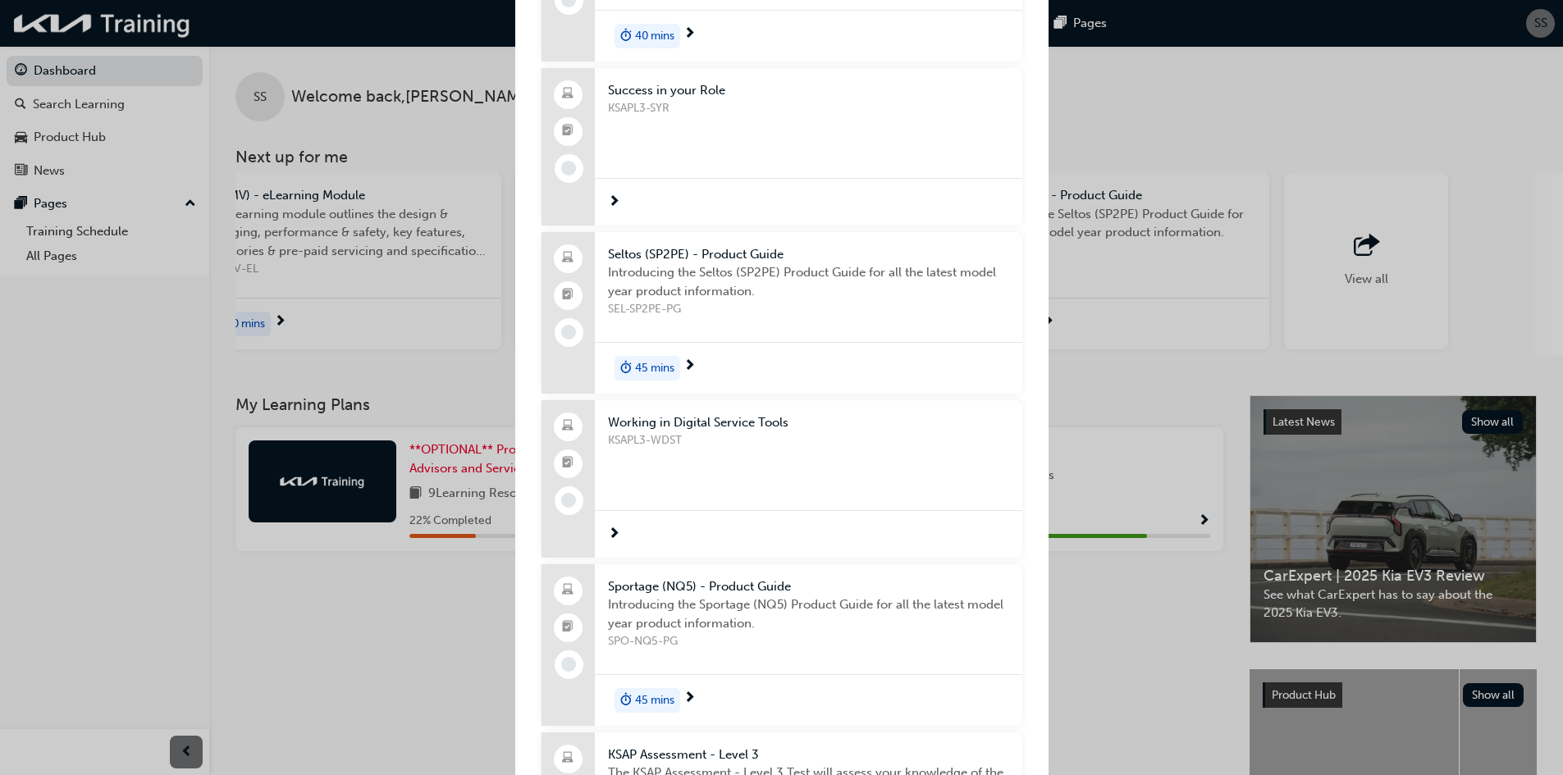
scroll to position [0, 0]
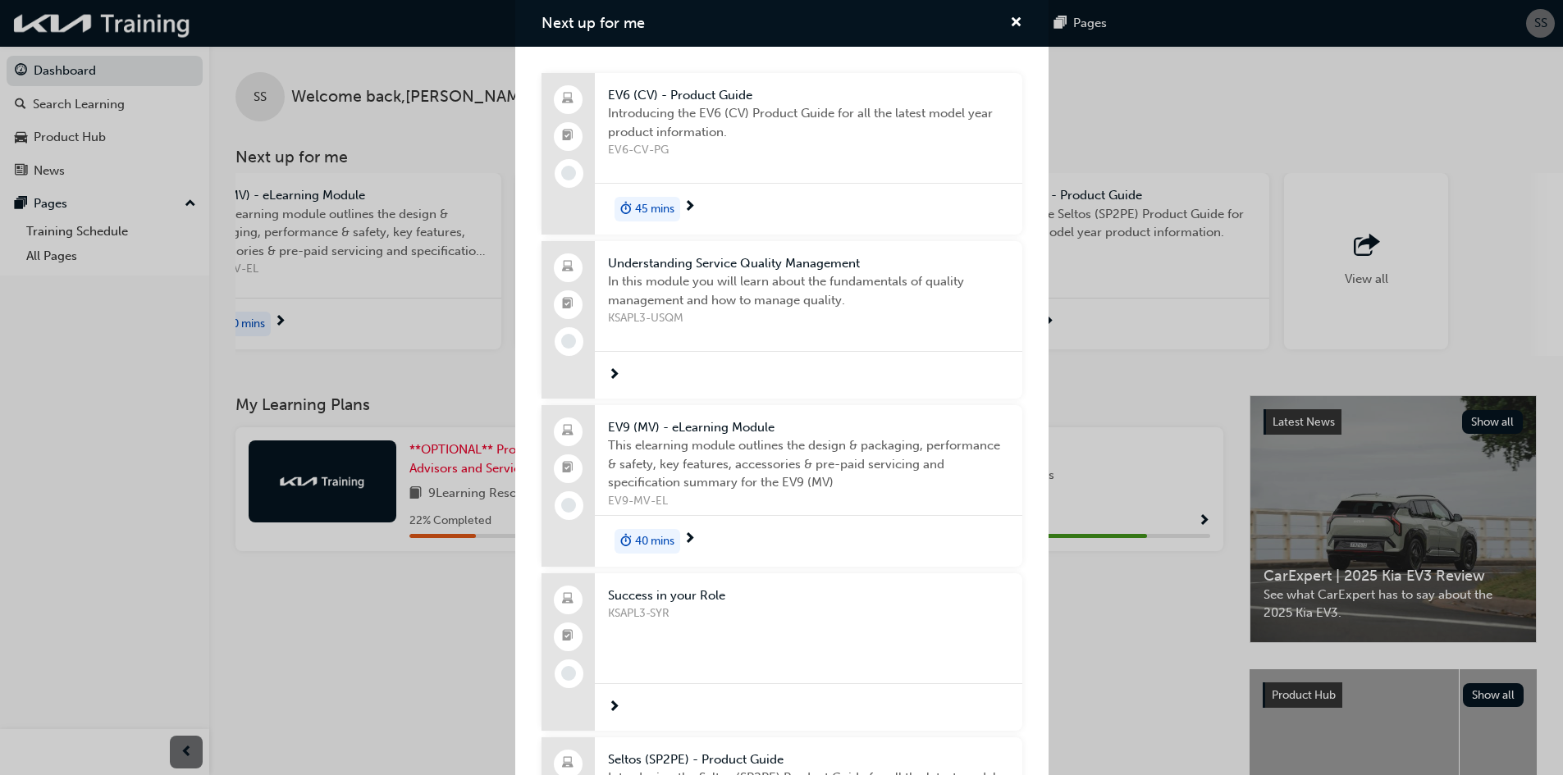
click at [1490, 106] on div "Next up for me EV6 (CV) - Product Guide Introducing the EV6 (CV) Product Guide …" at bounding box center [781, 387] width 1563 height 775
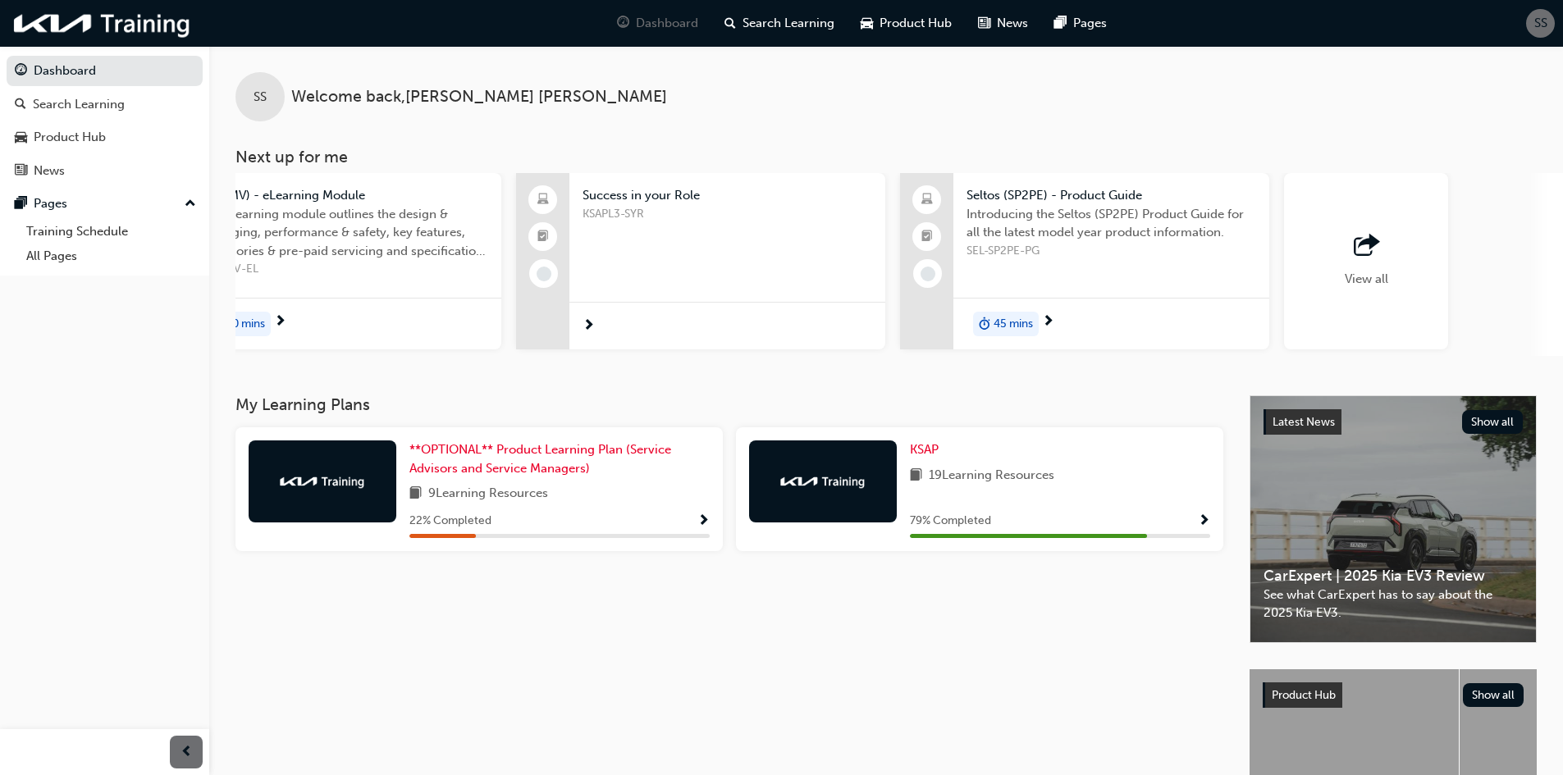
drag, startPoint x: 1400, startPoint y: 355, endPoint x: 528, endPoint y: 321, distance: 872.6
click at [528, 321] on div "EV6 (CV) - Product Guide Introducing the EV6 (CV) Product Guide for all the lat…" at bounding box center [514, 264] width 2301 height 183
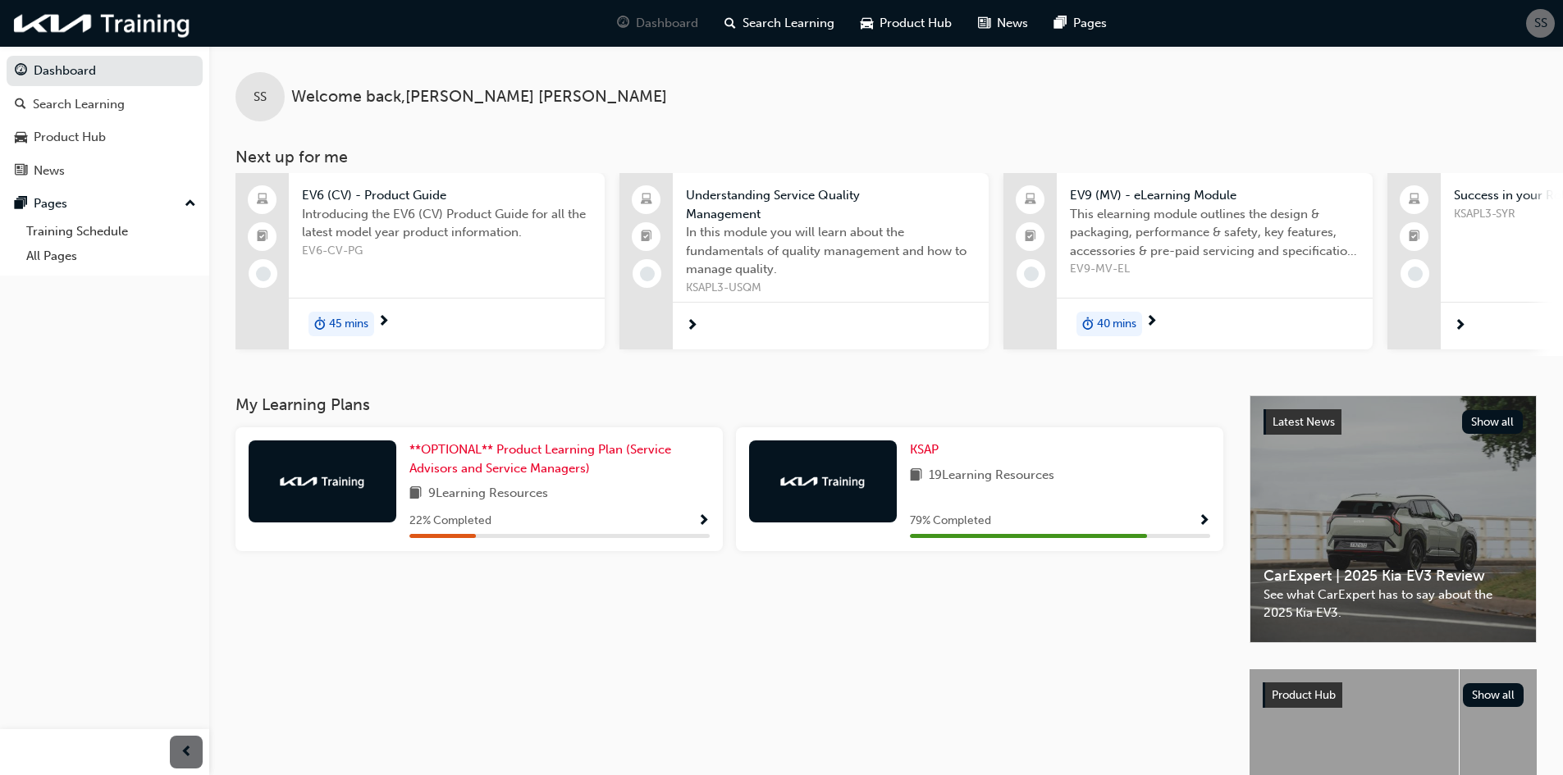
click at [410, 232] on span "Introducing the EV6 (CV) Product Guide for all the latest model year product in…" at bounding box center [447, 223] width 290 height 37
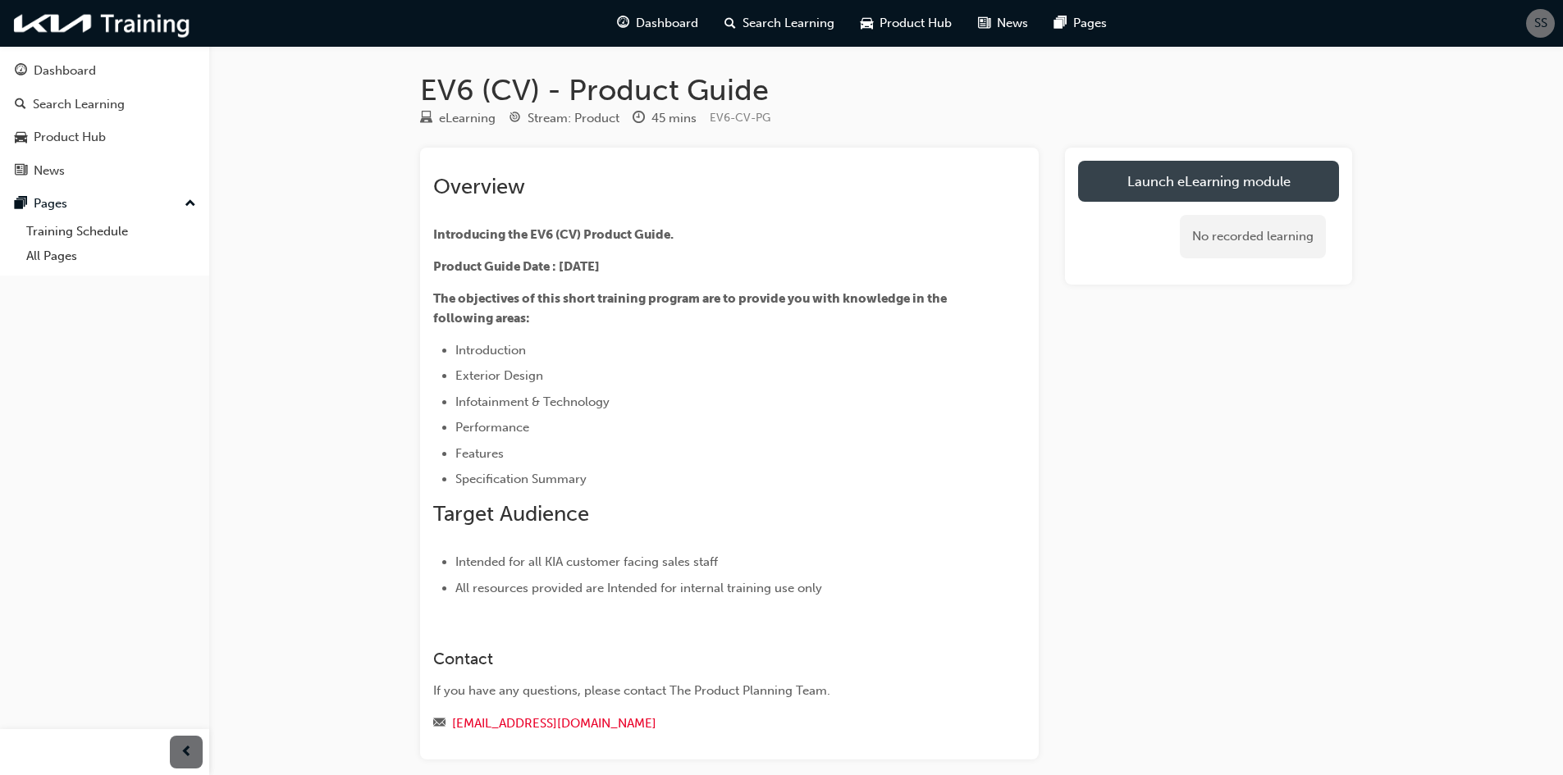
click at [1128, 189] on link "Launch eLearning module" at bounding box center [1208, 181] width 261 height 41
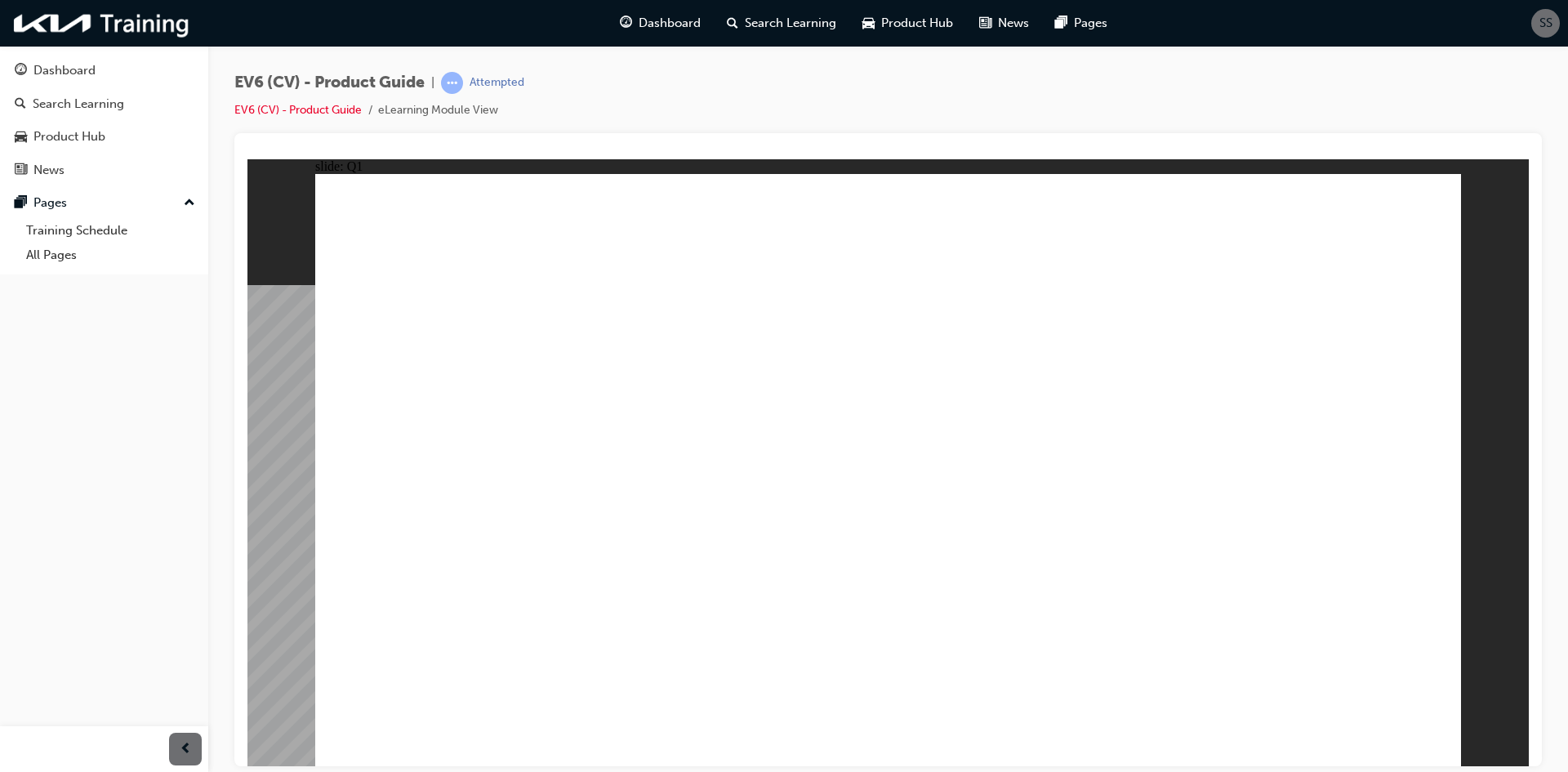
radio input "false"
radio input "true"
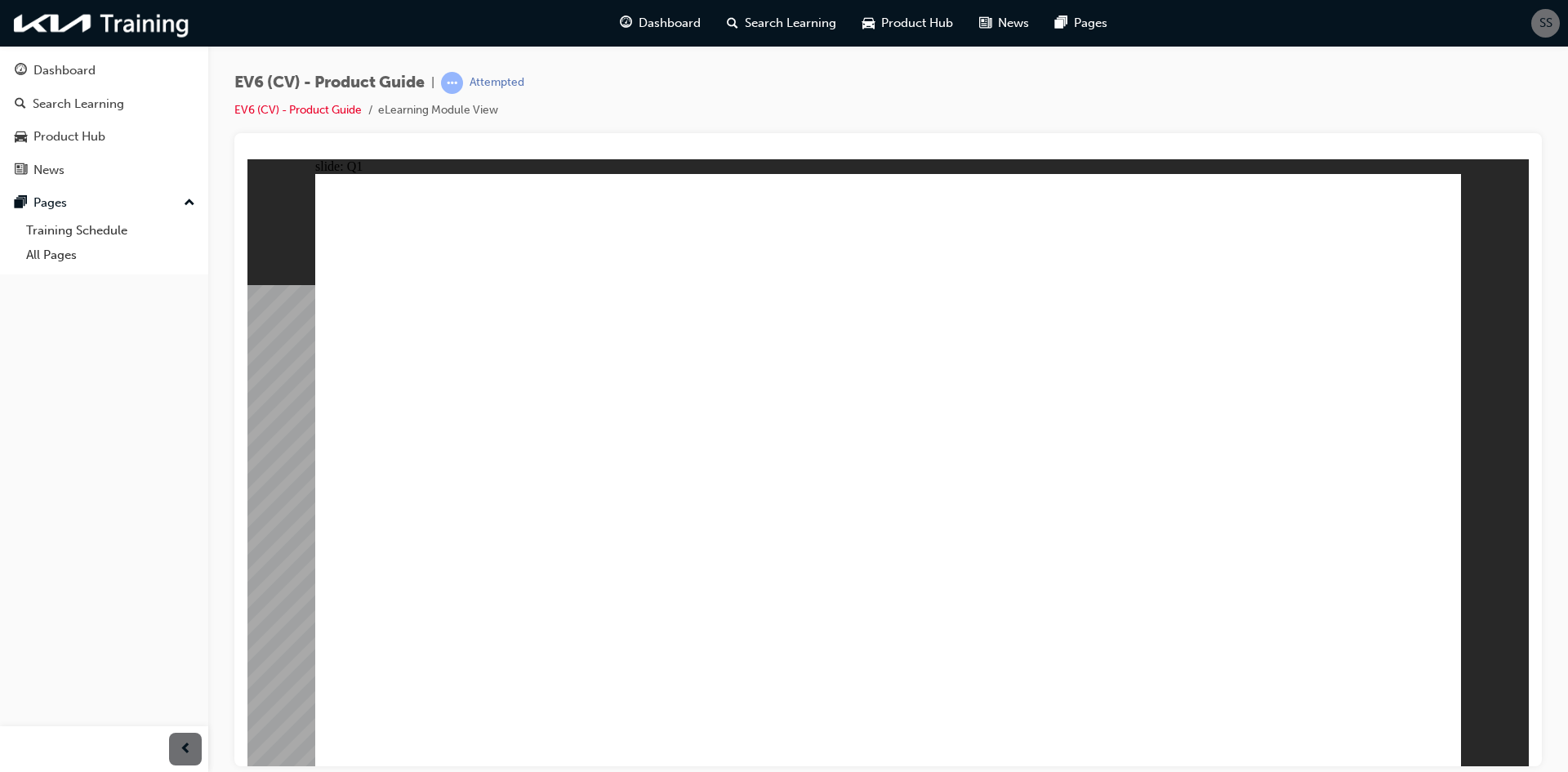
radio input "true"
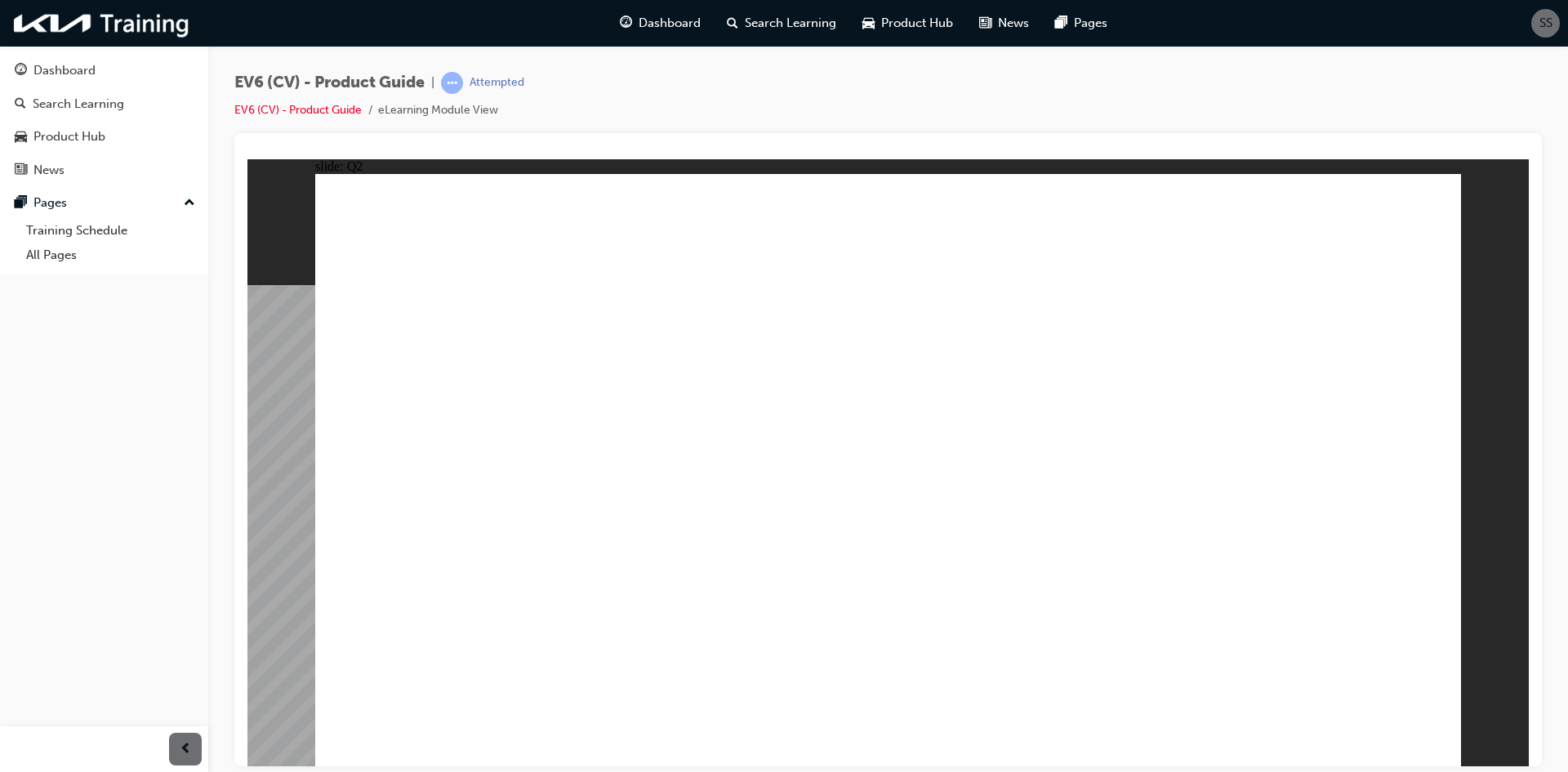
radio input "false"
radio input "true"
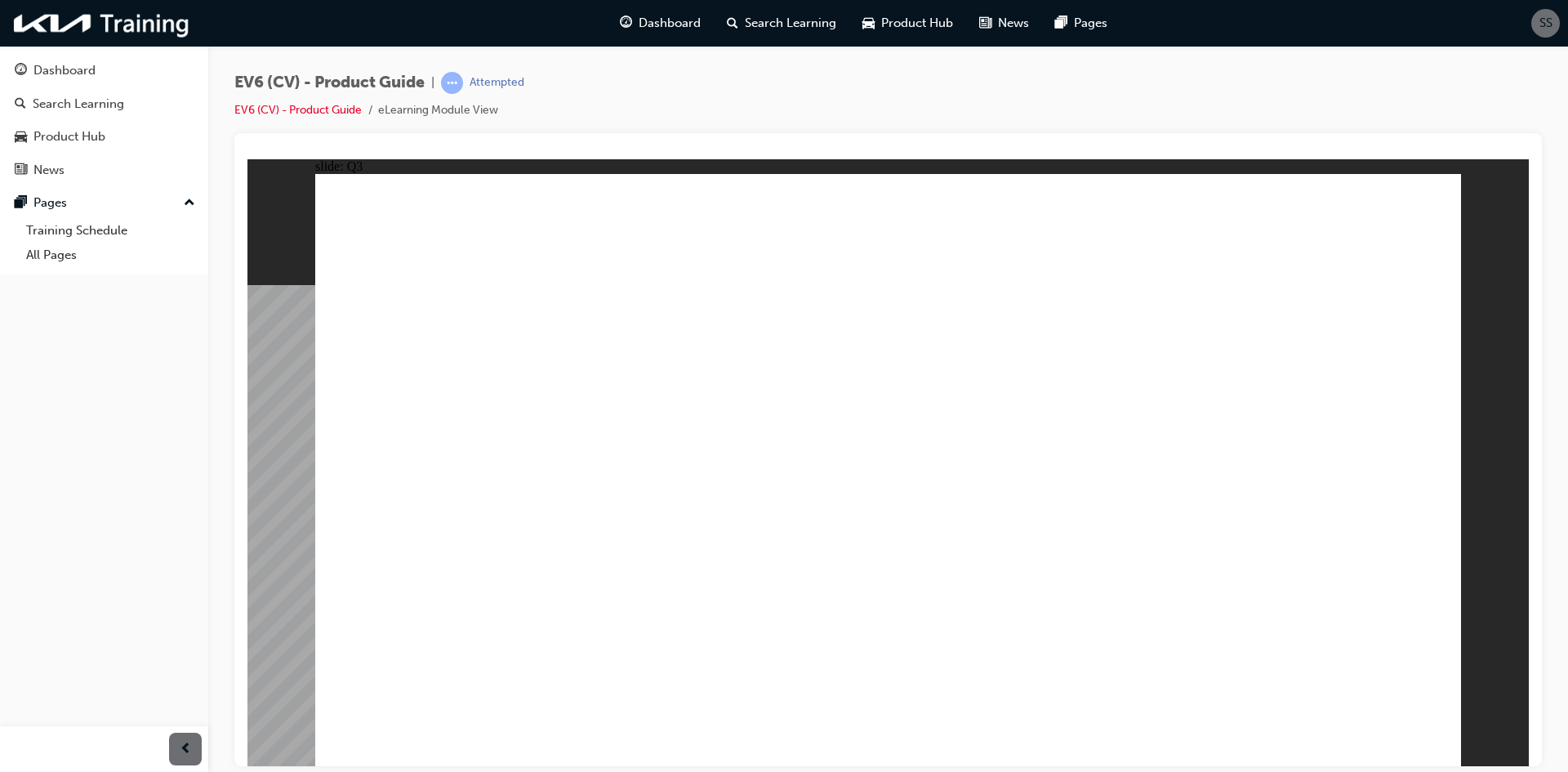
radio input "true"
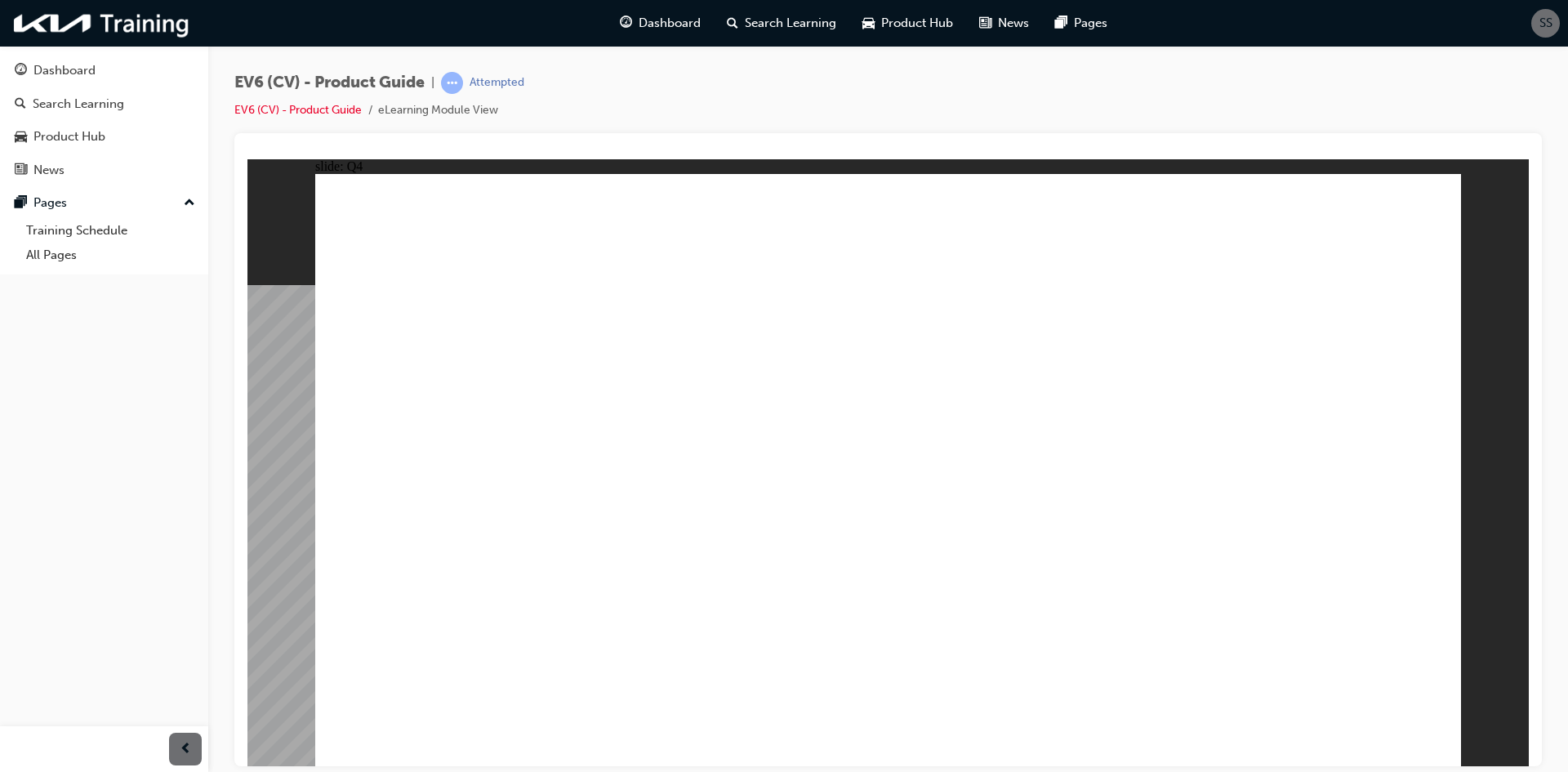
radio input "true"
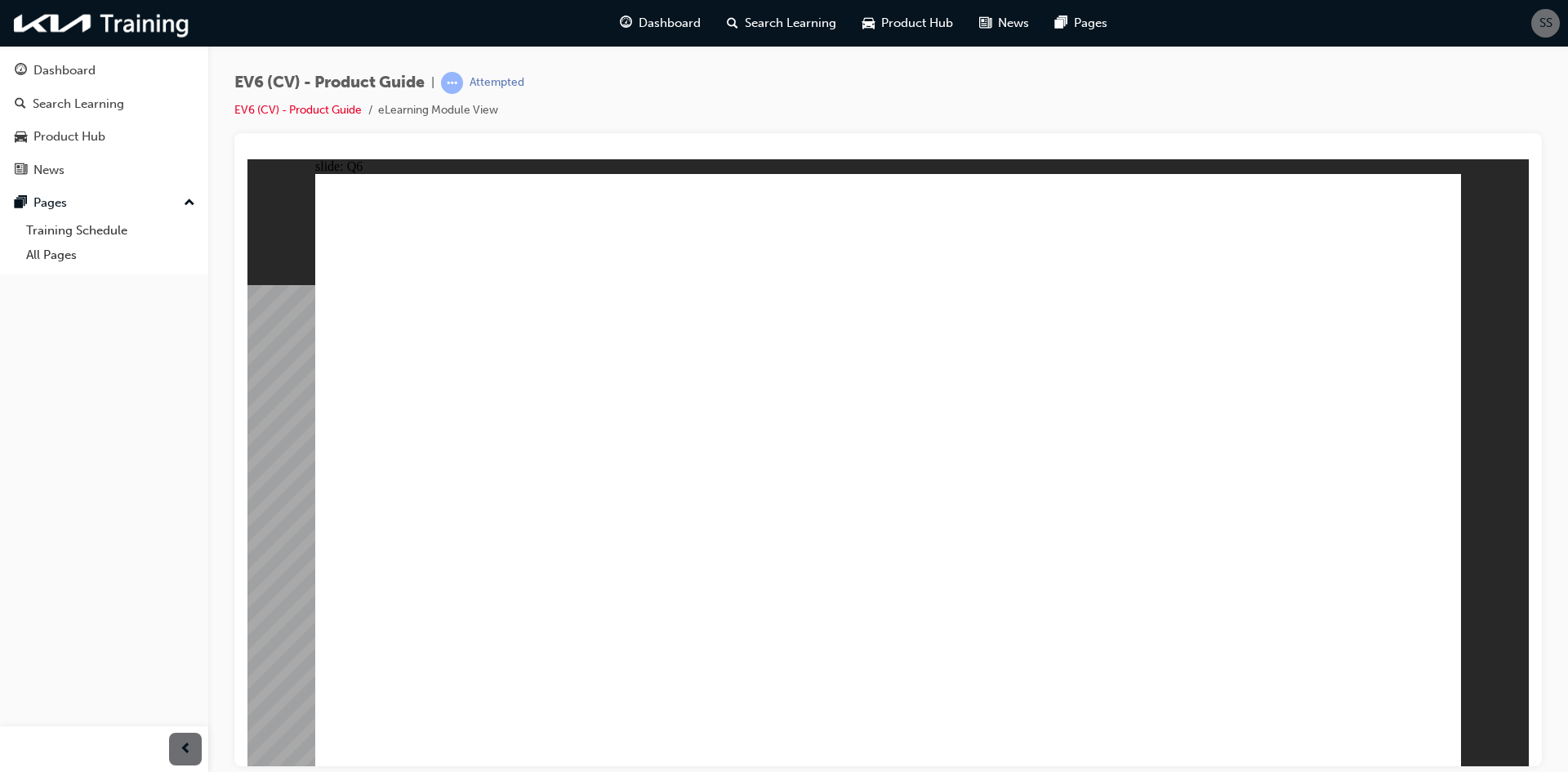
radio input "true"
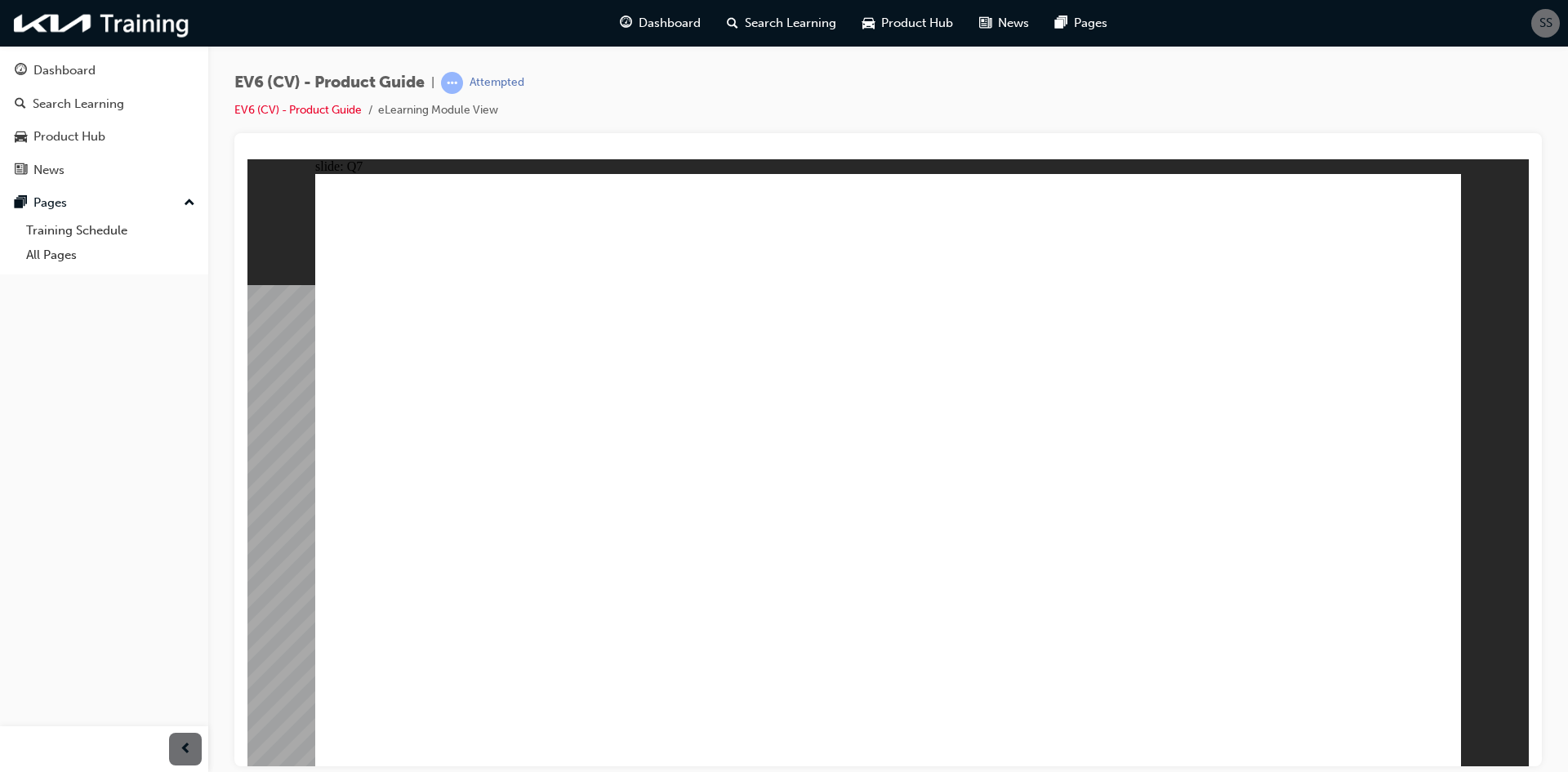
radio input "true"
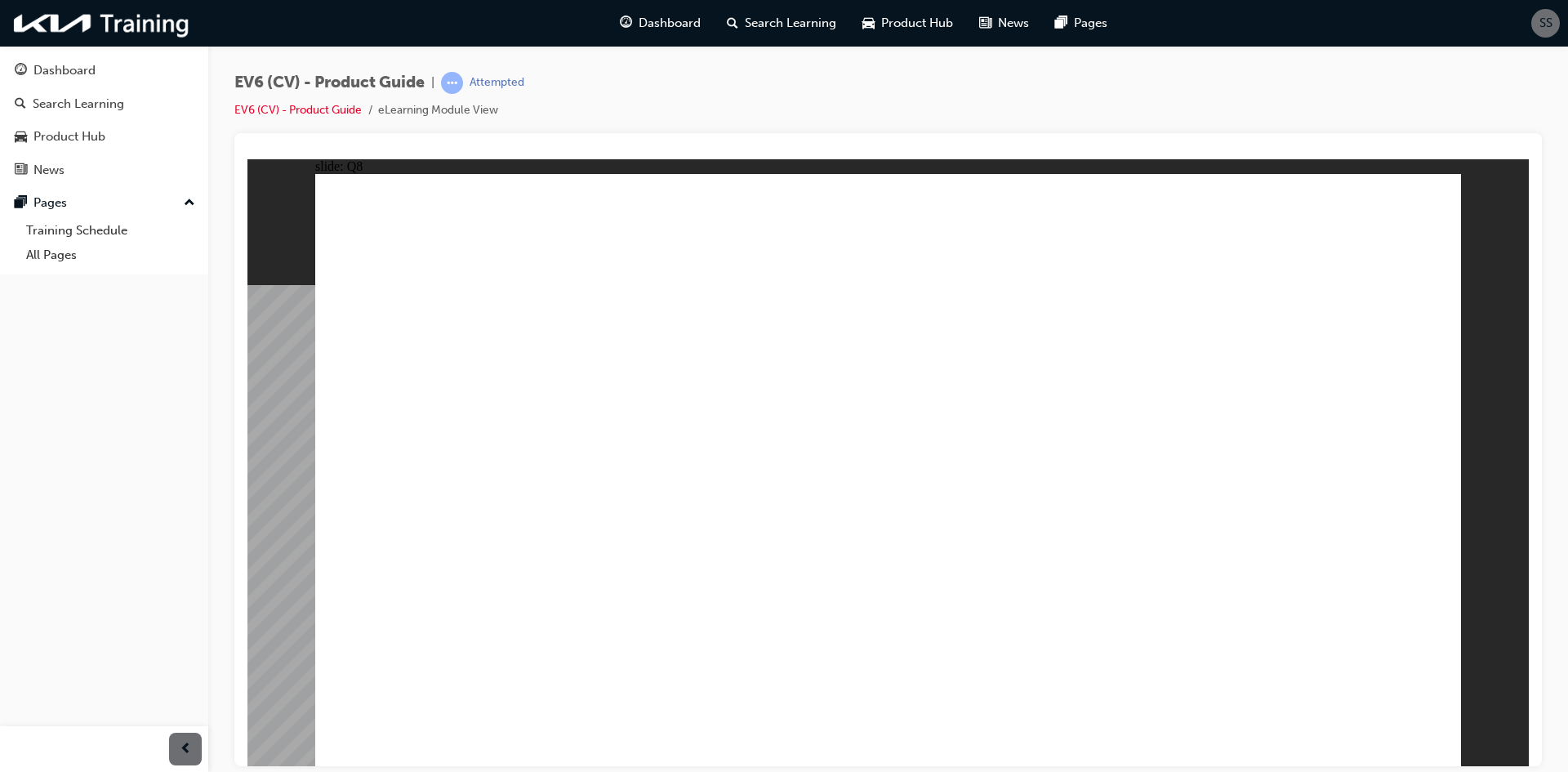
radio input "false"
radio input "true"
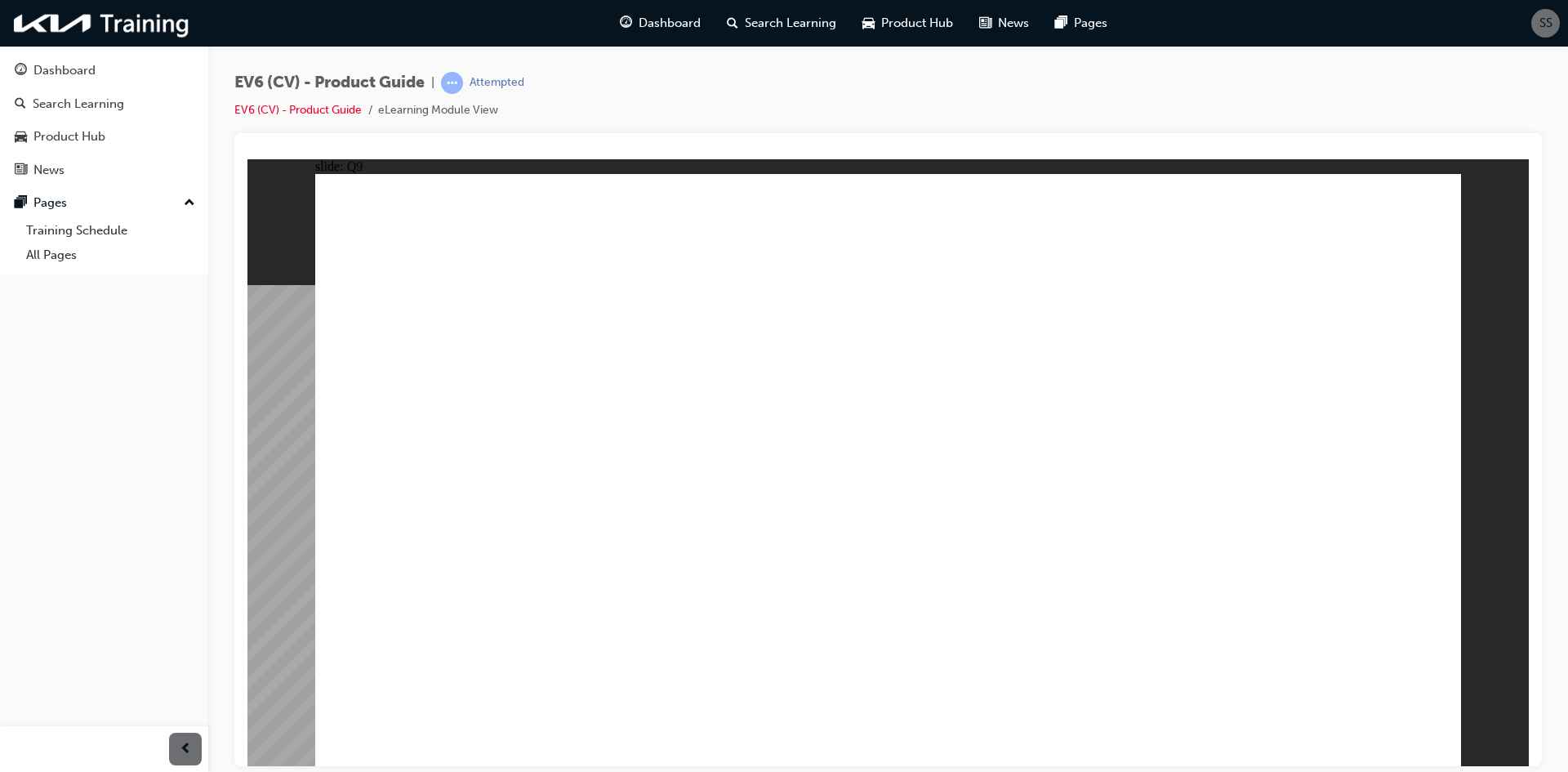
radio input "false"
radio input "true"
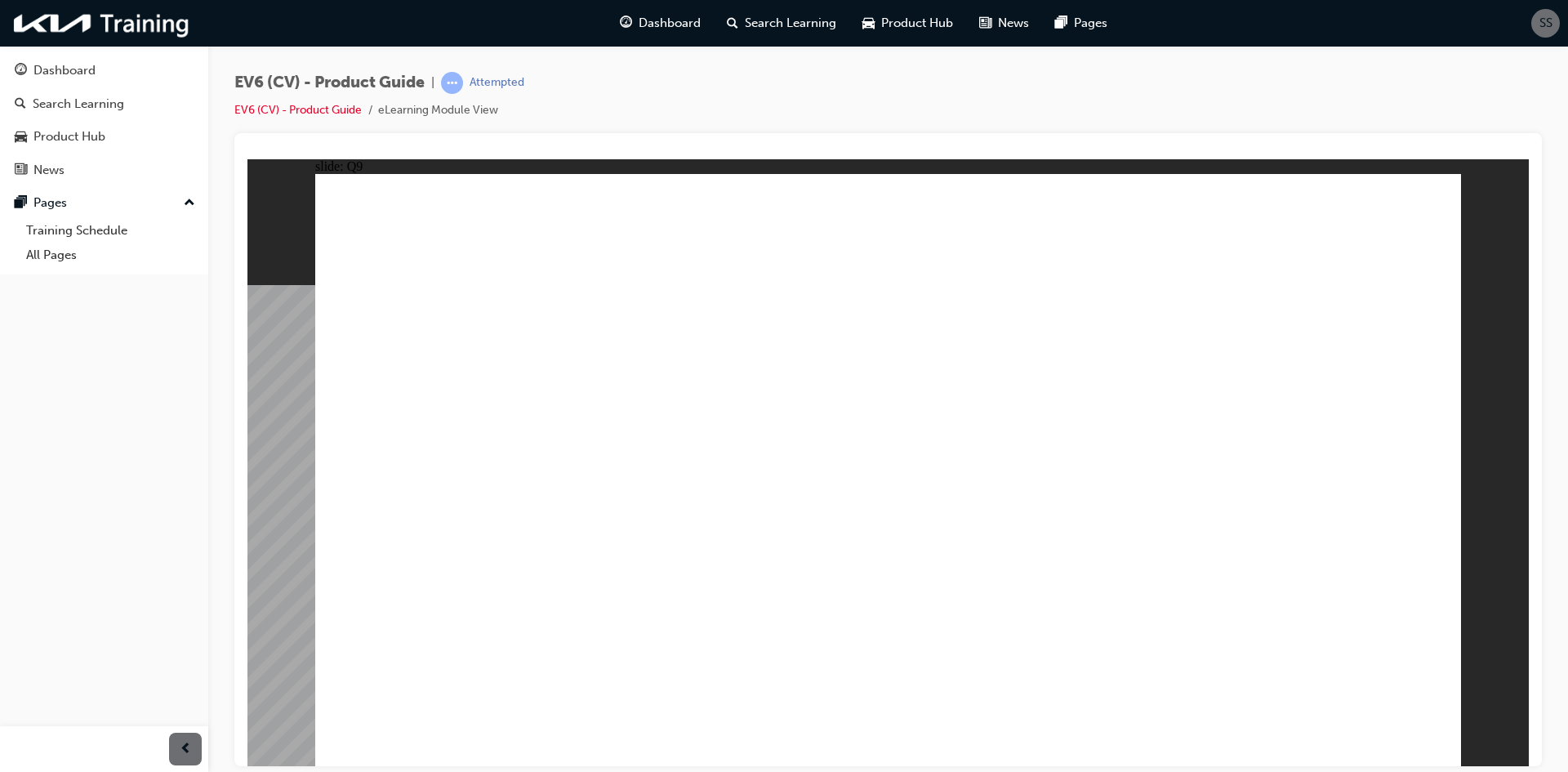
radio input "true"
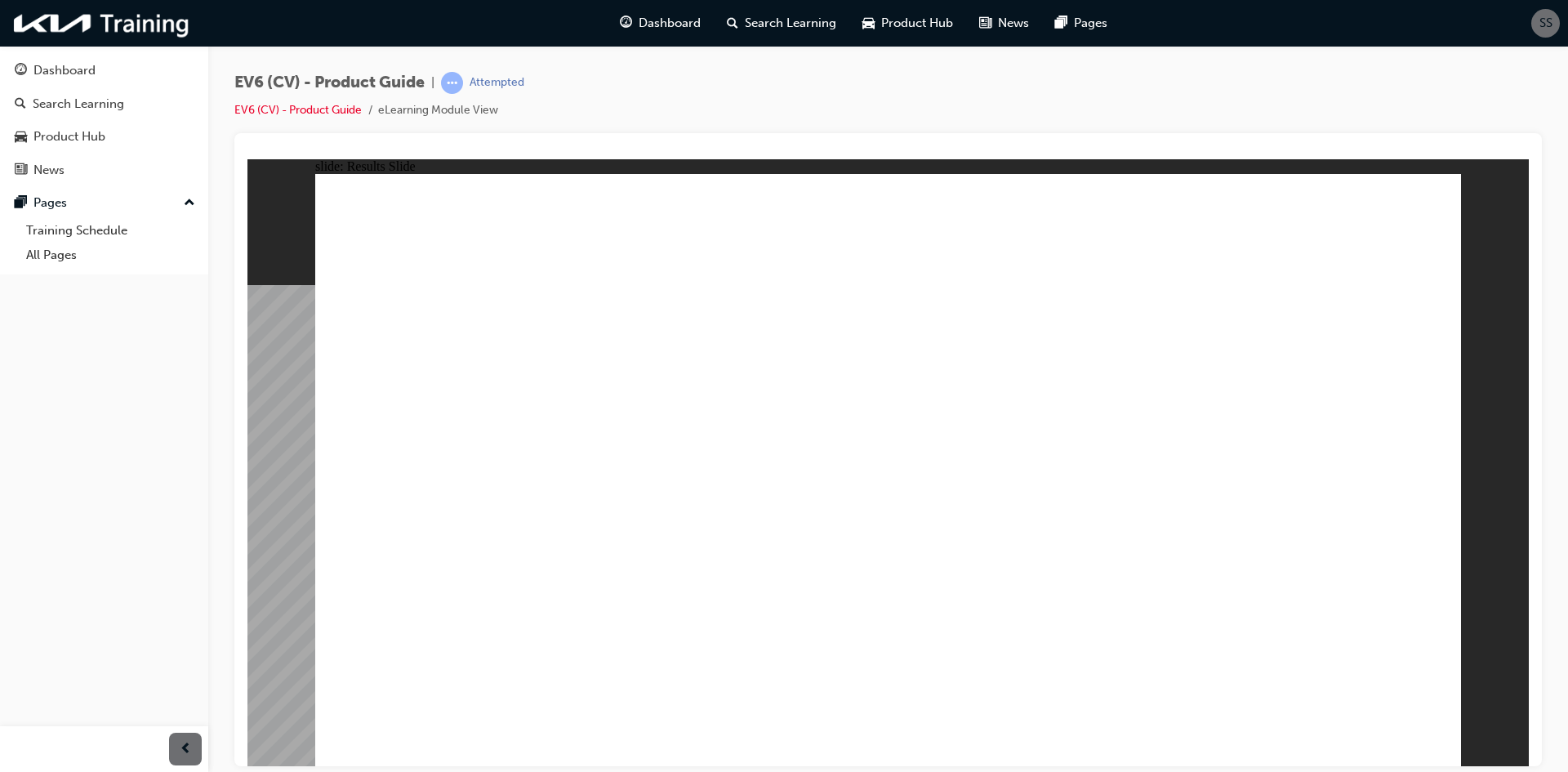
radio input "true"
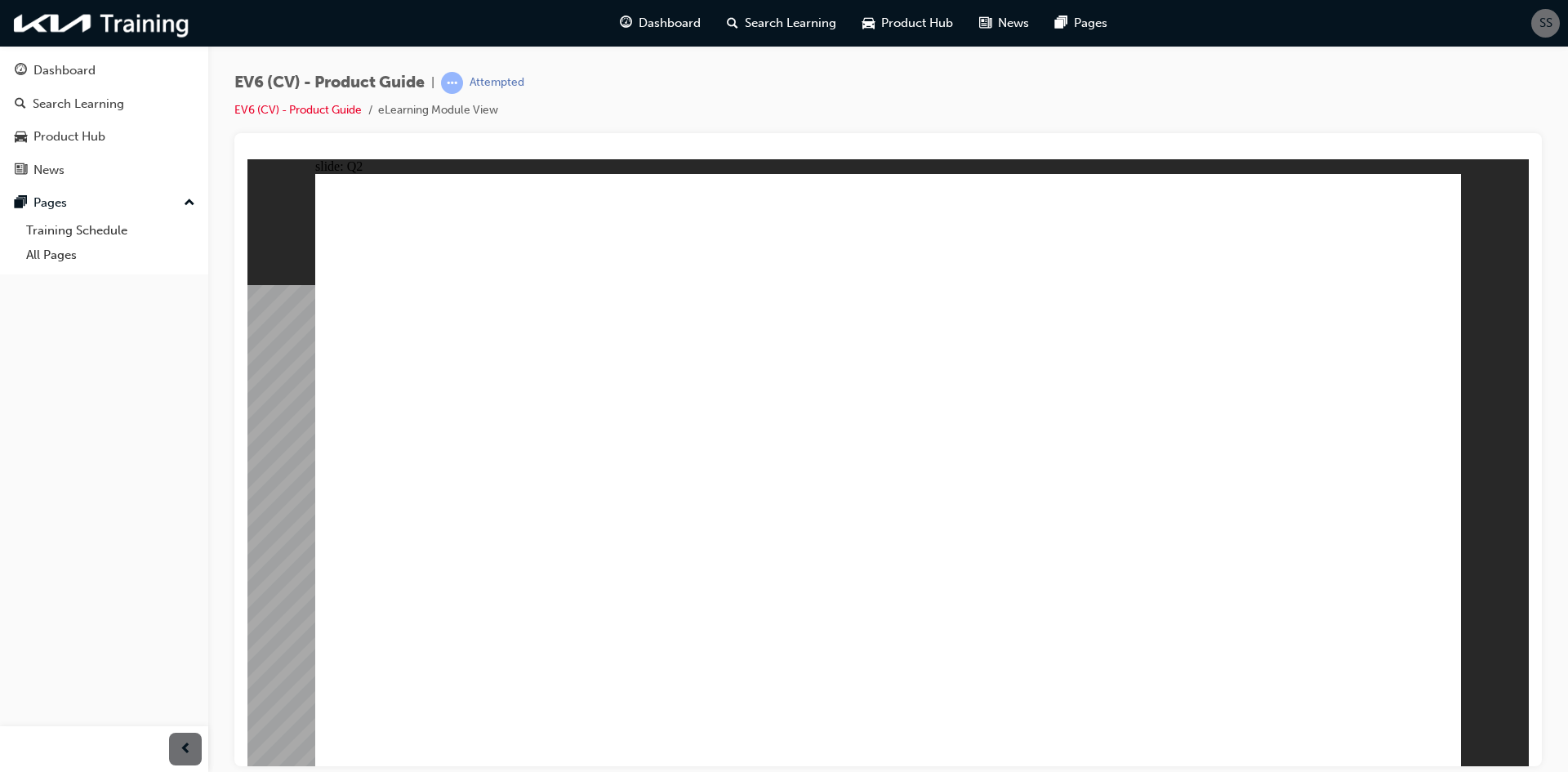
radio input "true"
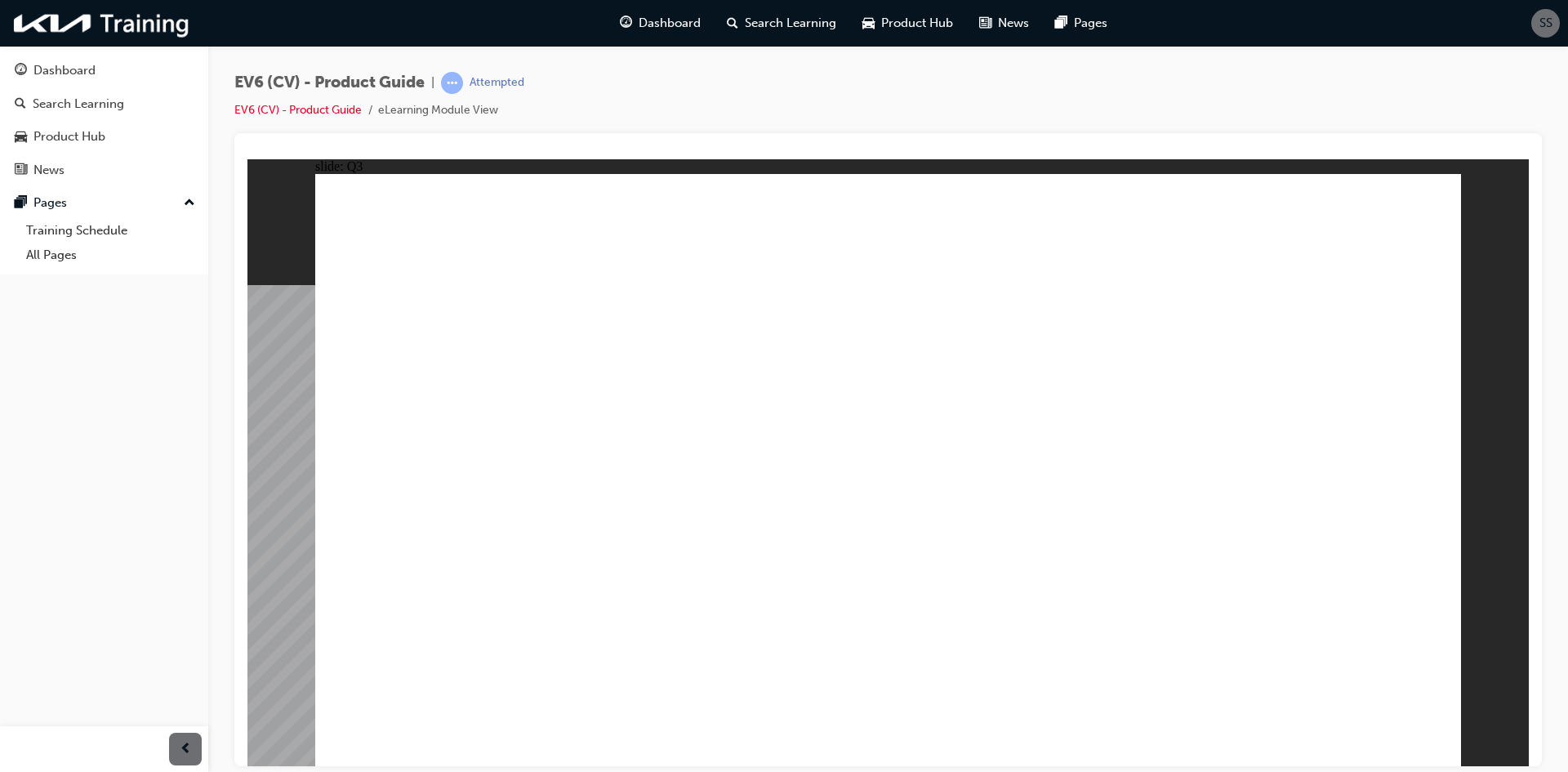
radio input "true"
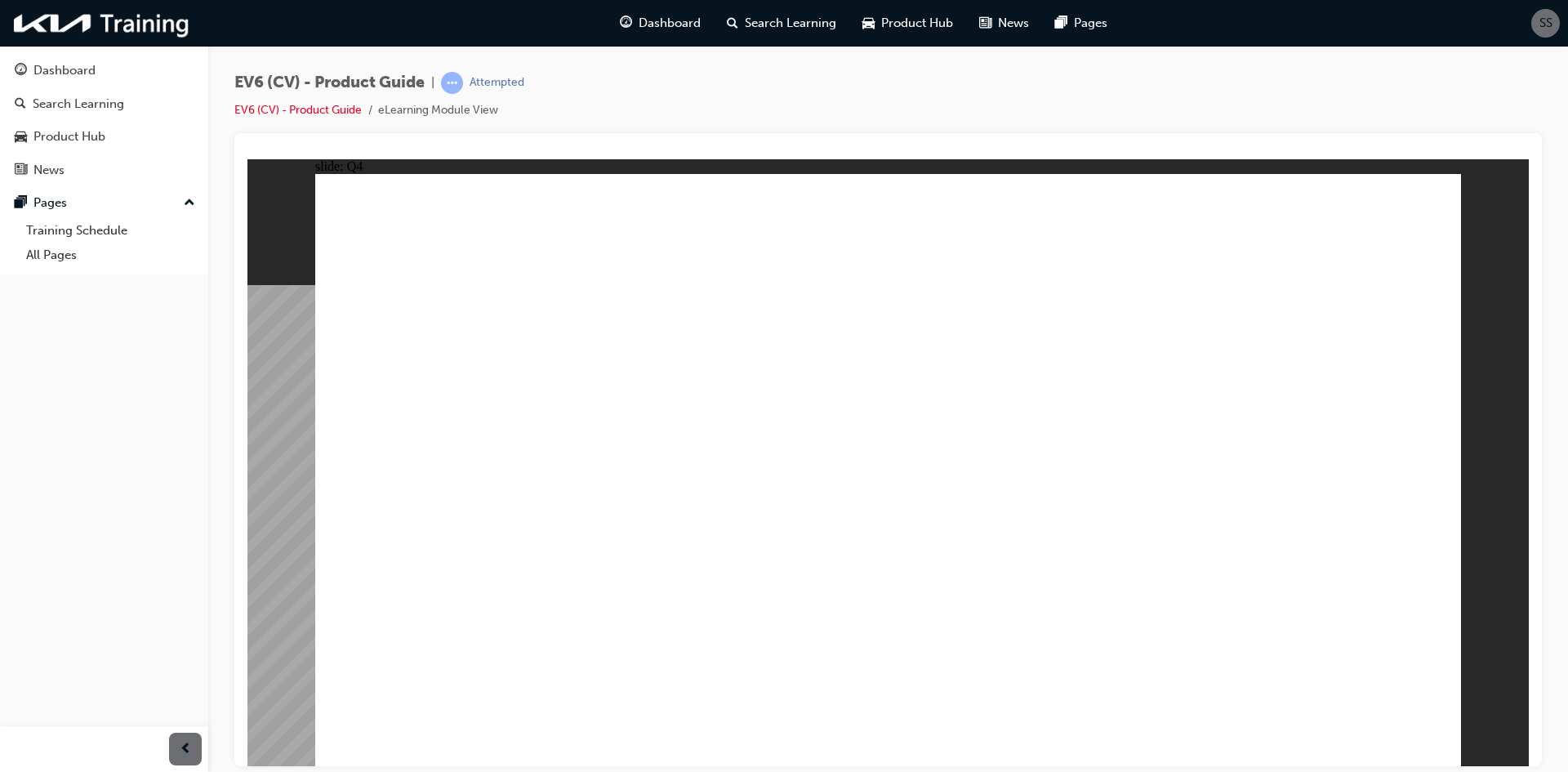
radio input "true"
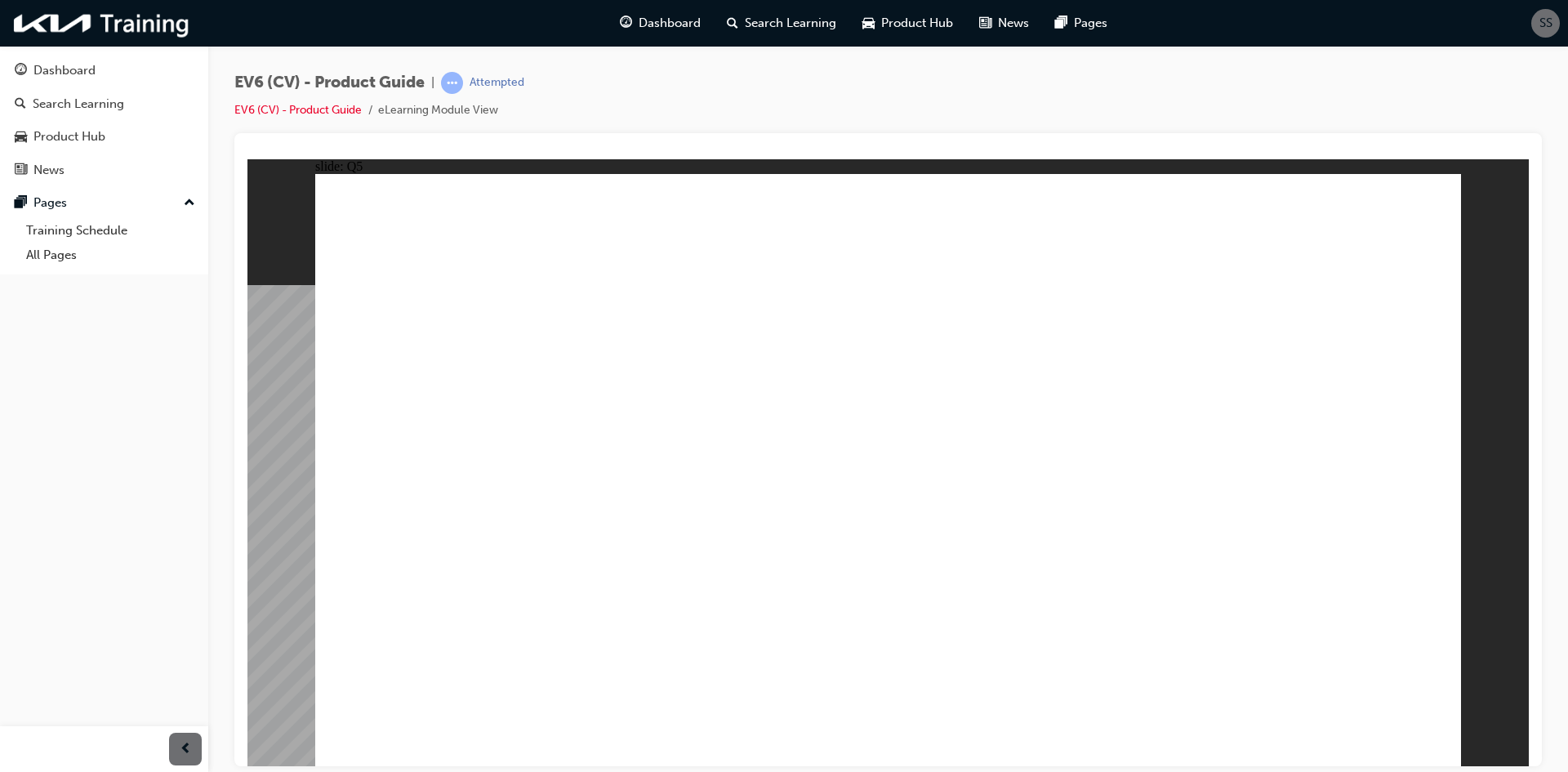
radio input "true"
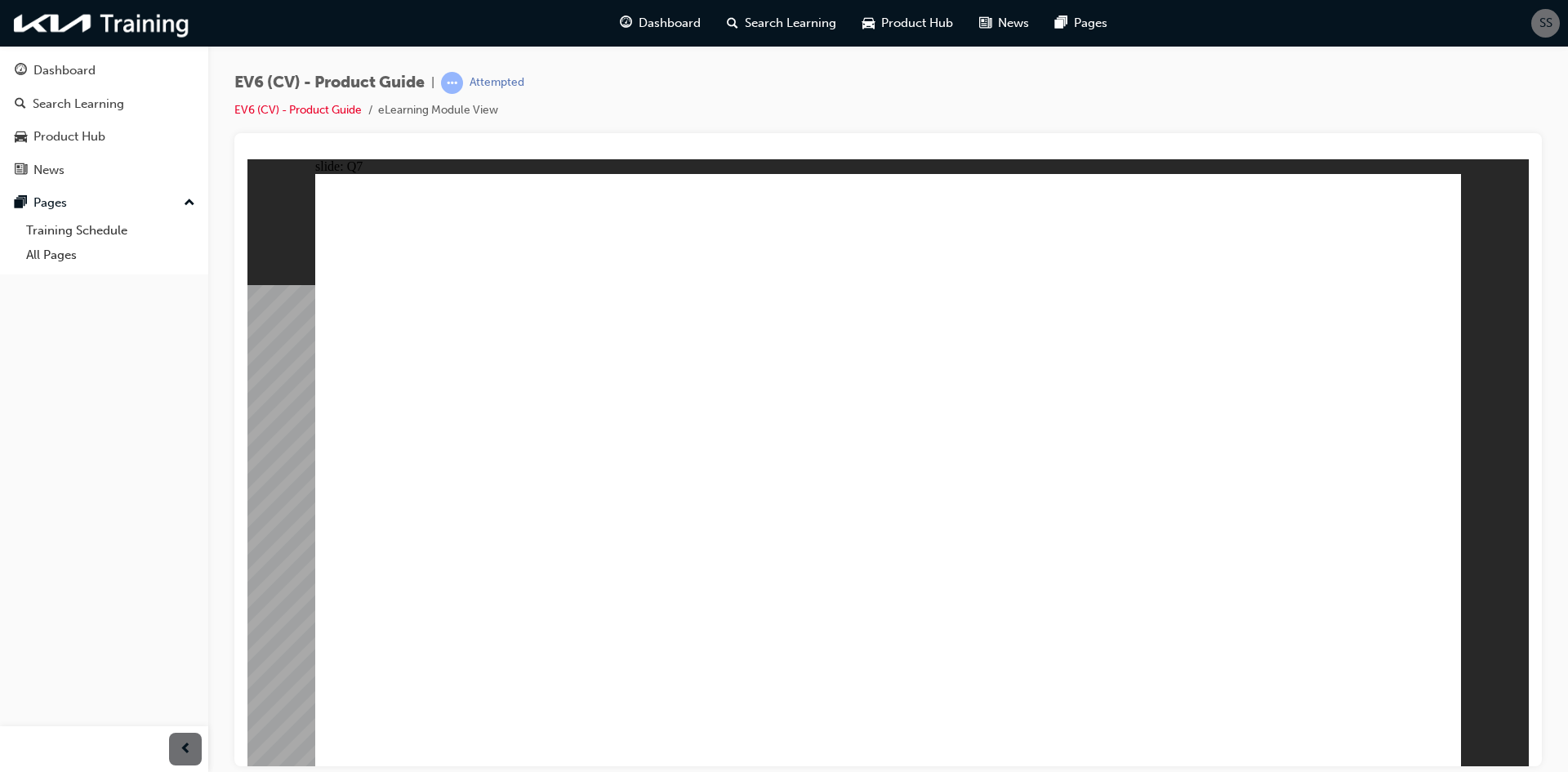
radio input "true"
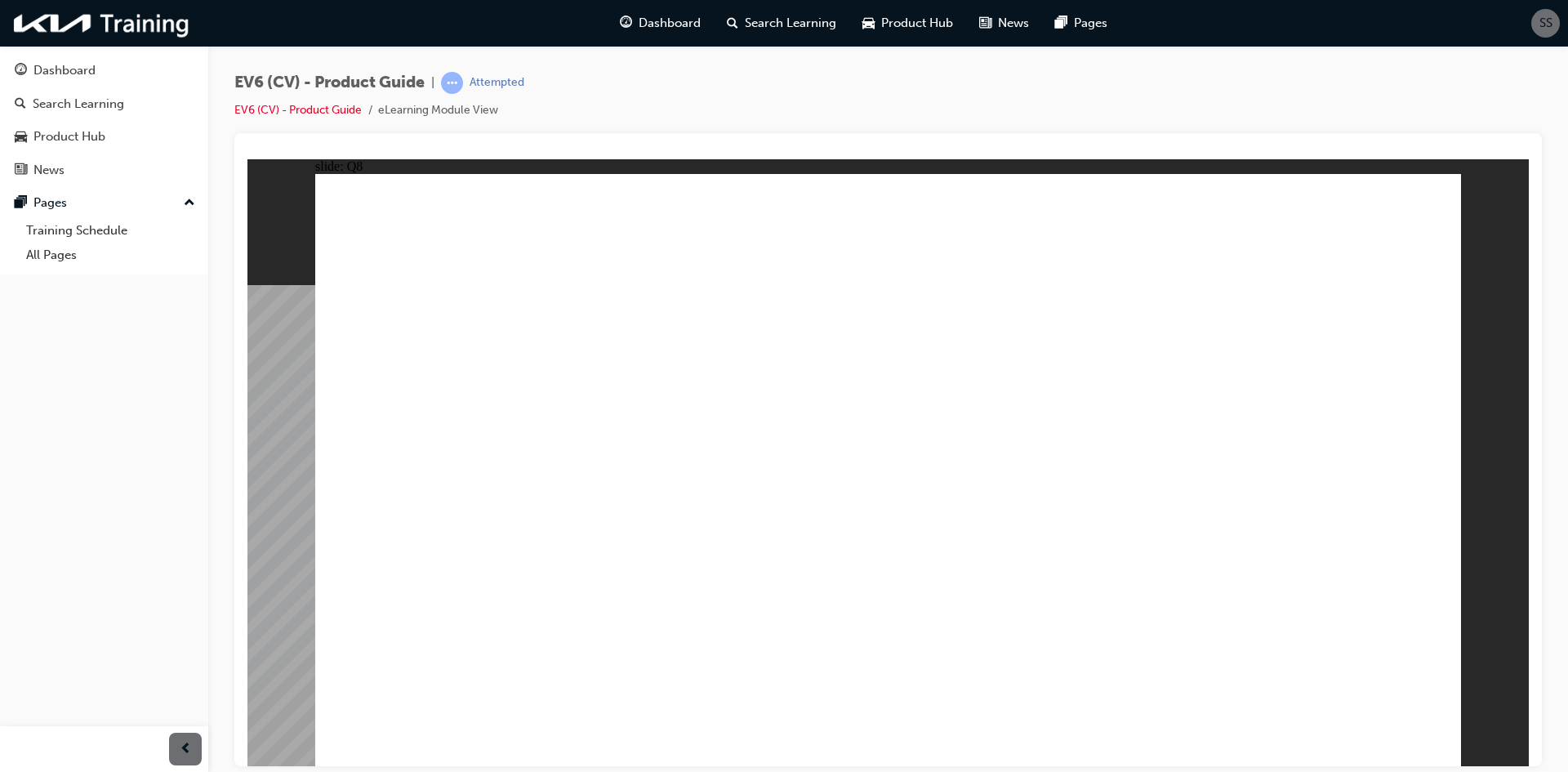
radio input "true"
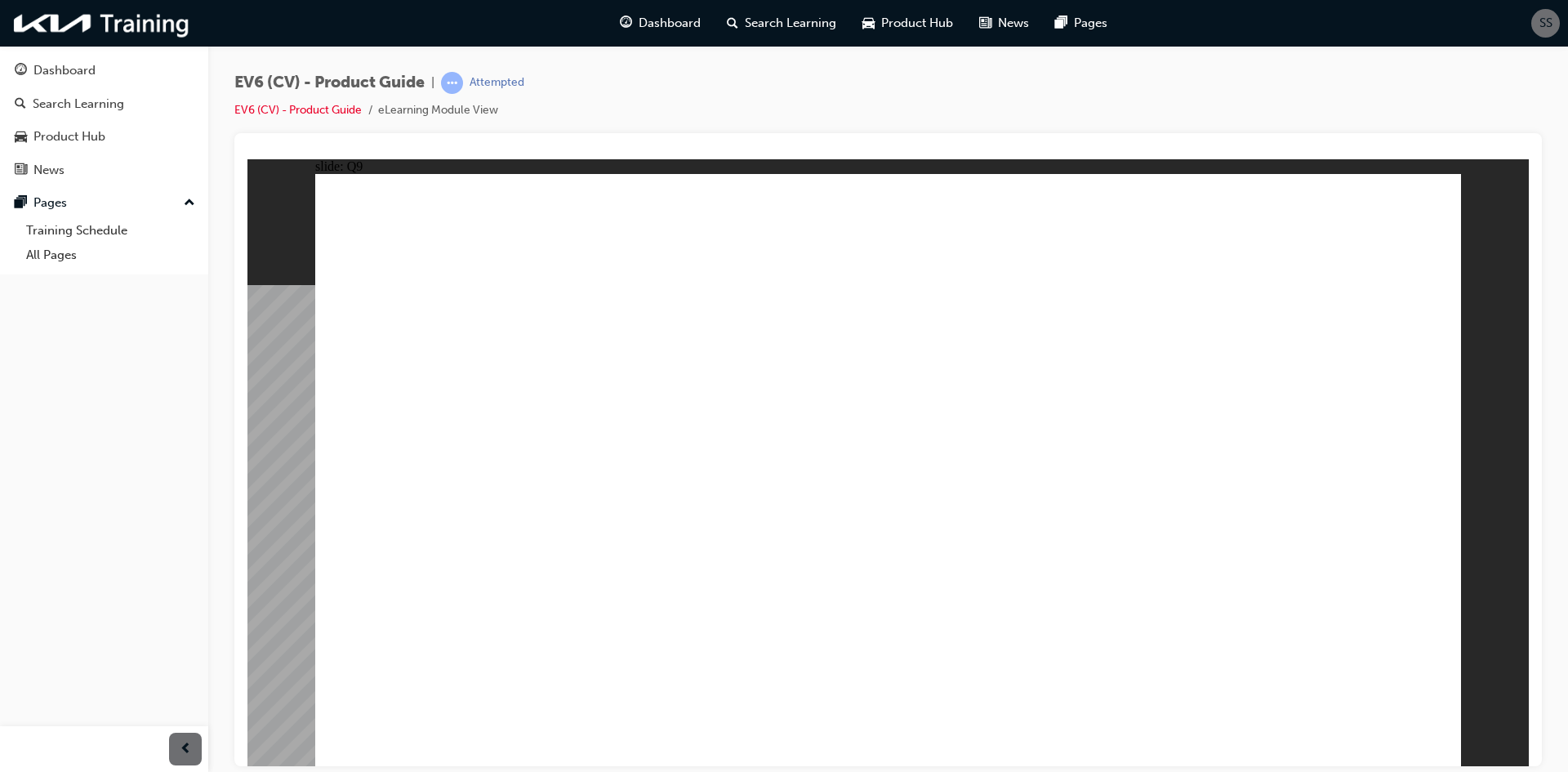
radio input "true"
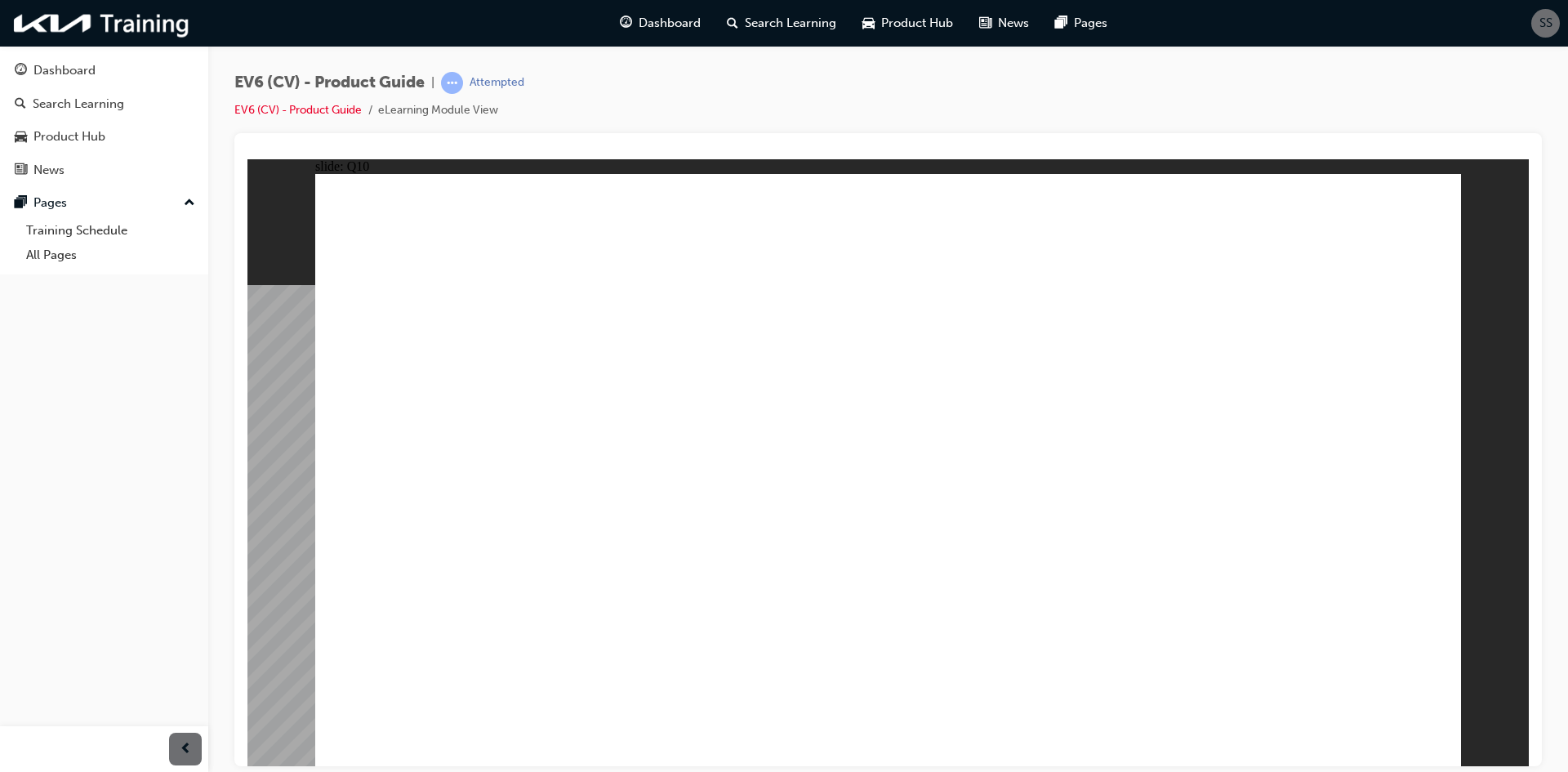
radio input "true"
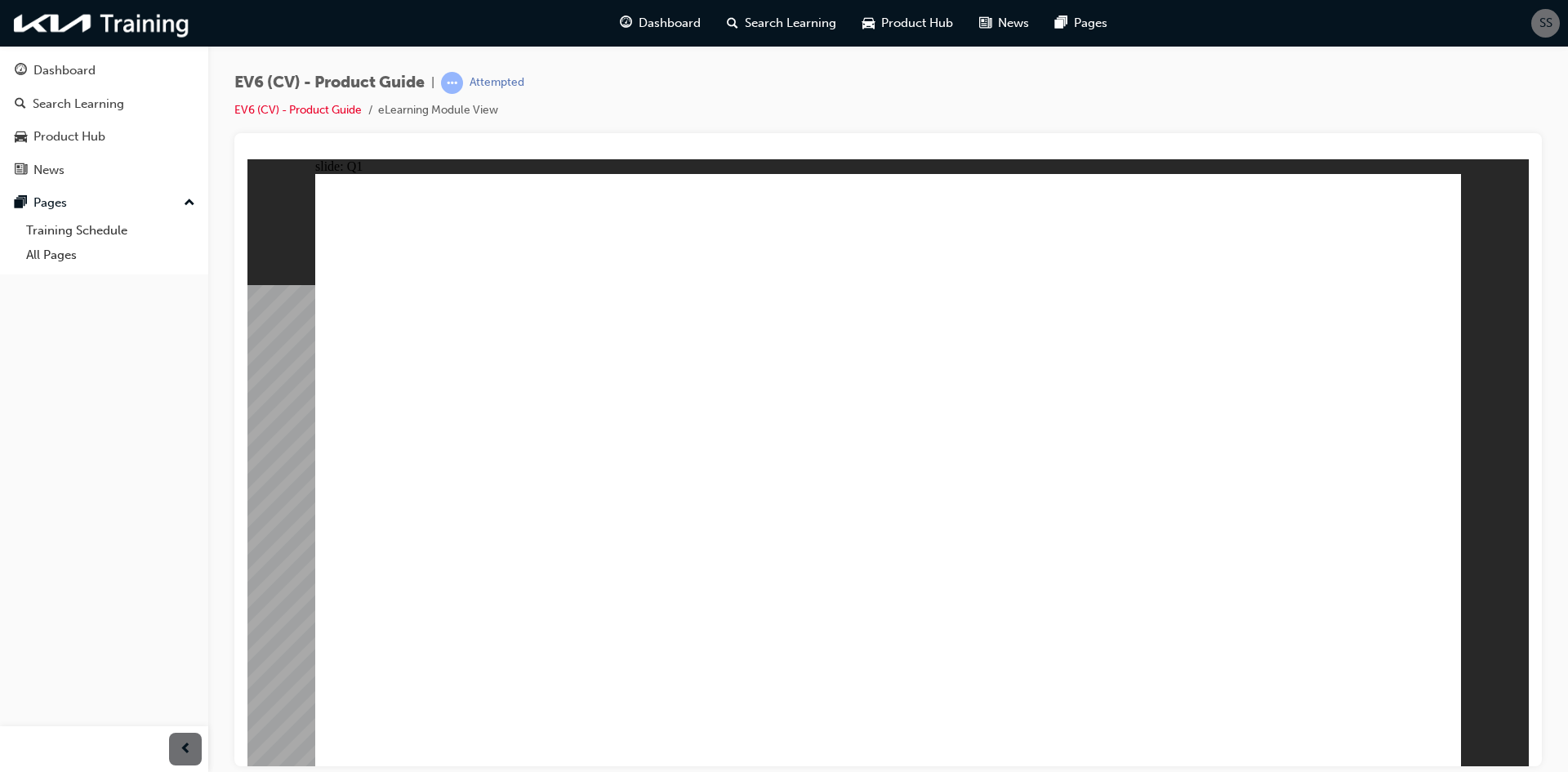
radio input "true"
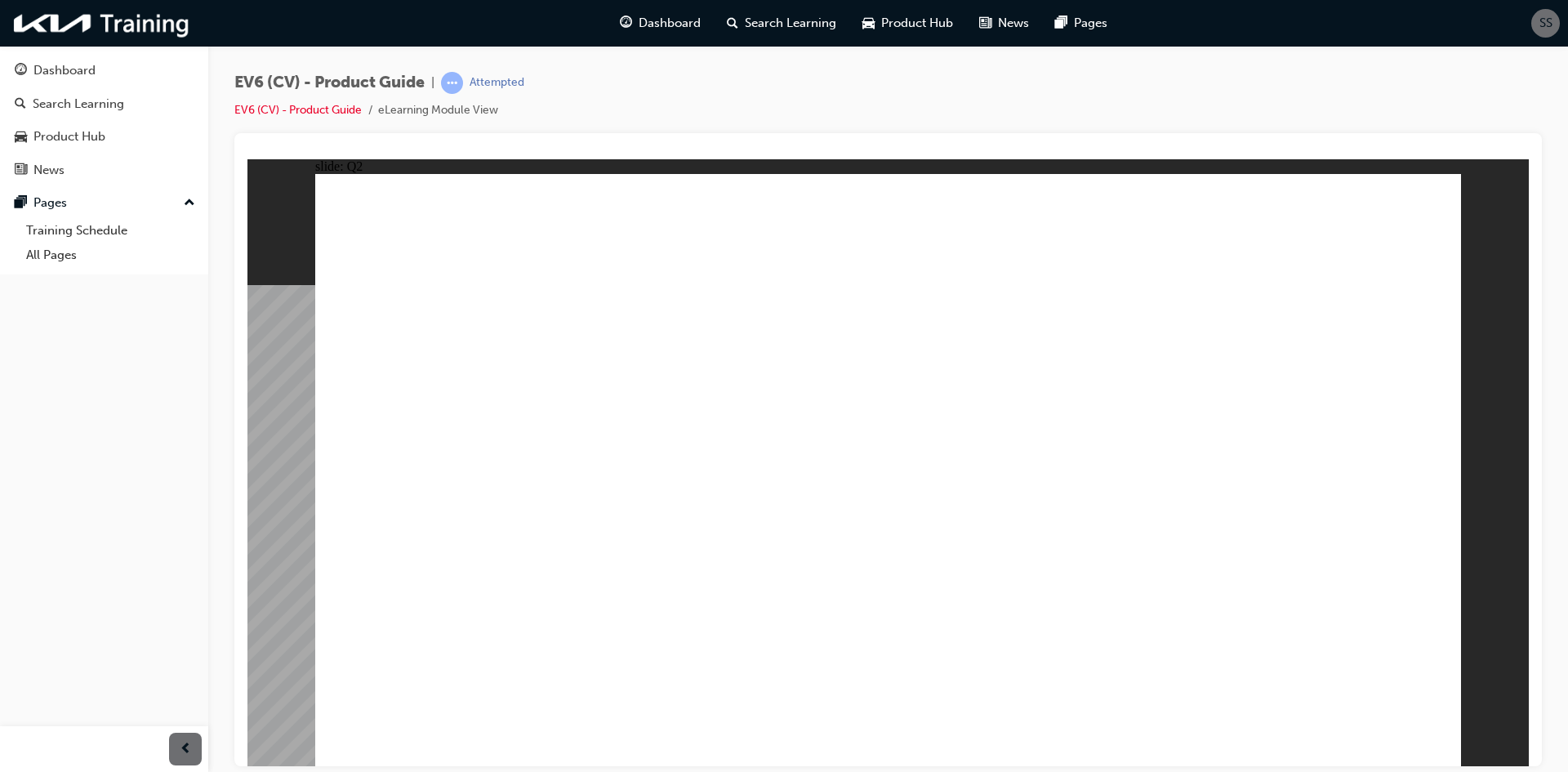
radio input "true"
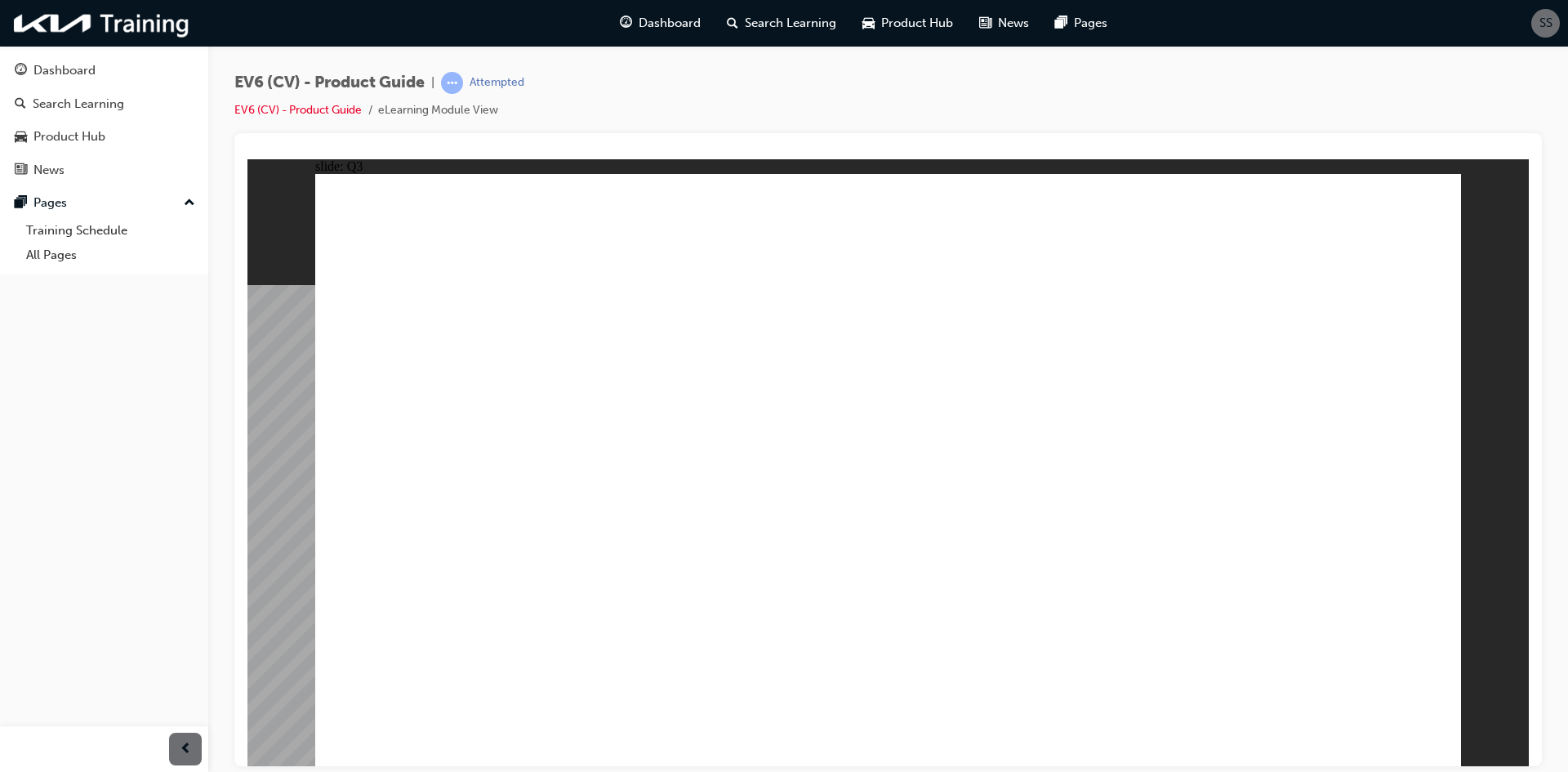
radio input "false"
radio input "true"
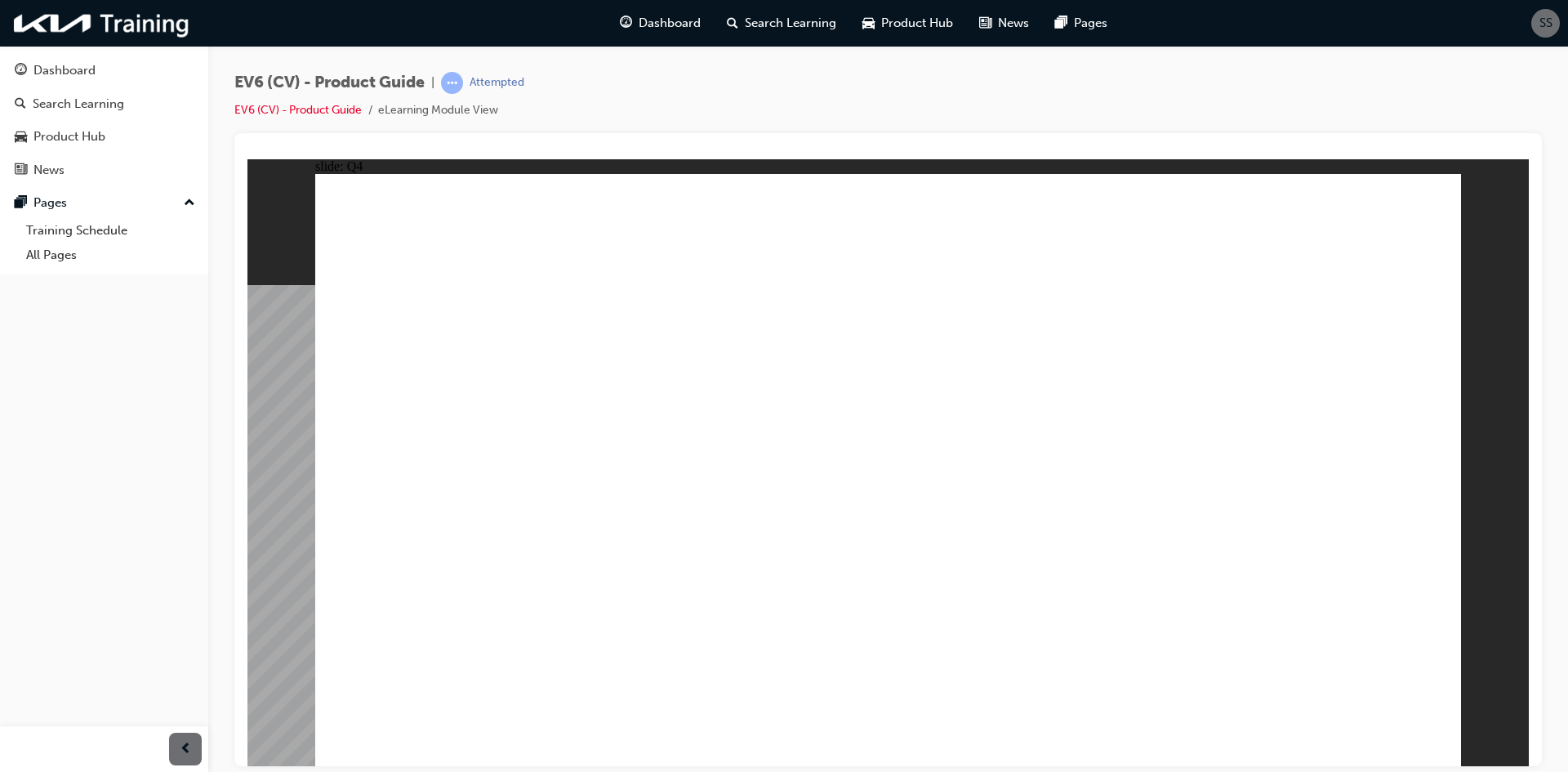
radio input "true"
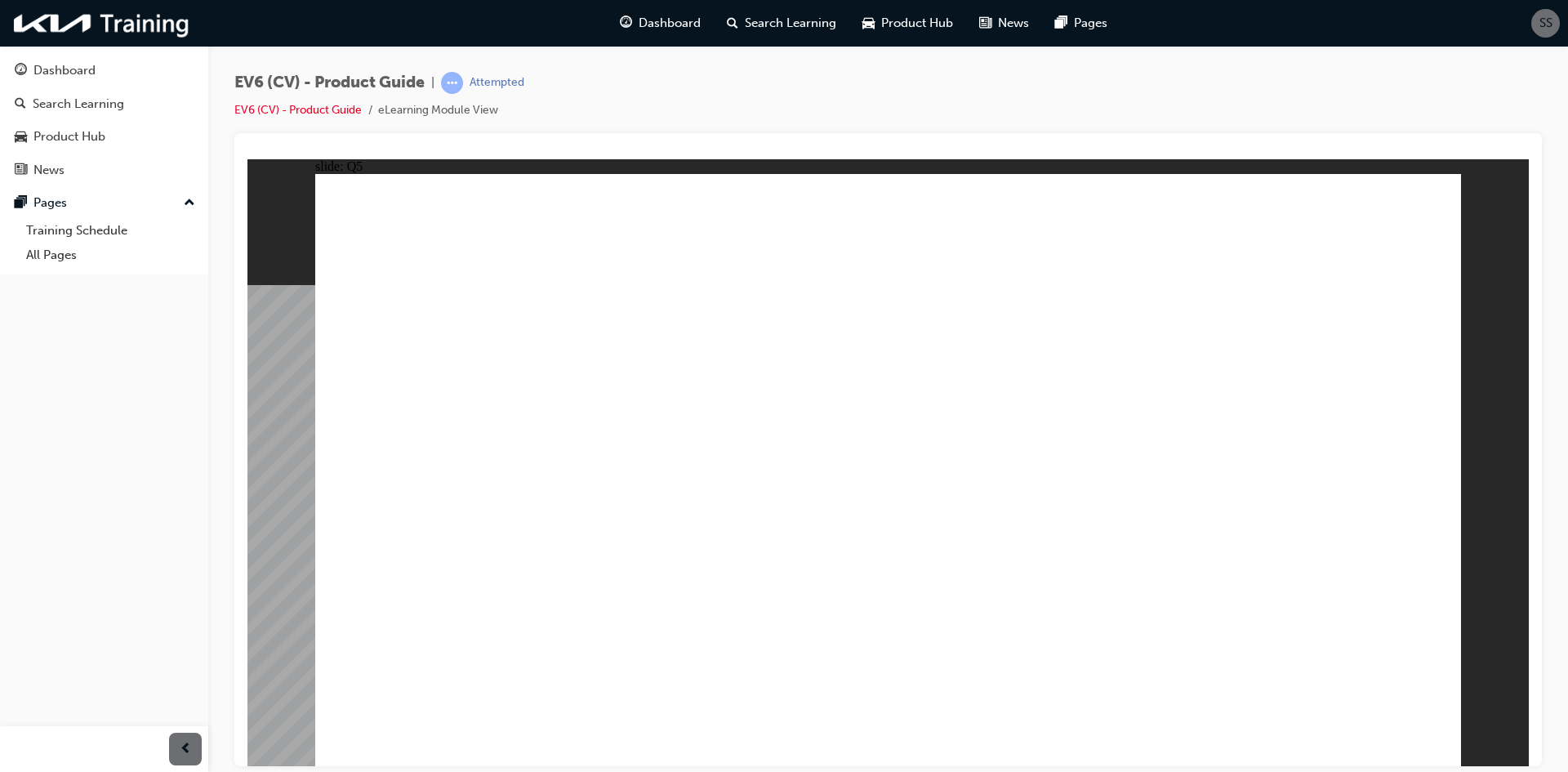
radio input "false"
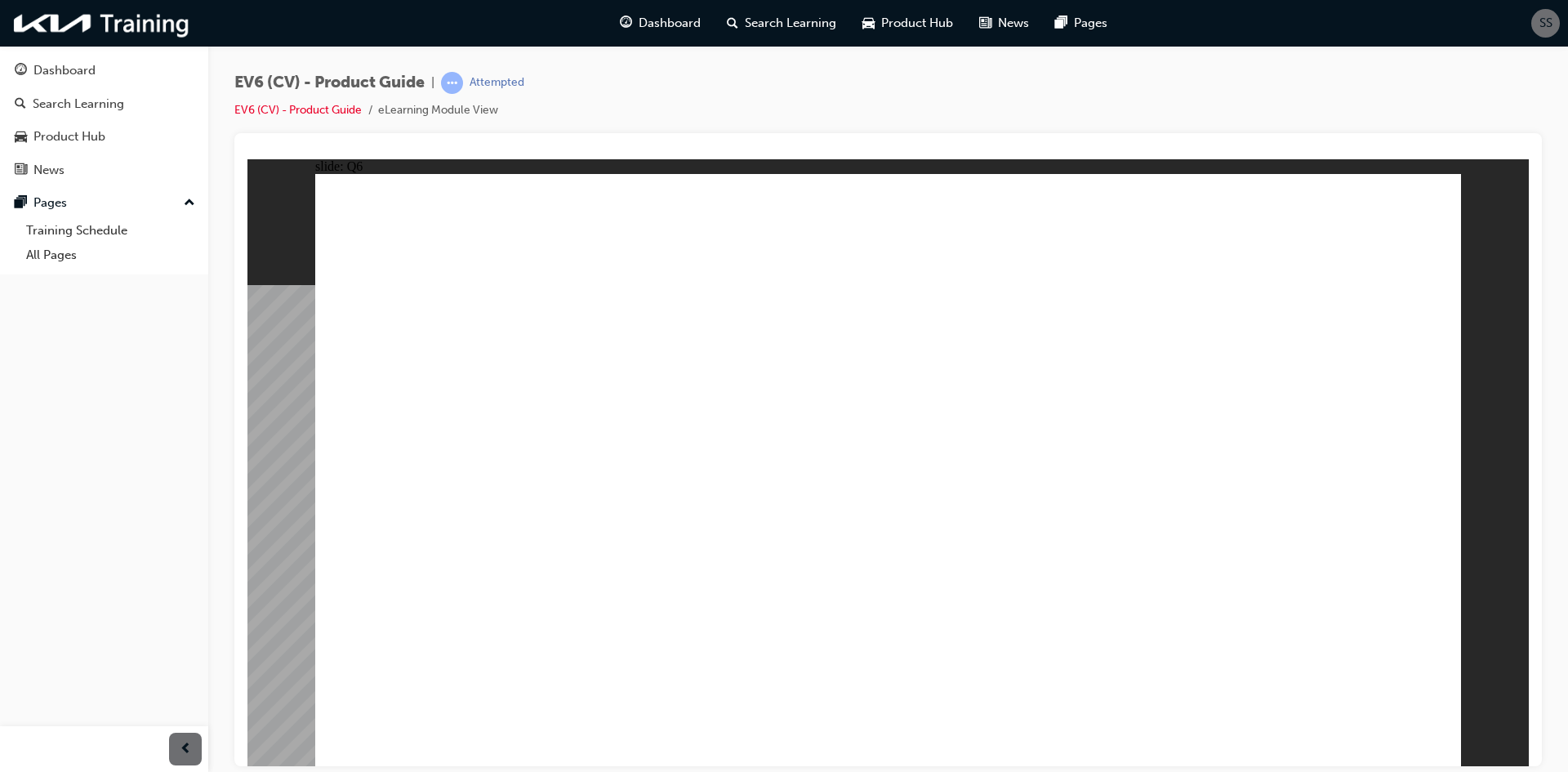
radio input "true"
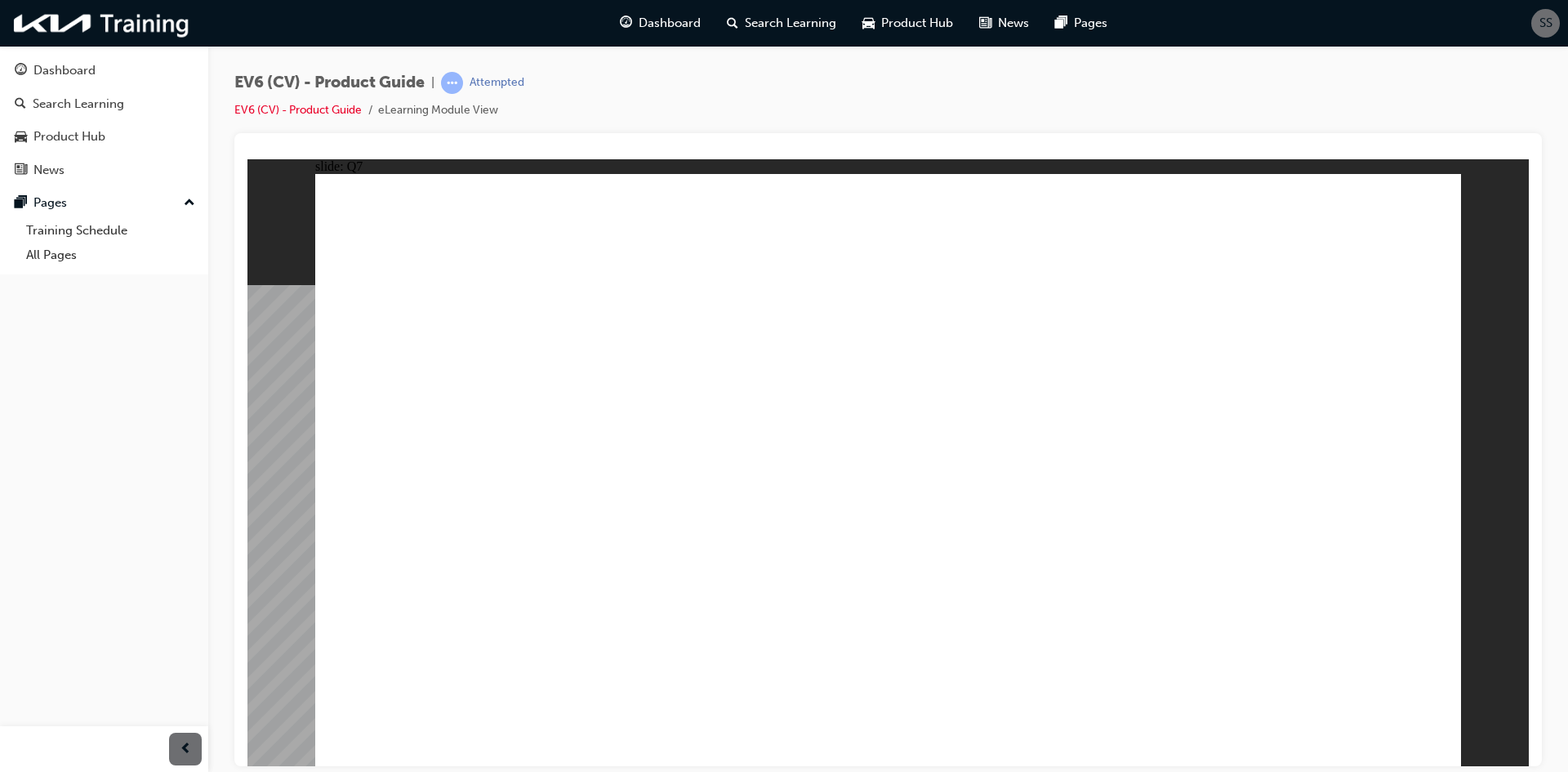
radio input "true"
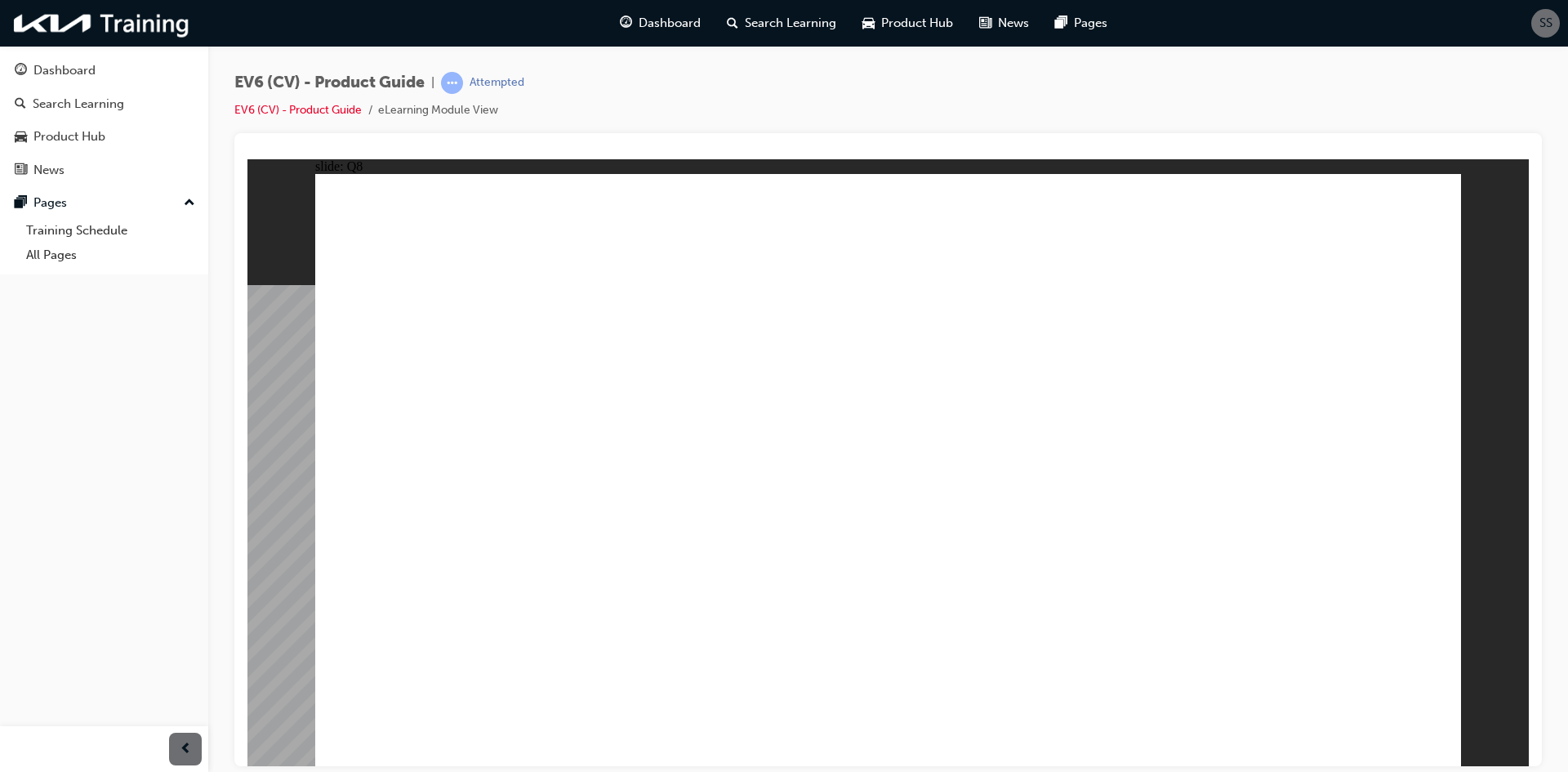
radio input "true"
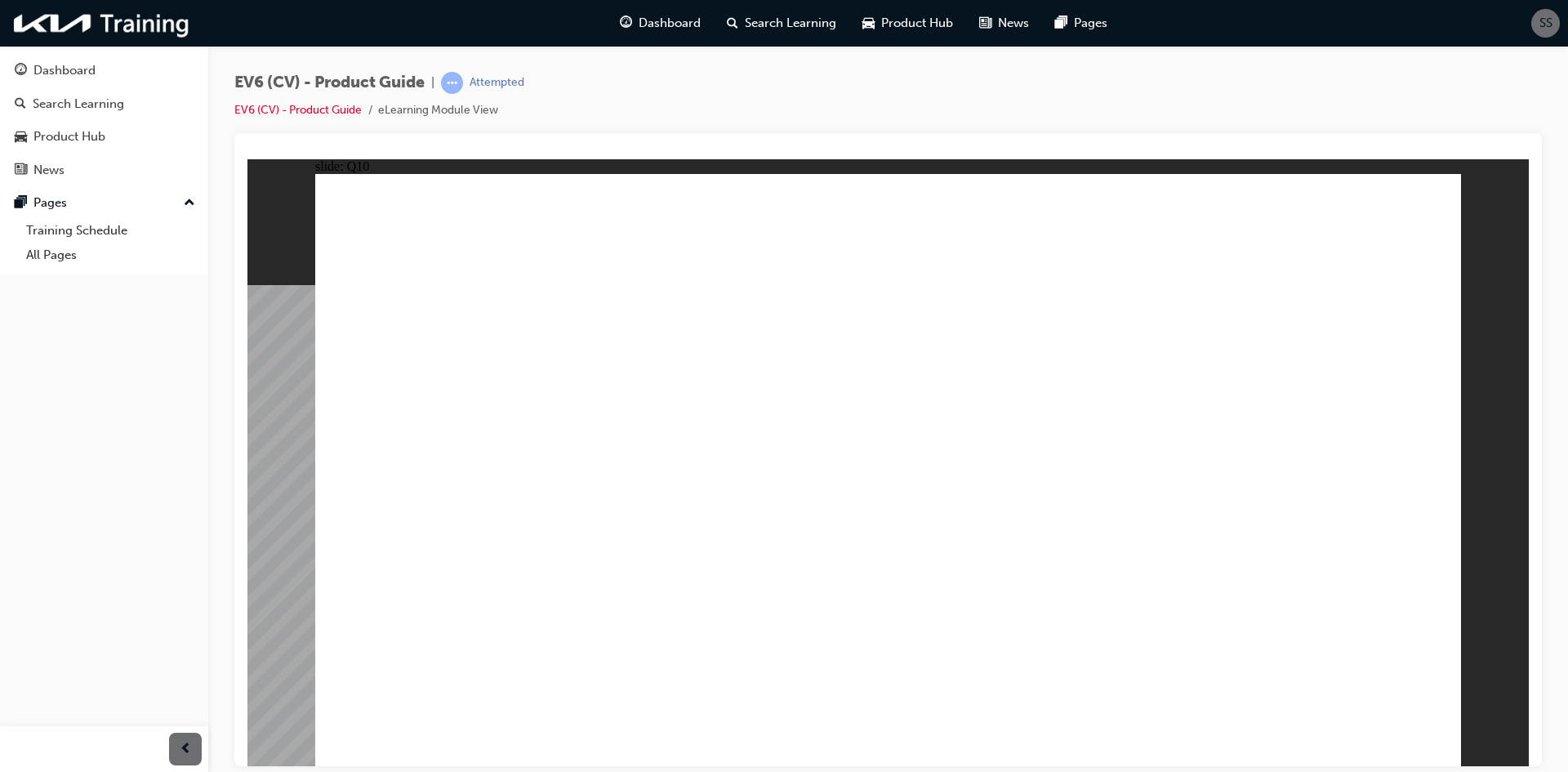
radio input "true"
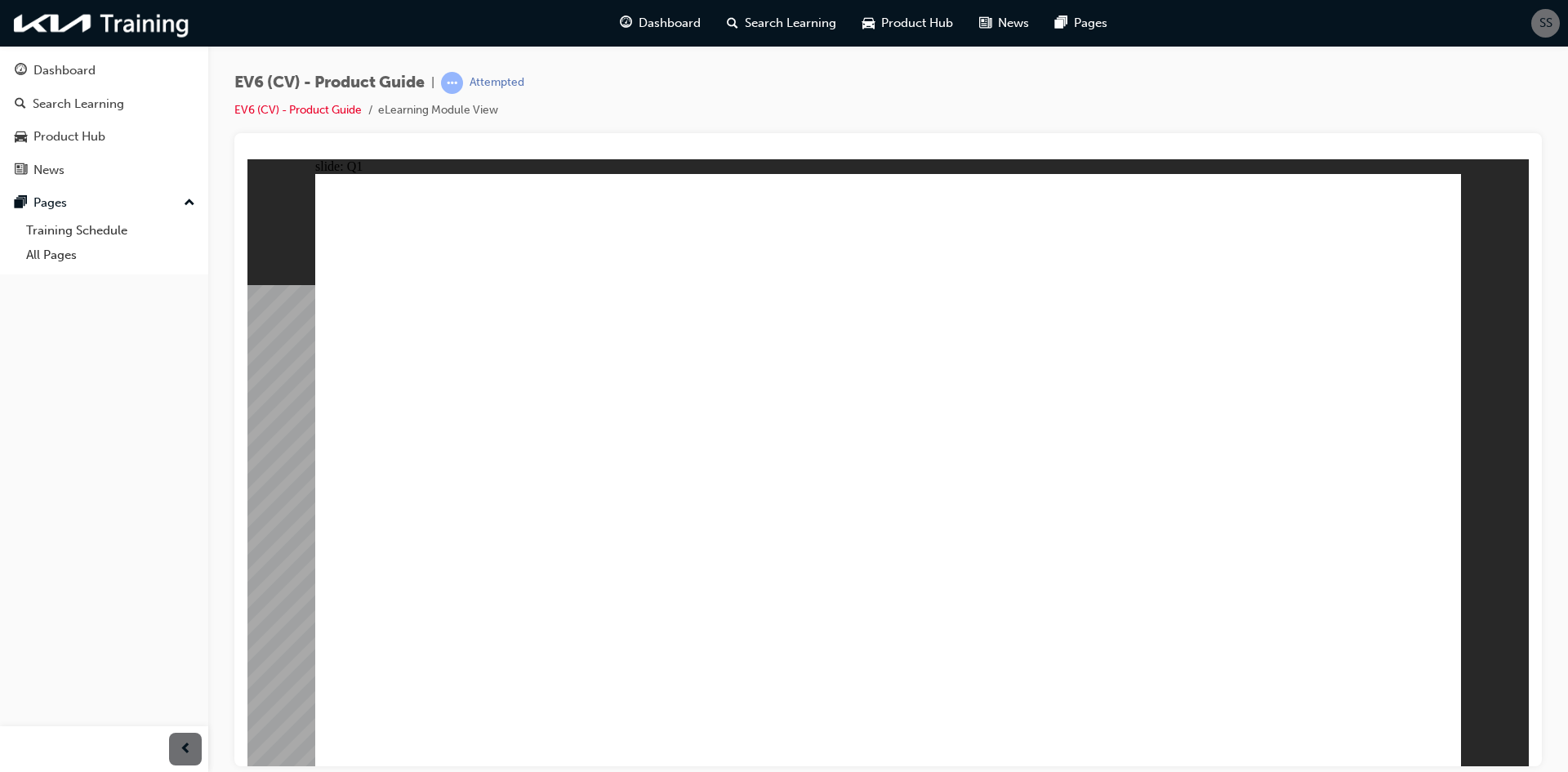
radio input "true"
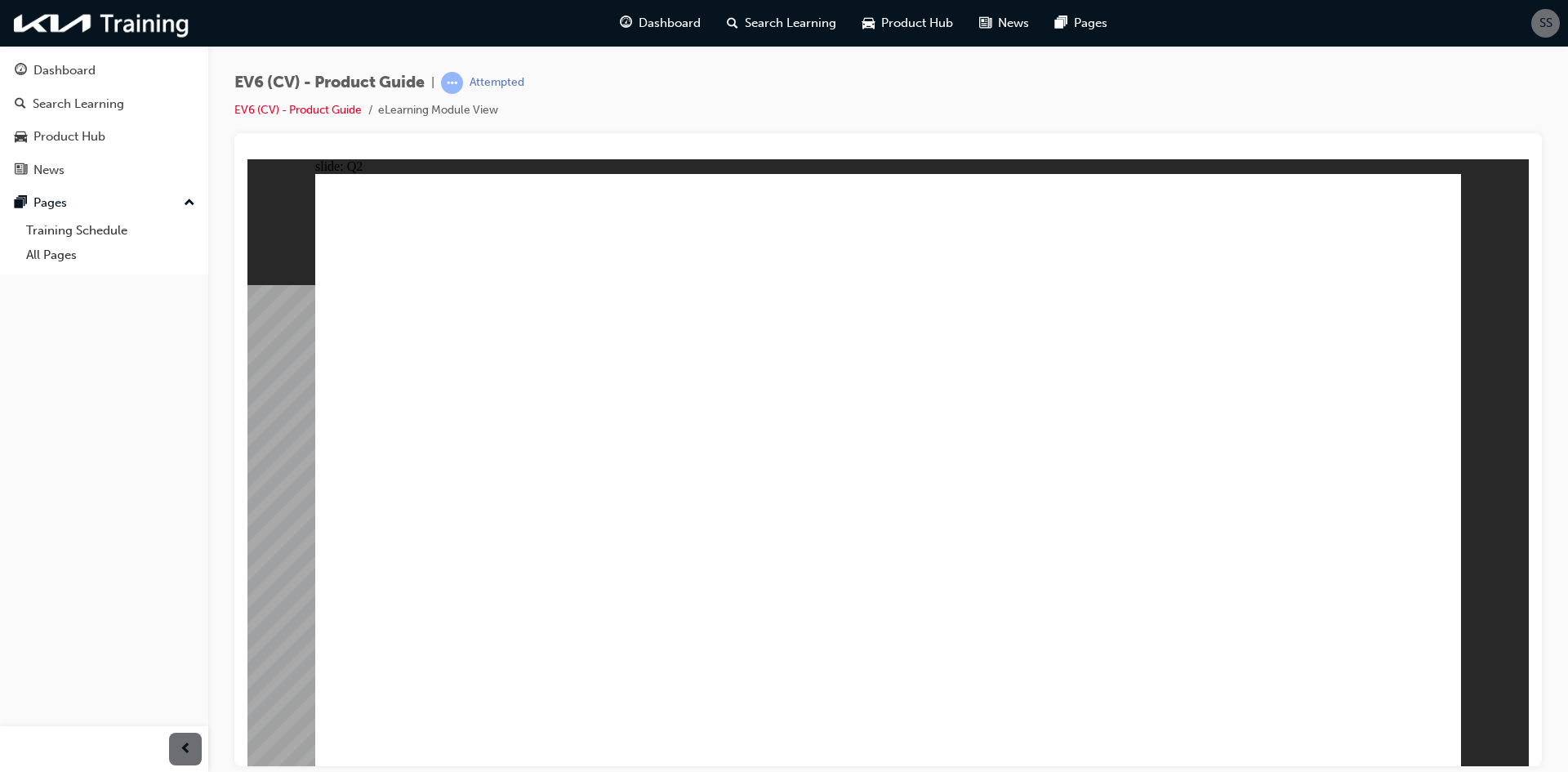
radio input "false"
radio input "true"
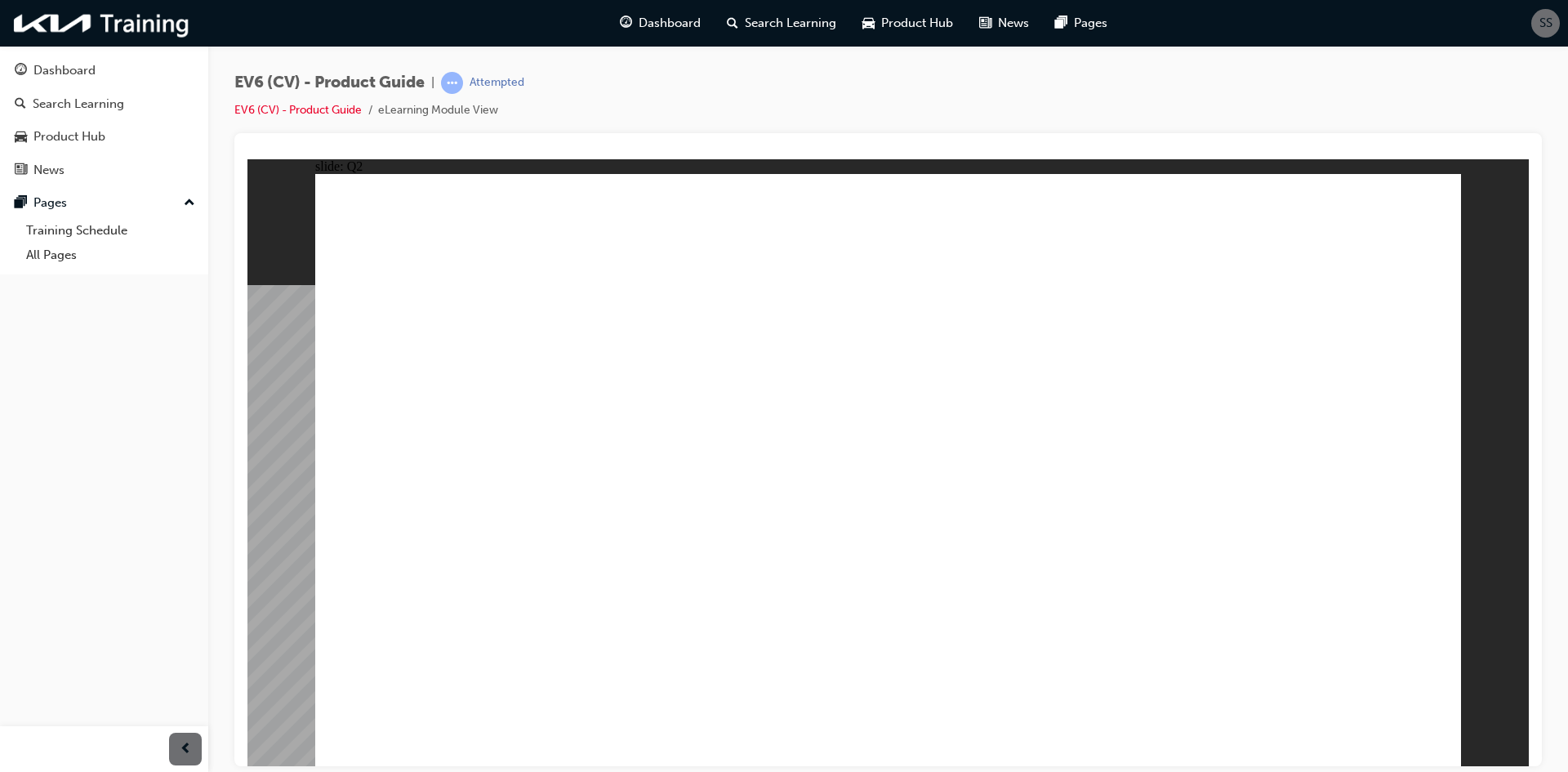
radio input "true"
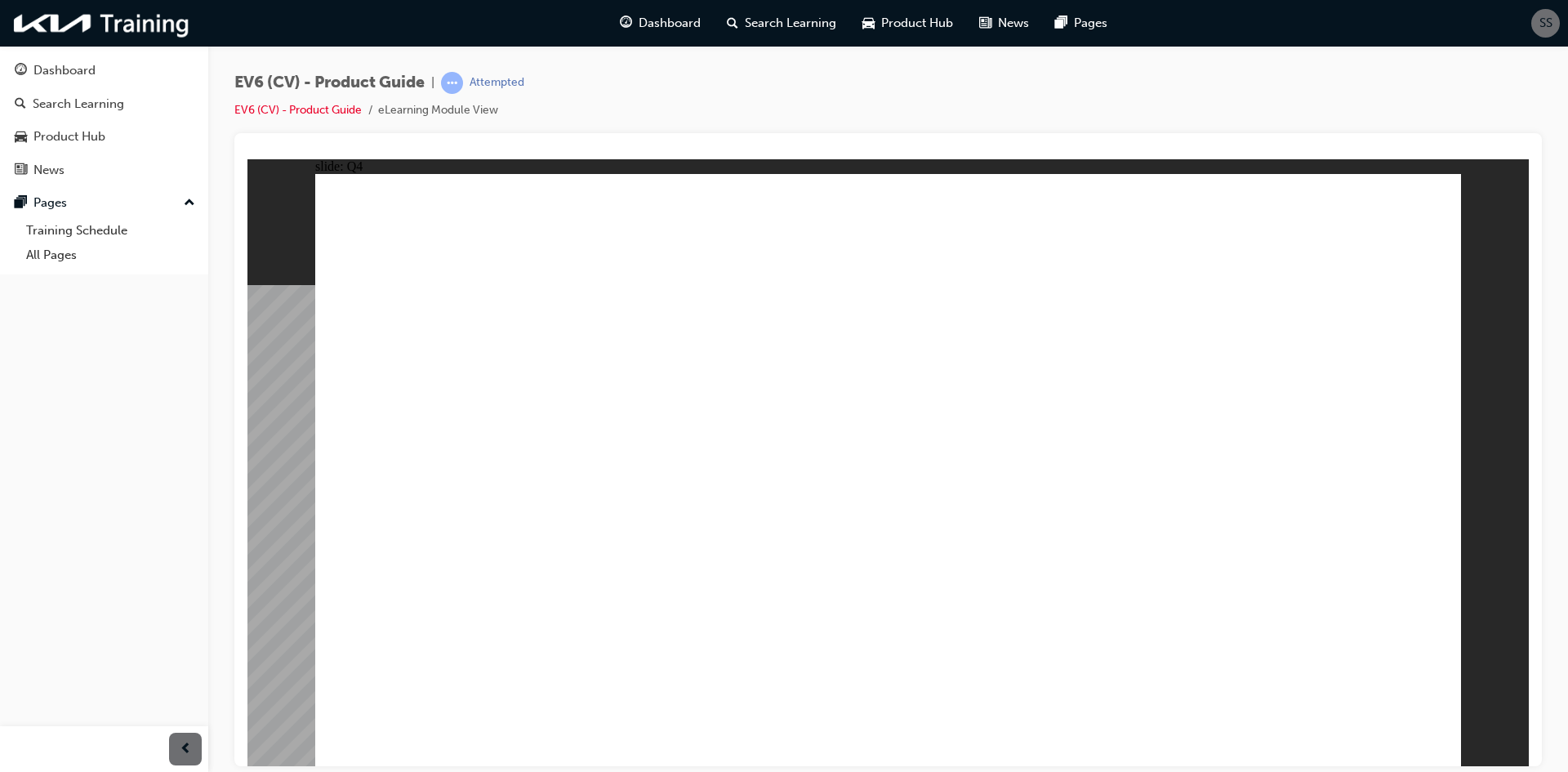
radio input "true"
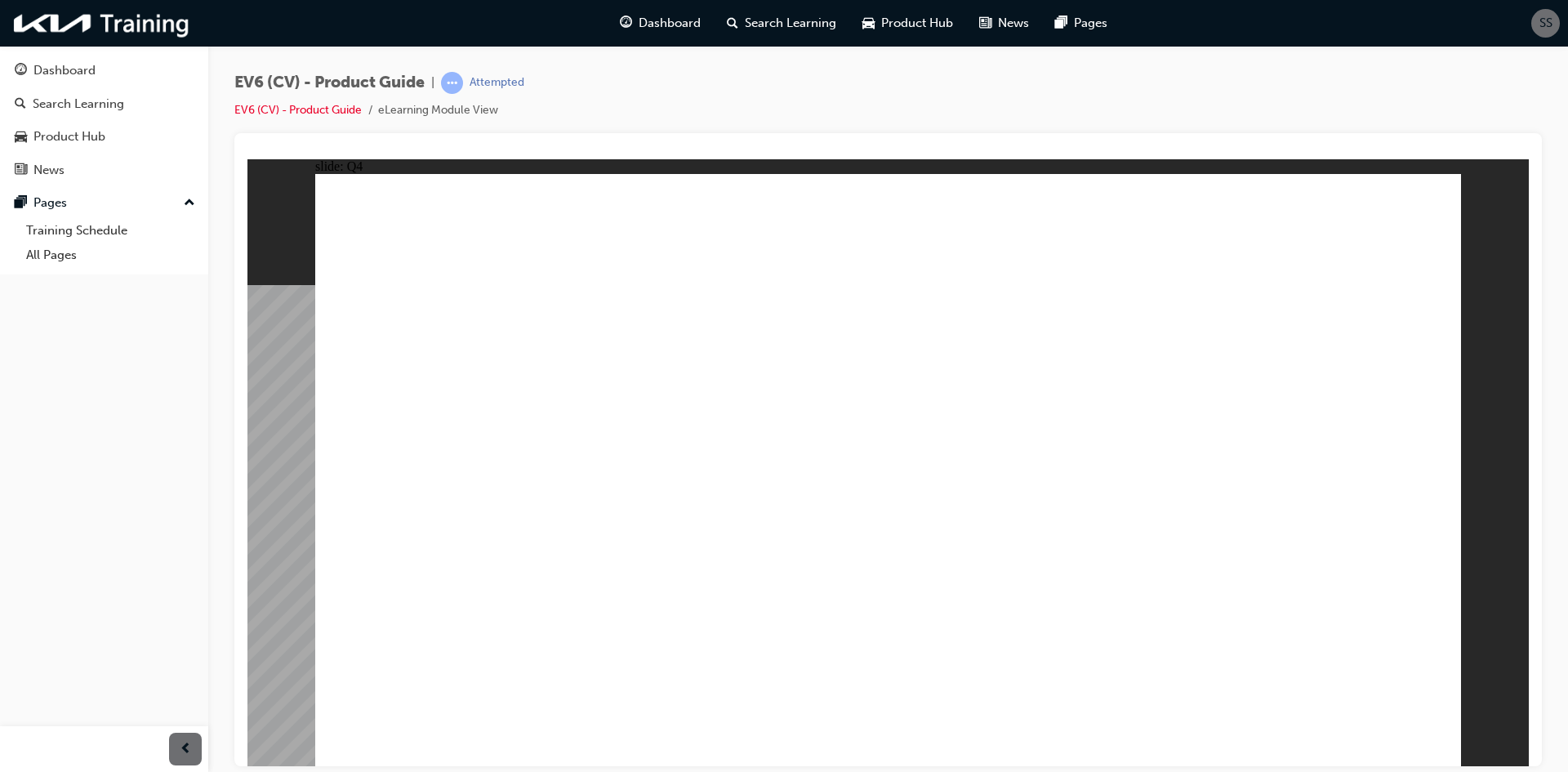
radio input "true"
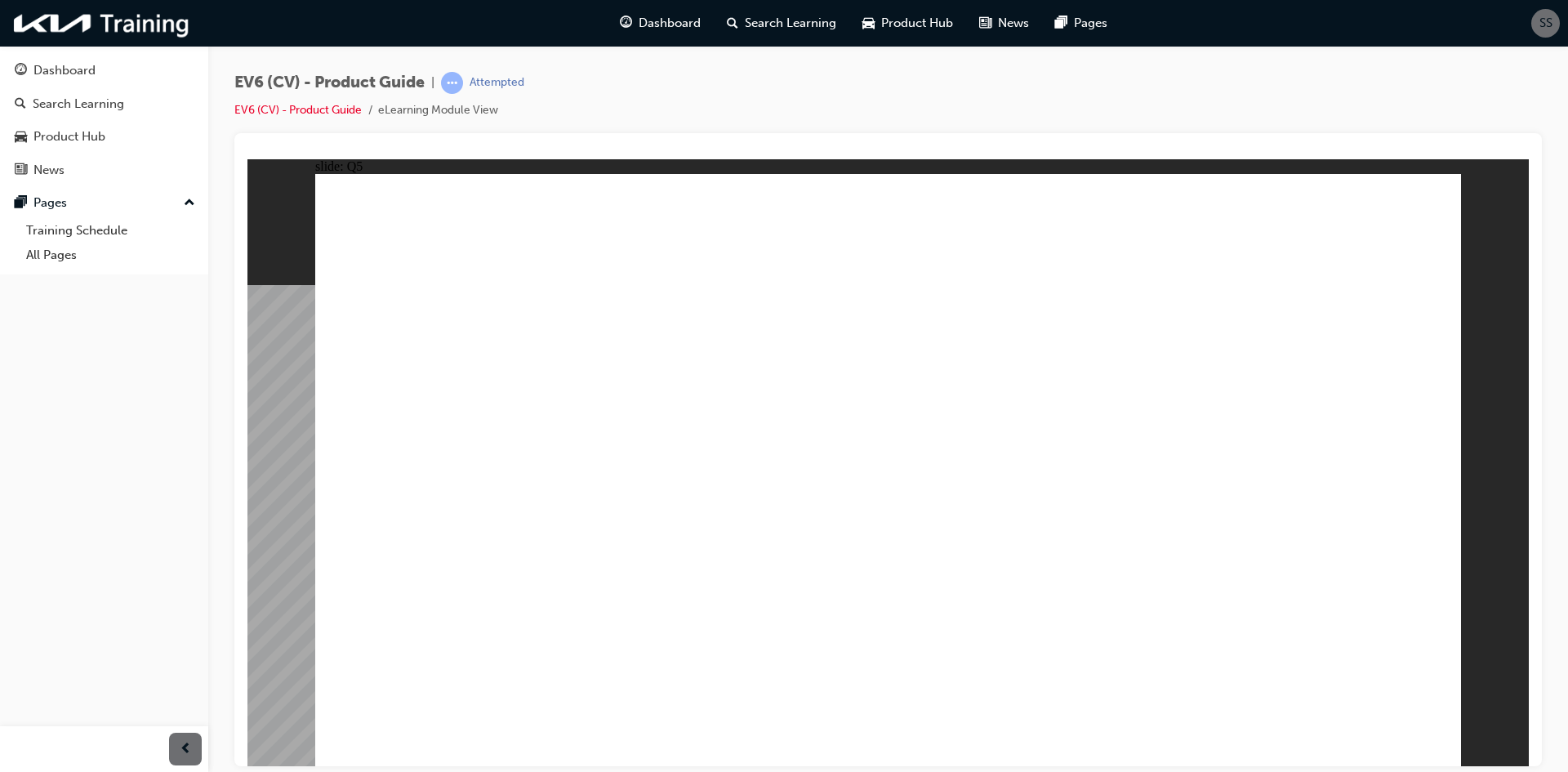
radio input "true"
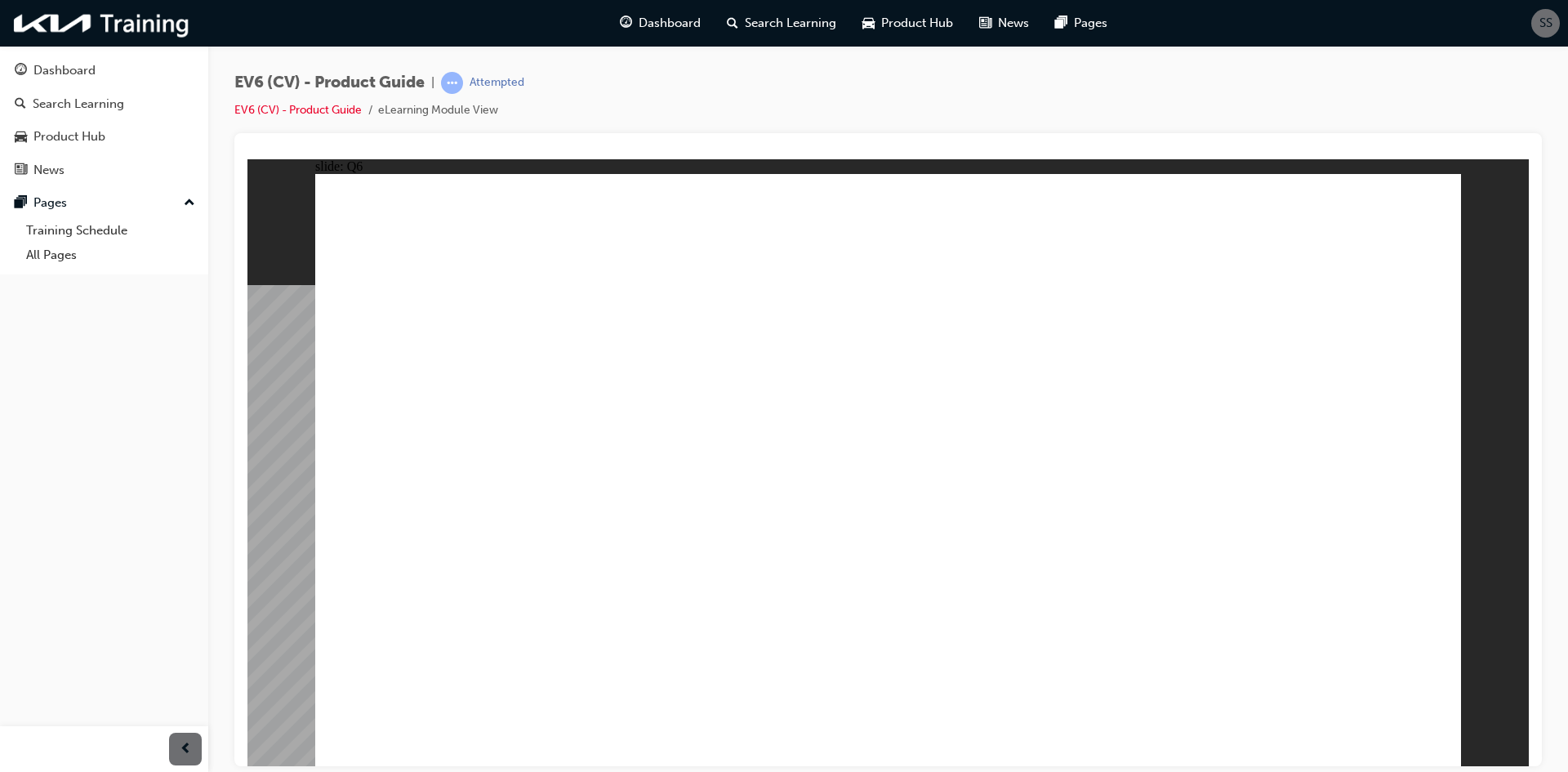
radio input "true"
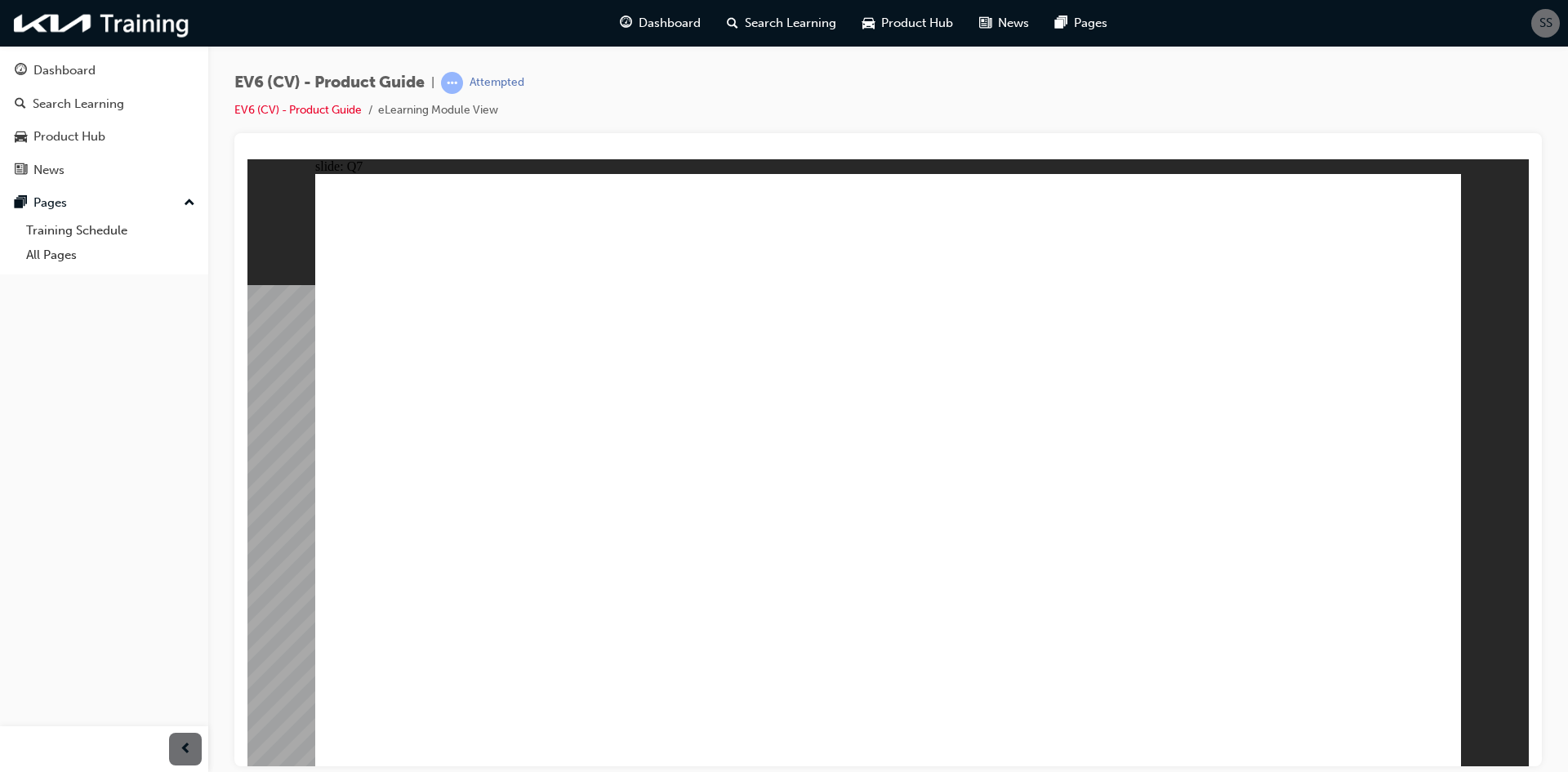
radio input "true"
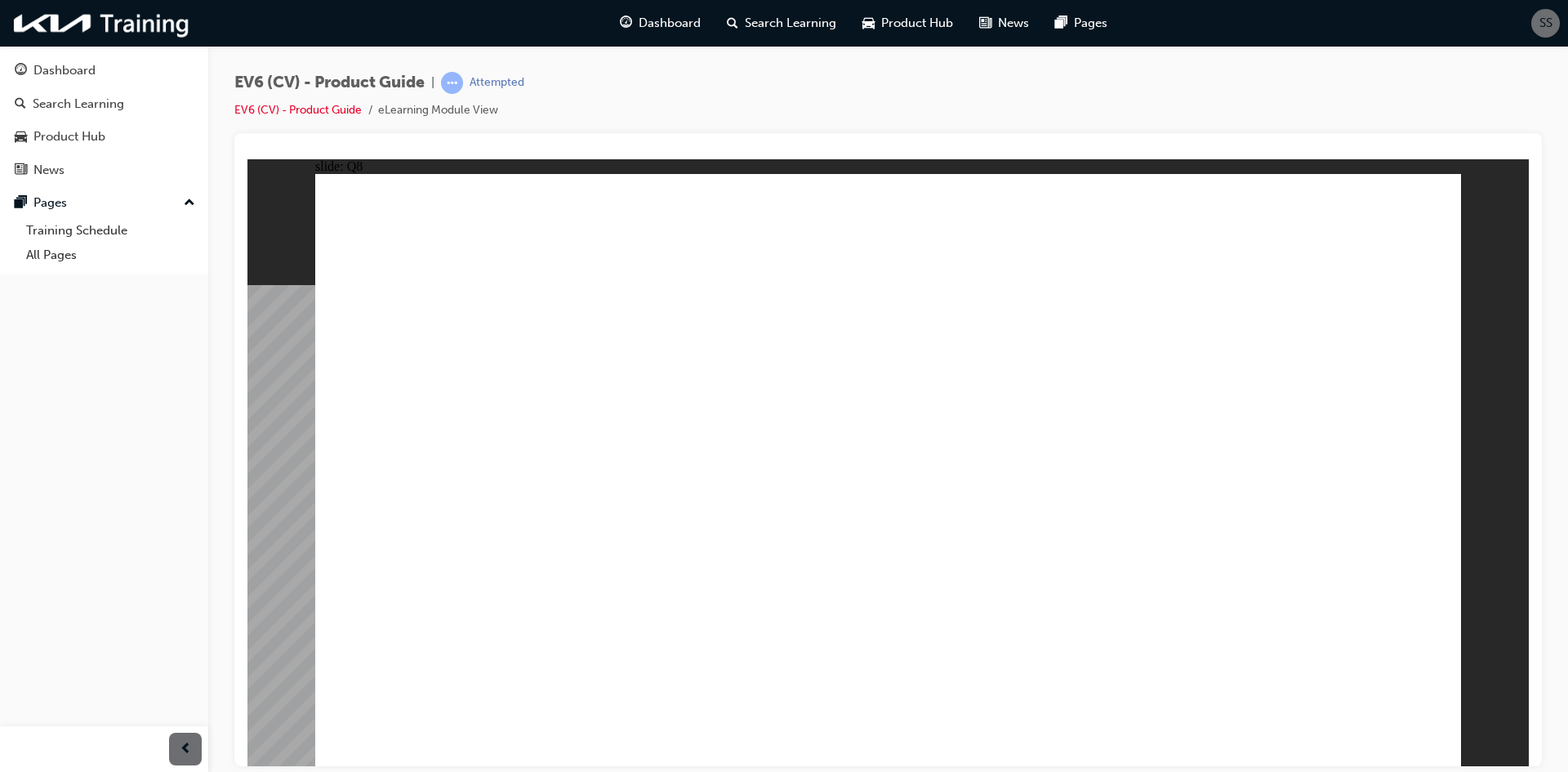
radio input "true"
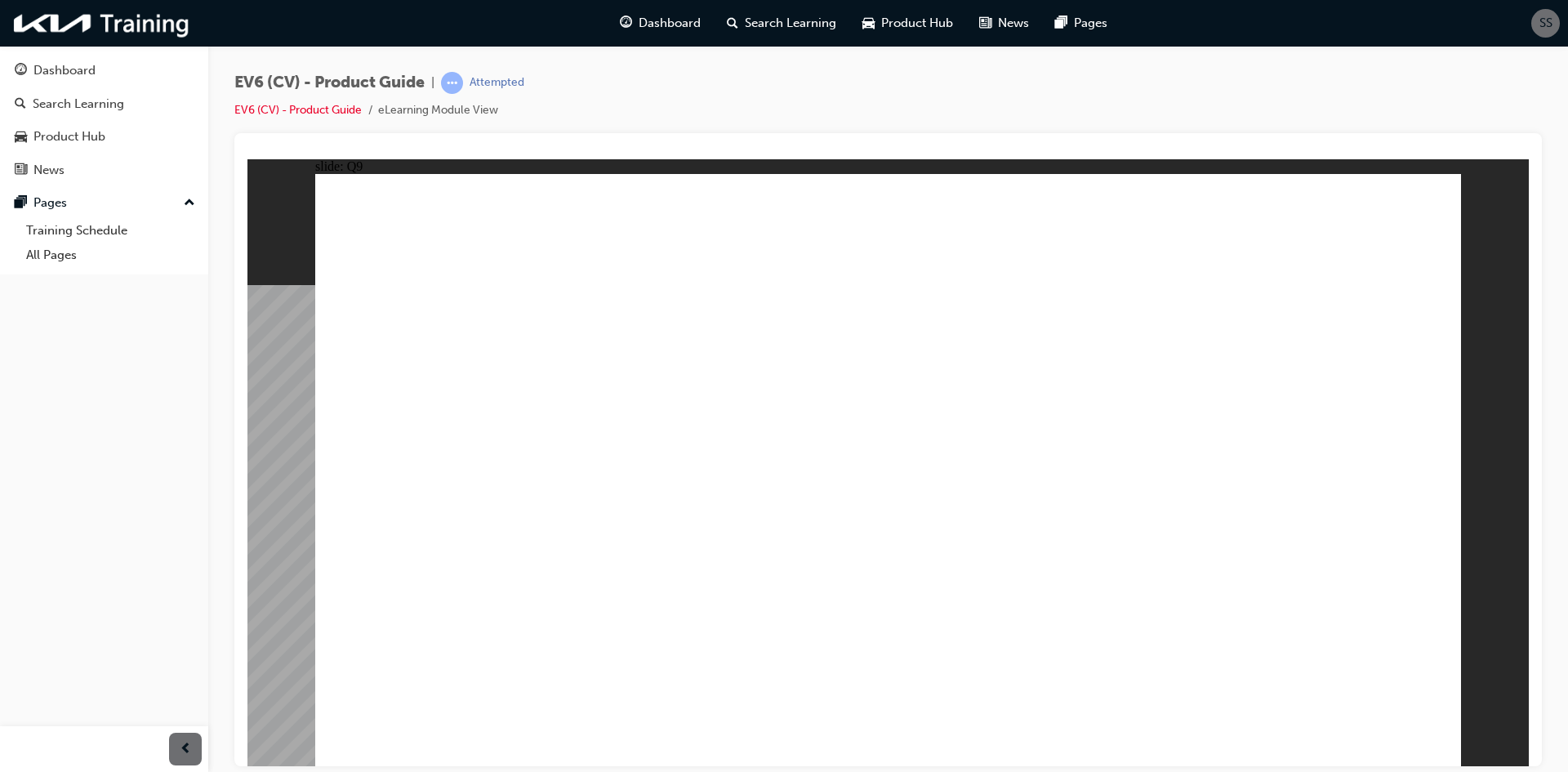
radio input "true"
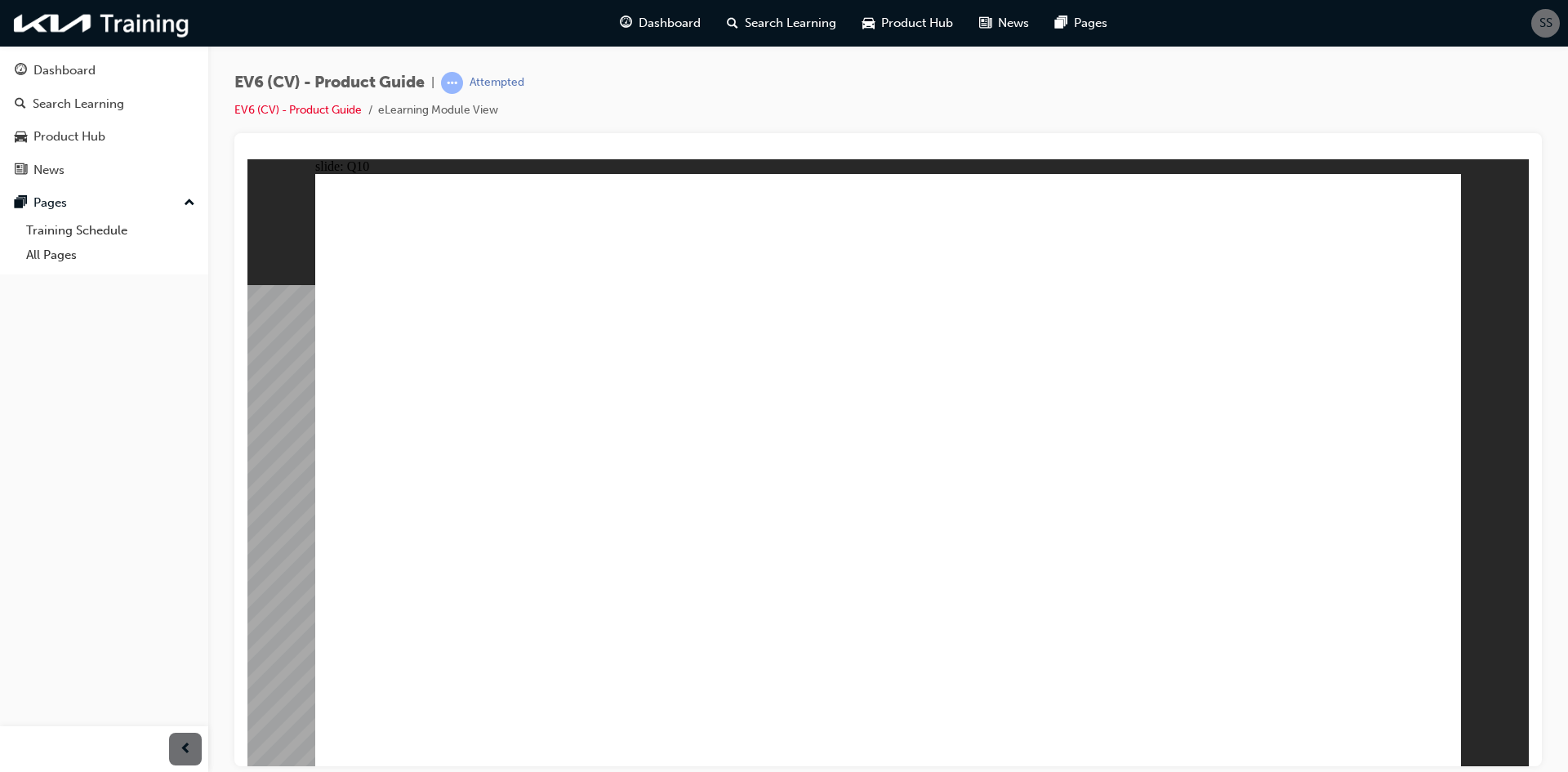
radio input "true"
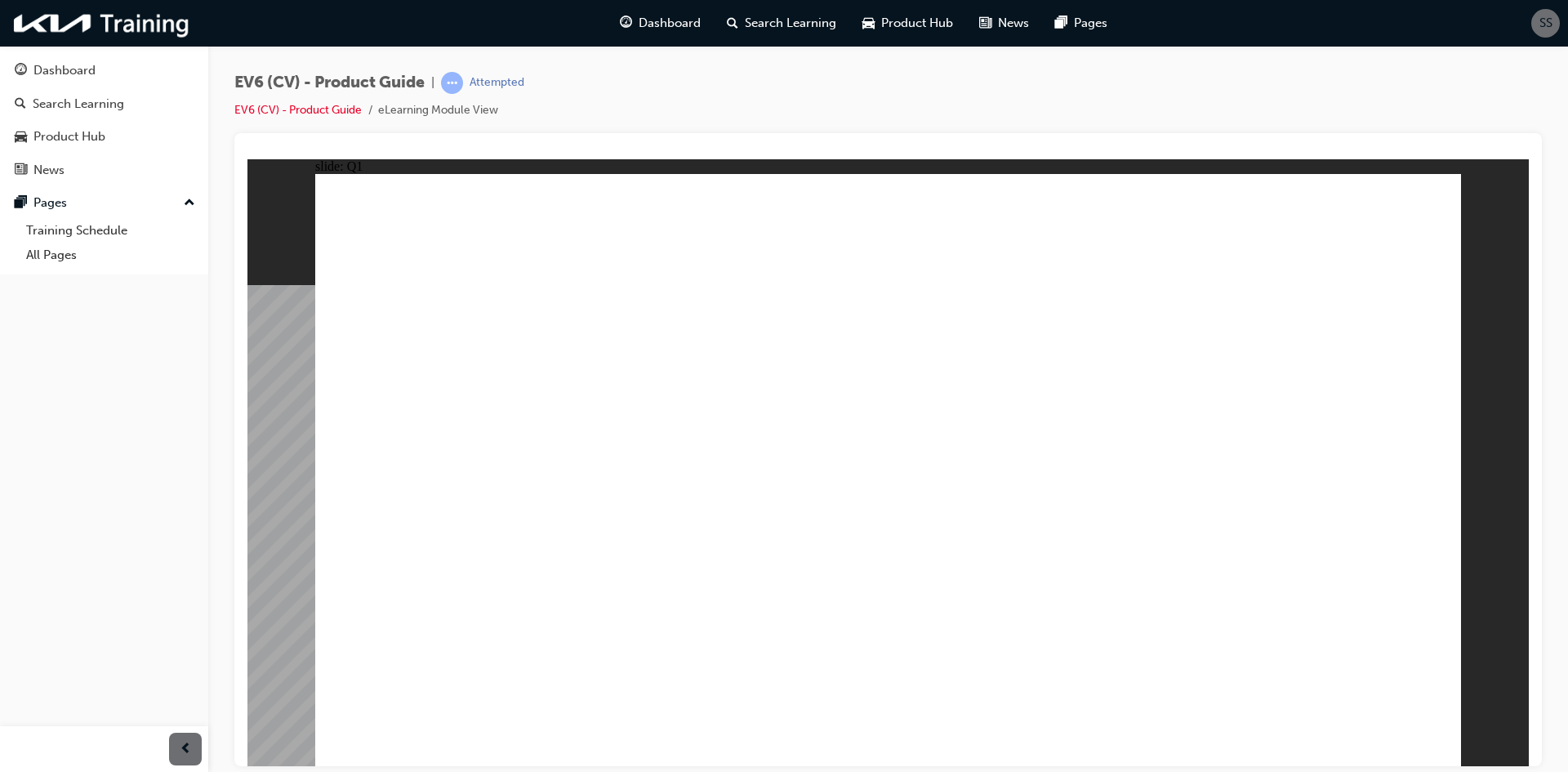
radio input "true"
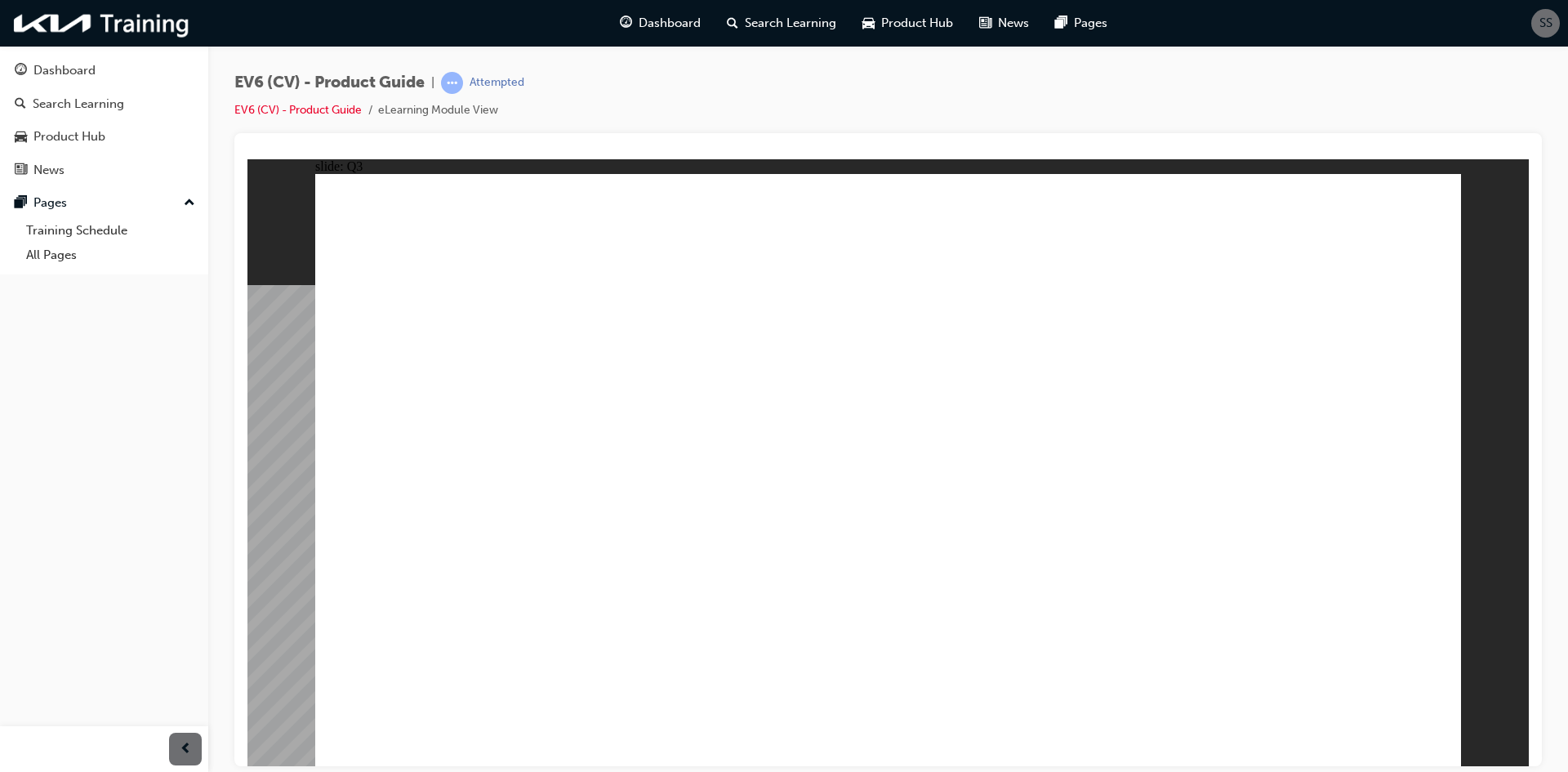
radio input "true"
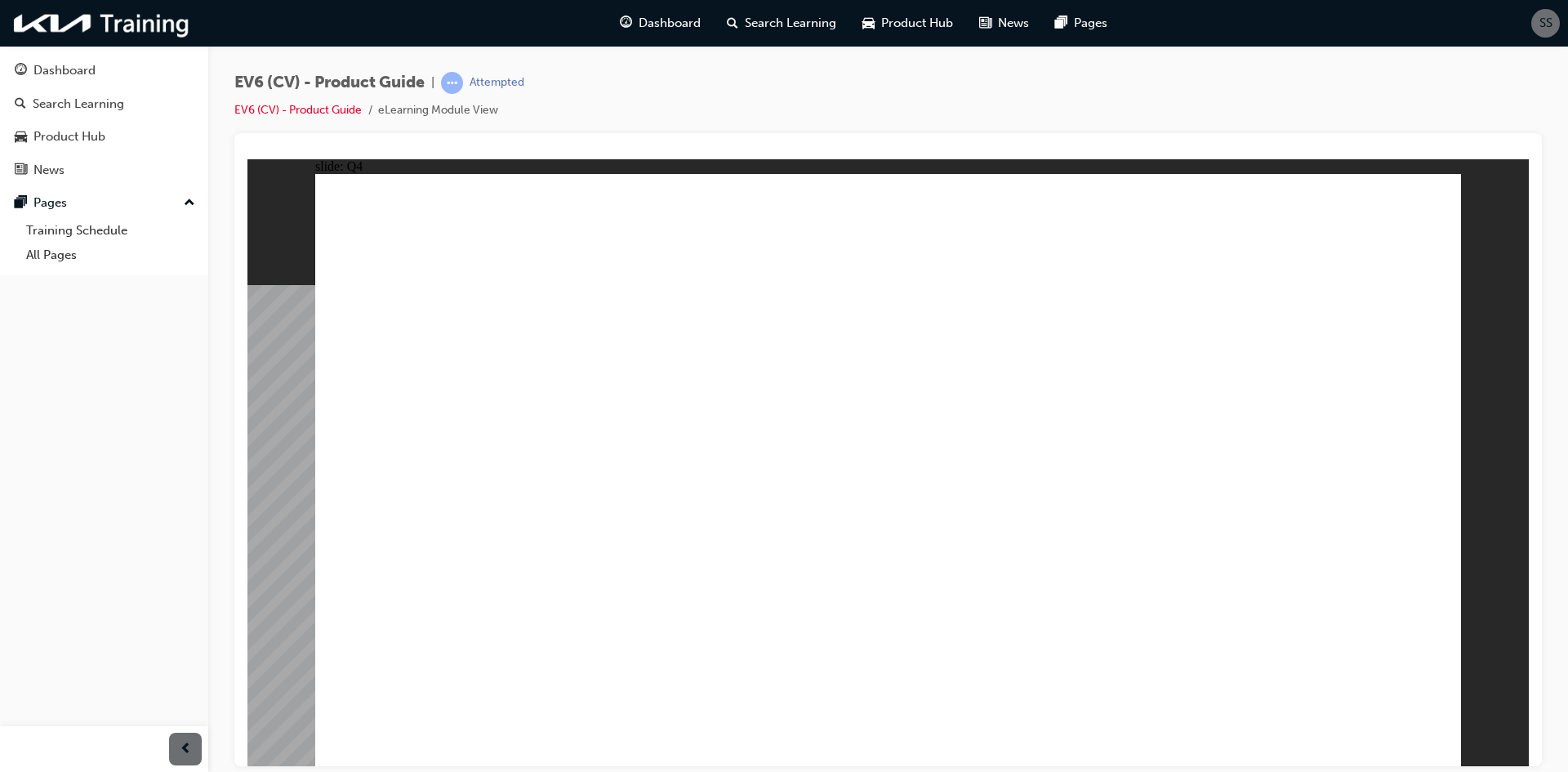
radio input "true"
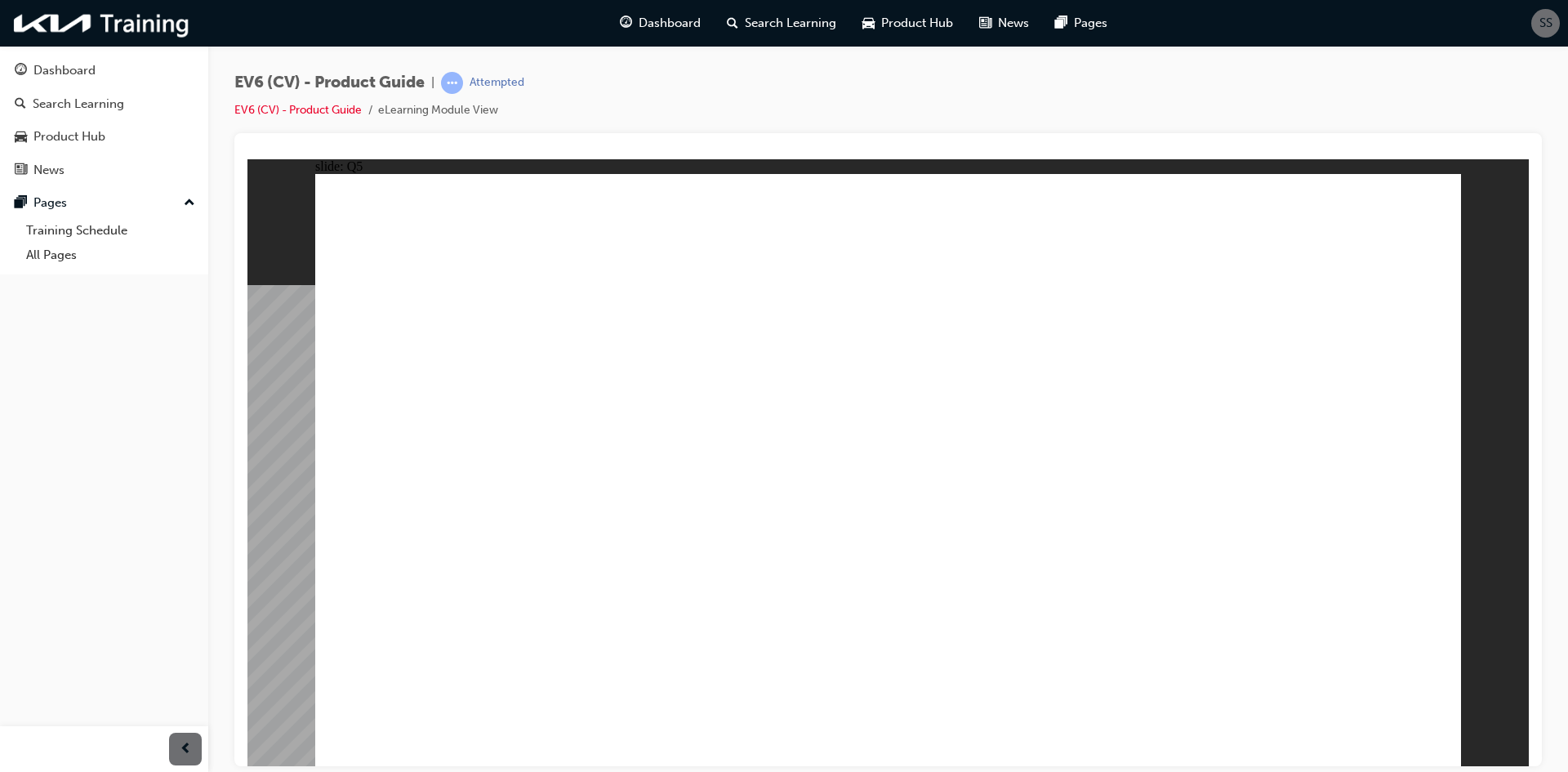
radio input "true"
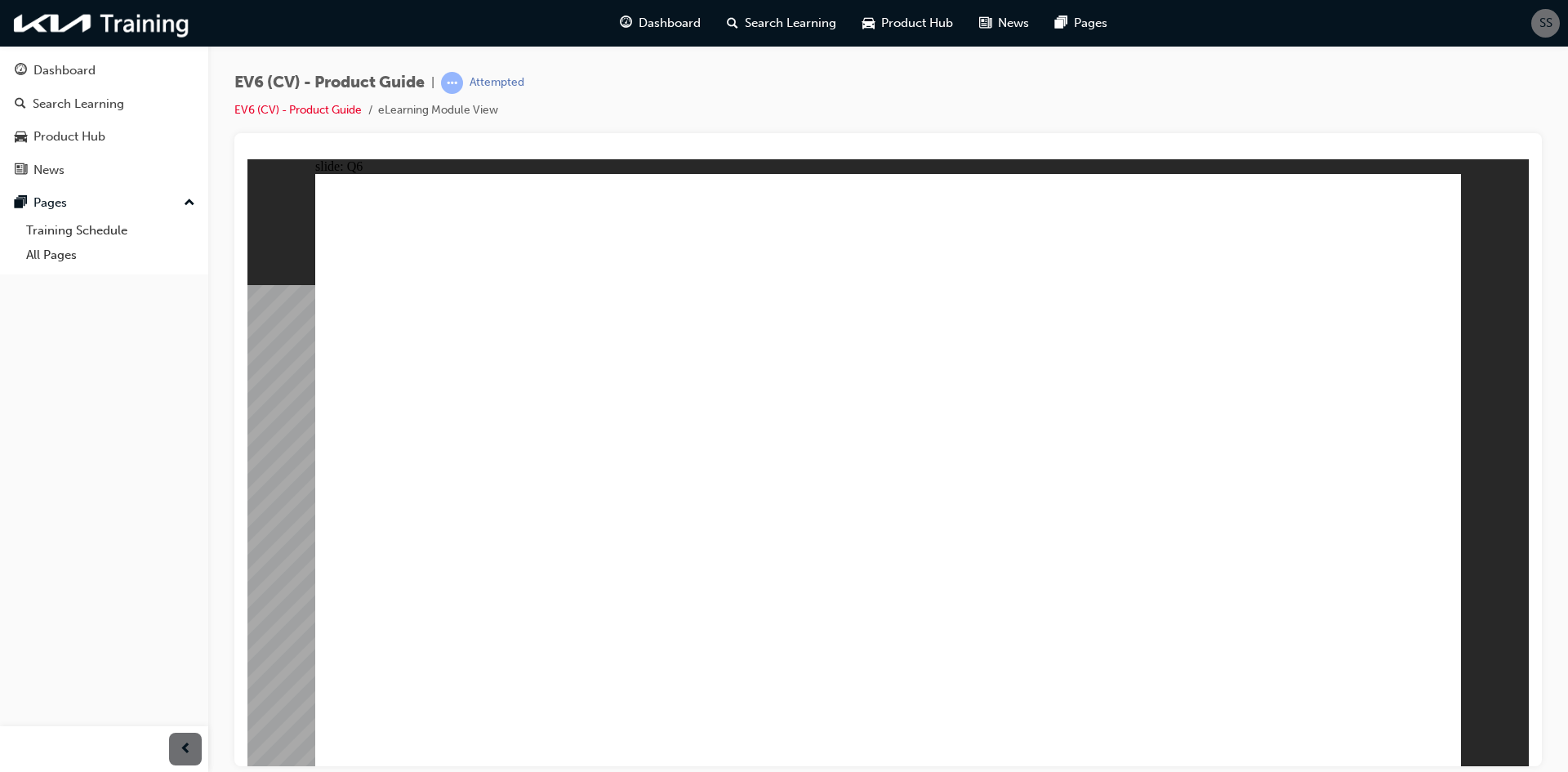
radio input "false"
radio input "true"
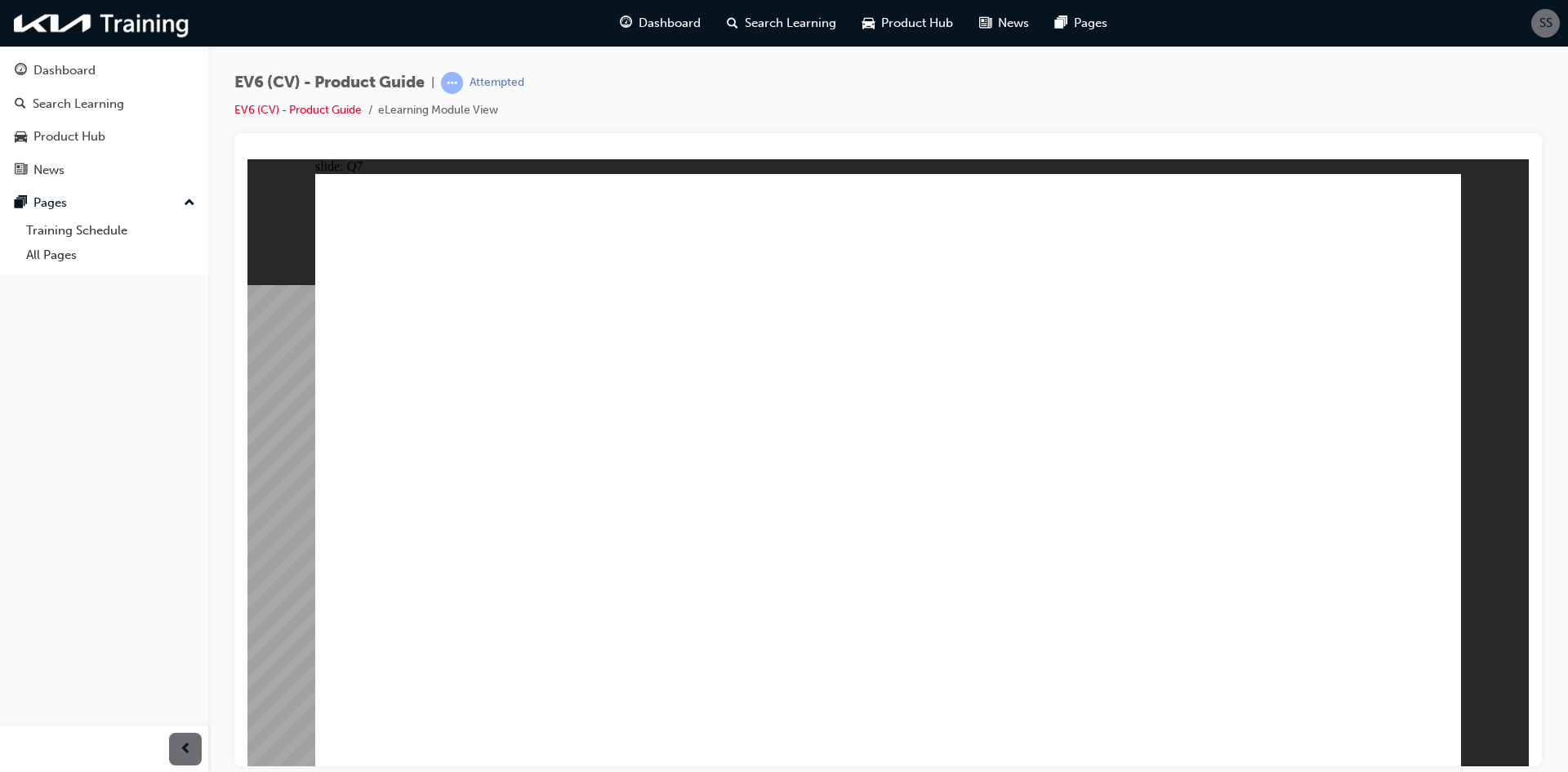
radio input "true"
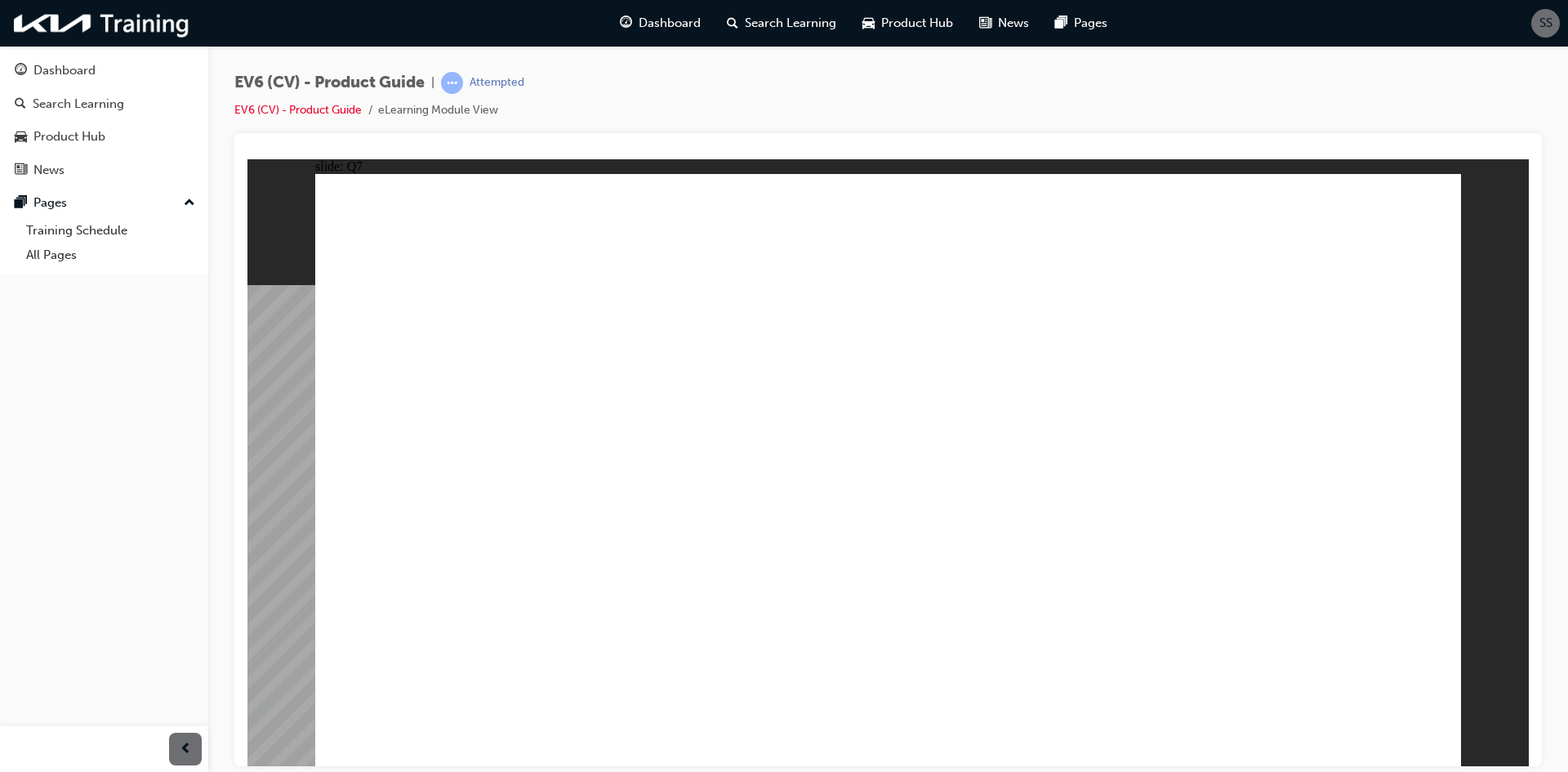
radio input "true"
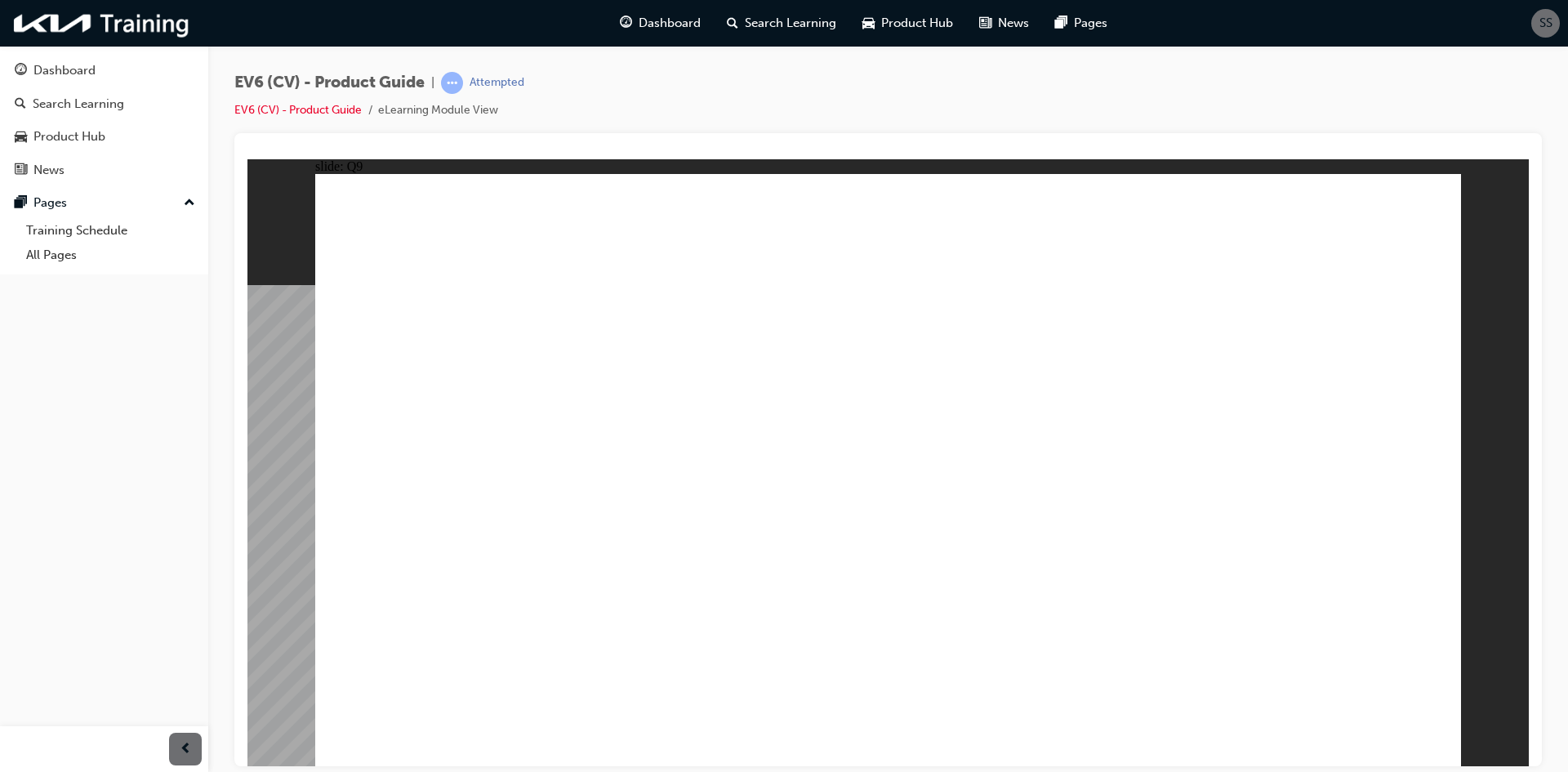
radio input "true"
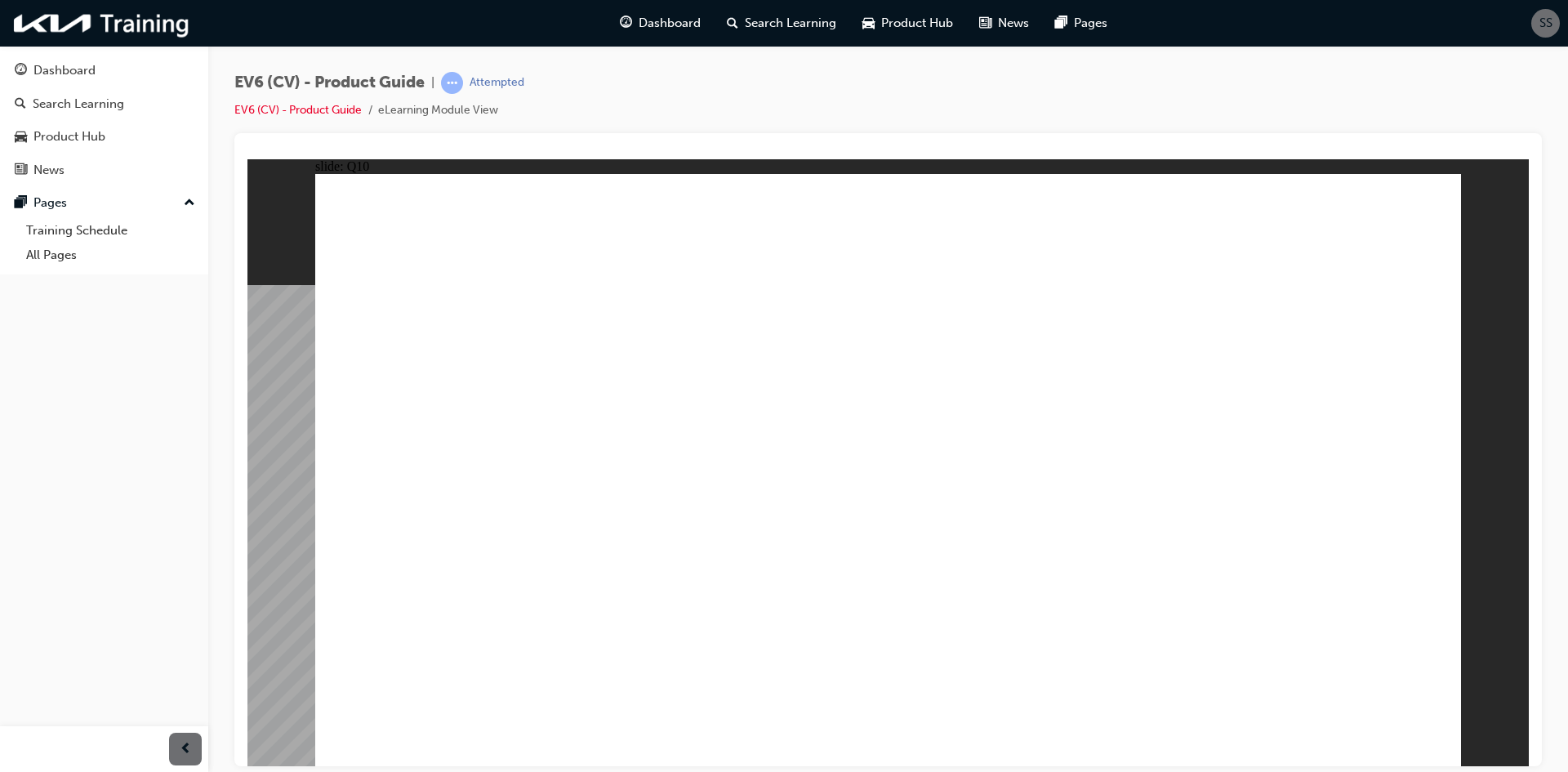
radio input "true"
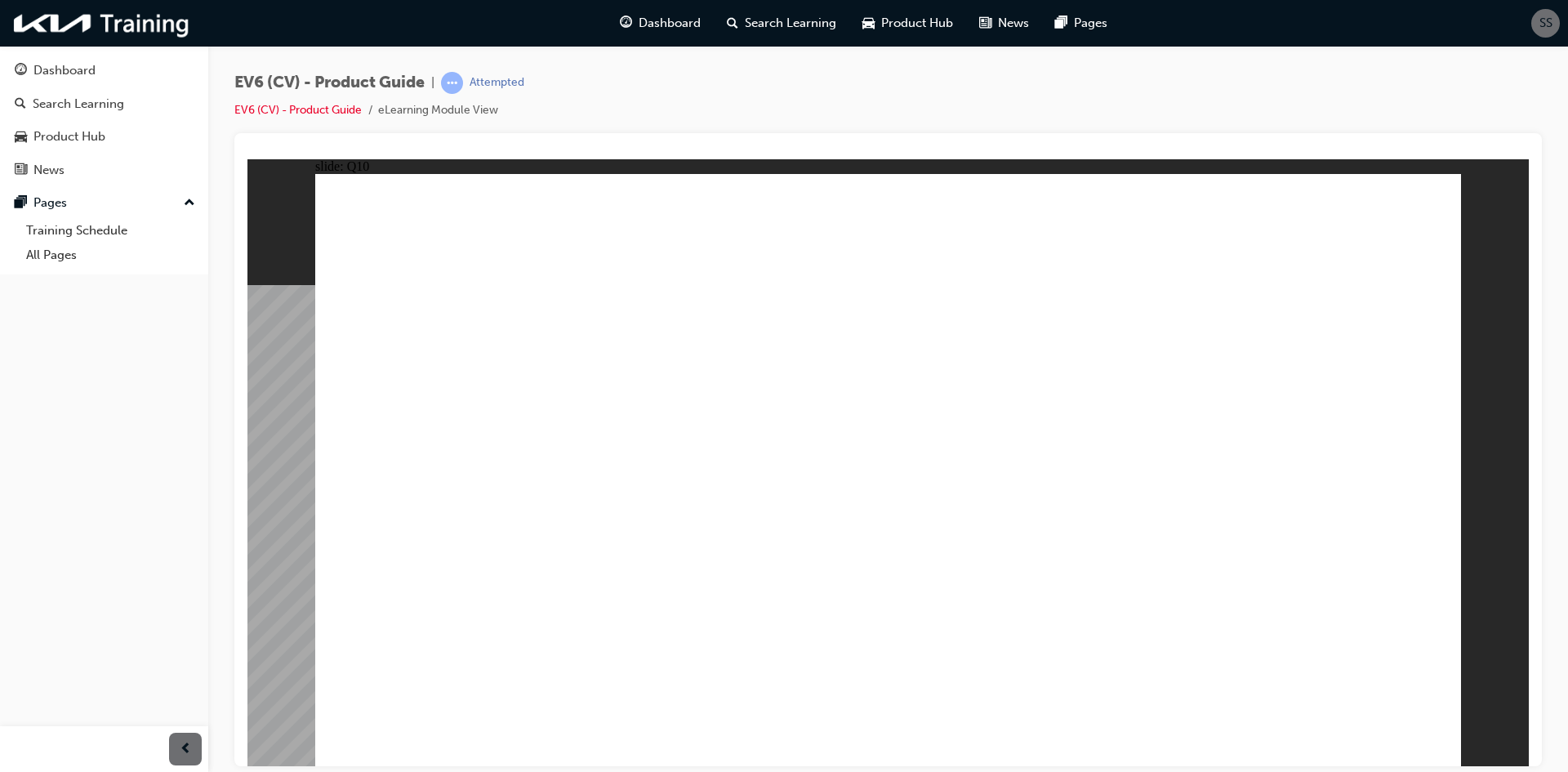
radio input "true"
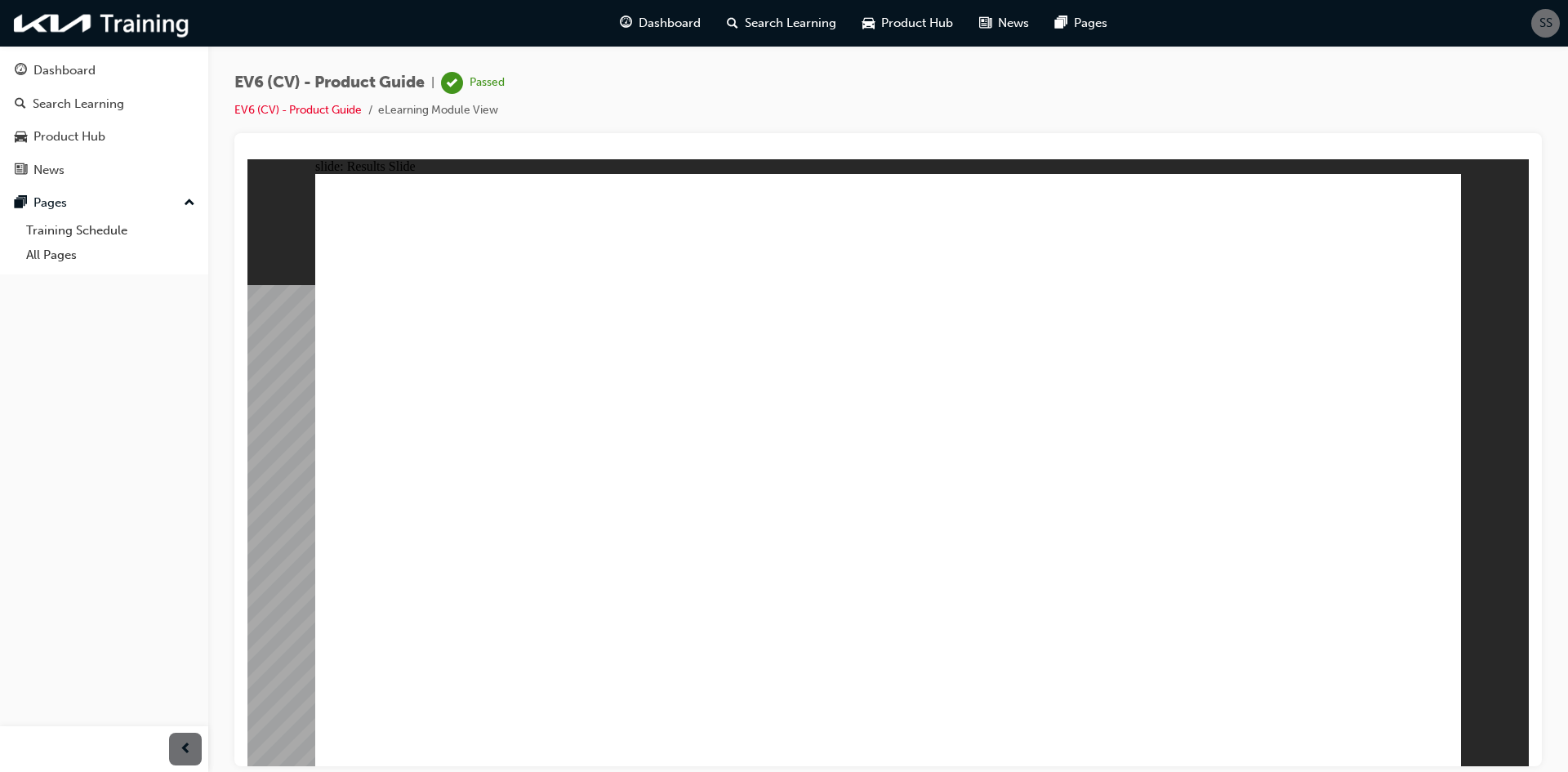
click at [248, 158] on image at bounding box center [248, 158] width 0 height 0
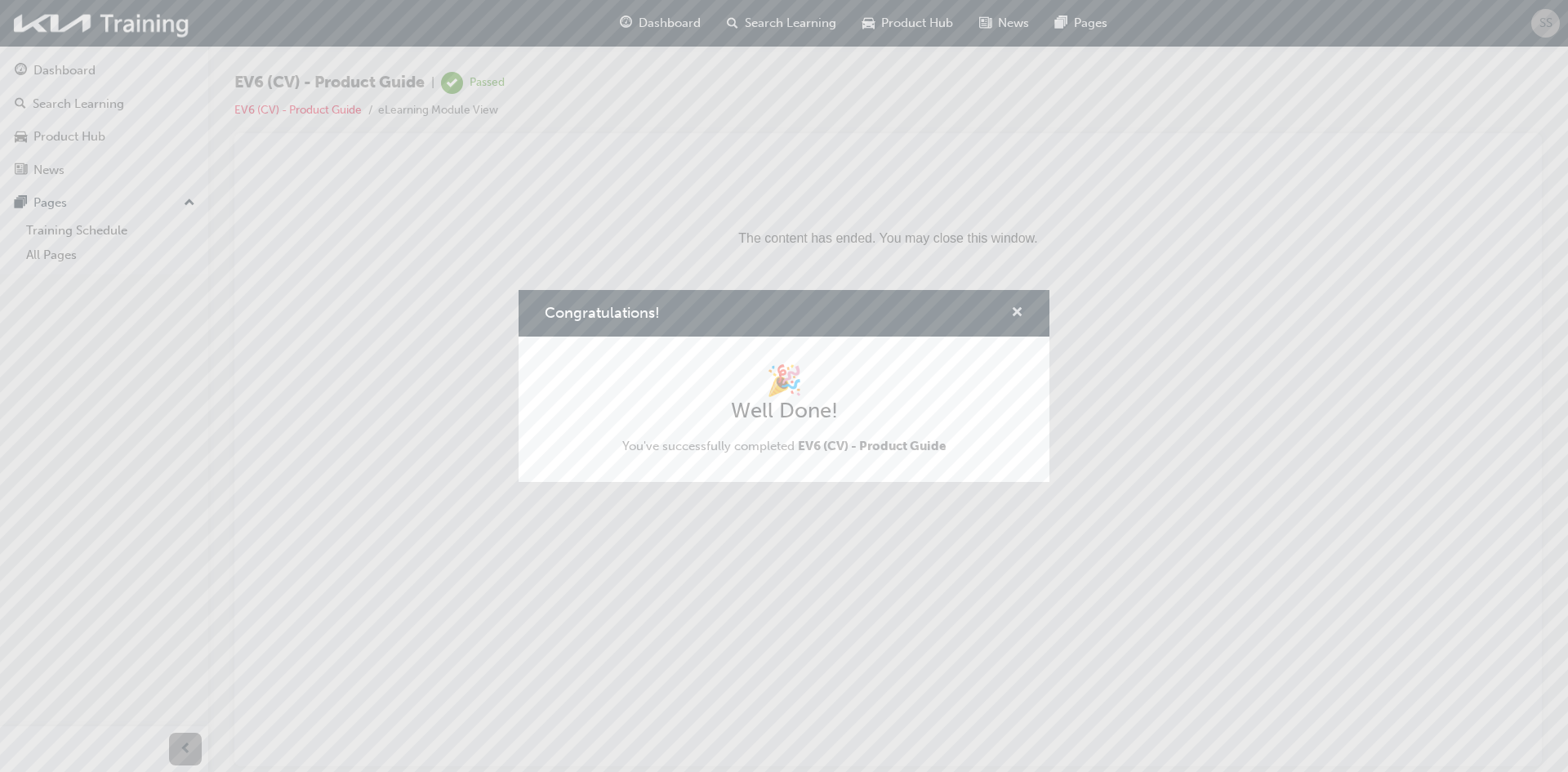
click at [1017, 308] on span "cross-icon" at bounding box center [1016, 314] width 12 height 15
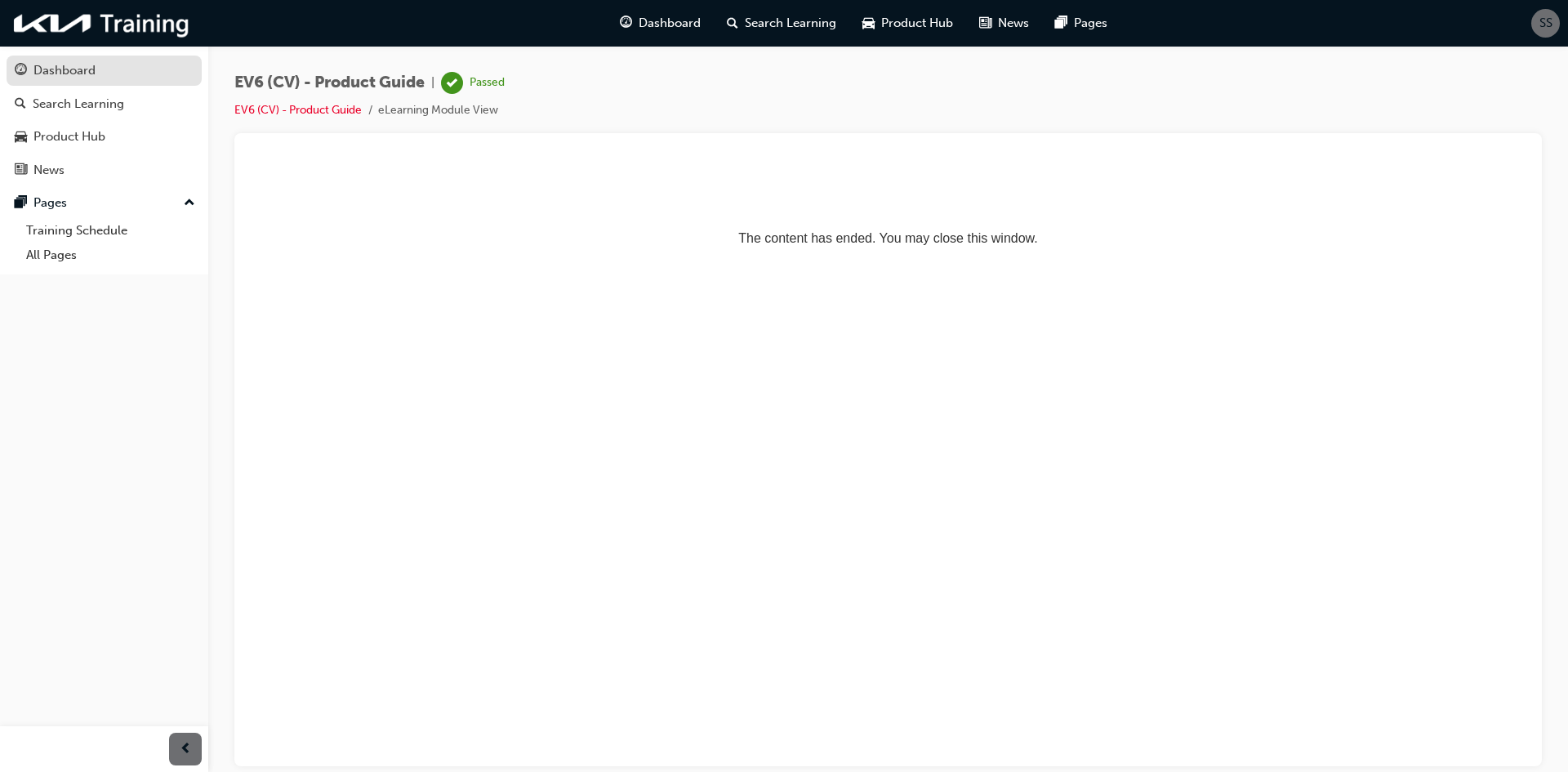
click at [84, 69] on div "Dashboard" at bounding box center [65, 71] width 62 height 19
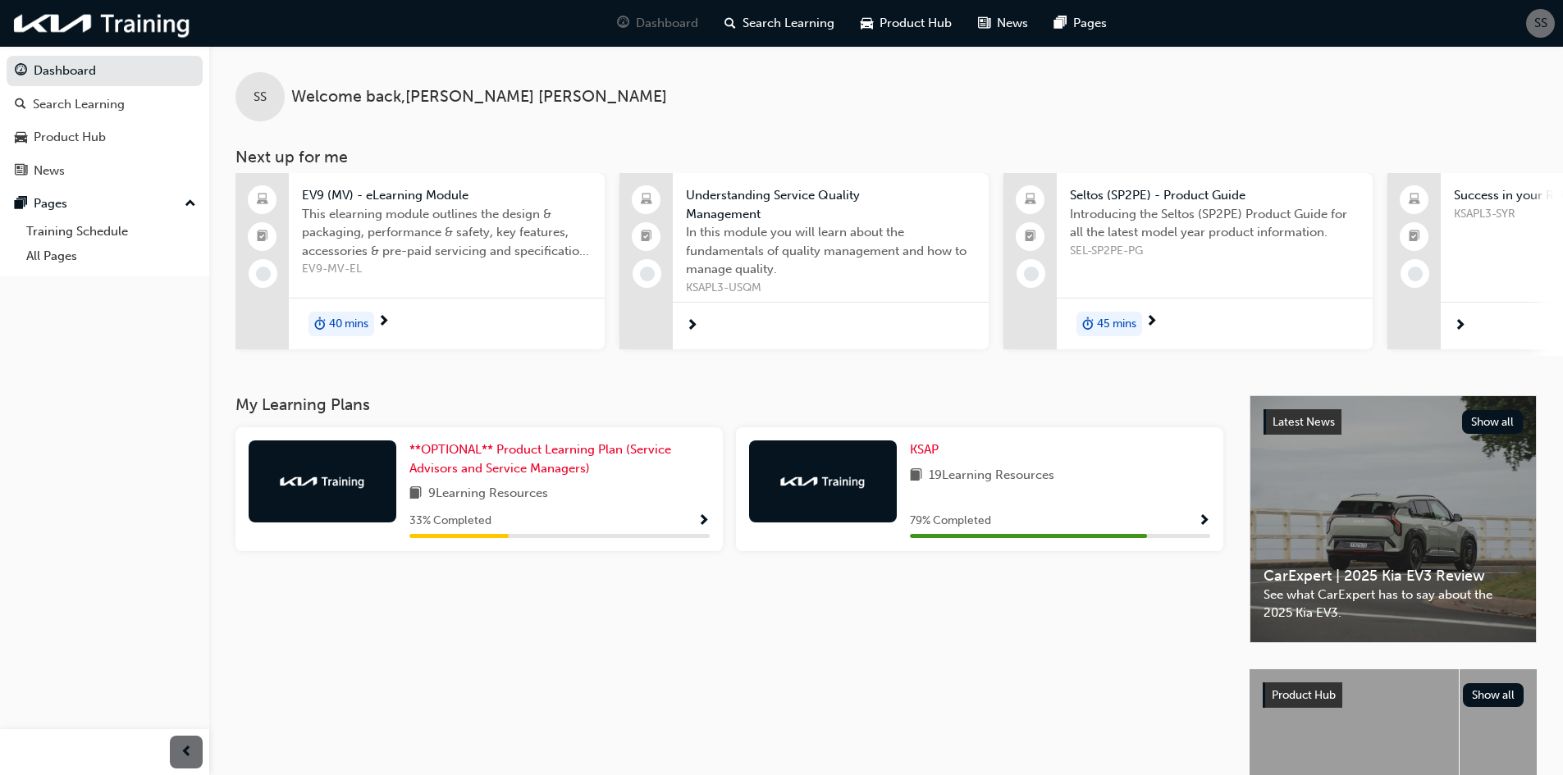
click at [478, 272] on span "EV9-MV-EL" at bounding box center [447, 269] width 290 height 19
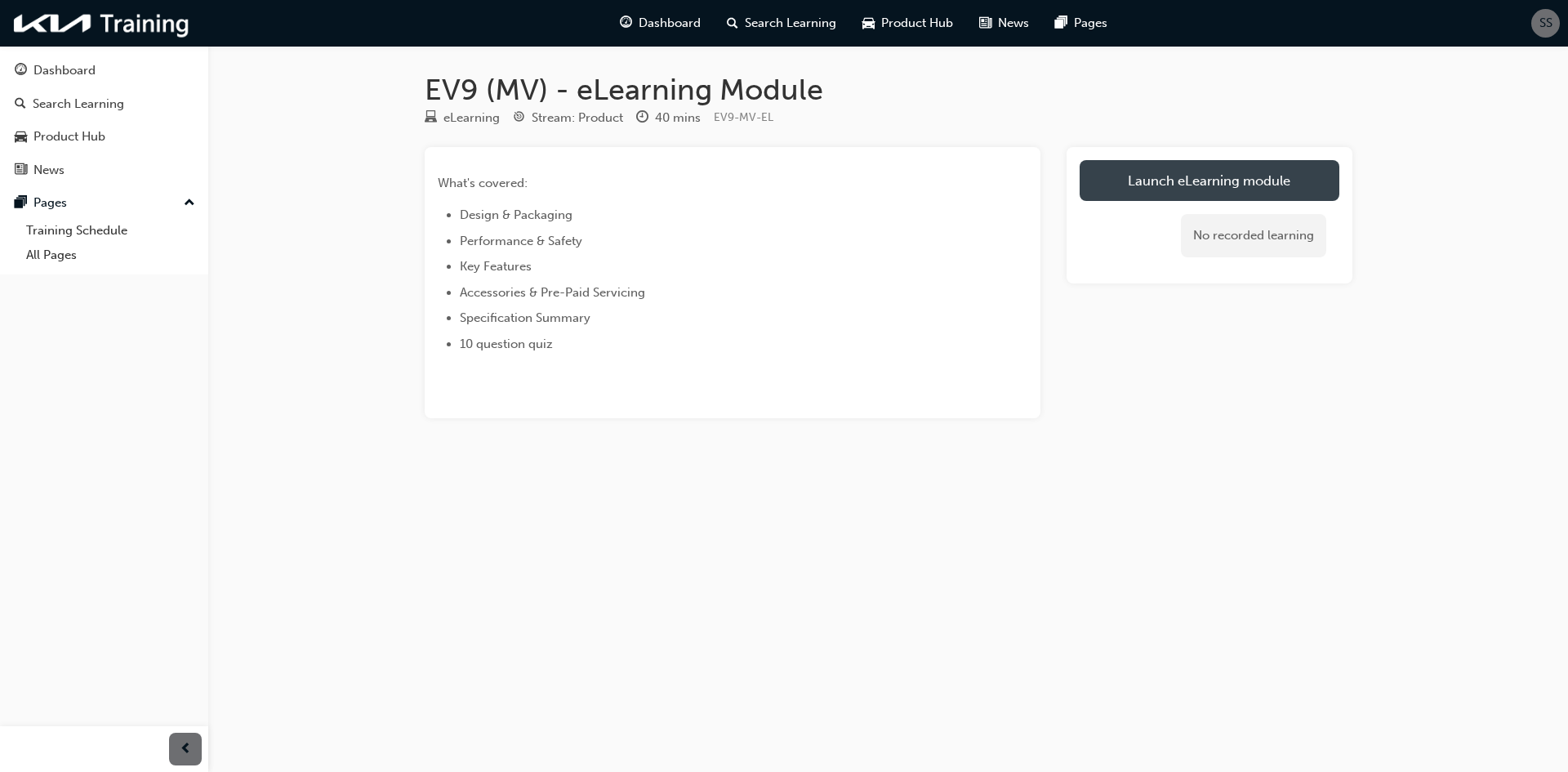
click at [1175, 181] on link "Launch eLearning module" at bounding box center [1209, 180] width 260 height 41
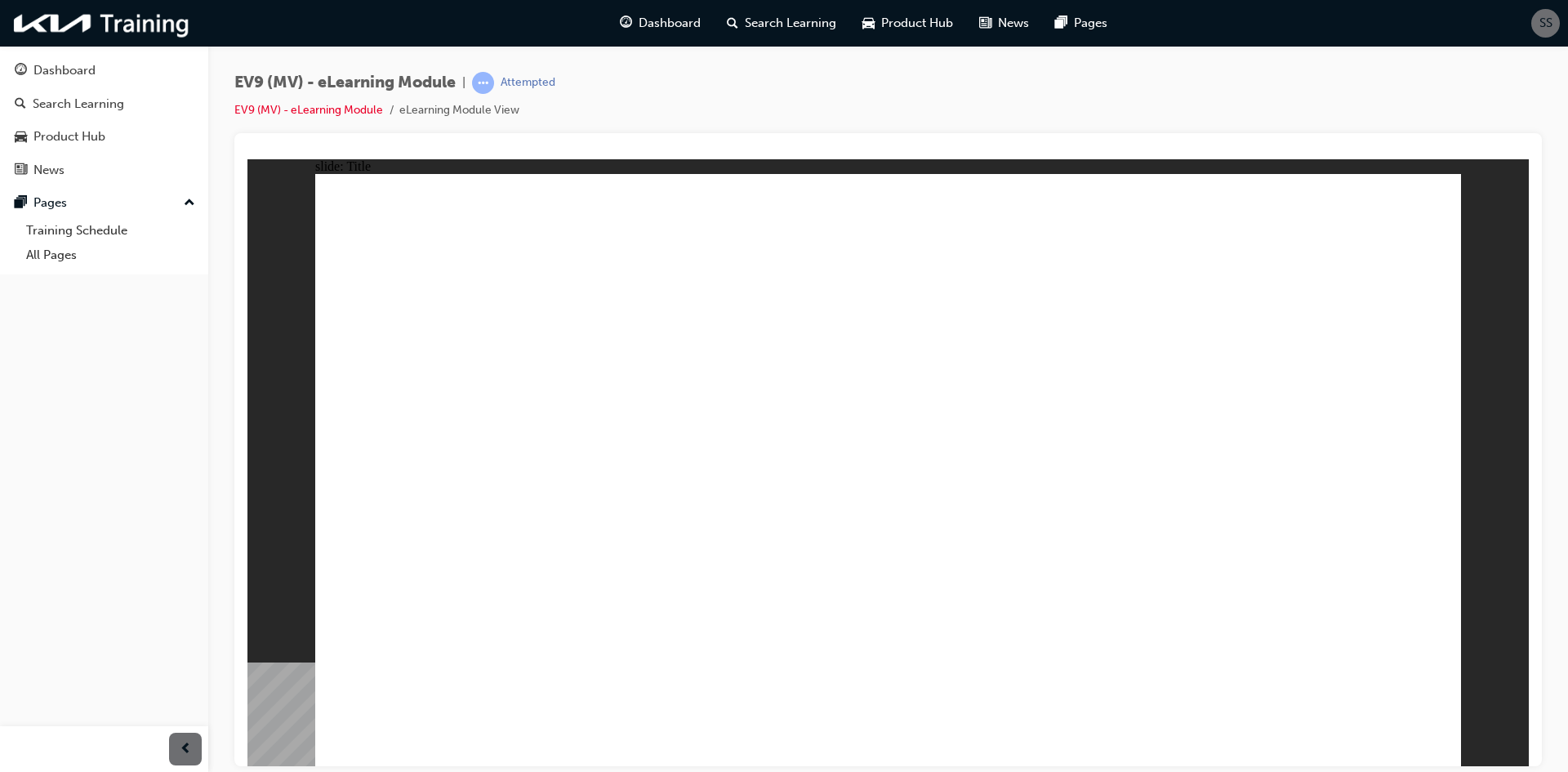
click at [248, 158] on image at bounding box center [248, 158] width 0 height 0
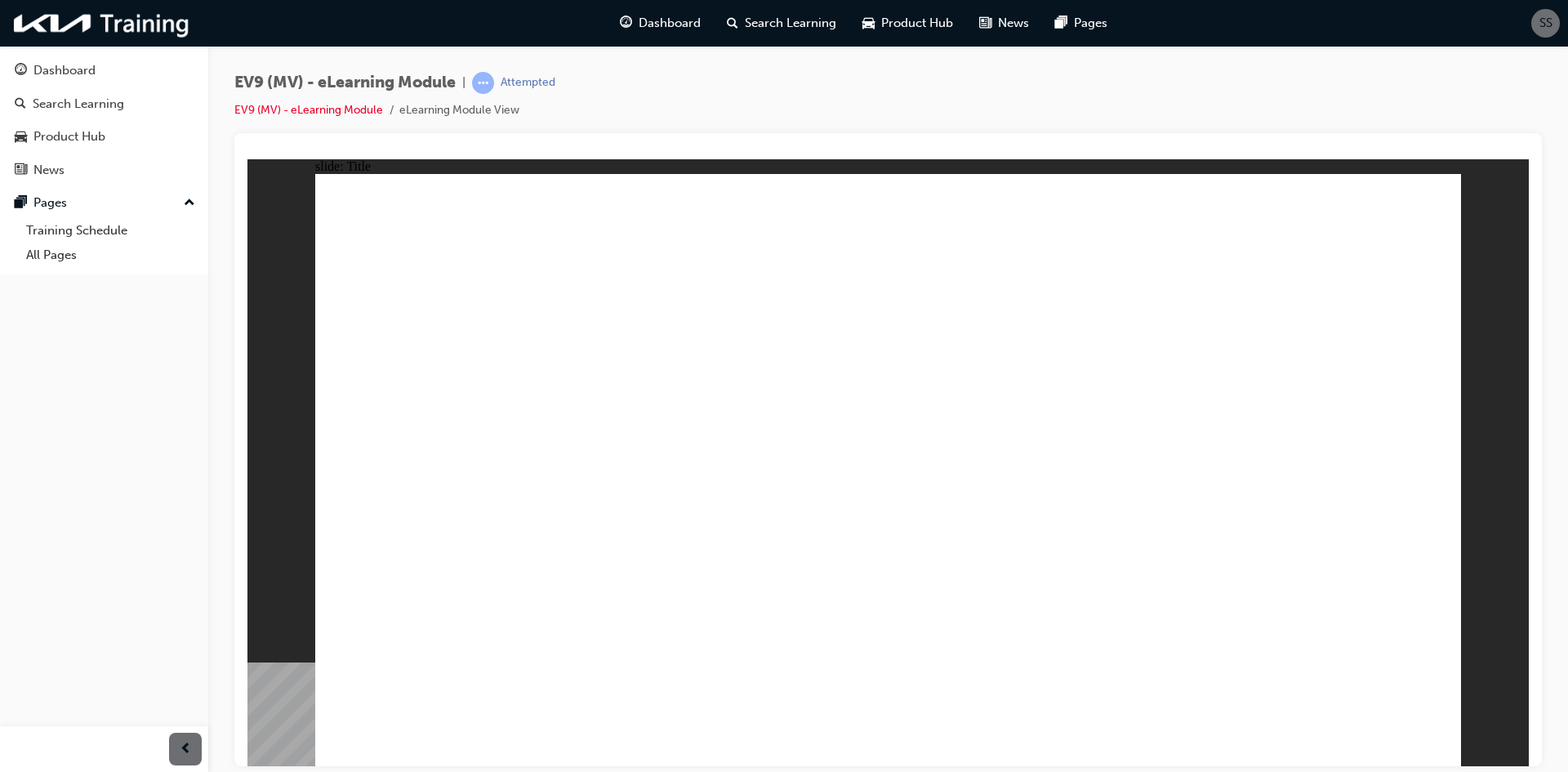
drag, startPoint x: 1080, startPoint y: 397, endPoint x: 920, endPoint y: 350, distance: 166.8
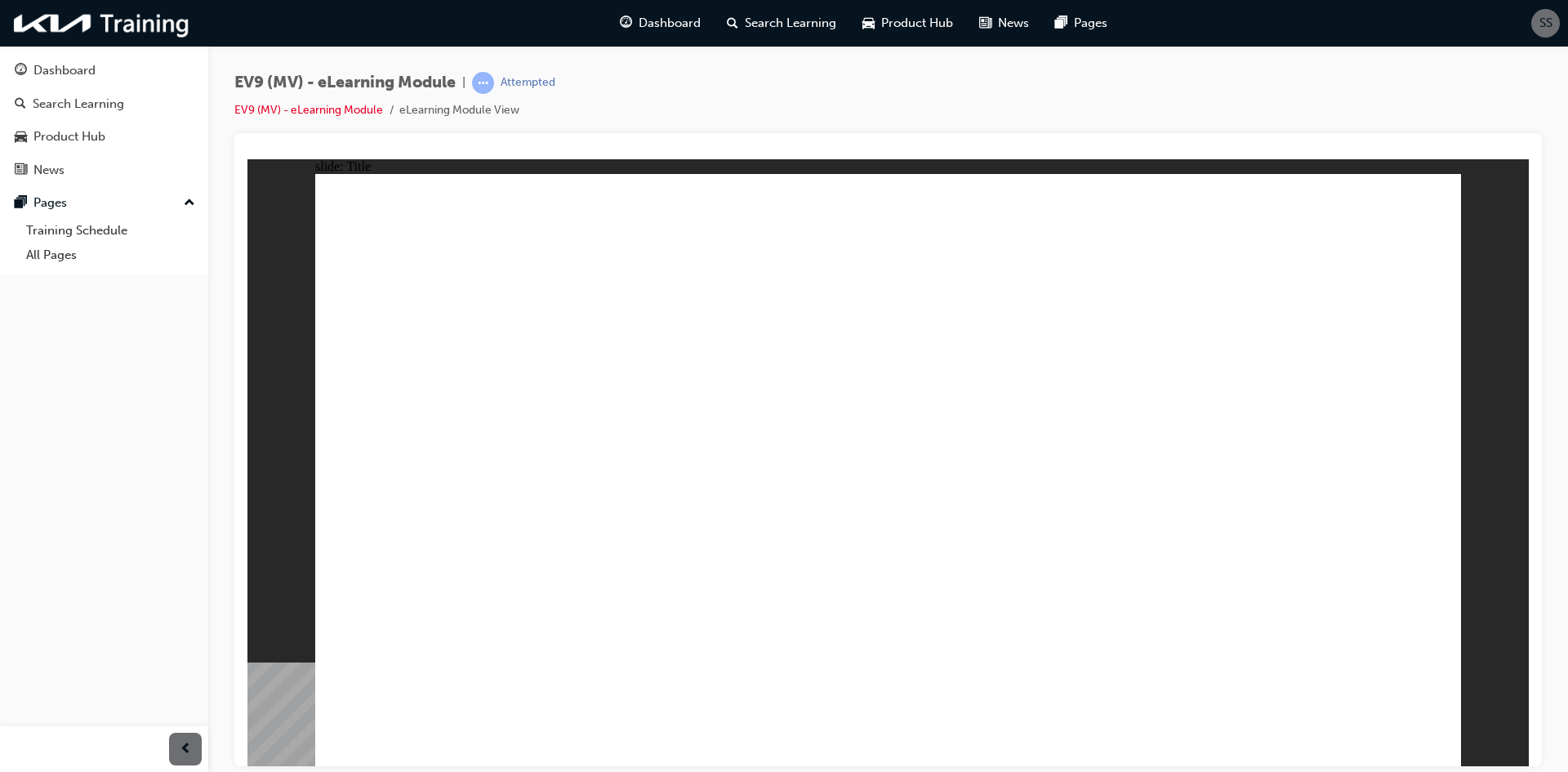
radio input "true"
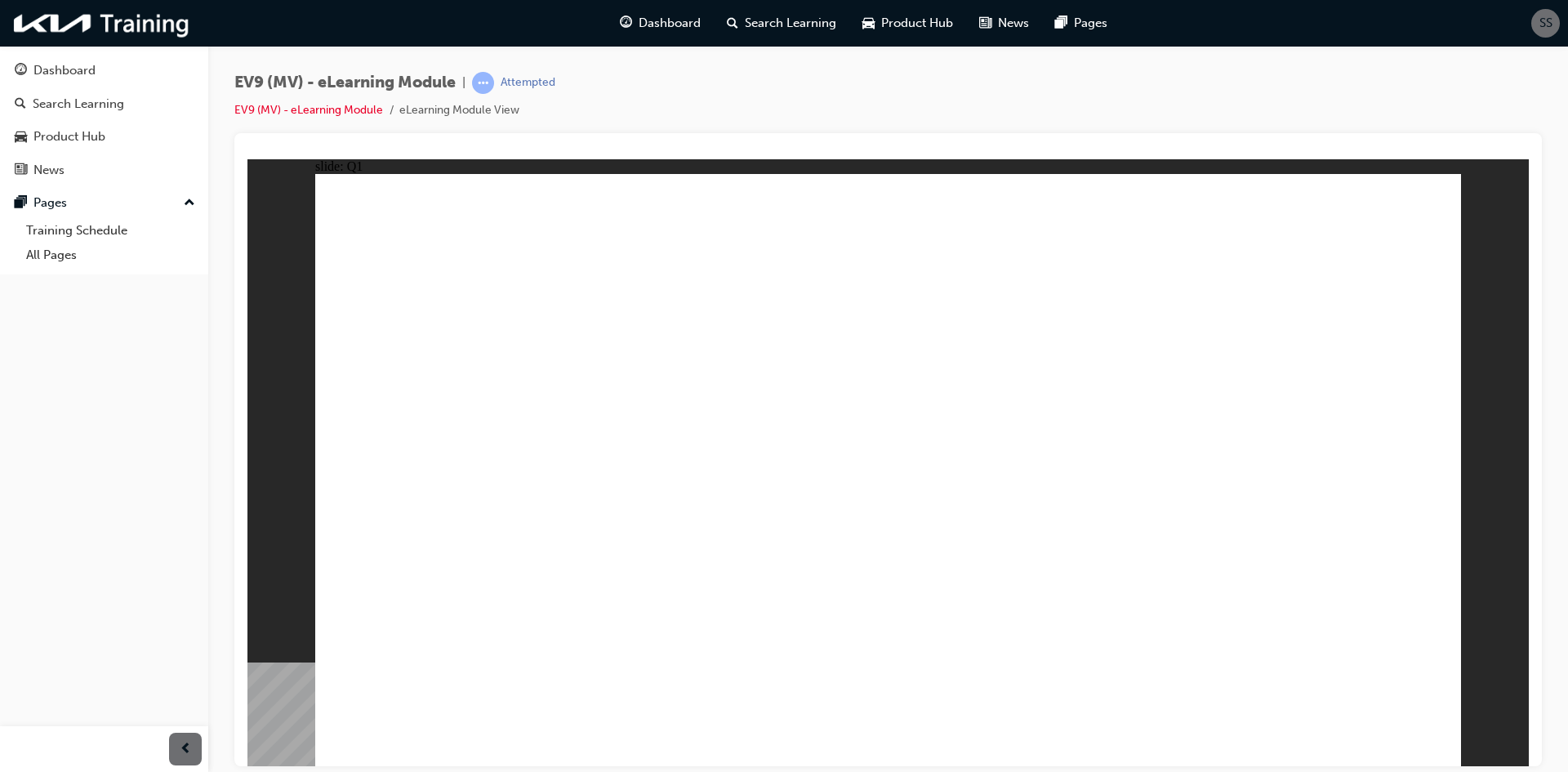
radio input "true"
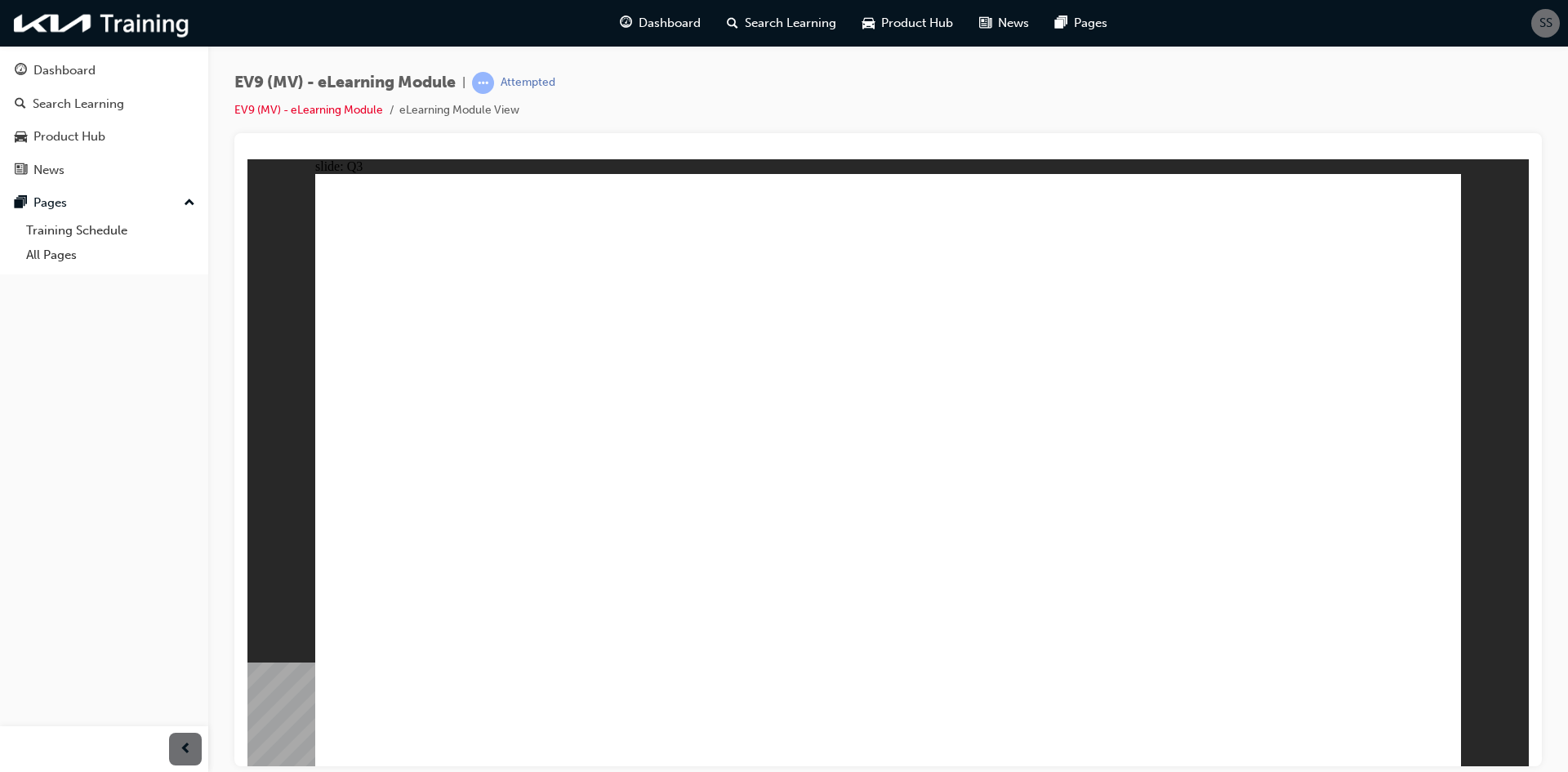
radio input "true"
drag, startPoint x: 860, startPoint y: 547, endPoint x: 867, endPoint y: 551, distance: 8.1
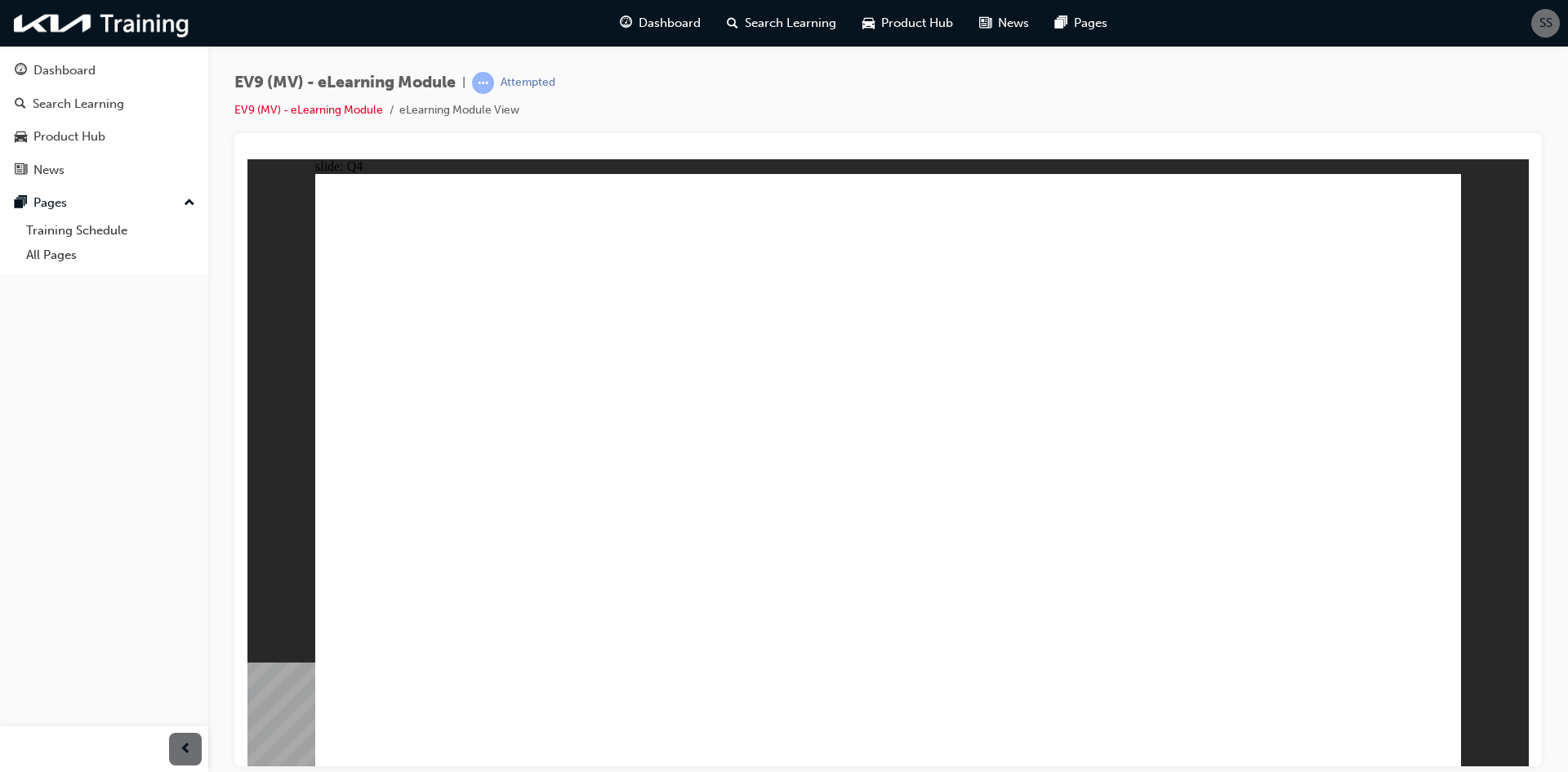
checkbox input "true"
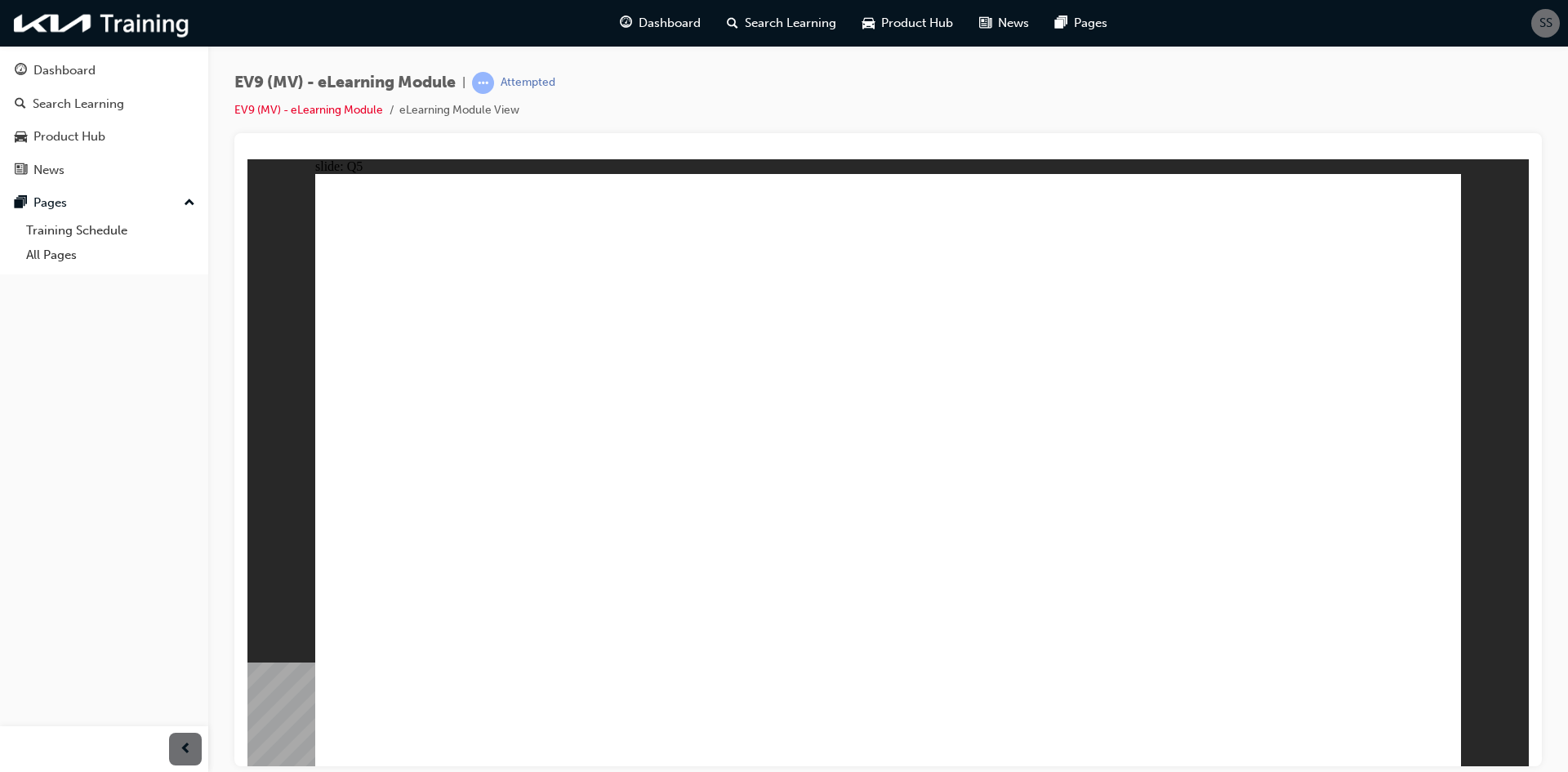
radio input "true"
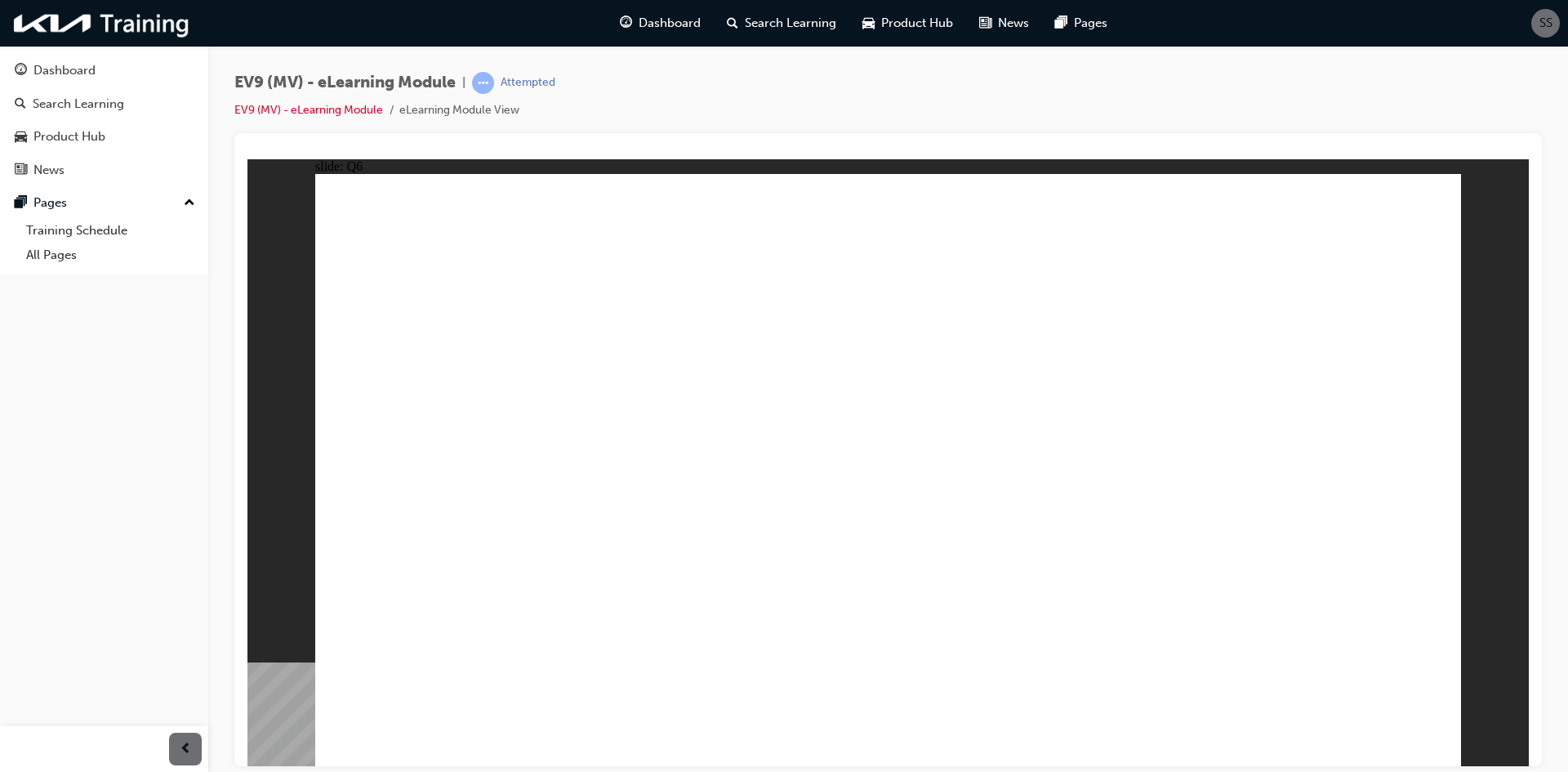
radio input "true"
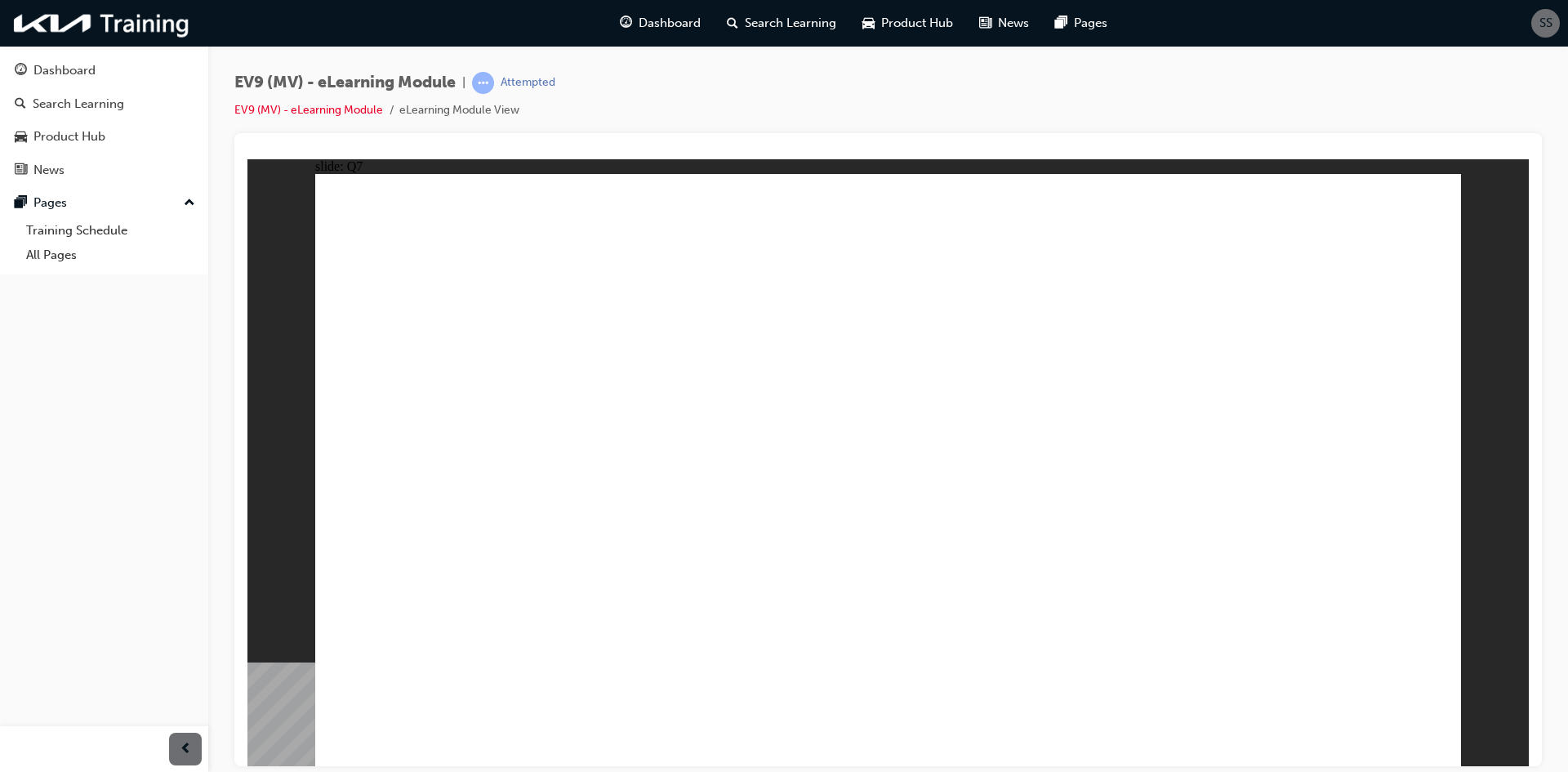
radio input "true"
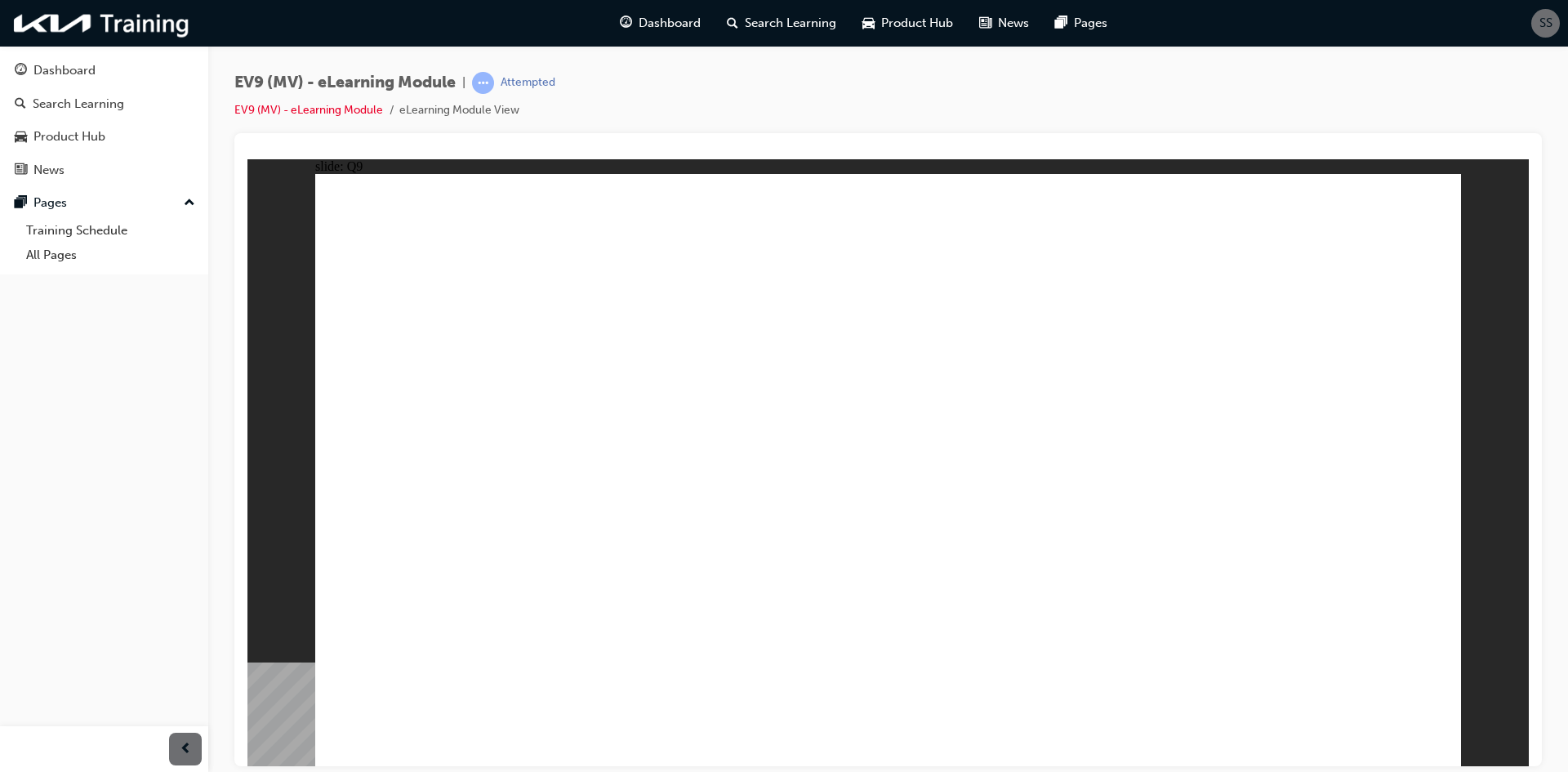
radio input "true"
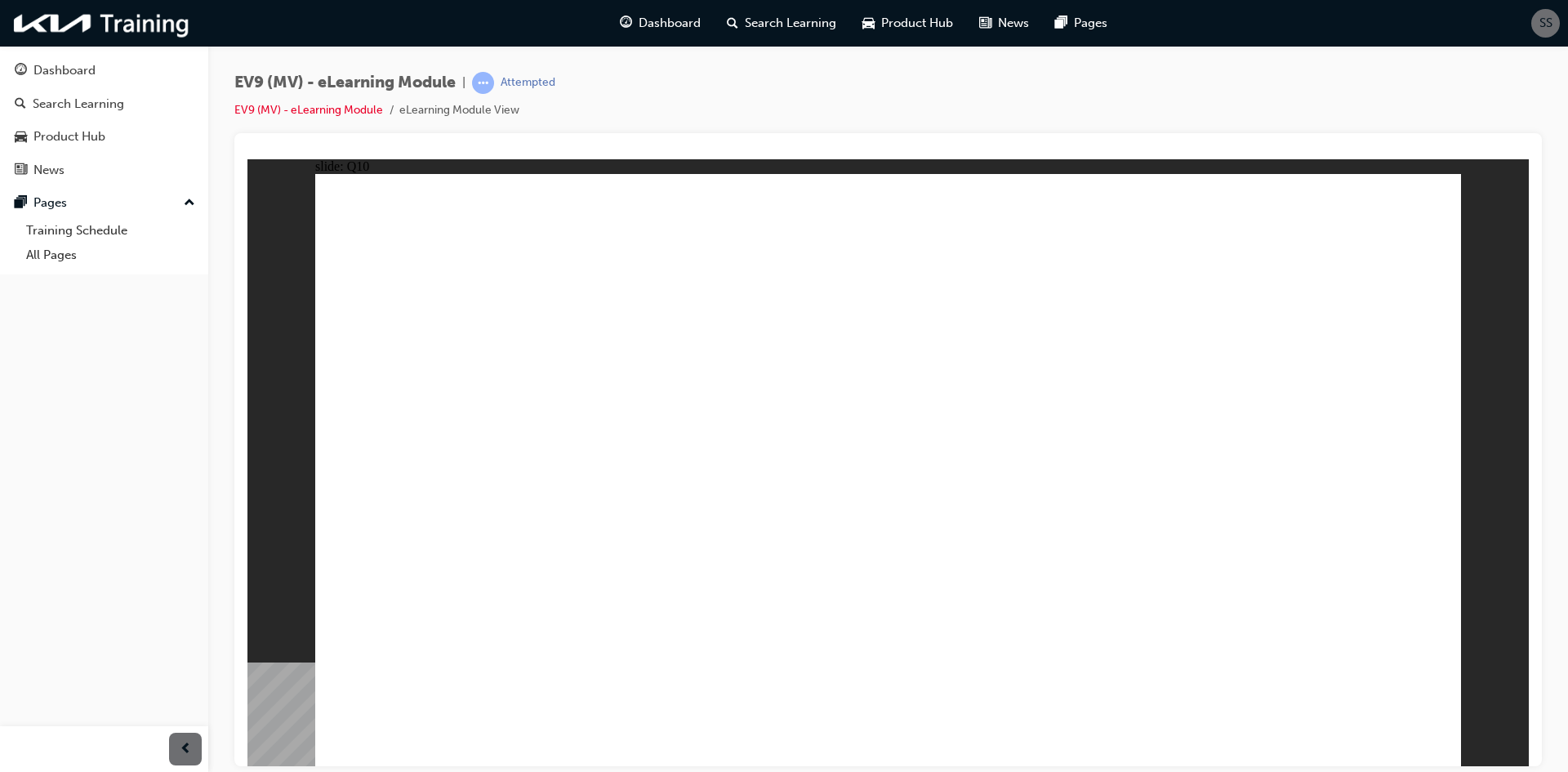
radio input "true"
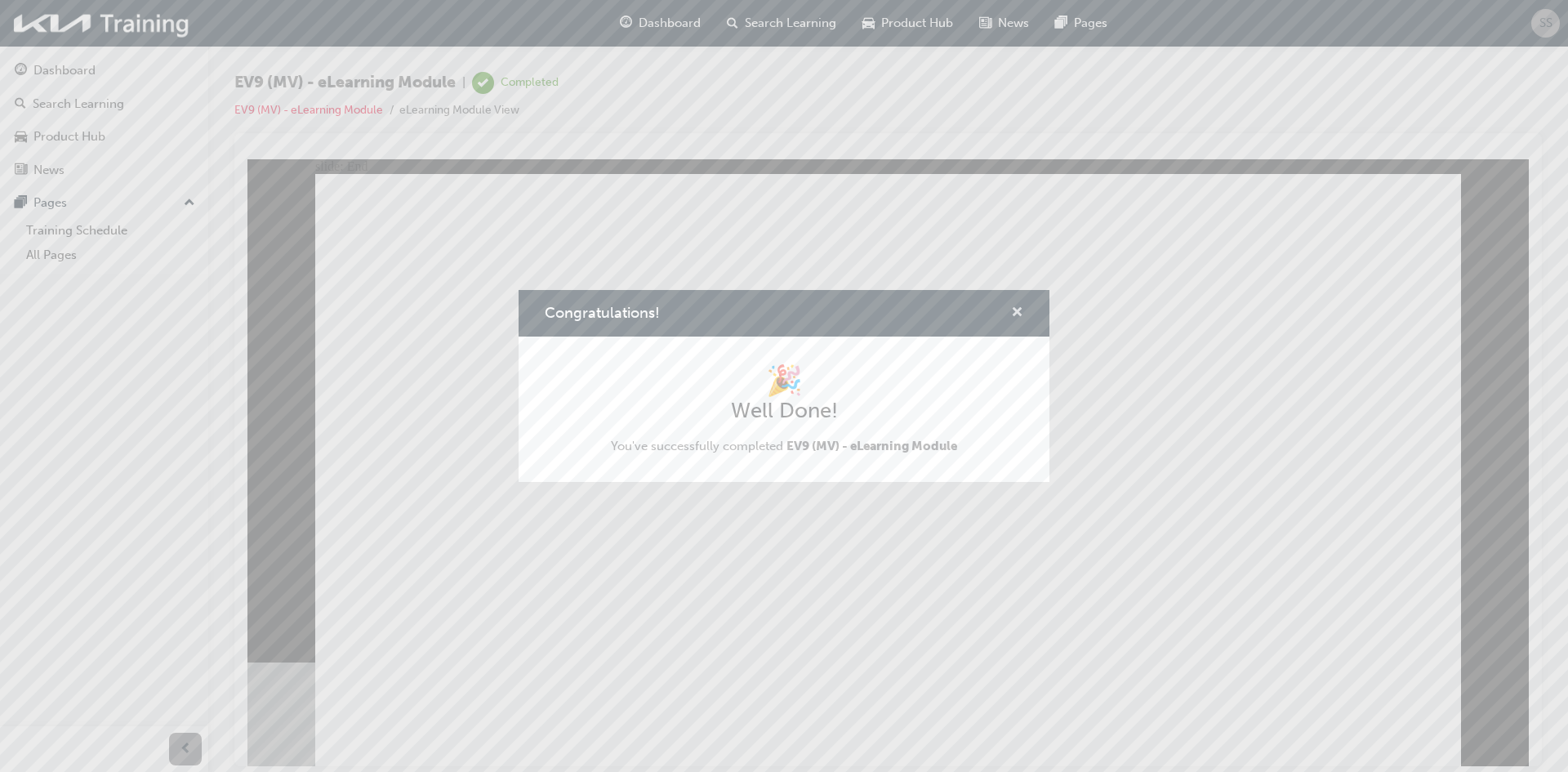
click at [1020, 311] on span "cross-icon" at bounding box center [1016, 314] width 12 height 15
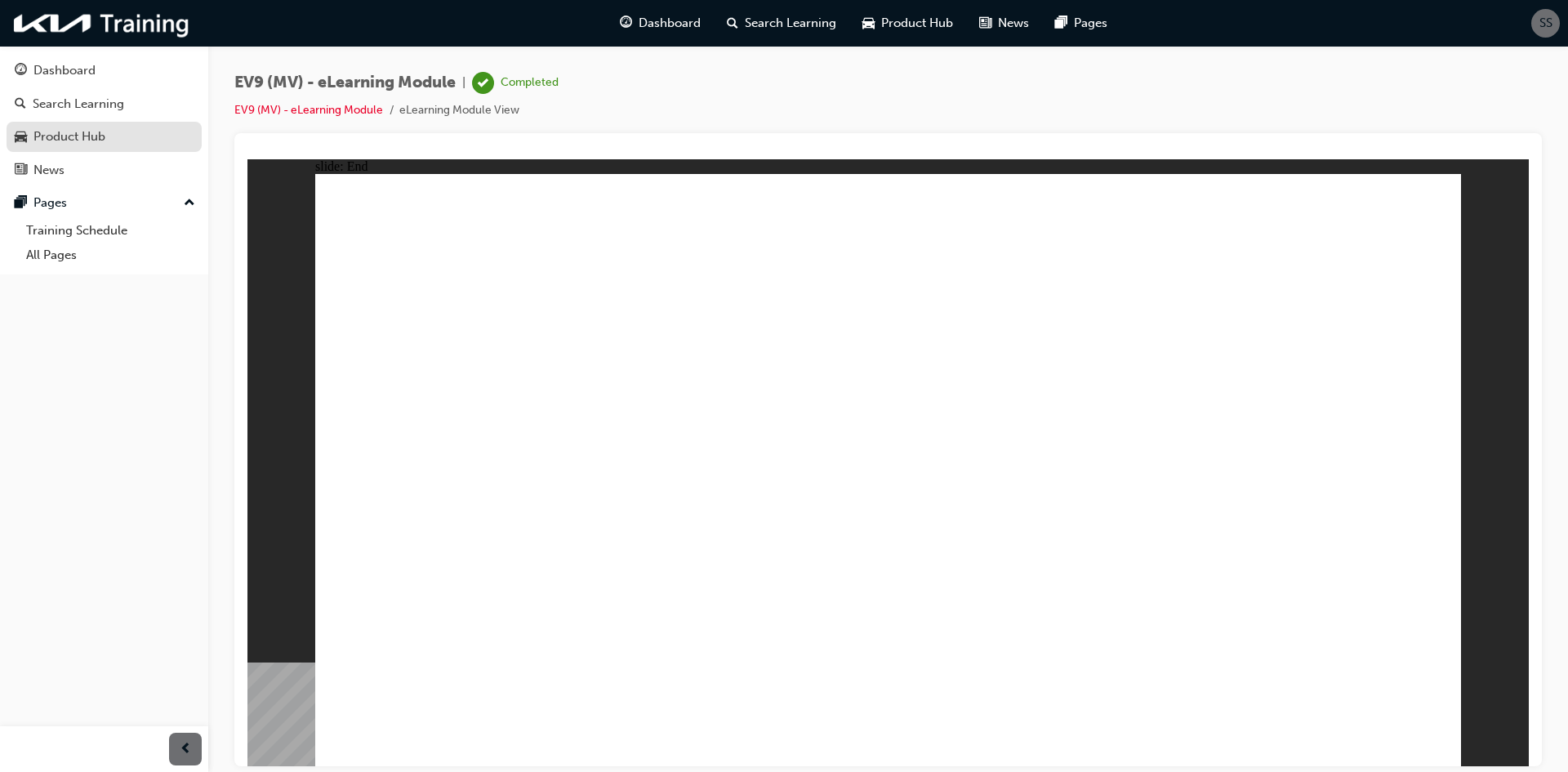
drag, startPoint x: 66, startPoint y: 76, endPoint x: 198, endPoint y: 146, distance: 149.4
click at [67, 75] on div "Dashboard" at bounding box center [65, 71] width 62 height 19
